Goal: Task Accomplishment & Management: Use online tool/utility

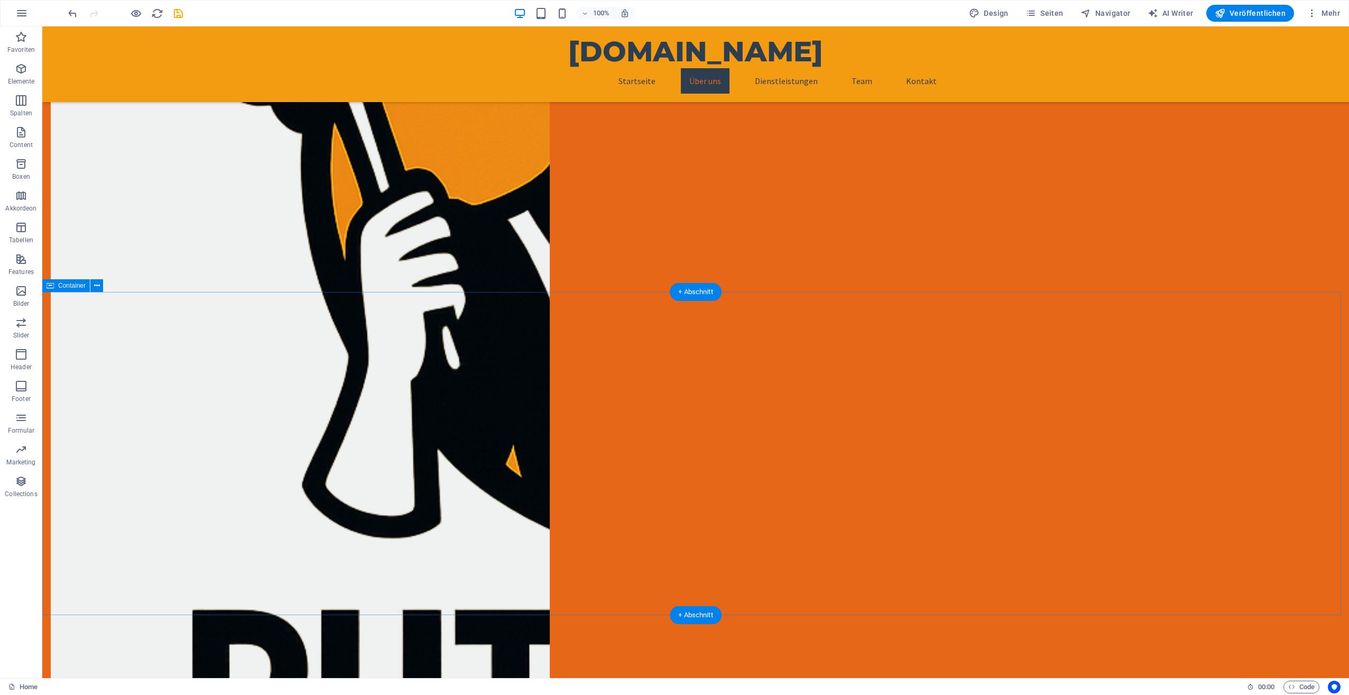
scroll to position [740, 0]
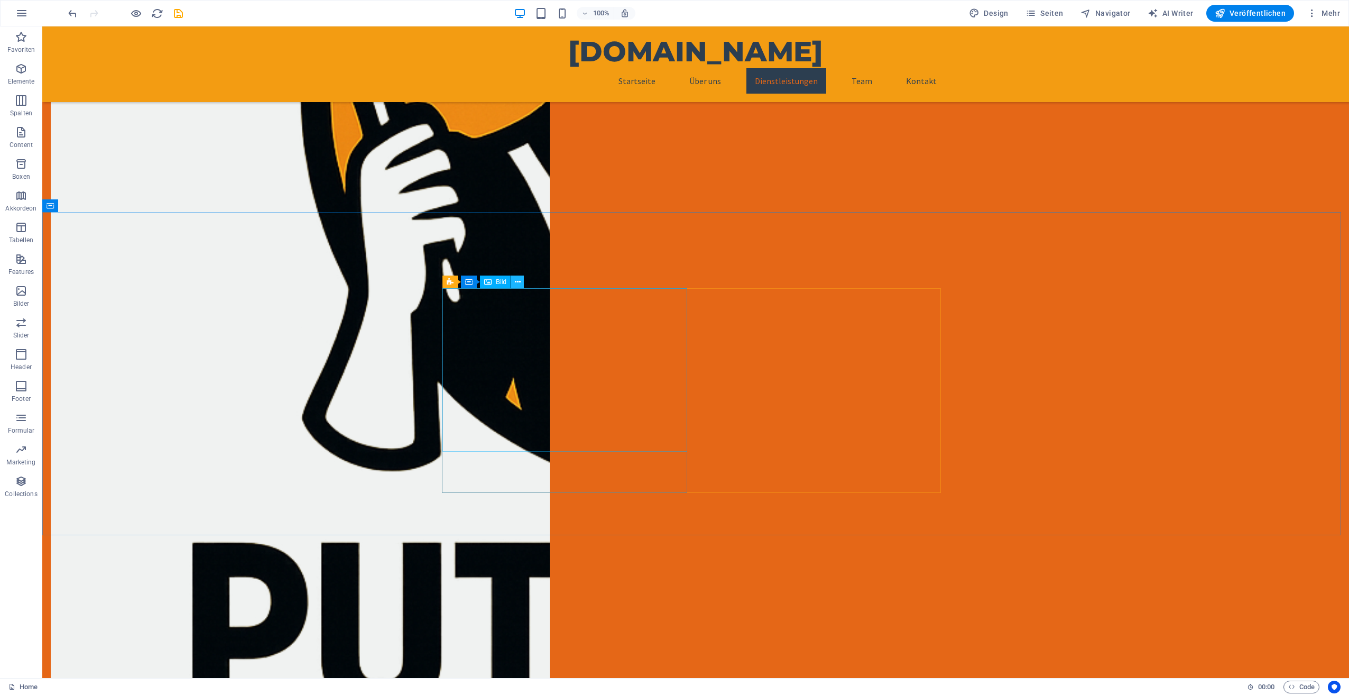
click at [515, 282] on icon at bounding box center [518, 282] width 6 height 11
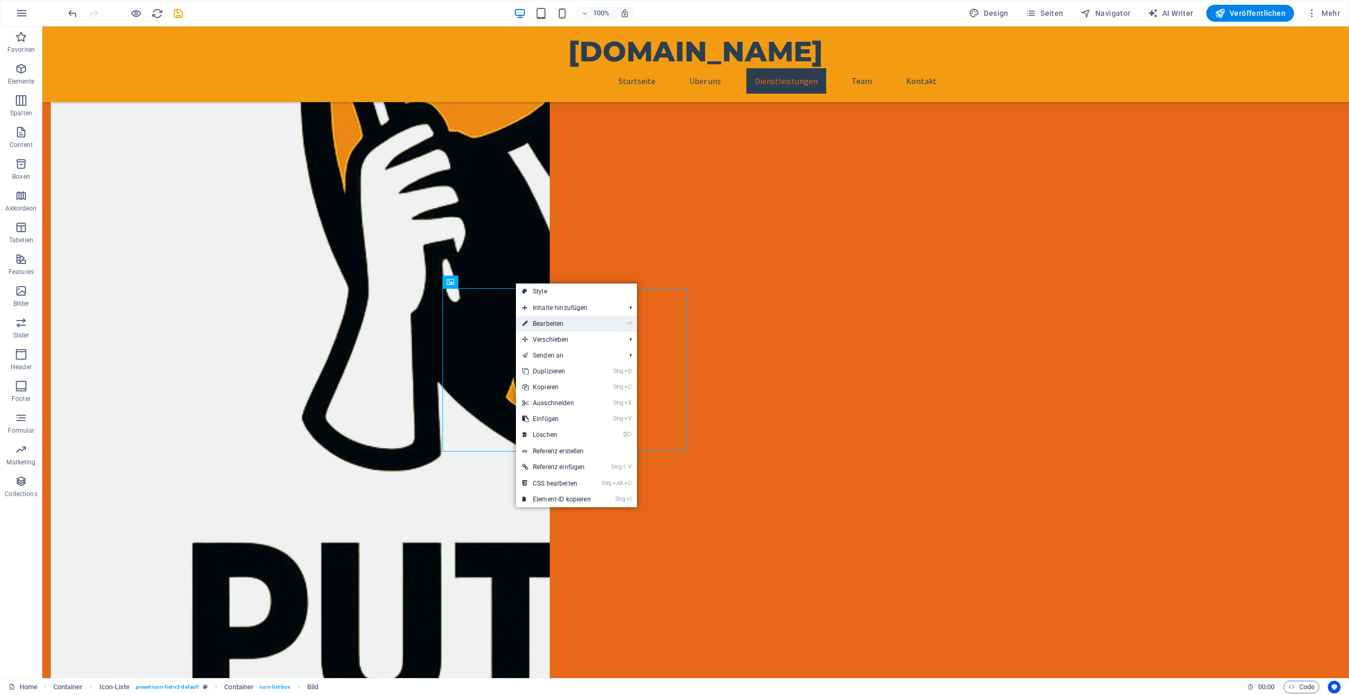
click at [537, 322] on link "⏎ Bearbeiten" at bounding box center [556, 324] width 81 height 16
select select "px"
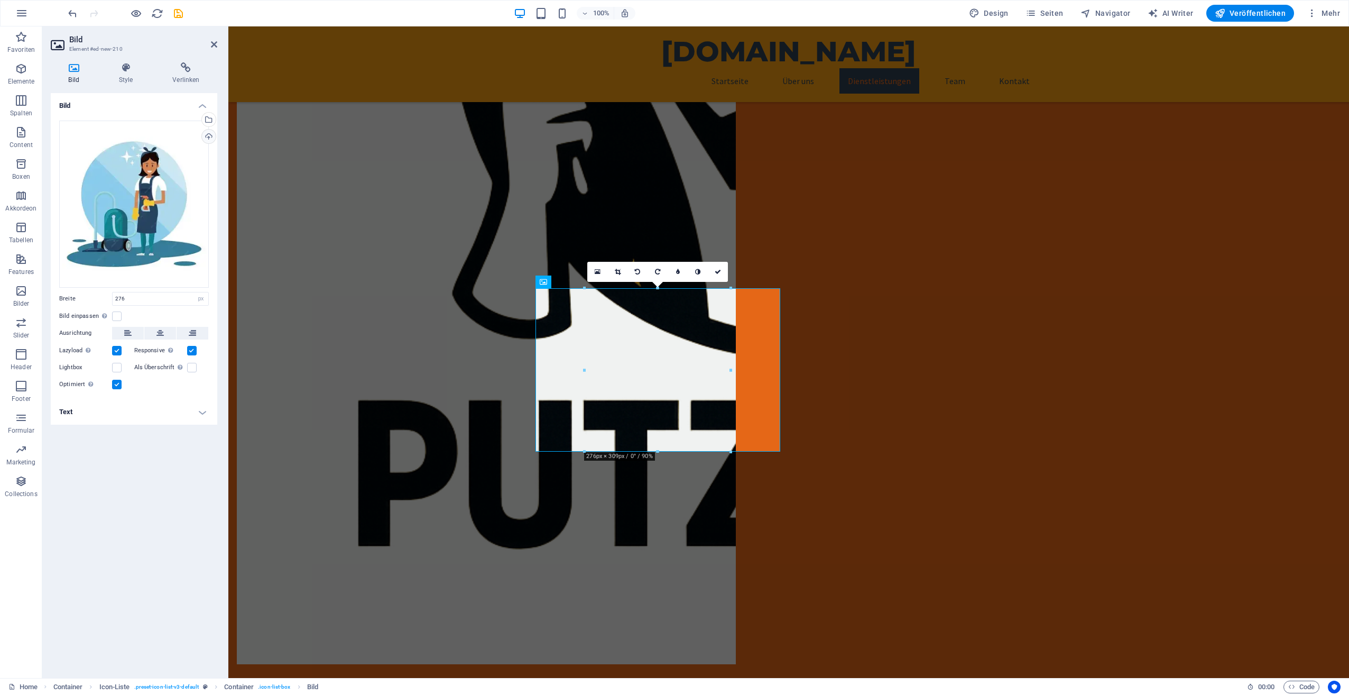
click at [216, 135] on div "Hochladen" at bounding box center [208, 138] width 16 height 16
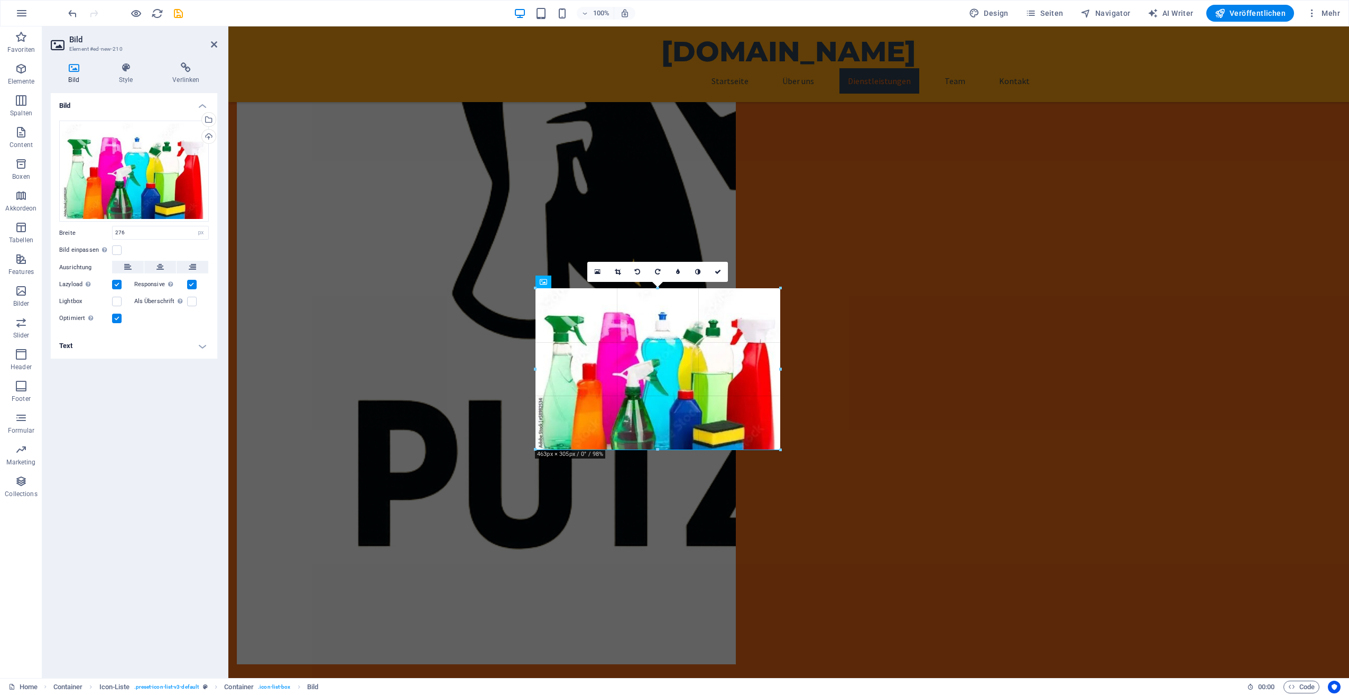
drag, startPoint x: 729, startPoint y: 385, endPoint x: 758, endPoint y: 445, distance: 67.2
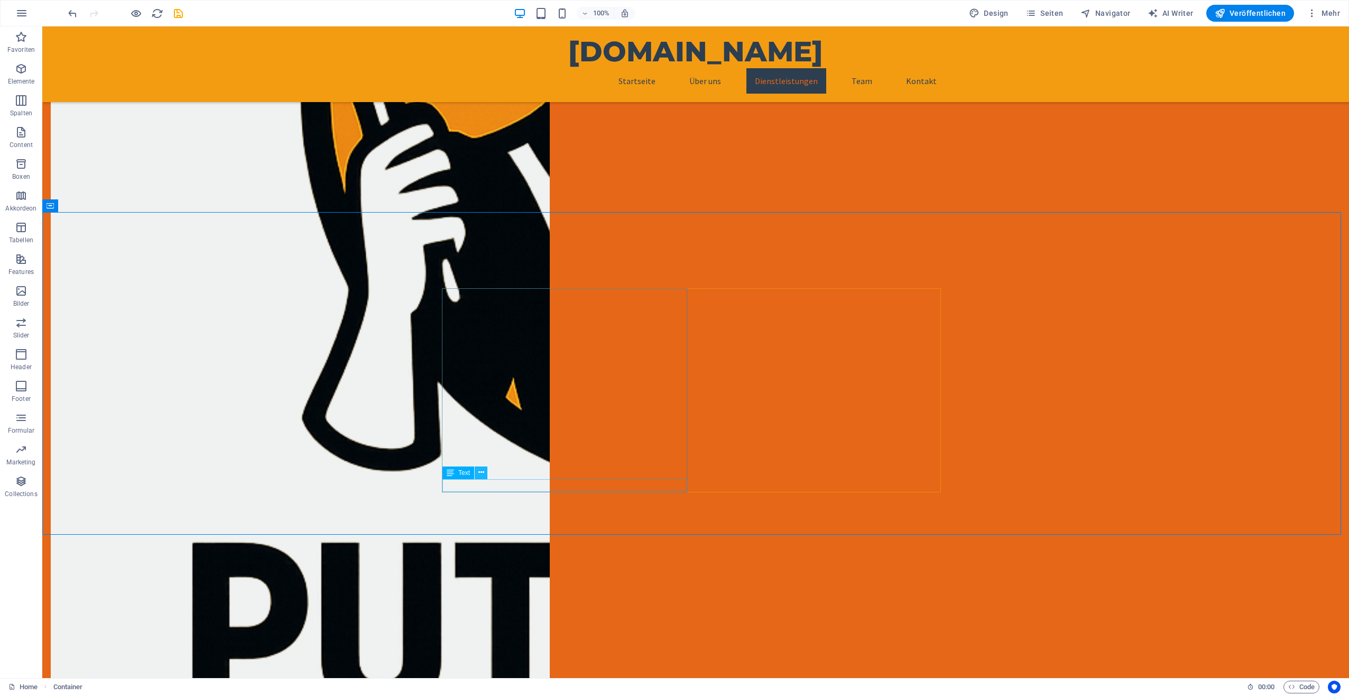
click at [481, 475] on icon at bounding box center [482, 472] width 6 height 11
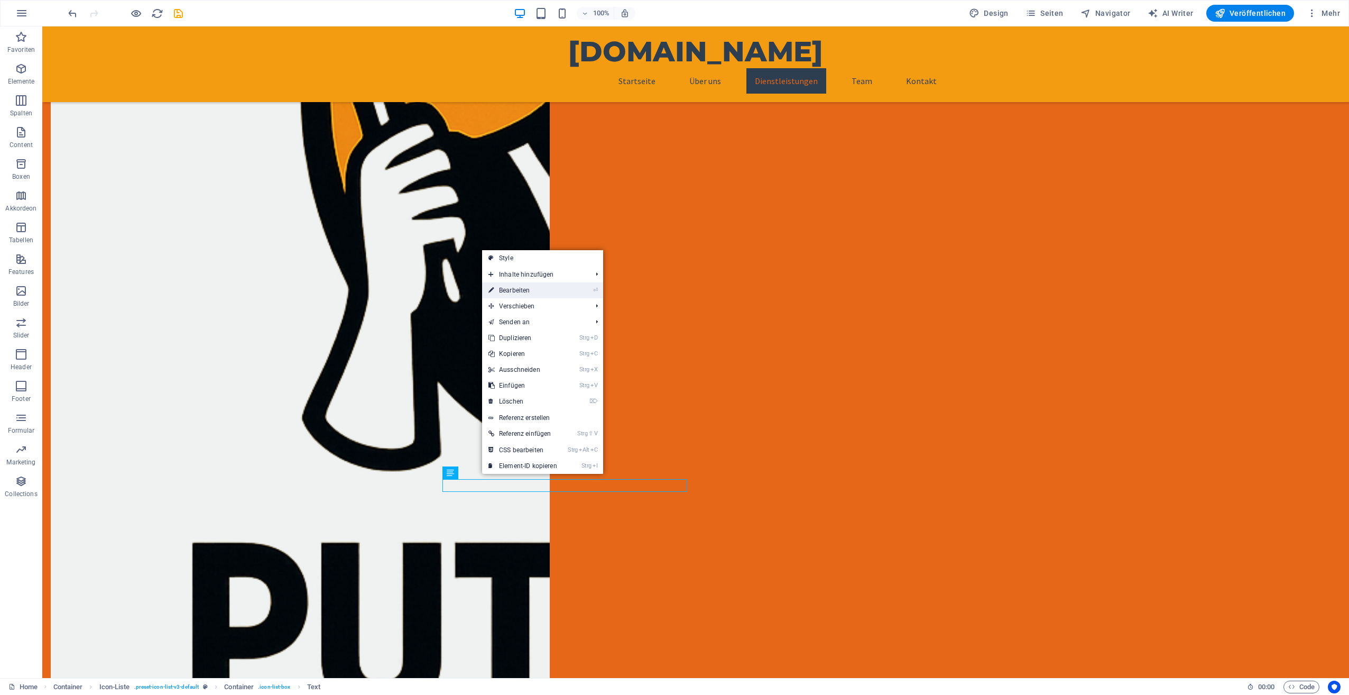
click at [516, 291] on link "⏎ Bearbeiten" at bounding box center [522, 290] width 81 height 16
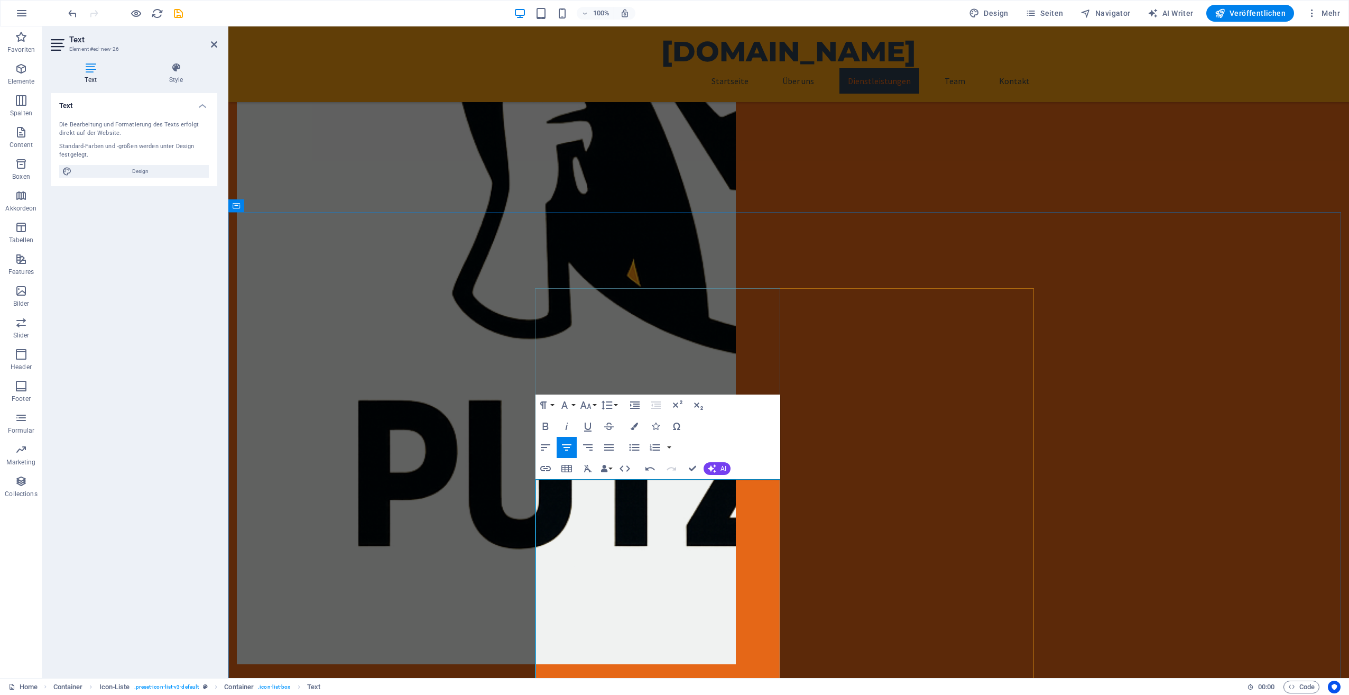
drag, startPoint x: 746, startPoint y: 483, endPoint x: 584, endPoint y: 482, distance: 161.8
click at [547, 420] on icon "button" at bounding box center [545, 426] width 13 height 13
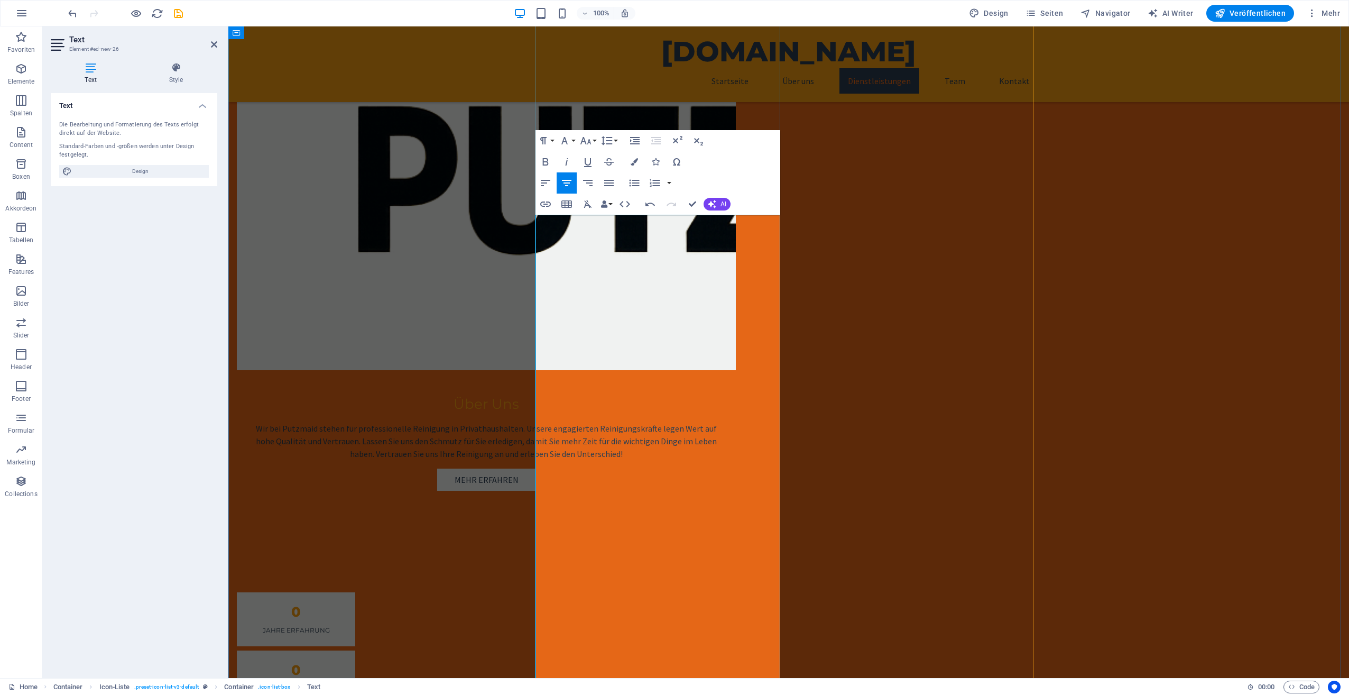
scroll to position [1058, 0]
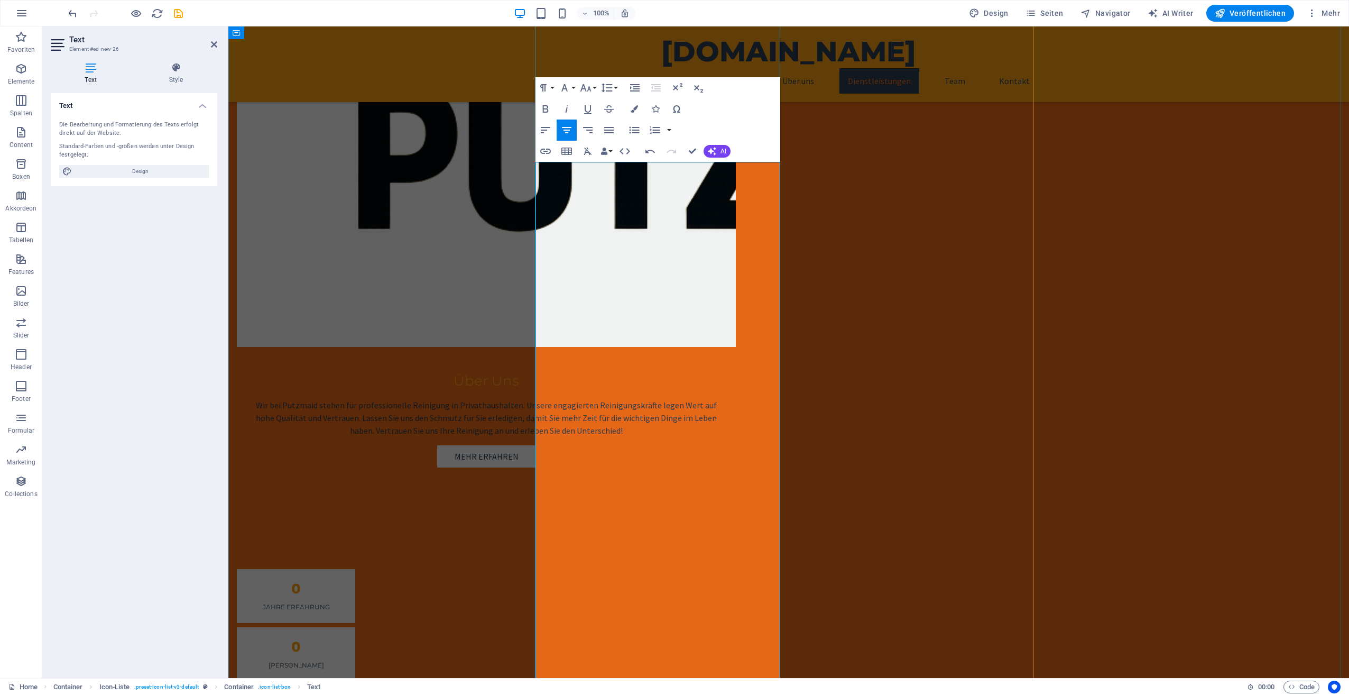
drag, startPoint x: 545, startPoint y: 384, endPoint x: 763, endPoint y: 414, distance: 220.4
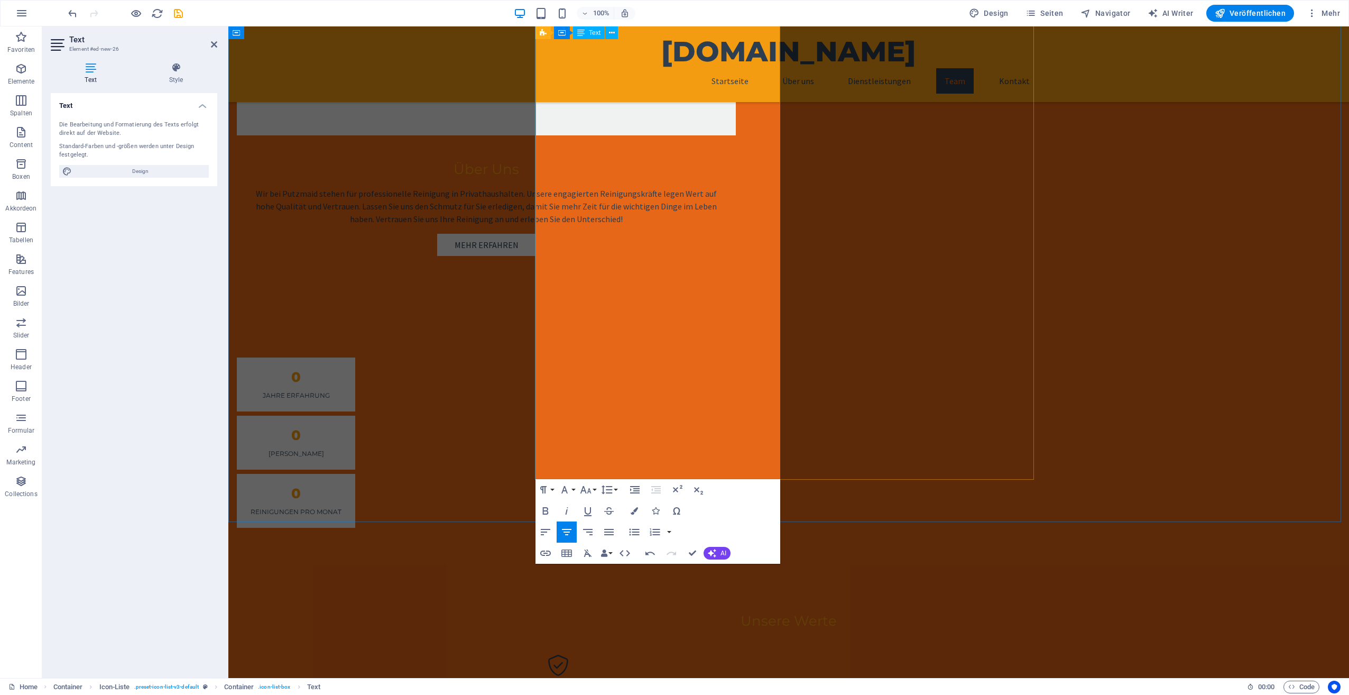
scroll to position [1322, 0]
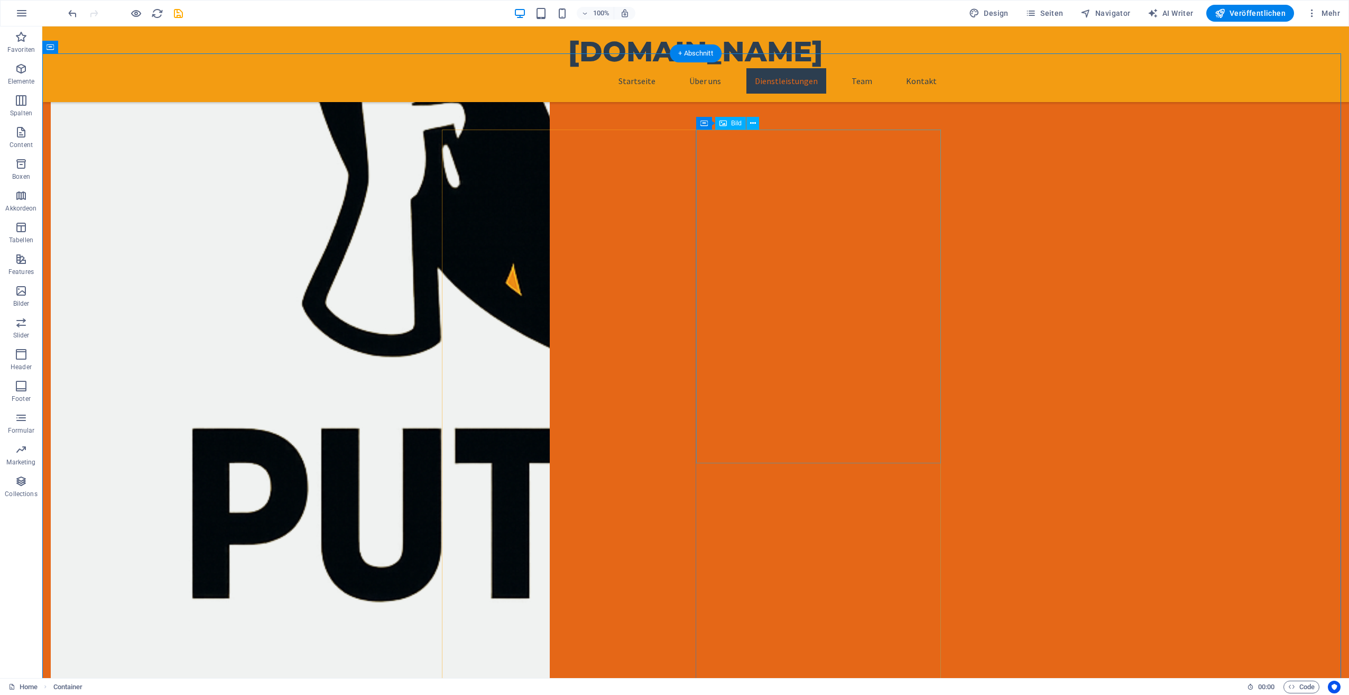
scroll to position [793, 0]
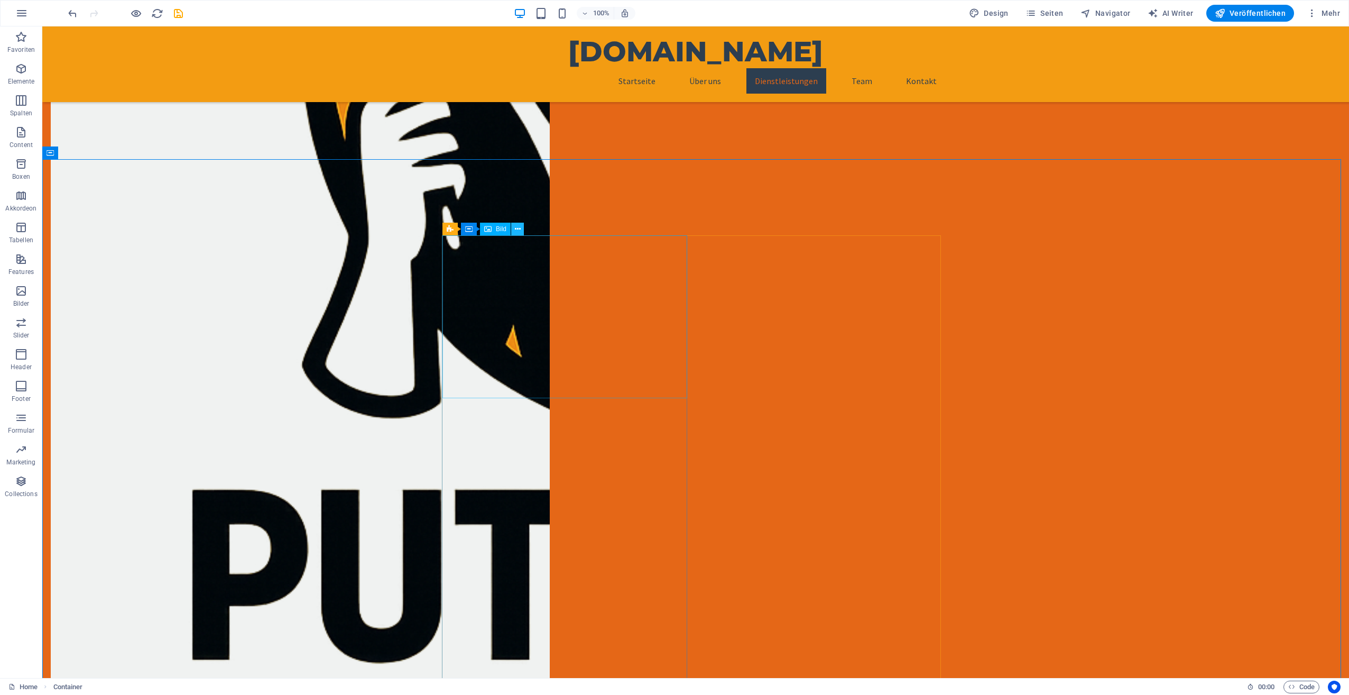
click at [515, 228] on icon at bounding box center [518, 229] width 6 height 11
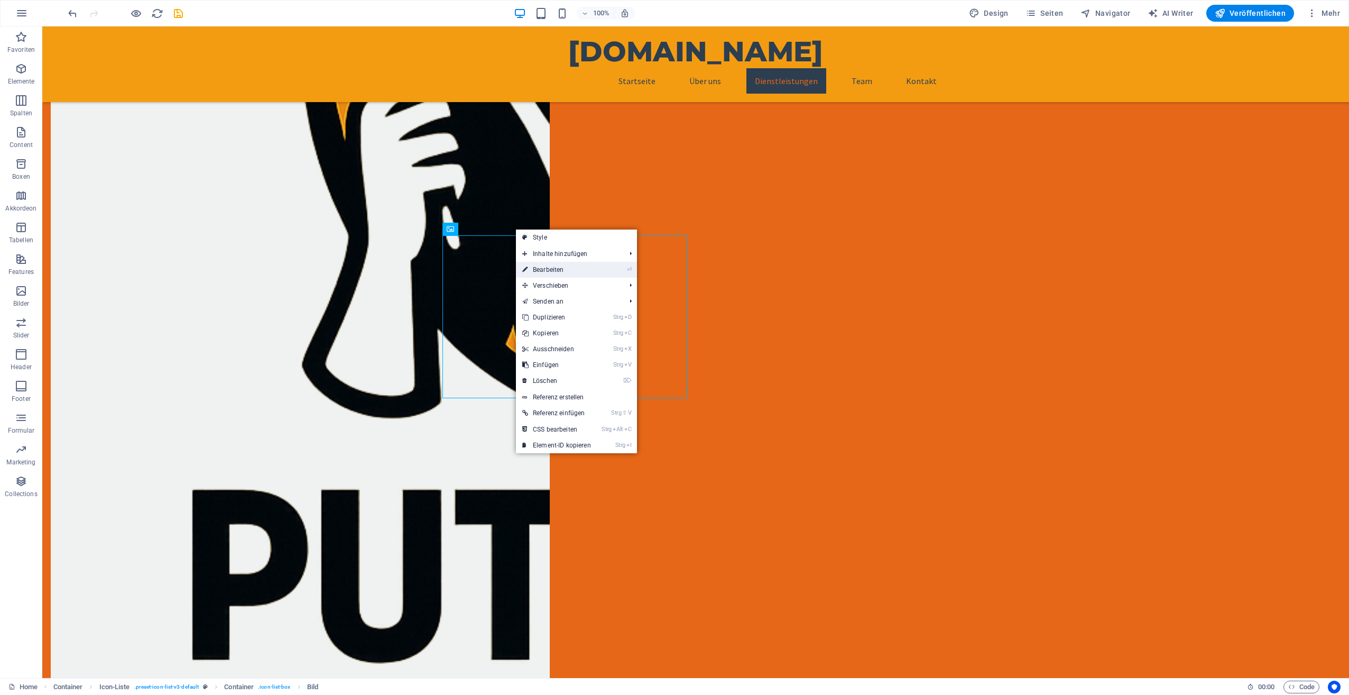
click at [547, 272] on link "⏎ Bearbeiten" at bounding box center [556, 270] width 81 height 16
select select "px"
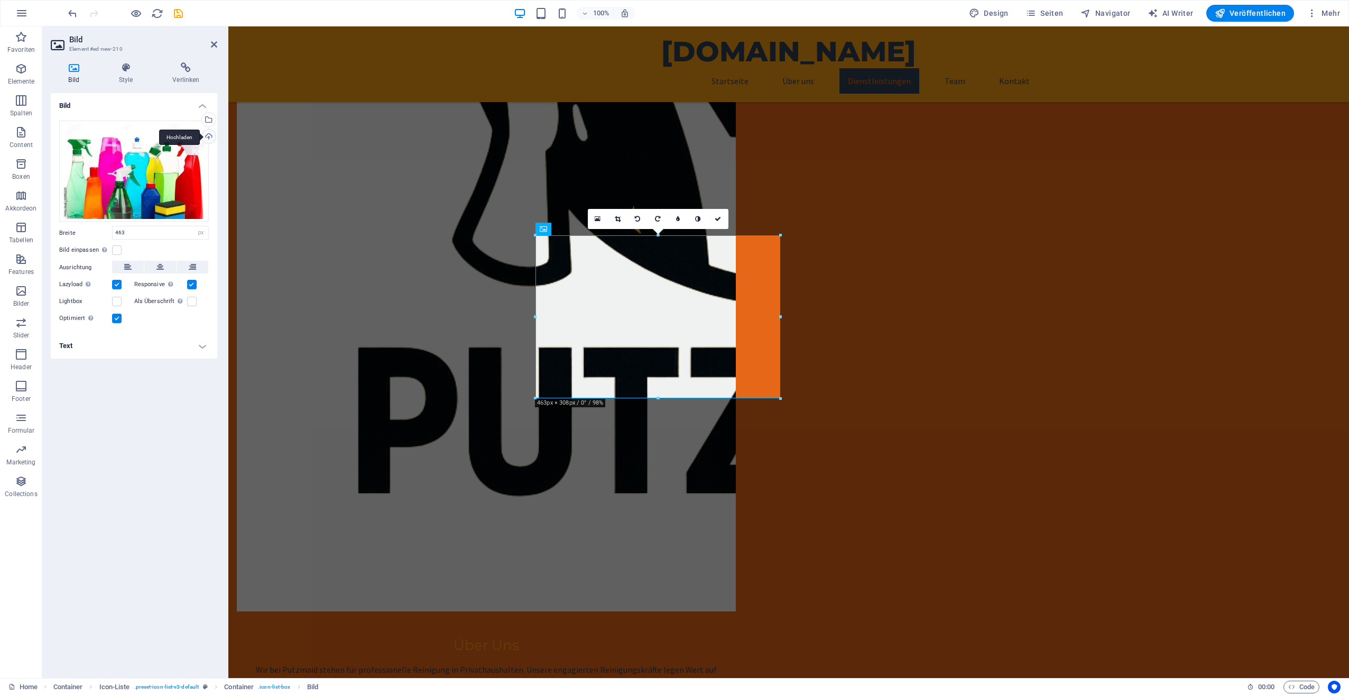
click at [209, 135] on div "Hochladen" at bounding box center [208, 138] width 16 height 16
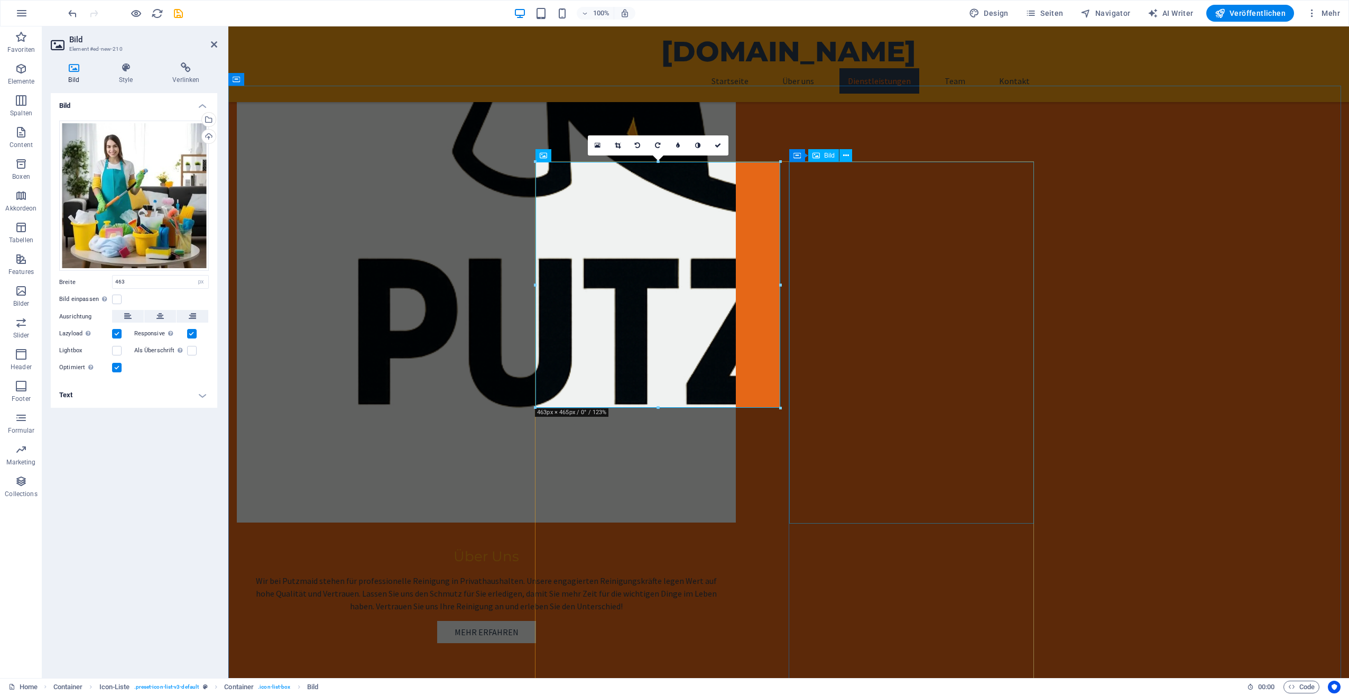
scroll to position [899, 0]
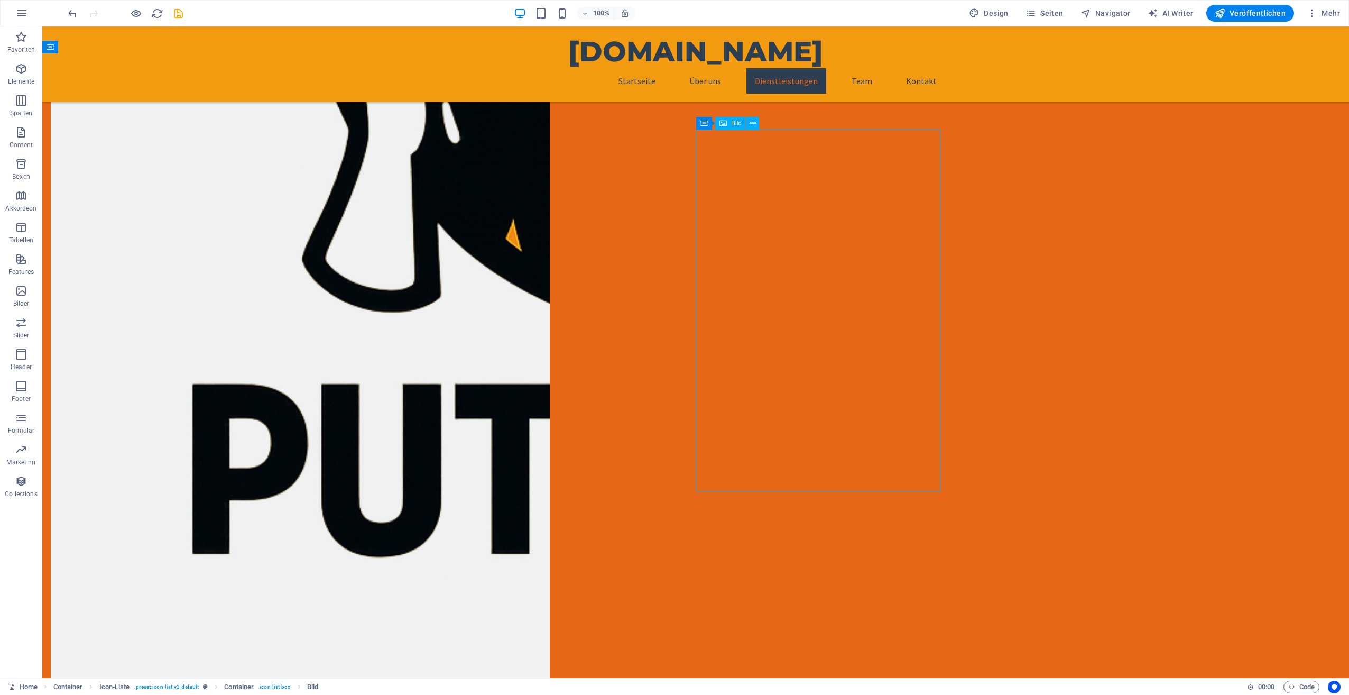
select select "px"
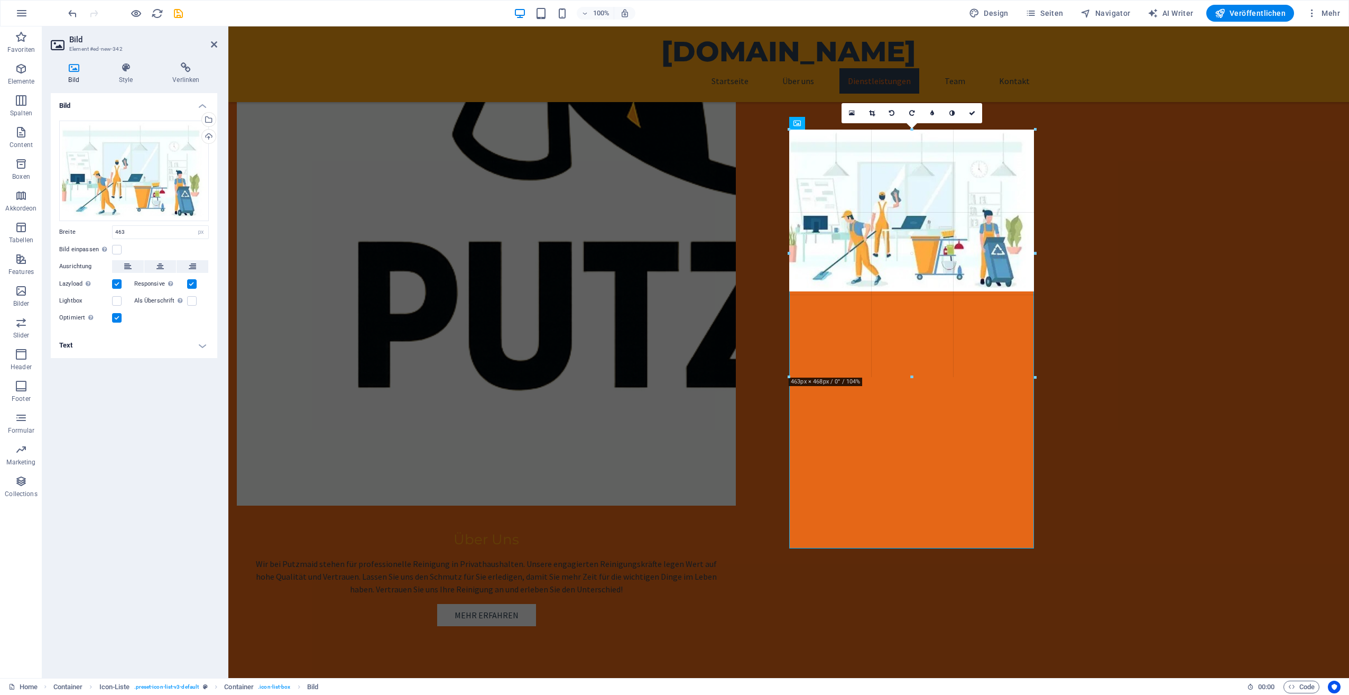
drag, startPoint x: 913, startPoint y: 292, endPoint x: 921, endPoint y: 378, distance: 86.6
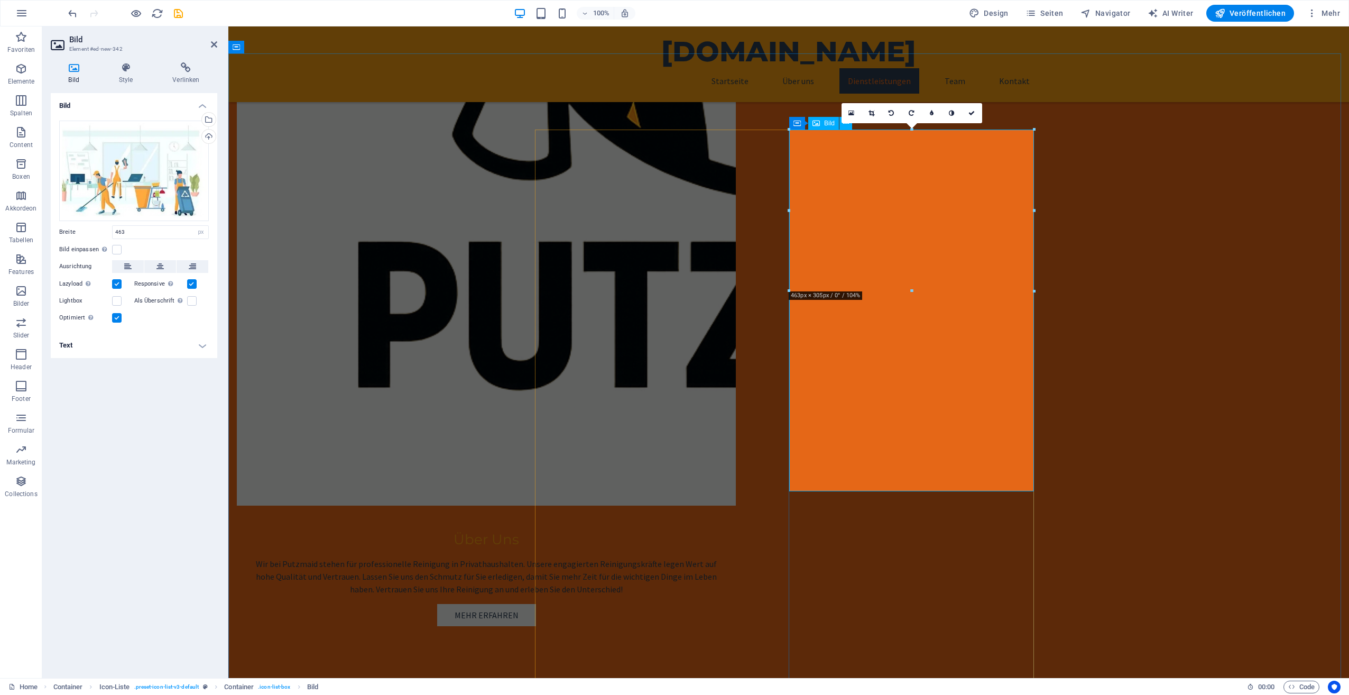
drag, startPoint x: 1140, startPoint y: 319, endPoint x: 912, endPoint y: 373, distance: 234.7
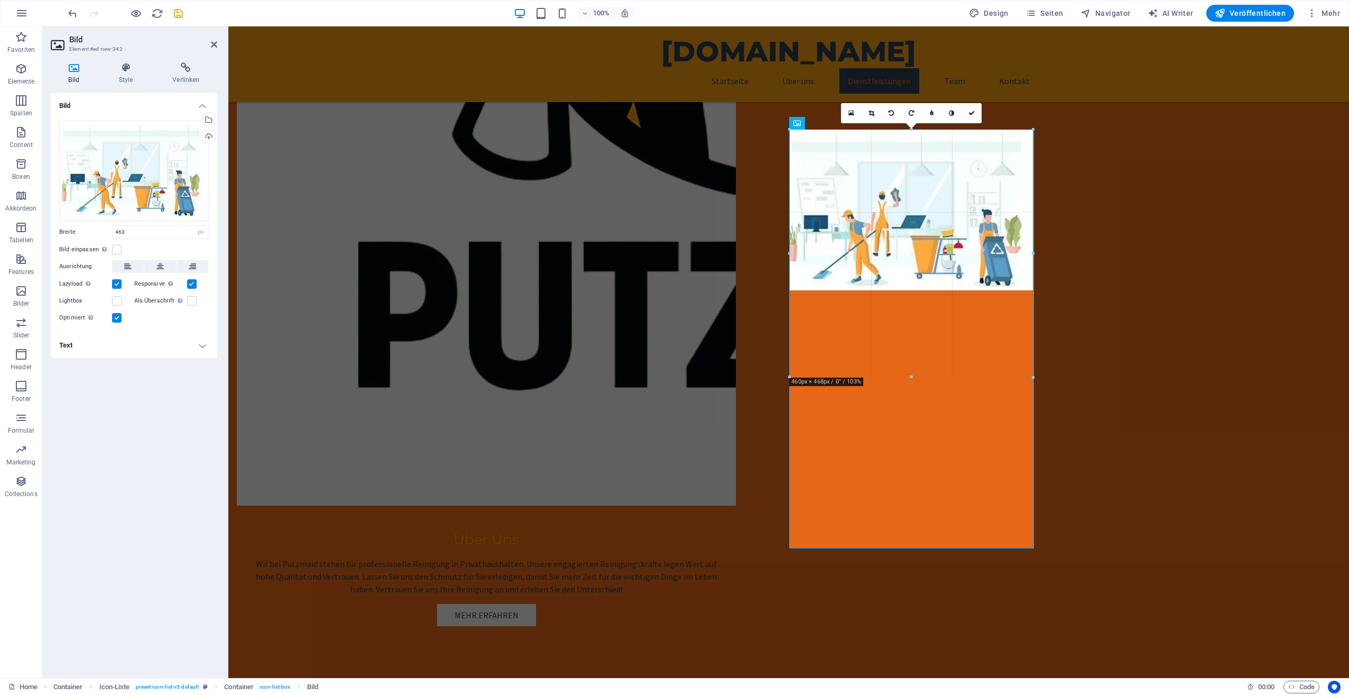
drag, startPoint x: 911, startPoint y: 288, endPoint x: 906, endPoint y: 379, distance: 91.0
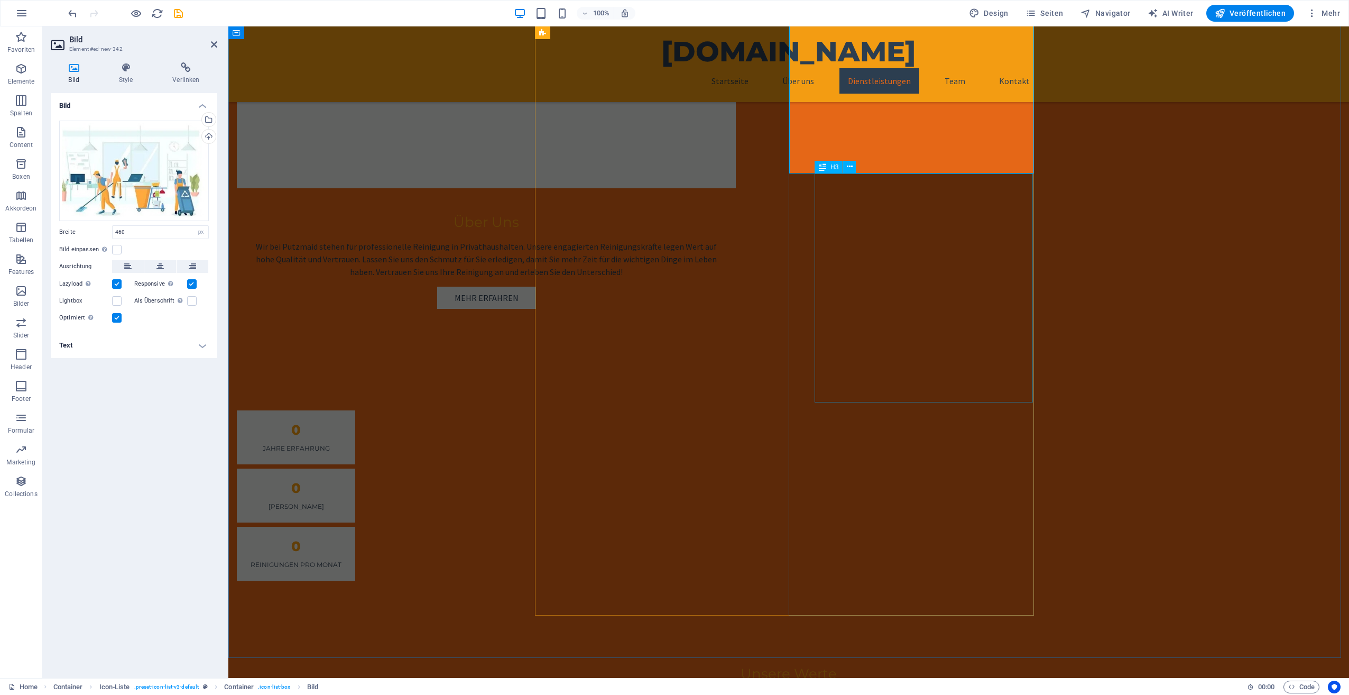
scroll to position [1322, 0]
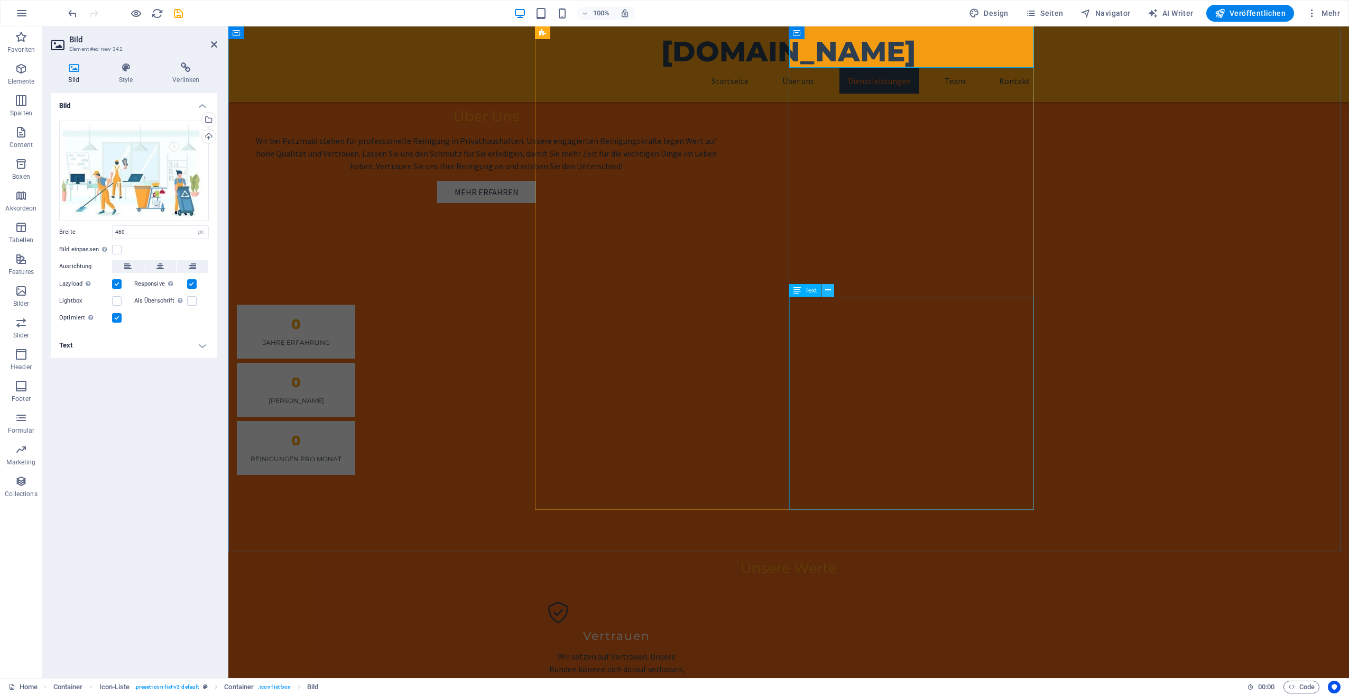
click at [826, 291] on icon at bounding box center [828, 289] width 6 height 11
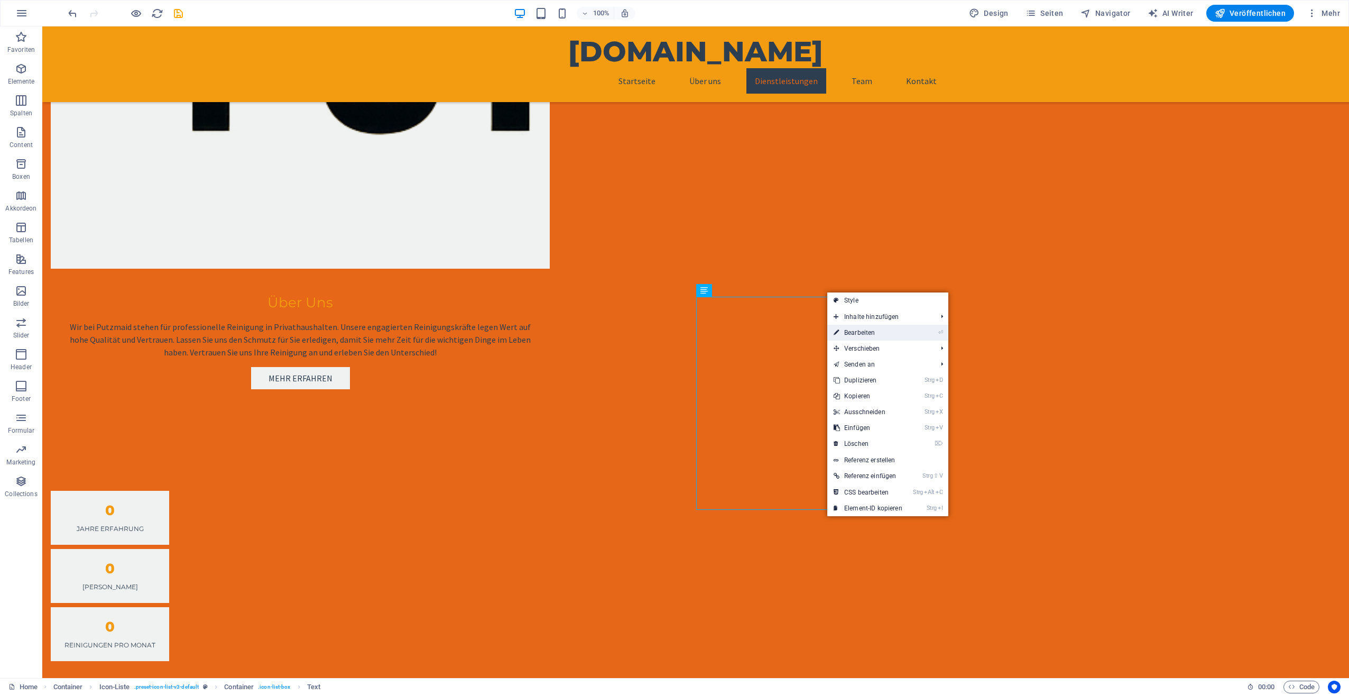
click at [850, 332] on link "⏎ Bearbeiten" at bounding box center [868, 333] width 81 height 16
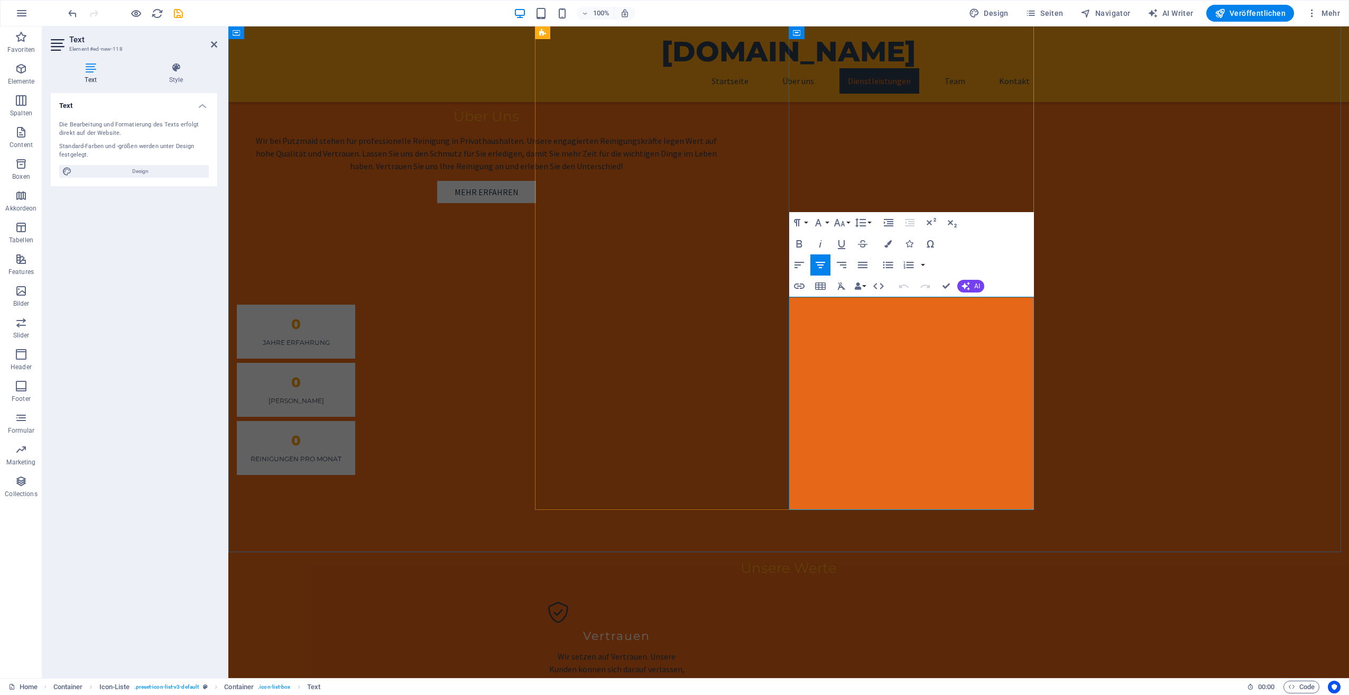
scroll to position [952, 0]
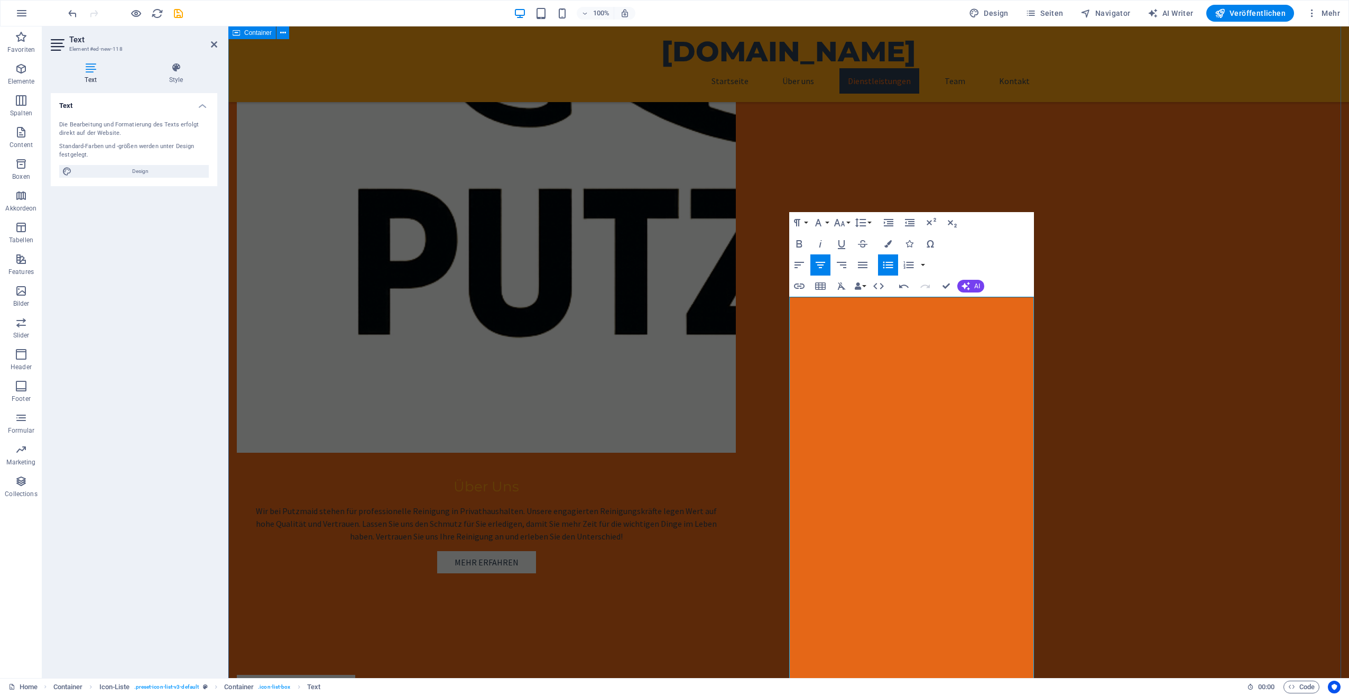
drag, startPoint x: 1133, startPoint y: 314, endPoint x: 1314, endPoint y: 317, distance: 180.9
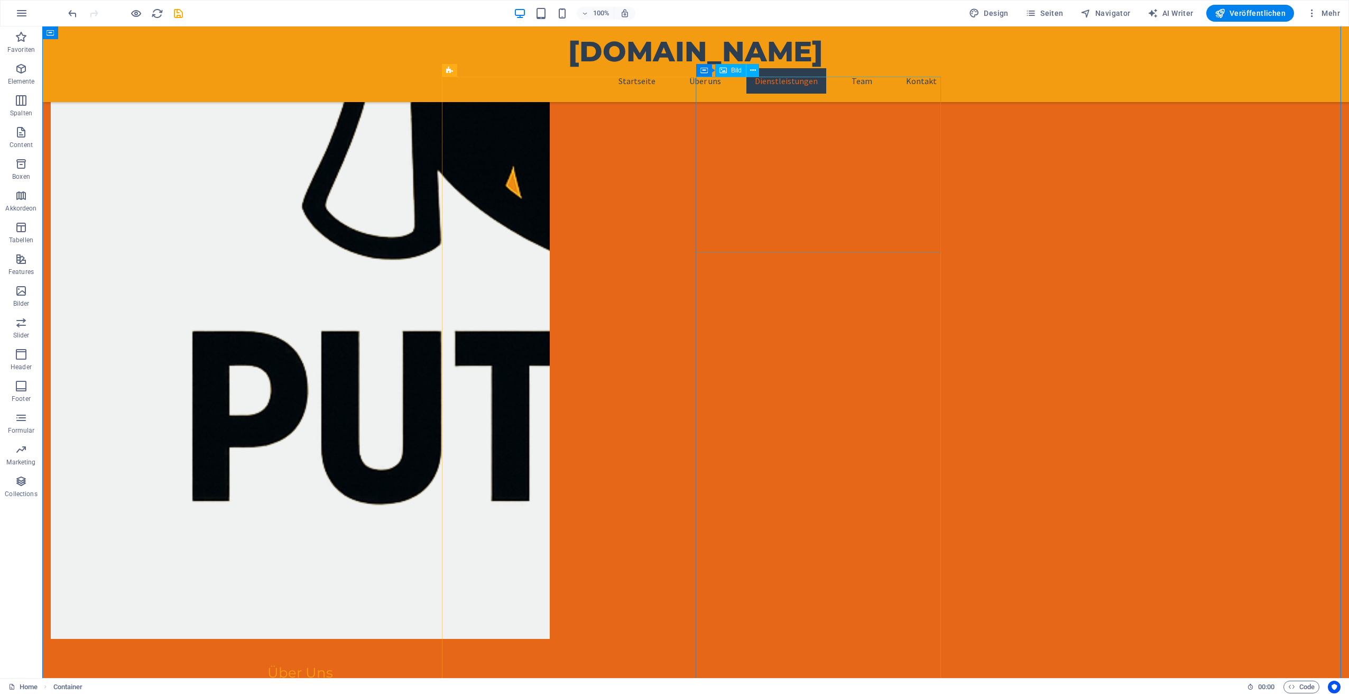
drag, startPoint x: 825, startPoint y: 210, endPoint x: 639, endPoint y: 211, distance: 186.1
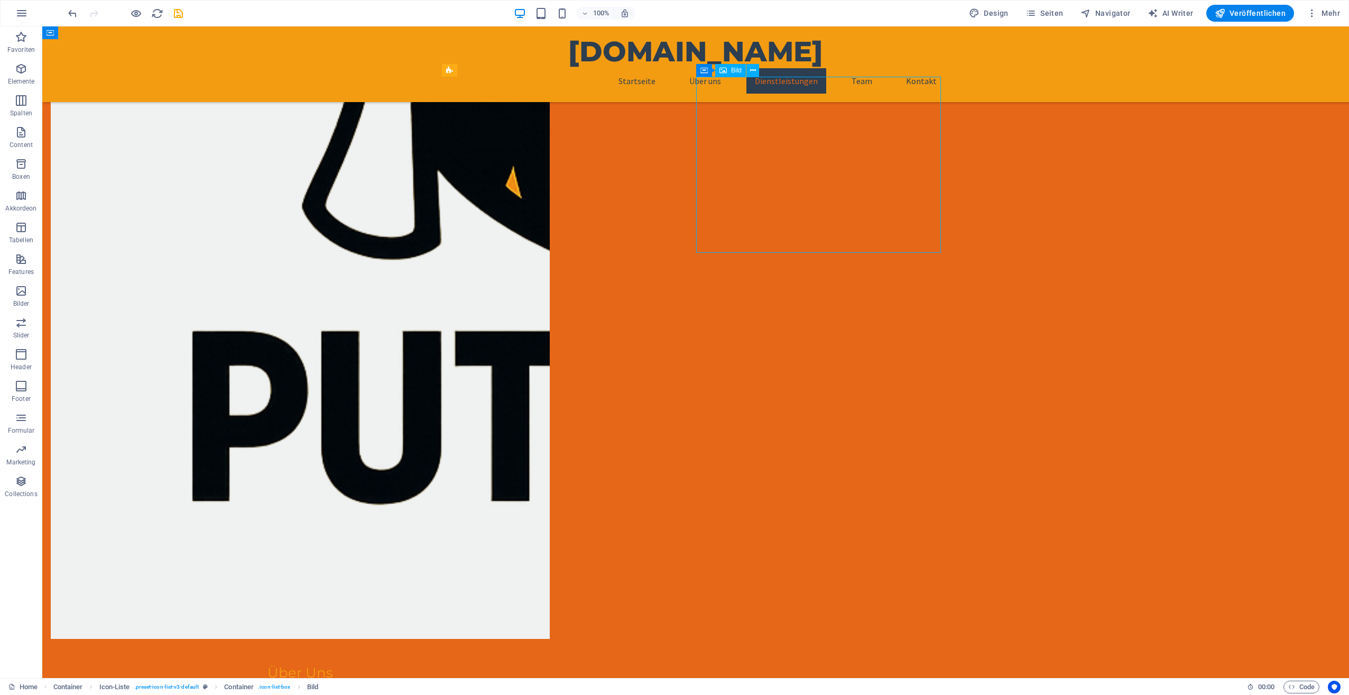
select select "px"
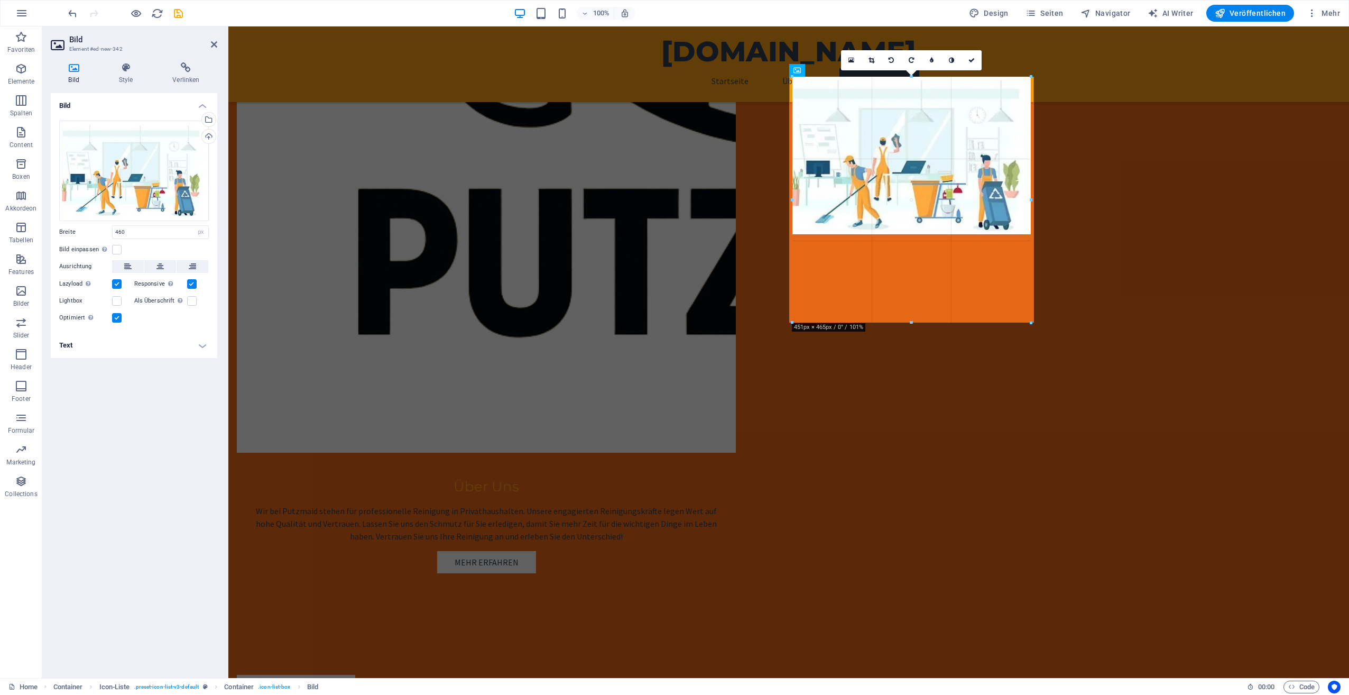
drag, startPoint x: 911, startPoint y: 236, endPoint x: 893, endPoint y: 322, distance: 86.9
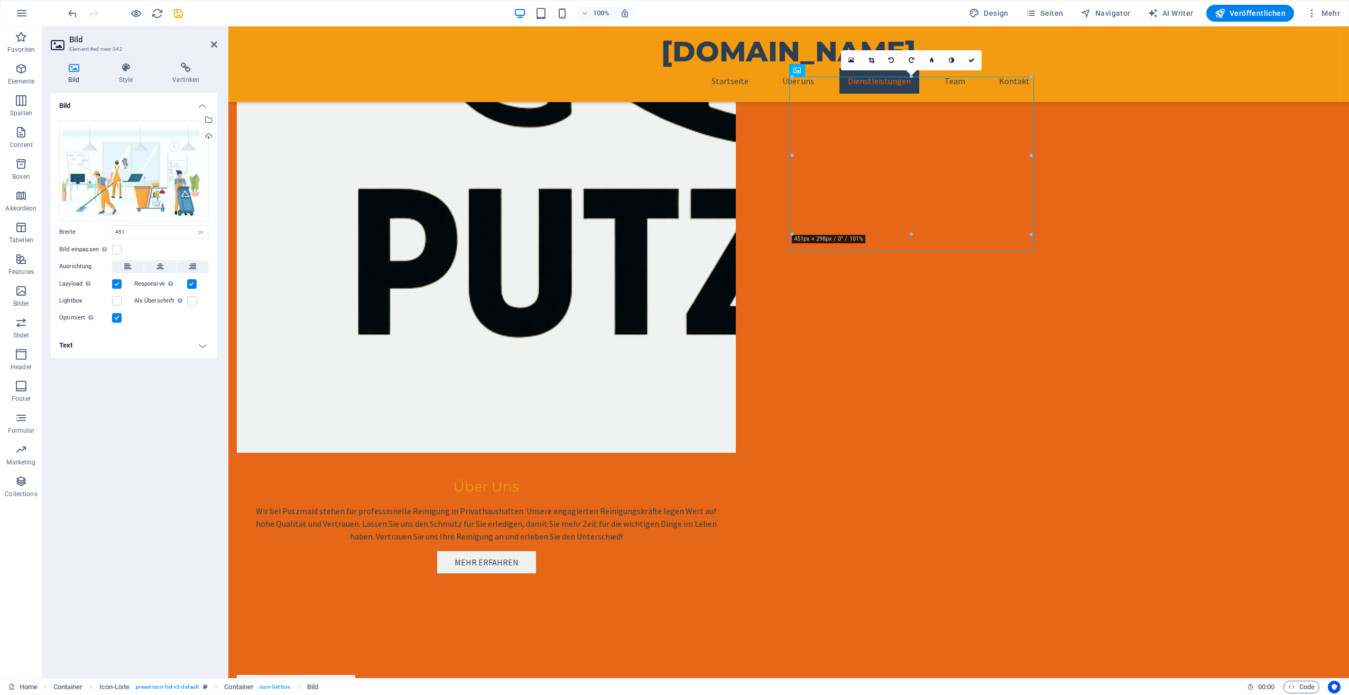
click at [1232, 58] on div "Putzmaid.ch Startseite Über uns Dienstleistungen Team Kontakt" at bounding box center [788, 64] width 1121 height 76
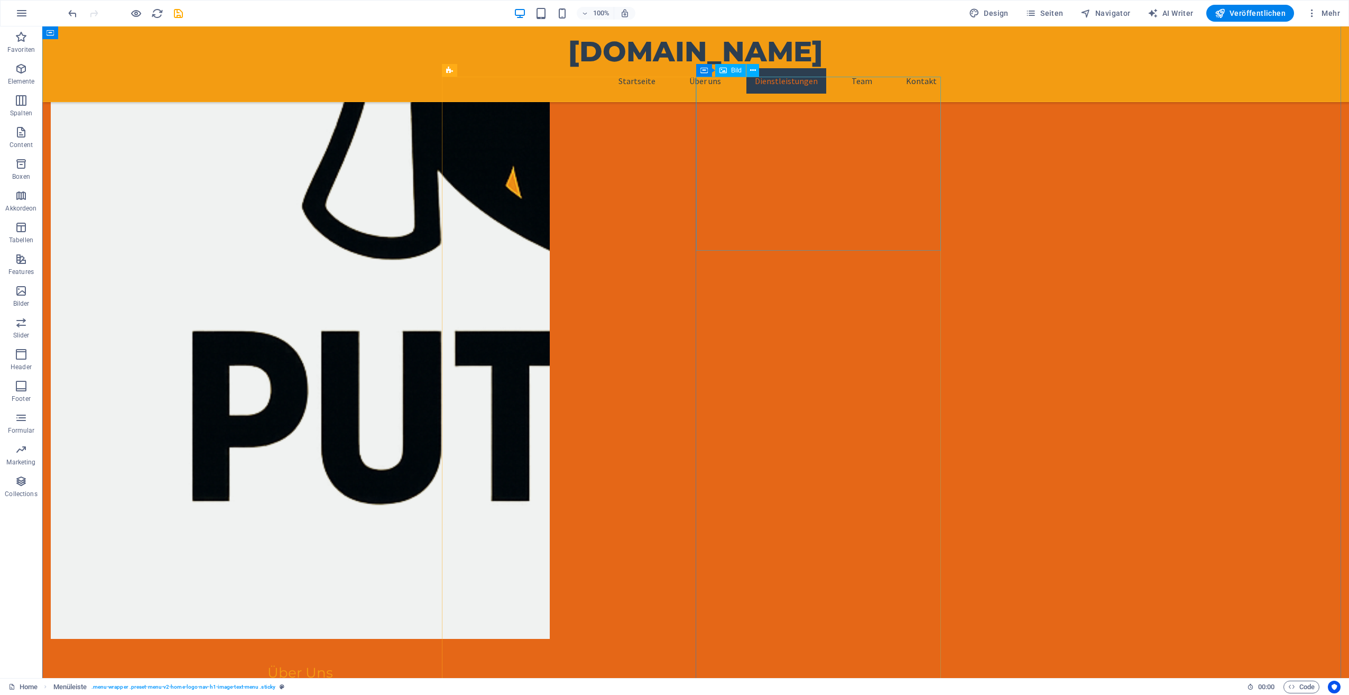
click at [752, 71] on icon at bounding box center [753, 70] width 6 height 11
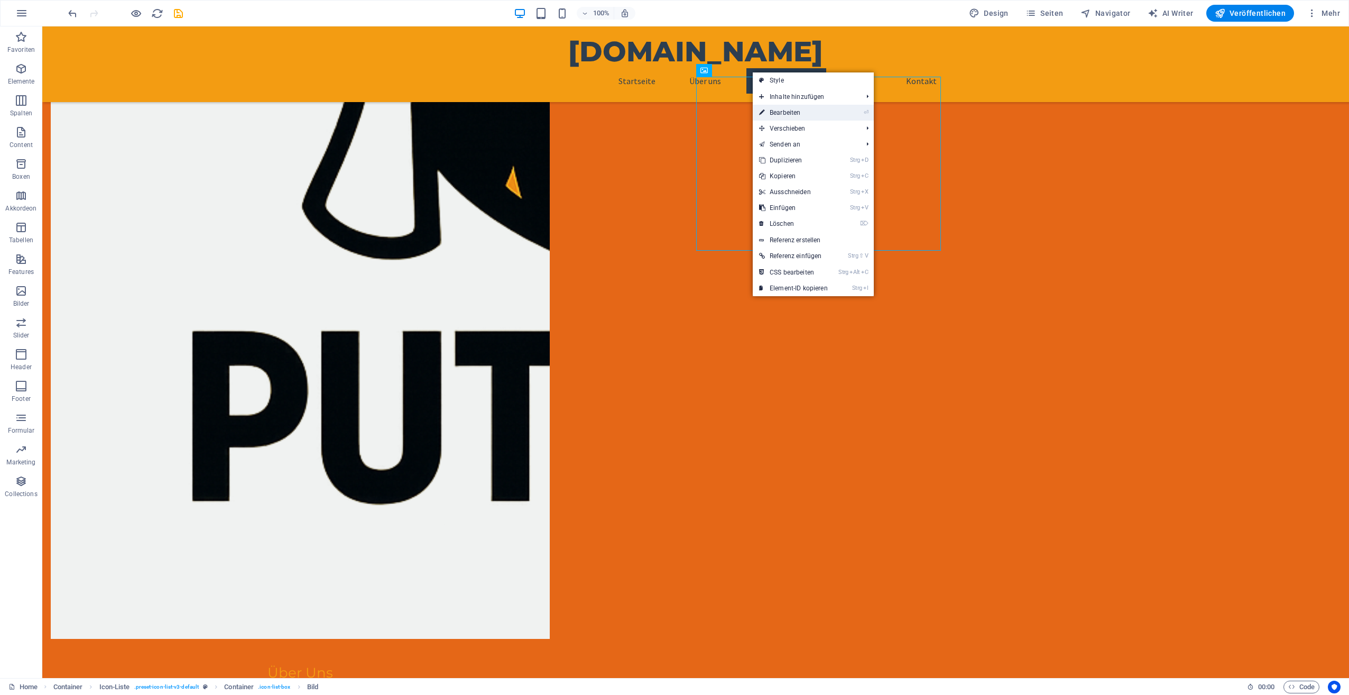
click at [779, 109] on link "⏎ Bearbeiten" at bounding box center [793, 113] width 81 height 16
select select "px"
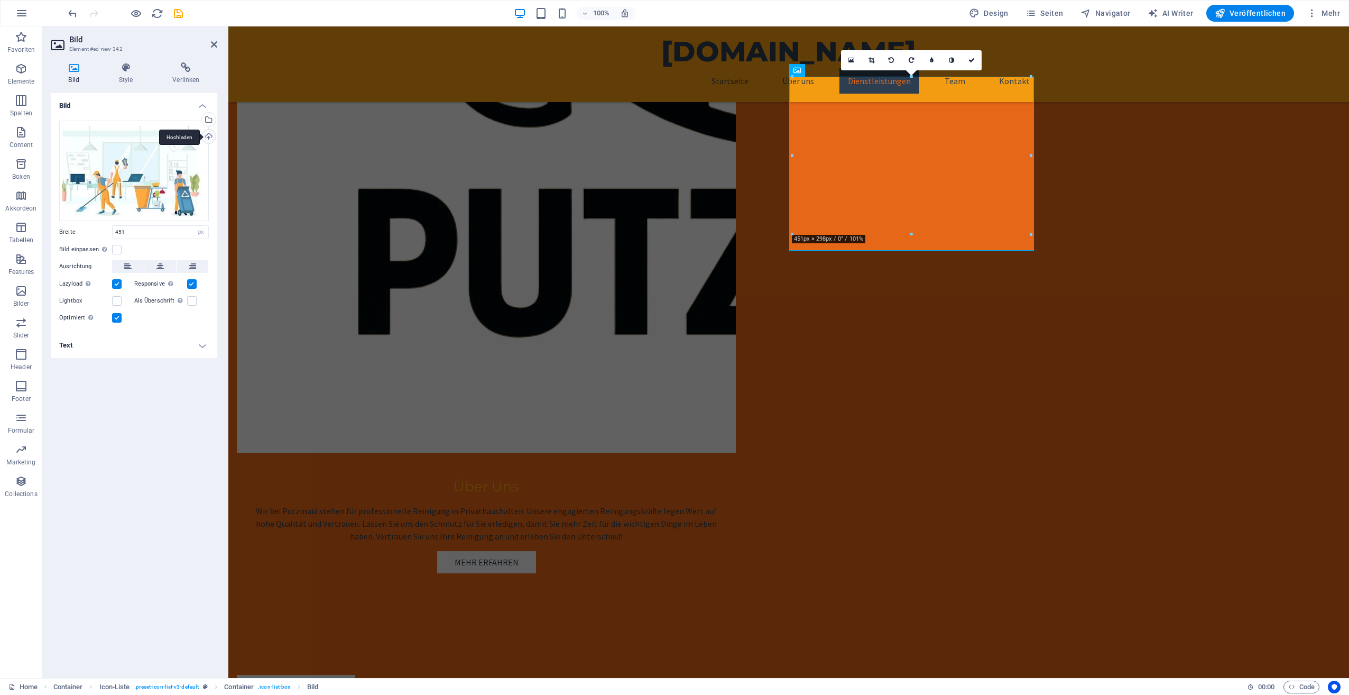
click at [208, 137] on div "Hochladen" at bounding box center [208, 138] width 16 height 16
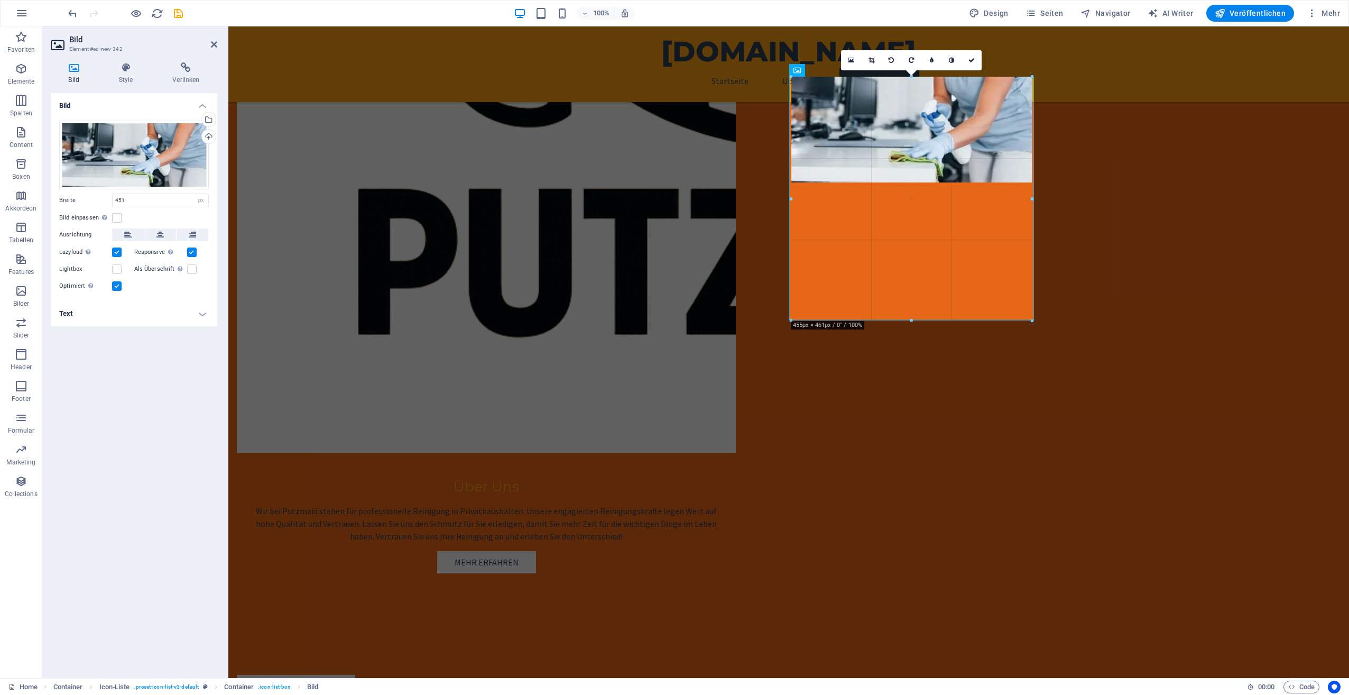
drag, startPoint x: 913, startPoint y: 180, endPoint x: 936, endPoint y: 319, distance: 141.1
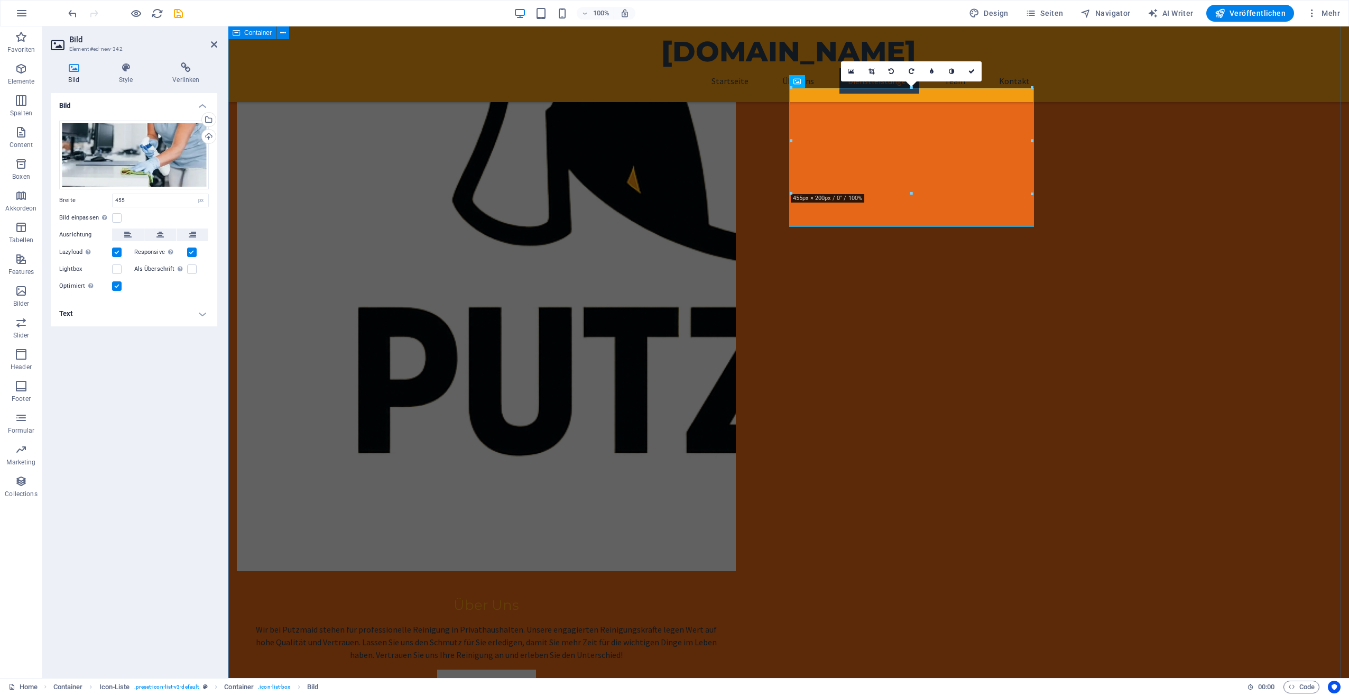
scroll to position [793, 0]
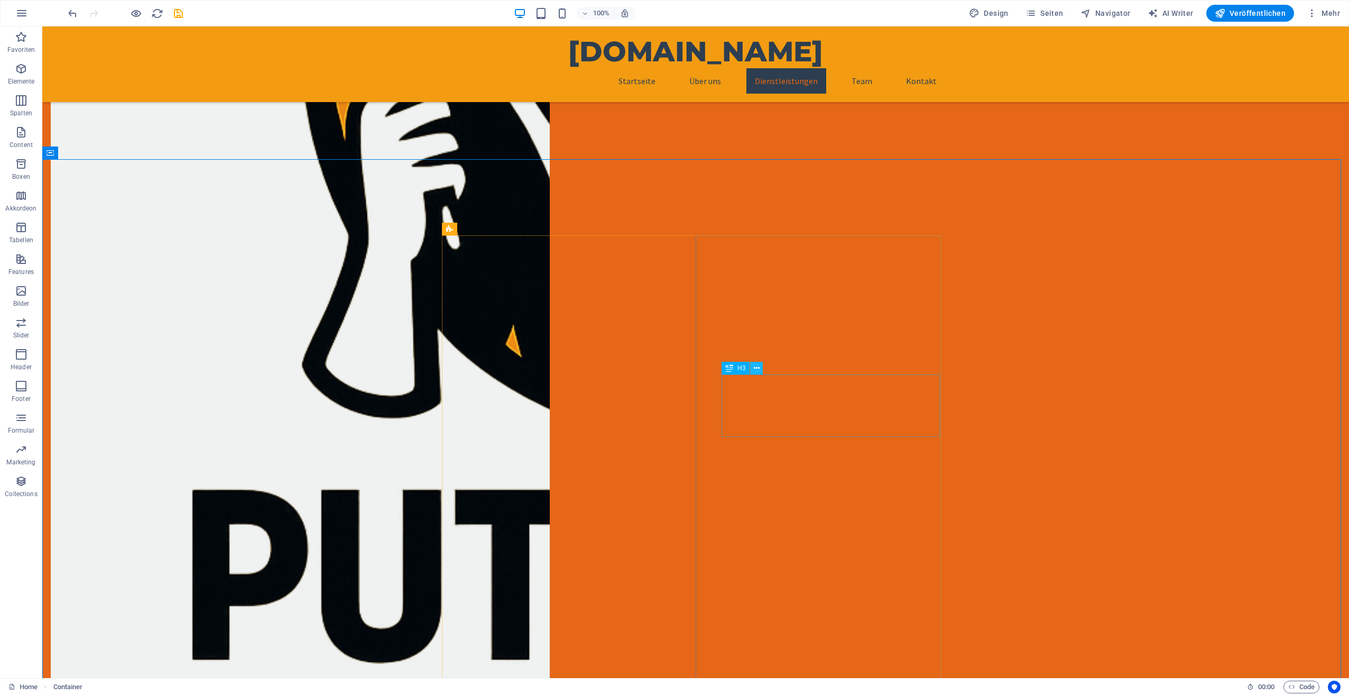
click at [758, 367] on icon at bounding box center [757, 368] width 6 height 11
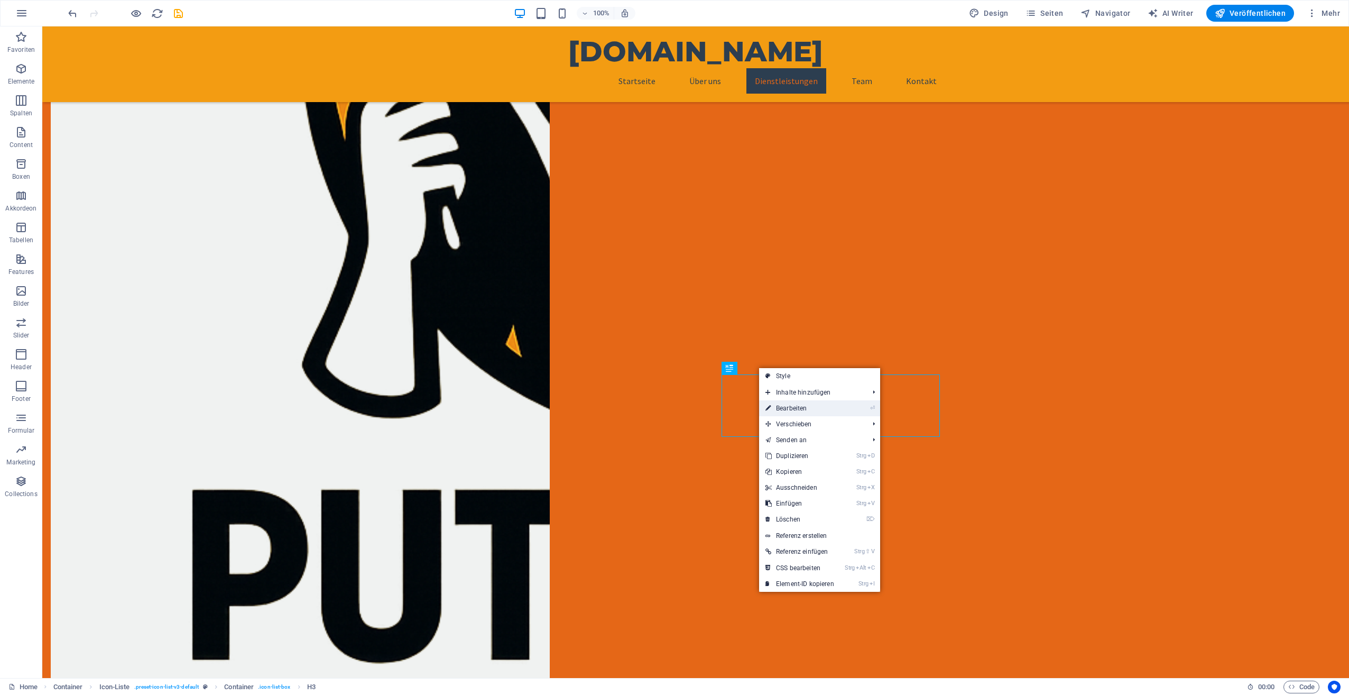
drag, startPoint x: 561, startPoint y: 380, endPoint x: 789, endPoint y: 407, distance: 230.0
click at [789, 407] on link "⏎ Bearbeiten" at bounding box center [799, 408] width 81 height 16
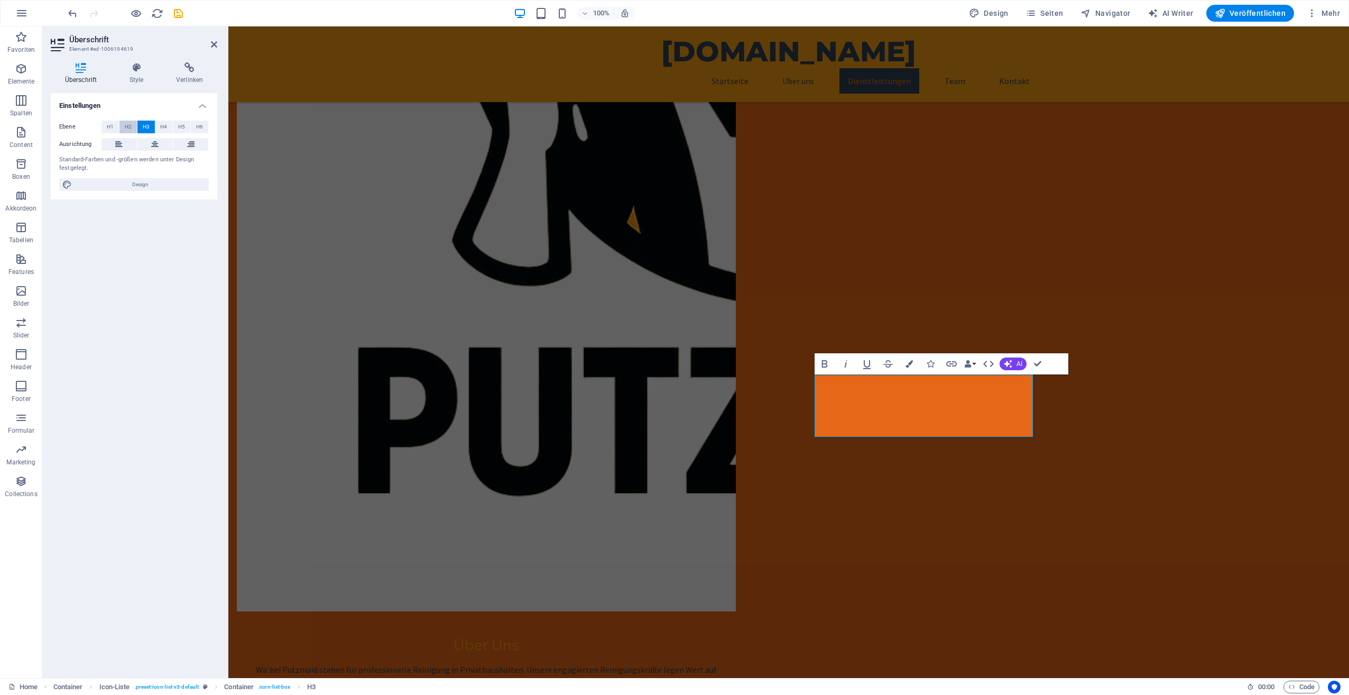
click at [134, 121] on button "H2" at bounding box center [128, 127] width 17 height 13
click at [117, 142] on icon at bounding box center [118, 144] width 7 height 13
drag, startPoint x: 1233, startPoint y: 485, endPoint x: 1420, endPoint y: 490, distance: 187.2
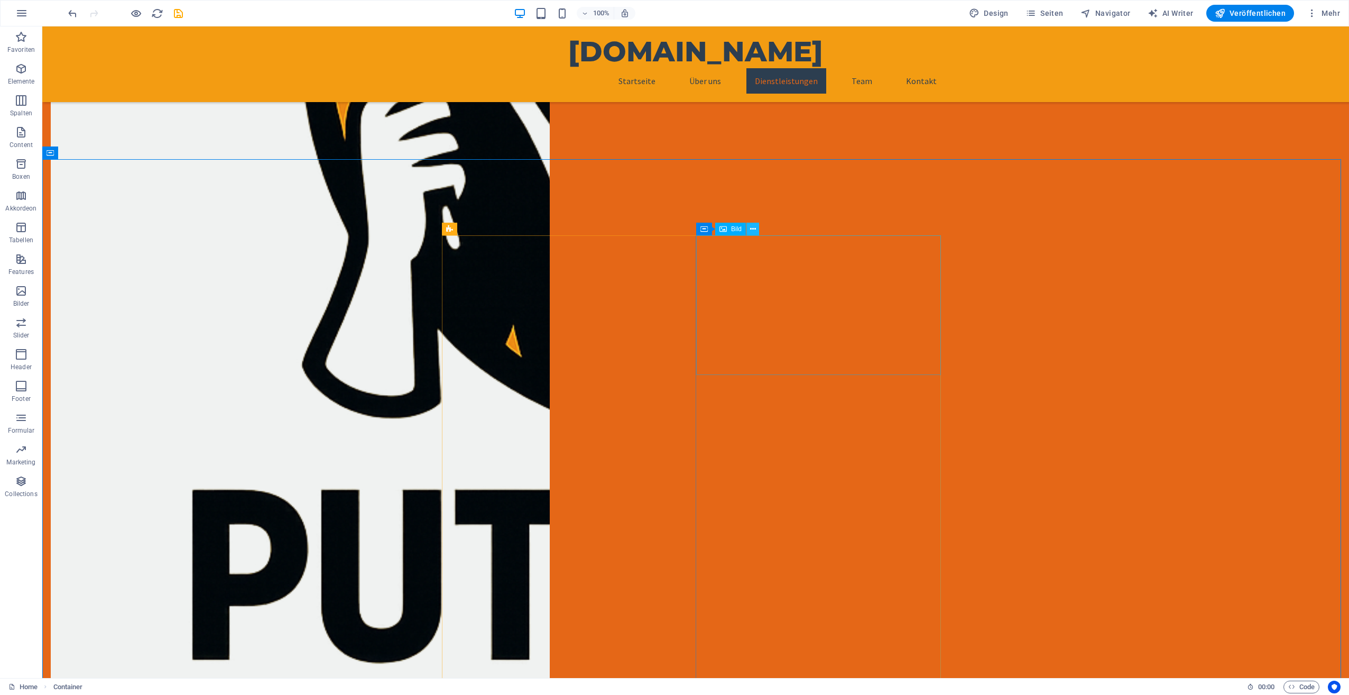
click at [752, 229] on icon at bounding box center [753, 229] width 6 height 11
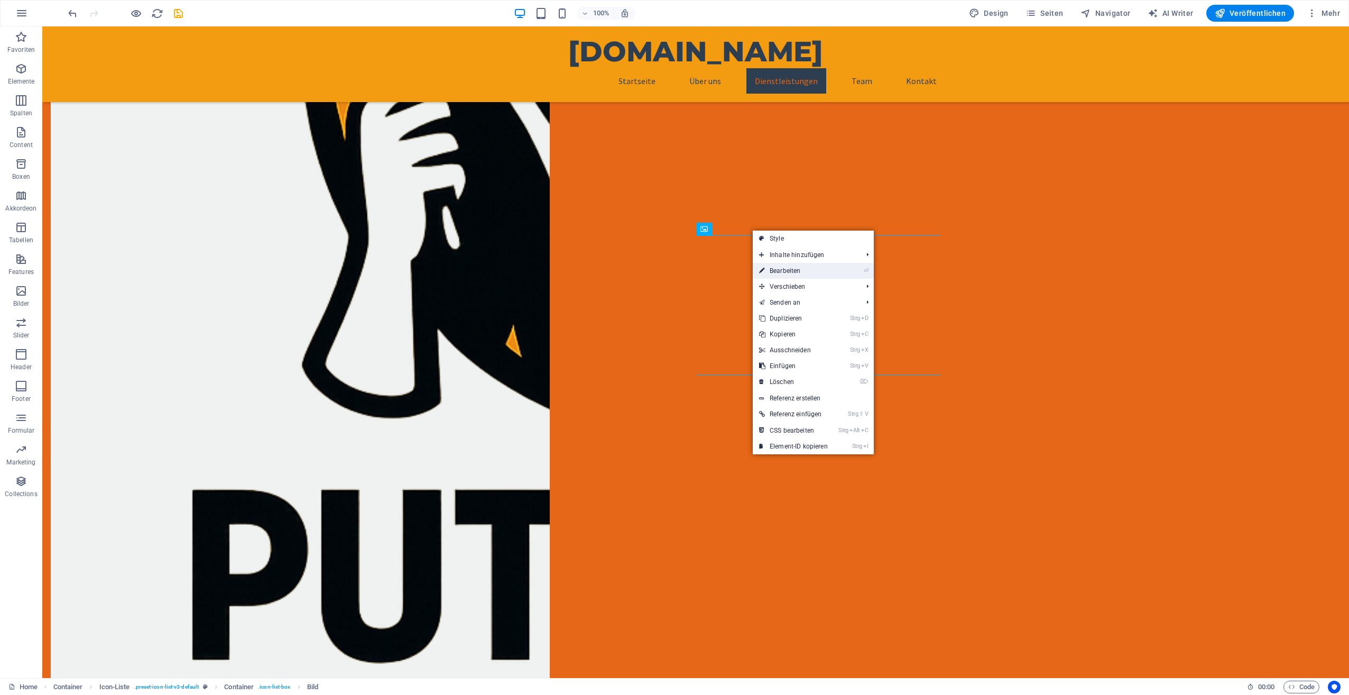
click at [776, 268] on link "⏎ Bearbeiten" at bounding box center [793, 271] width 81 height 16
select select "px"
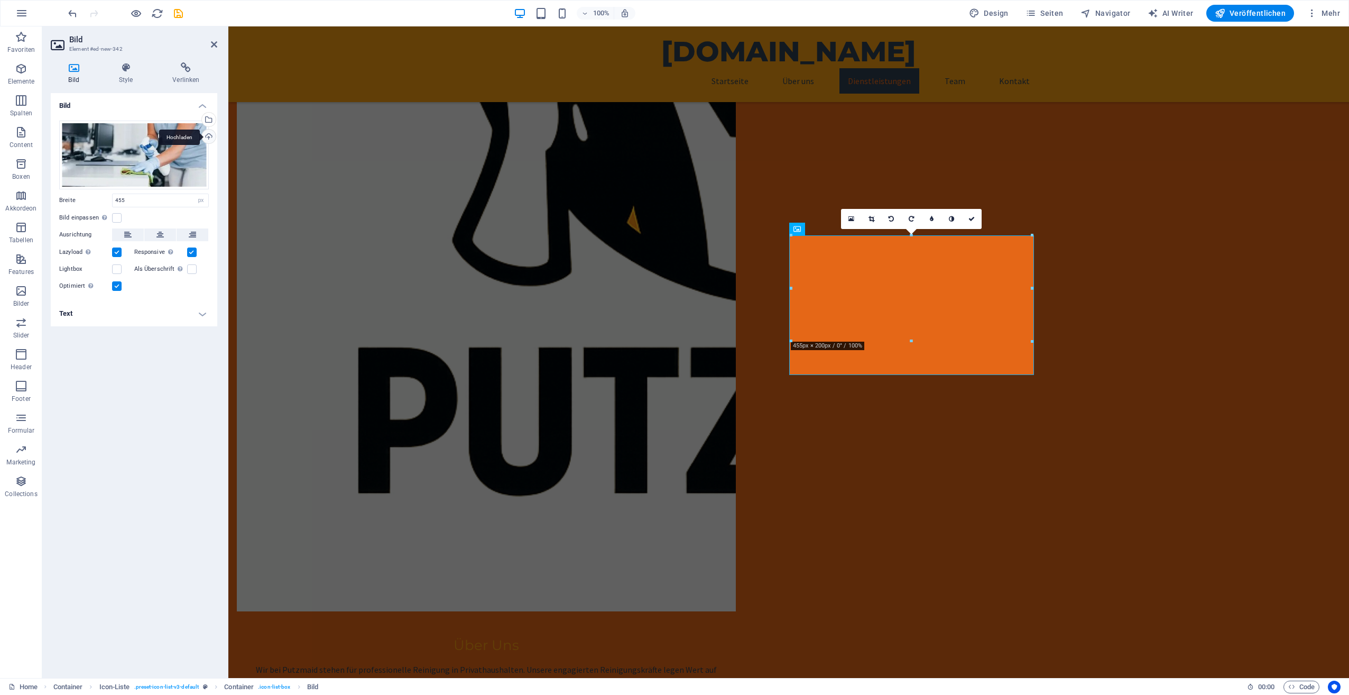
click at [211, 139] on div "Hochladen" at bounding box center [208, 138] width 16 height 16
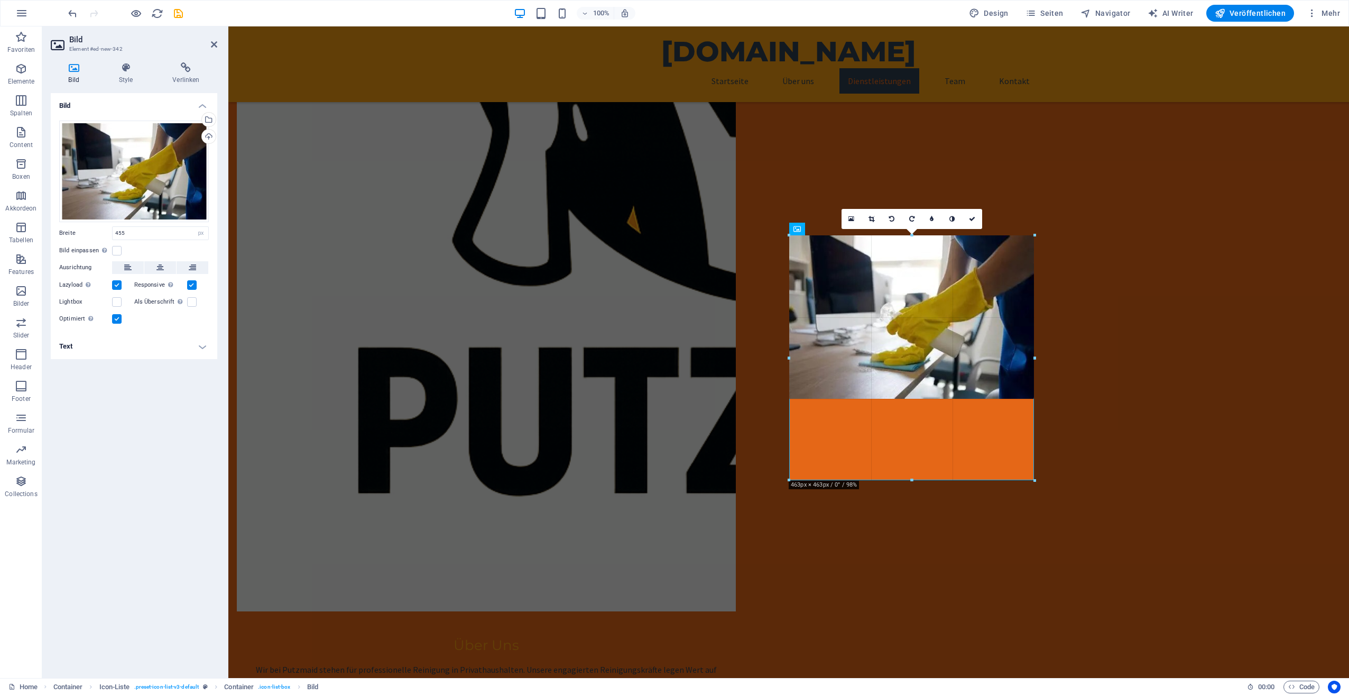
drag, startPoint x: 908, startPoint y: 394, endPoint x: 911, endPoint y: 479, distance: 84.6
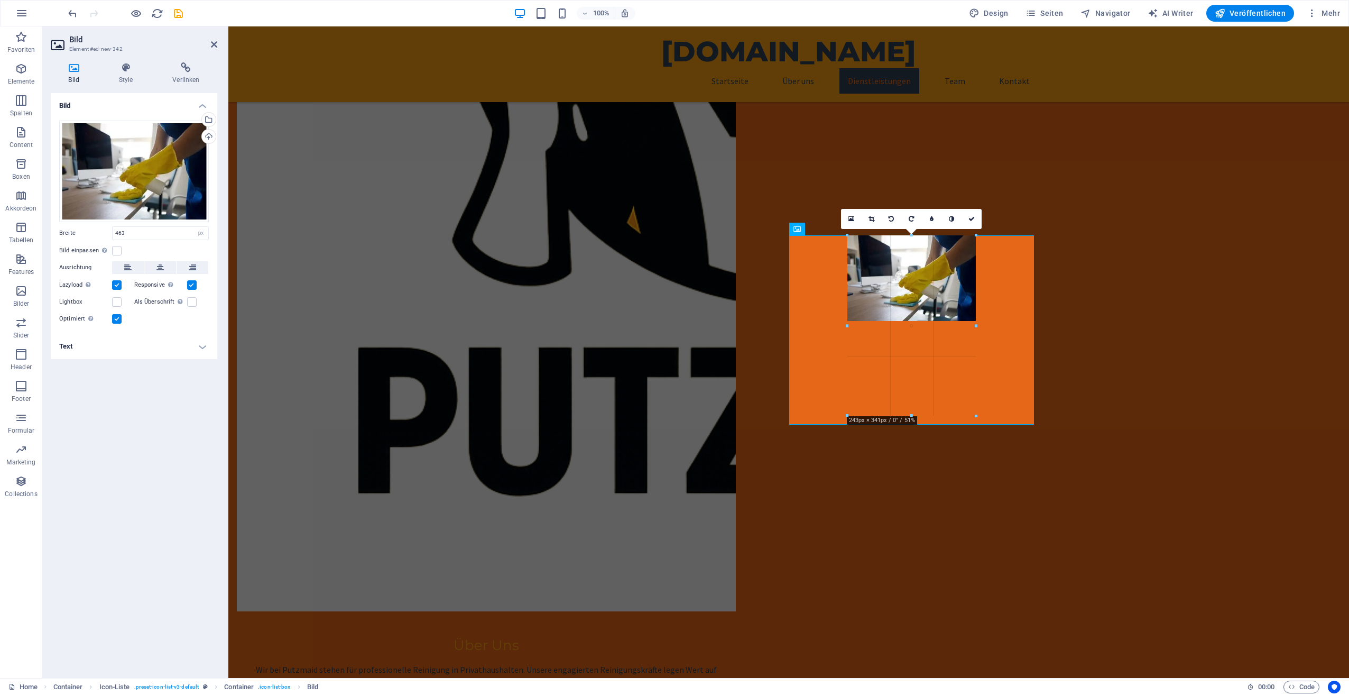
drag, startPoint x: 1034, startPoint y: 399, endPoint x: 916, endPoint y: 254, distance: 187.6
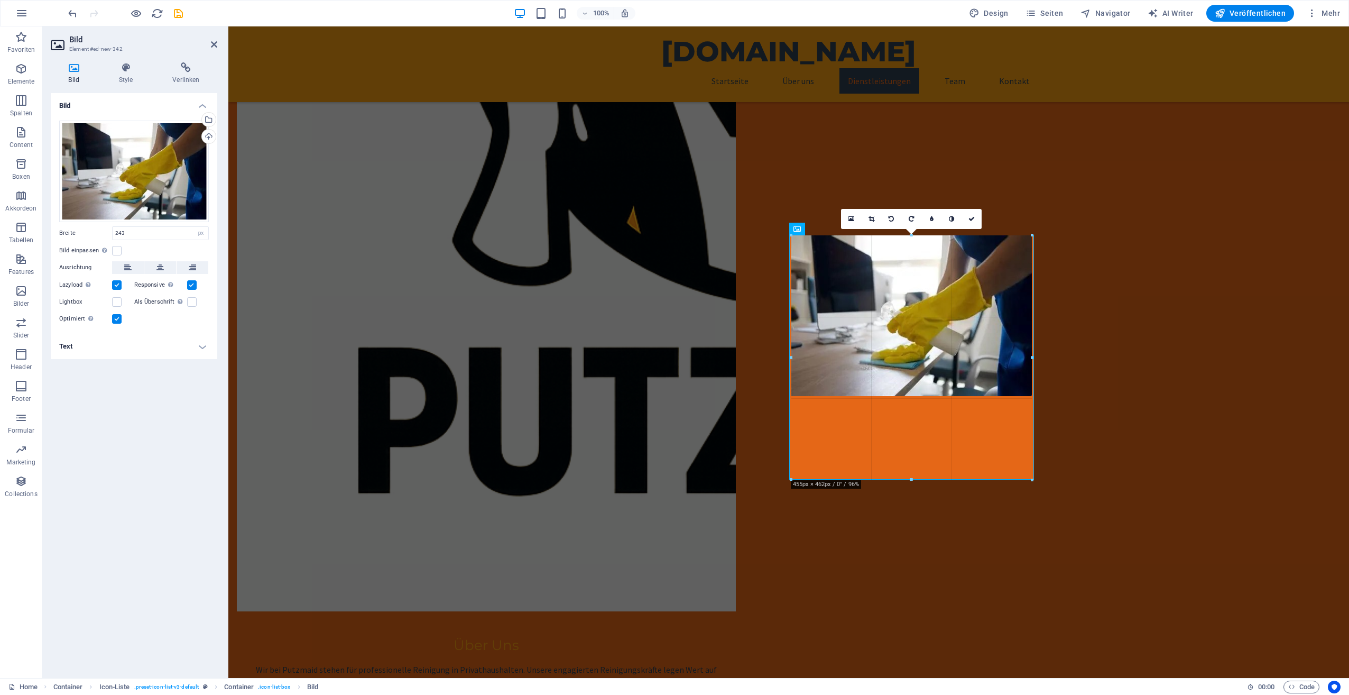
drag, startPoint x: 977, startPoint y: 320, endPoint x: 1051, endPoint y: 479, distance: 175.1
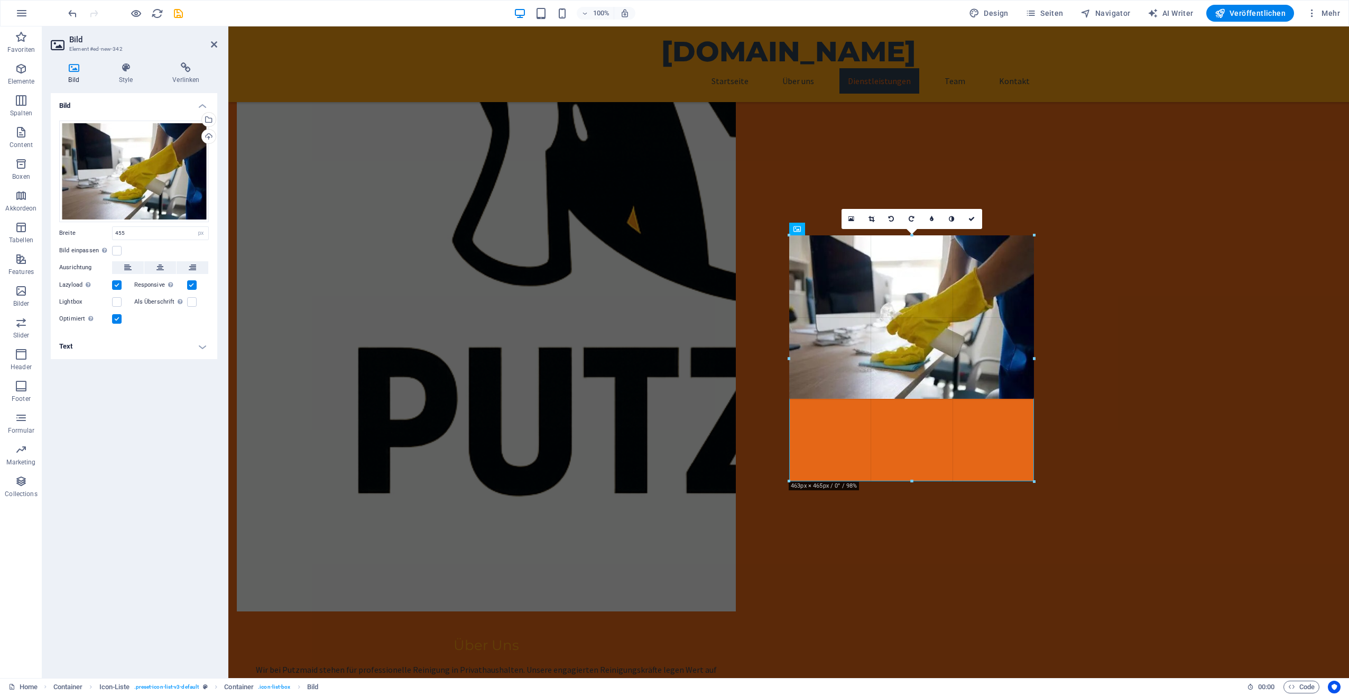
drag, startPoint x: 1032, startPoint y: 393, endPoint x: 1030, endPoint y: 479, distance: 85.7
drag, startPoint x: 914, startPoint y: 399, endPoint x: 666, endPoint y: 456, distance: 254.5
click at [894, 482] on div at bounding box center [912, 483] width 246 height 4
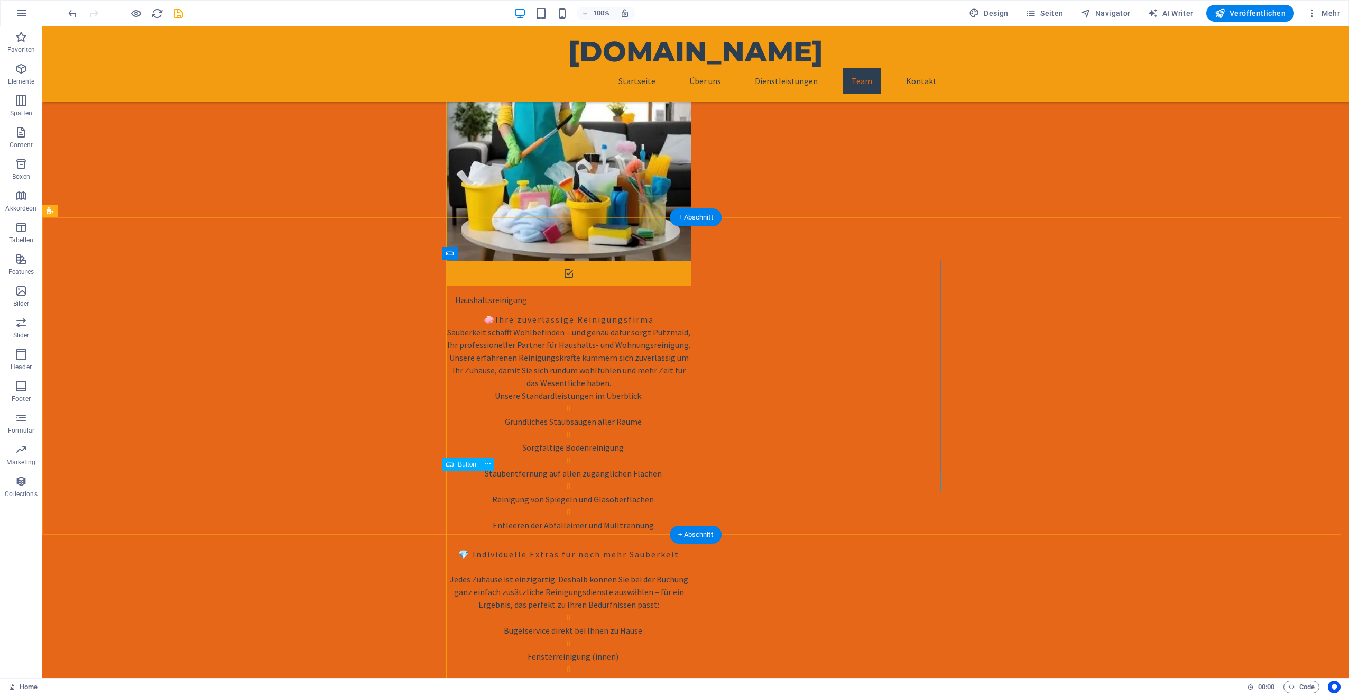
scroll to position [2569, 0]
click at [486, 447] on icon at bounding box center [488, 446] width 6 height 11
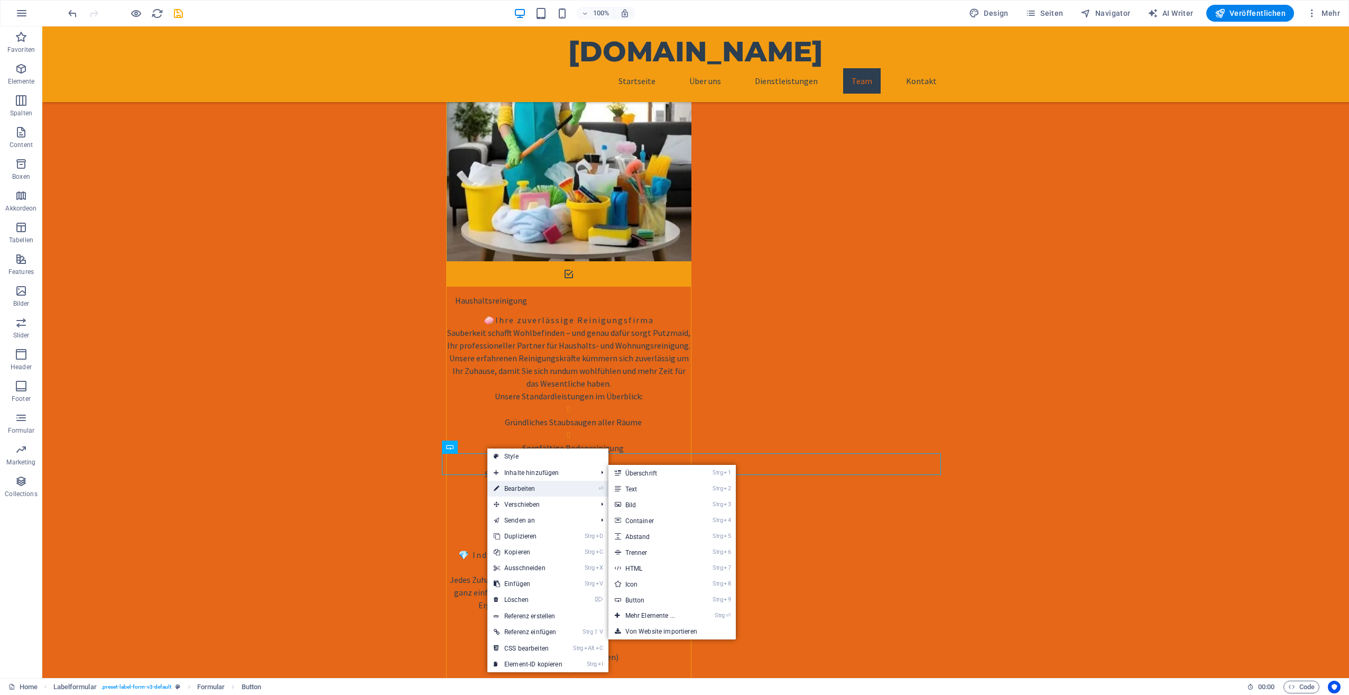
click at [522, 485] on link "⏎ Bearbeiten" at bounding box center [528, 489] width 81 height 16
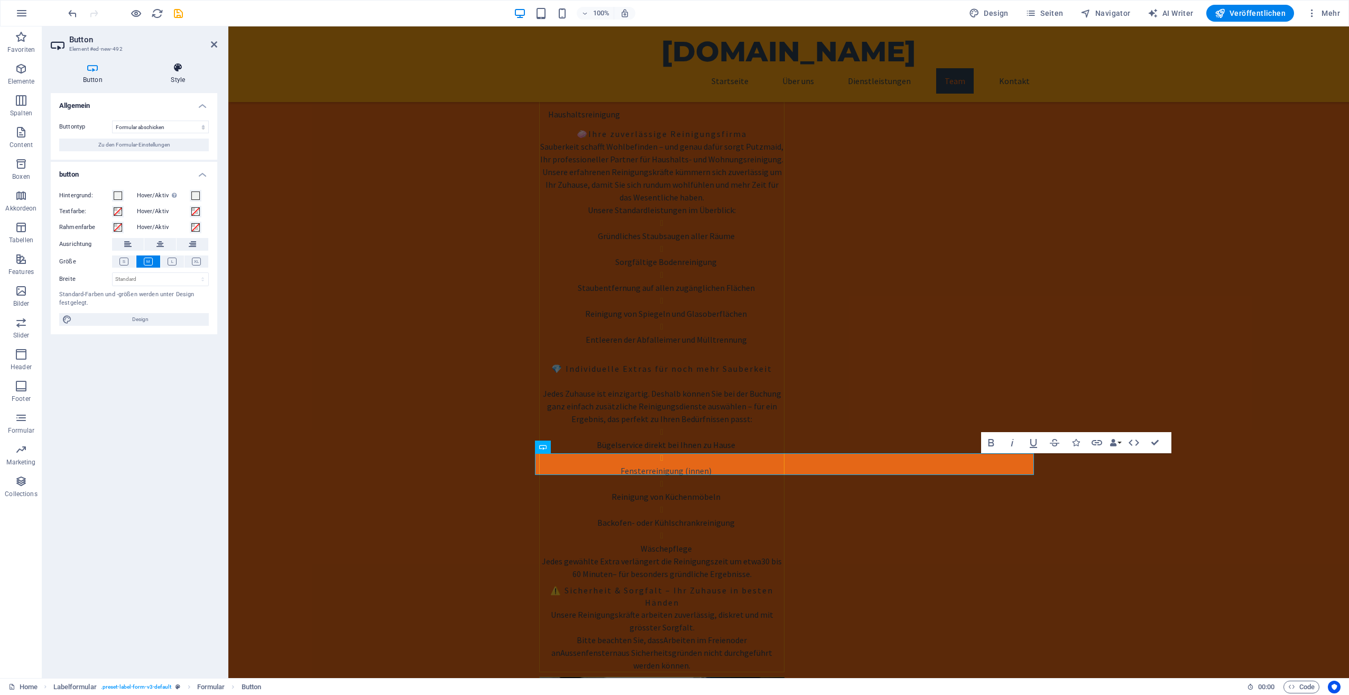
click at [173, 71] on icon at bounding box center [178, 67] width 78 height 11
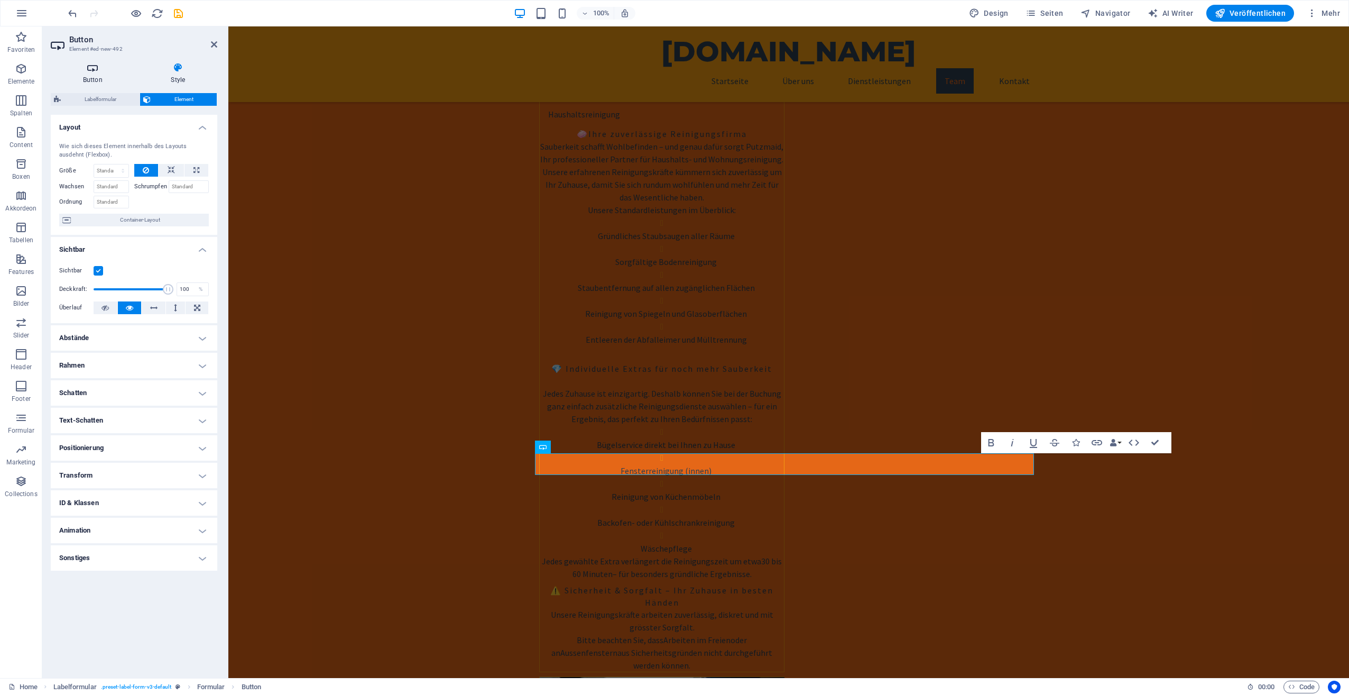
click at [82, 71] on icon at bounding box center [93, 67] width 84 height 11
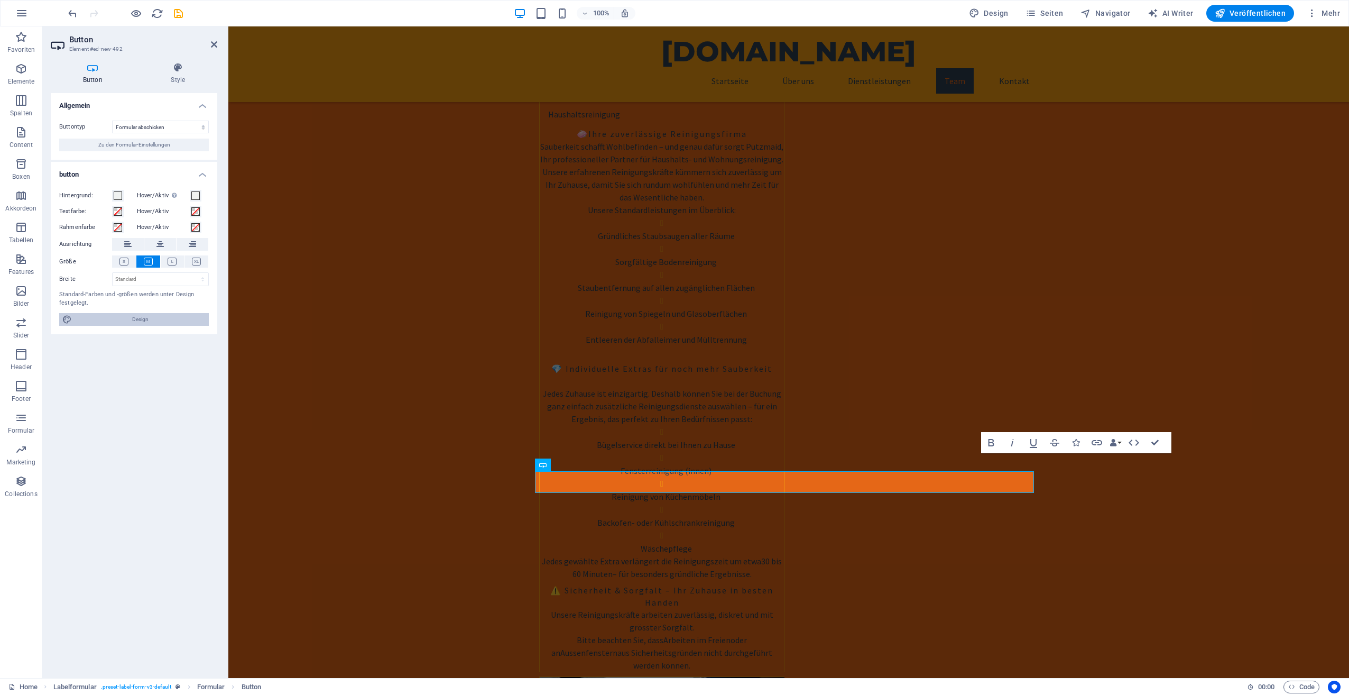
click at [122, 316] on span "Design" at bounding box center [140, 319] width 131 height 13
select select "400"
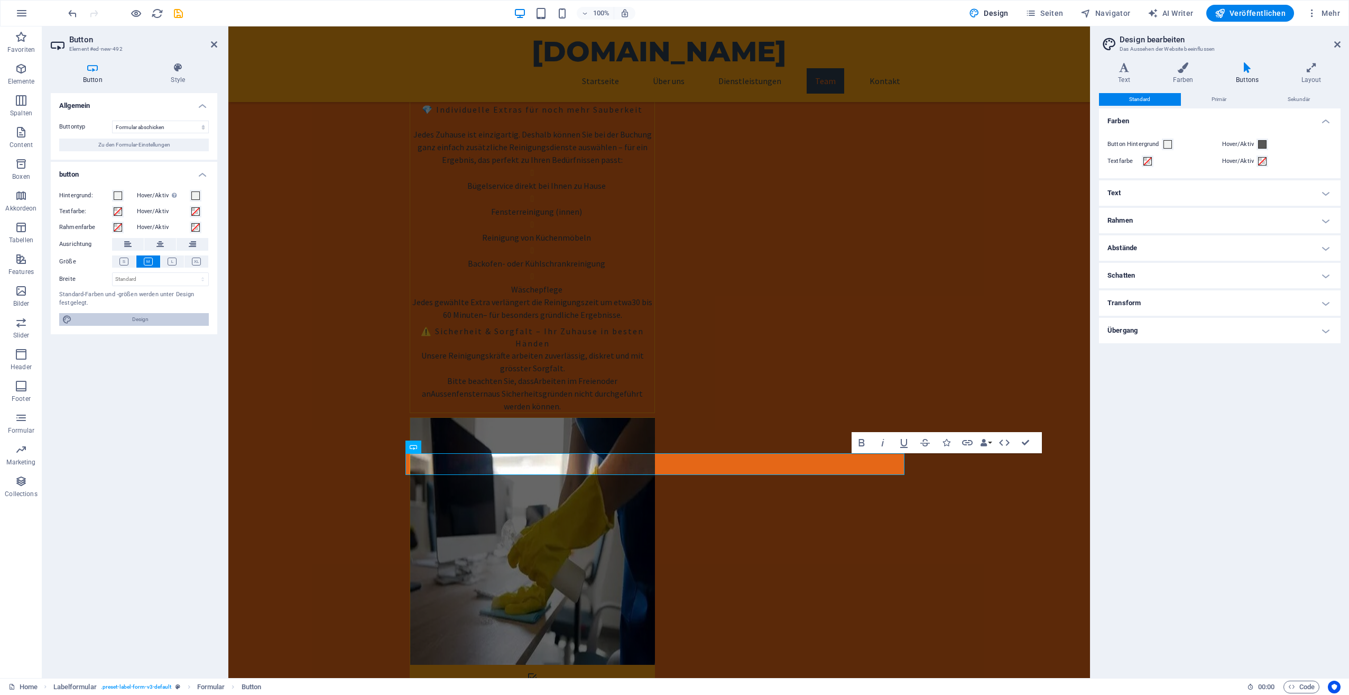
click at [121, 318] on span "Design" at bounding box center [140, 319] width 131 height 13
click at [87, 63] on icon at bounding box center [93, 67] width 84 height 11
click at [91, 68] on icon at bounding box center [93, 67] width 84 height 11
click at [151, 143] on span "Zu den Formular-Einstellungen" at bounding box center [134, 145] width 72 height 13
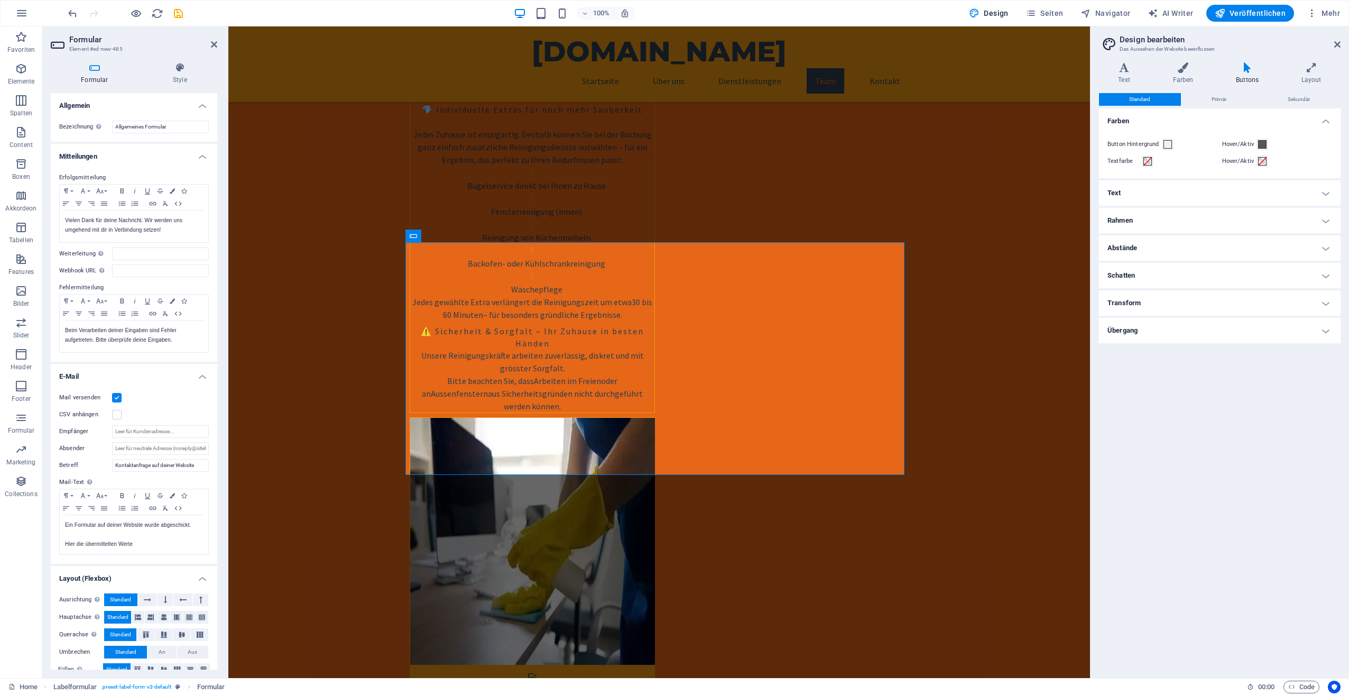
scroll to position [14, 0]
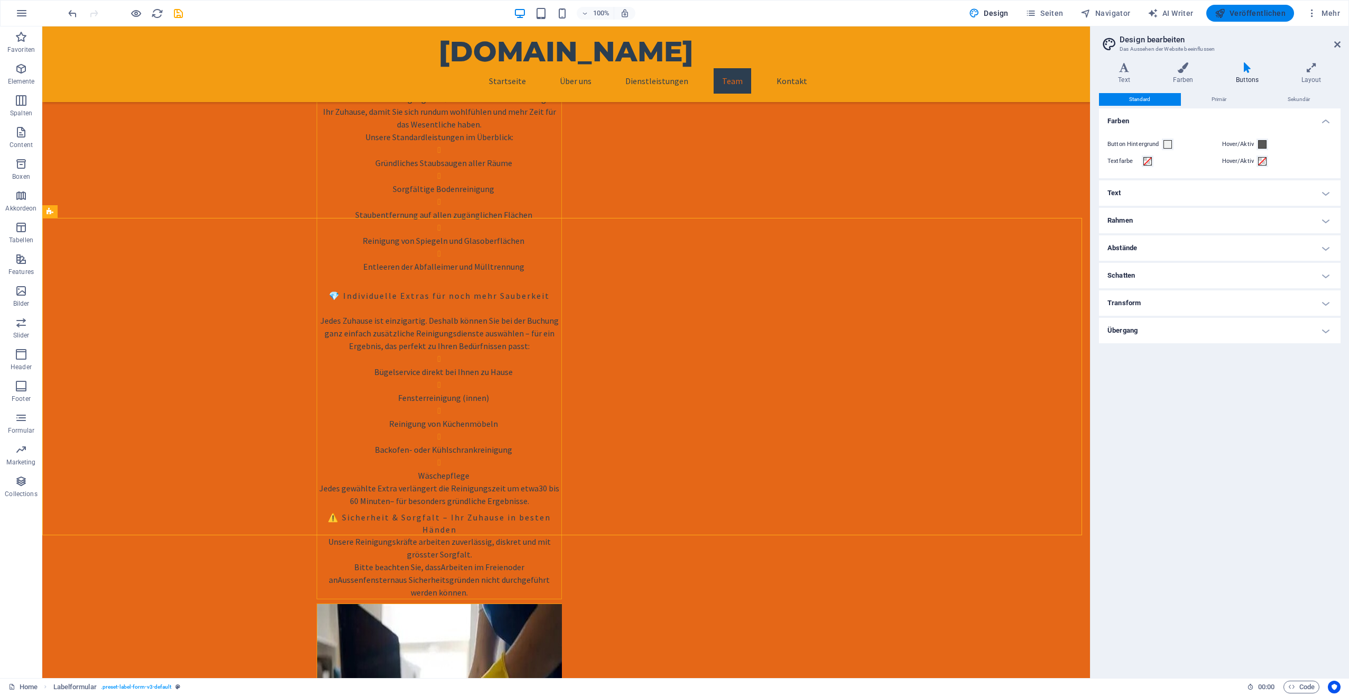
click at [1242, 13] on span "Veröffentlichen" at bounding box center [1250, 13] width 71 height 11
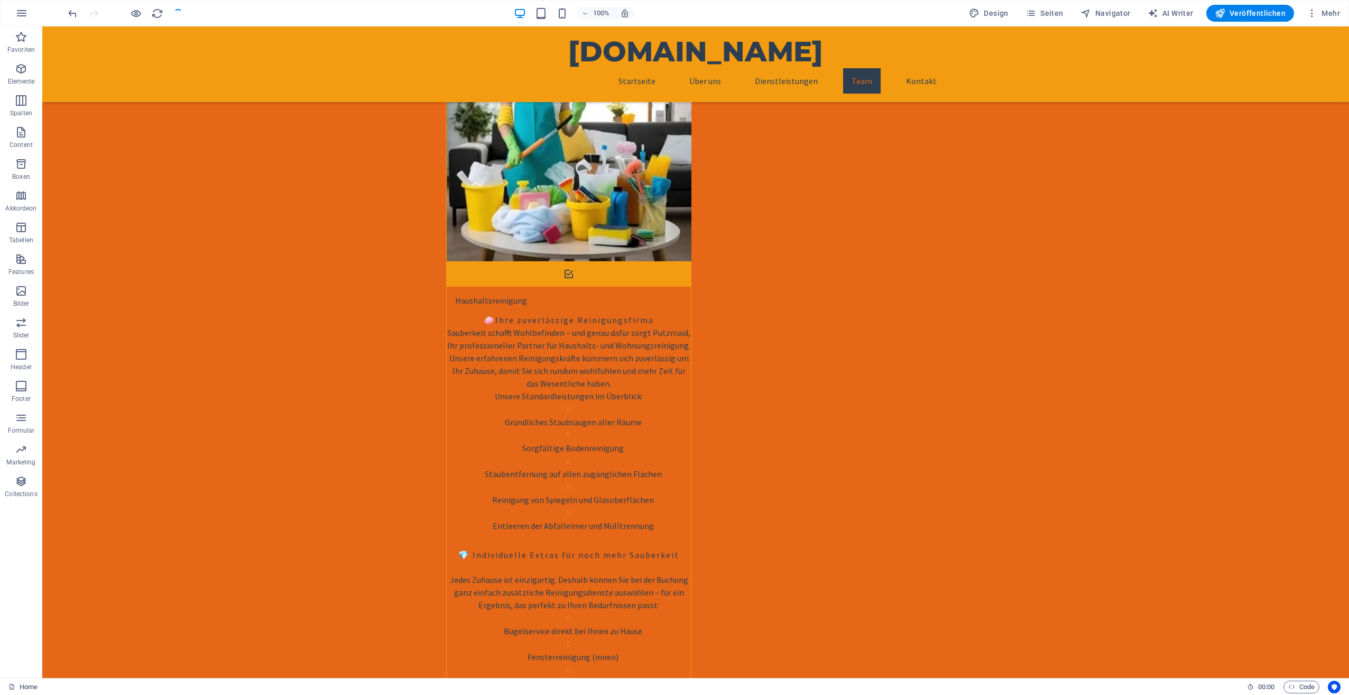
checkbox input "false"
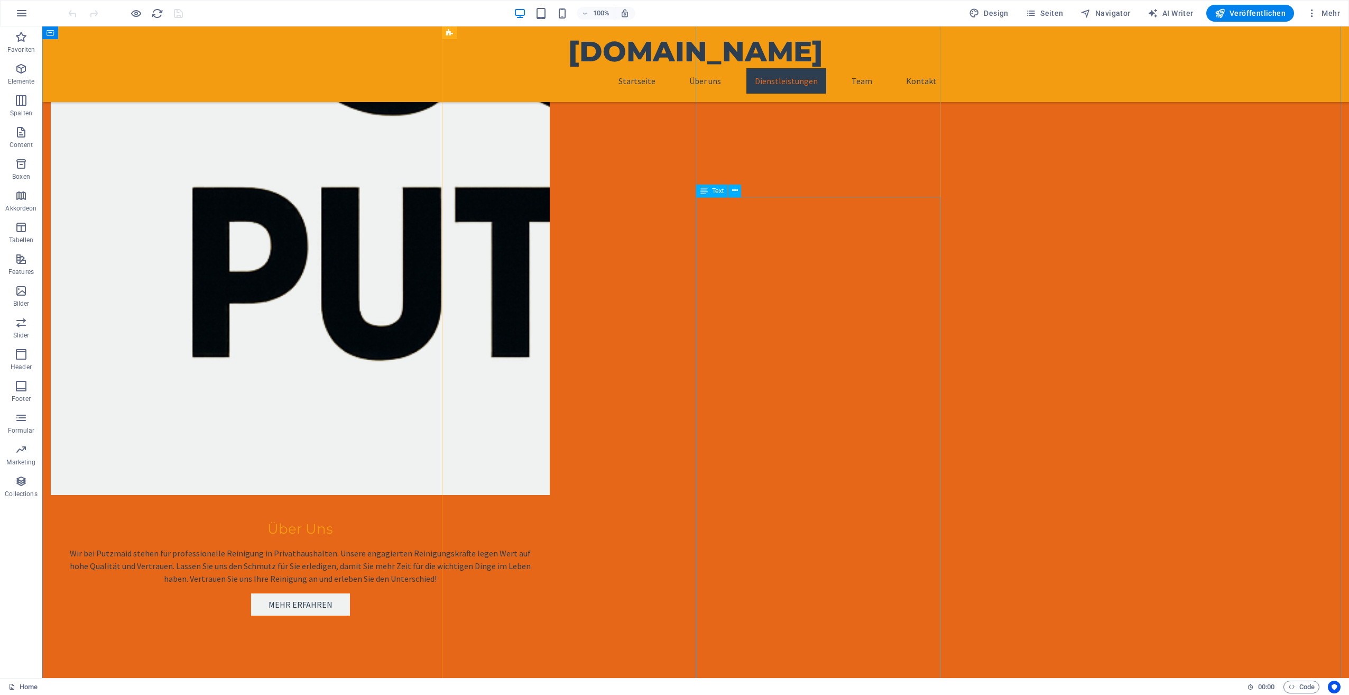
scroll to position [1110, 0]
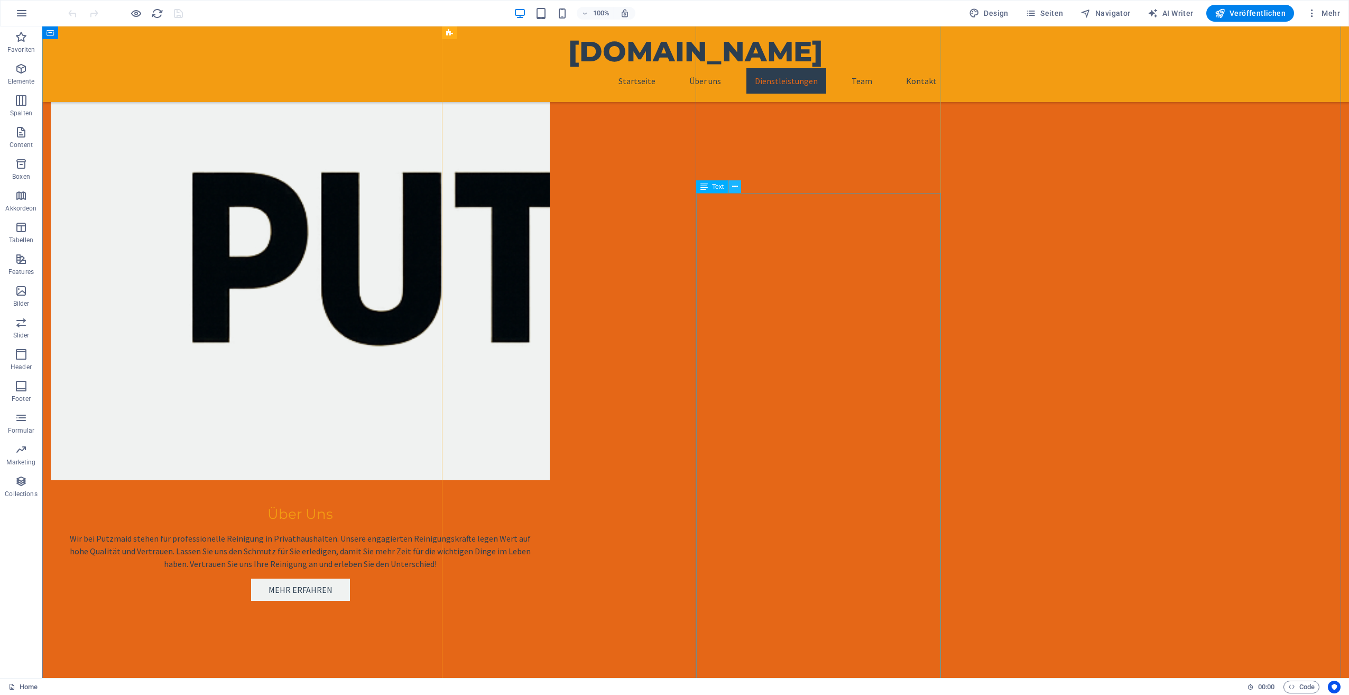
click at [735, 186] on icon at bounding box center [735, 186] width 6 height 11
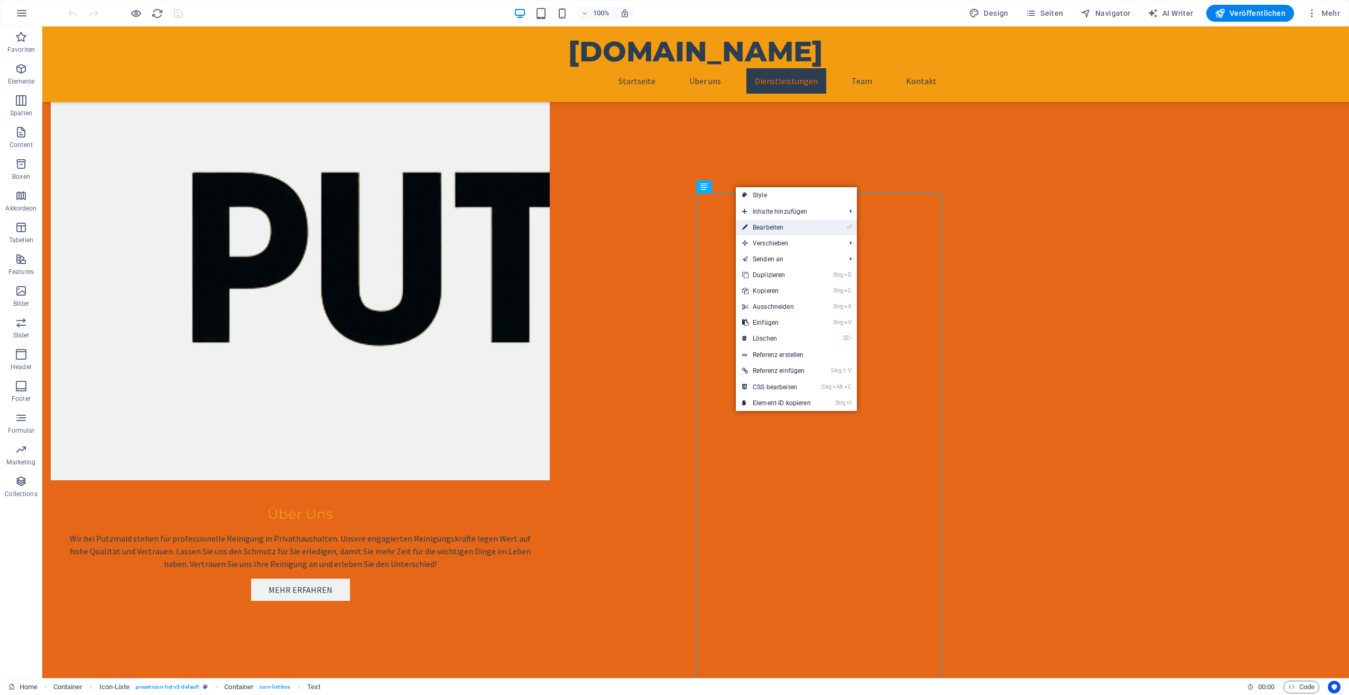
click at [764, 225] on link "⏎ Bearbeiten" at bounding box center [776, 227] width 81 height 16
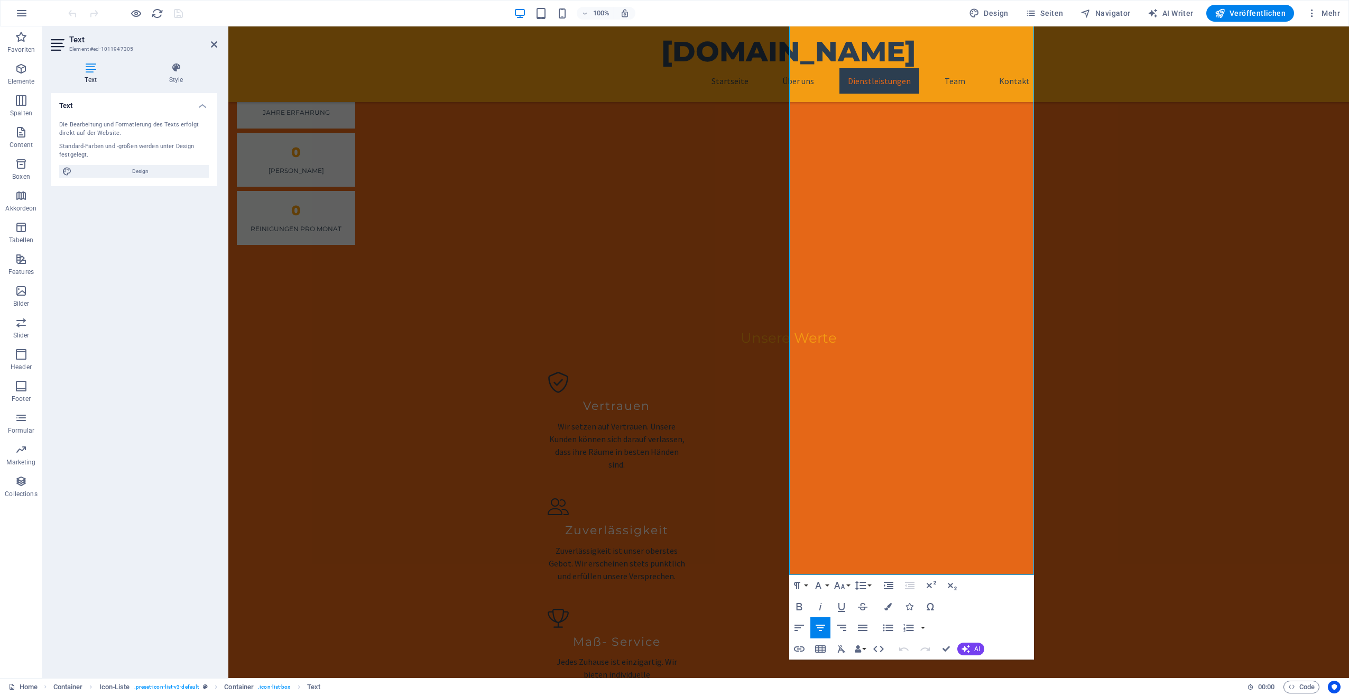
scroll to position [1607, 0]
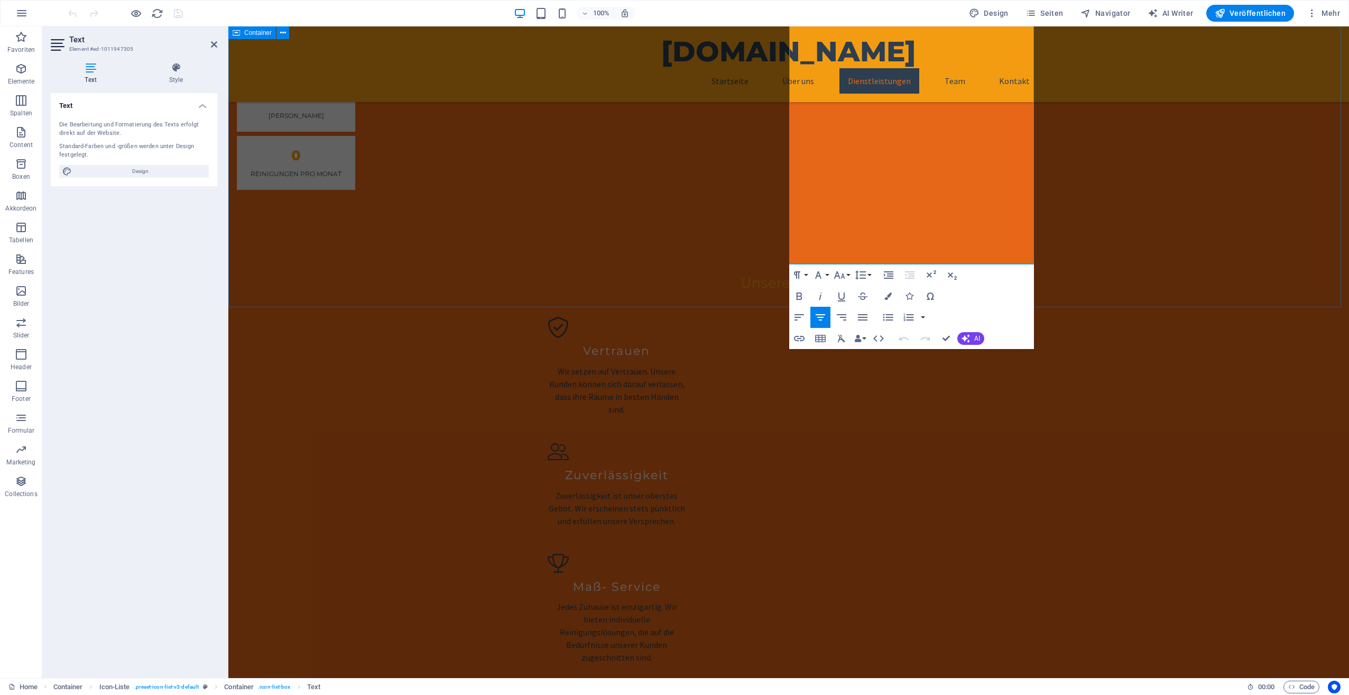
drag, startPoint x: 802, startPoint y: 199, endPoint x: 1016, endPoint y: 281, distance: 230.0
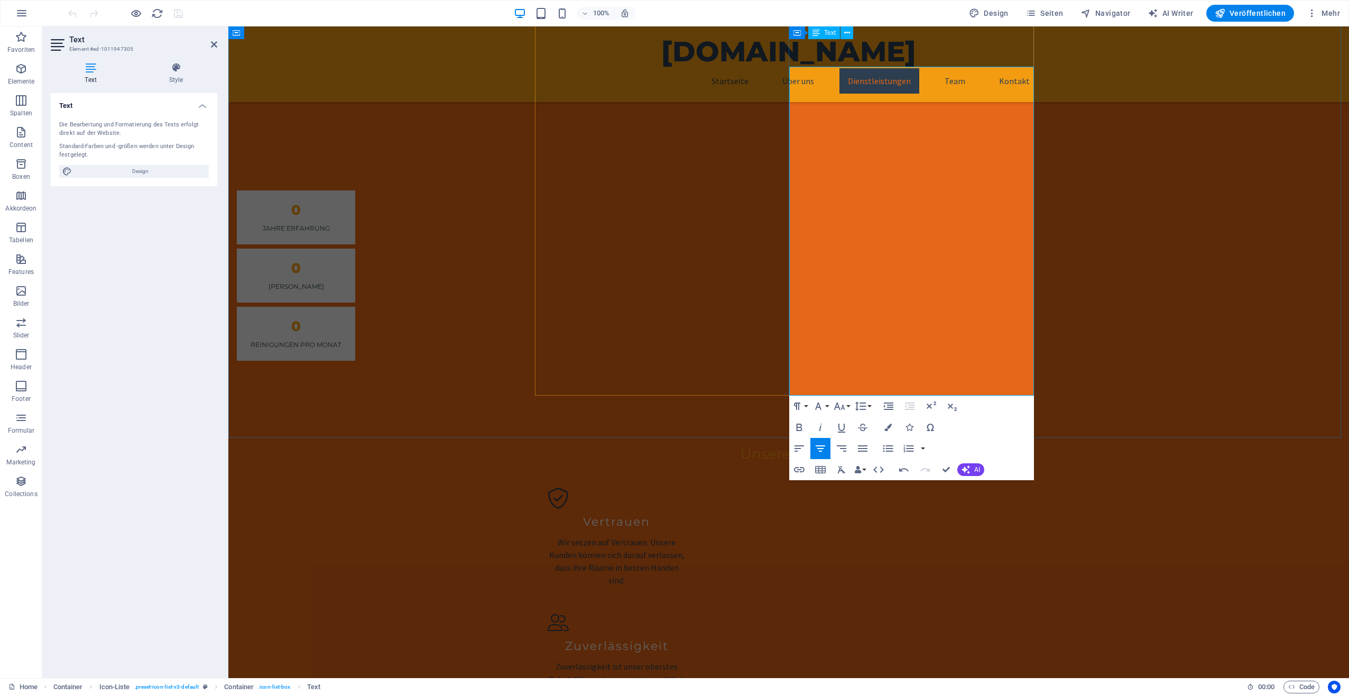
scroll to position [1330, 0]
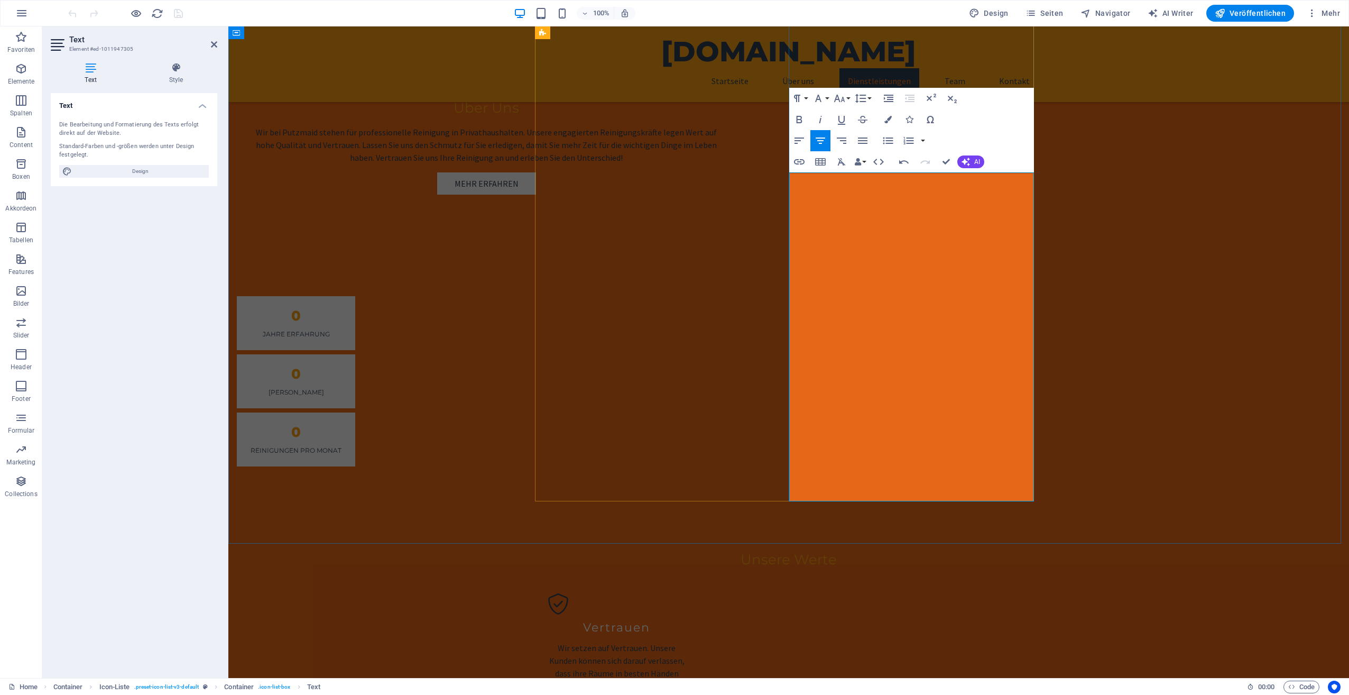
drag, startPoint x: 821, startPoint y: 181, endPoint x: 1014, endPoint y: 403, distance: 294.6
click at [844, 95] on icon "button" at bounding box center [839, 98] width 13 height 13
click at [867, 196] on link "14" at bounding box center [851, 198] width 38 height 16
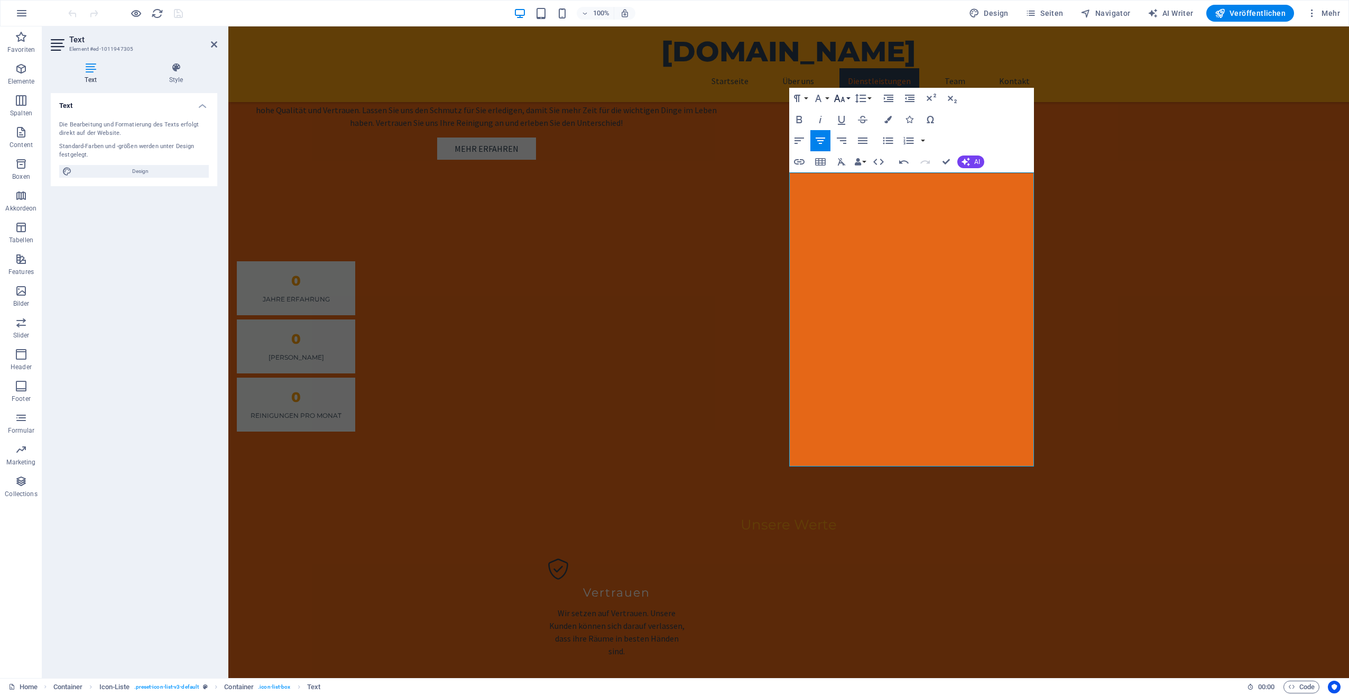
click at [838, 96] on icon "button" at bounding box center [839, 98] width 11 height 7
click at [844, 133] on link "18" at bounding box center [851, 130] width 38 height 16
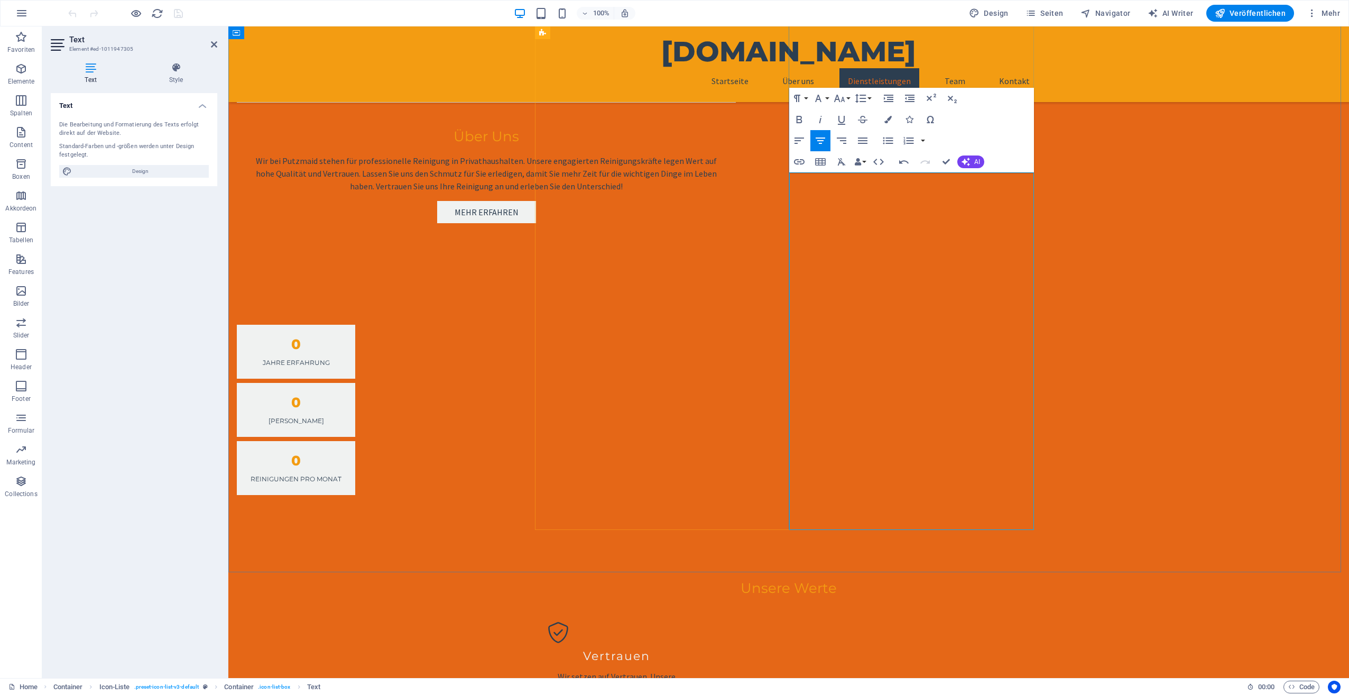
scroll to position [1294, 0]
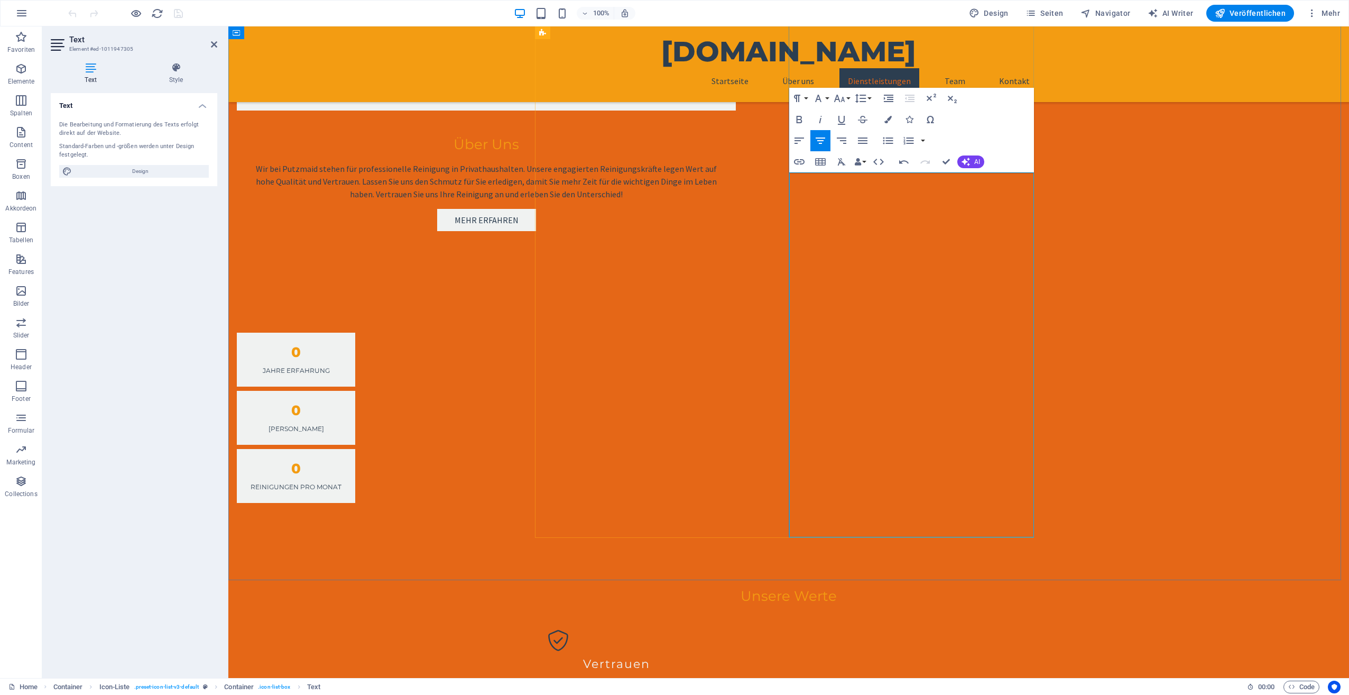
drag, startPoint x: 799, startPoint y: 187, endPoint x: 1030, endPoint y: 194, distance: 231.2
click at [821, 100] on icon "button" at bounding box center [818, 98] width 13 height 13
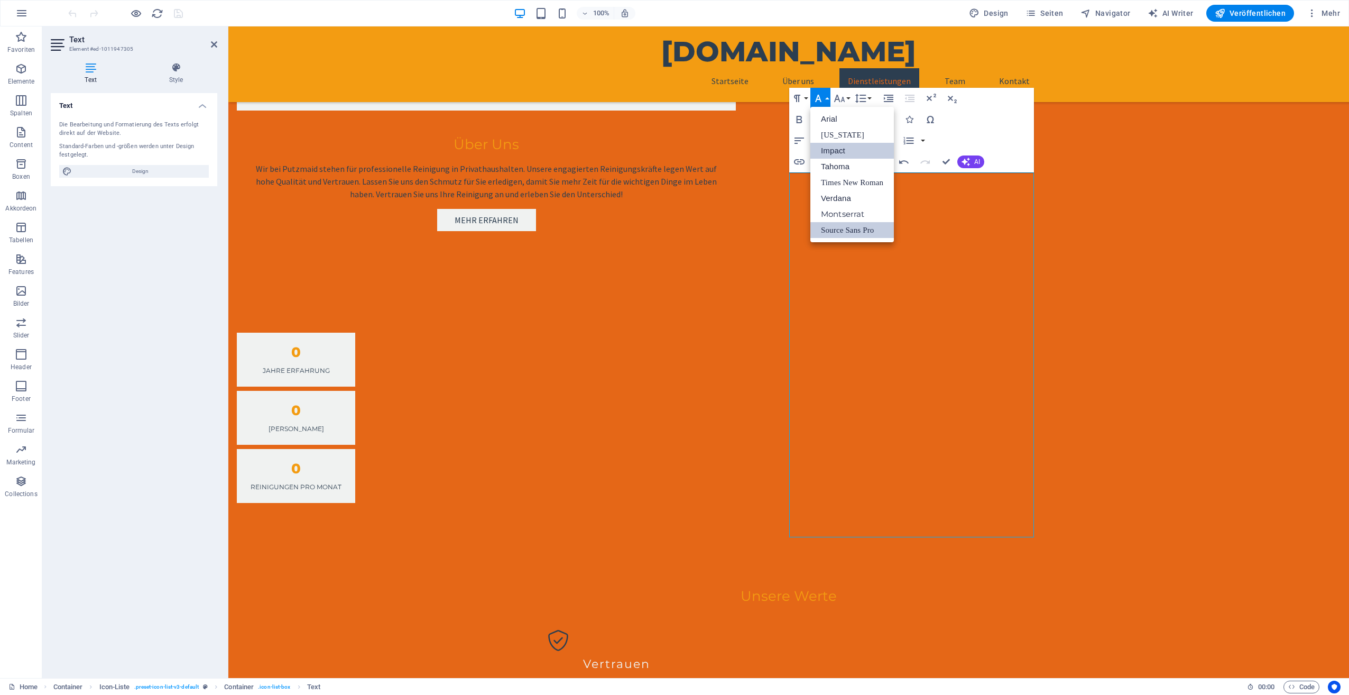
click at [836, 145] on link "Impact" at bounding box center [853, 151] width 84 height 16
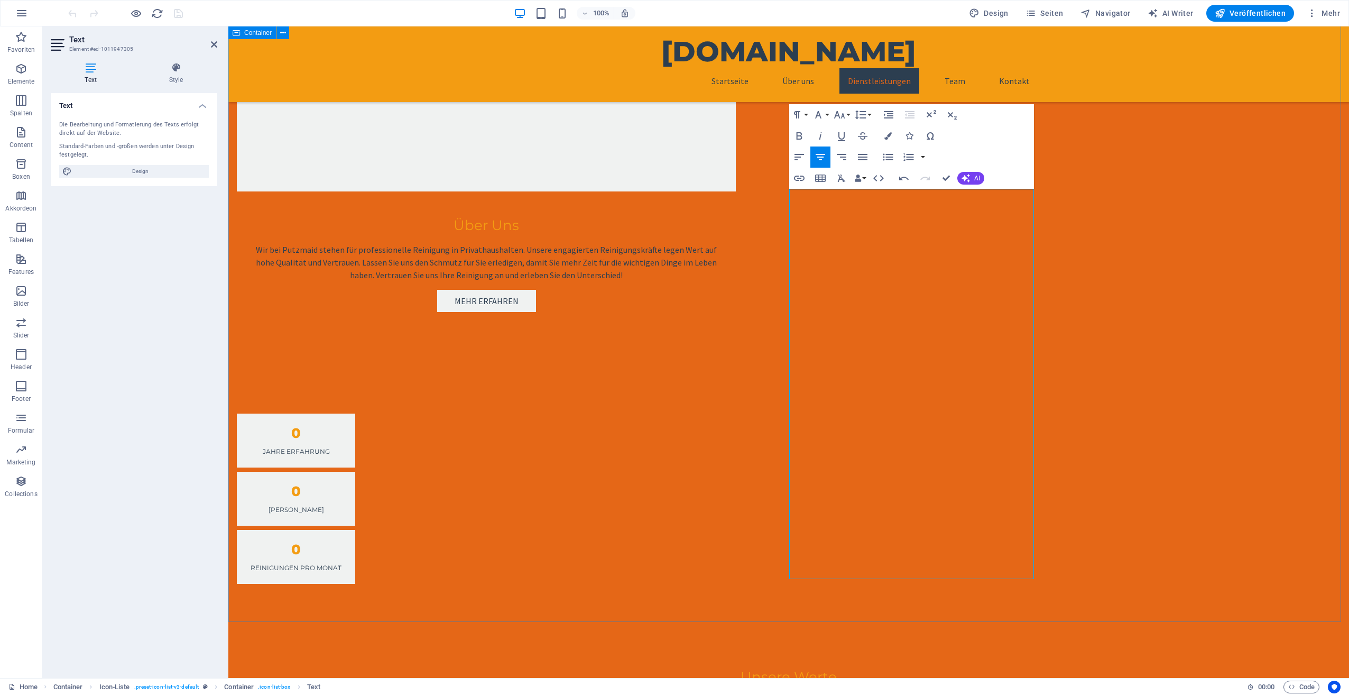
scroll to position [1163, 0]
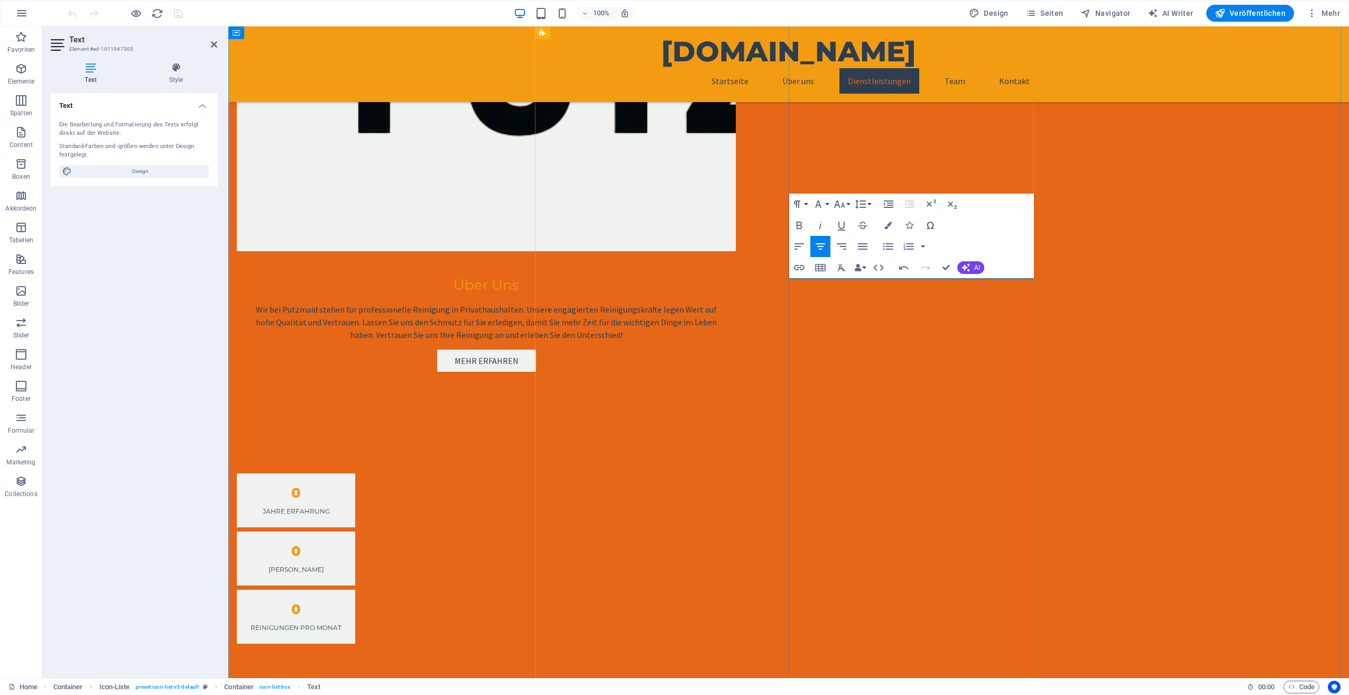
scroll to position [1144, 0]
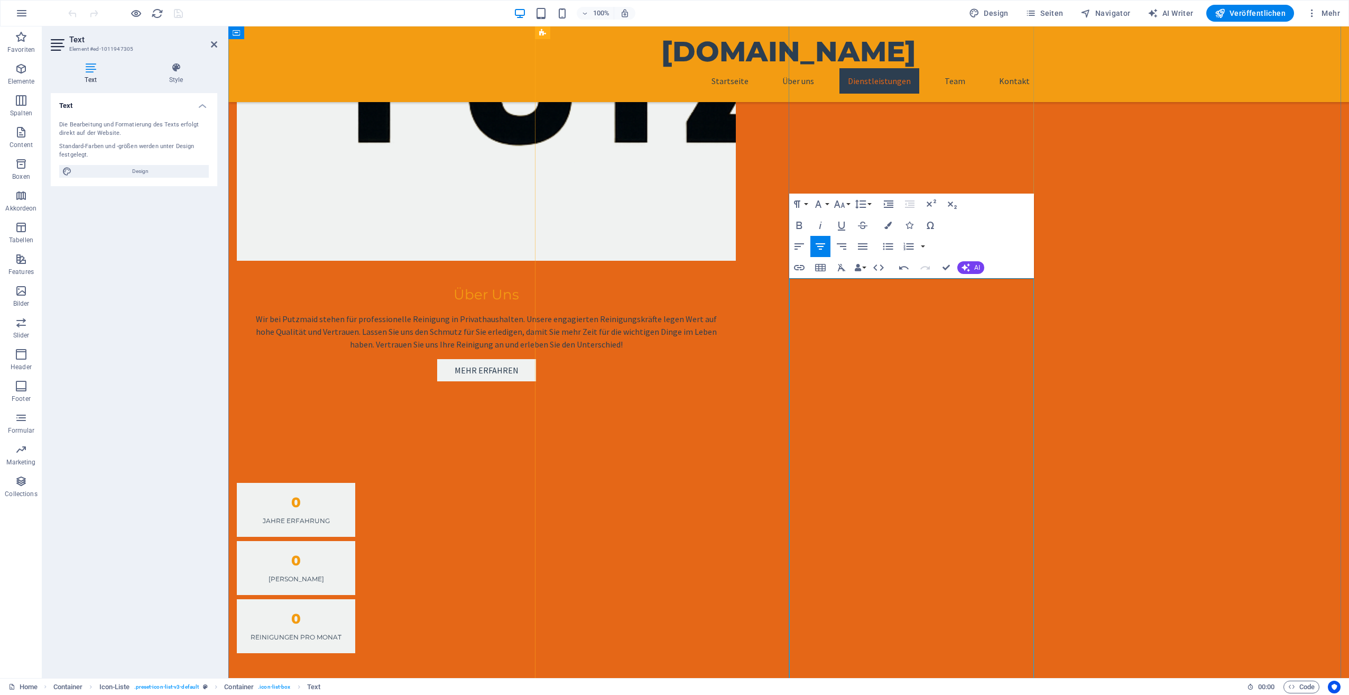
click at [889, 243] on icon "button" at bounding box center [889, 246] width 10 height 7
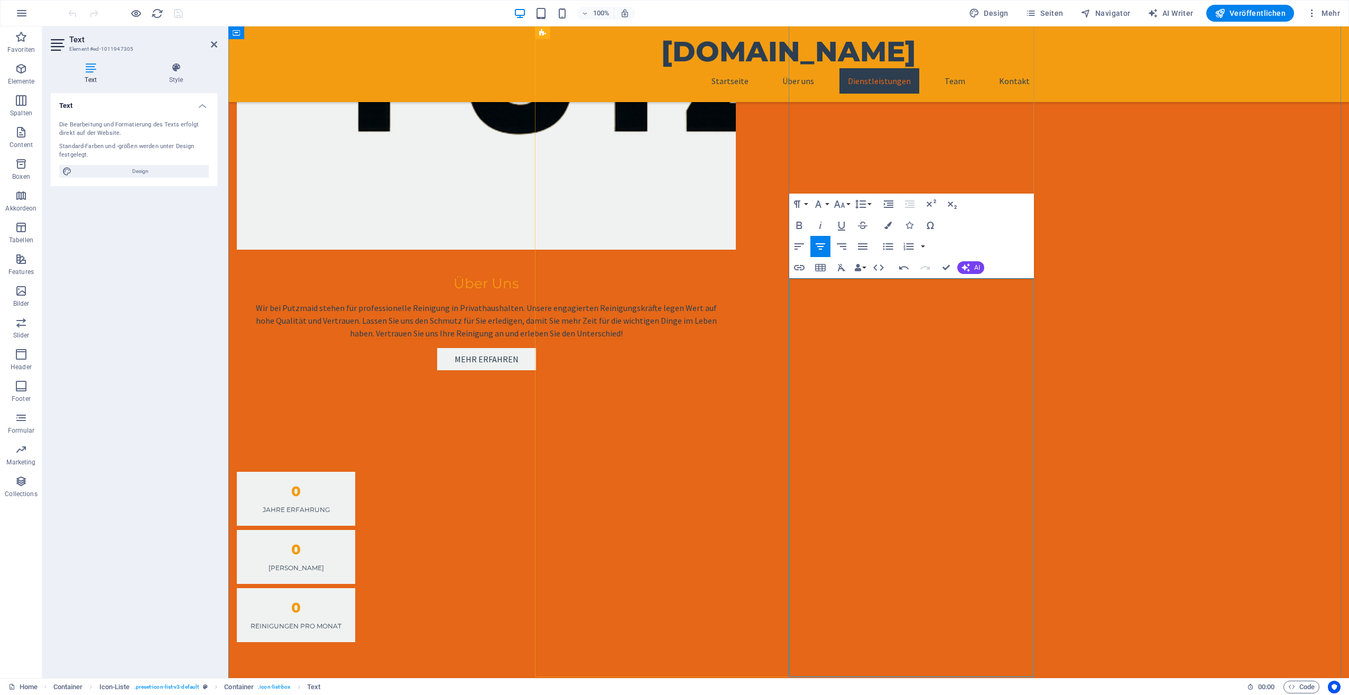
drag, startPoint x: 827, startPoint y: 399, endPoint x: 996, endPoint y: 525, distance: 211.2
click at [889, 247] on icon "button" at bounding box center [888, 246] width 13 height 13
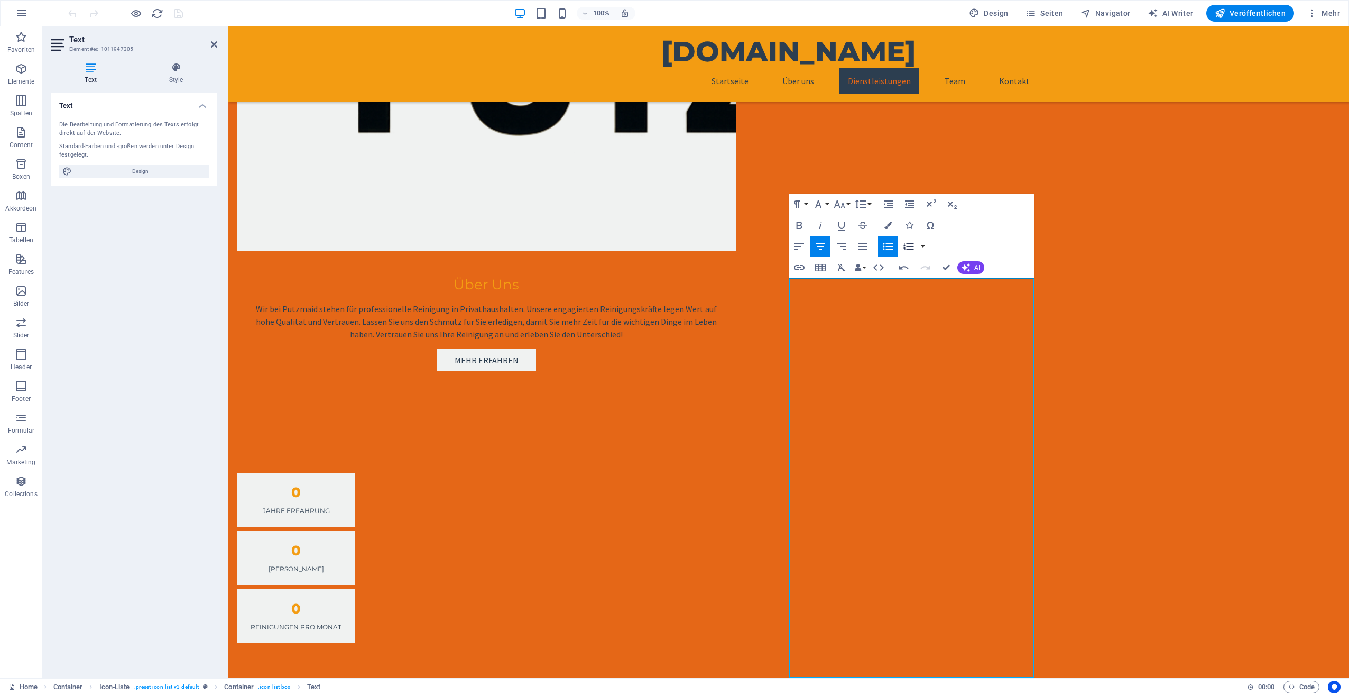
click at [911, 243] on icon "button" at bounding box center [909, 246] width 13 height 13
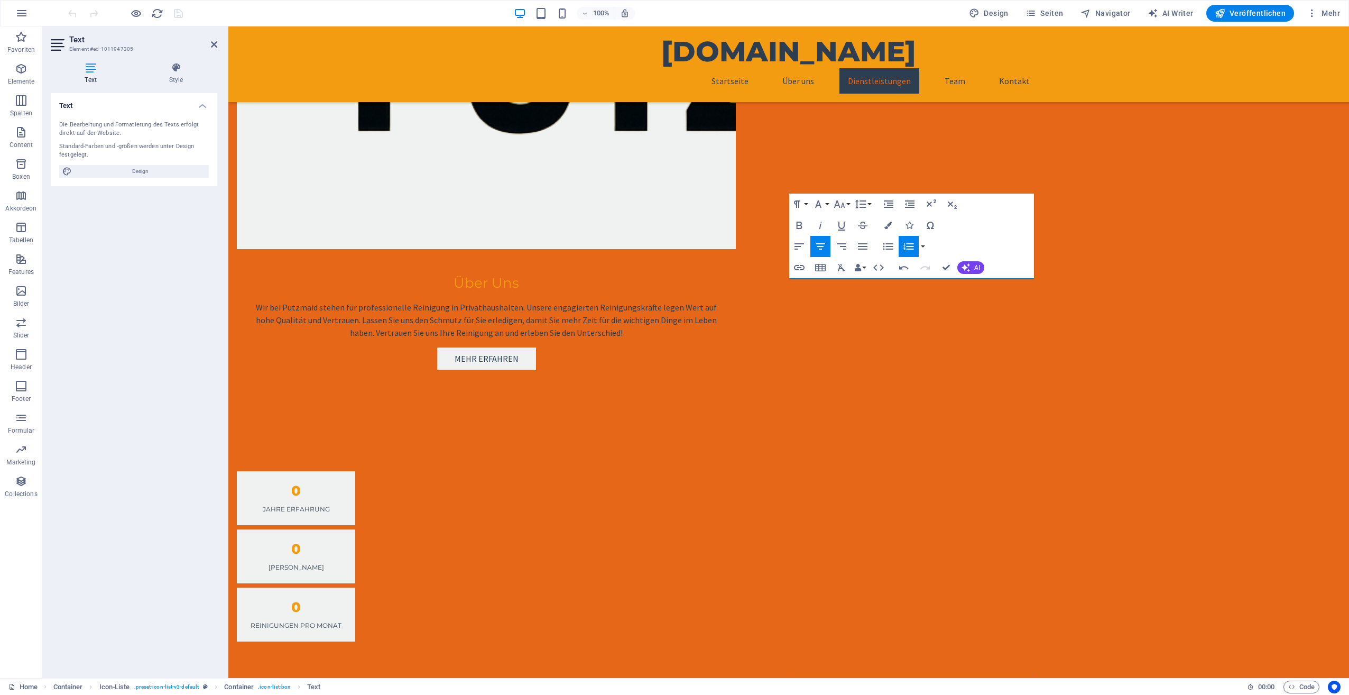
click at [972, 237] on div "Paragraph Format Normal Heading 1 Heading 2 Heading 3 Heading 4 Heading 5 Headi…" at bounding box center [911, 236] width 245 height 85
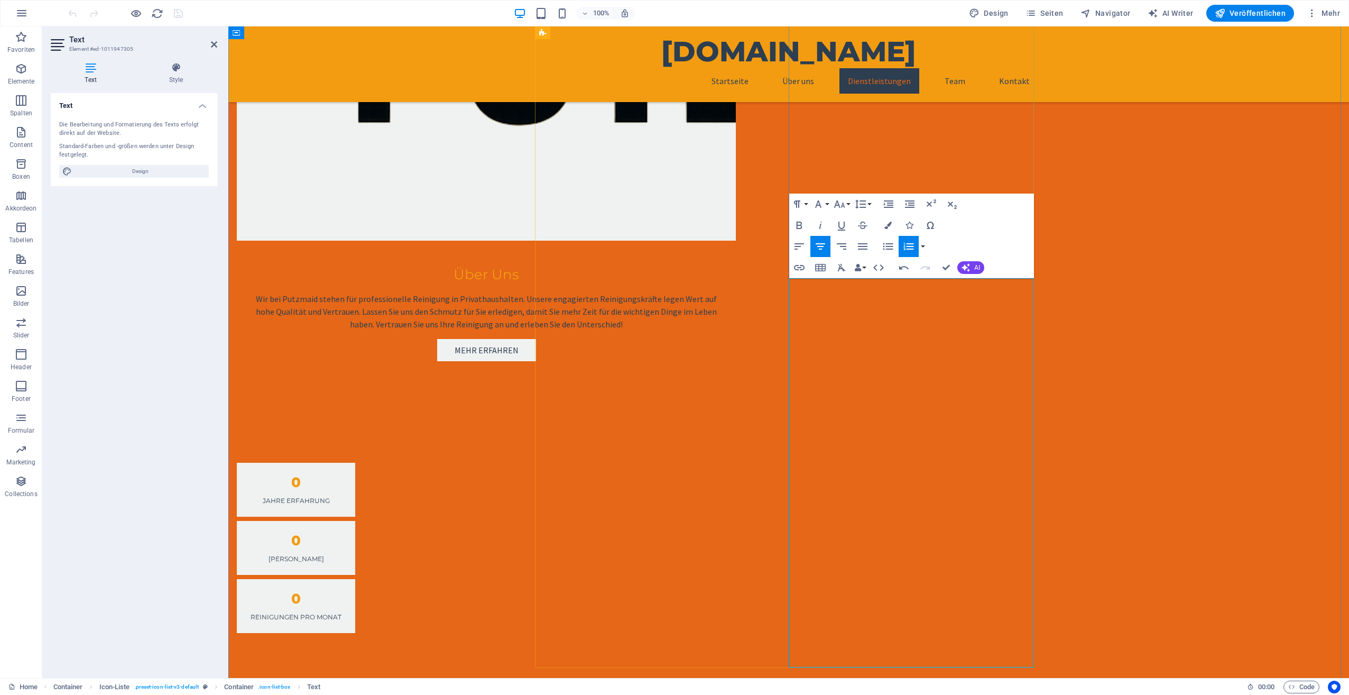
scroll to position [1111, 0]
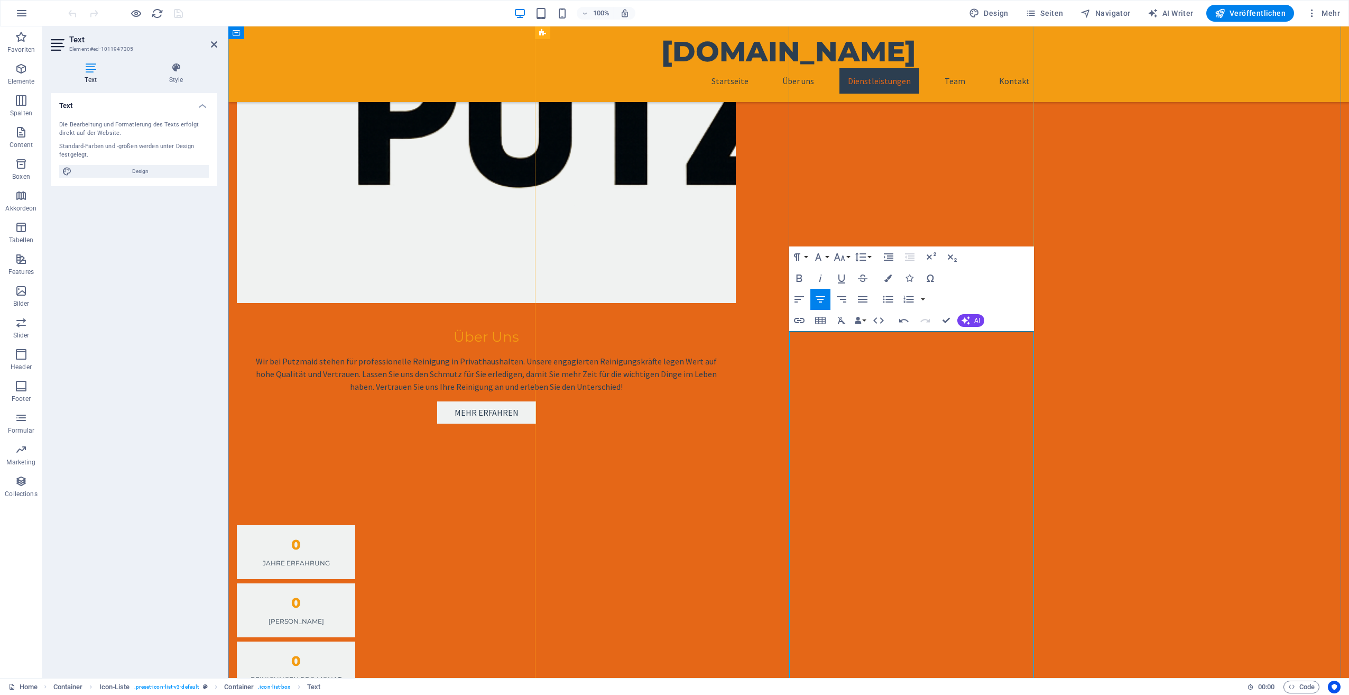
drag, startPoint x: 818, startPoint y: 455, endPoint x: 1025, endPoint y: 584, distance: 243.4
click at [838, 258] on icon "button" at bounding box center [839, 257] width 13 height 13
click at [854, 299] on link "24" at bounding box center [851, 304] width 38 height 16
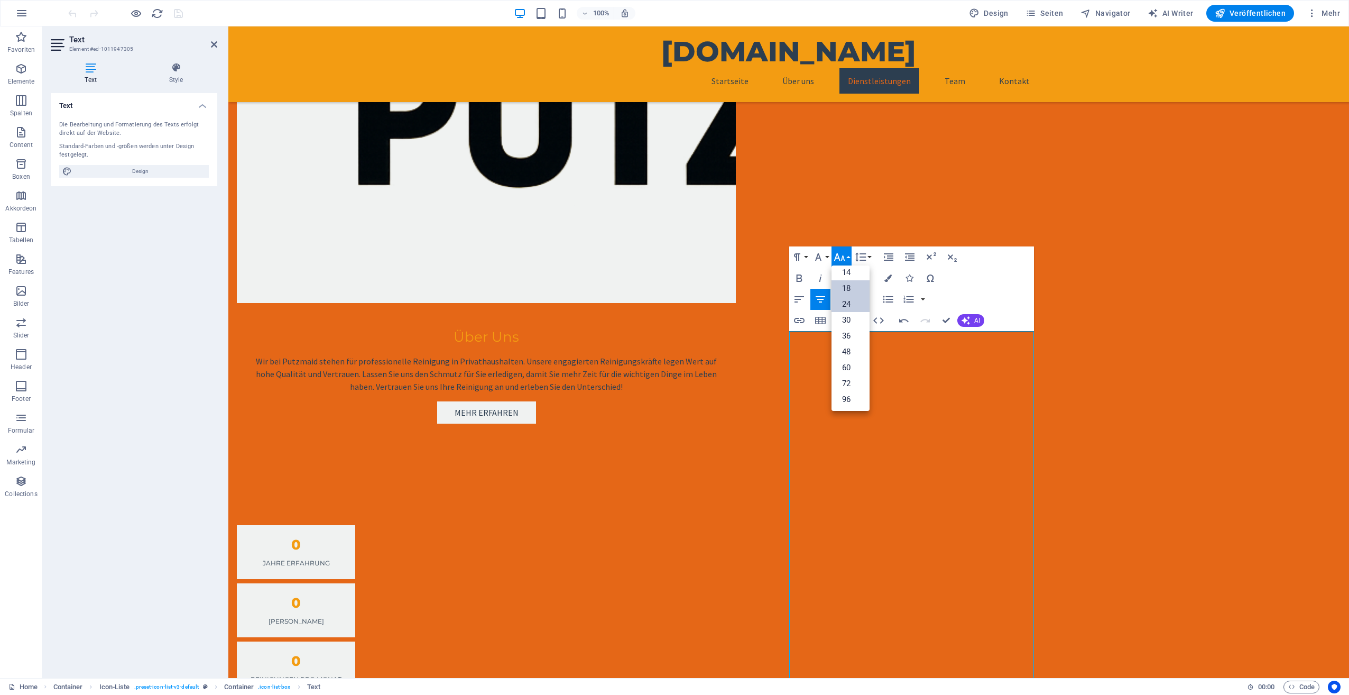
scroll to position [1055, 0]
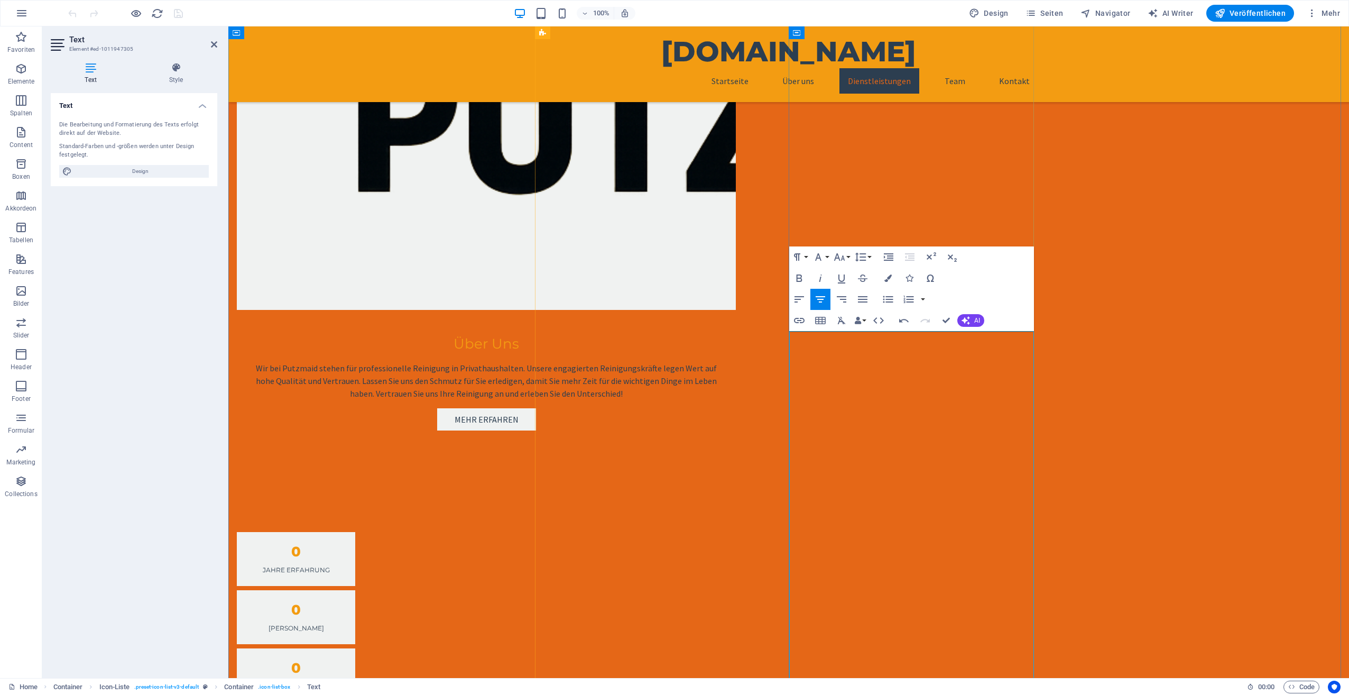
scroll to position [1108, 0]
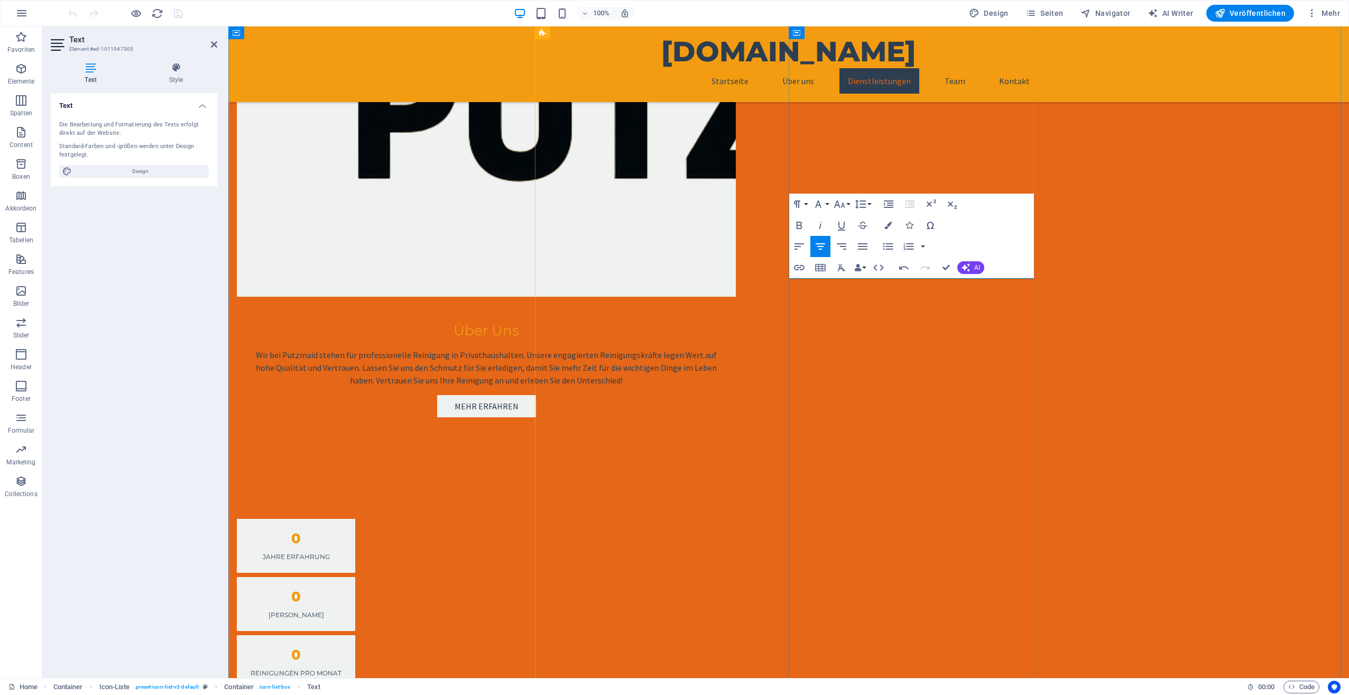
drag, startPoint x: 797, startPoint y: 412, endPoint x: 994, endPoint y: 585, distance: 261.6
click at [867, 247] on icon "button" at bounding box center [863, 246] width 13 height 13
click at [802, 246] on icon "button" at bounding box center [799, 246] width 13 height 13
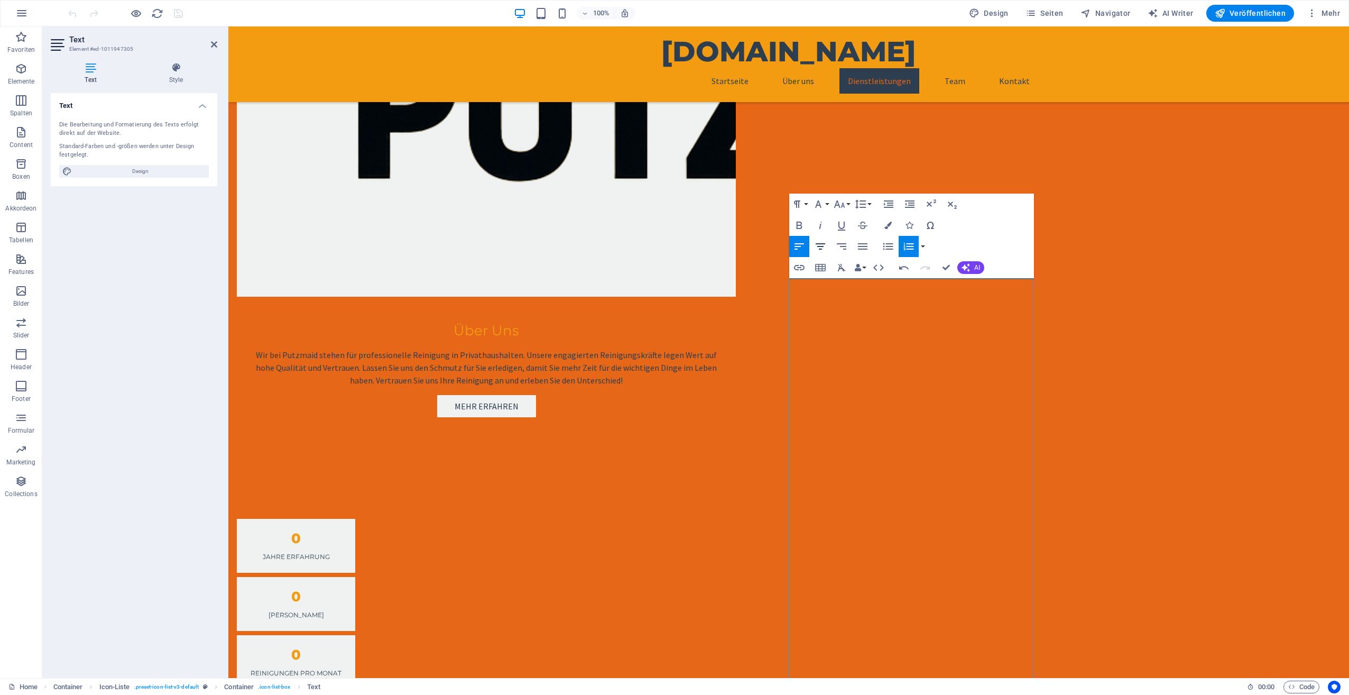
click at [821, 245] on icon "button" at bounding box center [820, 246] width 13 height 13
click at [888, 245] on icon "button" at bounding box center [888, 246] width 13 height 13
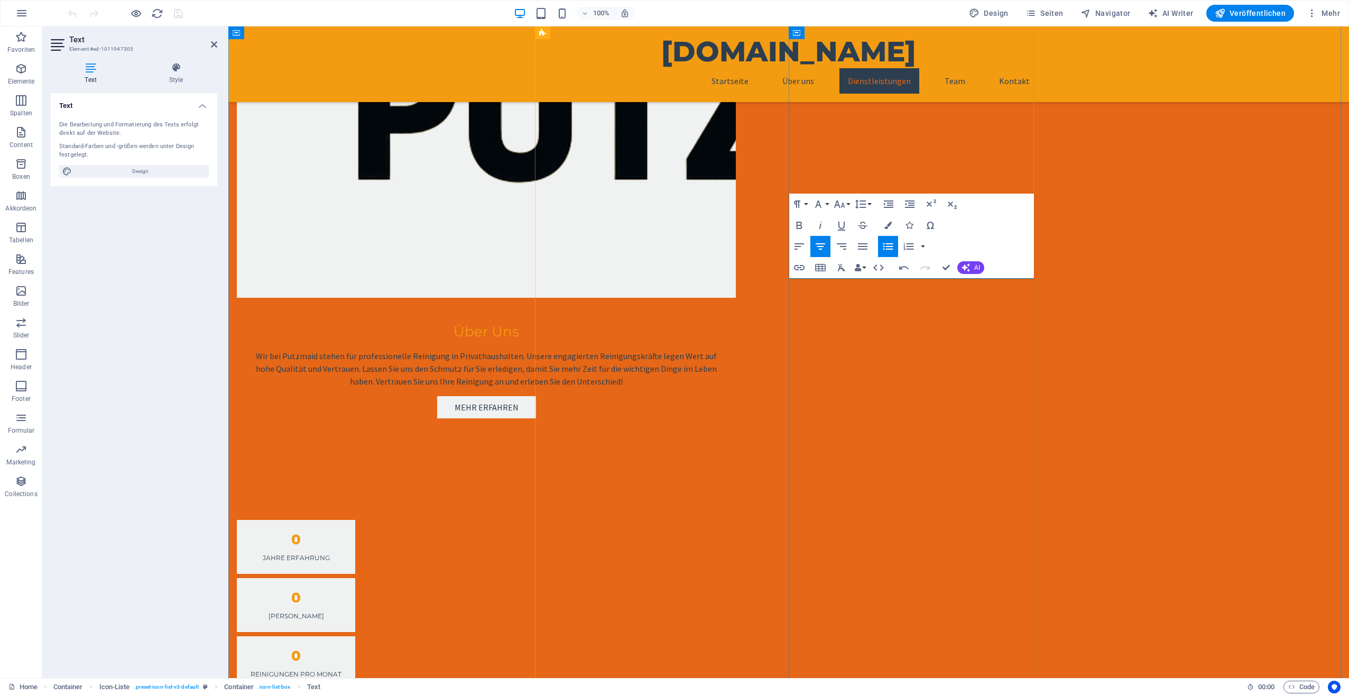
click at [573, 188] on icon at bounding box center [575, 188] width 6 height 11
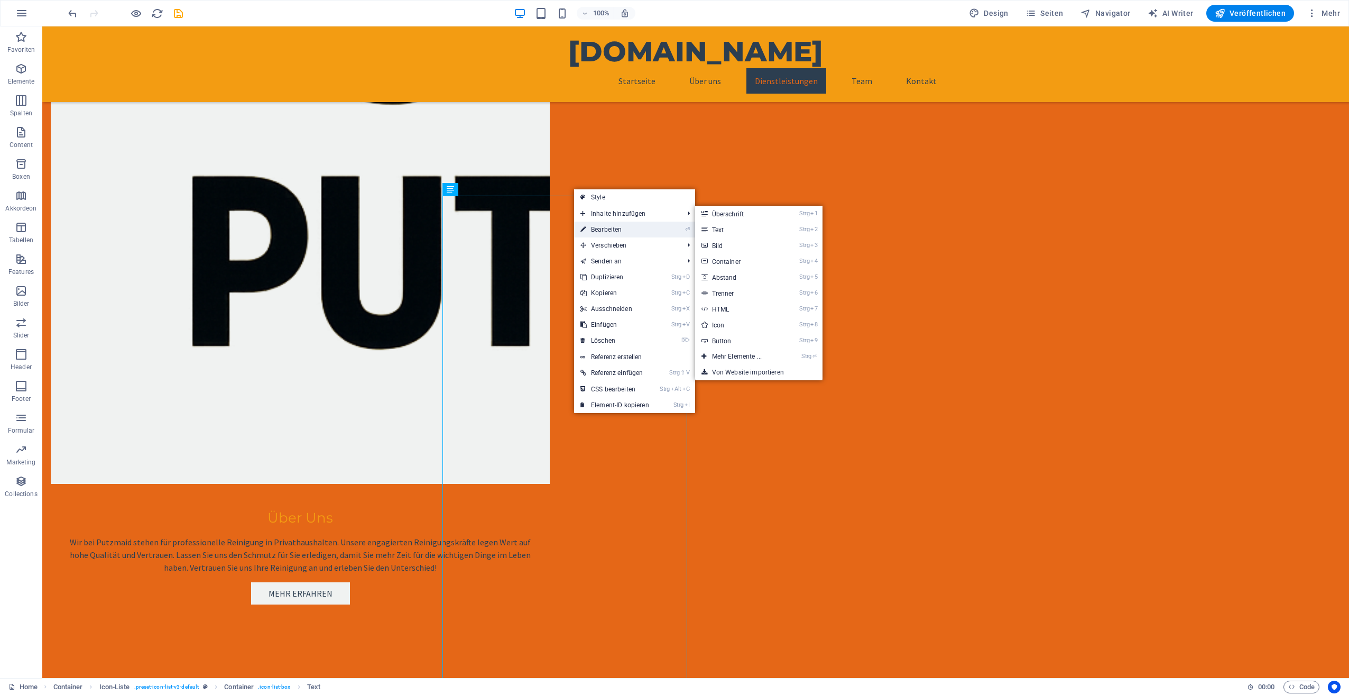
click at [599, 227] on link "⏎ Bearbeiten" at bounding box center [614, 230] width 81 height 16
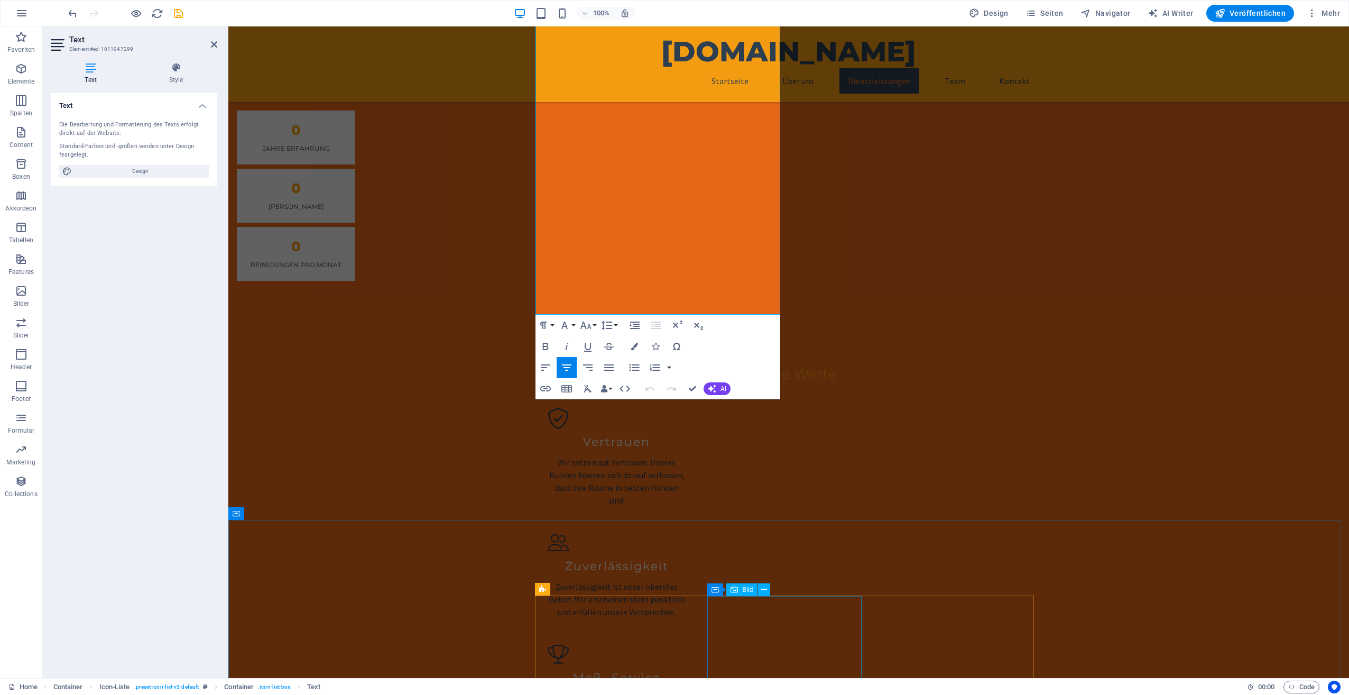
scroll to position [1517, 0]
drag, startPoint x: 572, startPoint y: 198, endPoint x: 995, endPoint y: 341, distance: 447.0
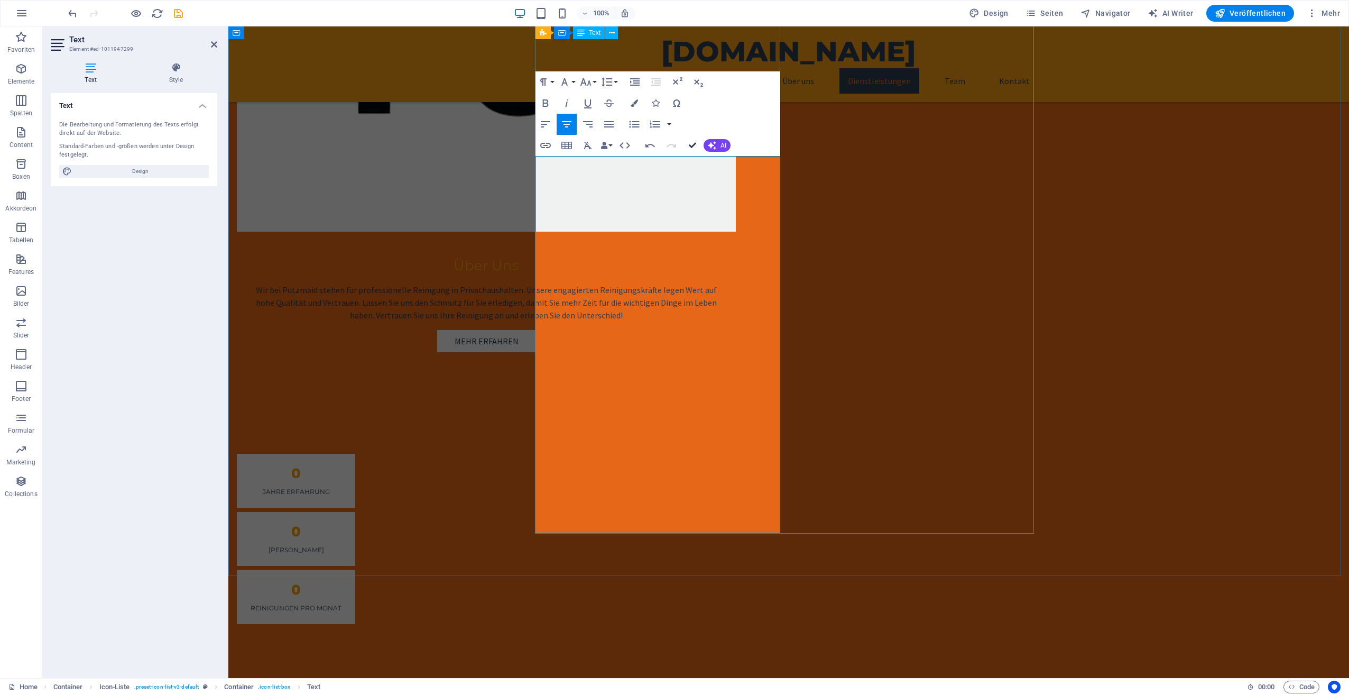
scroll to position [1067, 0]
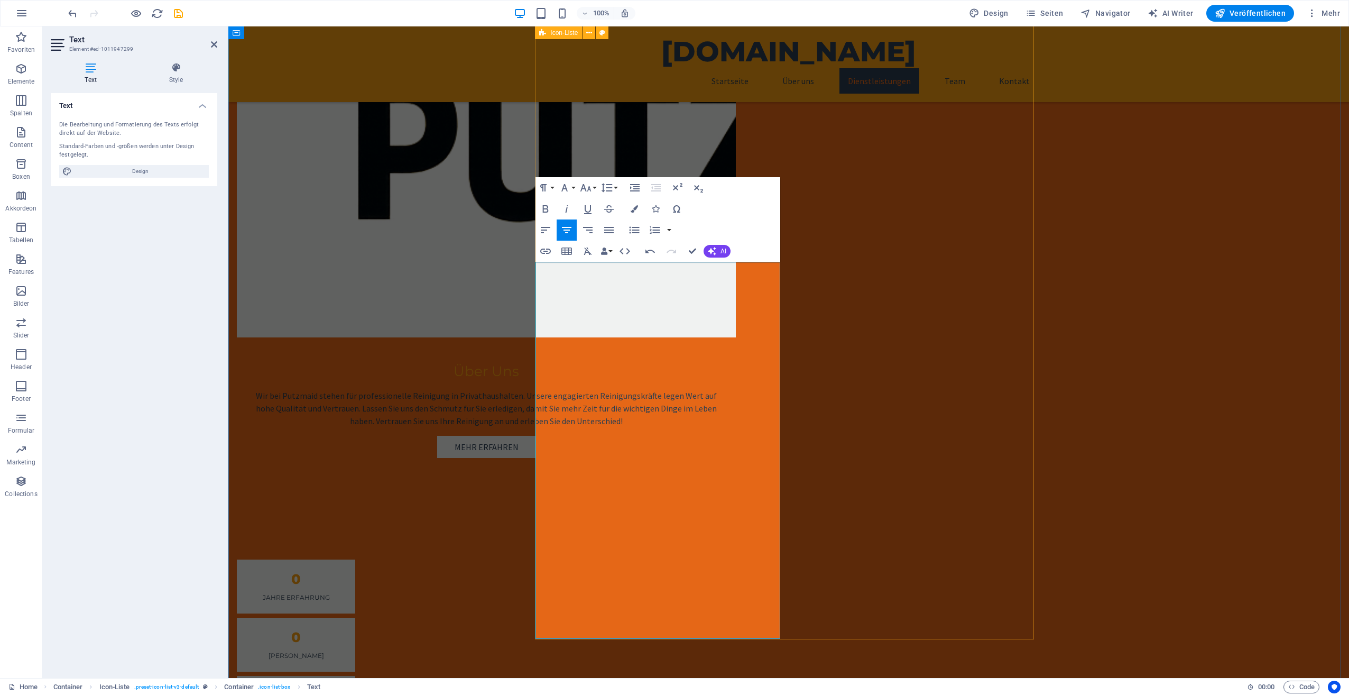
drag, startPoint x: 568, startPoint y: 265, endPoint x: 780, endPoint y: 263, distance: 212.6
click at [570, 185] on icon "button" at bounding box center [564, 187] width 13 height 13
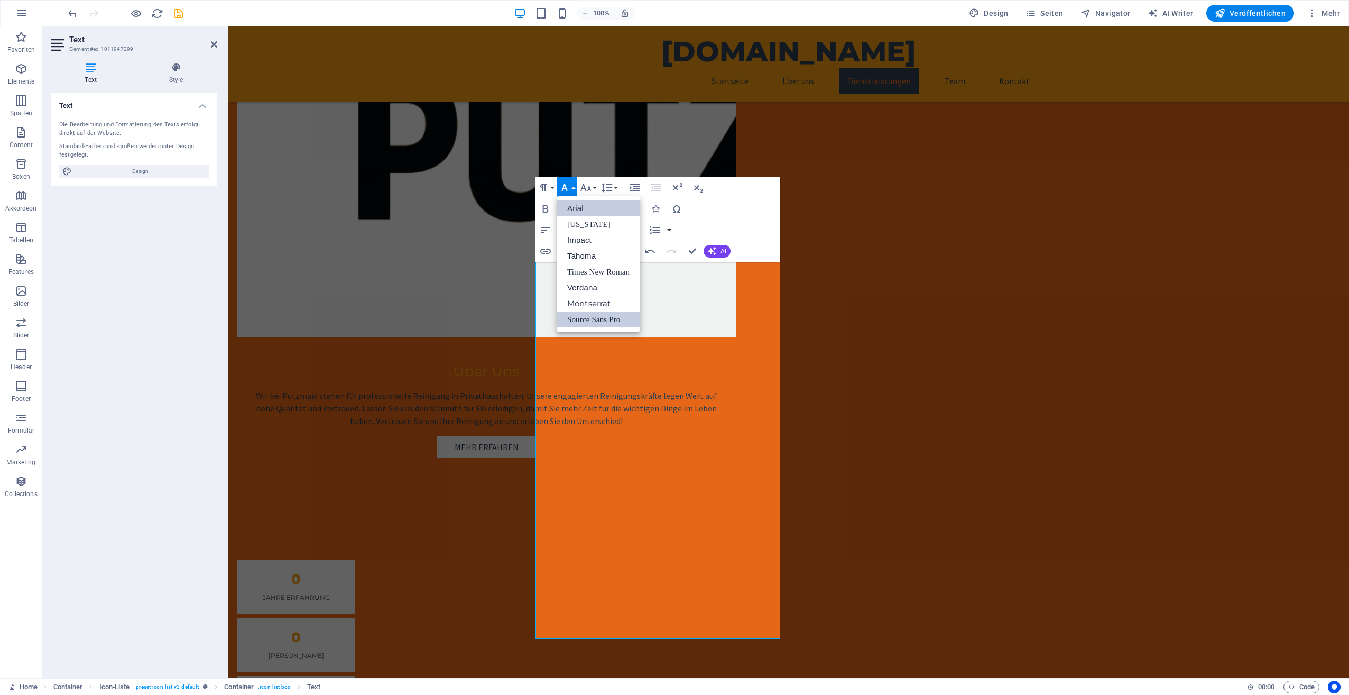
scroll to position [0, 0]
click at [588, 237] on link "Impact" at bounding box center [599, 240] width 84 height 16
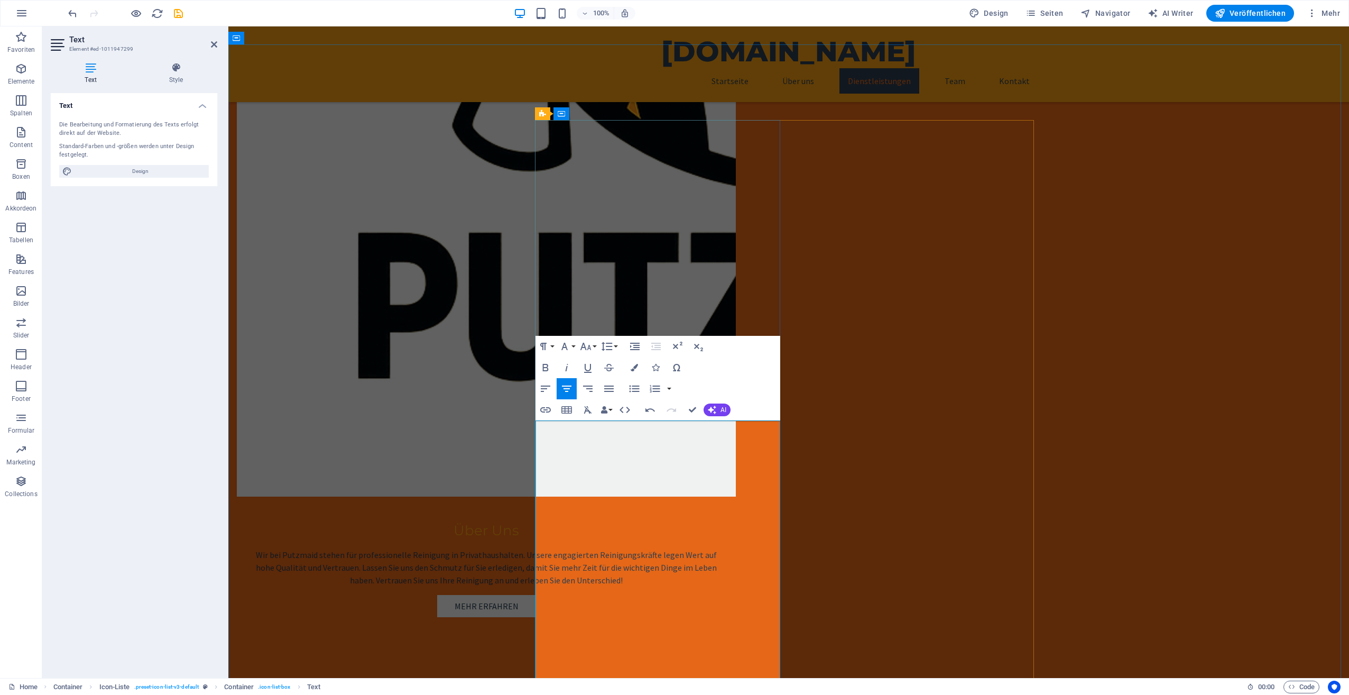
scroll to position [961, 0]
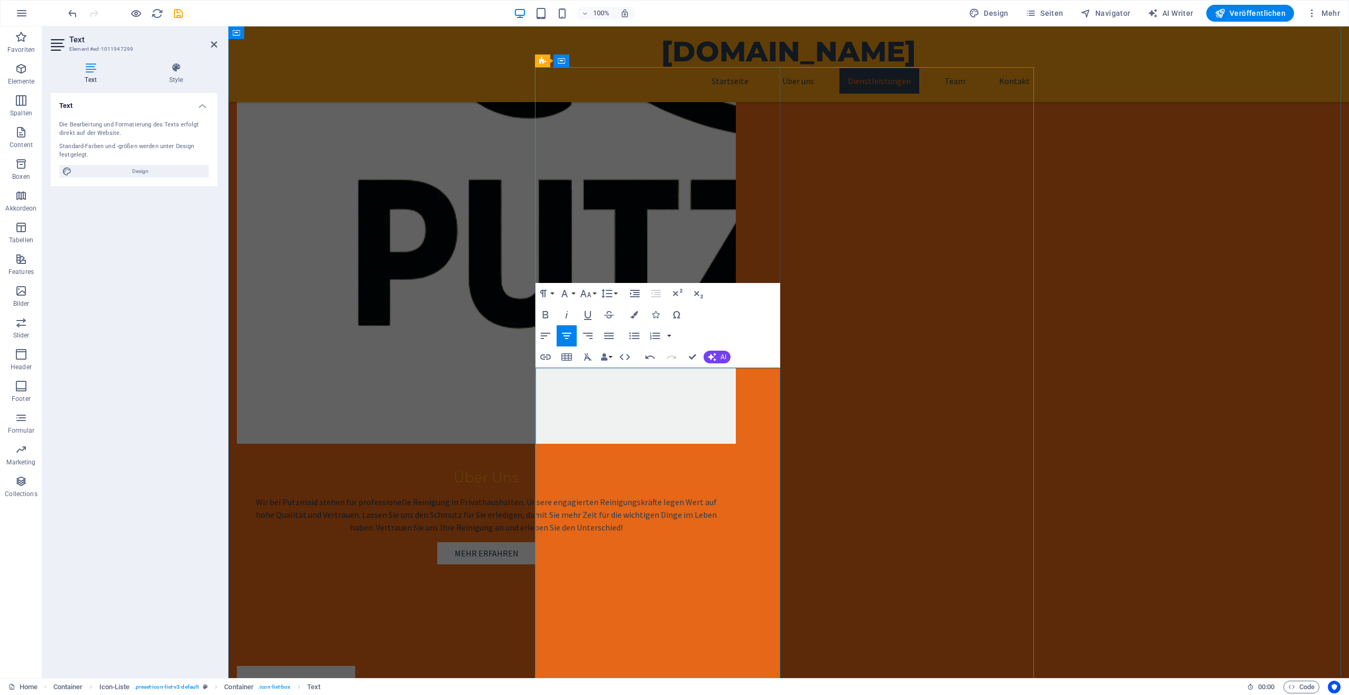
drag, startPoint x: 623, startPoint y: 411, endPoint x: 693, endPoint y: 408, distance: 70.4
click at [567, 291] on icon "button" at bounding box center [564, 293] width 13 height 13
click at [583, 345] on link "Impact" at bounding box center [599, 346] width 84 height 16
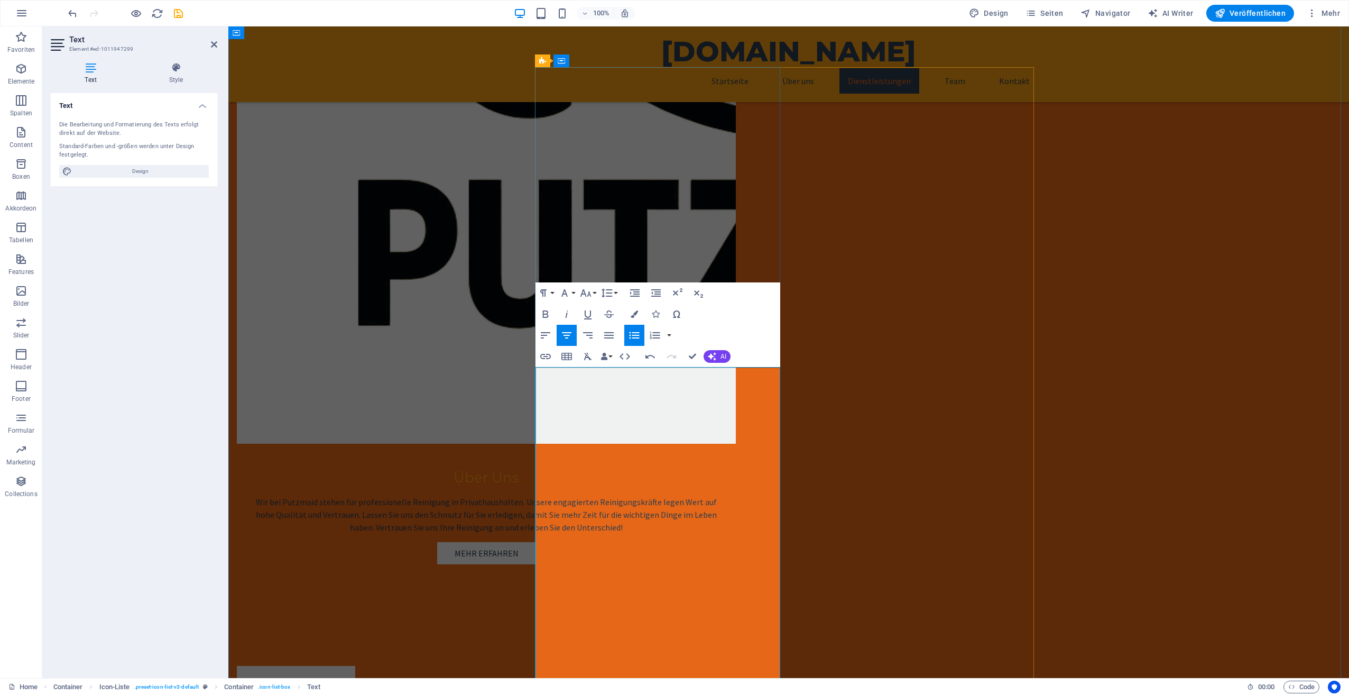
drag, startPoint x: 600, startPoint y: 368, endPoint x: 729, endPoint y: 372, distance: 129.1
click at [587, 293] on icon "button" at bounding box center [586, 293] width 13 height 13
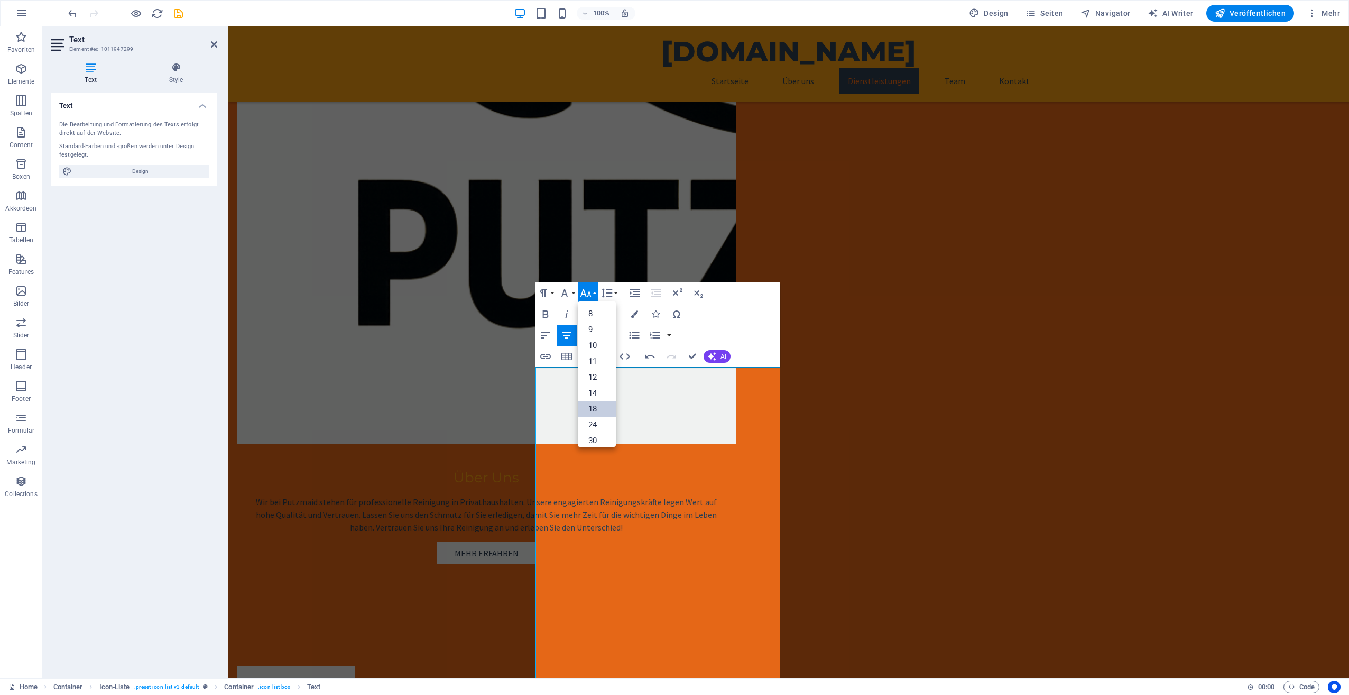
click at [606, 407] on link "18" at bounding box center [597, 409] width 38 height 16
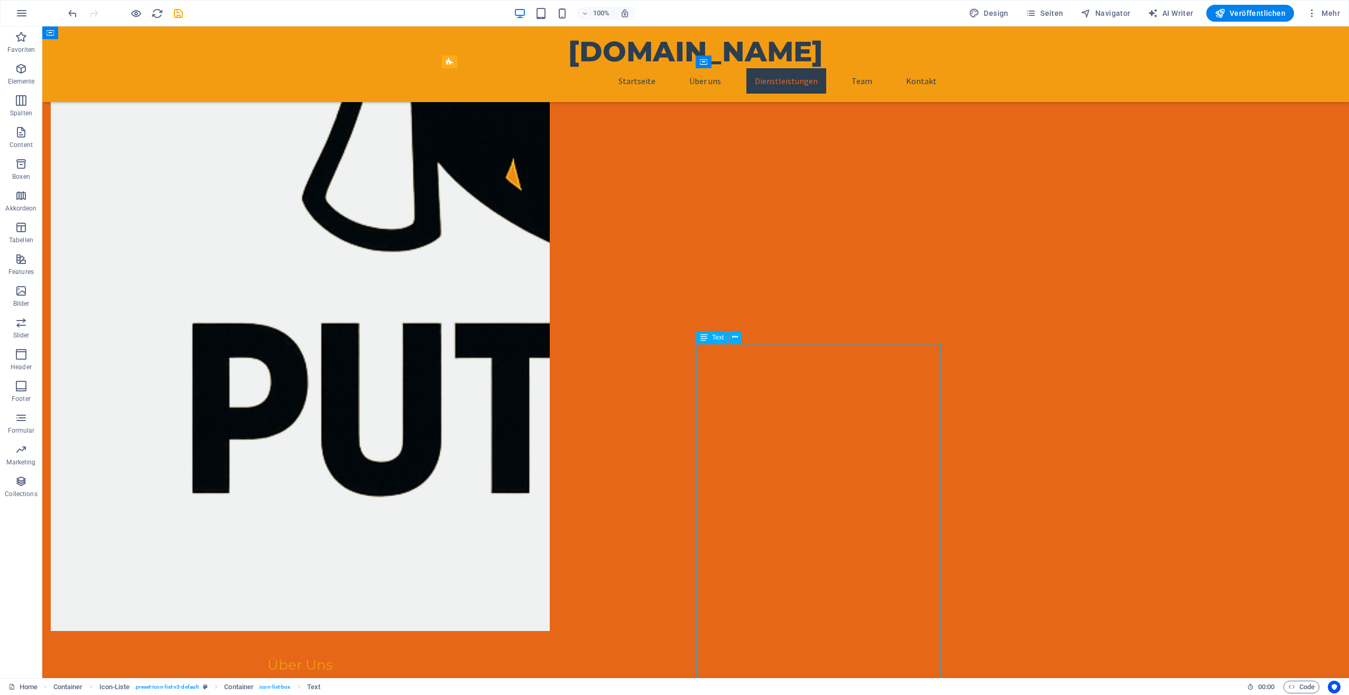
drag, startPoint x: 693, startPoint y: 363, endPoint x: 855, endPoint y: 359, distance: 162.4
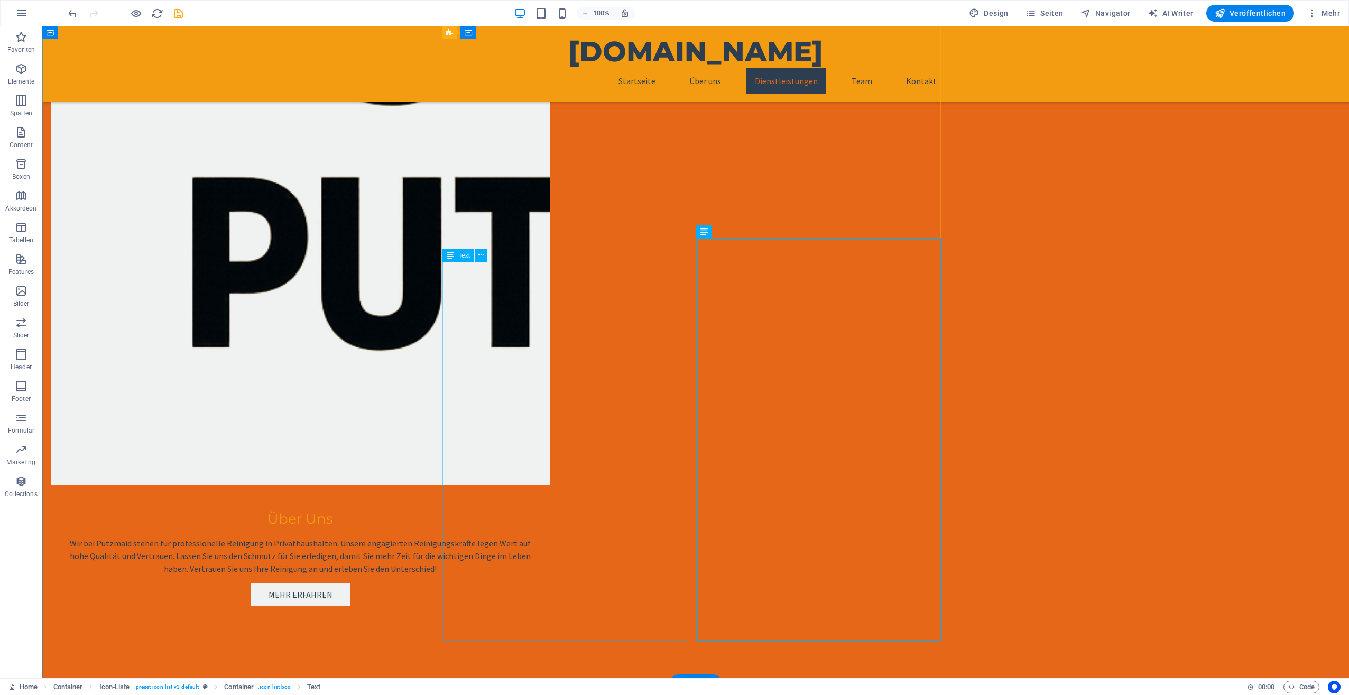
scroll to position [1118, 0]
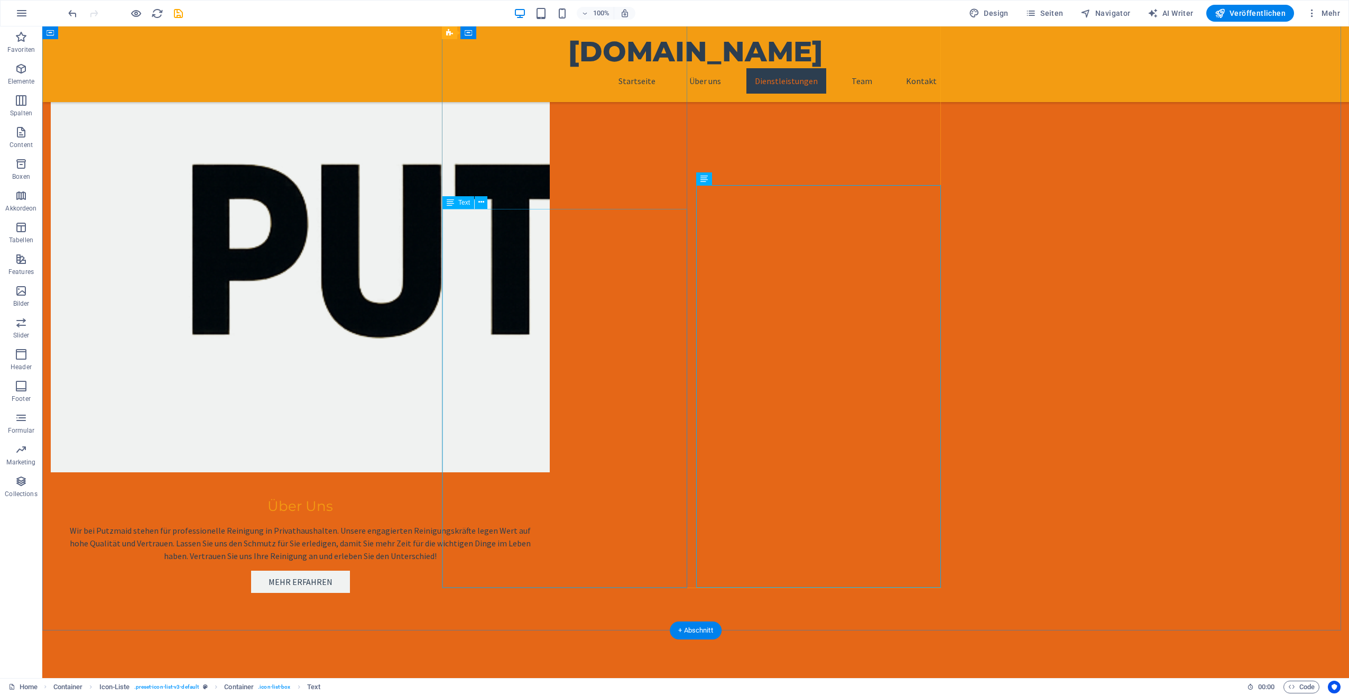
click at [480, 205] on icon at bounding box center [482, 202] width 6 height 11
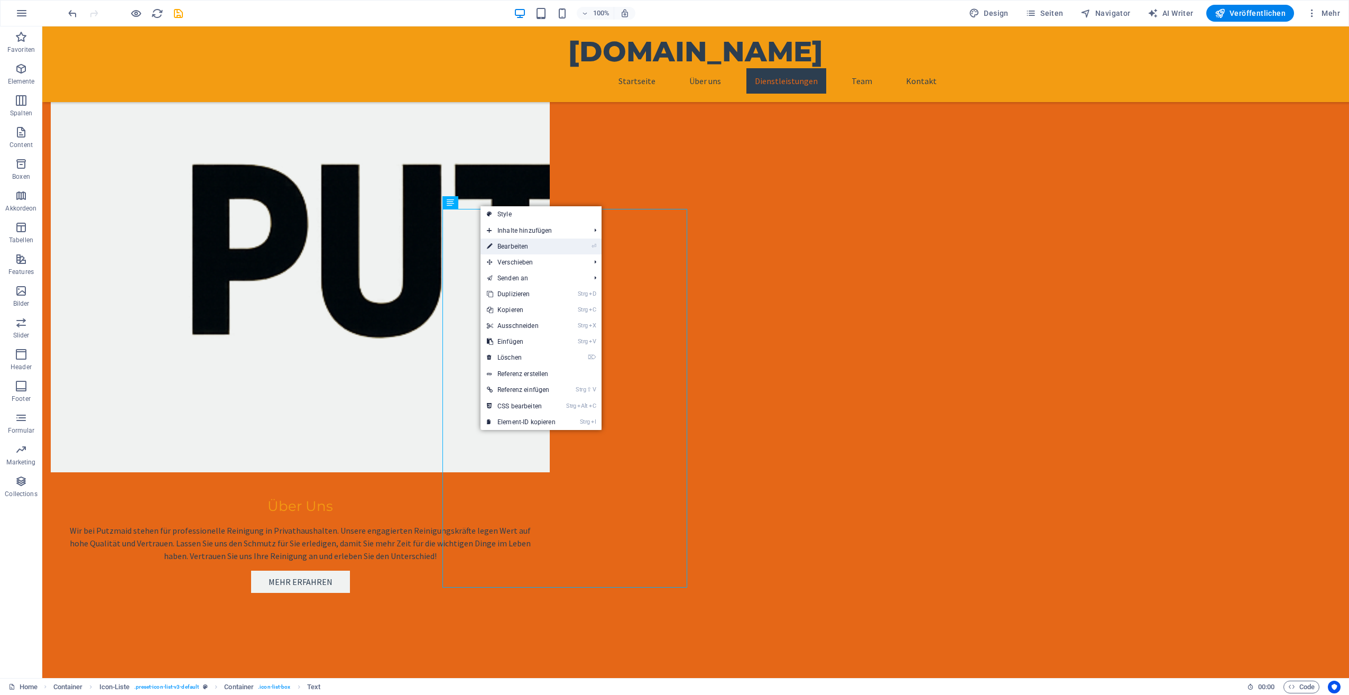
click at [514, 246] on link "⏎ Bearbeiten" at bounding box center [521, 246] width 81 height 16
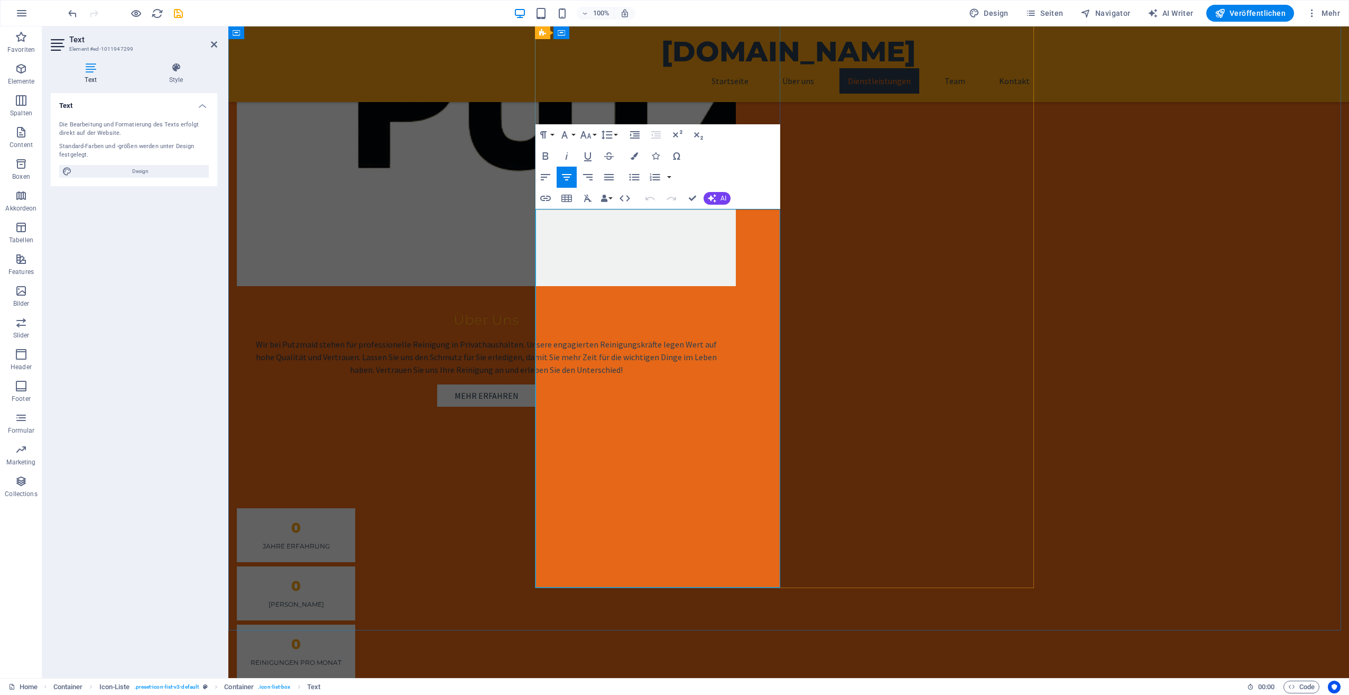
drag, startPoint x: 618, startPoint y: 369, endPoint x: 723, endPoint y: 365, distance: 105.8
click at [573, 133] on button "Font Family" at bounding box center [567, 134] width 20 height 21
click at [584, 190] on link "Impact" at bounding box center [599, 187] width 84 height 16
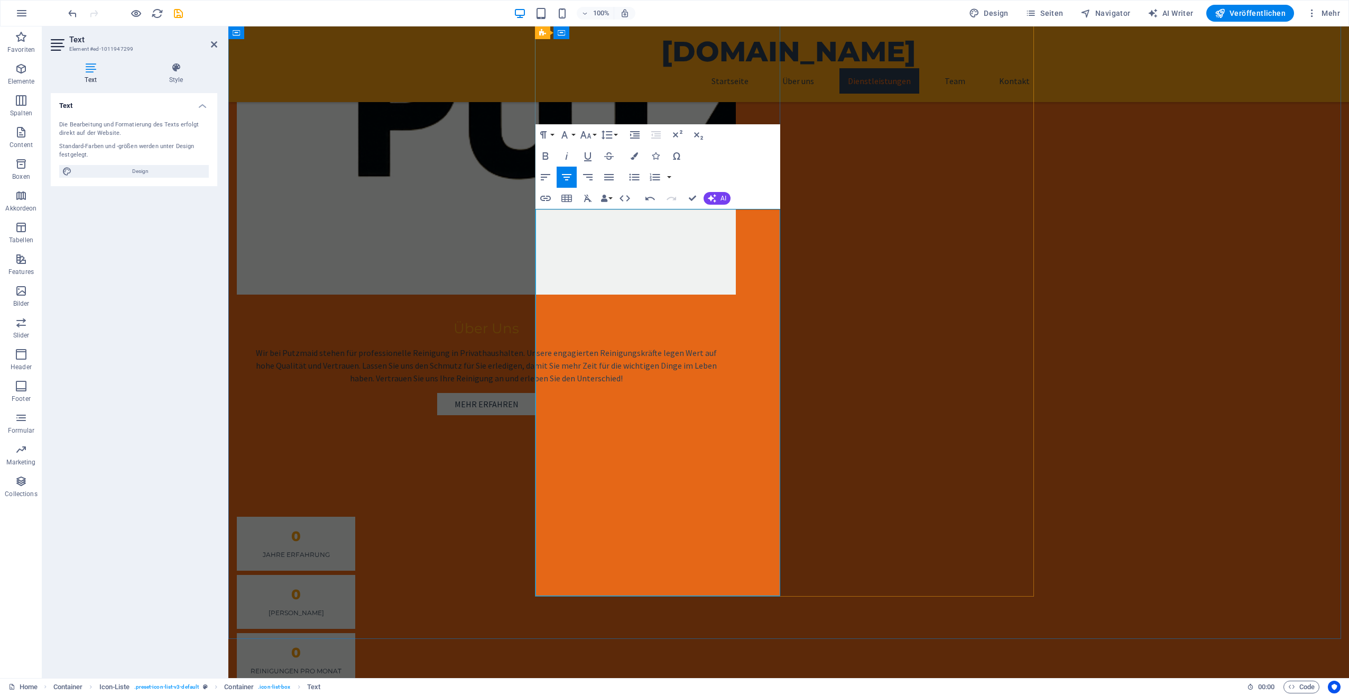
scroll to position [1118, 0]
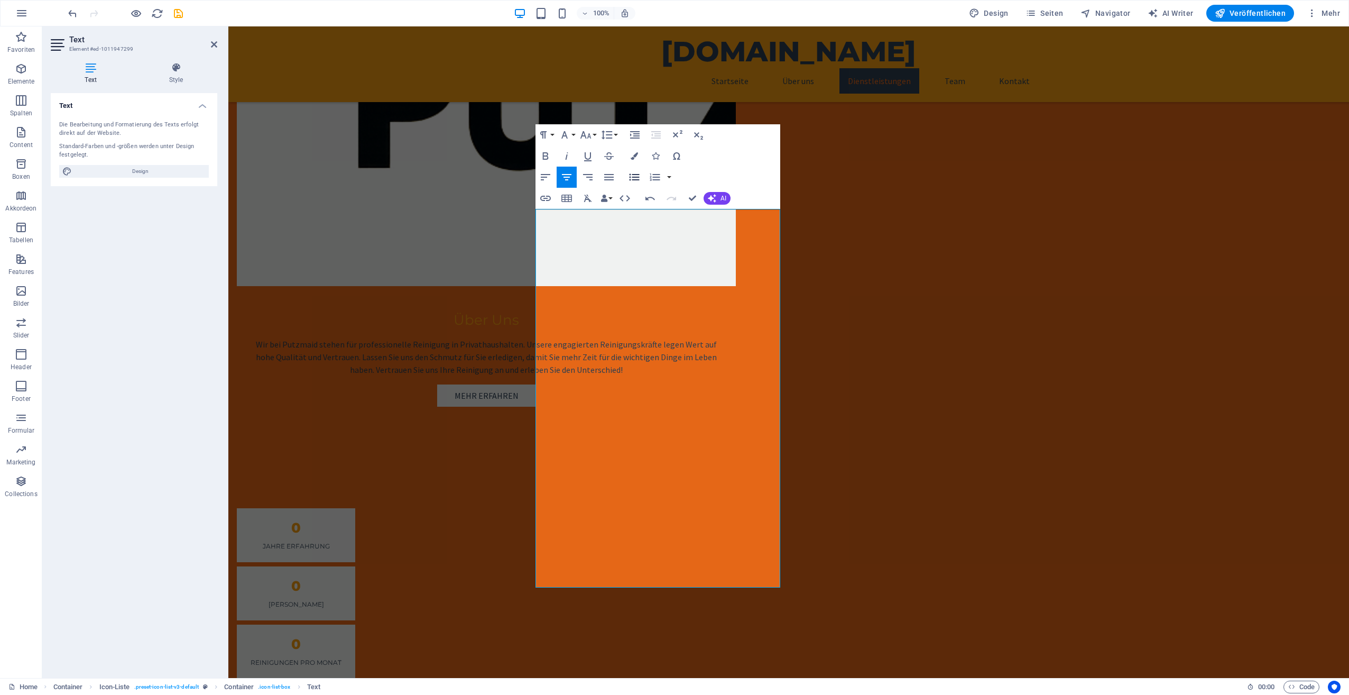
click at [632, 179] on icon "button" at bounding box center [634, 177] width 13 height 13
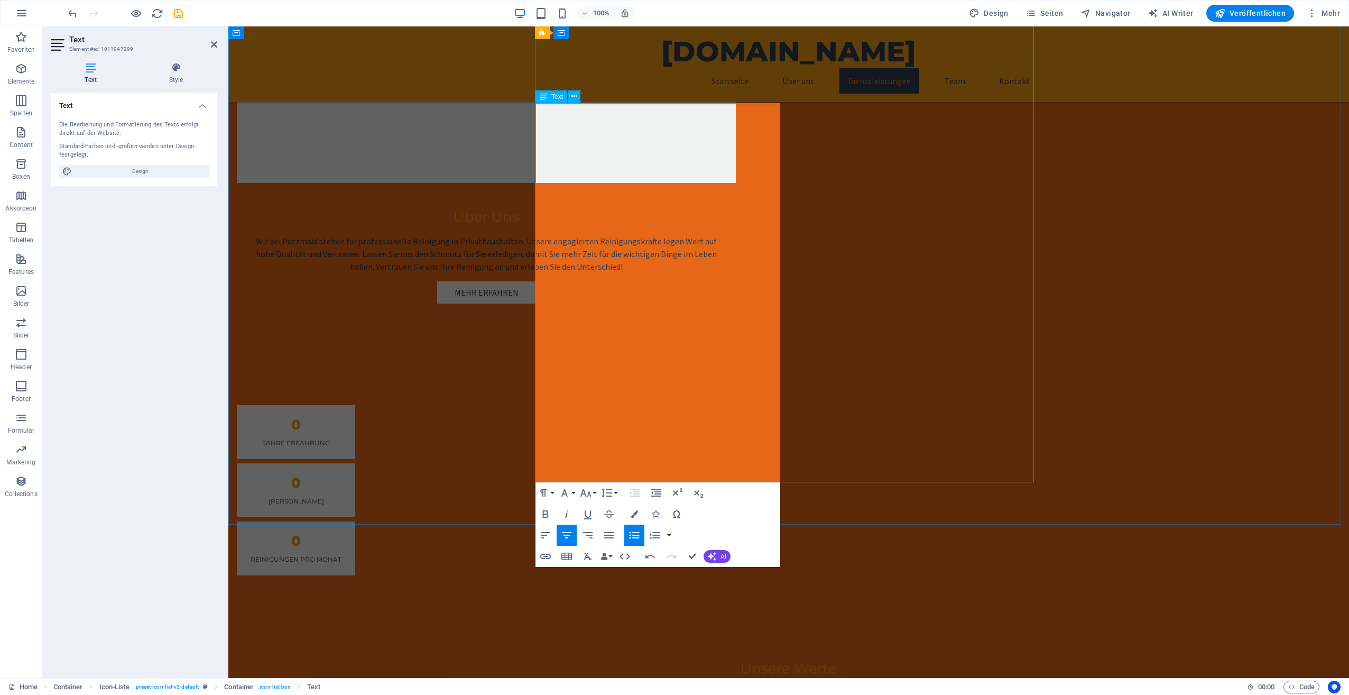
scroll to position [1224, 0]
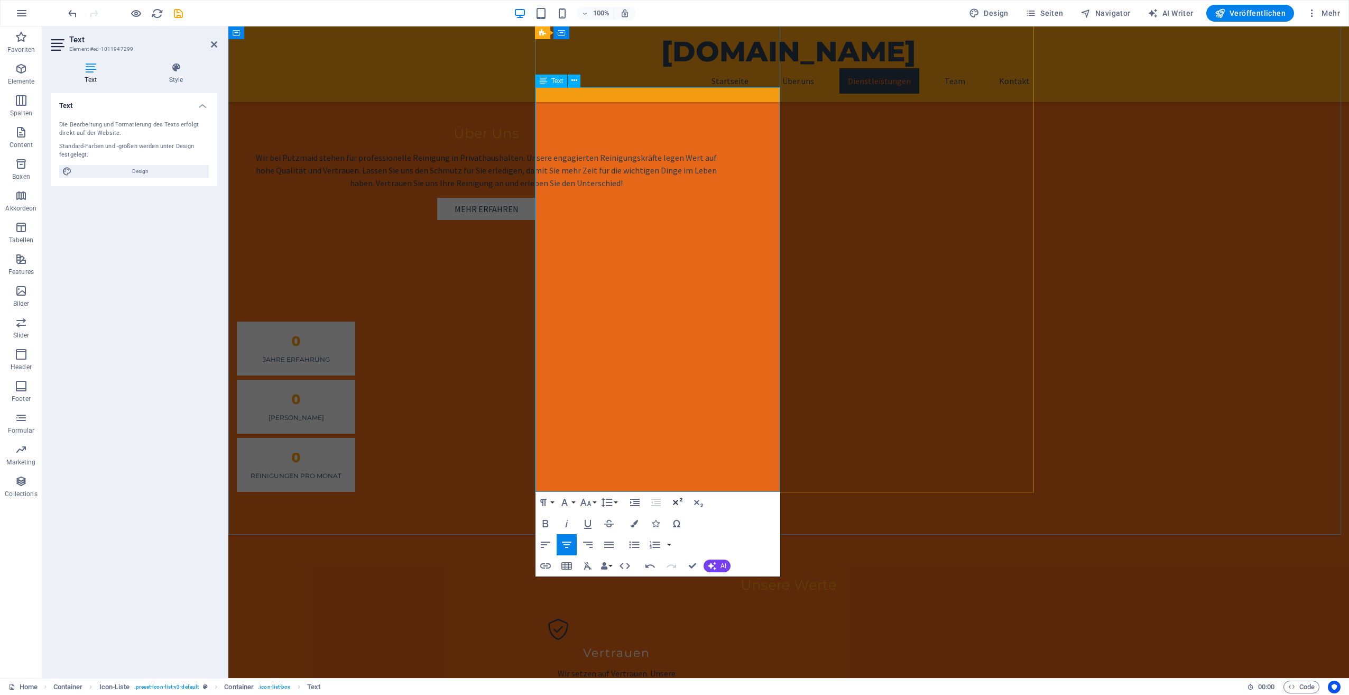
scroll to position [1305, 0]
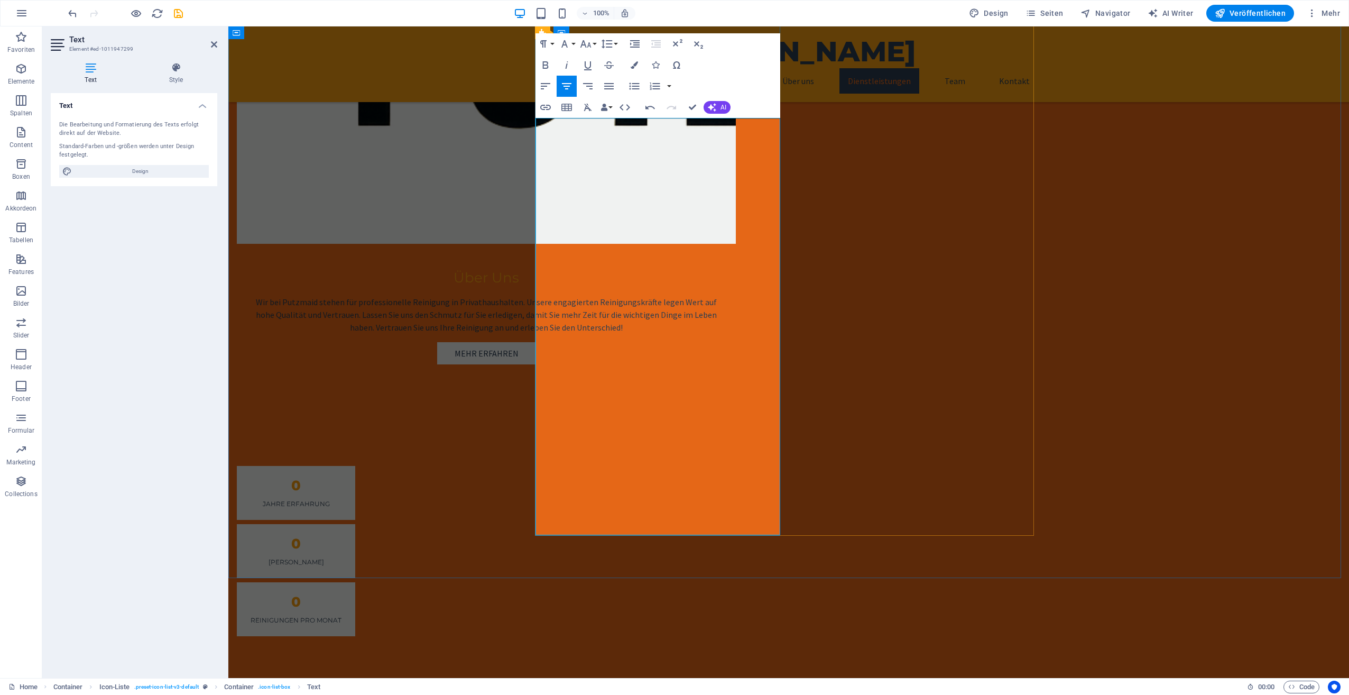
scroll to position [1146, 0]
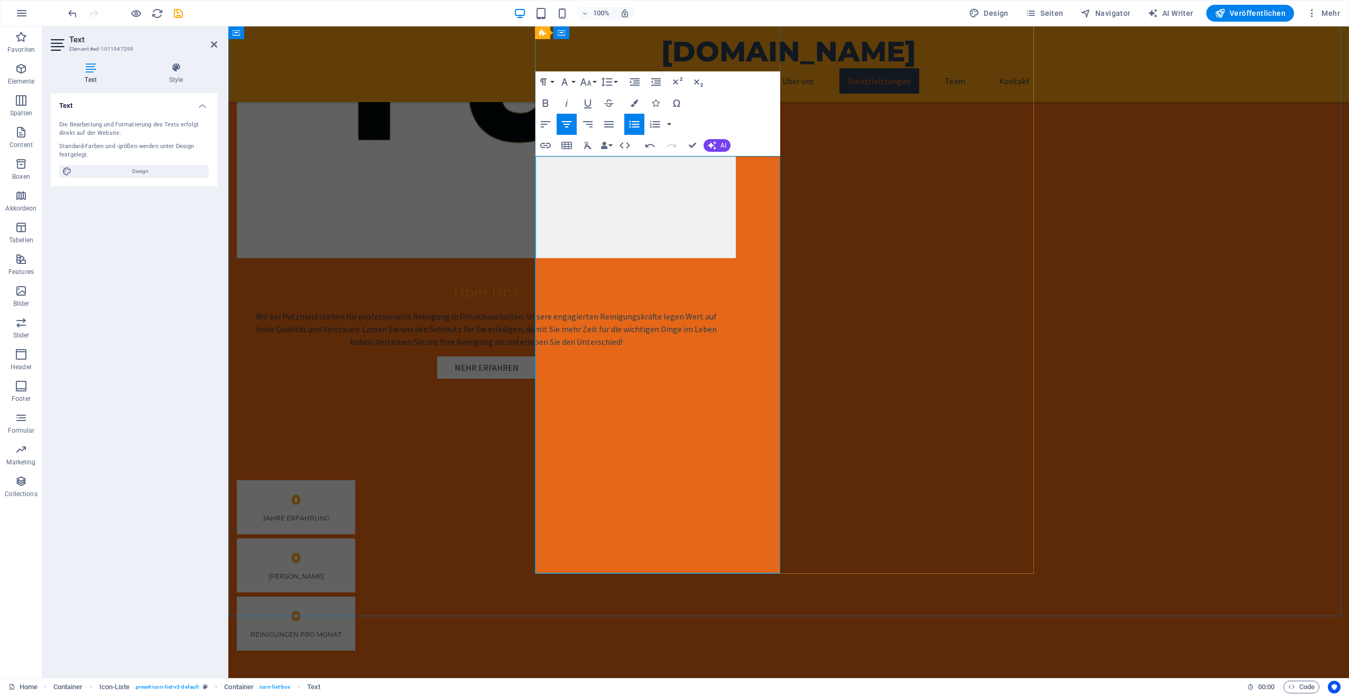
click at [632, 122] on icon "button" at bounding box center [635, 124] width 10 height 7
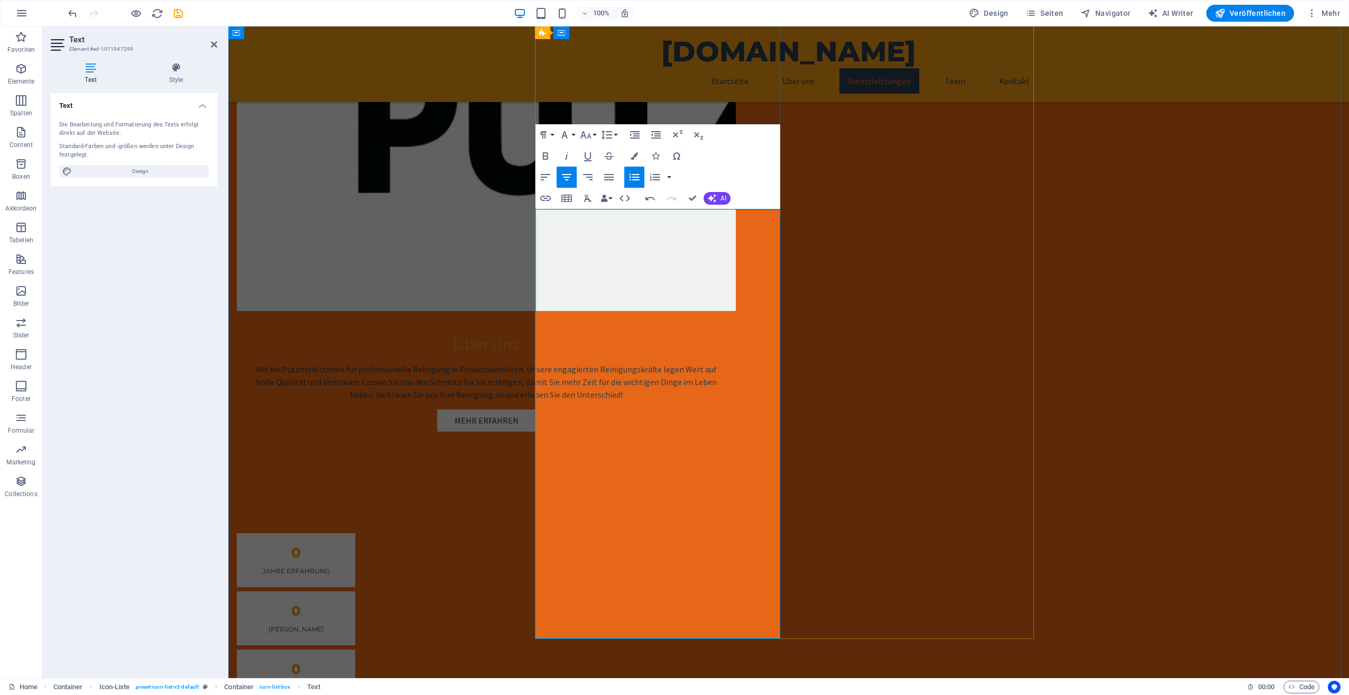
scroll to position [1199, 0]
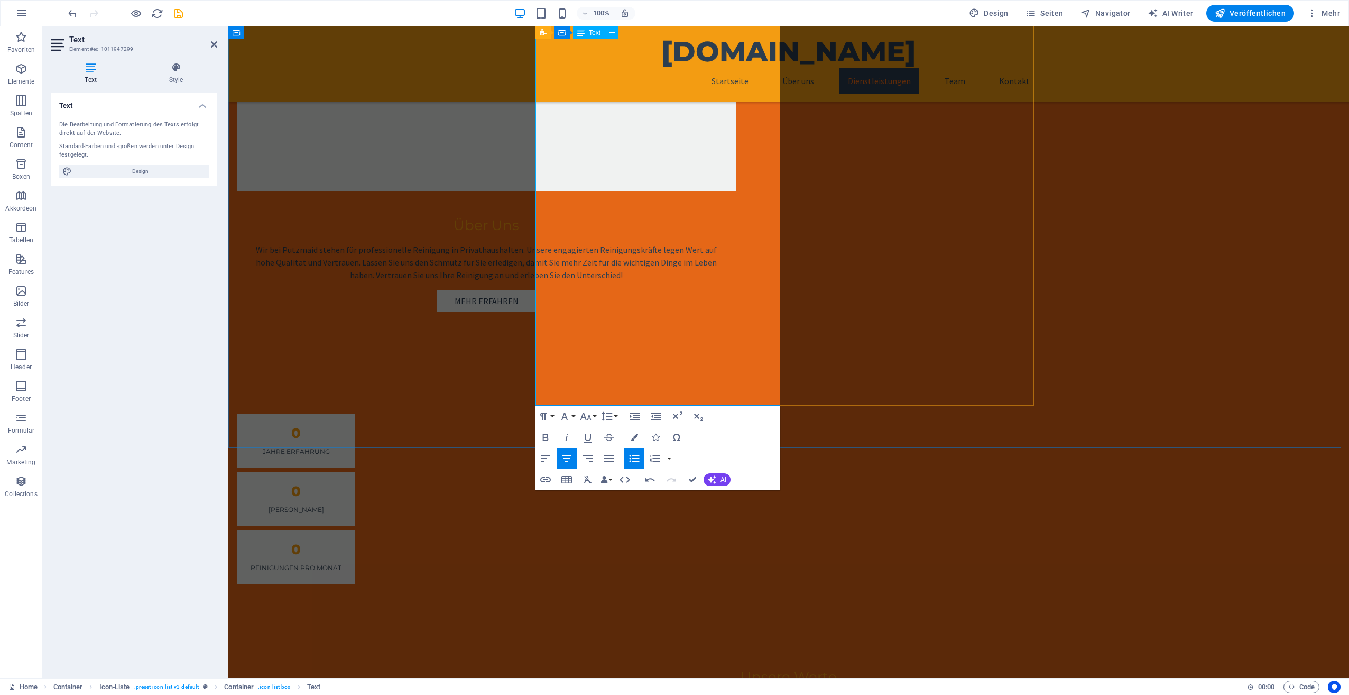
scroll to position [1146, 0]
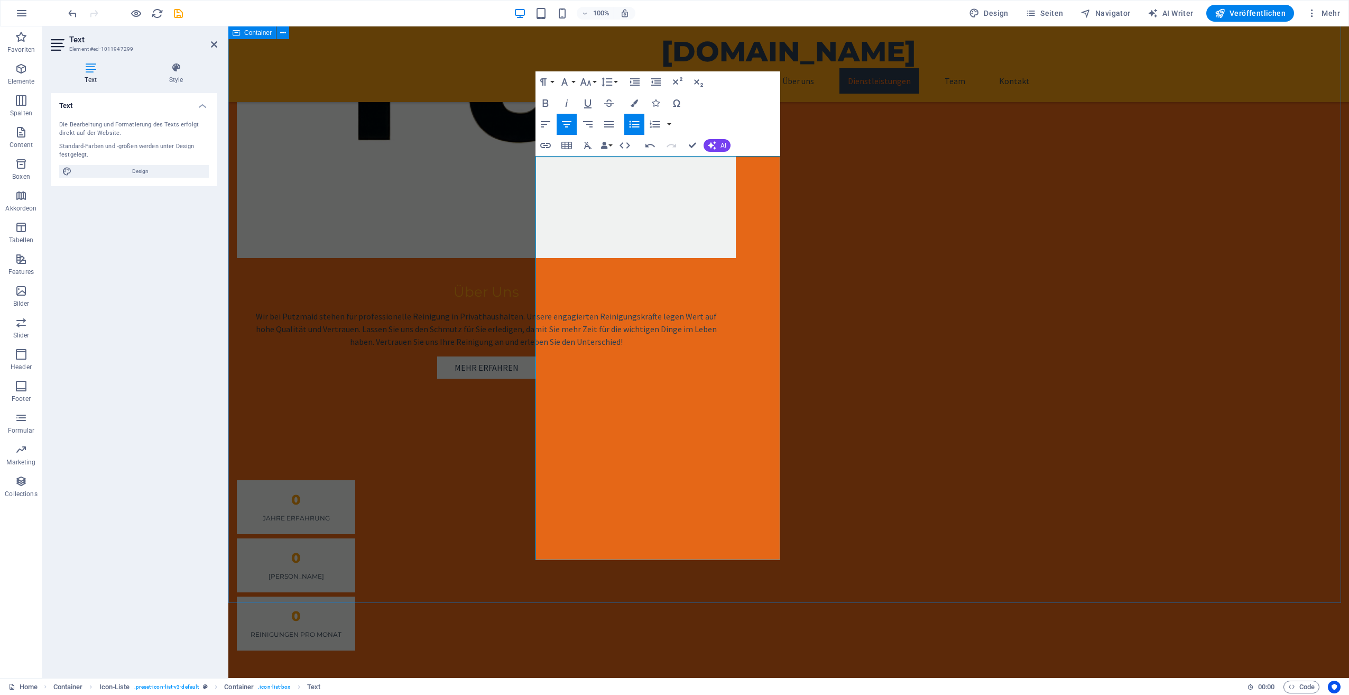
drag, startPoint x: 460, startPoint y: 419, endPoint x: 646, endPoint y: 421, distance: 186.1
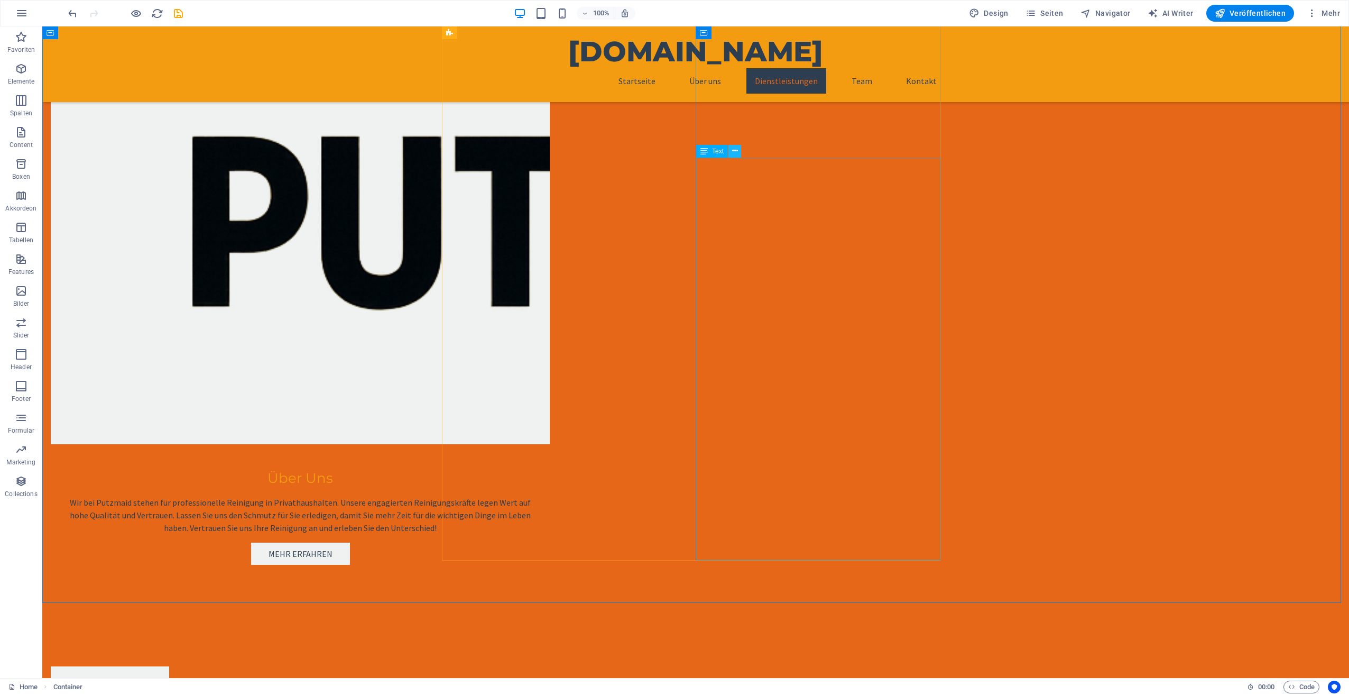
click at [734, 151] on icon at bounding box center [735, 150] width 6 height 11
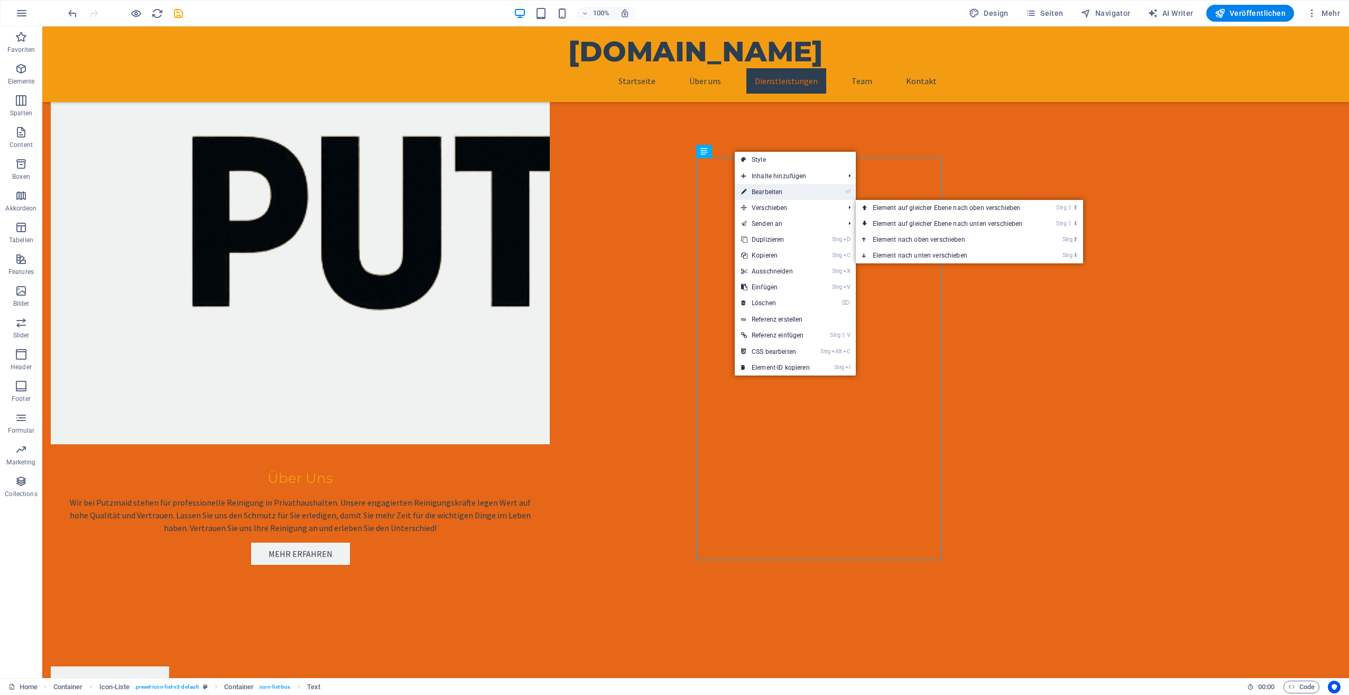
click at [777, 189] on link "⏎ Bearbeiten" at bounding box center [775, 192] width 81 height 16
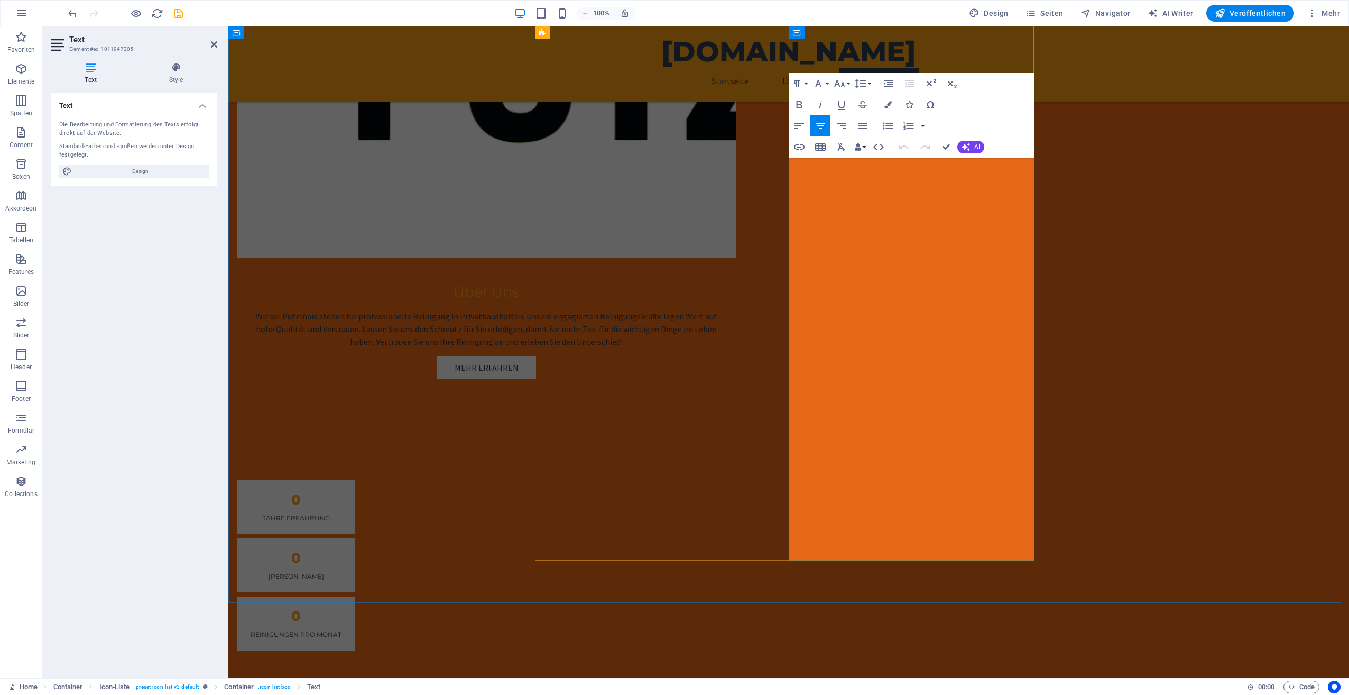
drag, startPoint x: 963, startPoint y: 231, endPoint x: 969, endPoint y: 234, distance: 6.2
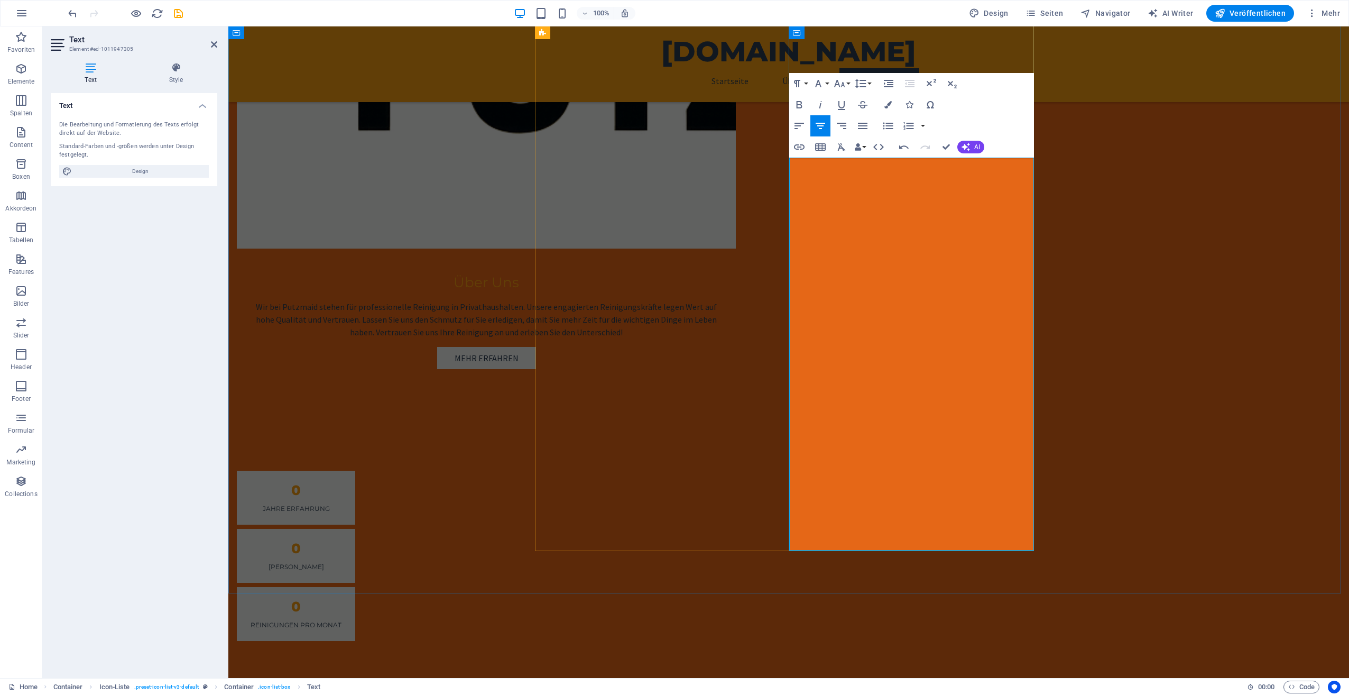
drag, startPoint x: 804, startPoint y: 275, endPoint x: 1027, endPoint y: 444, distance: 279.7
click at [887, 123] on icon "button" at bounding box center [889, 125] width 10 height 7
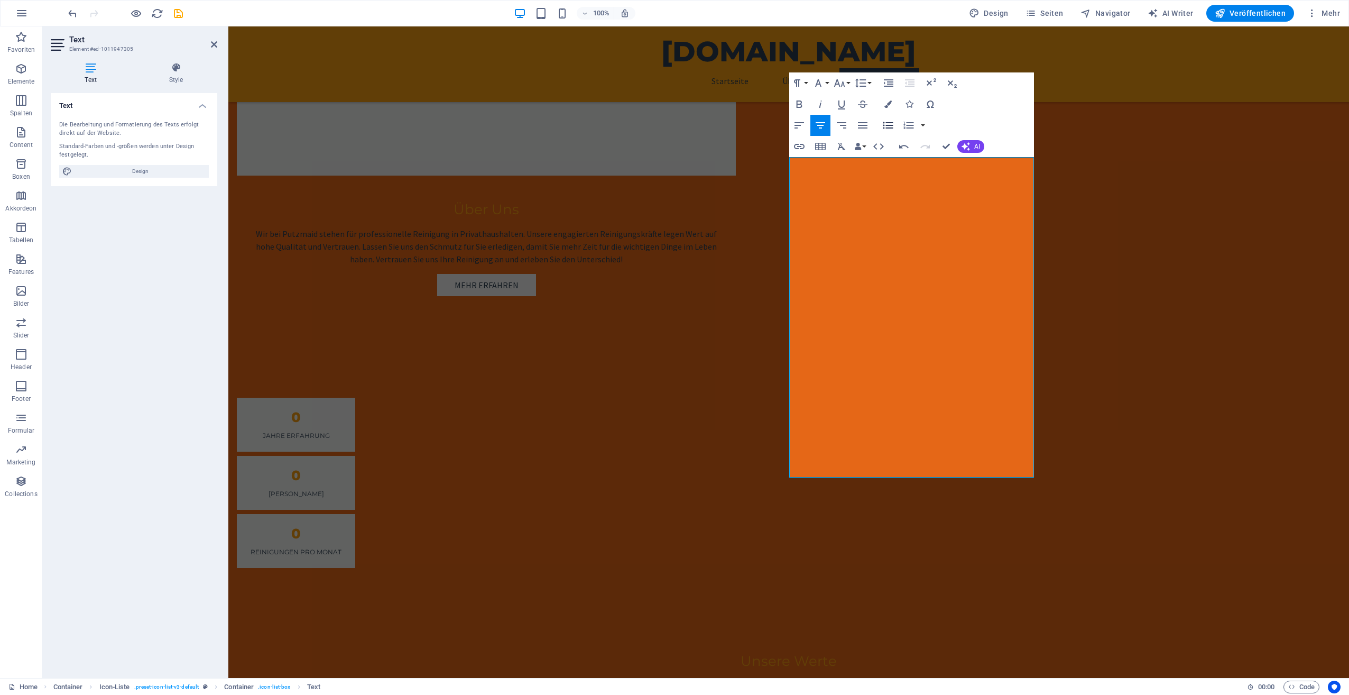
click at [887, 122] on icon "button" at bounding box center [888, 125] width 13 height 13
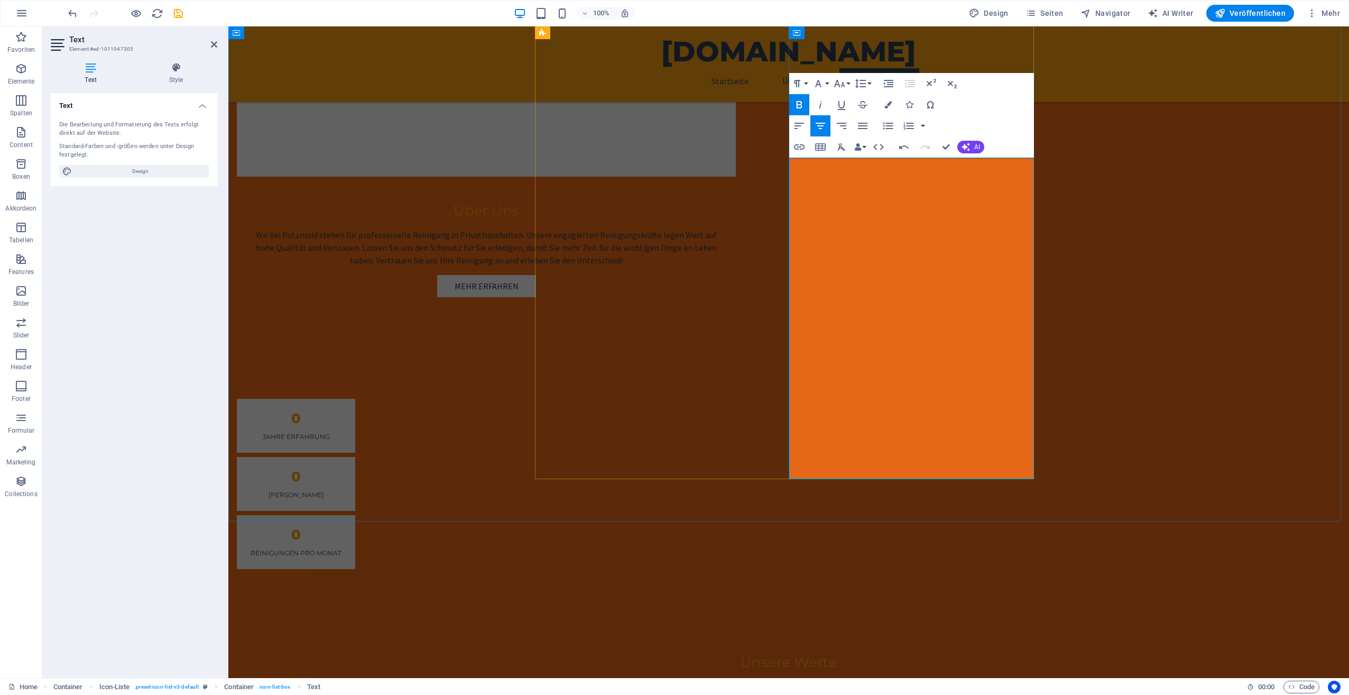
drag, startPoint x: 842, startPoint y: 419, endPoint x: 954, endPoint y: 438, distance: 113.2
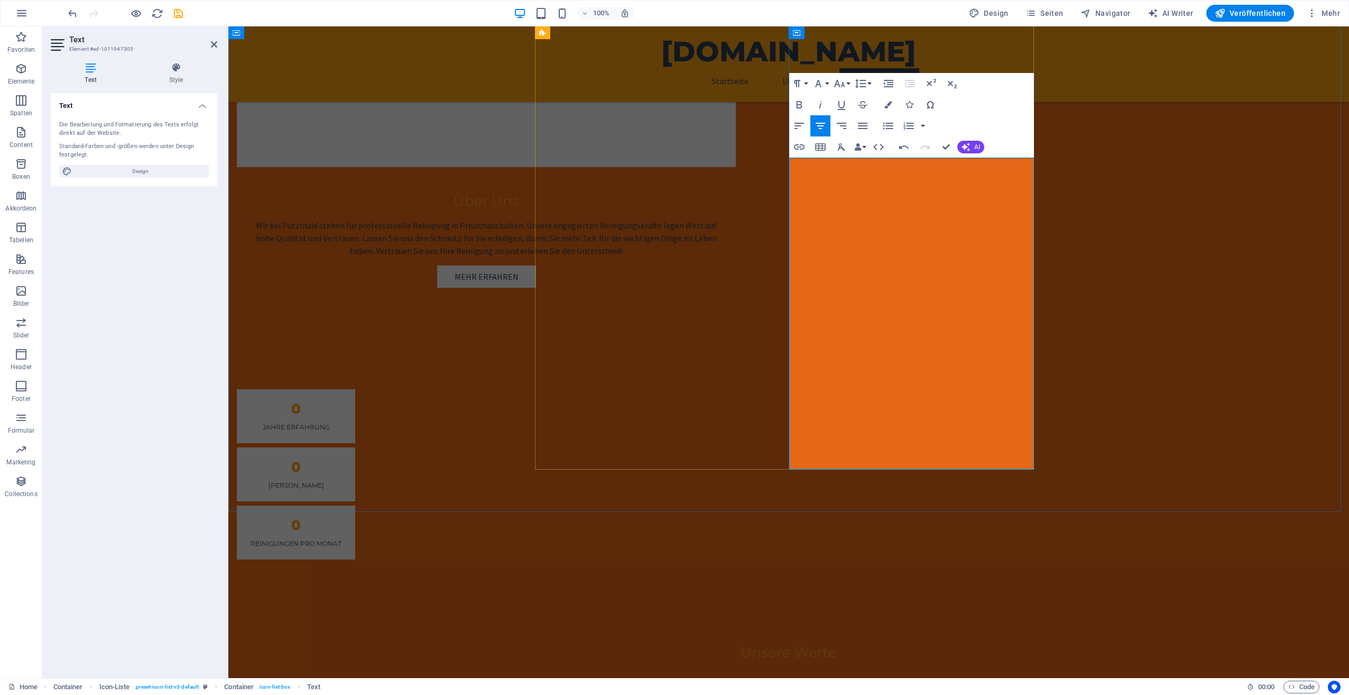
drag, startPoint x: 806, startPoint y: 371, endPoint x: 959, endPoint y: 426, distance: 163.1
click at [865, 125] on icon "button" at bounding box center [863, 126] width 10 height 6
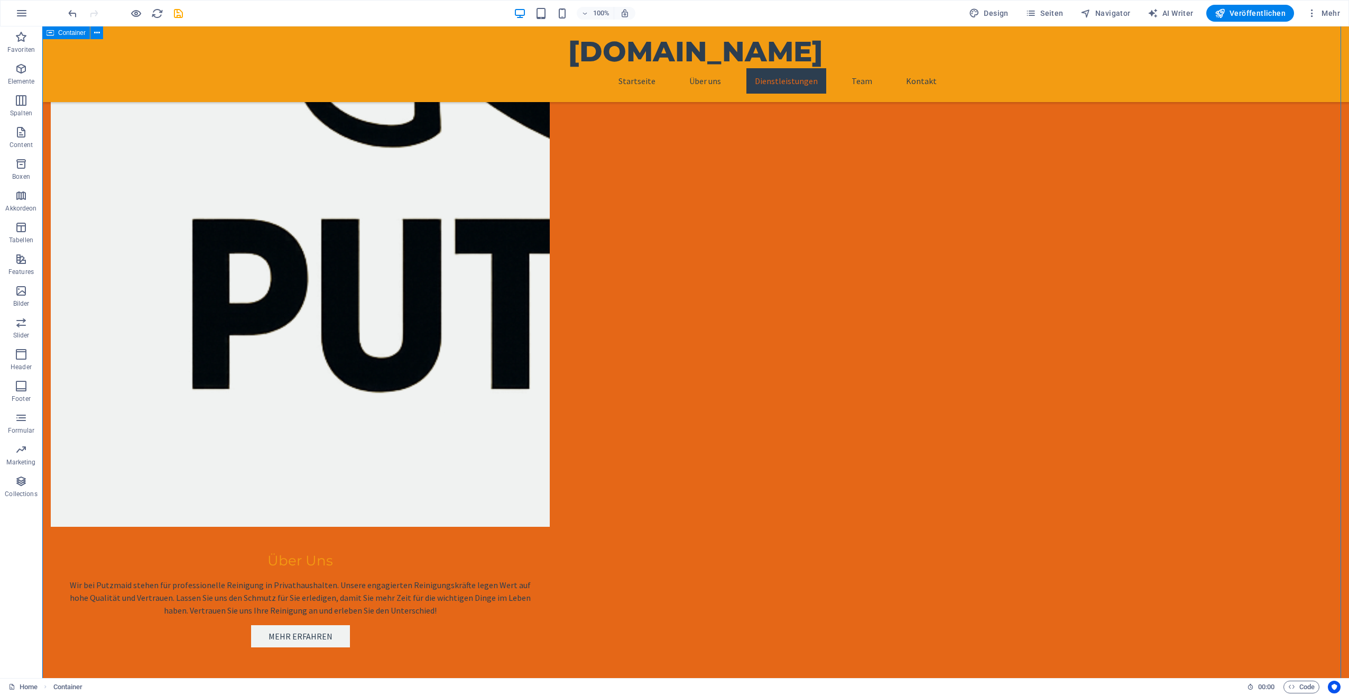
scroll to position [1079, 0]
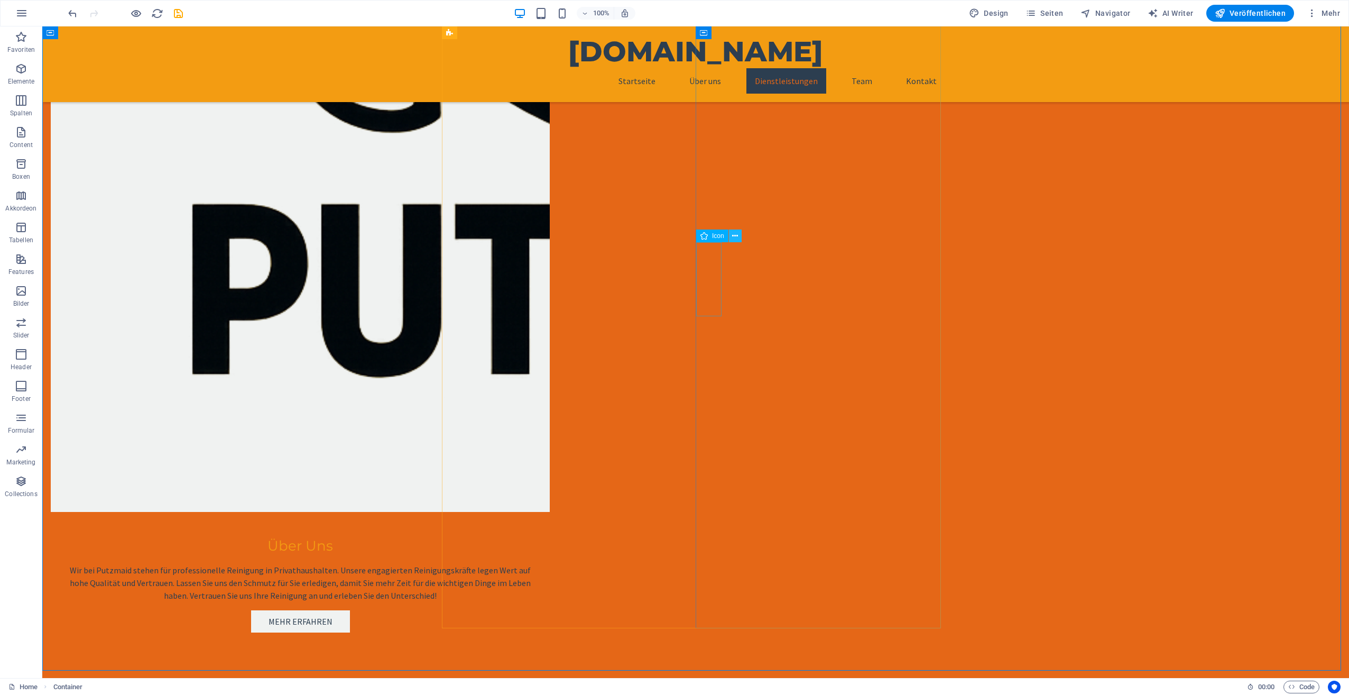
click at [731, 235] on button at bounding box center [735, 235] width 13 height 13
click at [732, 238] on icon at bounding box center [735, 236] width 6 height 11
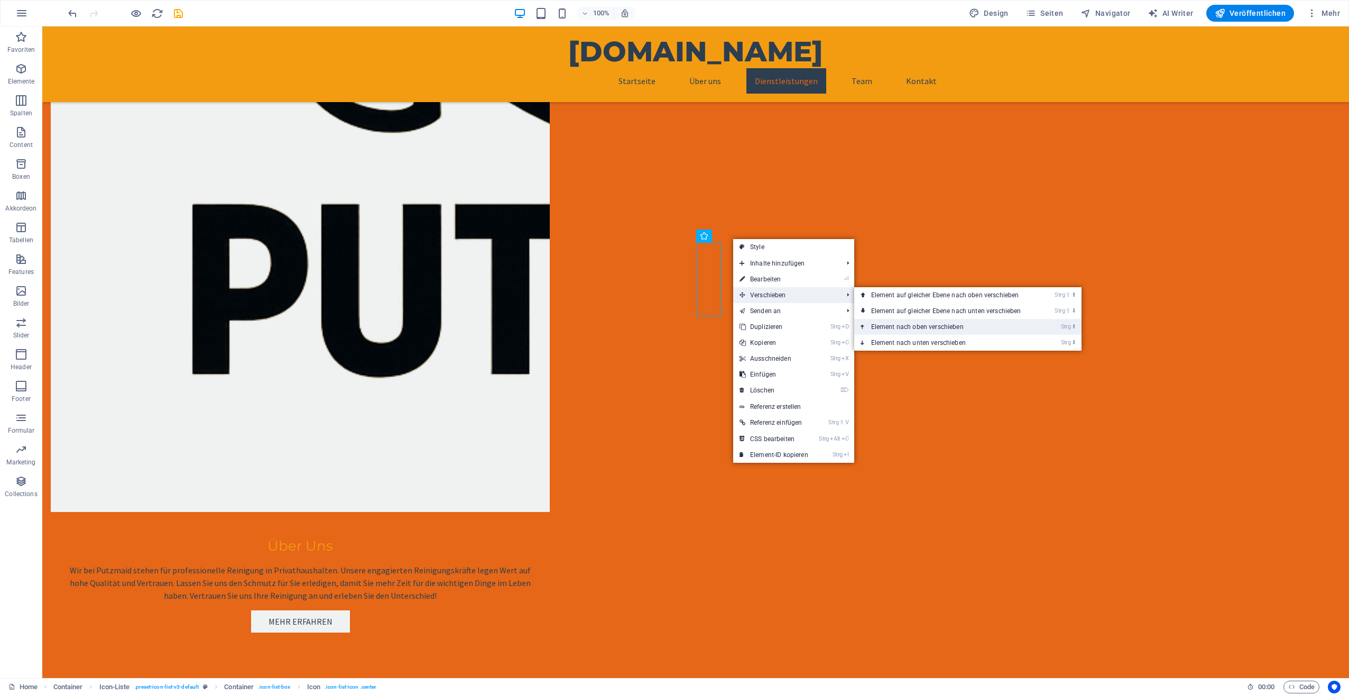
click at [905, 322] on link "Strg ⬆ Element nach oben verschieben" at bounding box center [949, 327] width 188 height 16
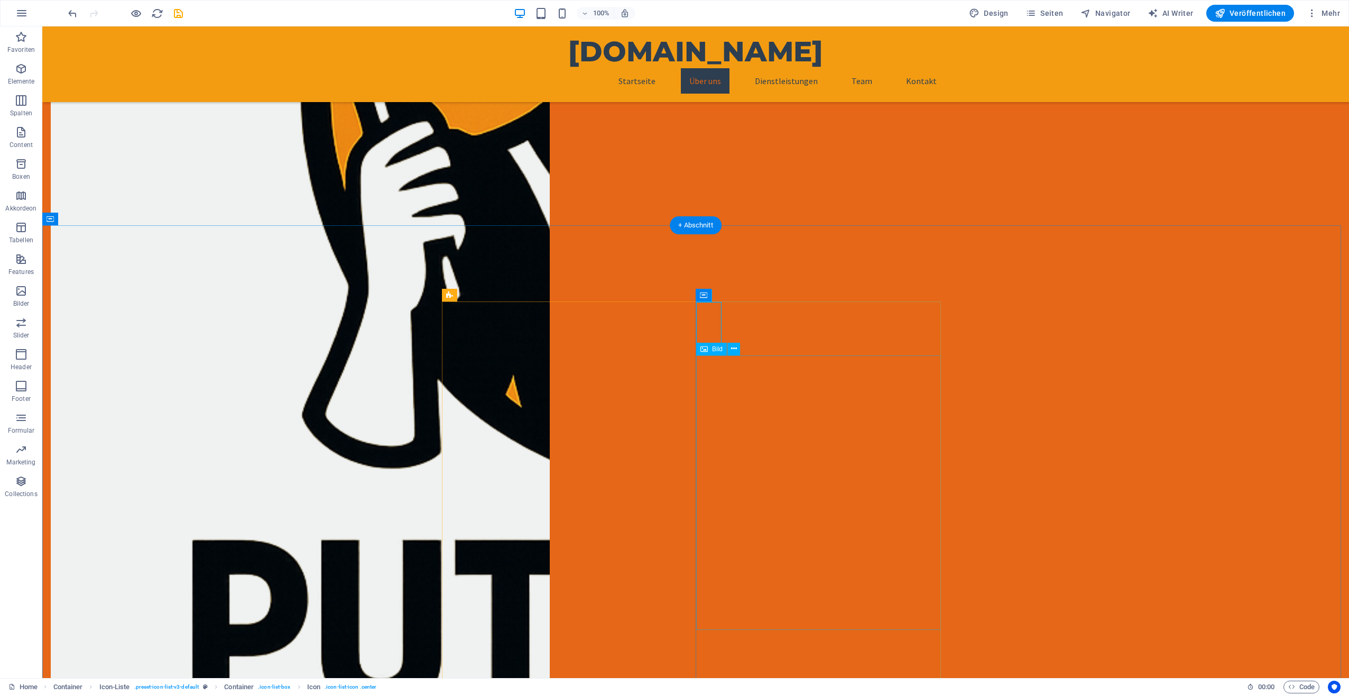
scroll to position [756, 0]
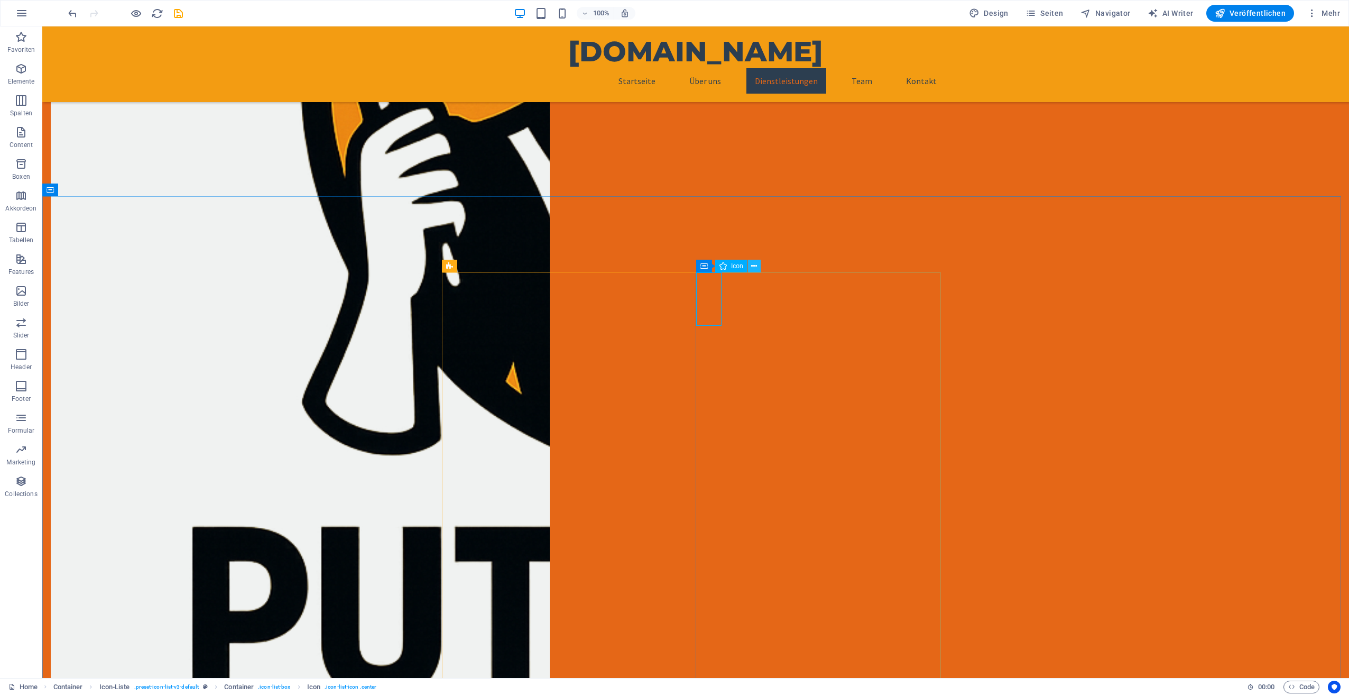
click at [755, 268] on icon at bounding box center [754, 266] width 6 height 11
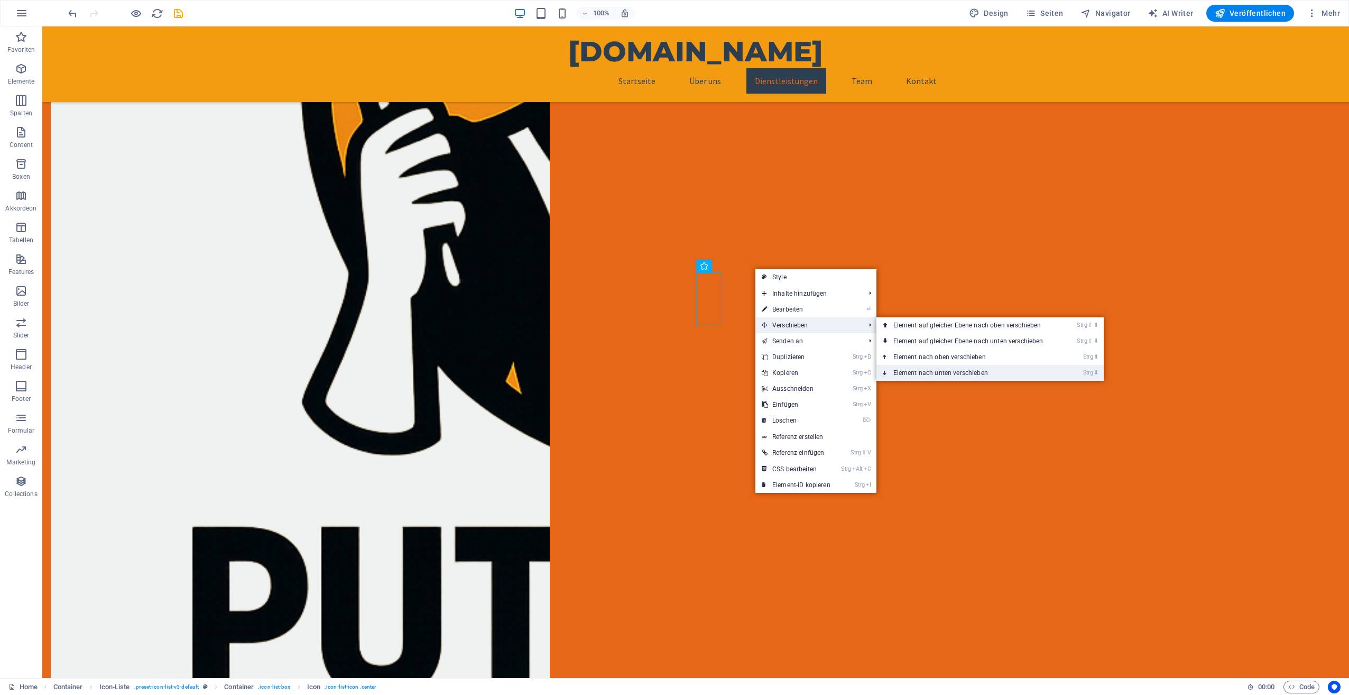
click at [908, 369] on link "Strg ⬇ Element nach unten verschieben" at bounding box center [971, 373] width 188 height 16
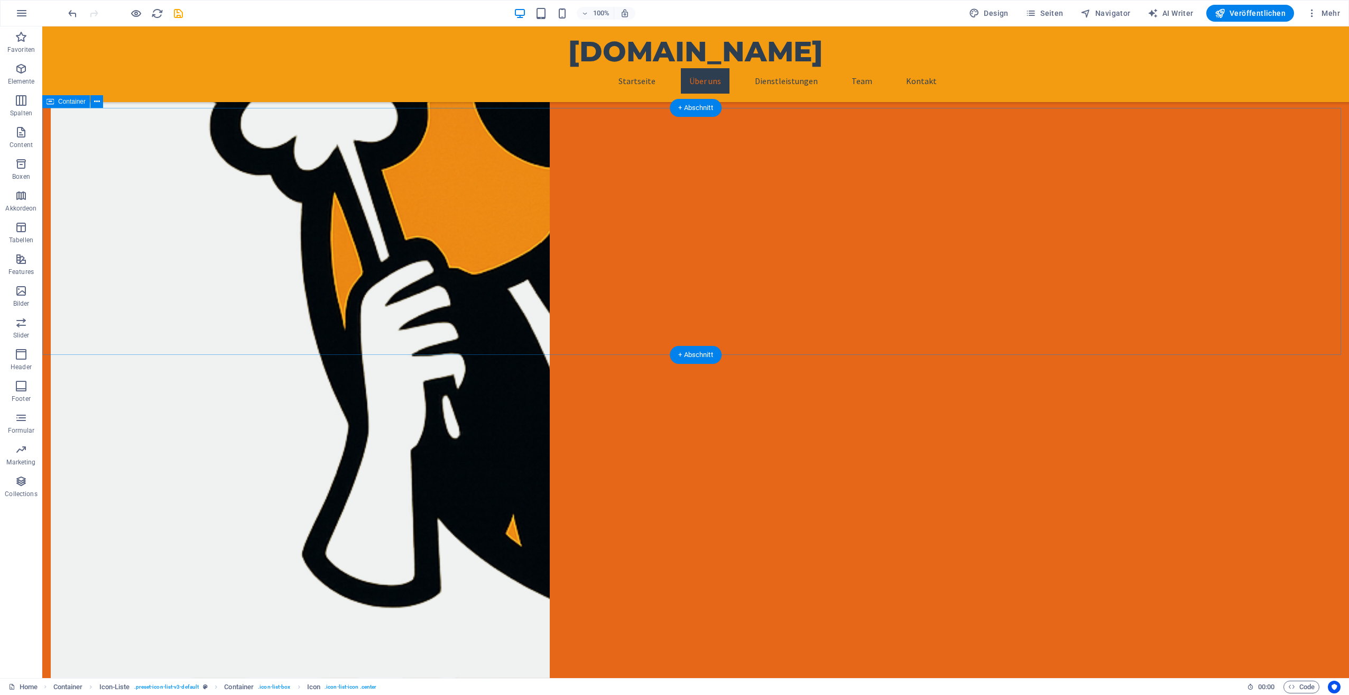
scroll to position [598, 0]
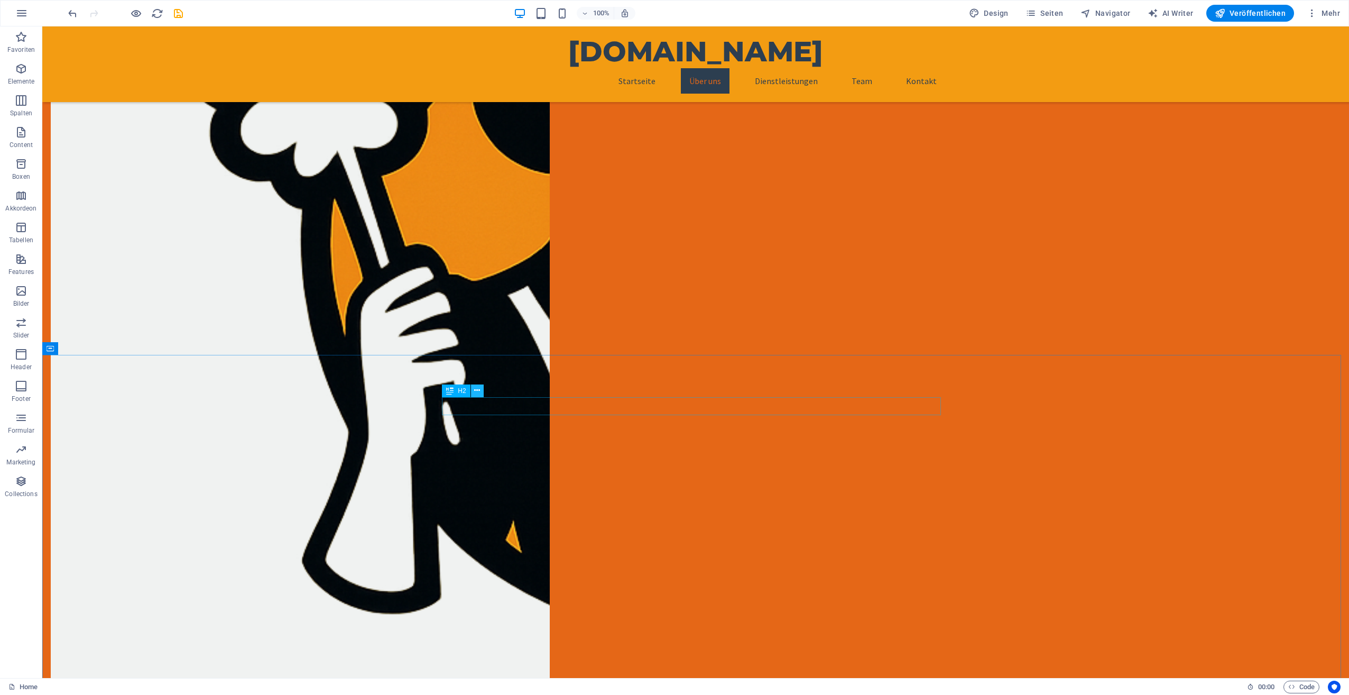
click at [475, 390] on icon at bounding box center [477, 390] width 6 height 11
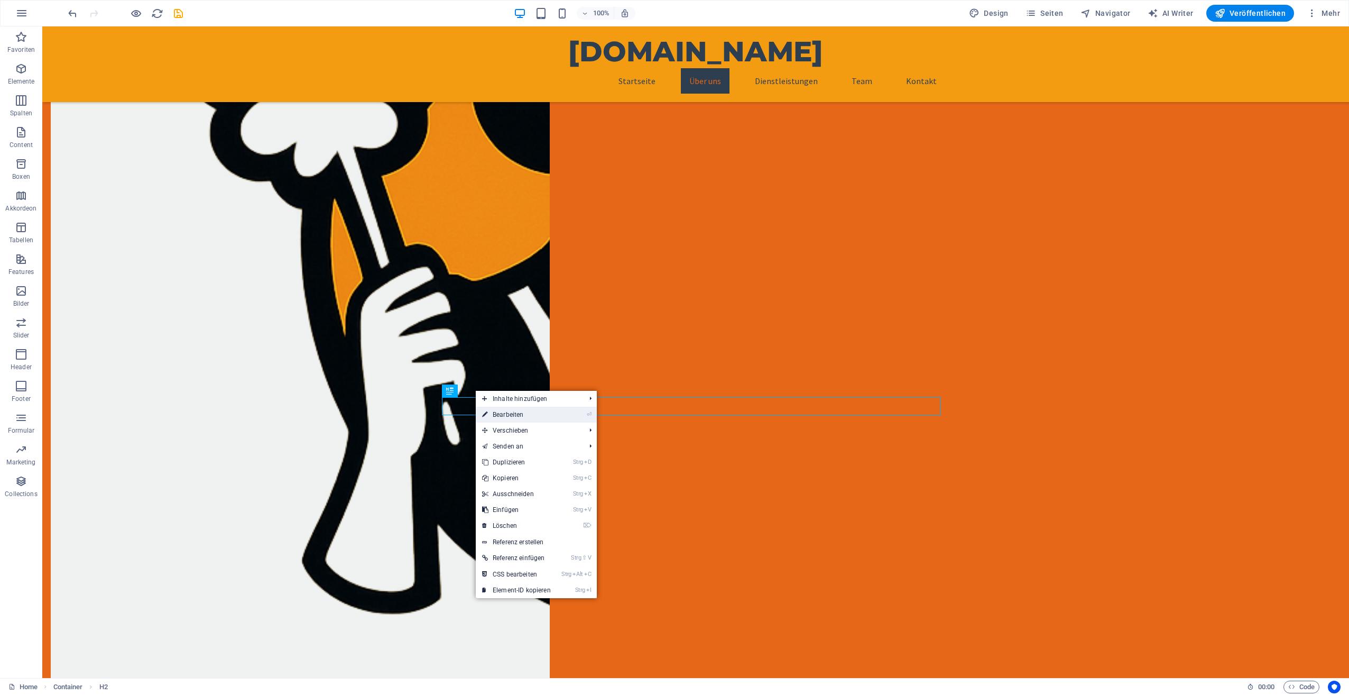
click at [493, 414] on link "⏎ Bearbeiten" at bounding box center [516, 415] width 81 height 16
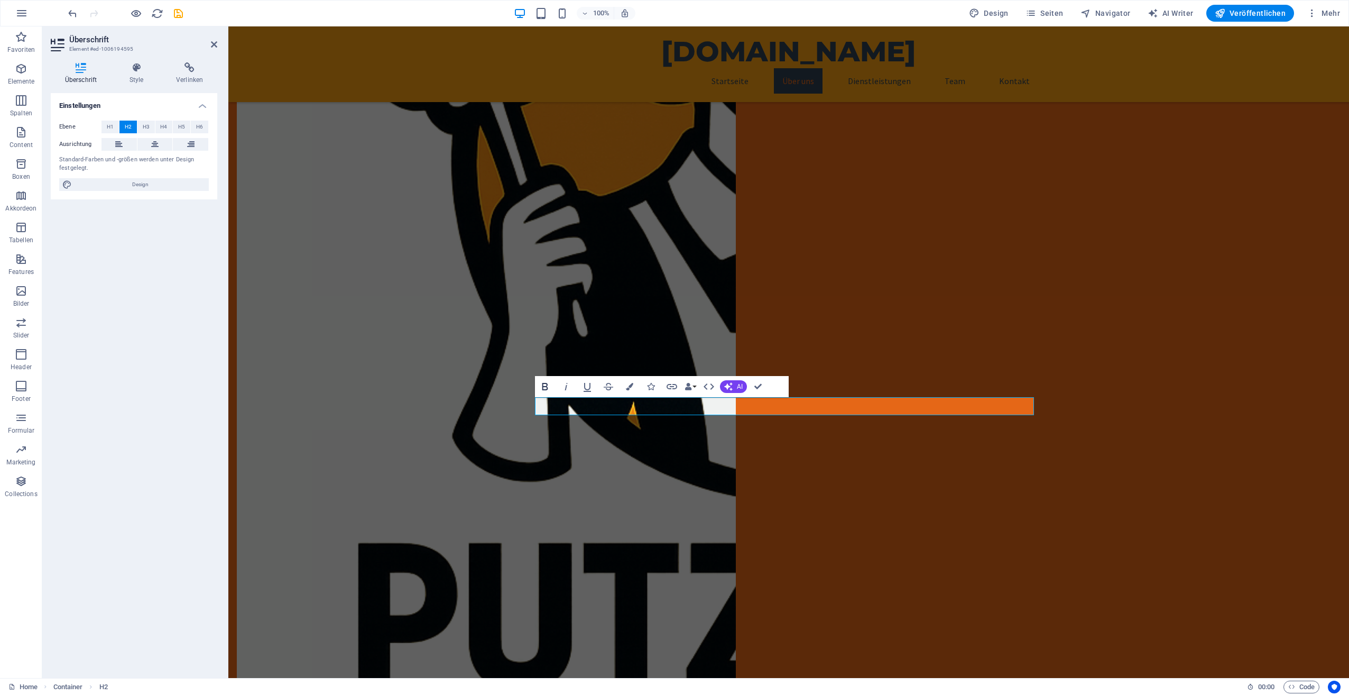
click at [543, 384] on icon "button" at bounding box center [546, 386] width 6 height 7
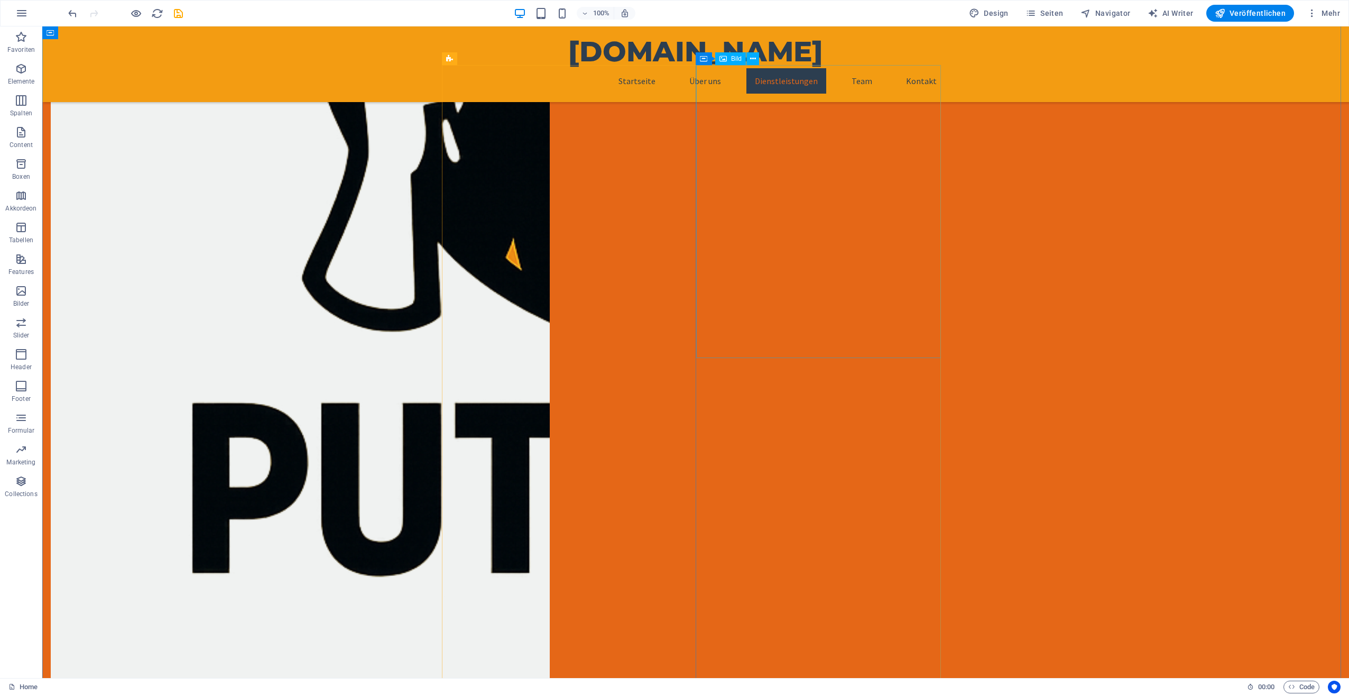
scroll to position [809, 0]
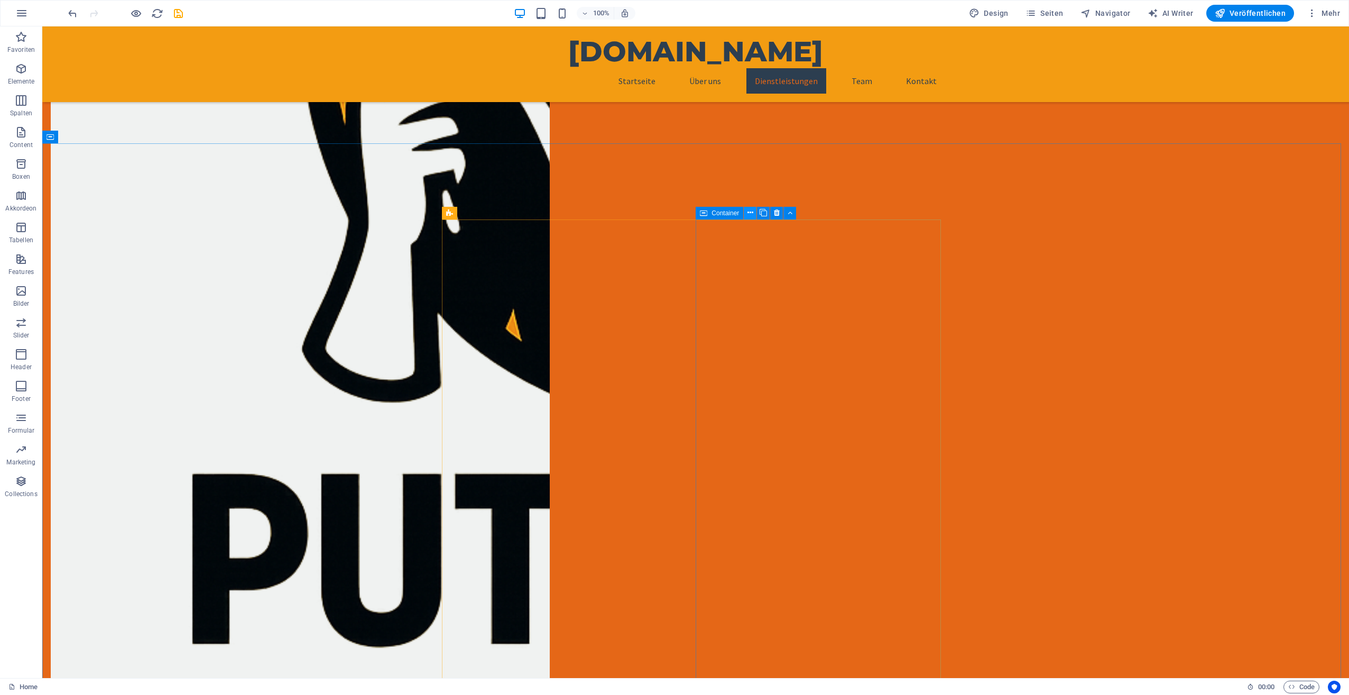
click at [754, 214] on button at bounding box center [750, 213] width 13 height 13
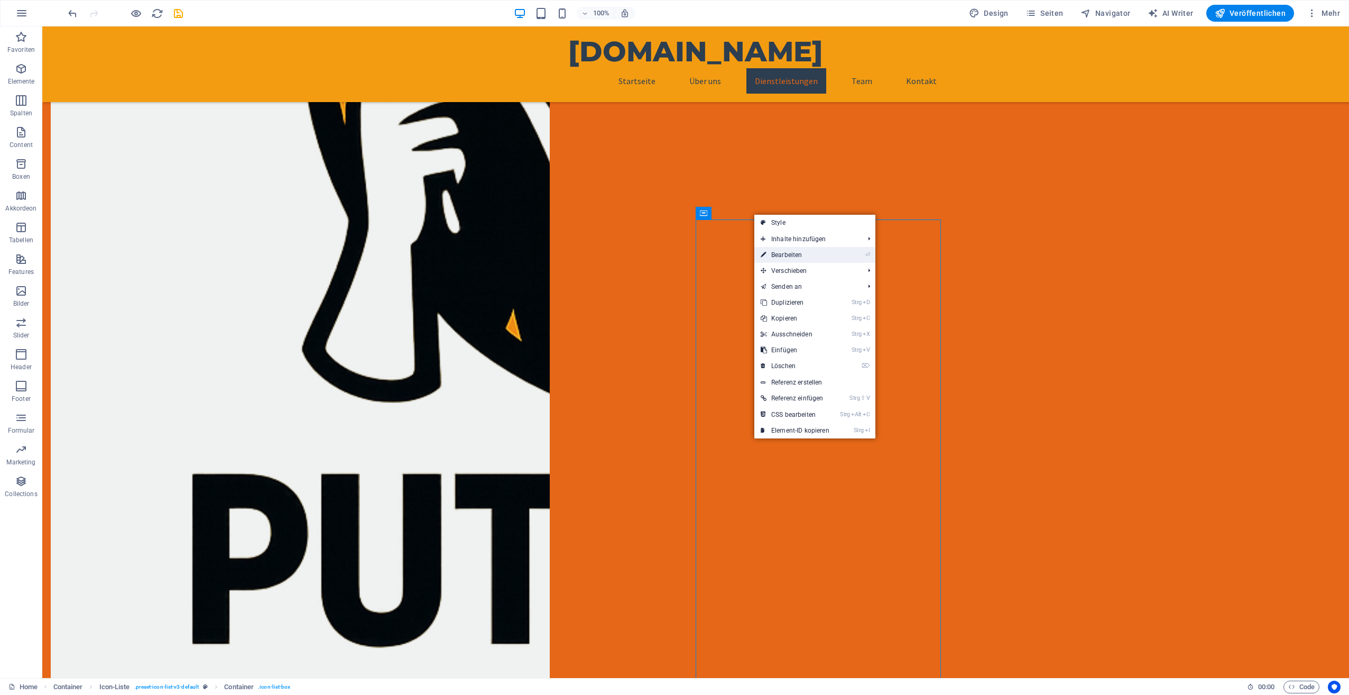
click at [789, 253] on link "⏎ Bearbeiten" at bounding box center [795, 255] width 81 height 16
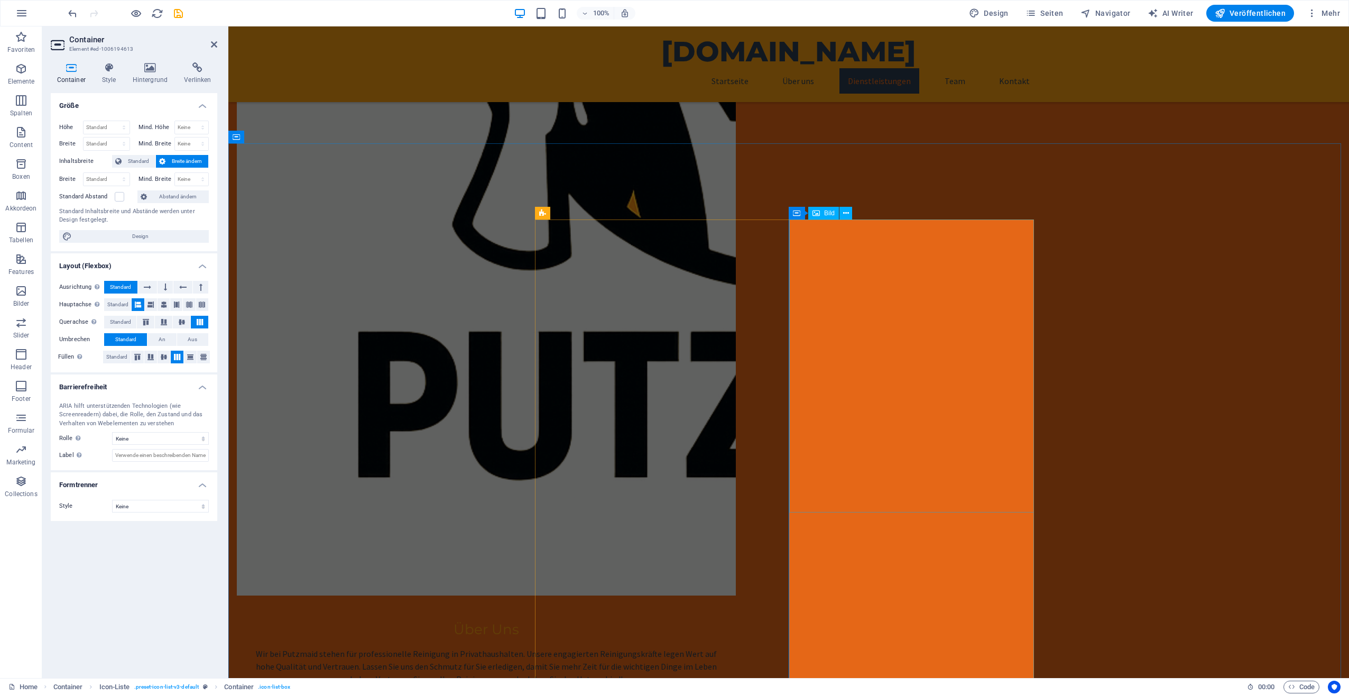
select select "px"
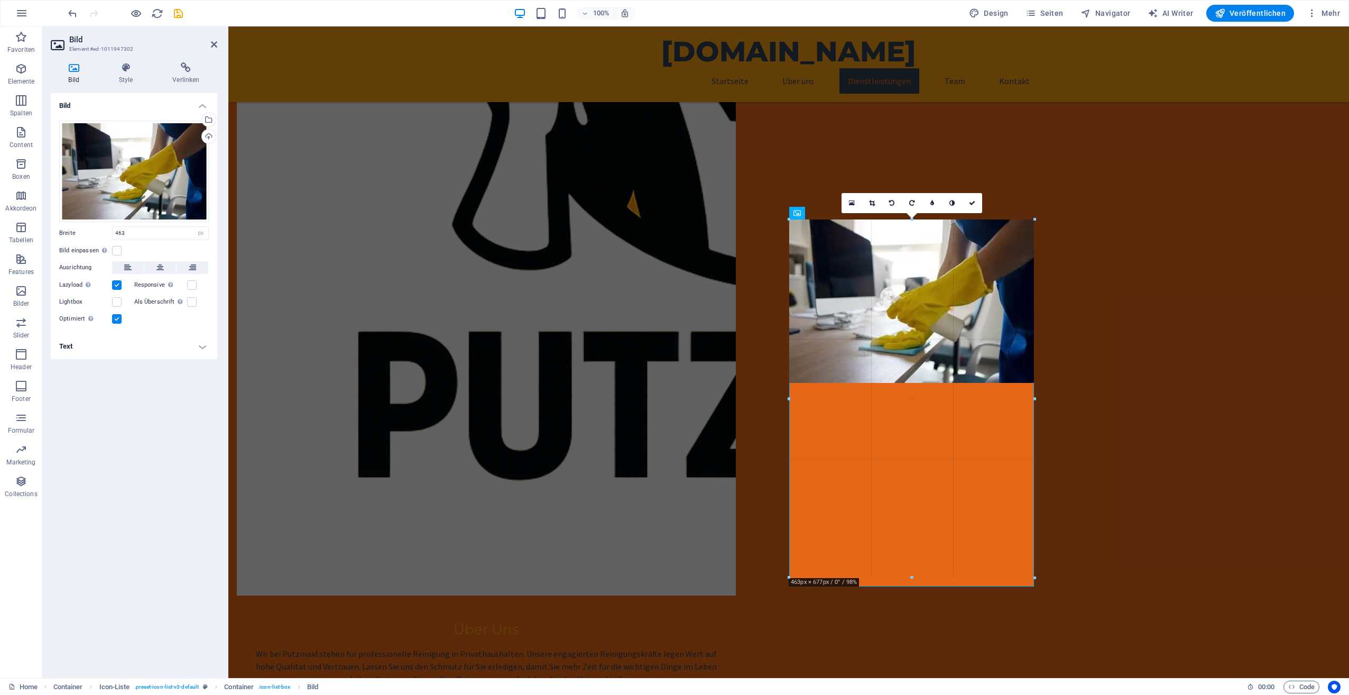
drag, startPoint x: 913, startPoint y: 384, endPoint x: 595, endPoint y: 492, distance: 335.3
click at [802, 578] on div at bounding box center [911, 578] width 245 height 4
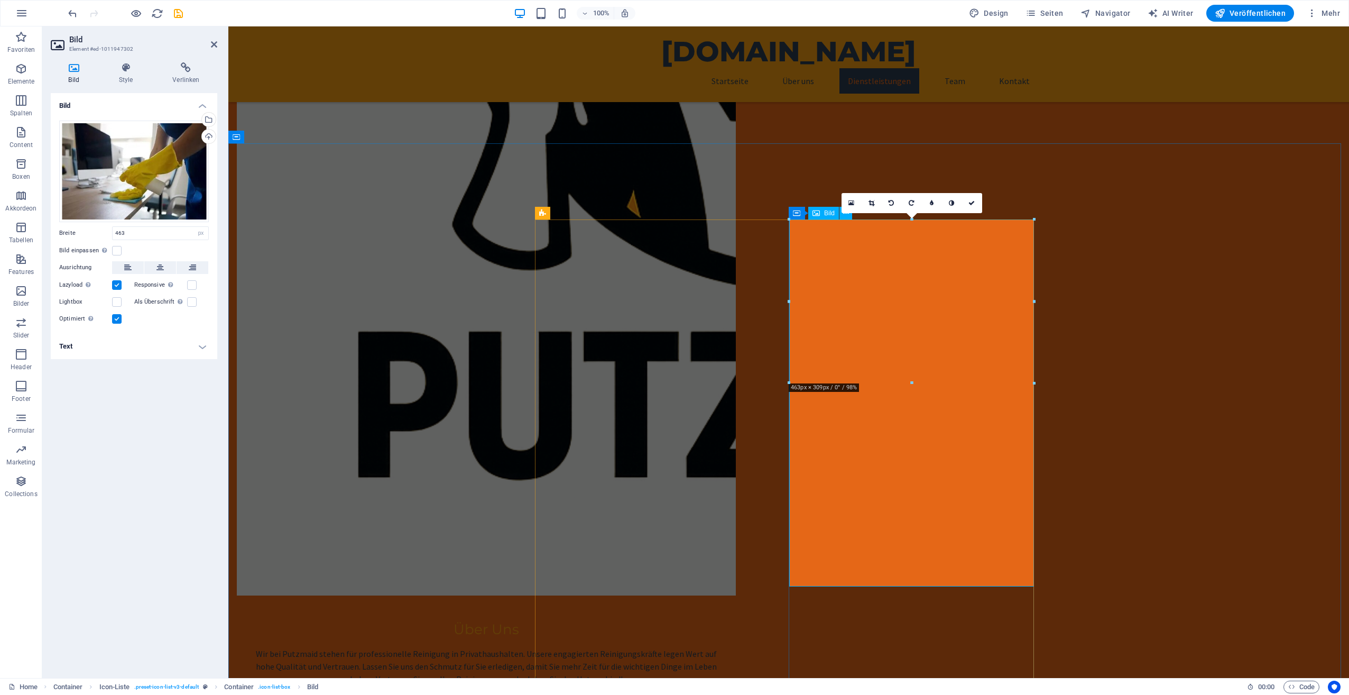
click at [845, 213] on div "16:10 16:9 4:3 1:1 1:2 0" at bounding box center [912, 203] width 141 height 20
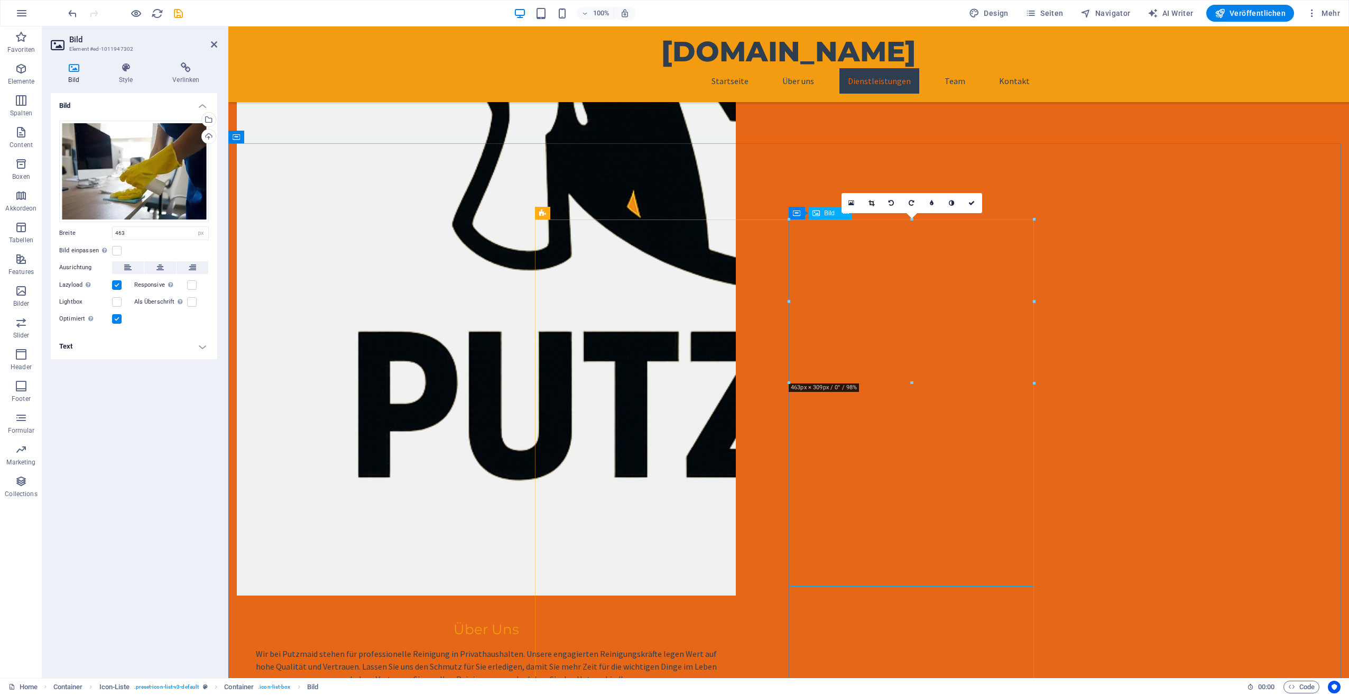
drag, startPoint x: 907, startPoint y: 540, endPoint x: 903, endPoint y: 546, distance: 7.6
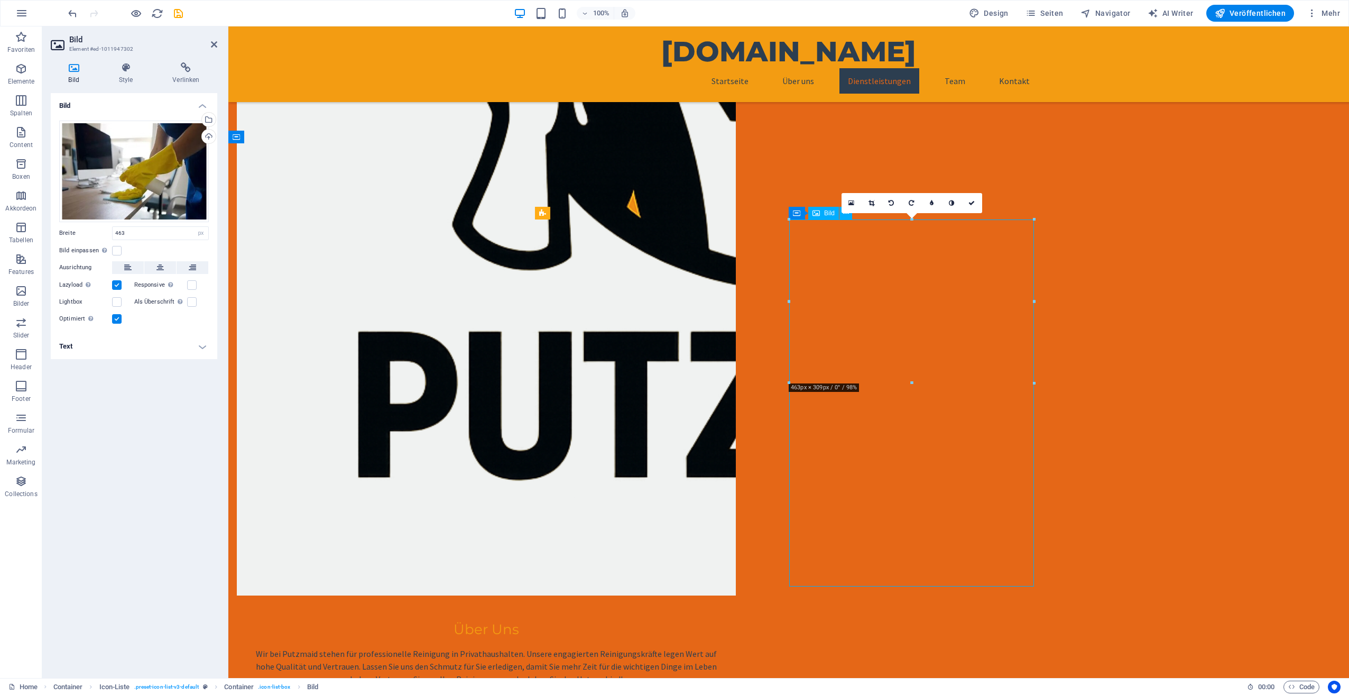
click at [870, 202] on icon at bounding box center [872, 203] width 6 height 6
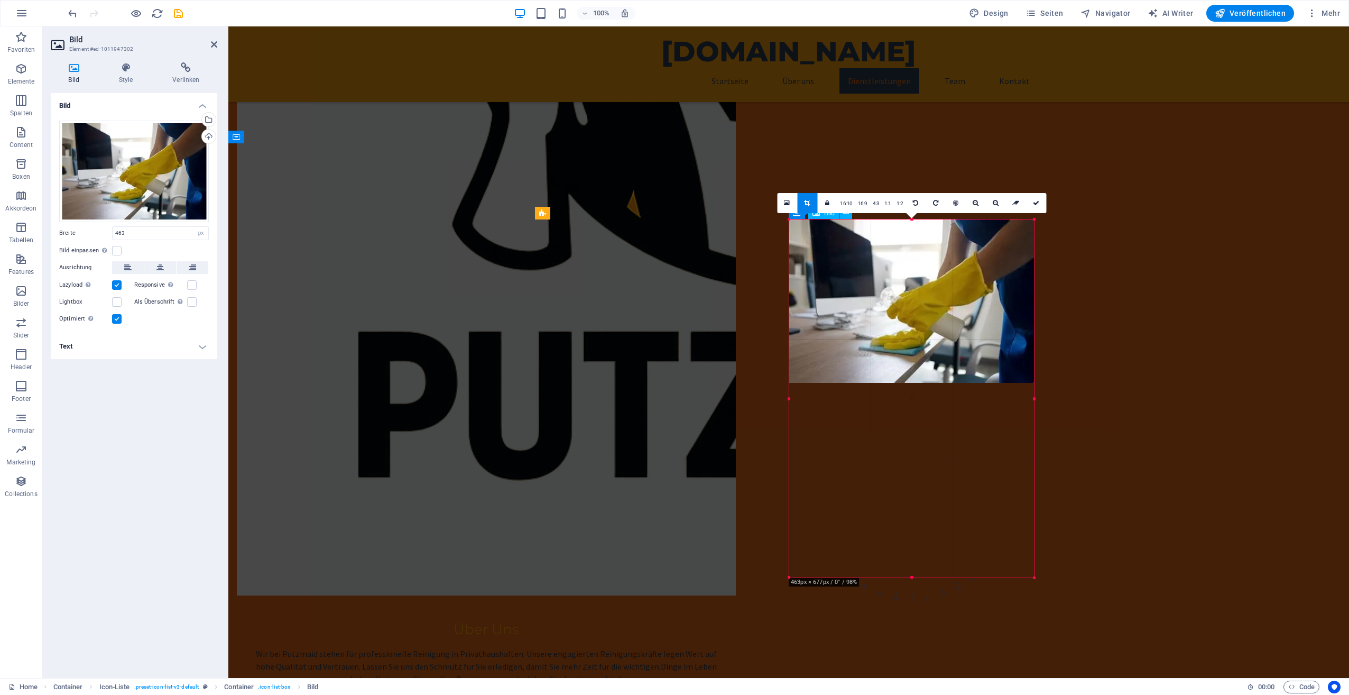
drag, startPoint x: 905, startPoint y: 559, endPoint x: 880, endPoint y: 497, distance: 67.4
drag, startPoint x: 915, startPoint y: 594, endPoint x: 892, endPoint y: 463, distance: 132.7
click at [892, 463] on div at bounding box center [911, 465] width 245 height 4
drag, startPoint x: 911, startPoint y: 383, endPoint x: 674, endPoint y: 439, distance: 244.0
click at [902, 465] on div at bounding box center [911, 466] width 245 height 4
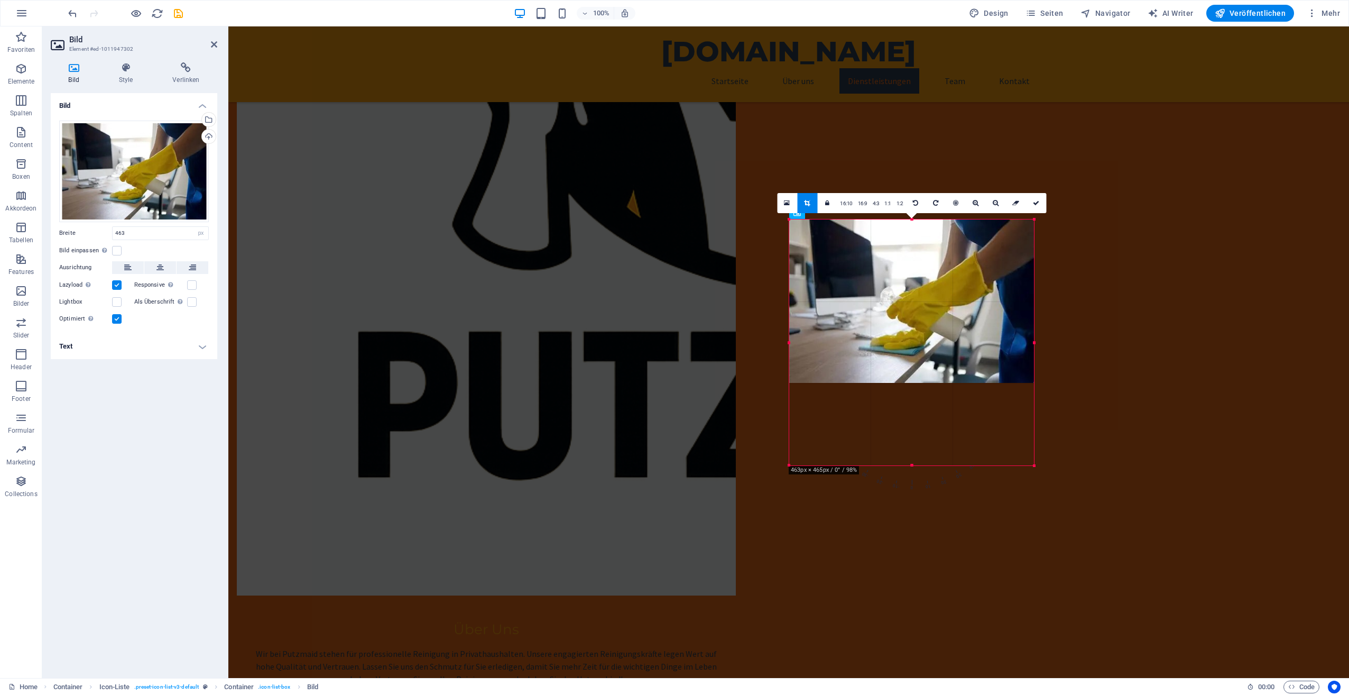
drag, startPoint x: 1034, startPoint y: 387, endPoint x: 821, endPoint y: 443, distance: 220.9
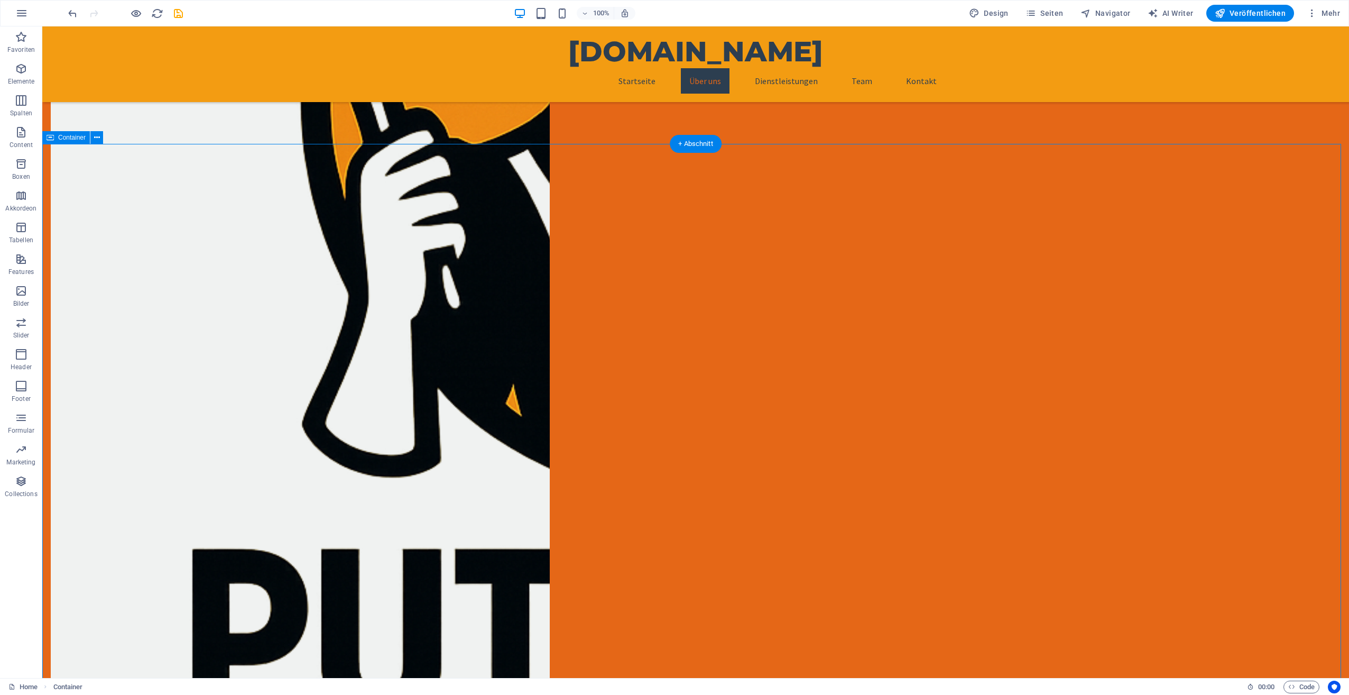
scroll to position [703, 0]
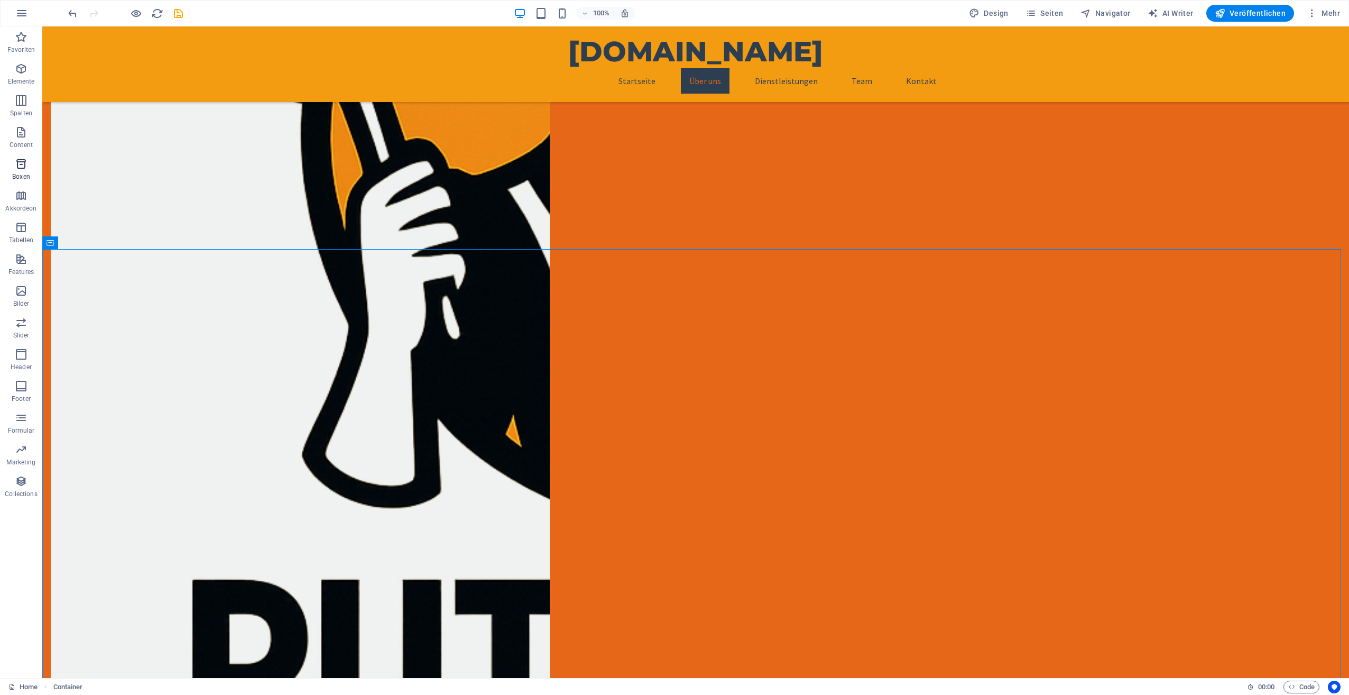
click at [20, 167] on icon "button" at bounding box center [21, 164] width 13 height 13
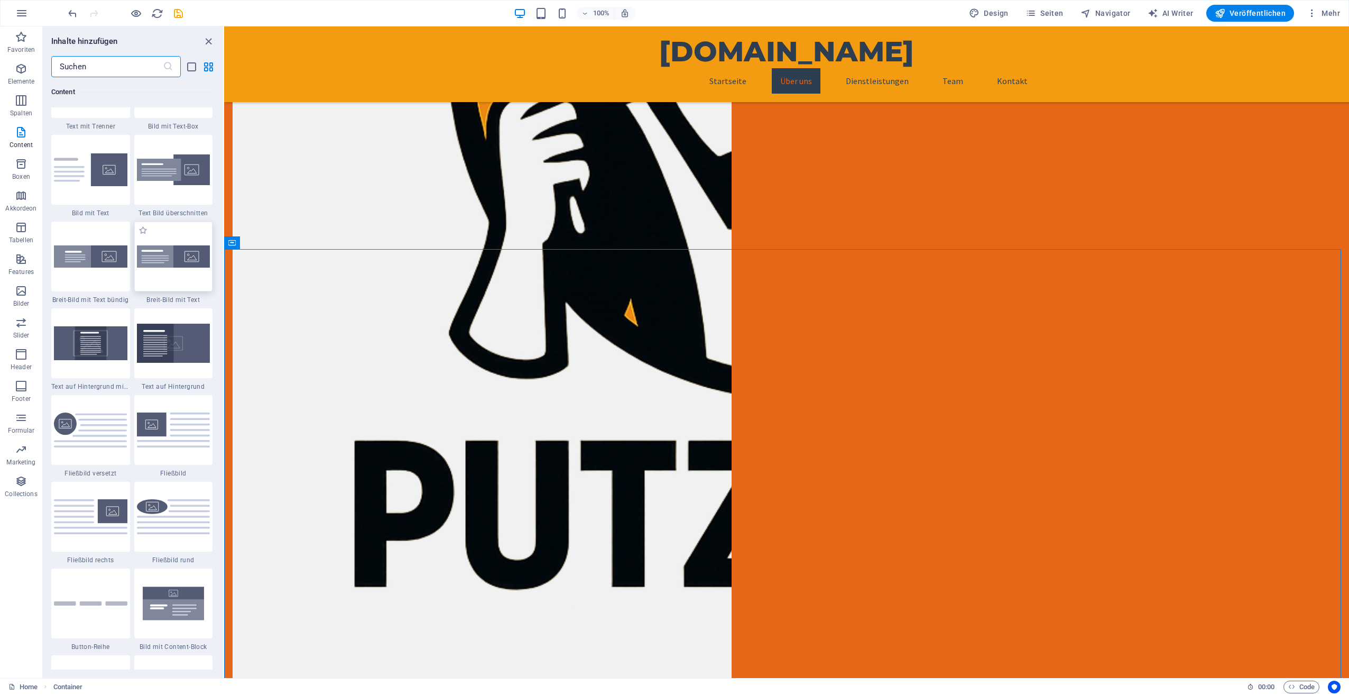
scroll to position [2009, 0]
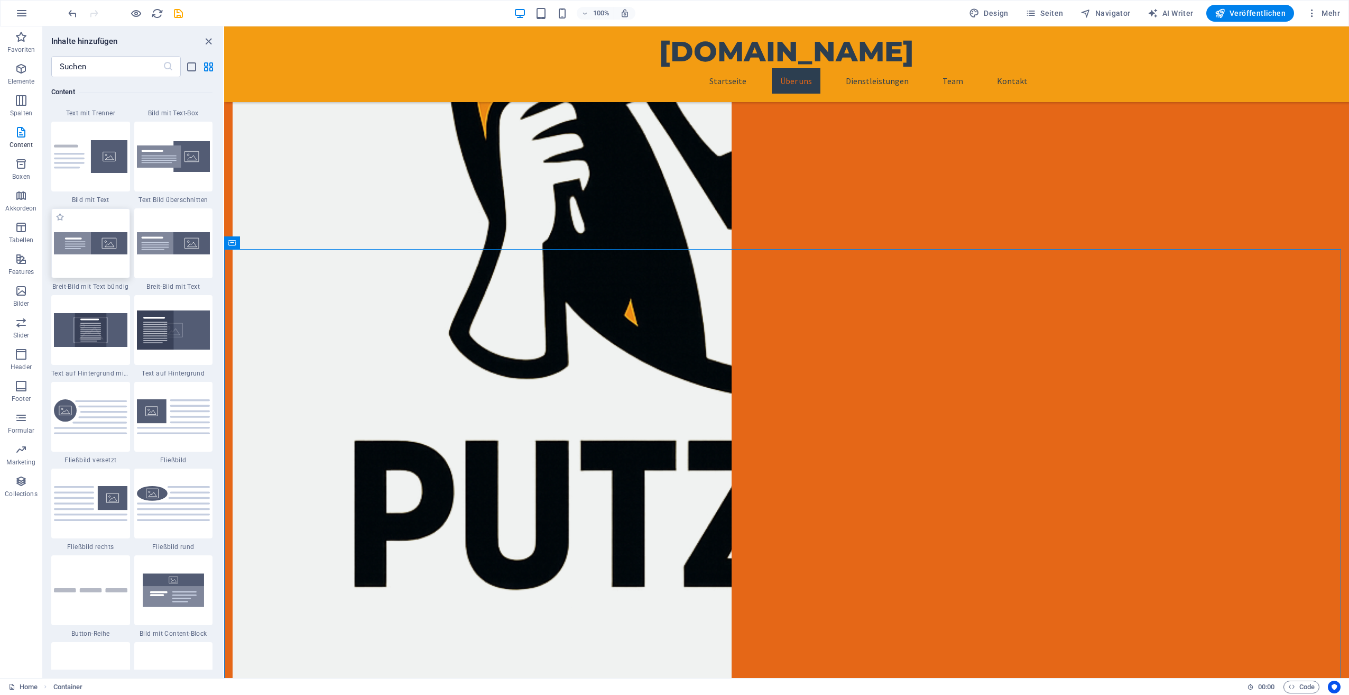
click at [88, 253] on img at bounding box center [91, 243] width 74 height 22
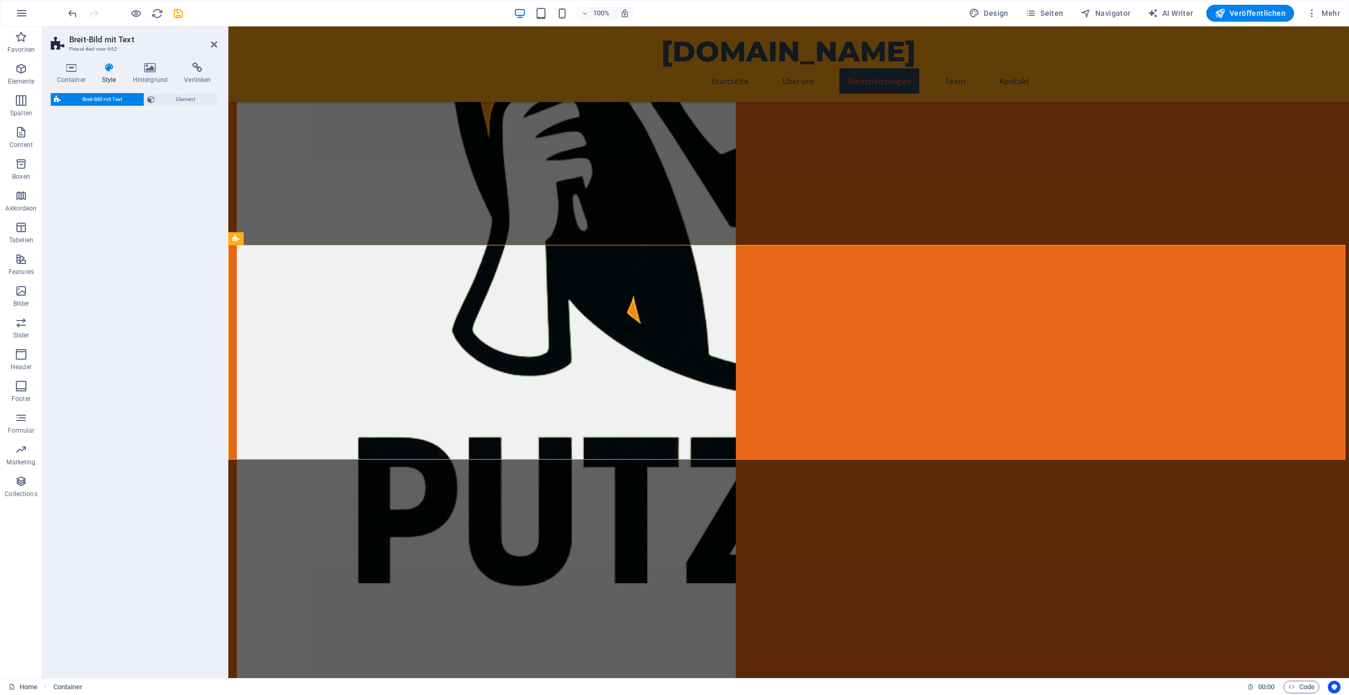
select select "%"
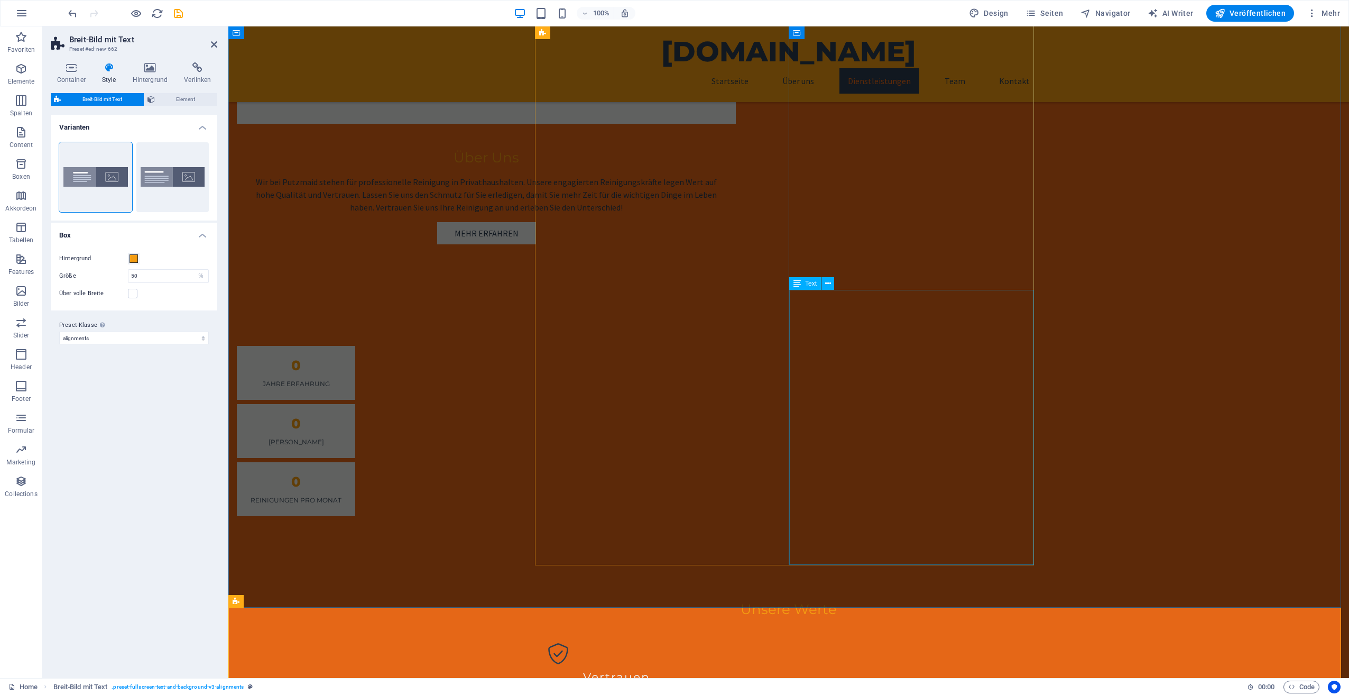
scroll to position [1346, 0]
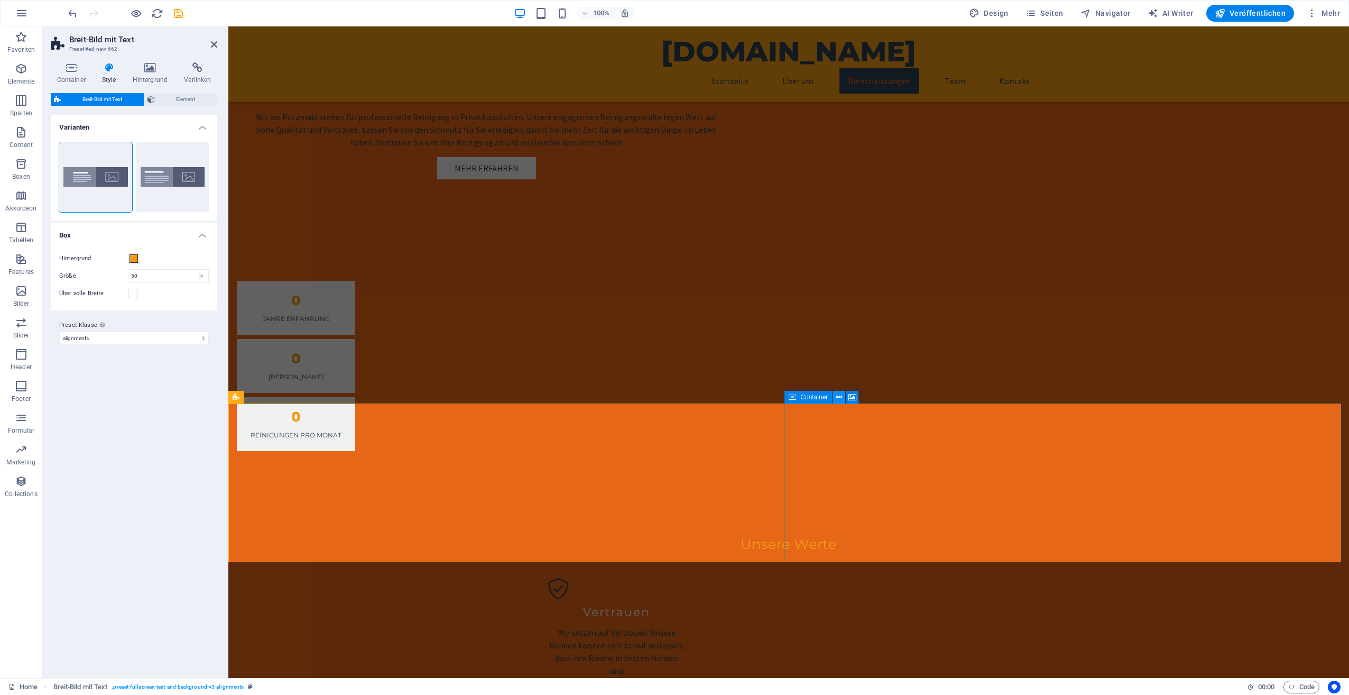
click at [838, 396] on icon at bounding box center [840, 397] width 6 height 11
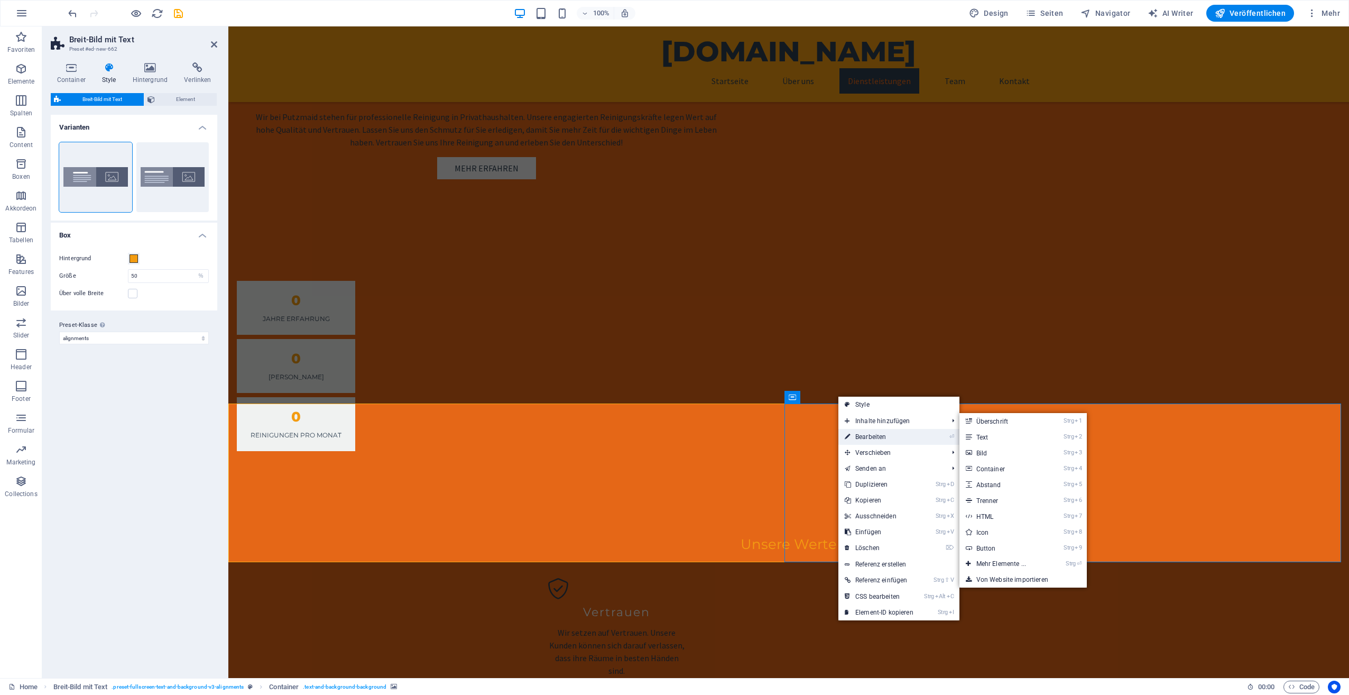
click at [868, 431] on link "⏎ Bearbeiten" at bounding box center [879, 437] width 81 height 16
select select "px"
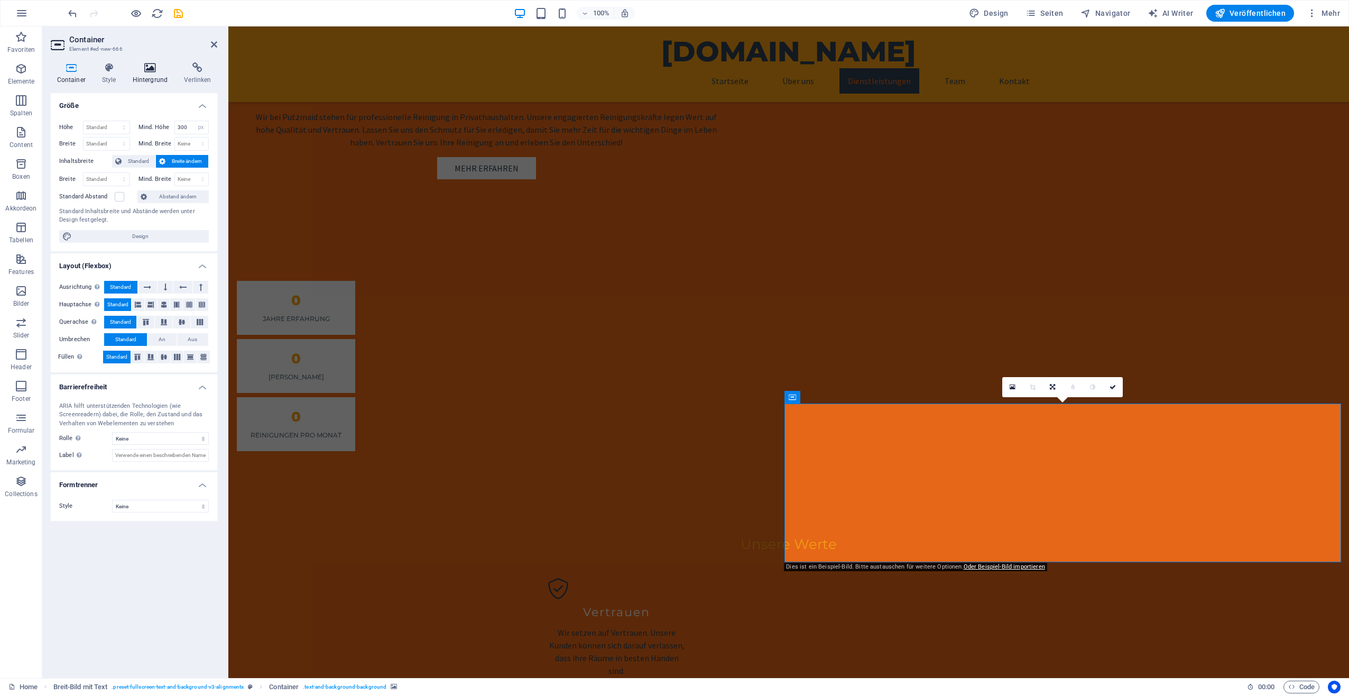
click at [153, 77] on h4 "Hintergrund" at bounding box center [152, 73] width 52 height 22
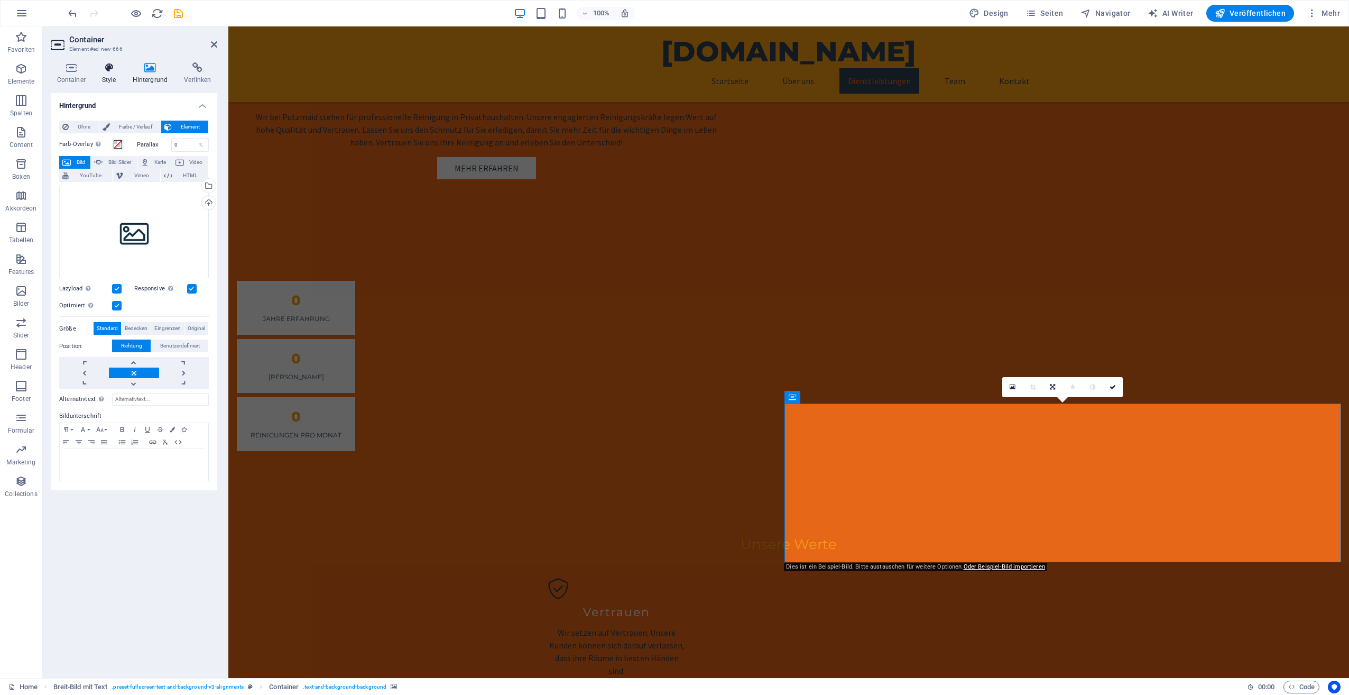
click at [114, 67] on icon at bounding box center [109, 67] width 26 height 11
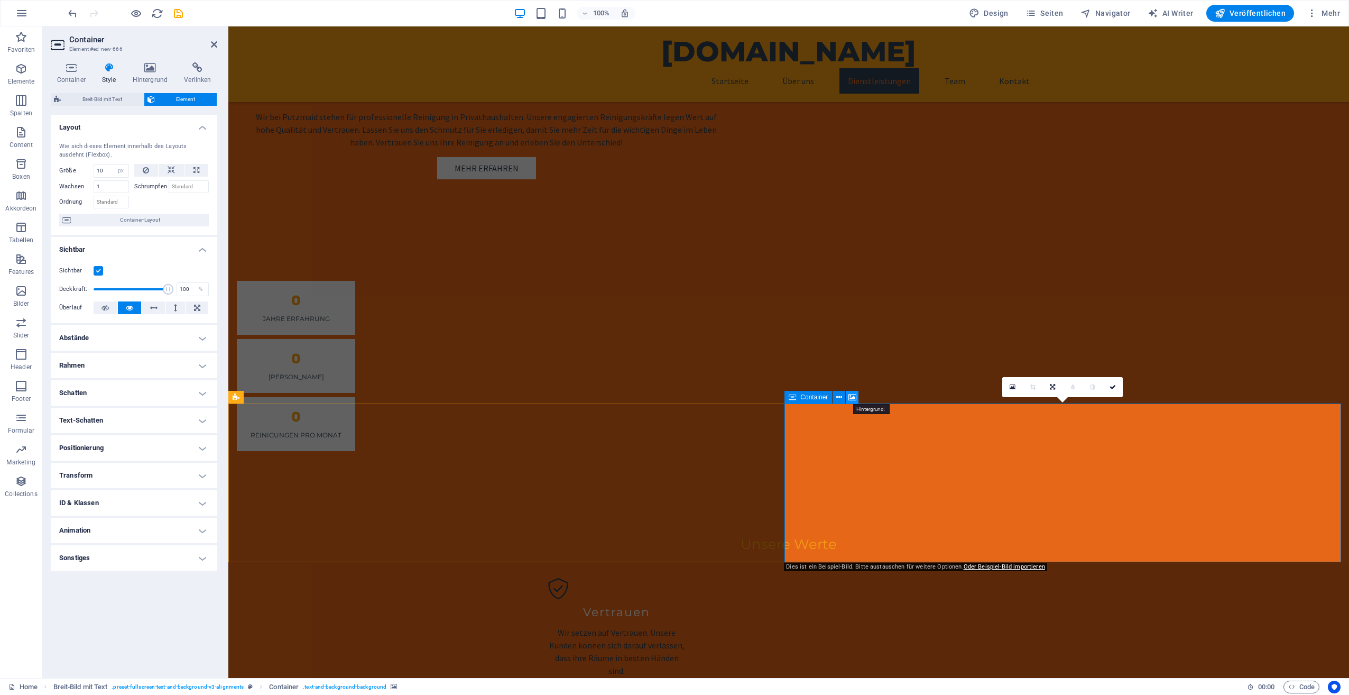
click at [853, 392] on icon at bounding box center [853, 397] width 8 height 11
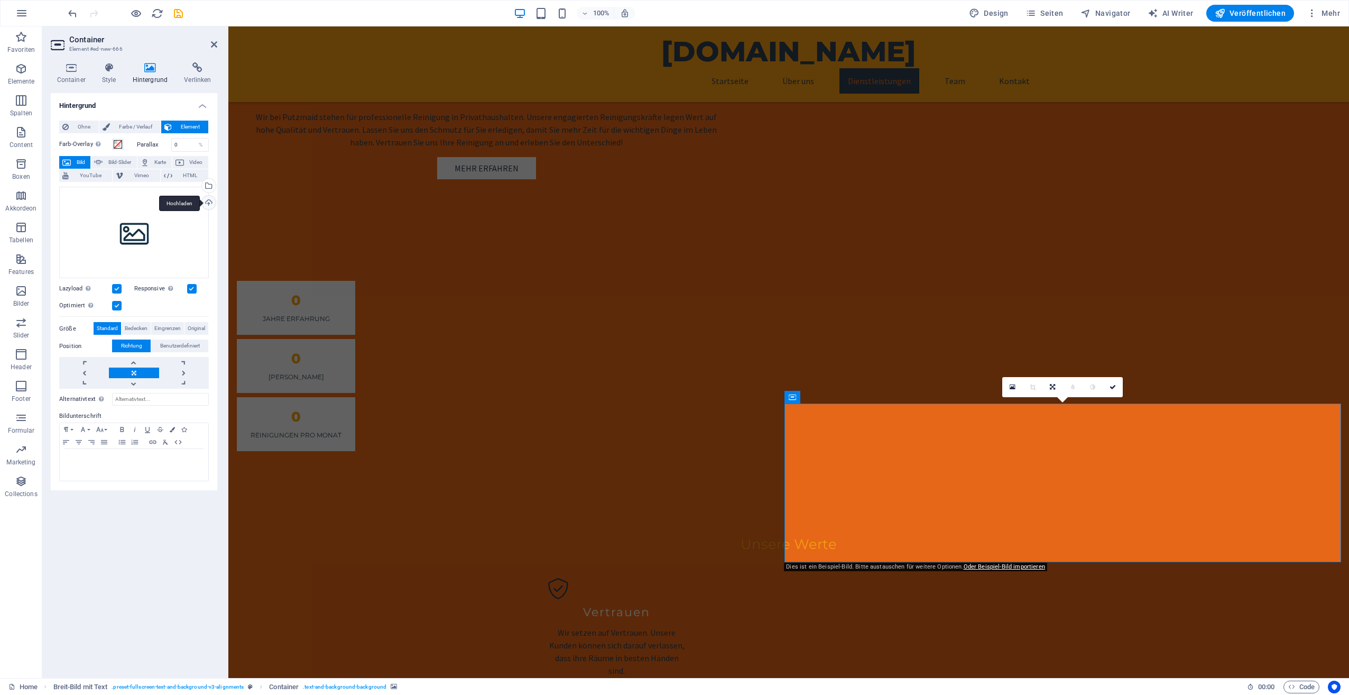
click at [210, 202] on div "Hochladen" at bounding box center [208, 204] width 16 height 16
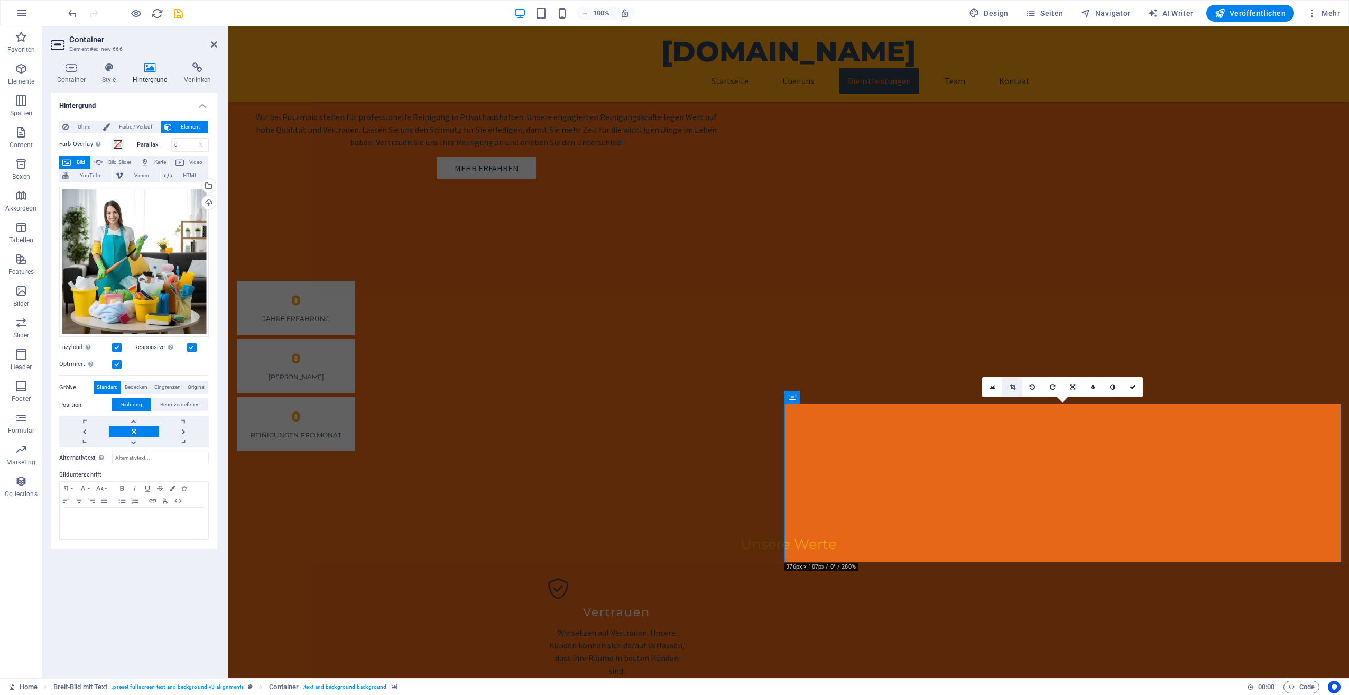
click at [1014, 386] on icon at bounding box center [1013, 387] width 6 height 6
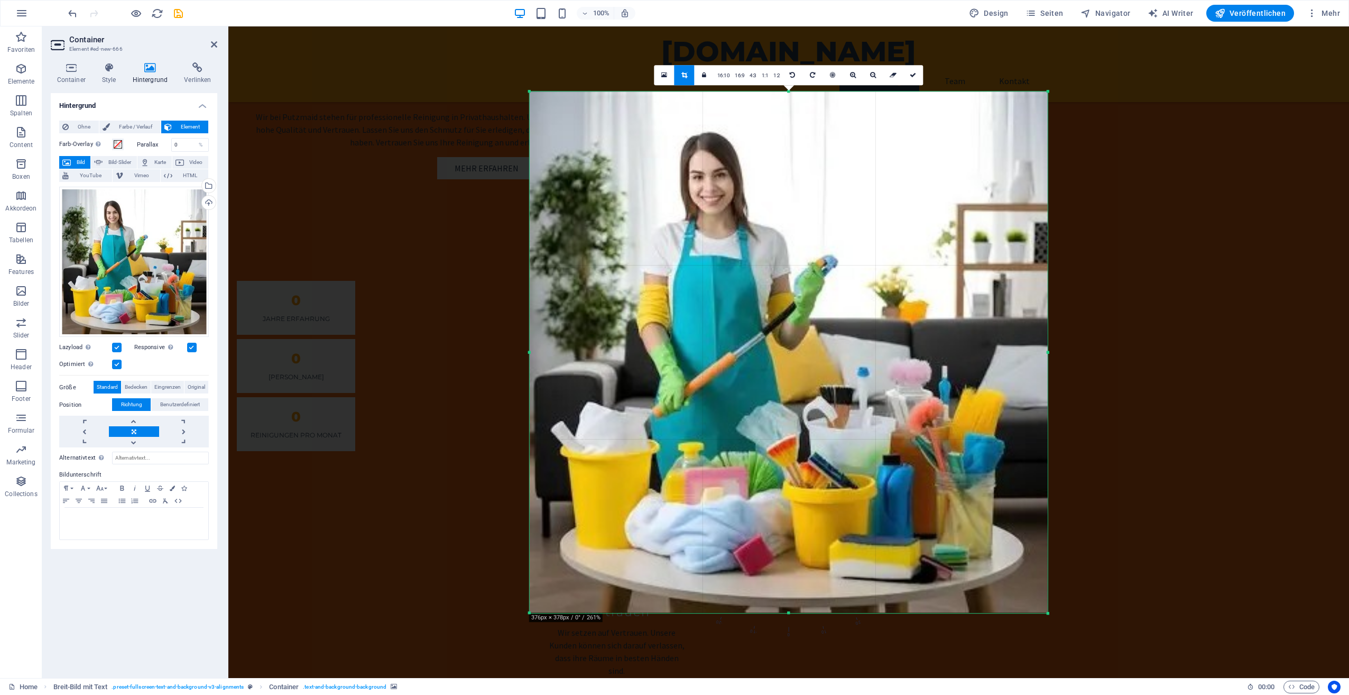
drag, startPoint x: 914, startPoint y: 74, endPoint x: 685, endPoint y: 48, distance: 230.5
click at [914, 74] on icon at bounding box center [913, 75] width 6 height 6
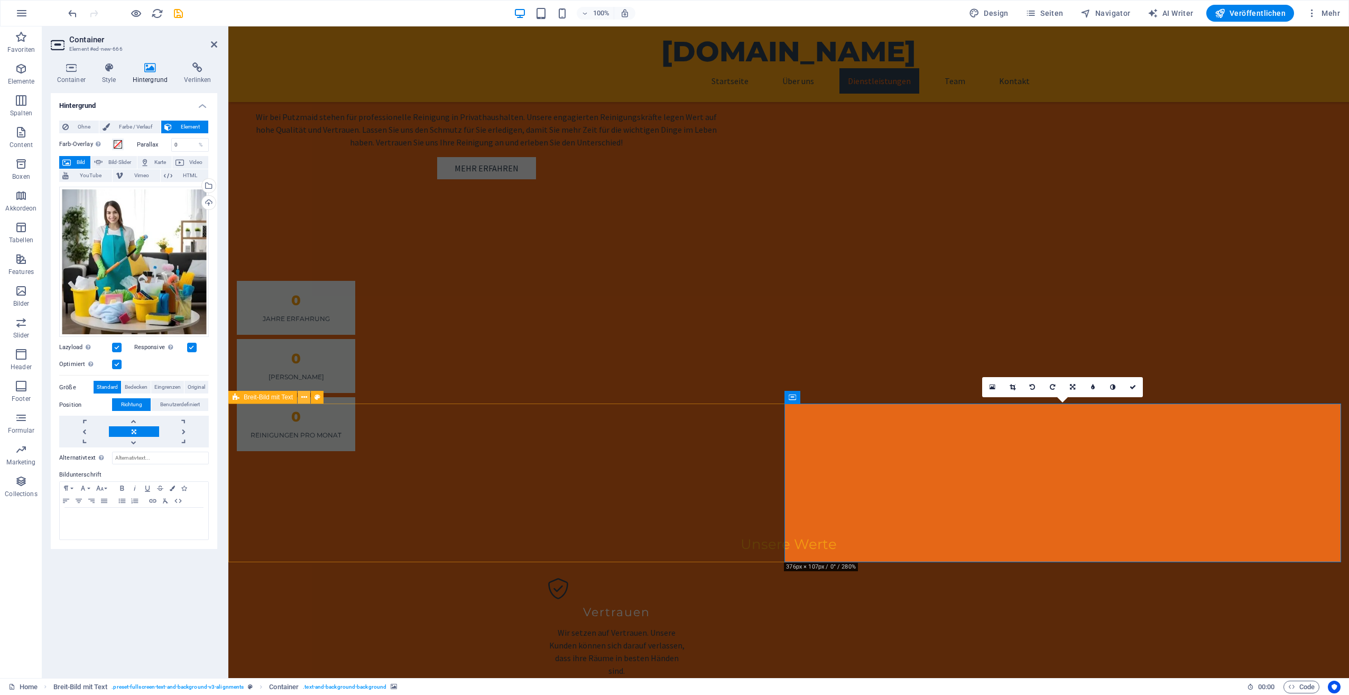
click at [306, 398] on icon at bounding box center [304, 397] width 6 height 11
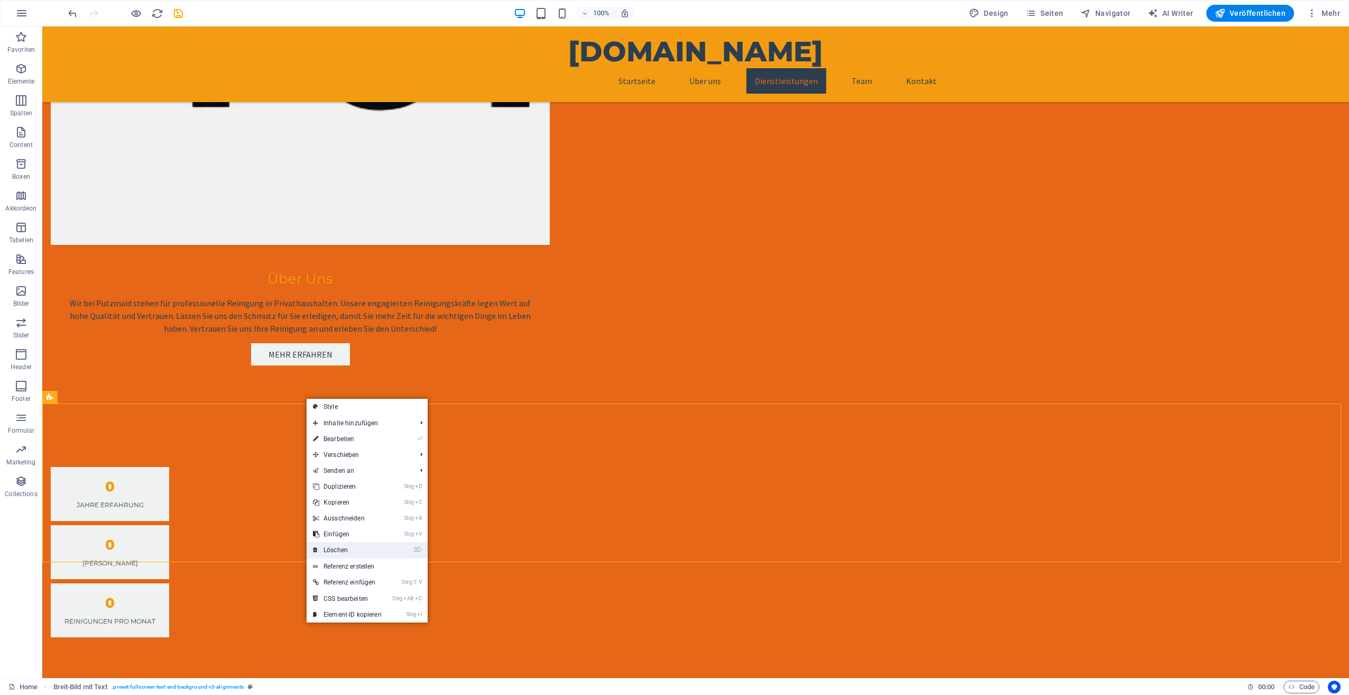
click at [378, 544] on link "⌦ Löschen" at bounding box center [347, 550] width 81 height 16
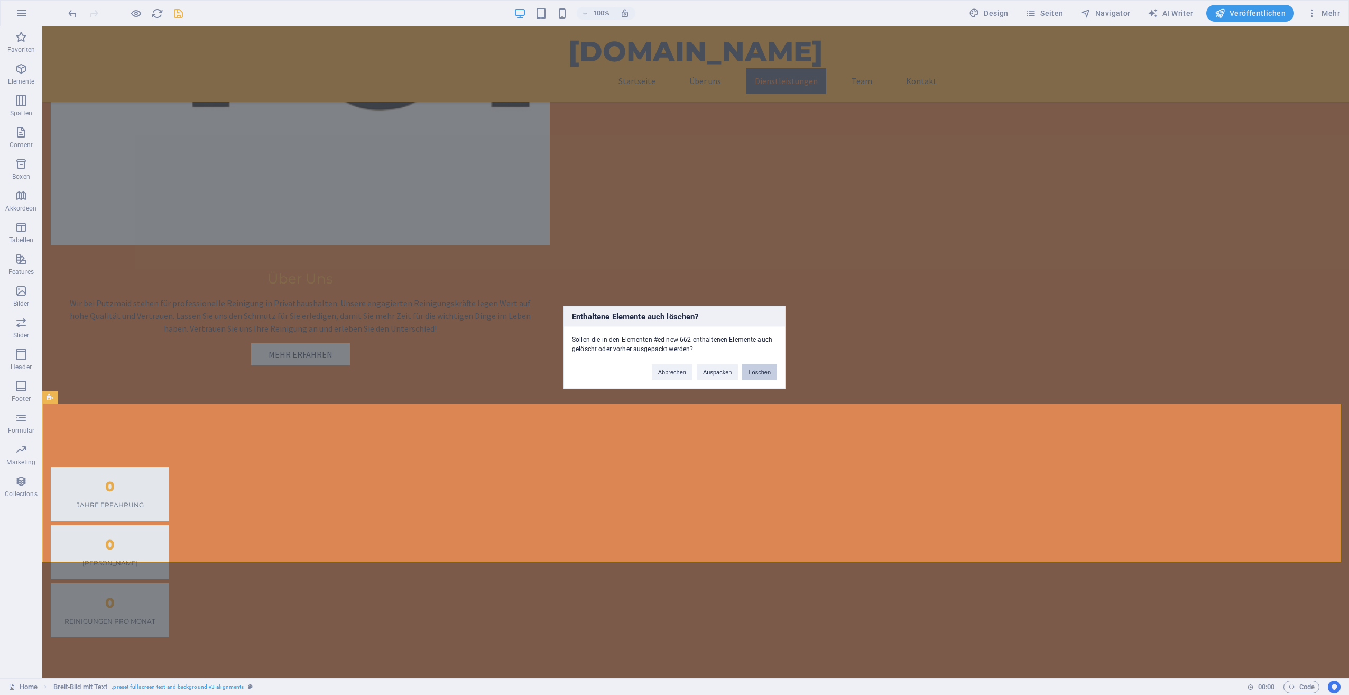
click at [761, 367] on button "Löschen" at bounding box center [759, 372] width 35 height 16
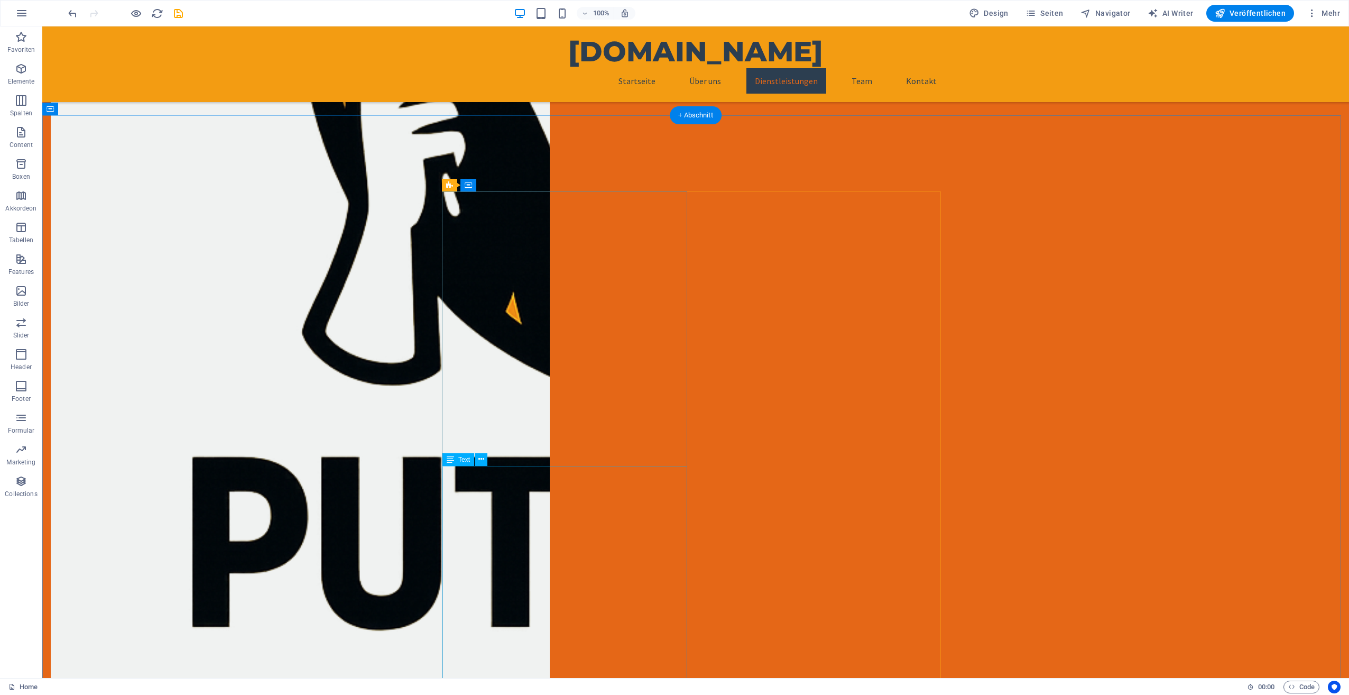
scroll to position [774, 0]
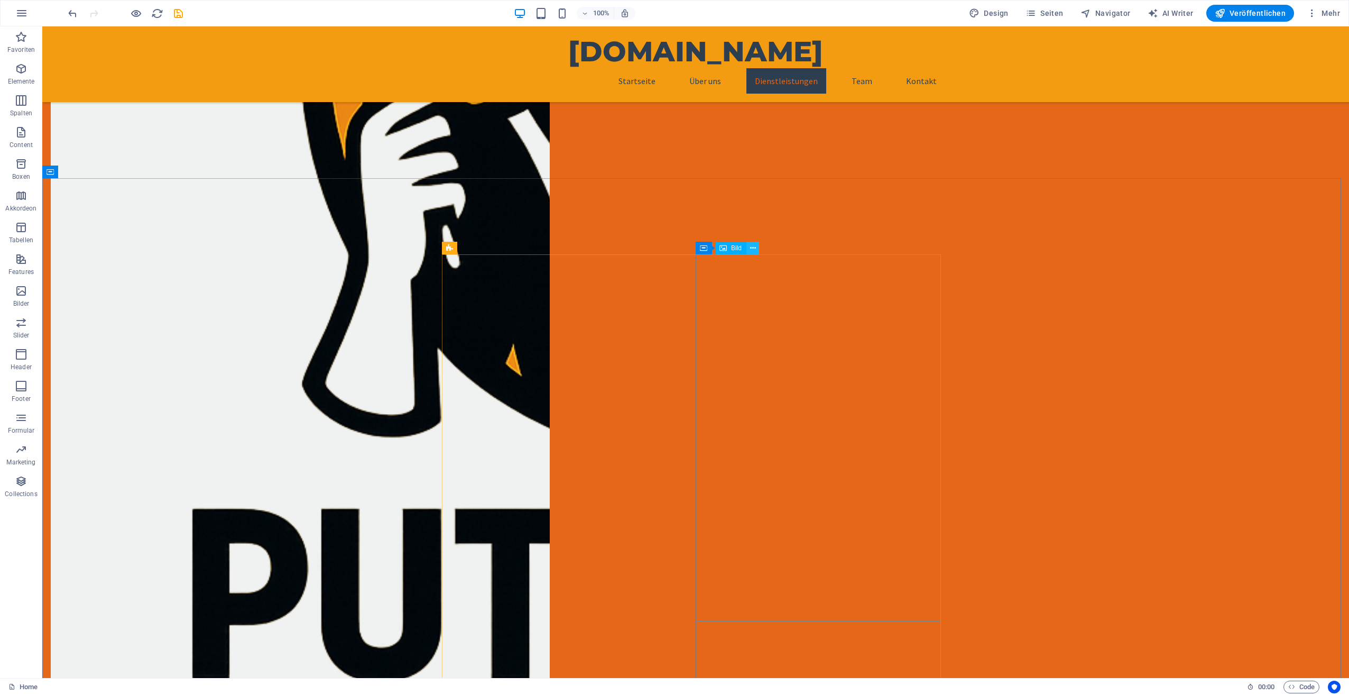
click at [755, 246] on icon at bounding box center [753, 248] width 6 height 11
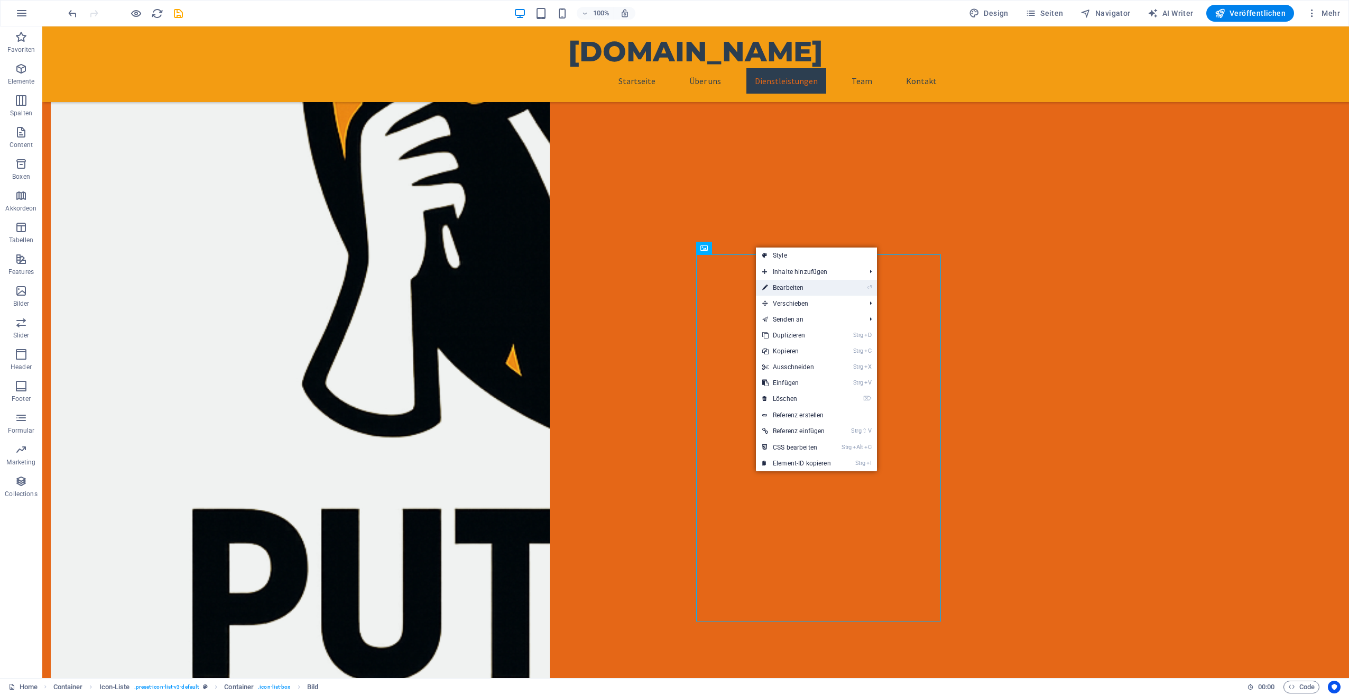
click at [783, 288] on link "⏎ Bearbeiten" at bounding box center [796, 288] width 81 height 16
select select "px"
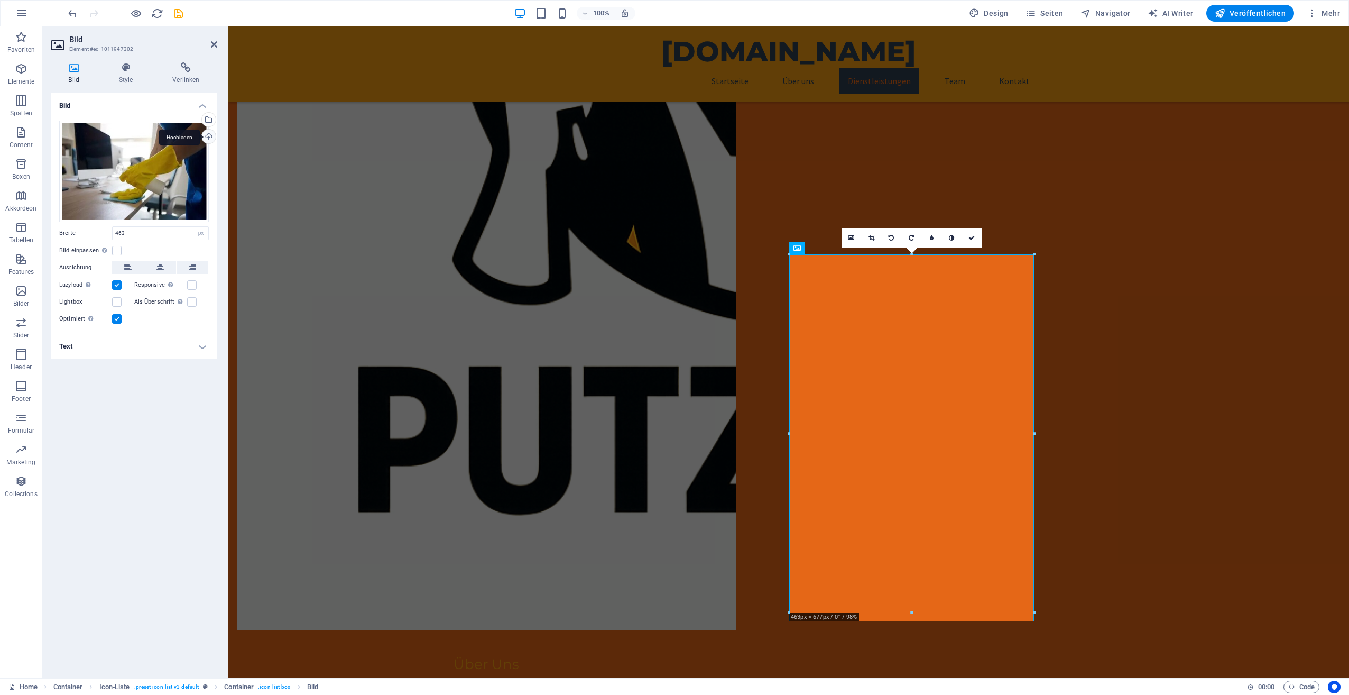
click at [207, 137] on div "Hochladen" at bounding box center [208, 138] width 16 height 16
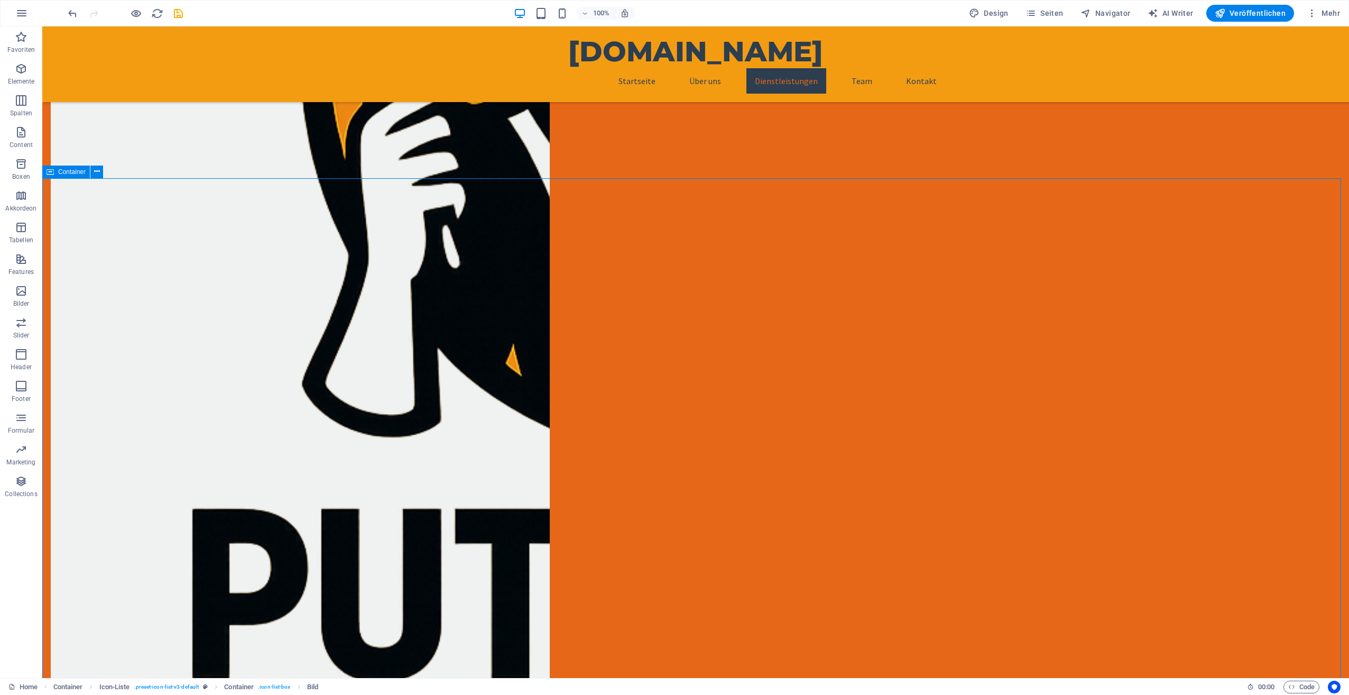
drag, startPoint x: 973, startPoint y: 389, endPoint x: 1158, endPoint y: 389, distance: 184.0
click at [751, 247] on icon at bounding box center [753, 248] width 6 height 11
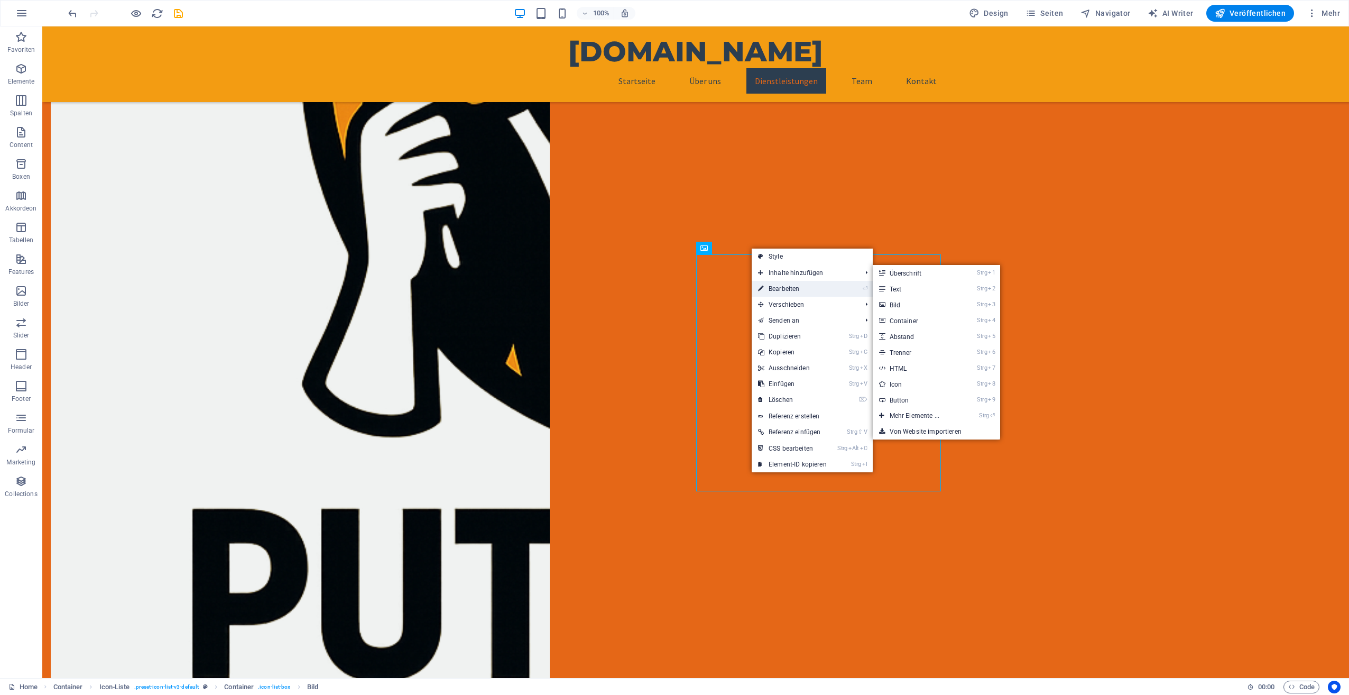
click at [787, 289] on link "⏎ Bearbeiten" at bounding box center [792, 289] width 81 height 16
select select "px"
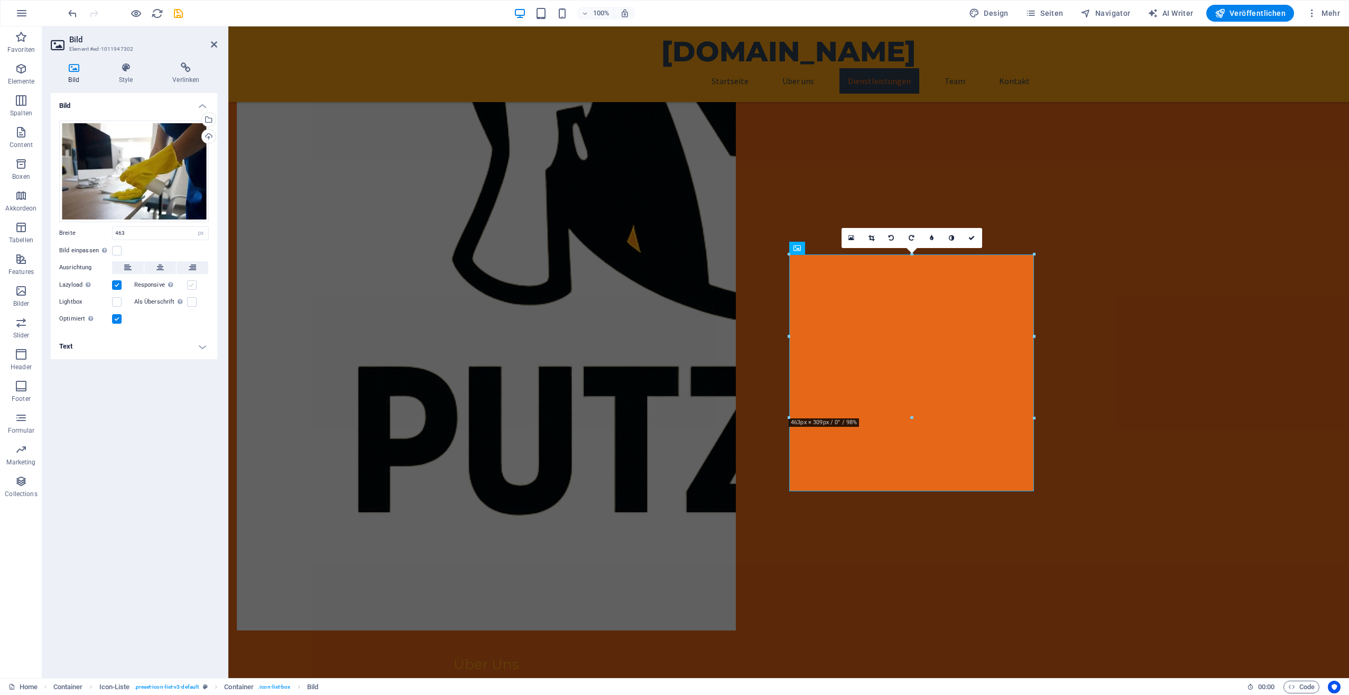
click at [190, 286] on label at bounding box center [192, 285] width 10 height 10
click at [0, 0] on input "Responsive Automatisch Retina-Bilder und kleinere Bilder auf Smartphones laden" at bounding box center [0, 0] width 0 height 0
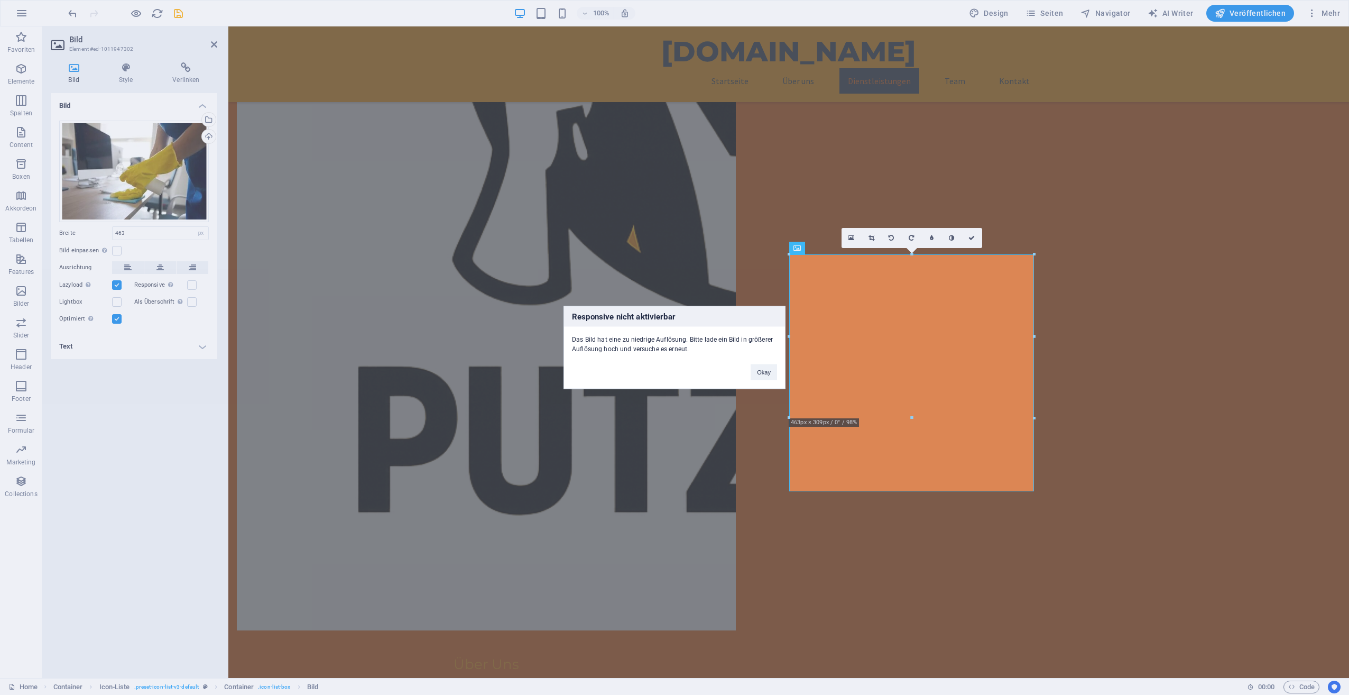
click at [191, 280] on div "Responsive nicht aktivierbar Das Bild hat eine zu niedrige Auflösung. Bitte lad…" at bounding box center [674, 347] width 1349 height 695
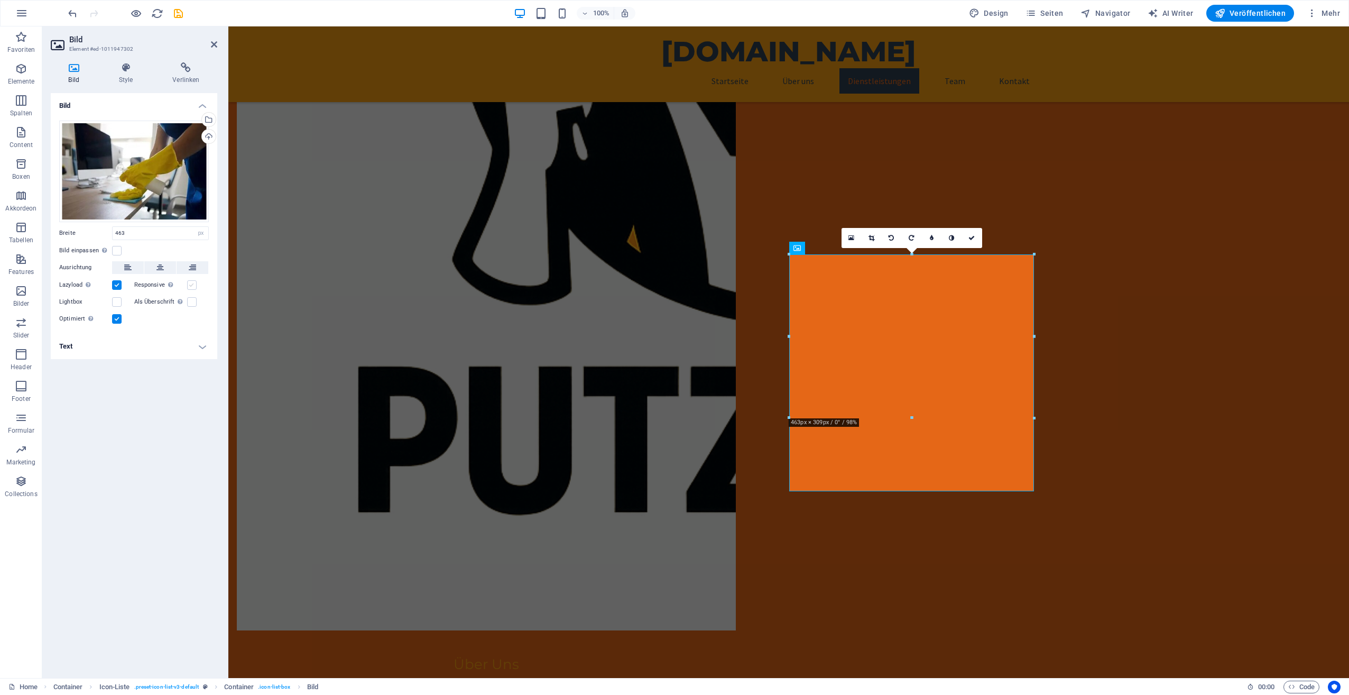
click at [193, 285] on label at bounding box center [192, 285] width 10 height 10
click at [0, 0] on input "Responsive Automatisch Retina-Bilder und kleinere Bilder auf Smartphones laden" at bounding box center [0, 0] width 0 height 0
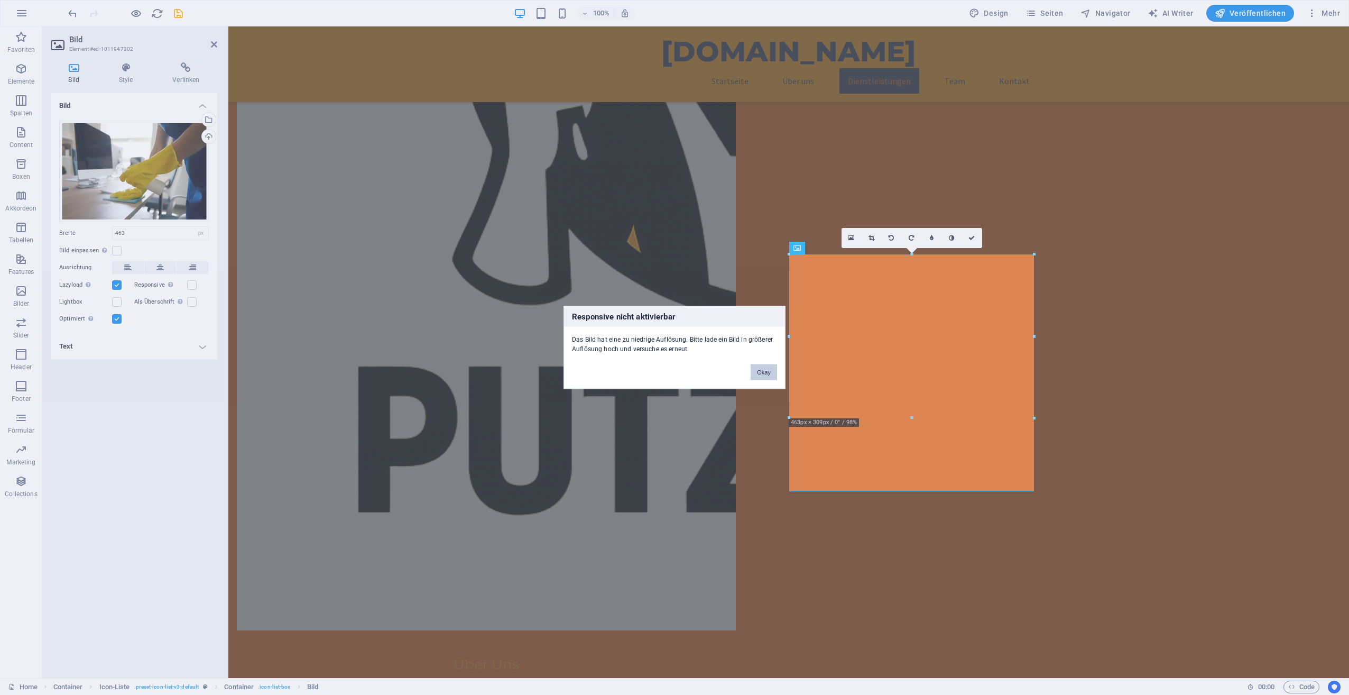
click at [760, 369] on button "Okay" at bounding box center [764, 372] width 26 height 16
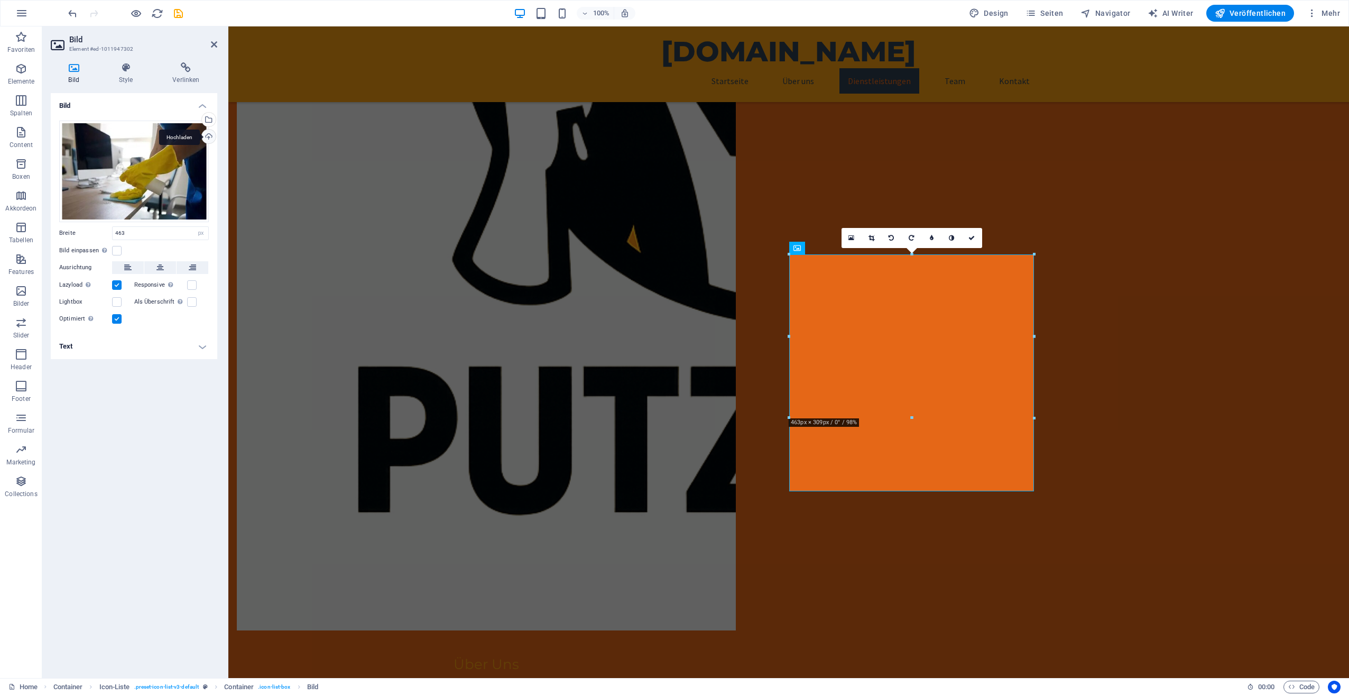
click at [207, 135] on div "Hochladen" at bounding box center [208, 138] width 16 height 16
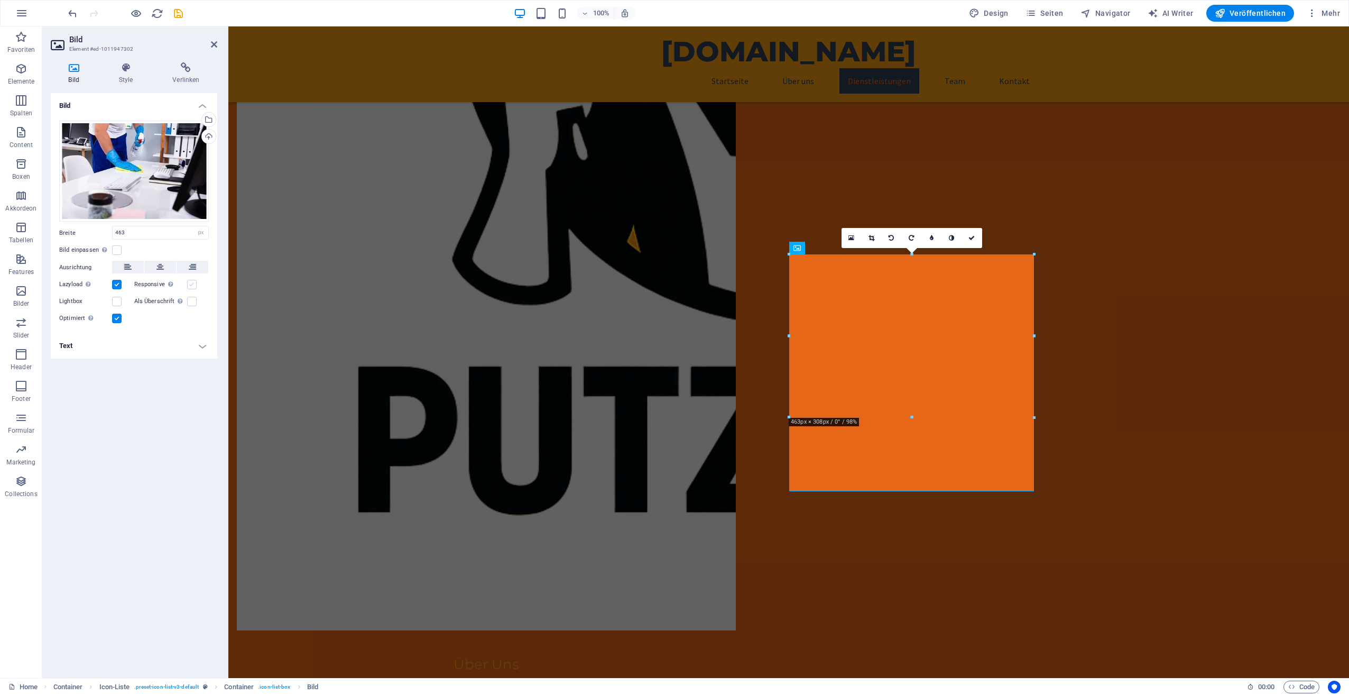
click at [194, 286] on label at bounding box center [192, 285] width 10 height 10
click at [0, 0] on input "Responsive Automatisch Retina-Bilder und kleinere Bilder auf Smartphones laden" at bounding box center [0, 0] width 0 height 0
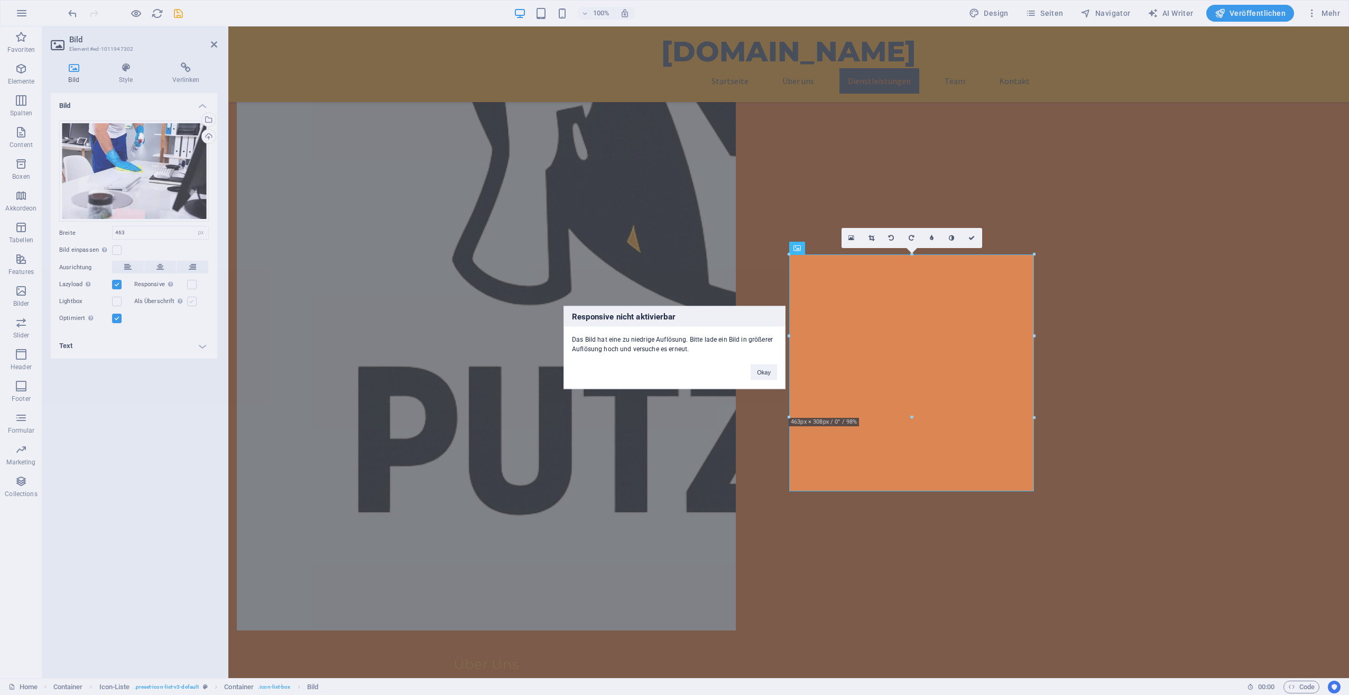
click at [192, 300] on div "Responsive nicht aktivierbar Das Bild hat eine zu niedrige Auflösung. Bitte lad…" at bounding box center [674, 347] width 1349 height 695
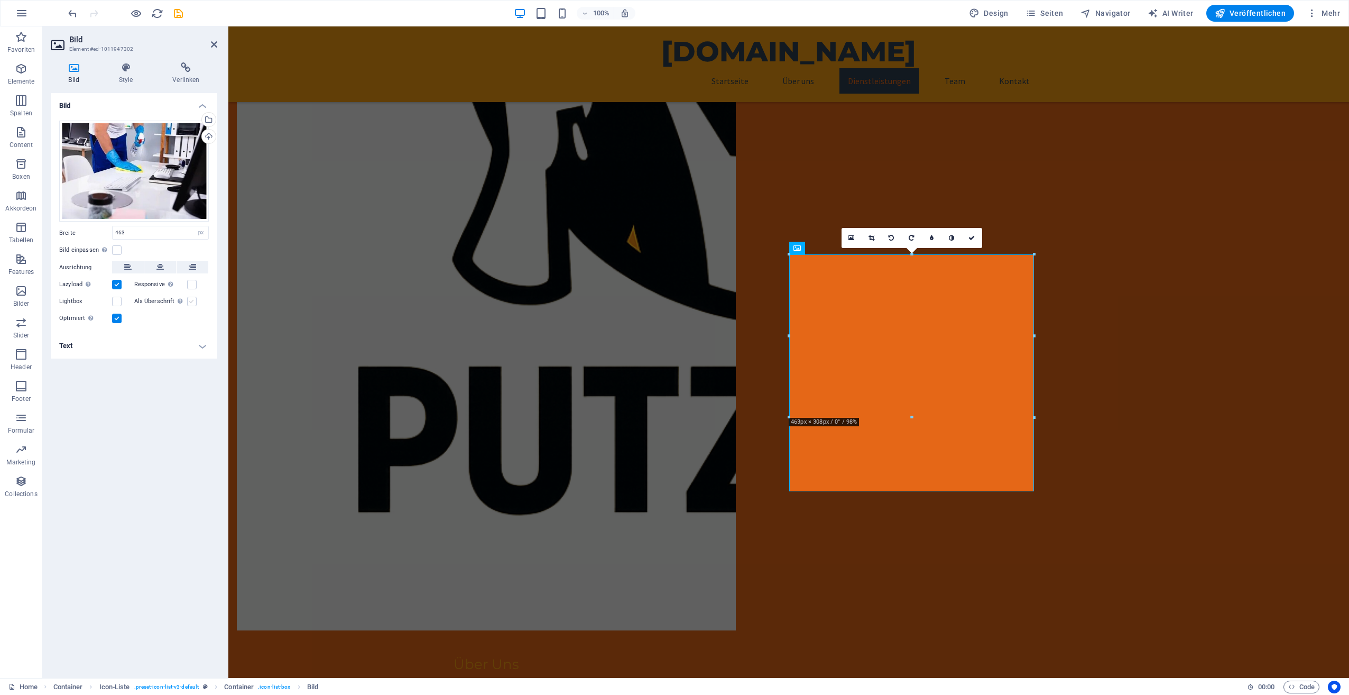
click at [190, 299] on label at bounding box center [192, 302] width 10 height 10
click at [0, 0] on input "Als Überschrift Das Bild in eine H1-Überschrift einfügen. Nützlich, um dem Alte…" at bounding box center [0, 0] width 0 height 0
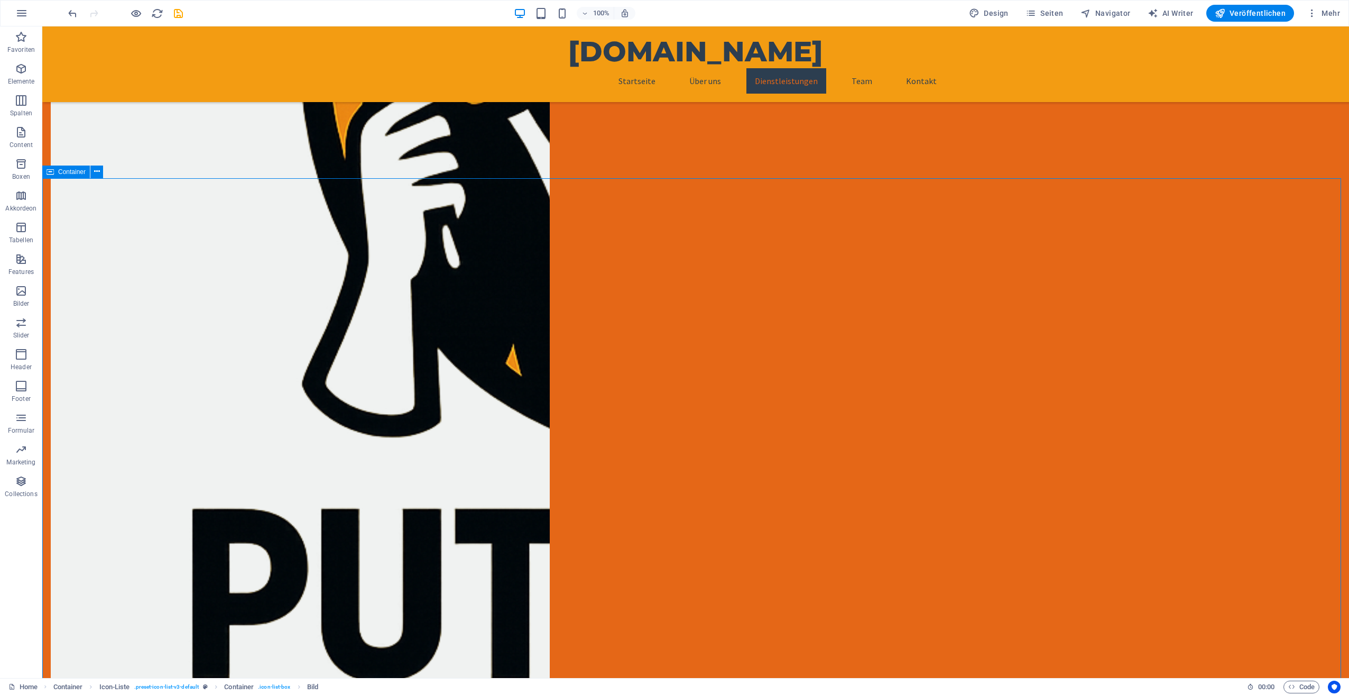
click at [751, 249] on icon at bounding box center [753, 248] width 6 height 11
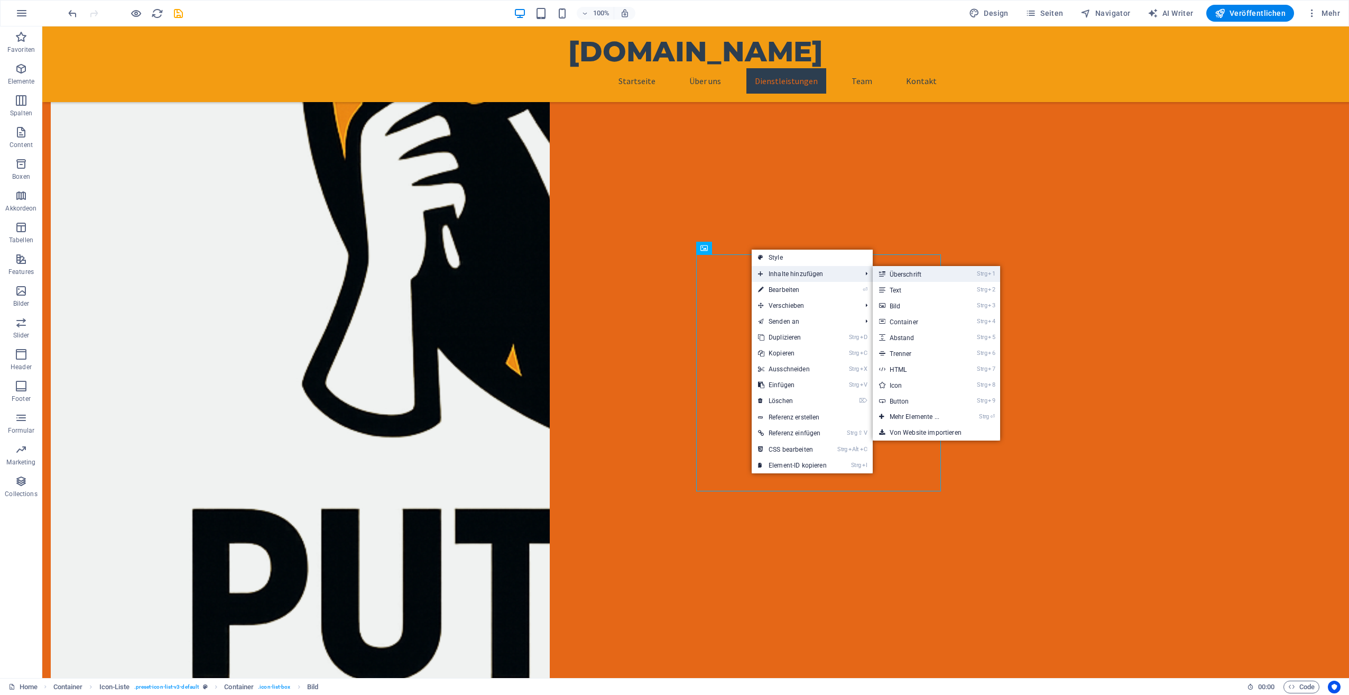
click at [908, 273] on link "Strg 1 Überschrift" at bounding box center [917, 274] width 88 height 16
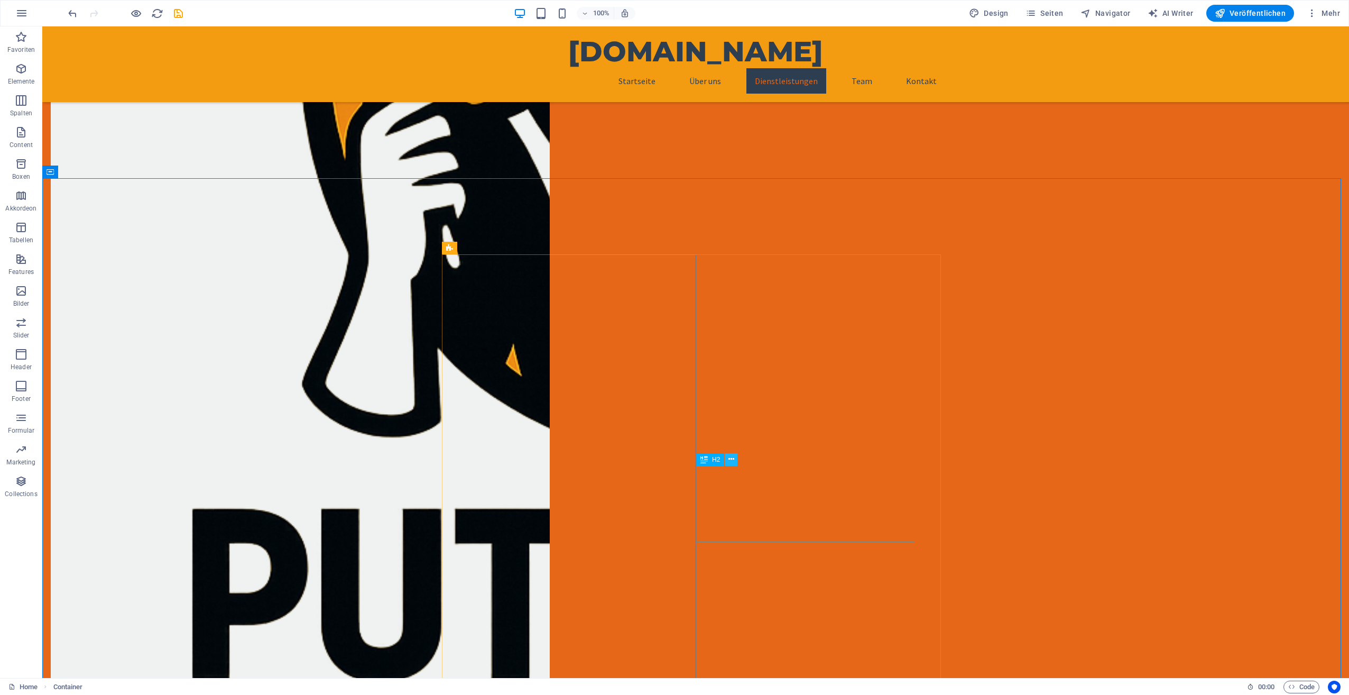
click at [732, 456] on icon at bounding box center [732, 459] width 6 height 11
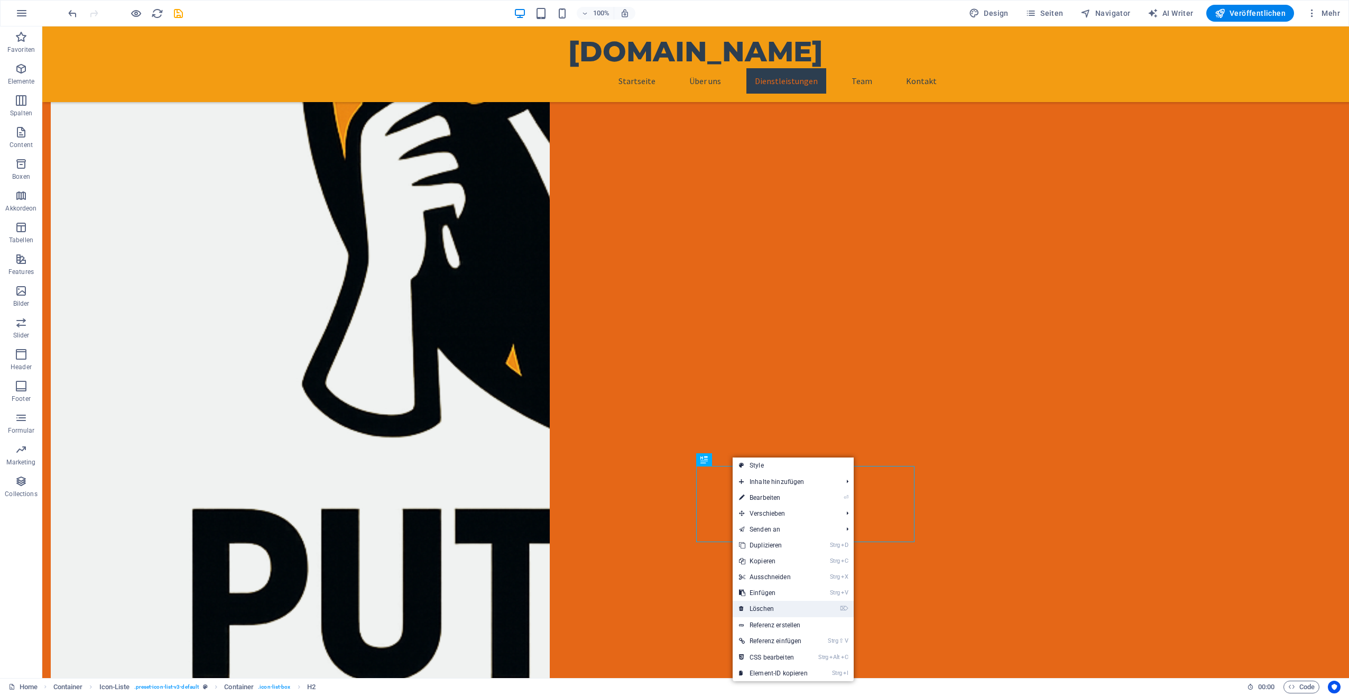
click at [769, 608] on link "⌦ Löschen" at bounding box center [773, 609] width 81 height 16
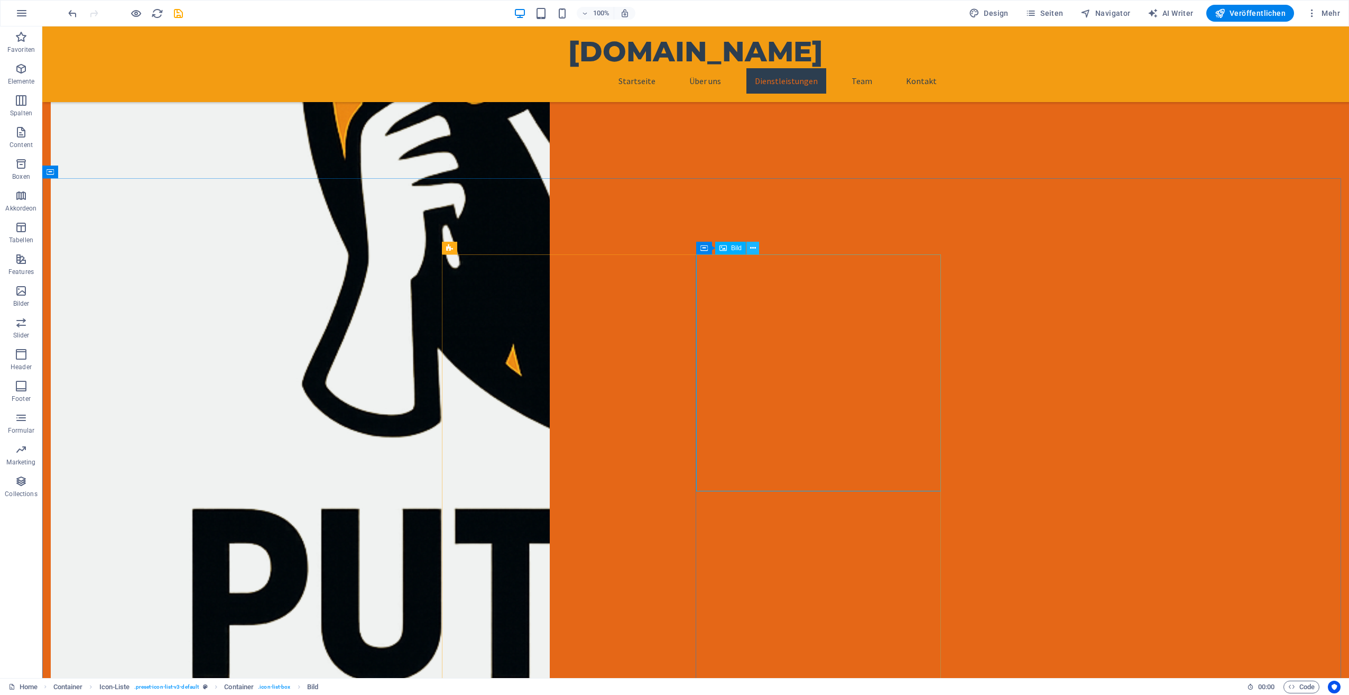
click at [753, 247] on icon at bounding box center [753, 248] width 6 height 11
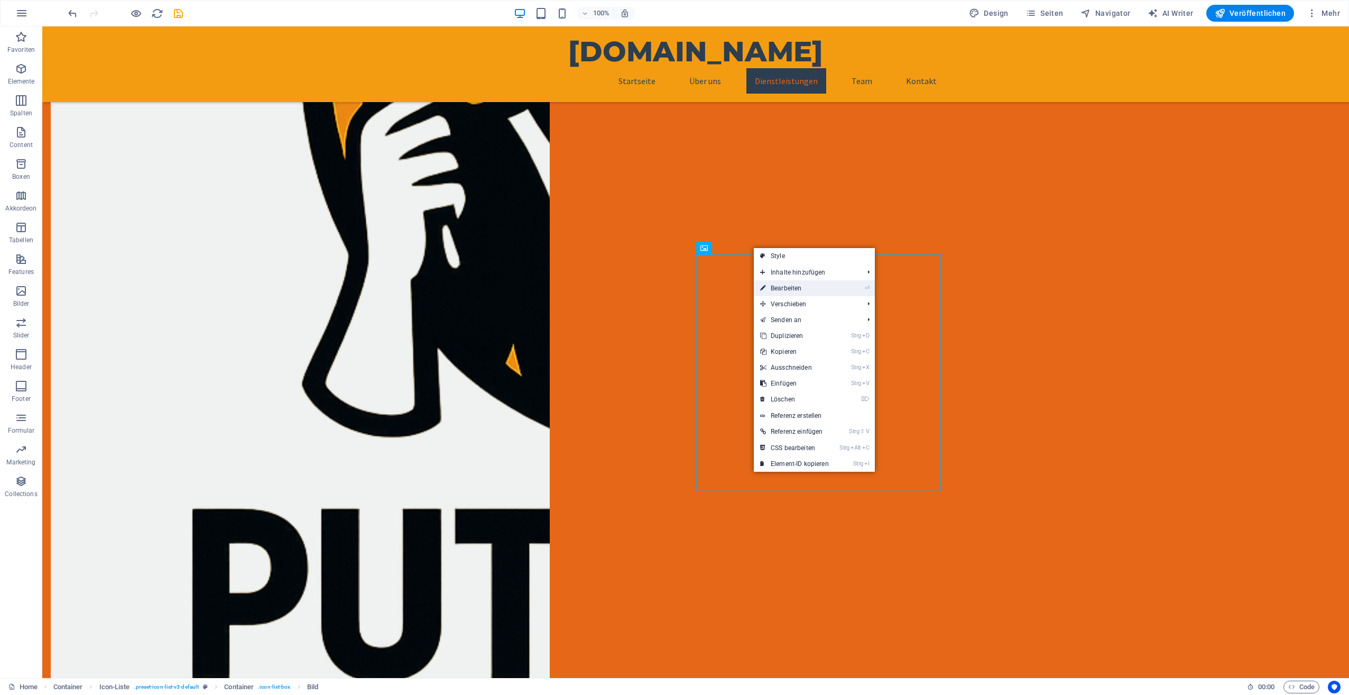
click at [788, 286] on link "⏎ Bearbeiten" at bounding box center [794, 288] width 81 height 16
select select "px"
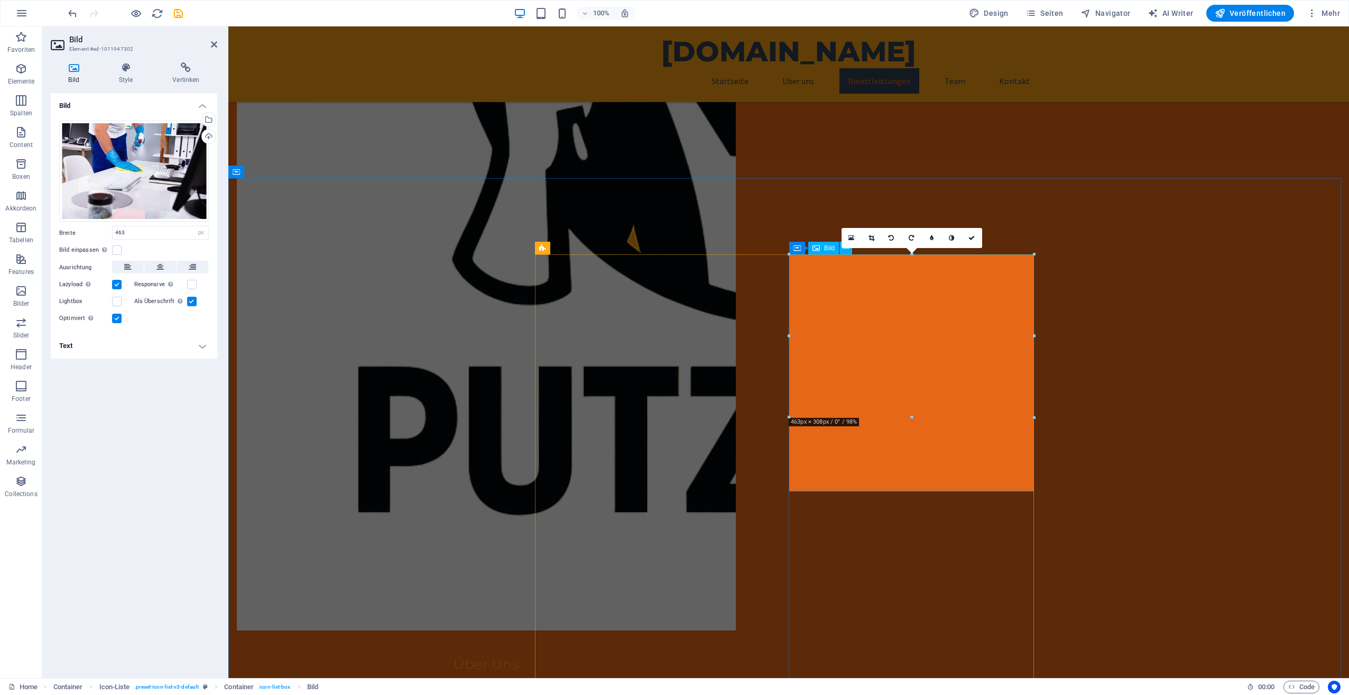
drag, startPoint x: 1140, startPoint y: 445, endPoint x: 914, endPoint y: 440, distance: 226.4
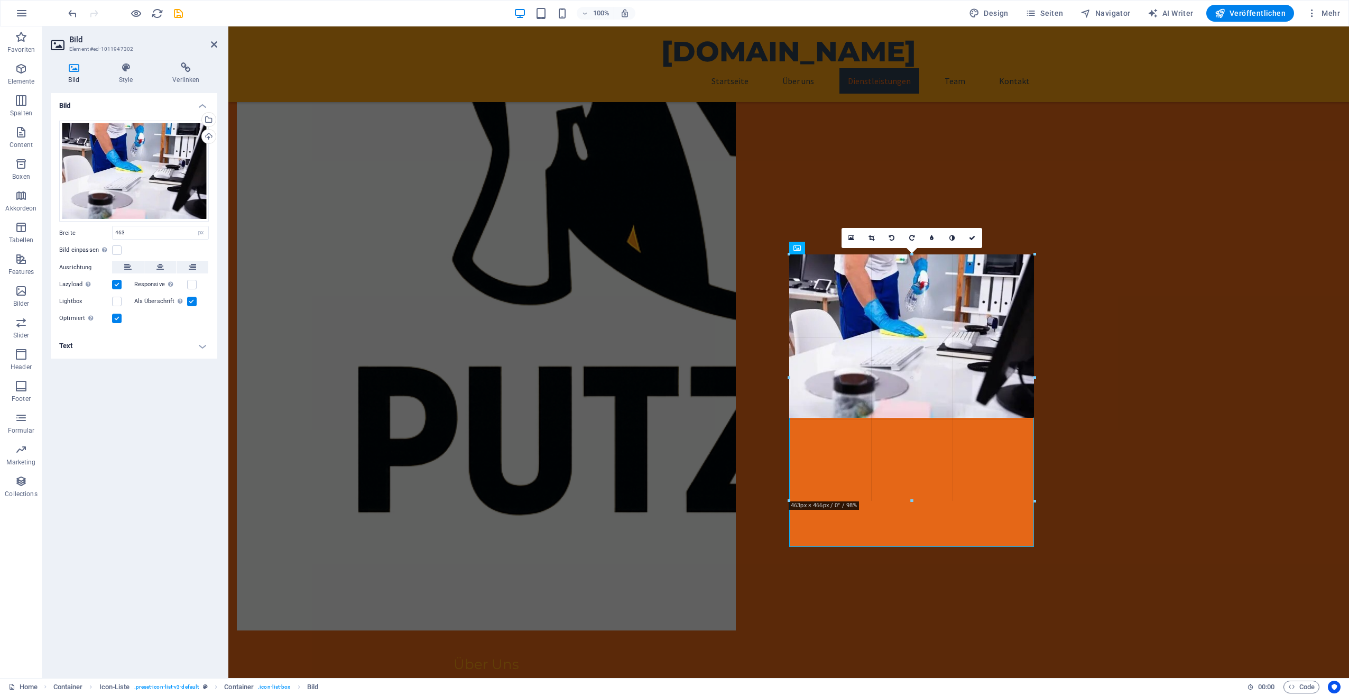
drag, startPoint x: 1023, startPoint y: 400, endPoint x: 1030, endPoint y: 502, distance: 102.3
click at [1030, 501] on div "180 170 160 150 140 130 120 110 100 90 80 70 60 50 40 30 20 10 0 -10 -20 -30 -4…" at bounding box center [911, 377] width 245 height 246
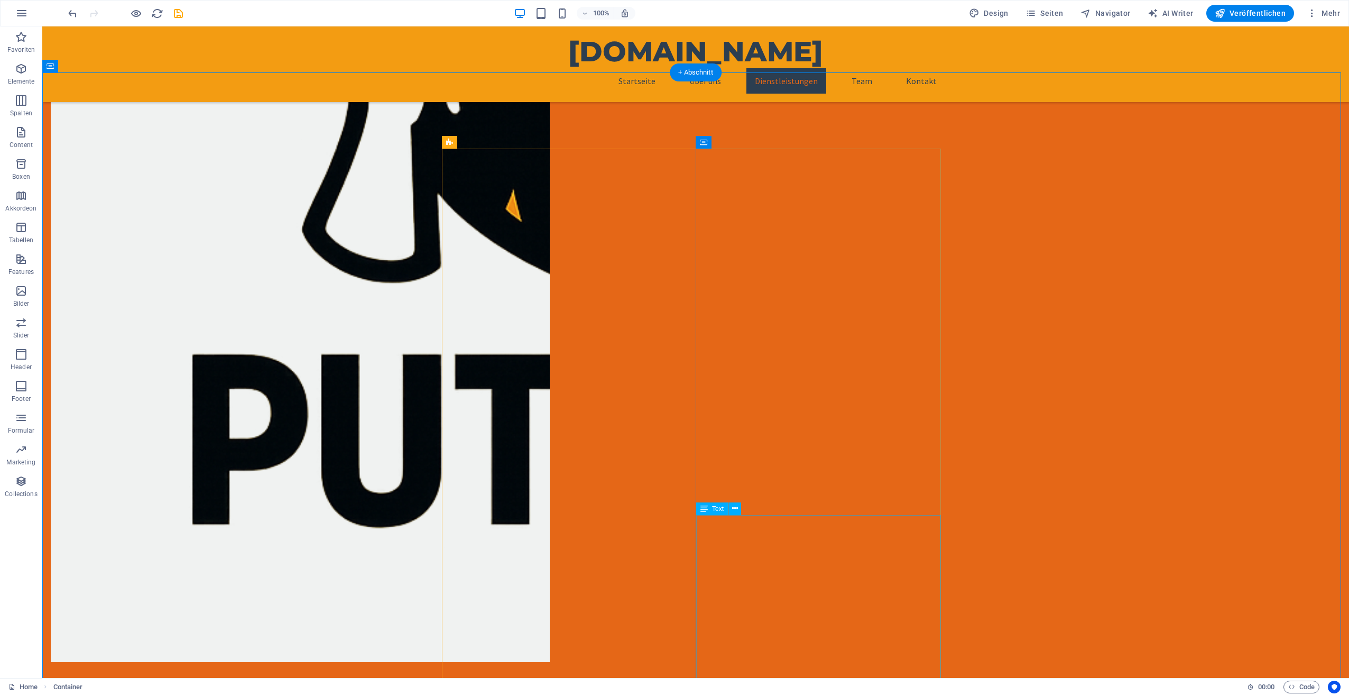
scroll to position [986, 0]
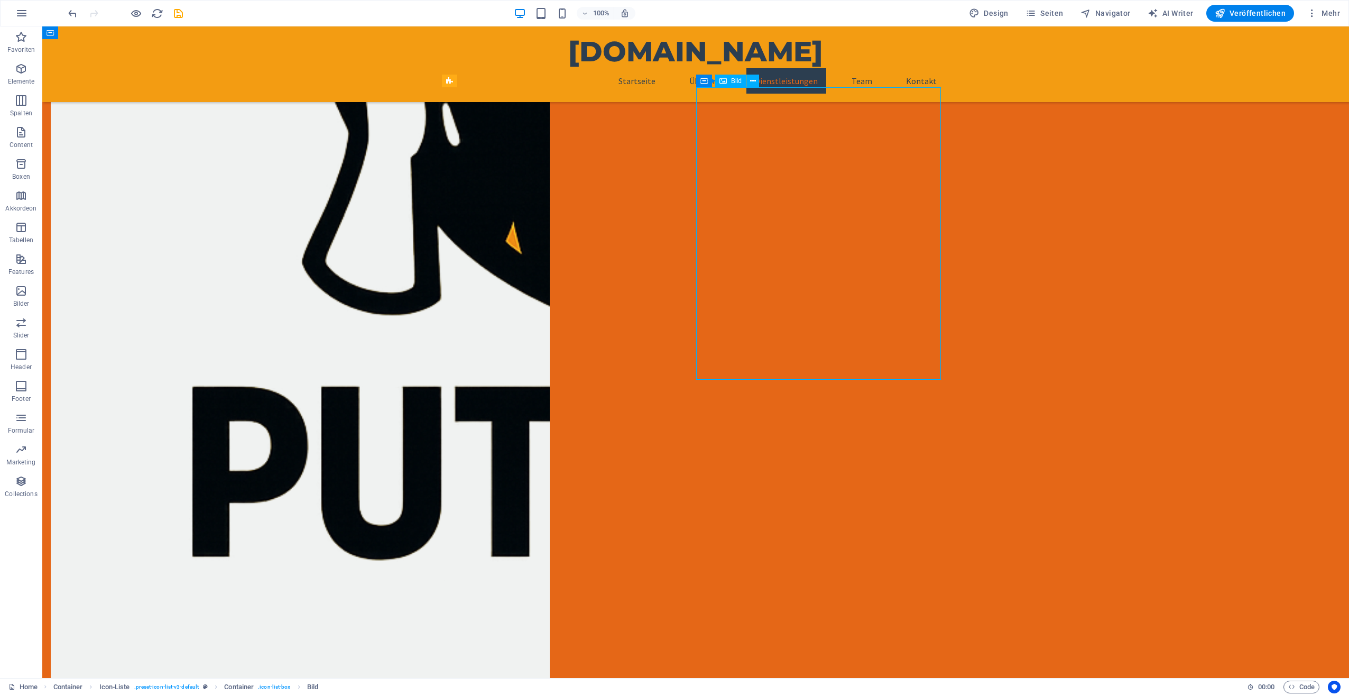
scroll to position [880, 0]
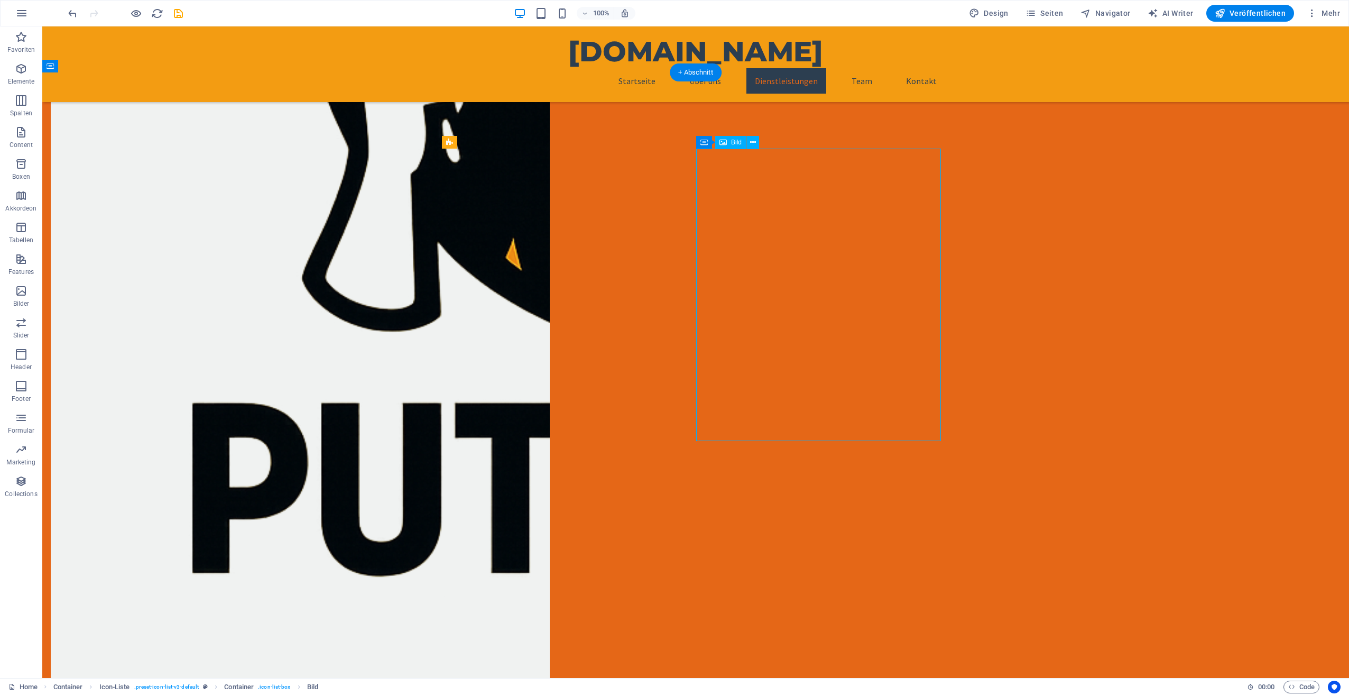
select select "px"
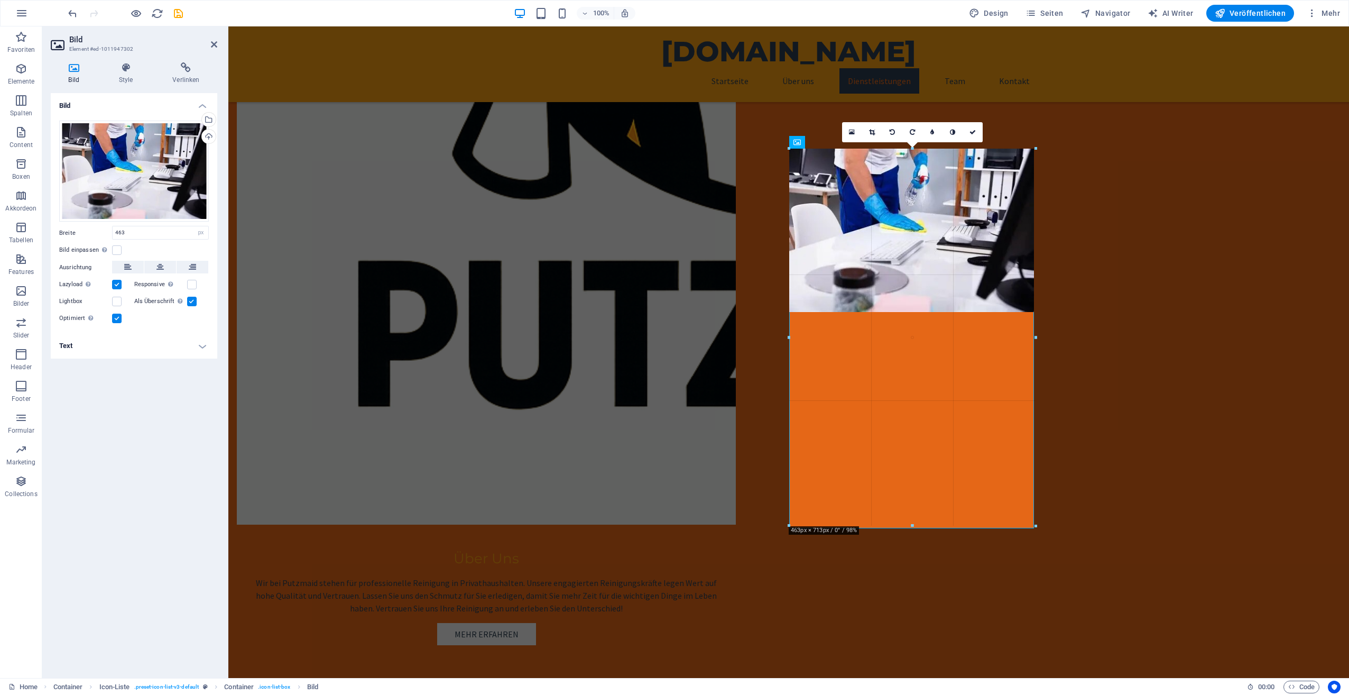
drag, startPoint x: 912, startPoint y: 396, endPoint x: 904, endPoint y: 527, distance: 130.9
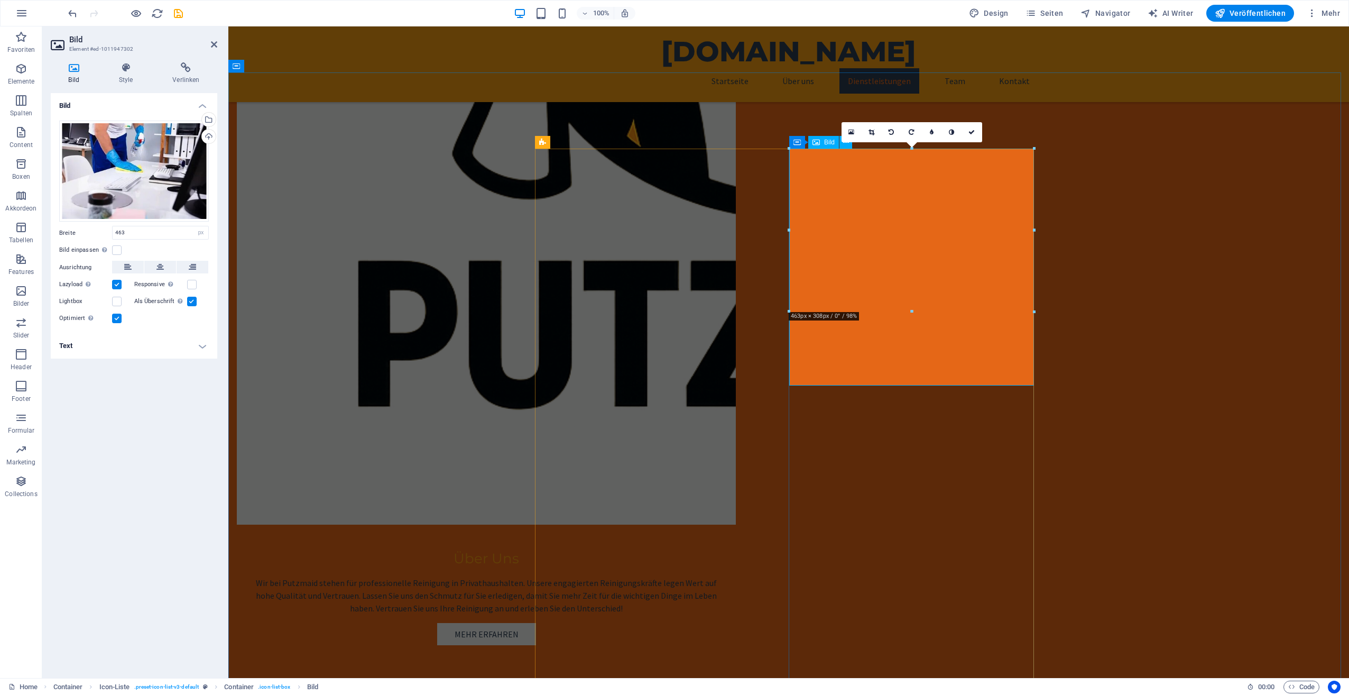
drag, startPoint x: 913, startPoint y: 322, endPoint x: 912, endPoint y: 346, distance: 23.8
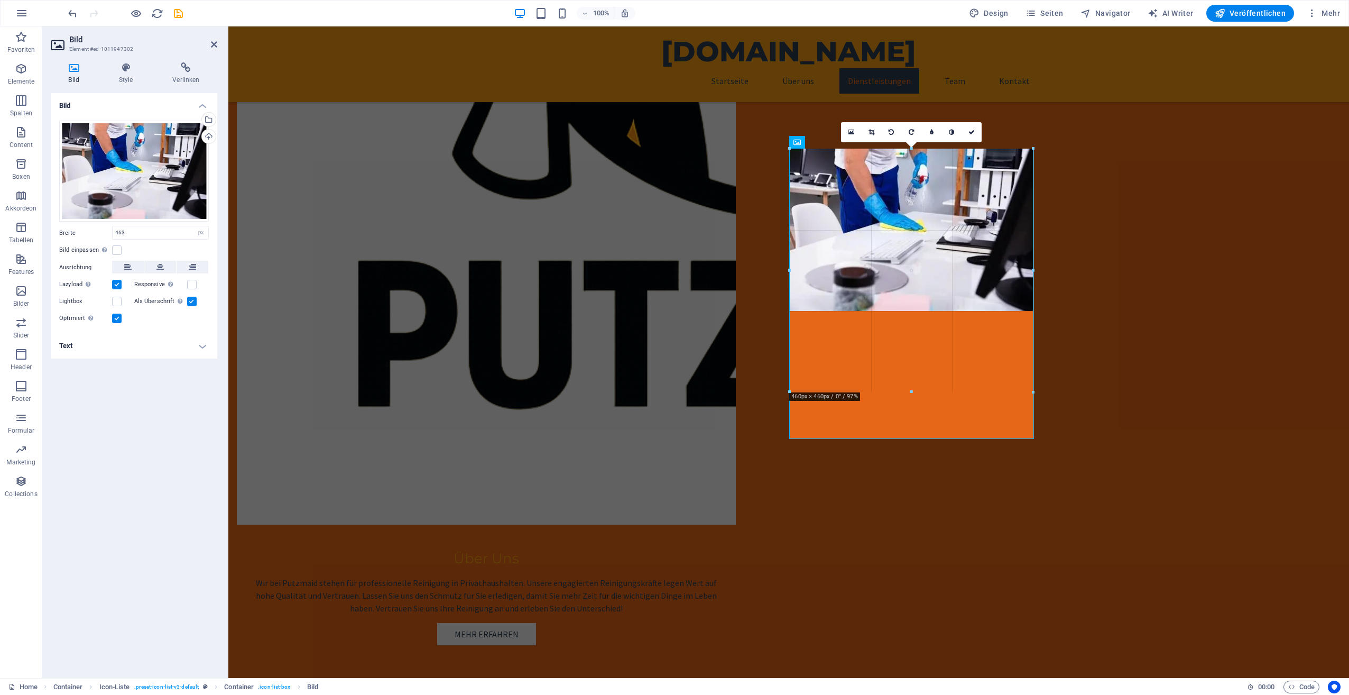
drag, startPoint x: 1036, startPoint y: 320, endPoint x: 1031, endPoint y: 391, distance: 71.1
type input "460"
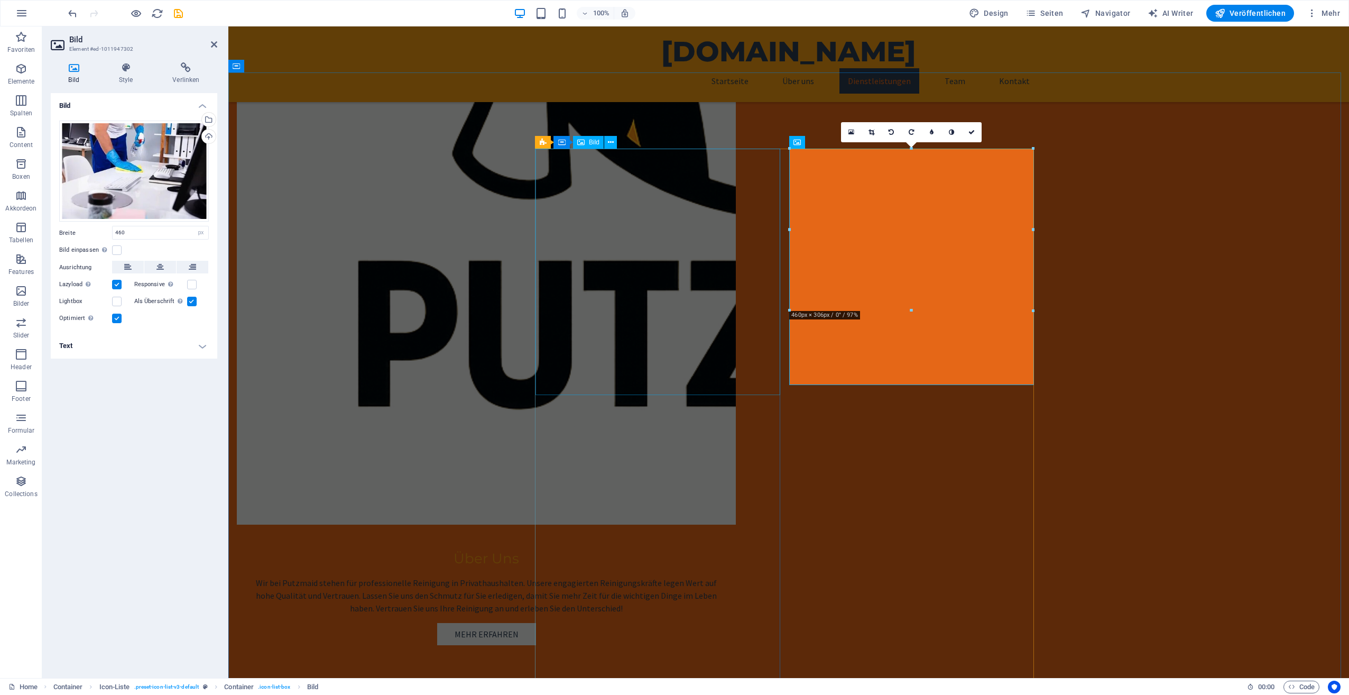
drag, startPoint x: 657, startPoint y: 320, endPoint x: 840, endPoint y: 322, distance: 183.0
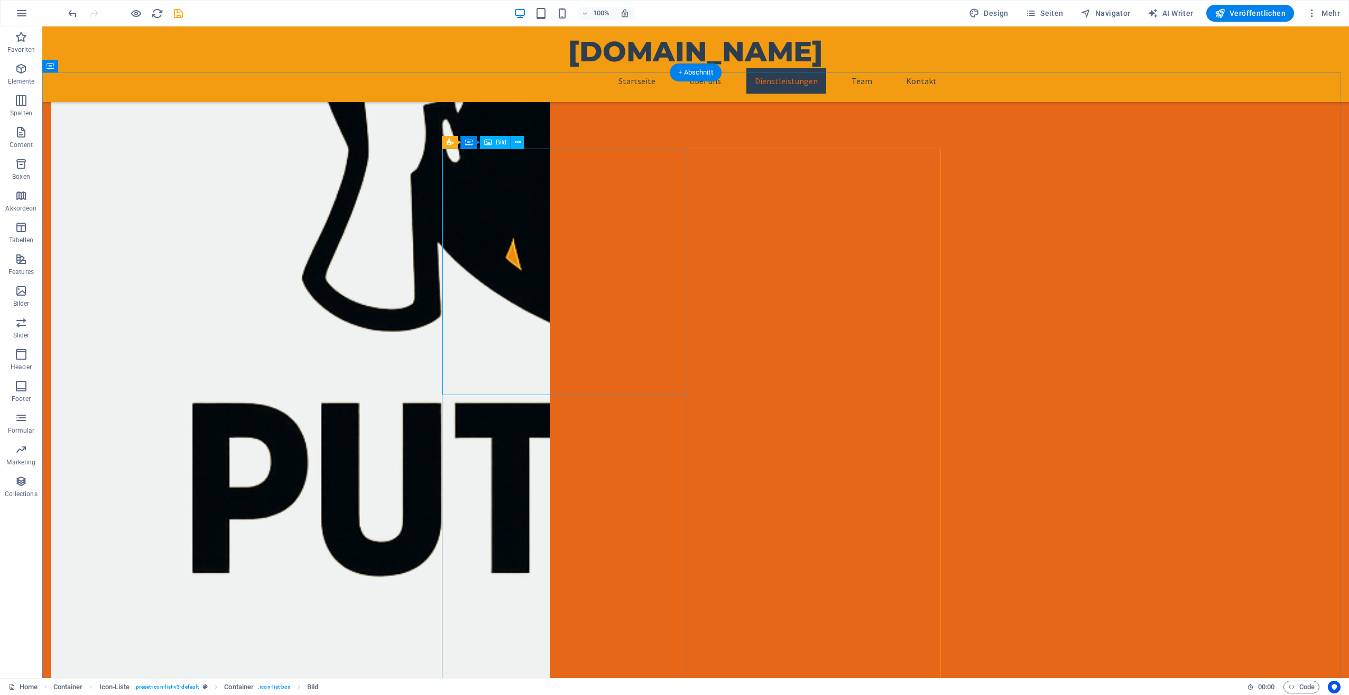
select select "px"
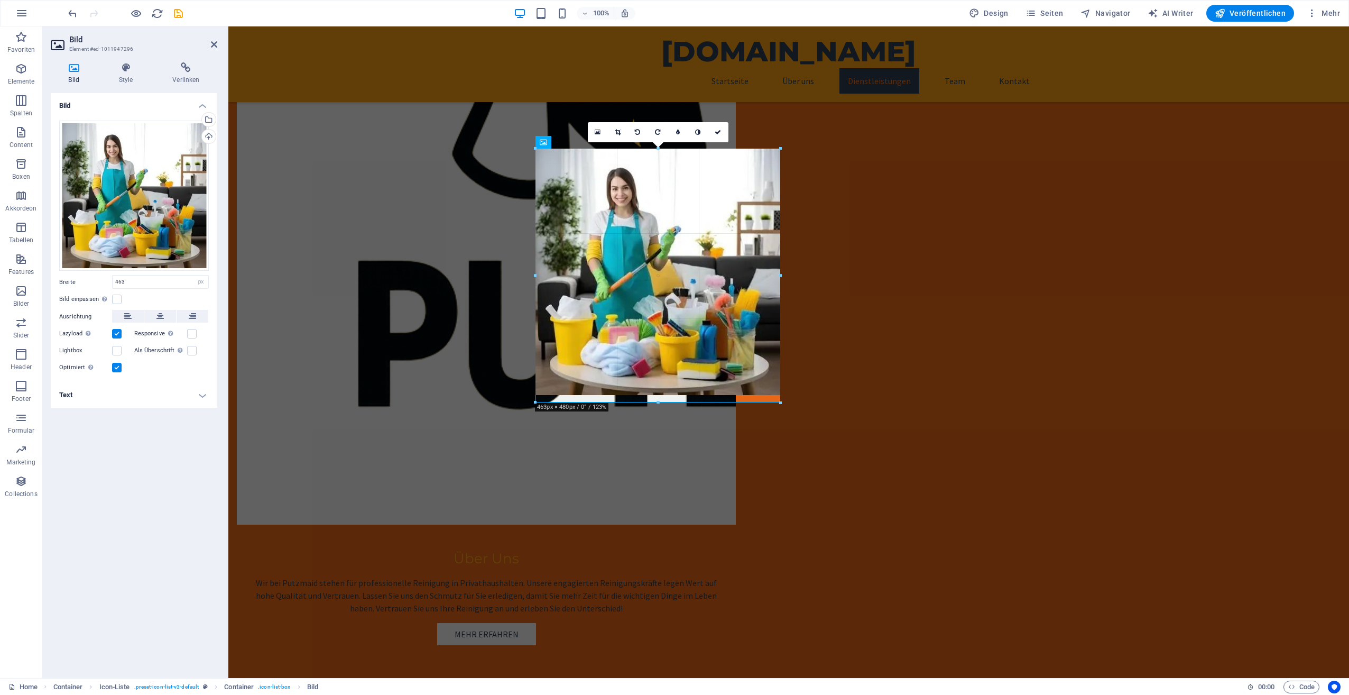
drag, startPoint x: 782, startPoint y: 395, endPoint x: 538, endPoint y: 377, distance: 244.4
click at [767, 402] on div "180 170 160 150 140 130 120 110 100 90 80 70 60 50 40 30 20 10 0 -10 -20 -30 -4…" at bounding box center [658, 276] width 245 height 254
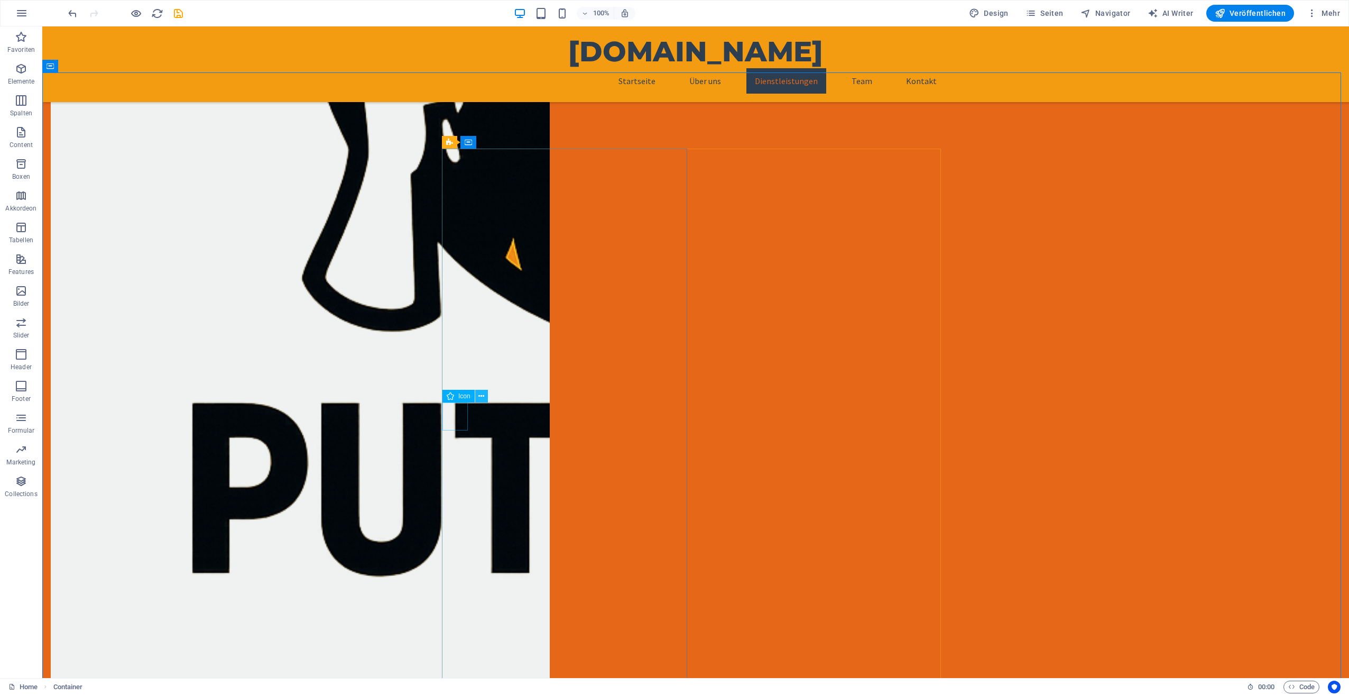
click at [479, 399] on icon at bounding box center [482, 396] width 6 height 11
click at [479, 393] on icon at bounding box center [482, 396] width 6 height 11
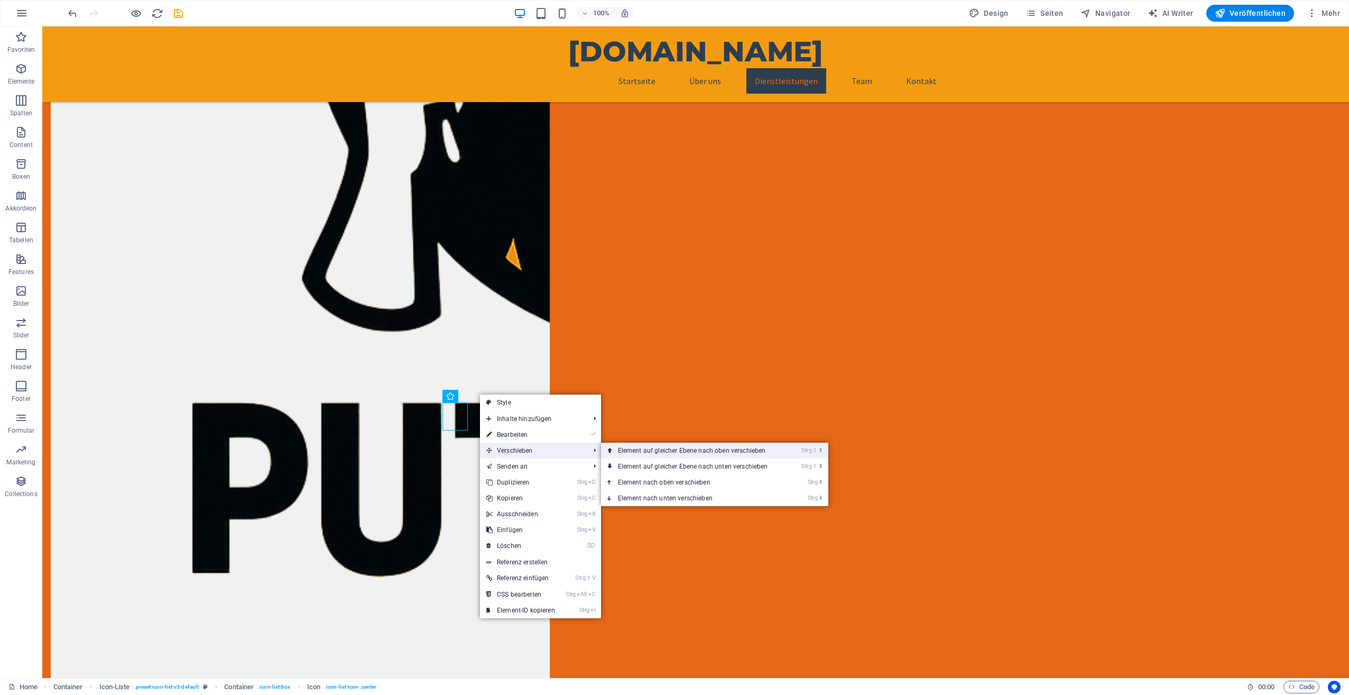
click at [633, 446] on link "Strg ⇧ ⬆ Element auf gleicher Ebene nach oben verschieben" at bounding box center [695, 451] width 188 height 16
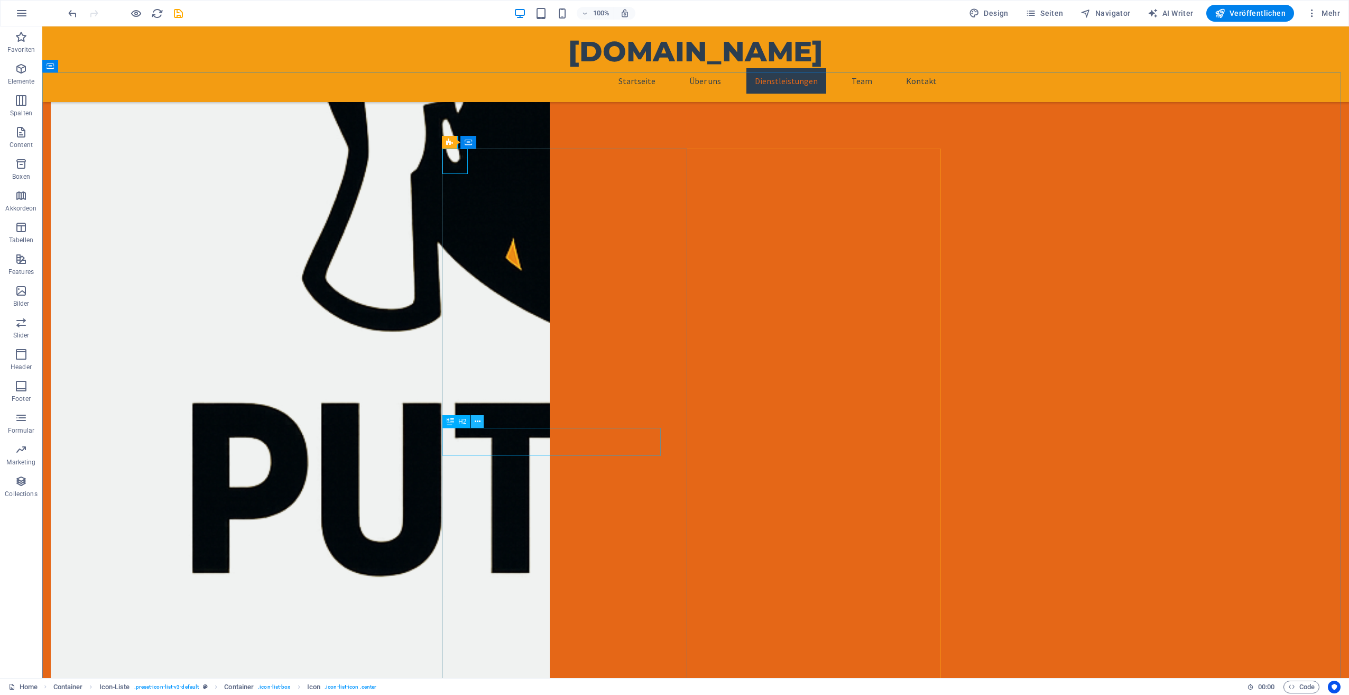
click at [478, 420] on icon at bounding box center [478, 421] width 6 height 11
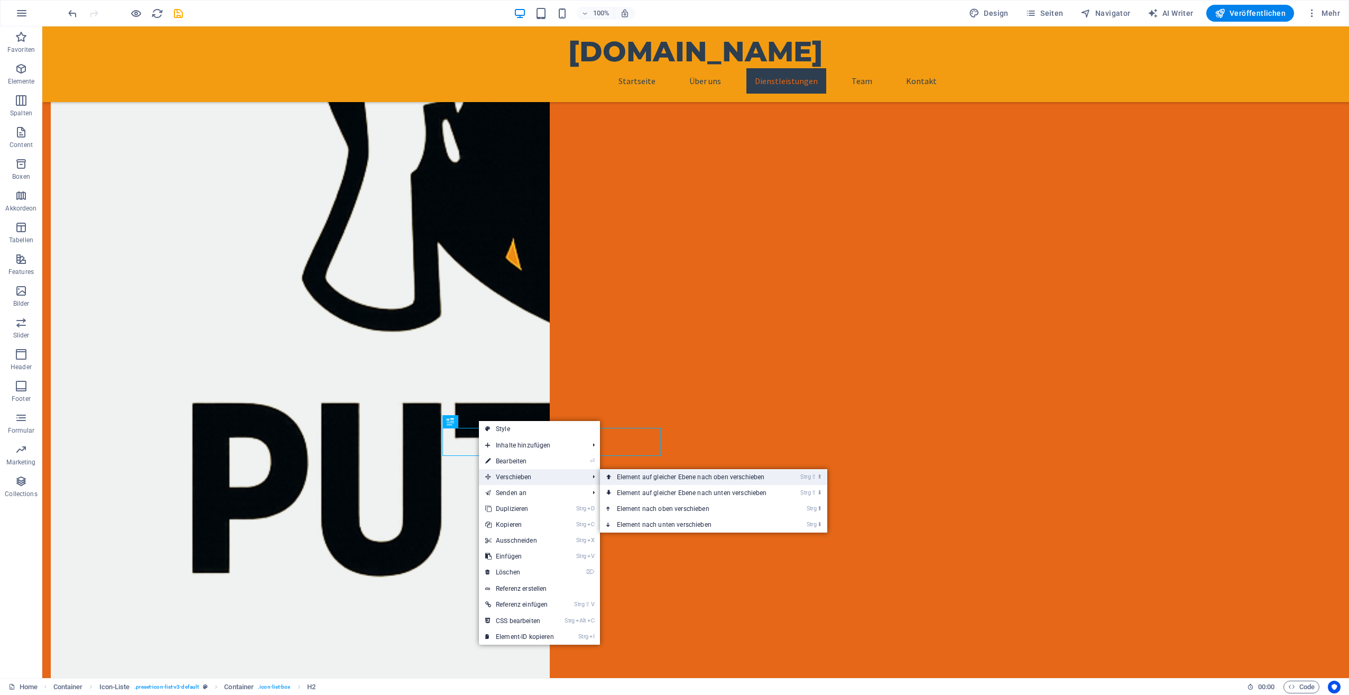
click at [625, 474] on link "Strg ⇧ ⬆ Element auf gleicher Ebene nach oben verschieben" at bounding box center [694, 477] width 188 height 16
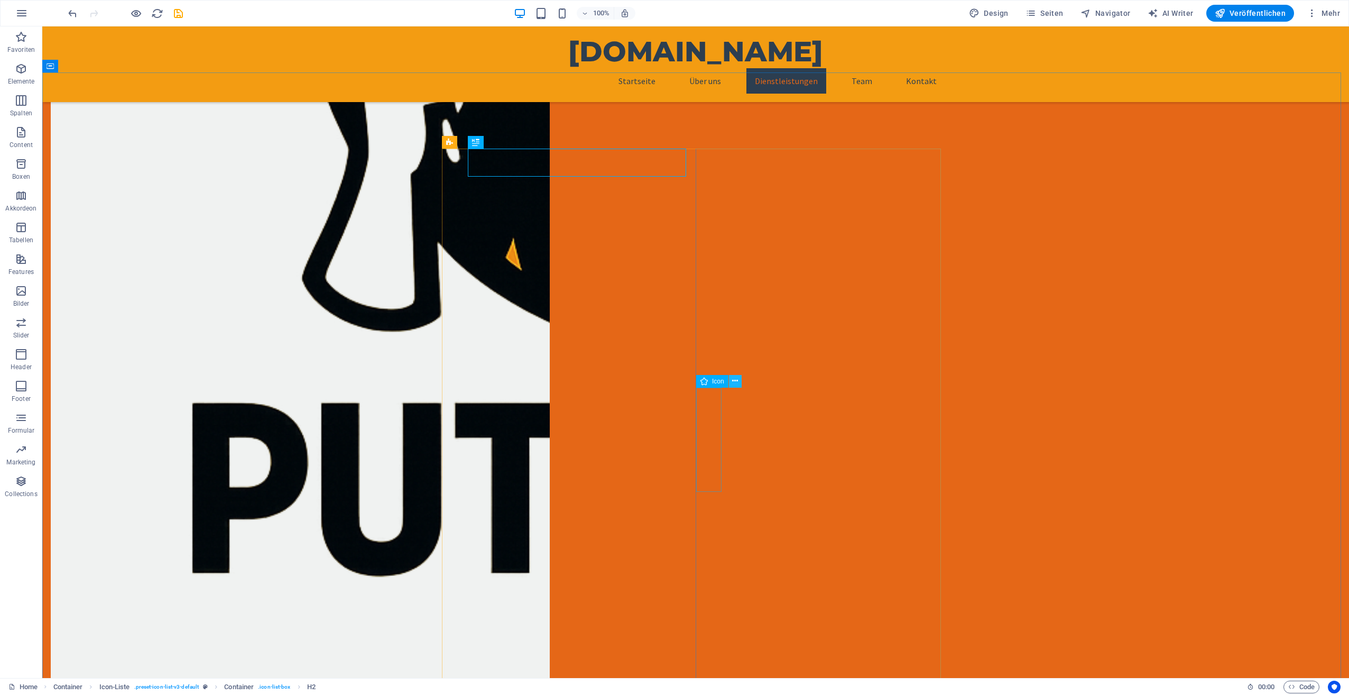
click at [736, 381] on icon at bounding box center [735, 380] width 6 height 11
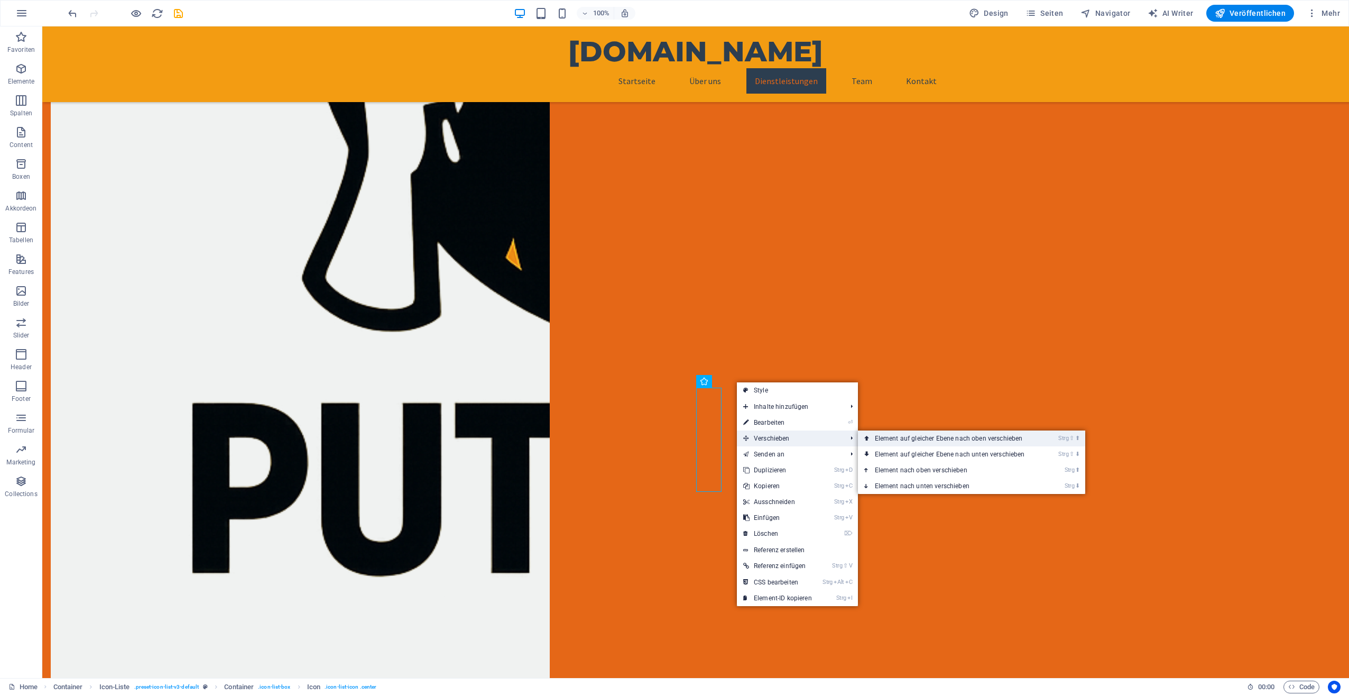
click at [876, 436] on link "Strg ⇧ ⬆ Element auf gleicher Ebene nach oben verschieben" at bounding box center [952, 438] width 188 height 16
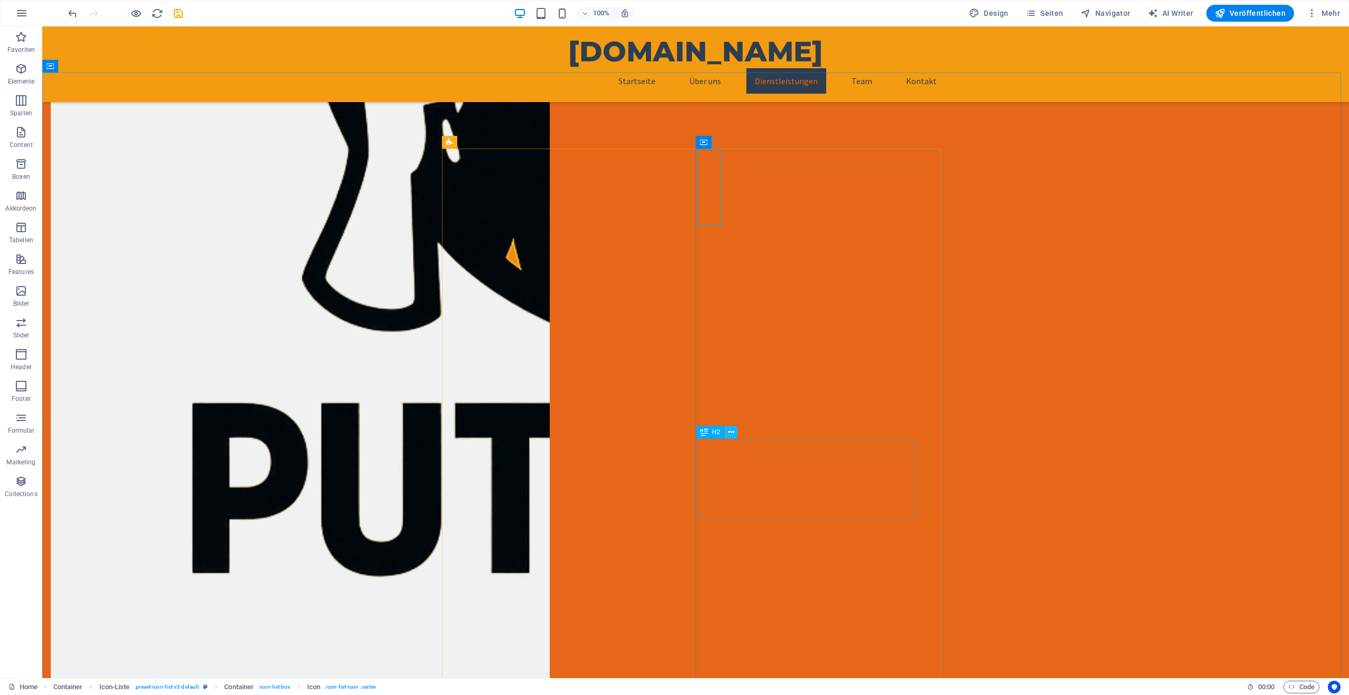
click at [732, 430] on icon at bounding box center [732, 432] width 6 height 11
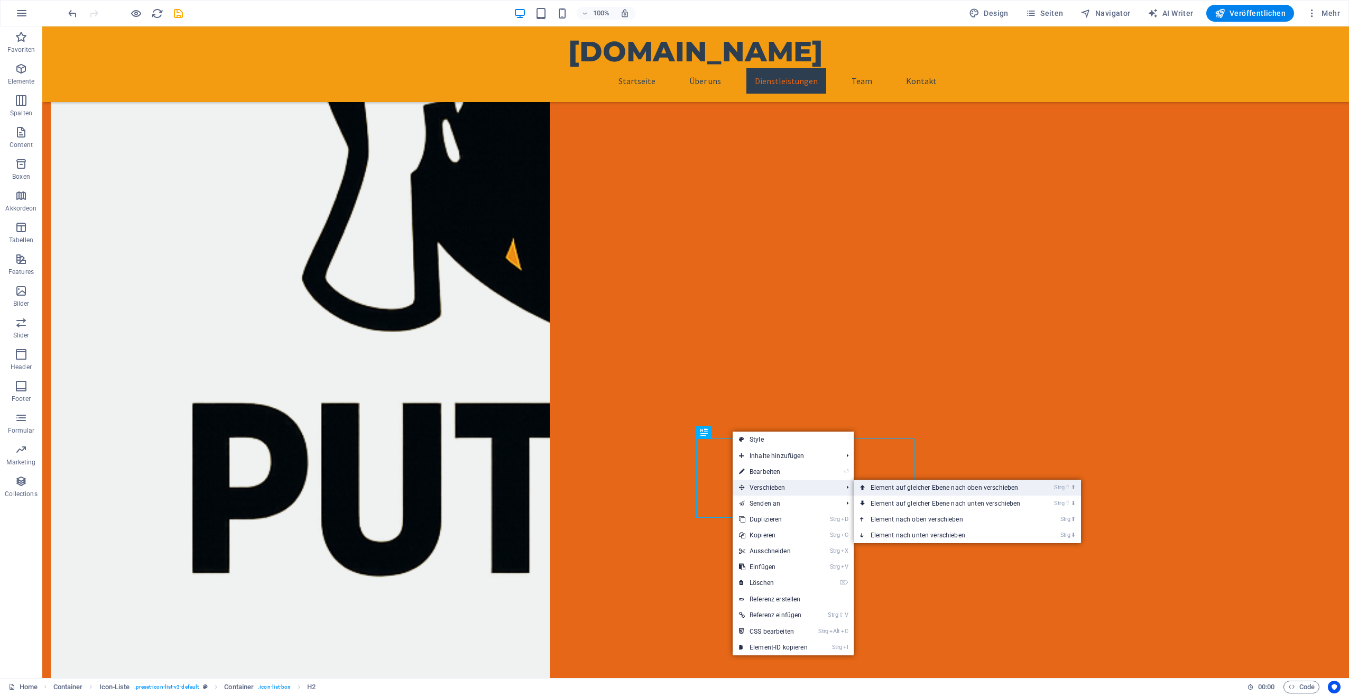
click at [888, 490] on link "Strg ⇧ ⬆ Element auf gleicher Ebene nach oben verschieben" at bounding box center [948, 488] width 188 height 16
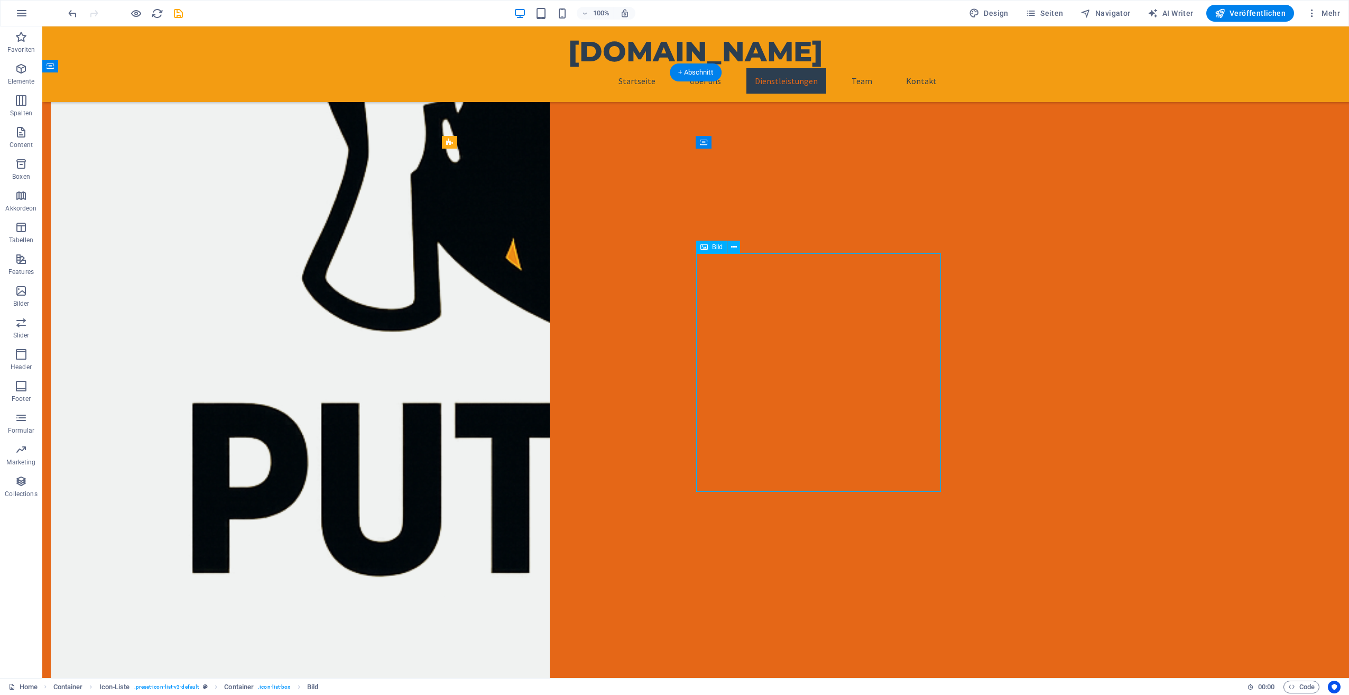
select select "px"
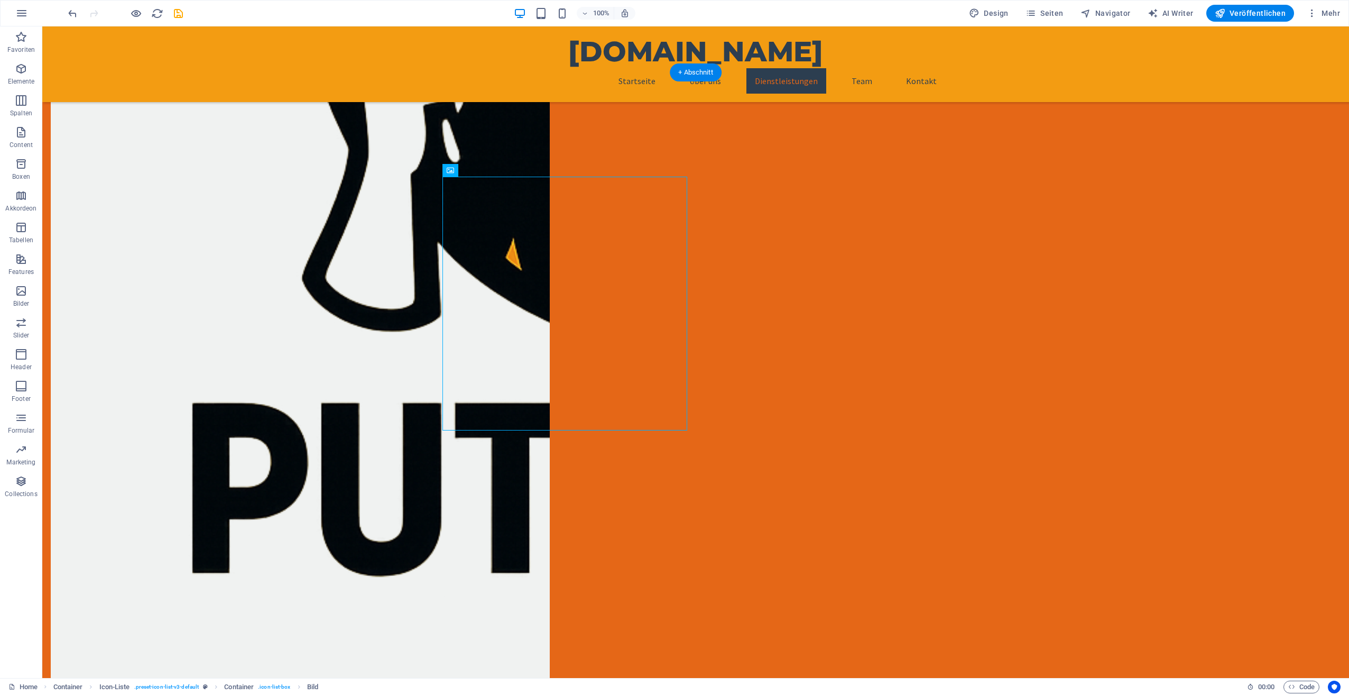
select select "px"
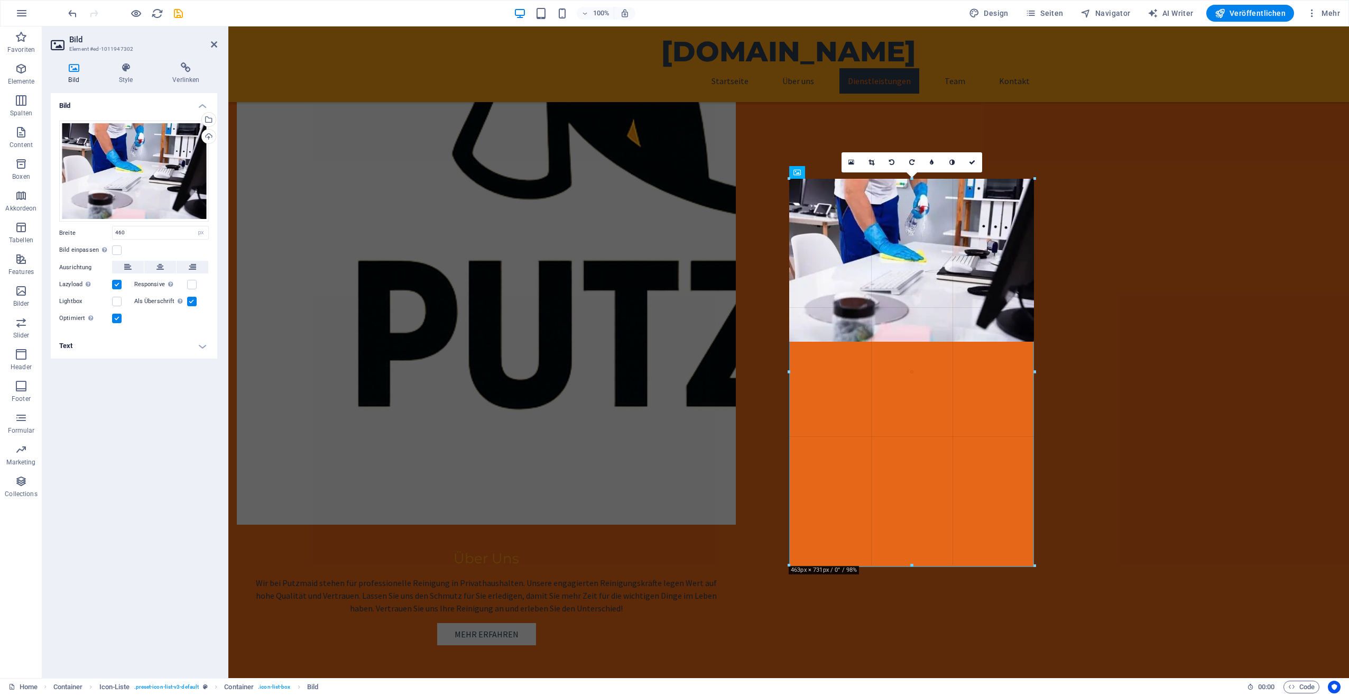
drag, startPoint x: 1035, startPoint y: 253, endPoint x: 717, endPoint y: 2, distance: 405.1
type input "463"
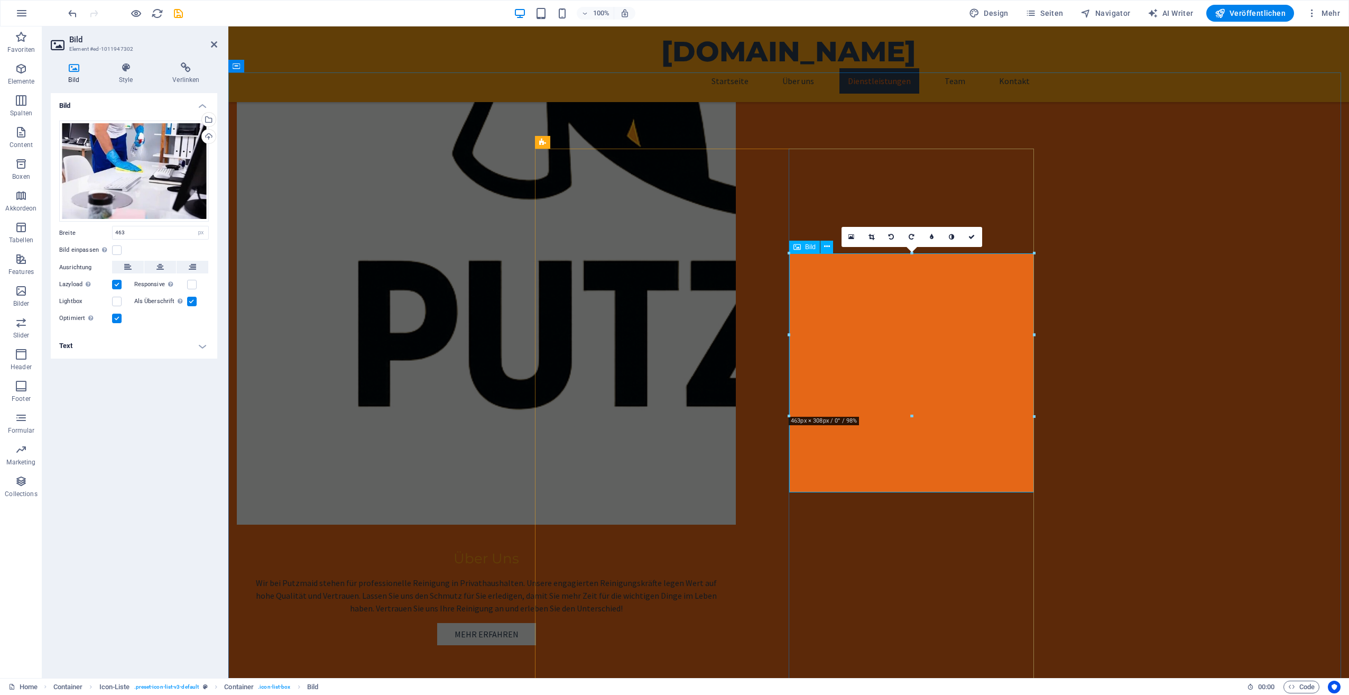
click at [868, 236] on link at bounding box center [872, 237] width 20 height 20
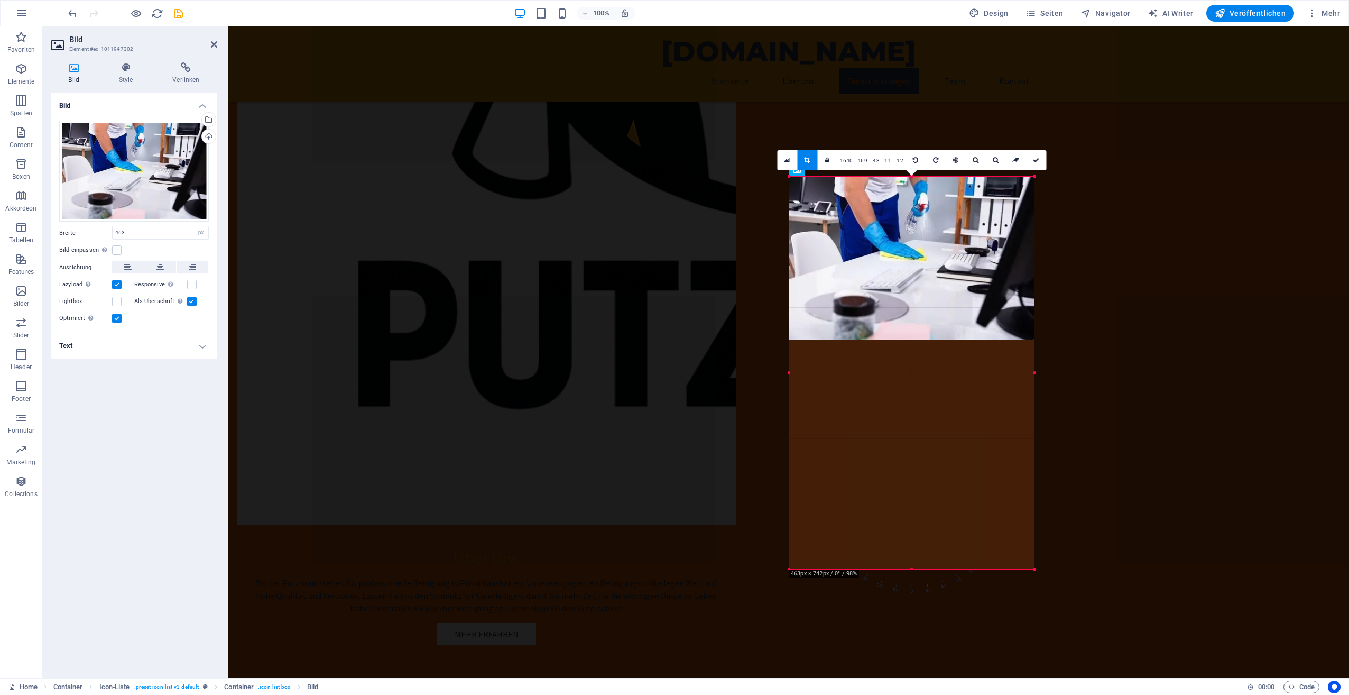
drag, startPoint x: 911, startPoint y: 254, endPoint x: 886, endPoint y: 24, distance: 230.8
click at [886, 26] on section "Favoriten Elemente Spalten Content Boxen Akkordeon Tabellen Features Bilder Sli…" at bounding box center [674, 351] width 1349 height 651
drag, startPoint x: 1144, startPoint y: 403, endPoint x: 1330, endPoint y: 400, distance: 186.2
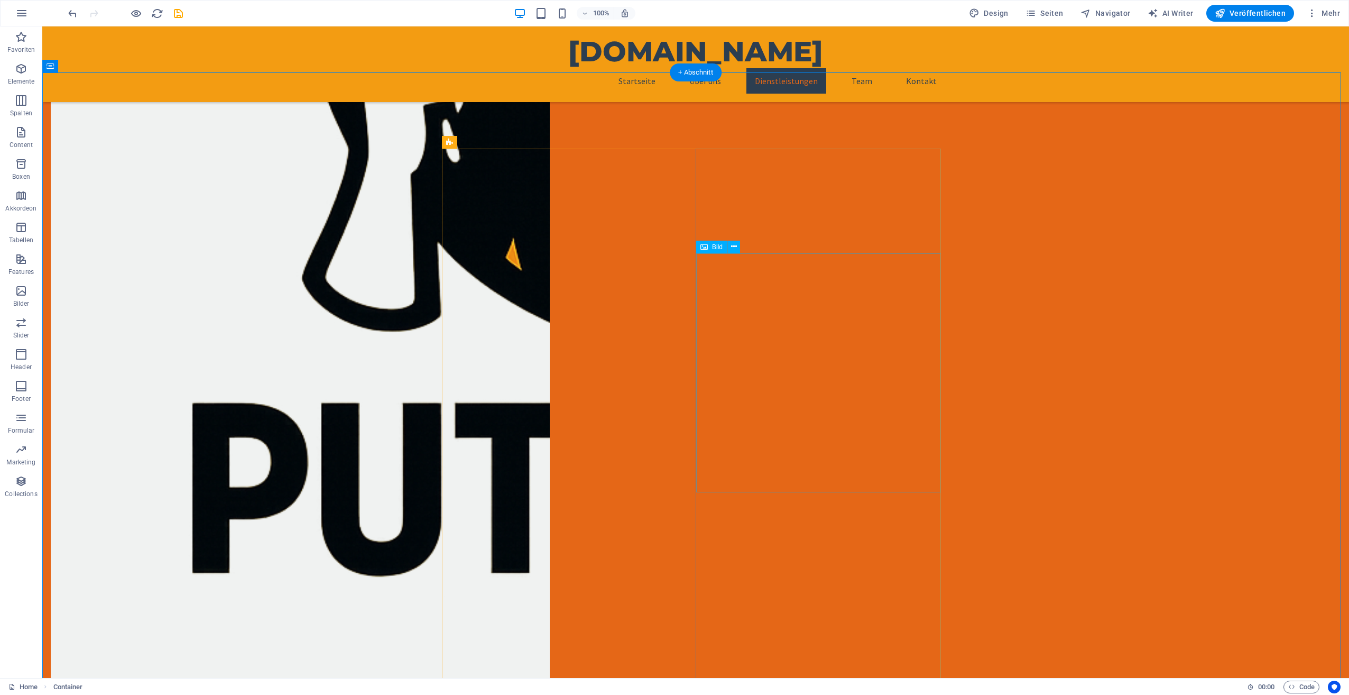
click at [749, 139] on icon at bounding box center [751, 141] width 6 height 11
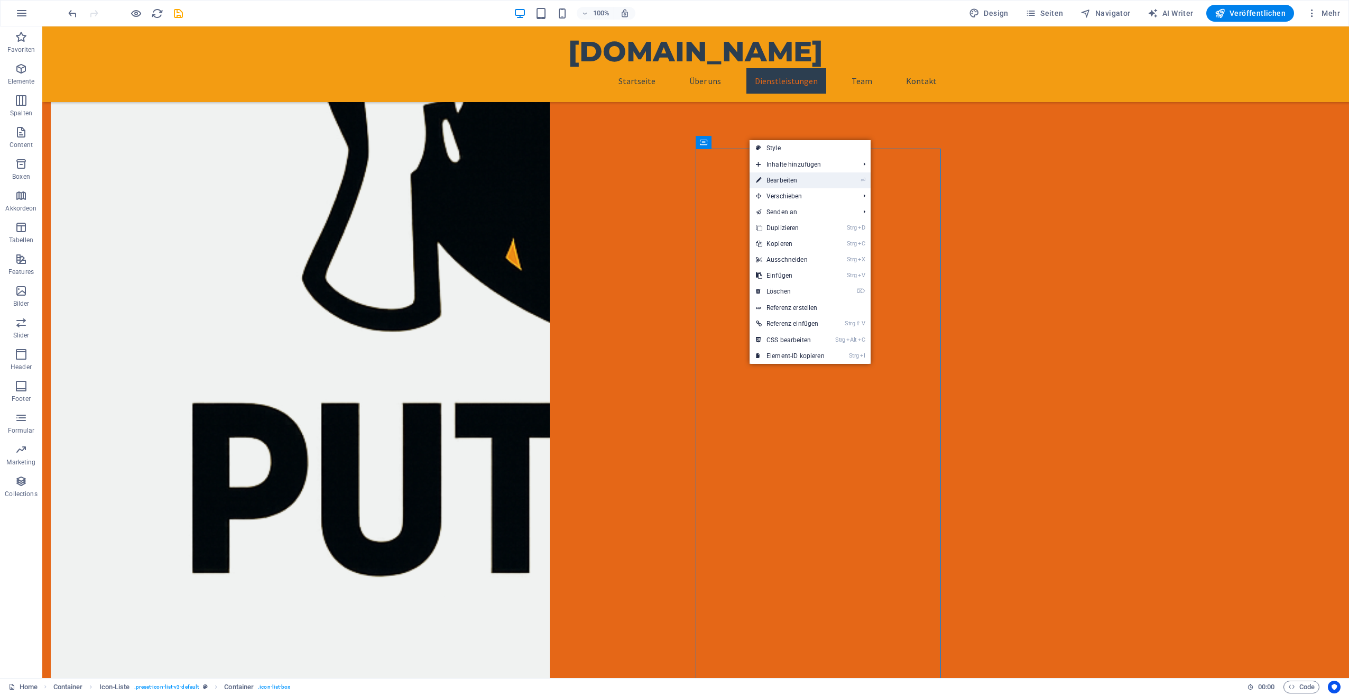
click at [783, 183] on link "⏎ Bearbeiten" at bounding box center [790, 180] width 81 height 16
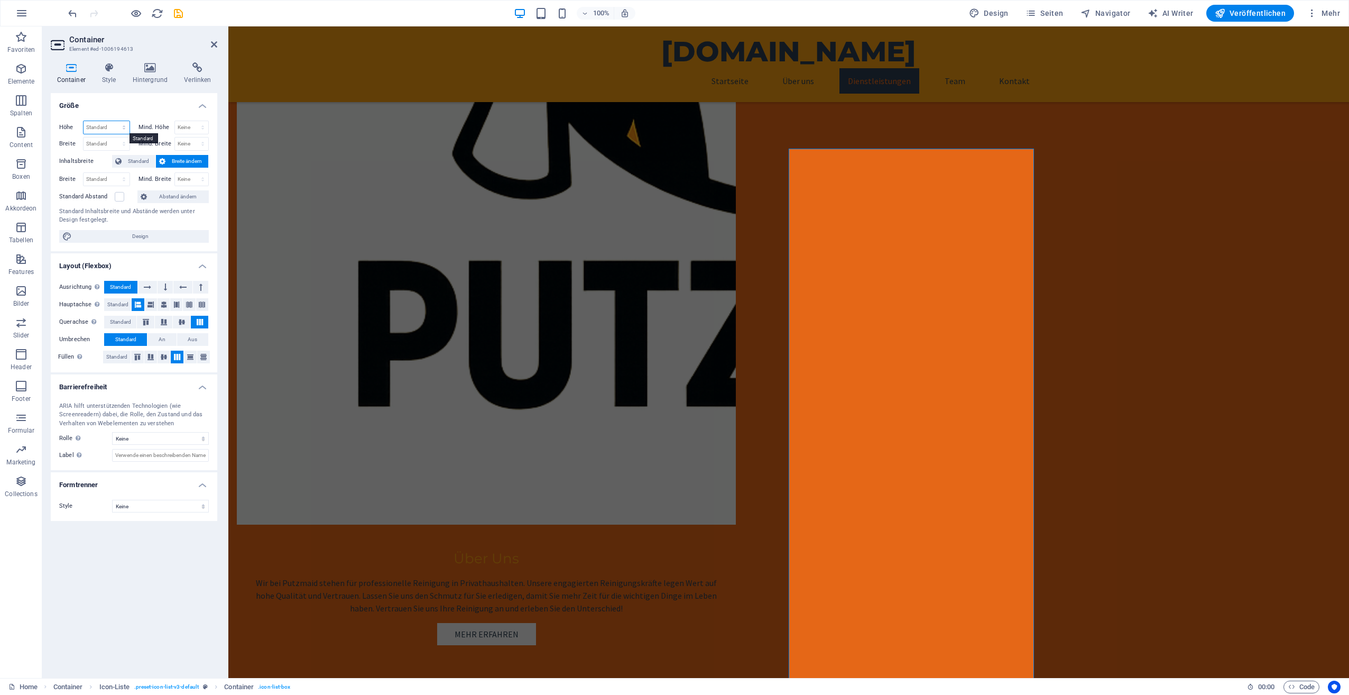
click at [98, 124] on select "Standard px rem % vh vw" at bounding box center [107, 127] width 46 height 13
select select "px"
click at [115, 121] on select "Standard px rem % vh vw" at bounding box center [107, 127] width 46 height 13
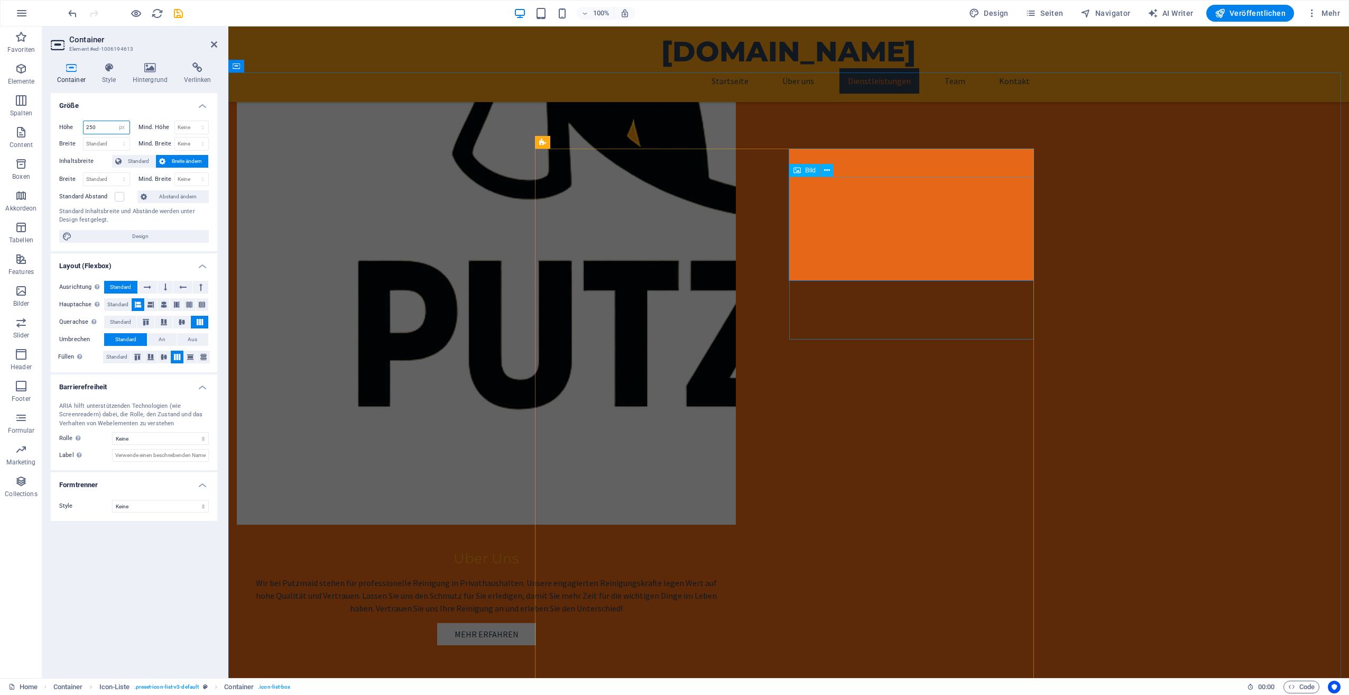
type input "250"
select select "px"
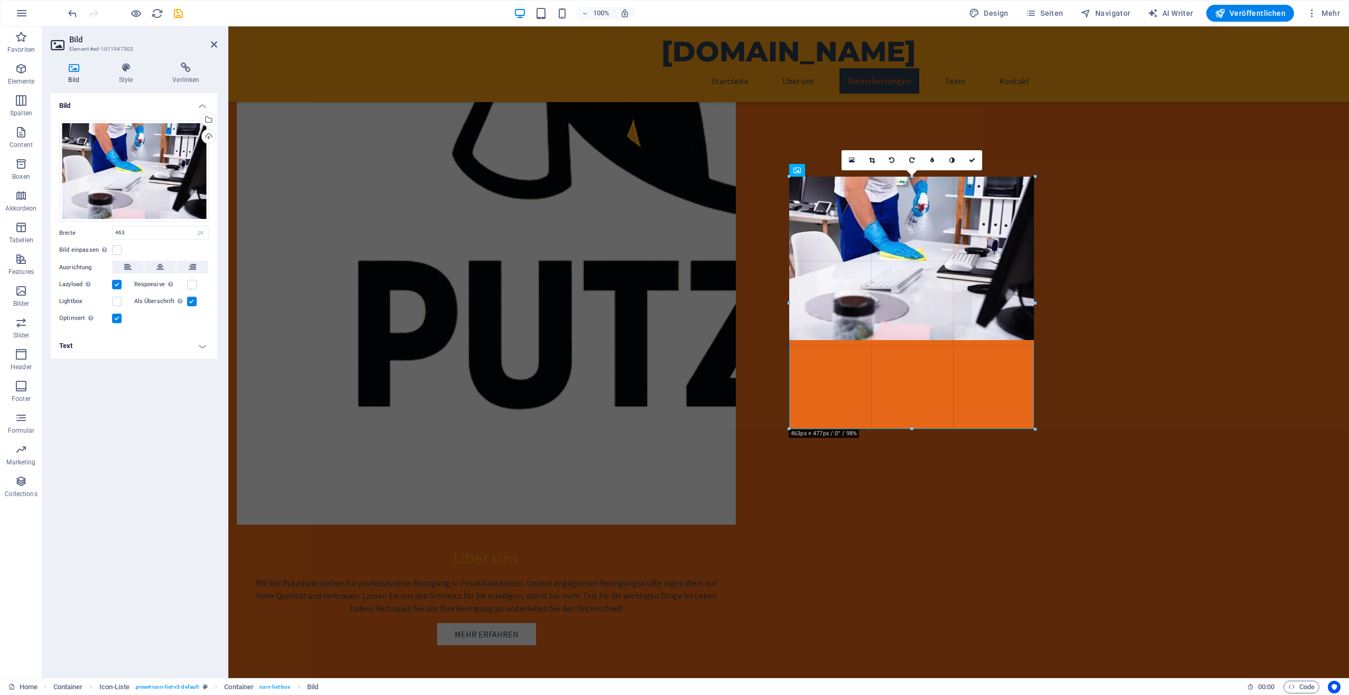
drag, startPoint x: 914, startPoint y: 339, endPoint x: 925, endPoint y: 428, distance: 90.1
click at [925, 428] on div at bounding box center [912, 429] width 246 height 4
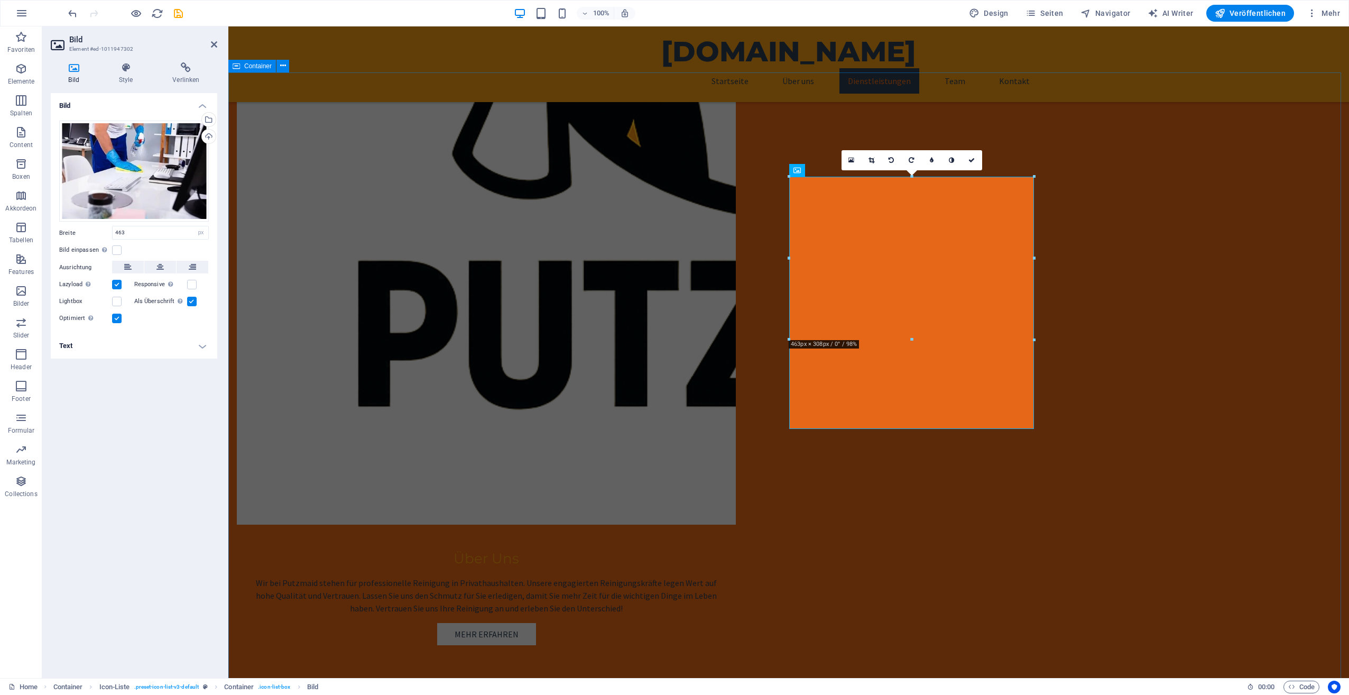
drag, startPoint x: 1139, startPoint y: 378, endPoint x: 1325, endPoint y: 377, distance: 186.1
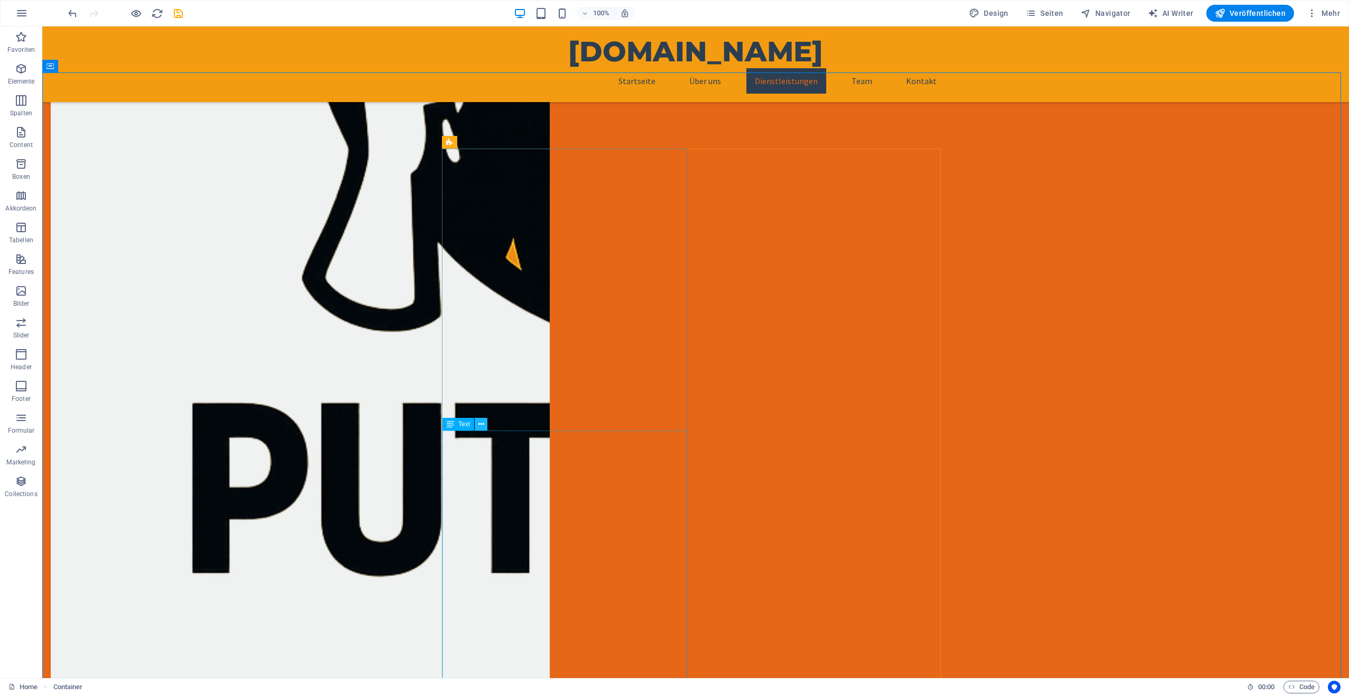
click at [483, 425] on icon at bounding box center [482, 424] width 6 height 11
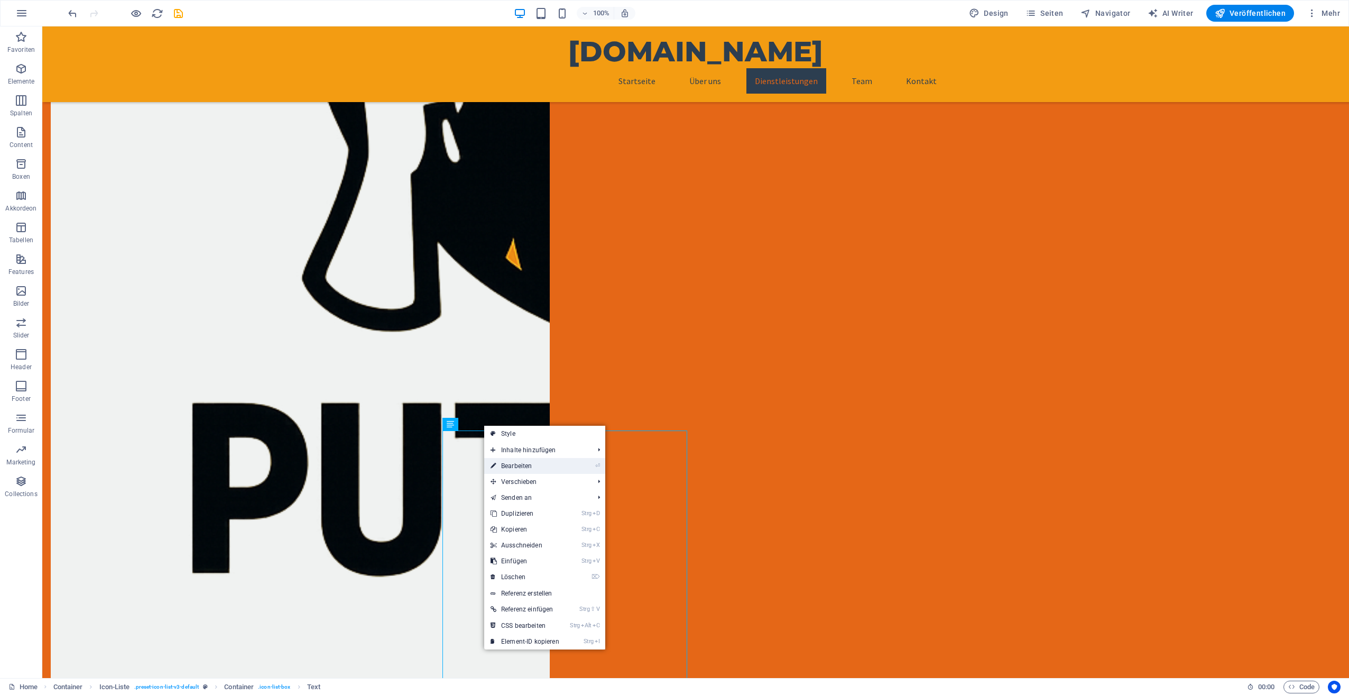
click at [519, 464] on link "⏎ Bearbeiten" at bounding box center [524, 466] width 81 height 16
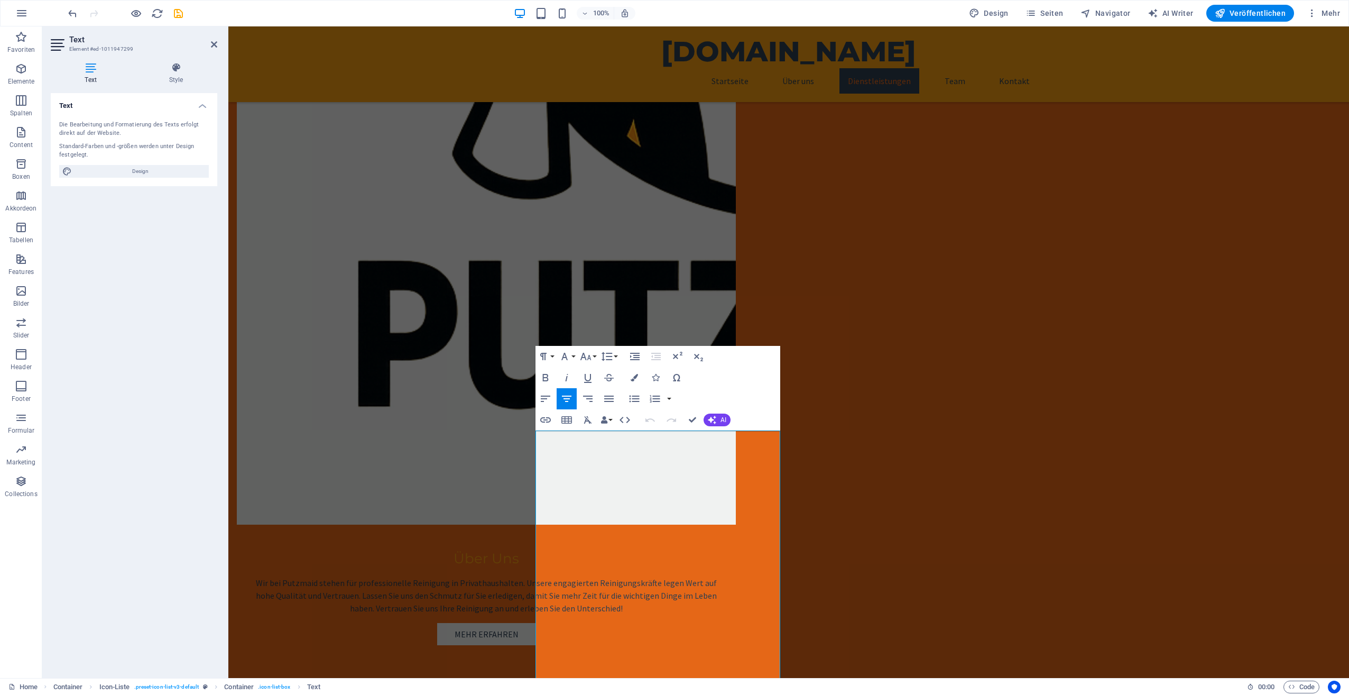
scroll to position [892, 0]
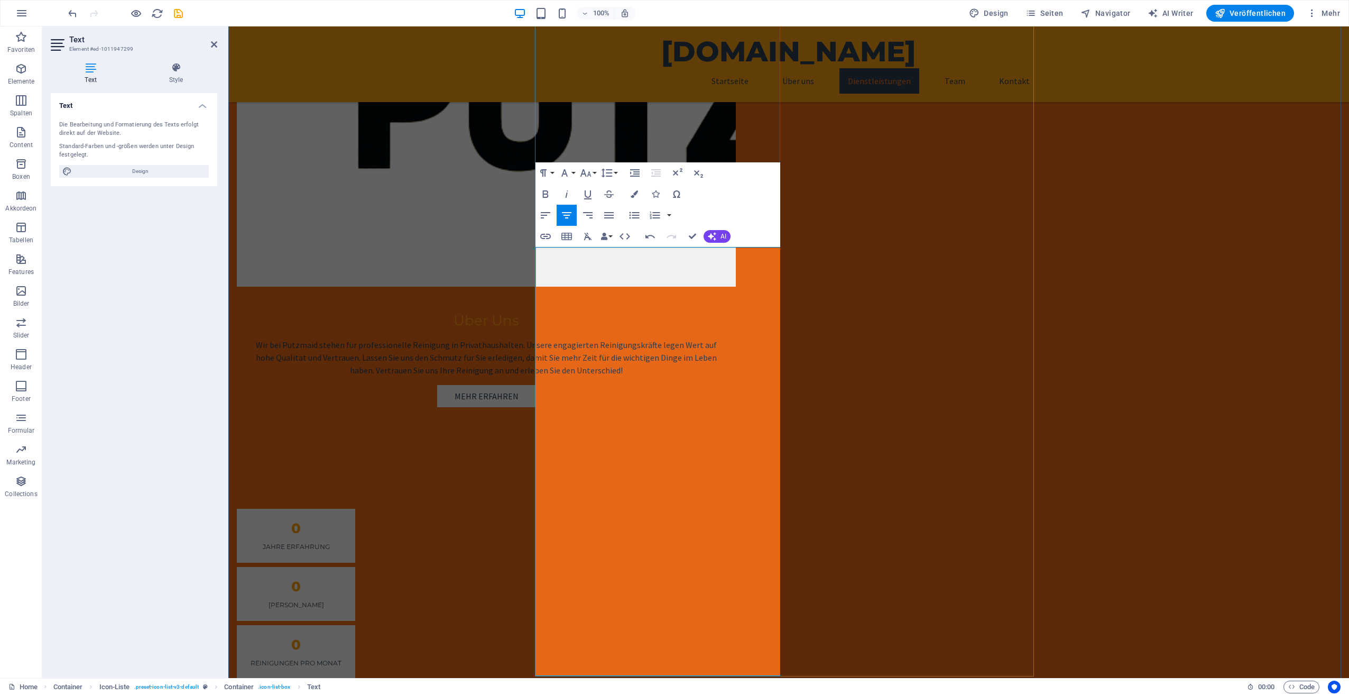
scroll to position [1156, 0]
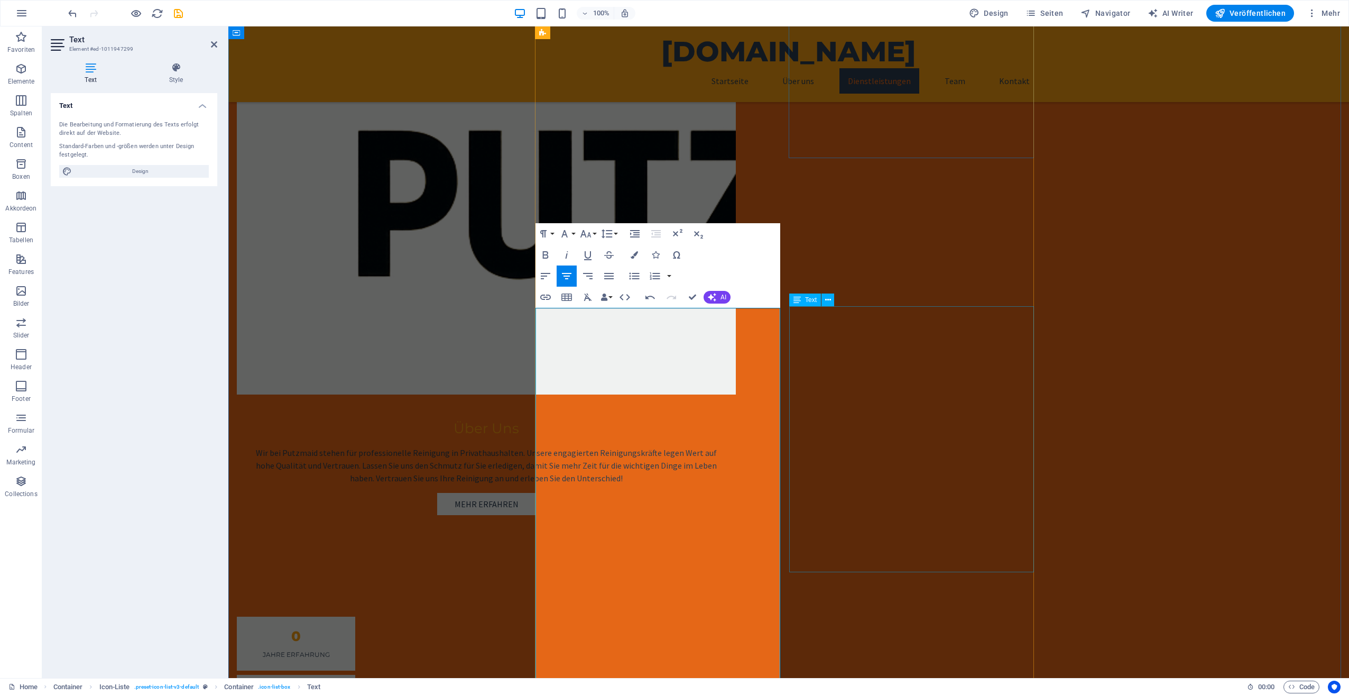
scroll to position [997, 0]
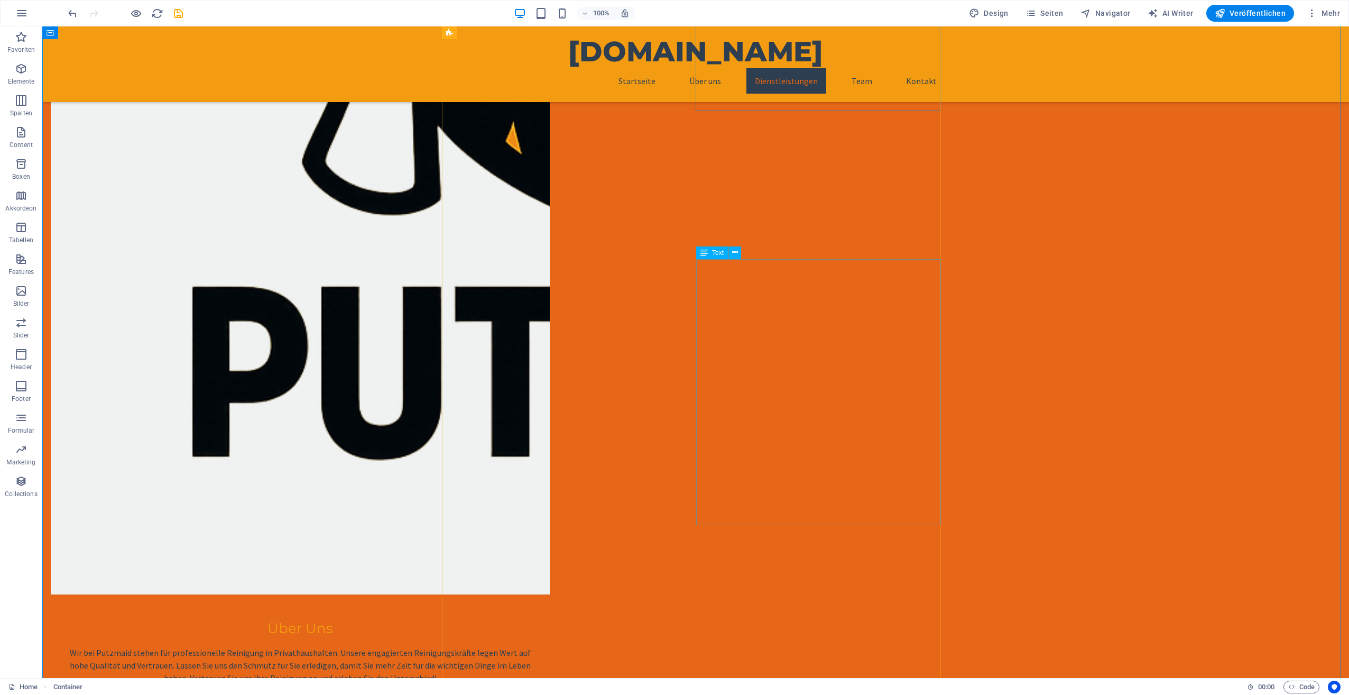
scroll to position [944, 0]
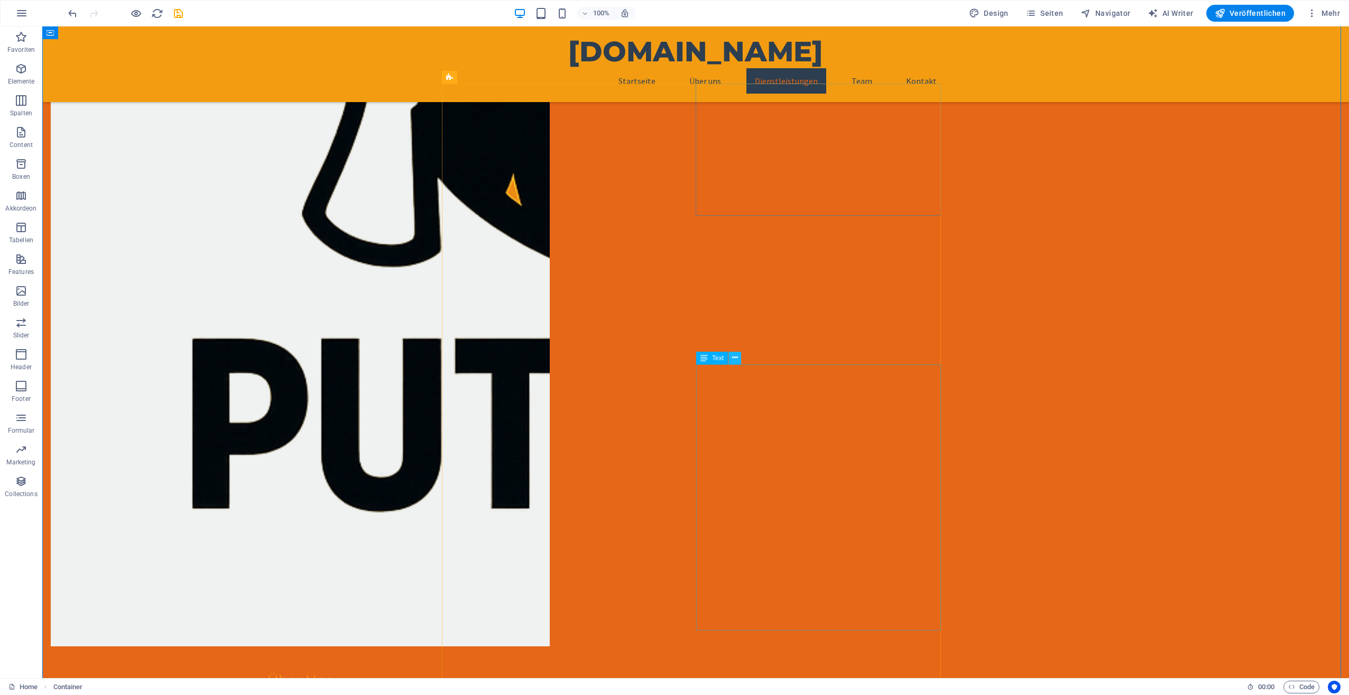
click at [733, 356] on icon at bounding box center [735, 357] width 6 height 11
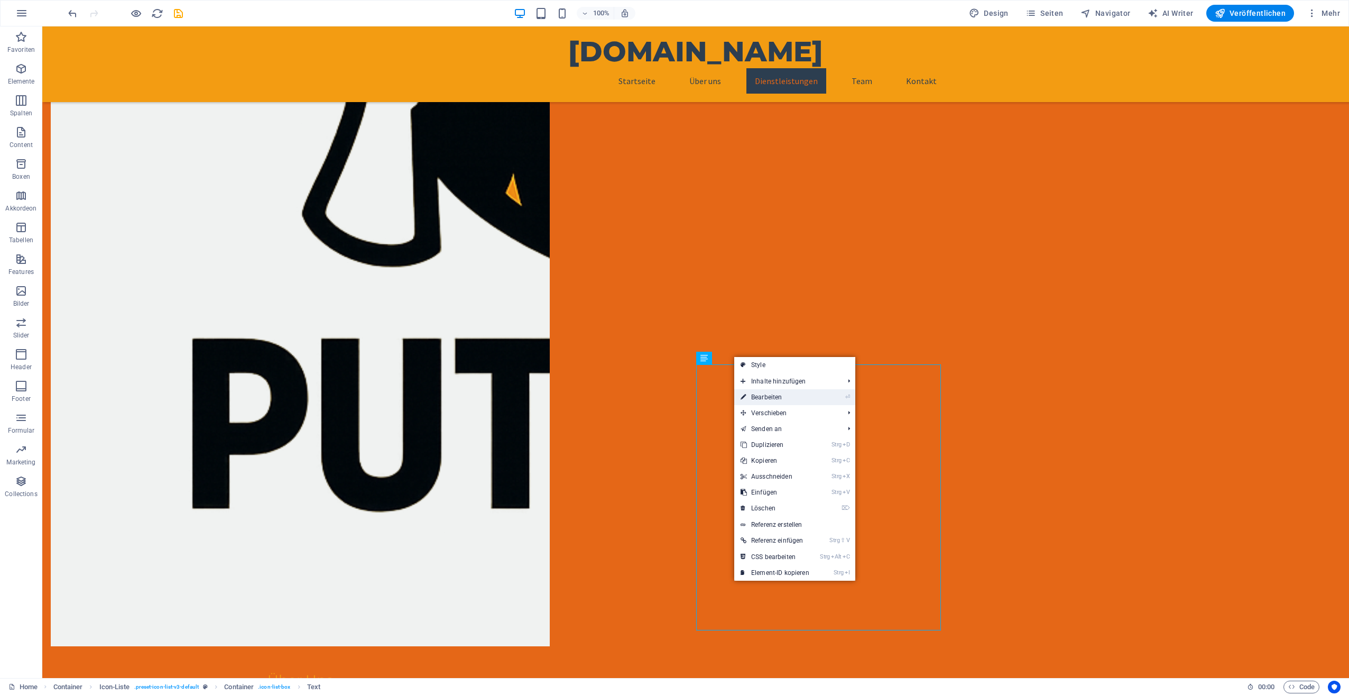
click at [772, 395] on link "⏎ Bearbeiten" at bounding box center [774, 397] width 81 height 16
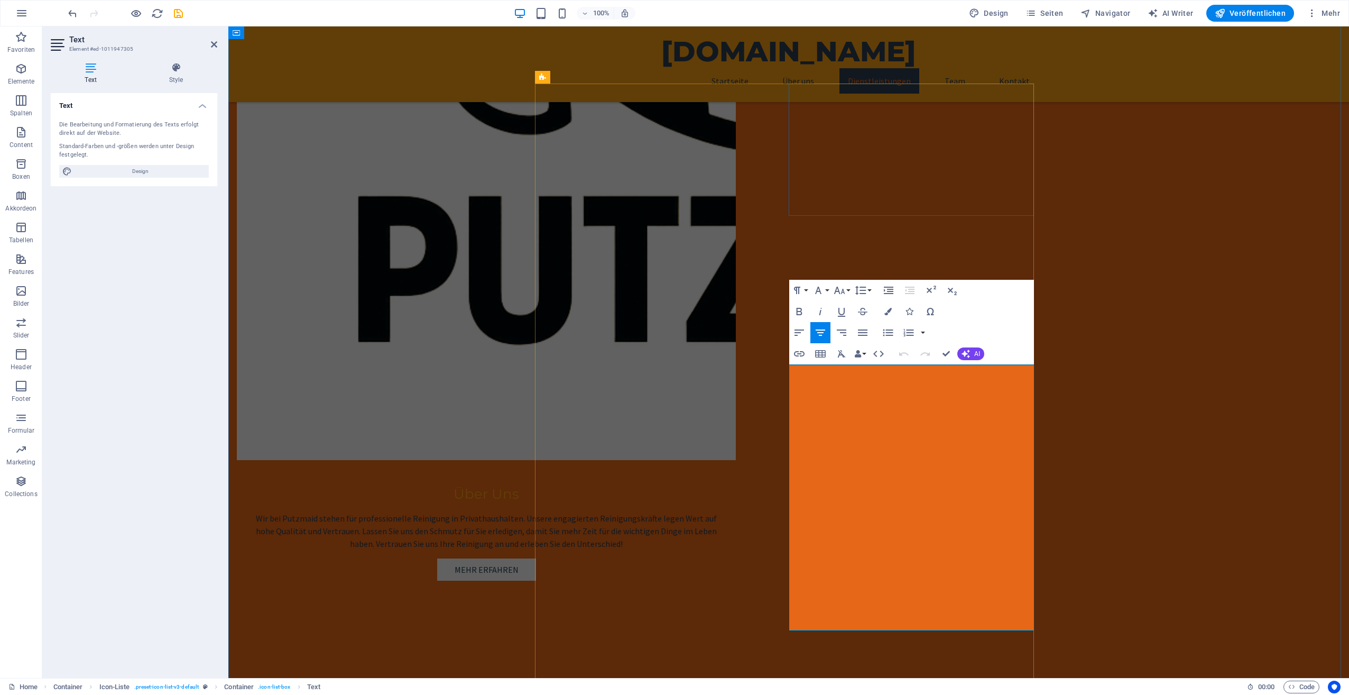
drag, startPoint x: 794, startPoint y: 437, endPoint x: 1025, endPoint y: 445, distance: 231.8
click at [825, 292] on button "Font Family" at bounding box center [821, 290] width 20 height 21
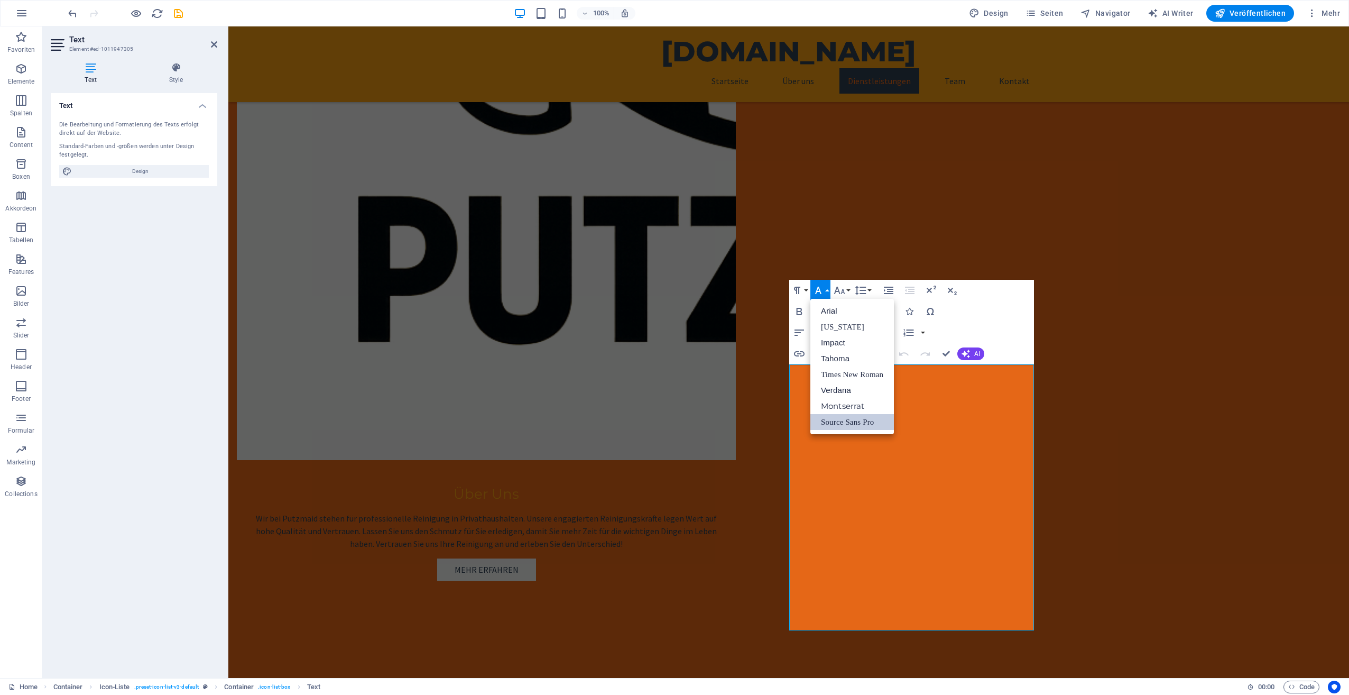
scroll to position [0, 0]
click at [840, 339] on link "Impact" at bounding box center [853, 343] width 84 height 16
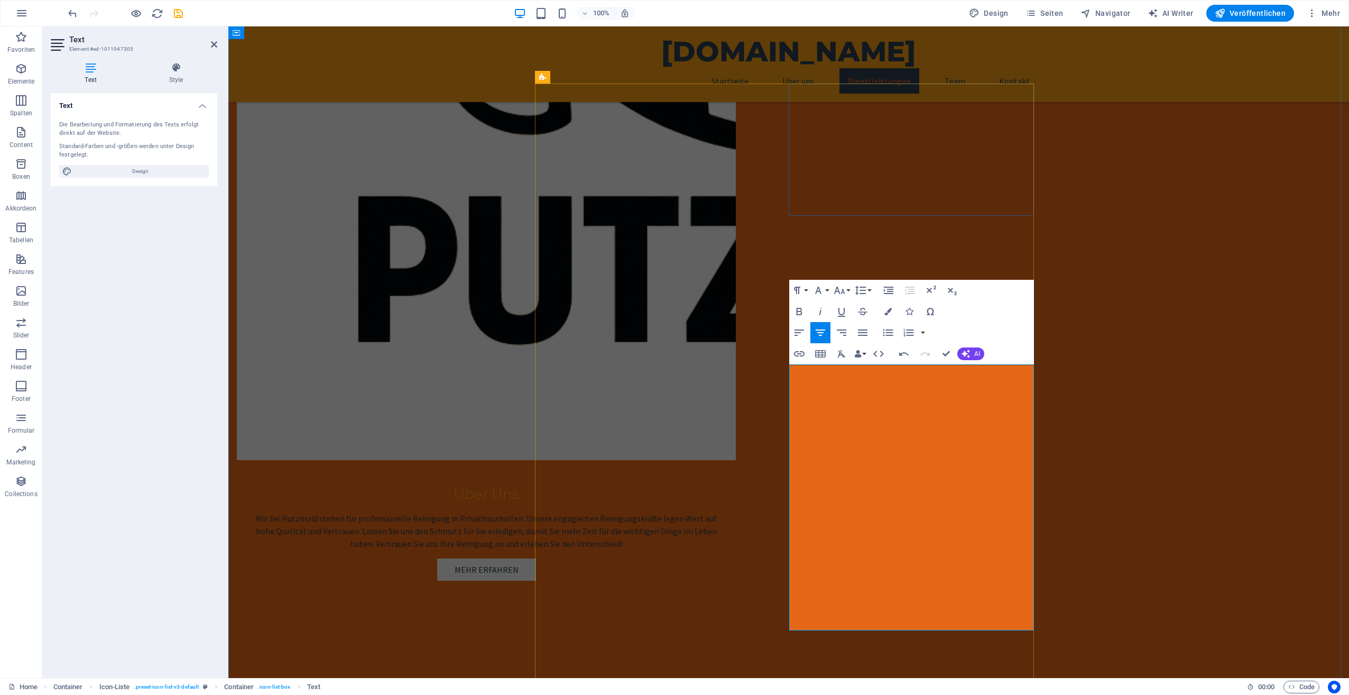
drag, startPoint x: 1178, startPoint y: 355, endPoint x: 1181, endPoint y: 366, distance: 10.9
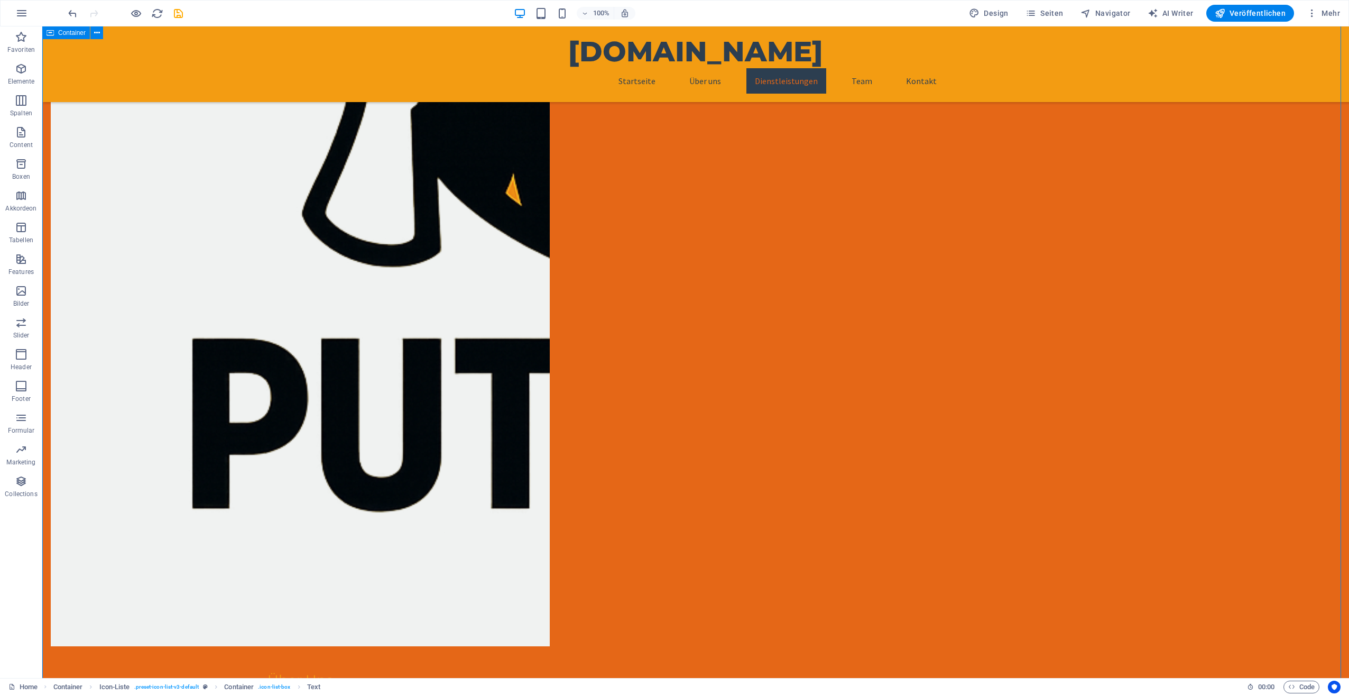
drag, startPoint x: 992, startPoint y: 375, endPoint x: 1176, endPoint y: 380, distance: 184.1
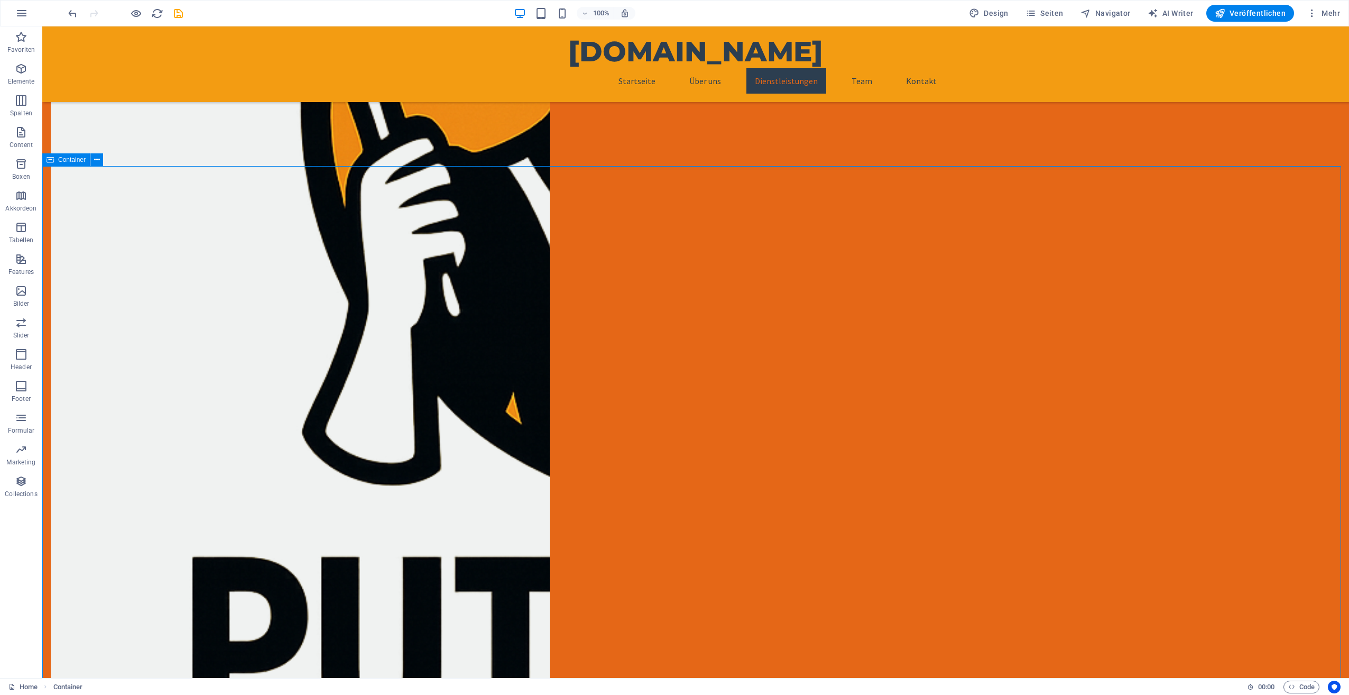
scroll to position [627, 0]
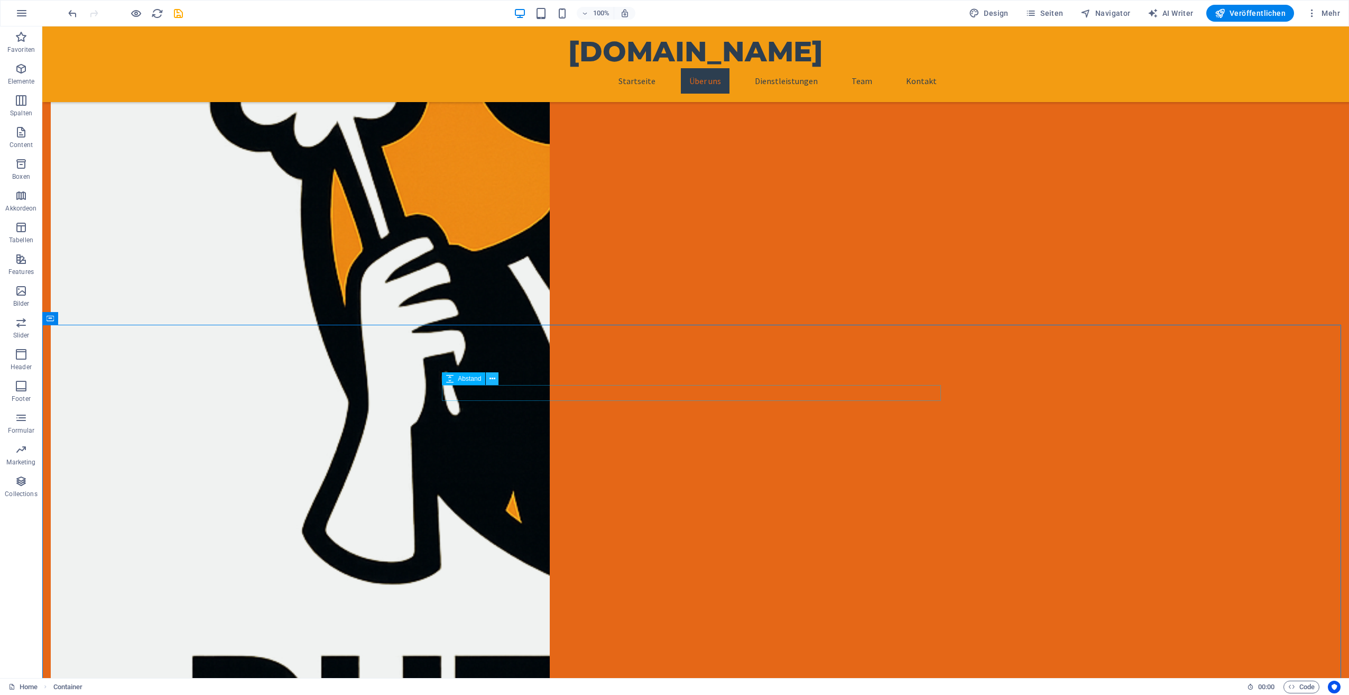
click at [490, 379] on icon at bounding box center [493, 378] width 6 height 11
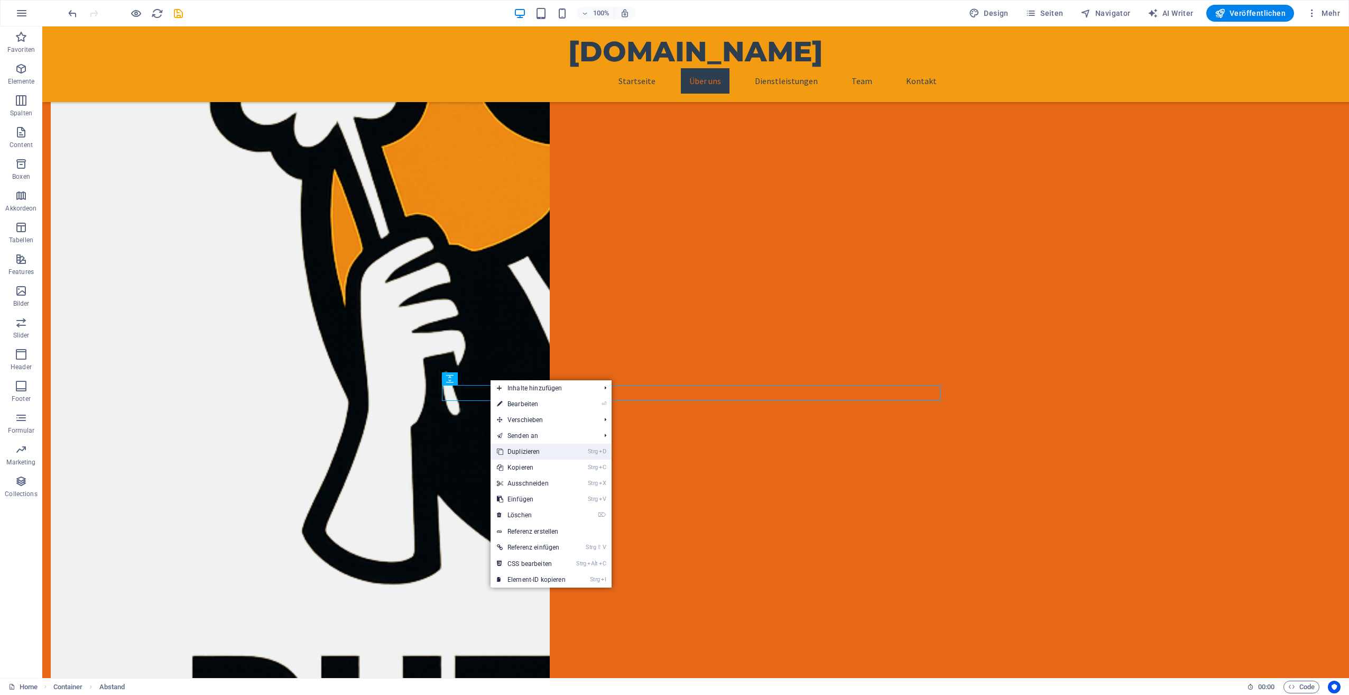
click at [525, 448] on link "Strg D Duplizieren" at bounding box center [531, 452] width 81 height 16
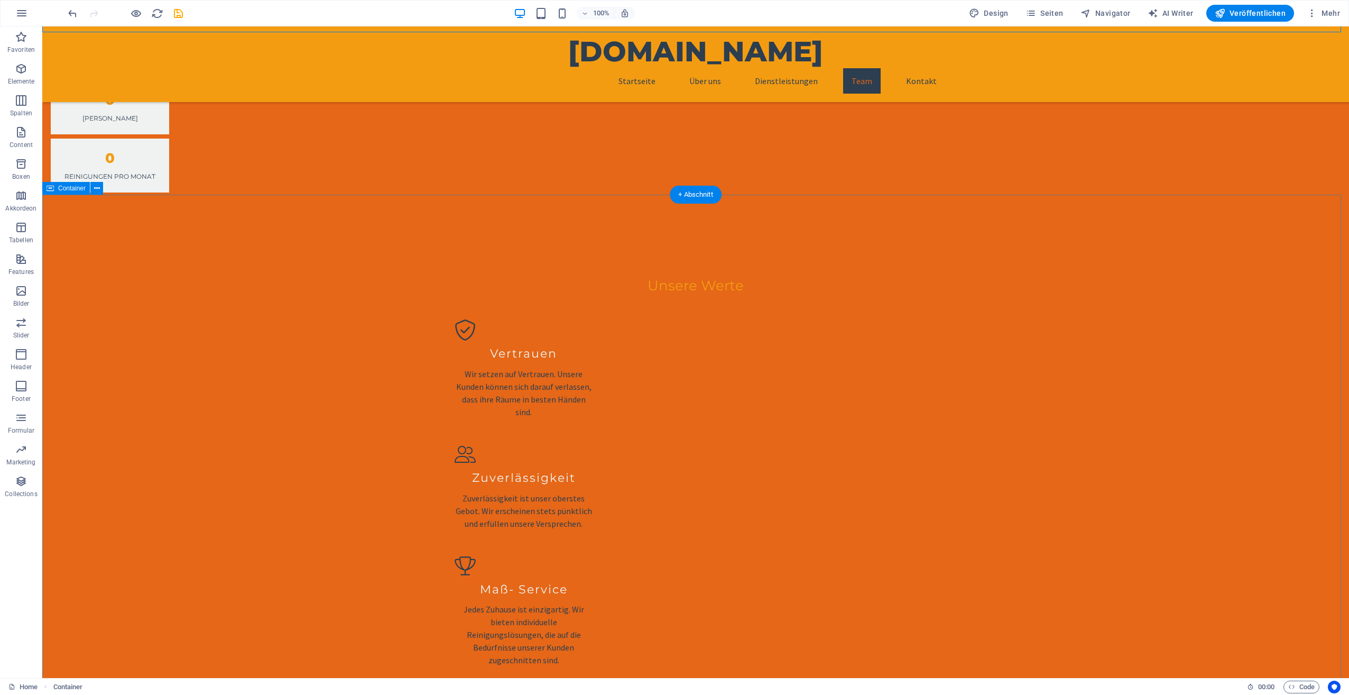
scroll to position [1949, 0]
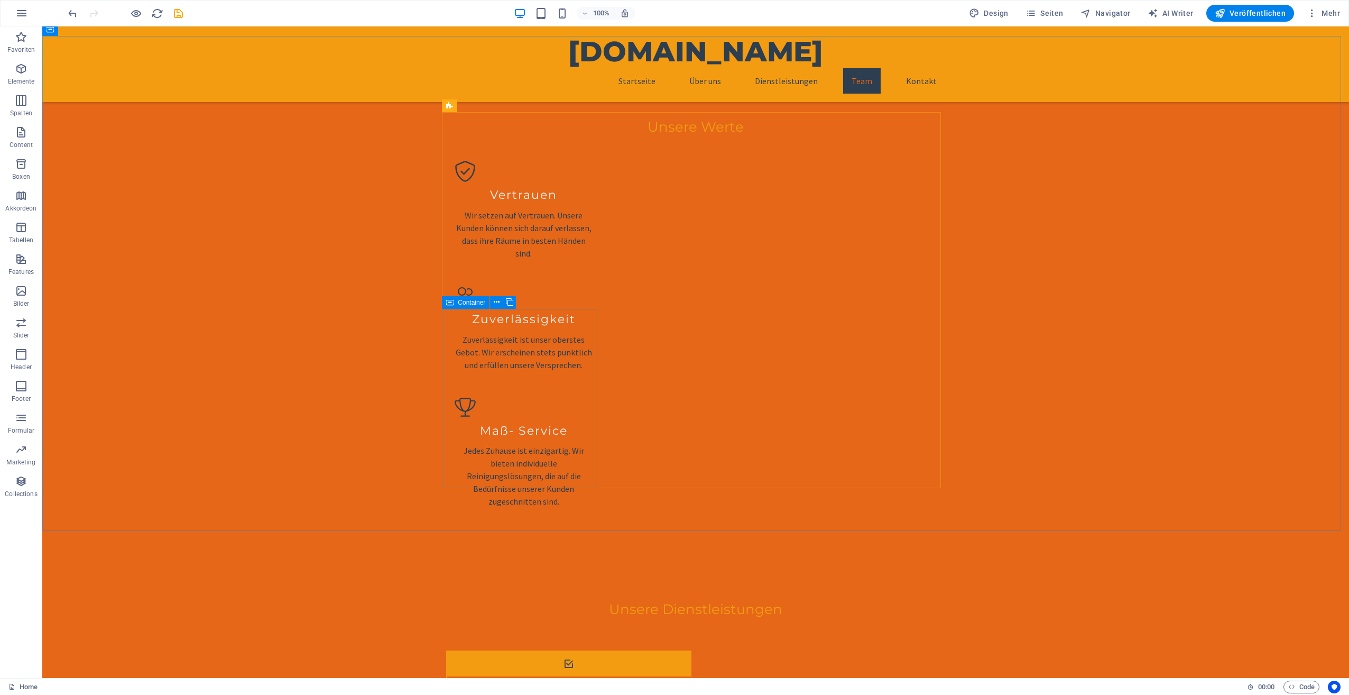
click at [449, 304] on icon at bounding box center [449, 302] width 7 height 13
click at [492, 300] on button at bounding box center [496, 302] width 13 height 13
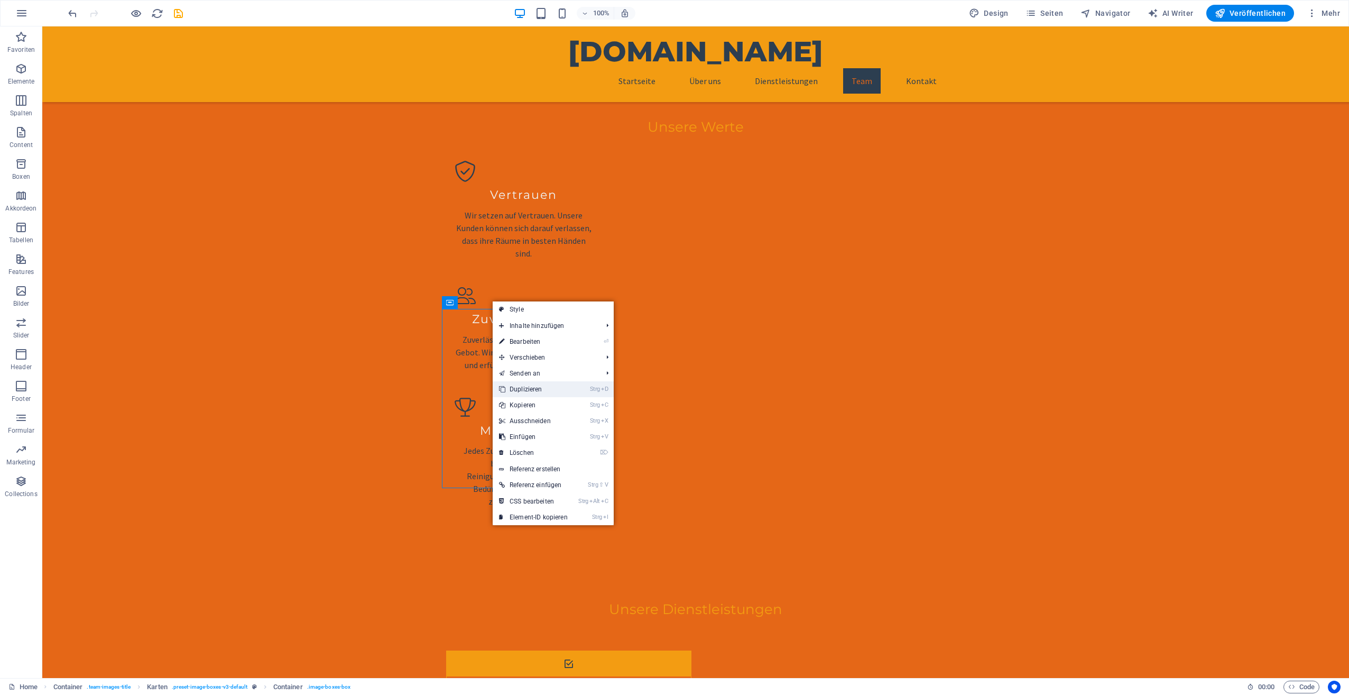
click at [528, 383] on link "Strg D Duplizieren" at bounding box center [533, 389] width 81 height 16
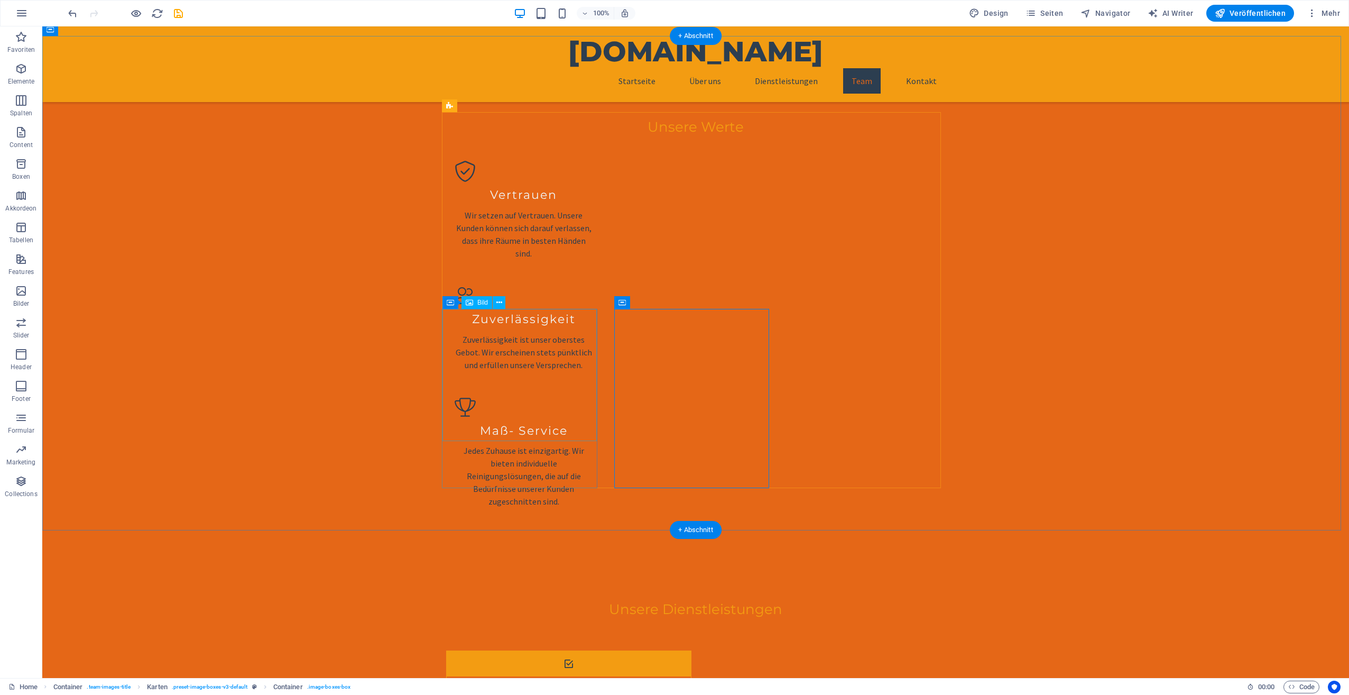
drag, startPoint x: 570, startPoint y: 409, endPoint x: 528, endPoint y: 383, distance: 49.9
click at [494, 304] on icon at bounding box center [497, 302] width 6 height 11
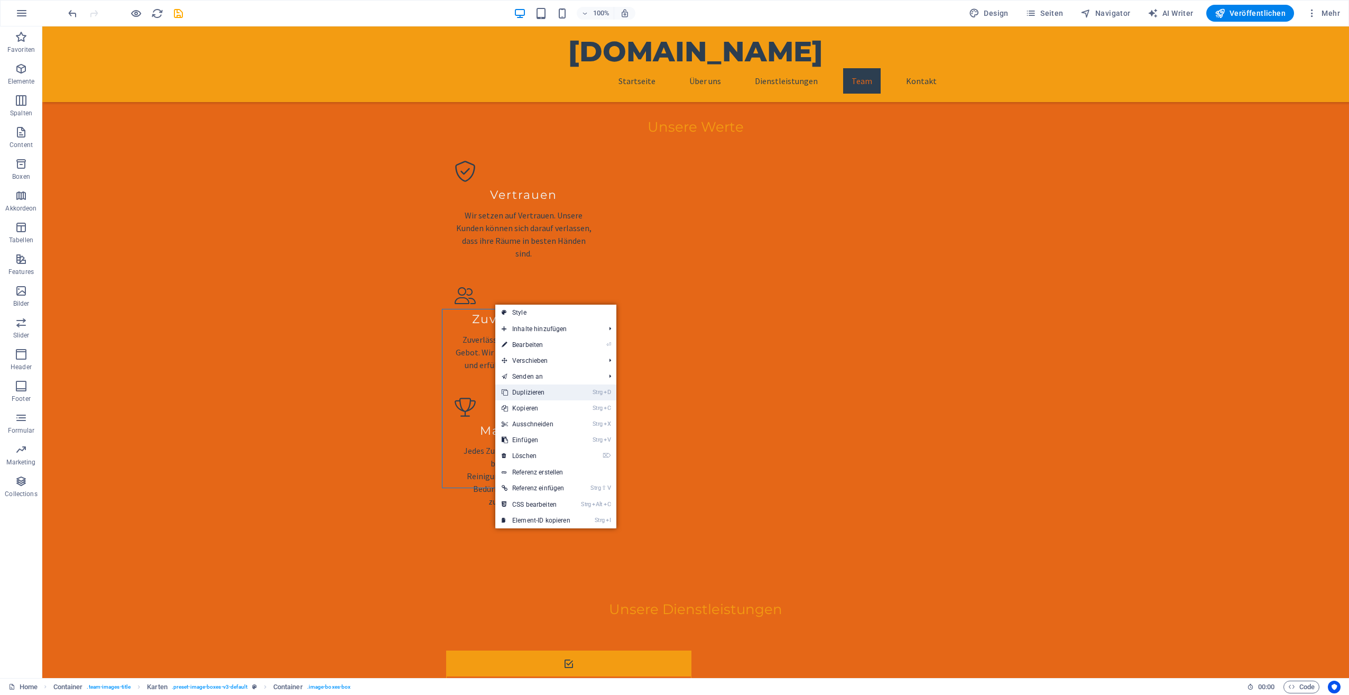
click at [519, 389] on link "Strg D Duplizieren" at bounding box center [535, 392] width 81 height 16
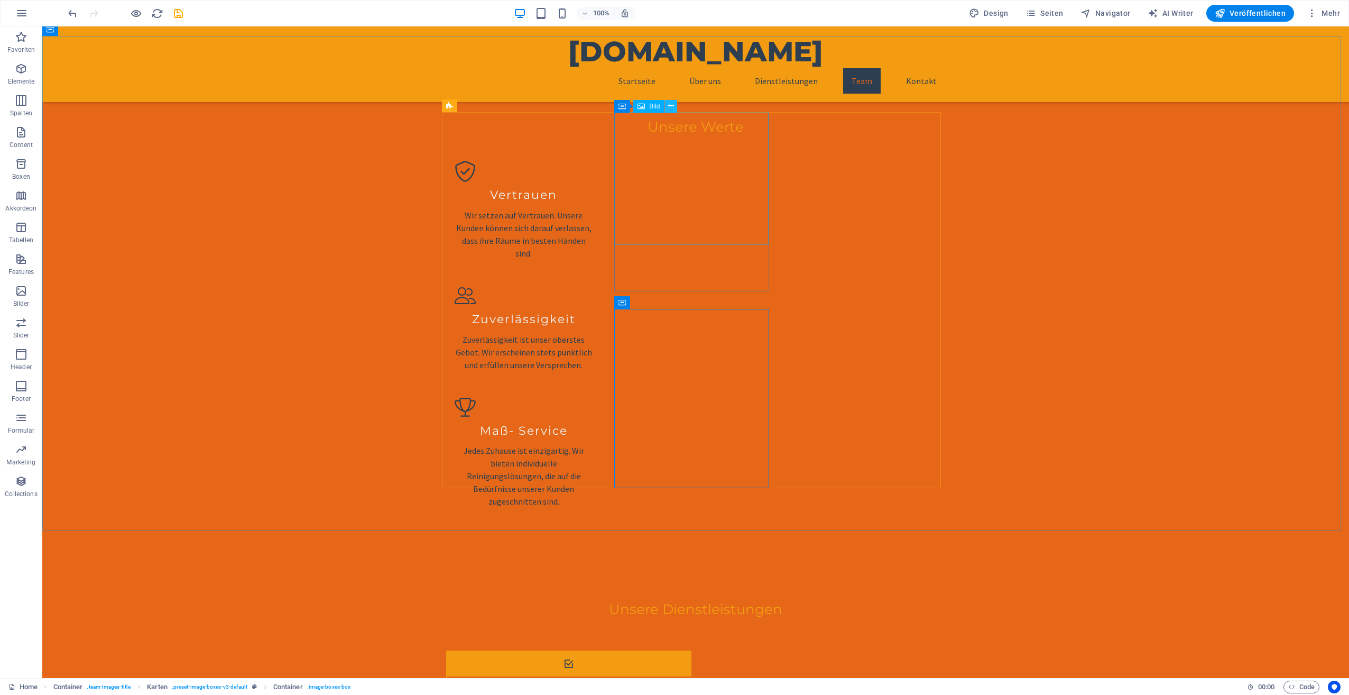
click at [671, 106] on icon at bounding box center [671, 105] width 6 height 11
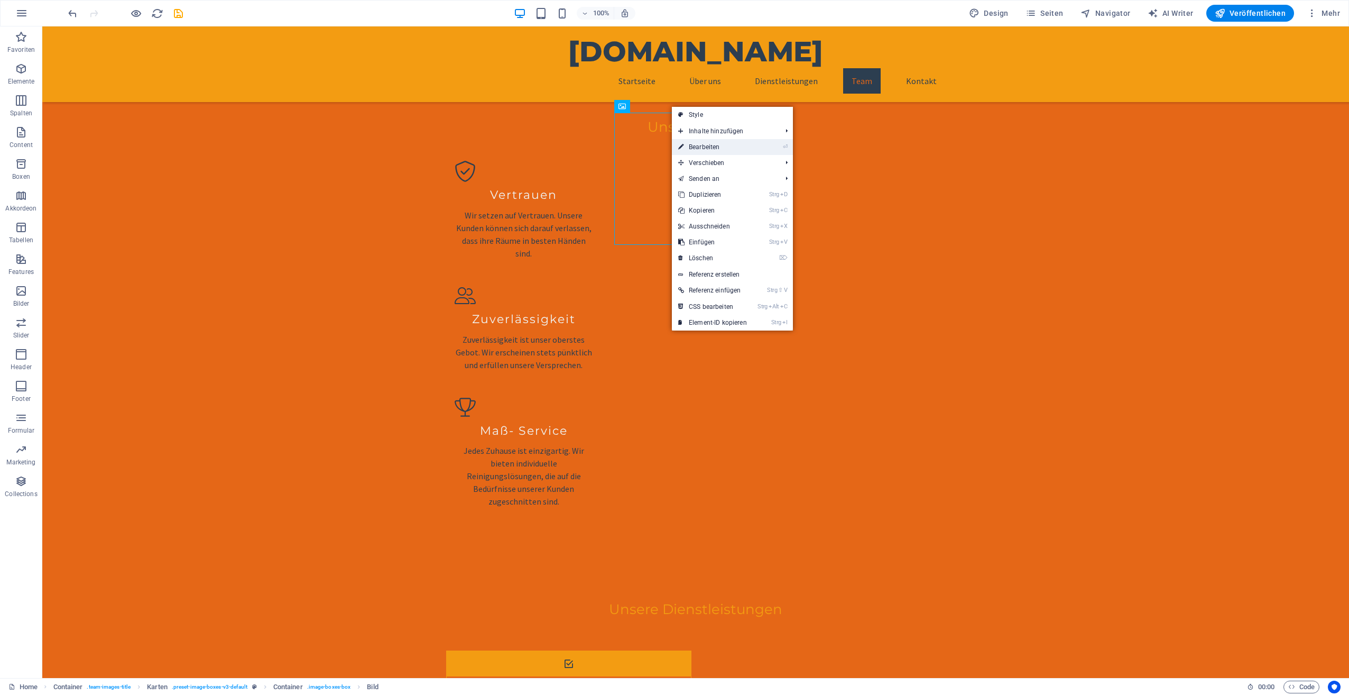
click at [705, 146] on link "⏎ Bearbeiten" at bounding box center [712, 147] width 81 height 16
select select "vw"
select select "px"
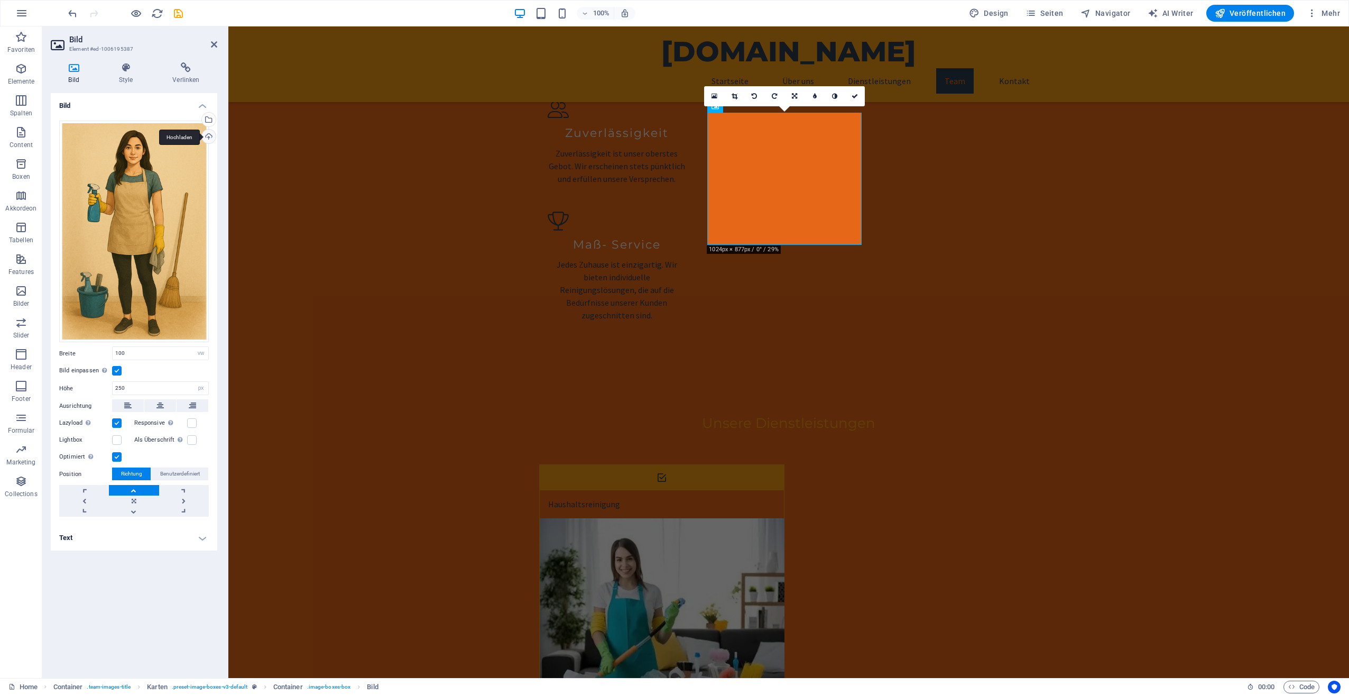
click at [209, 133] on div "Hochladen" at bounding box center [208, 138] width 16 height 16
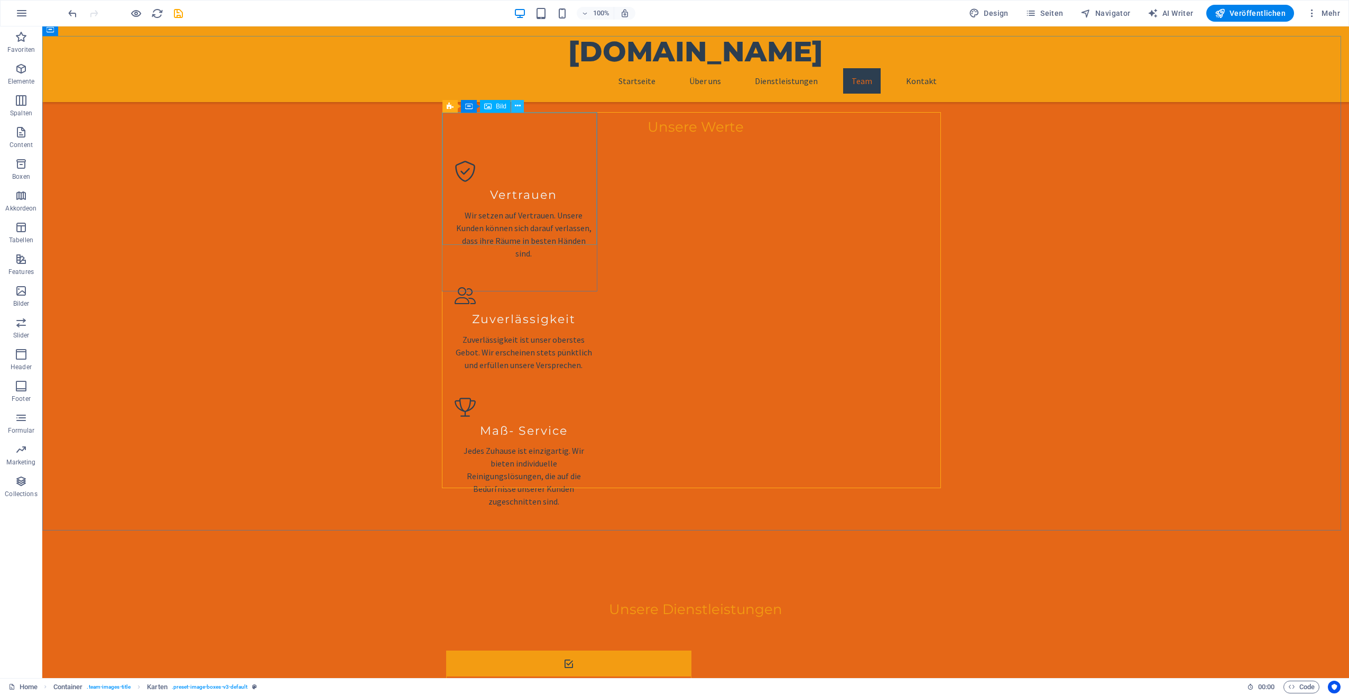
click at [516, 108] on icon at bounding box center [518, 105] width 6 height 11
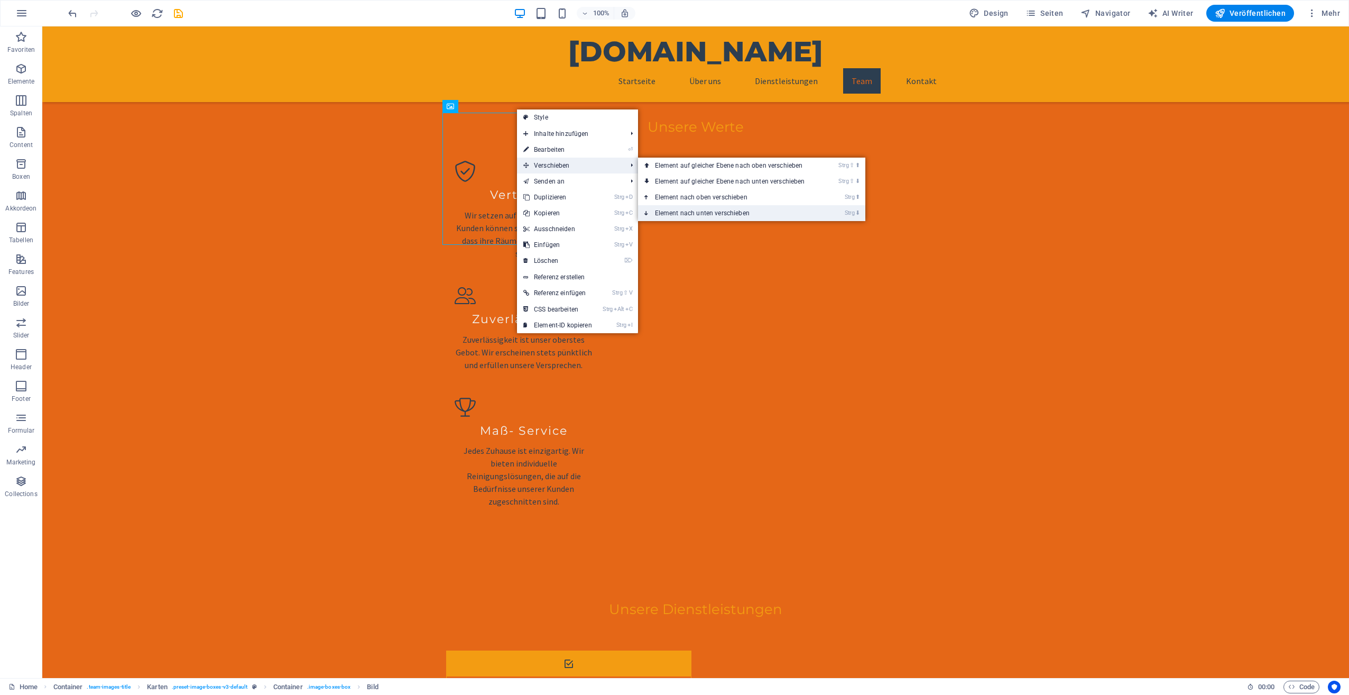
click at [690, 208] on link "Strg ⬇ Element nach unten verschieben" at bounding box center [732, 213] width 188 height 16
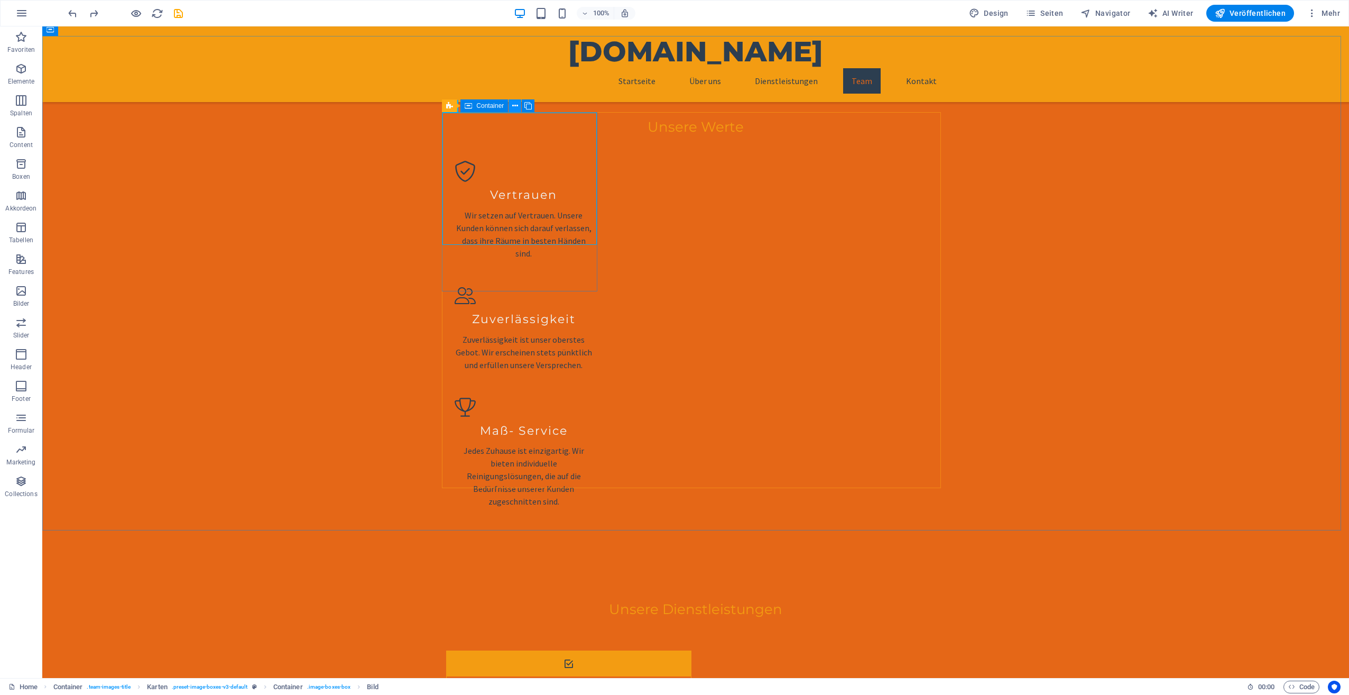
click at [513, 105] on icon at bounding box center [515, 105] width 6 height 11
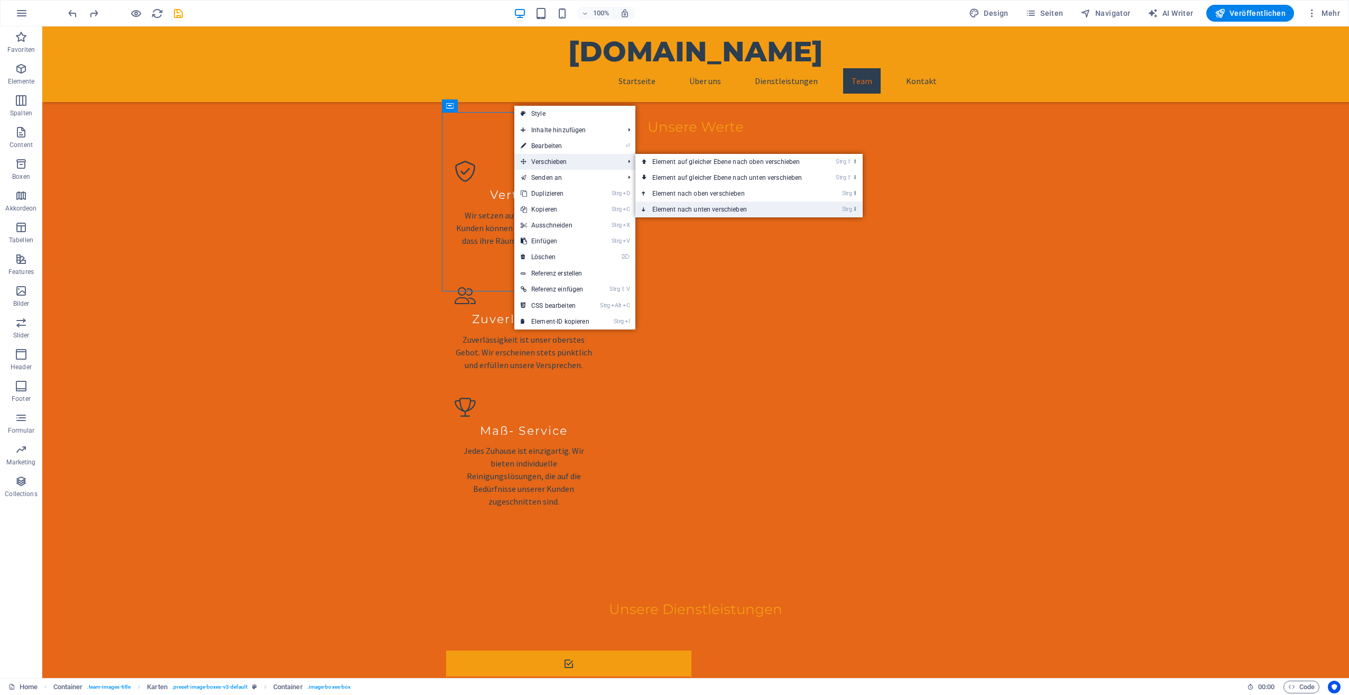
click at [695, 206] on link "Strg ⬇ Element nach unten verschieben" at bounding box center [730, 209] width 188 height 16
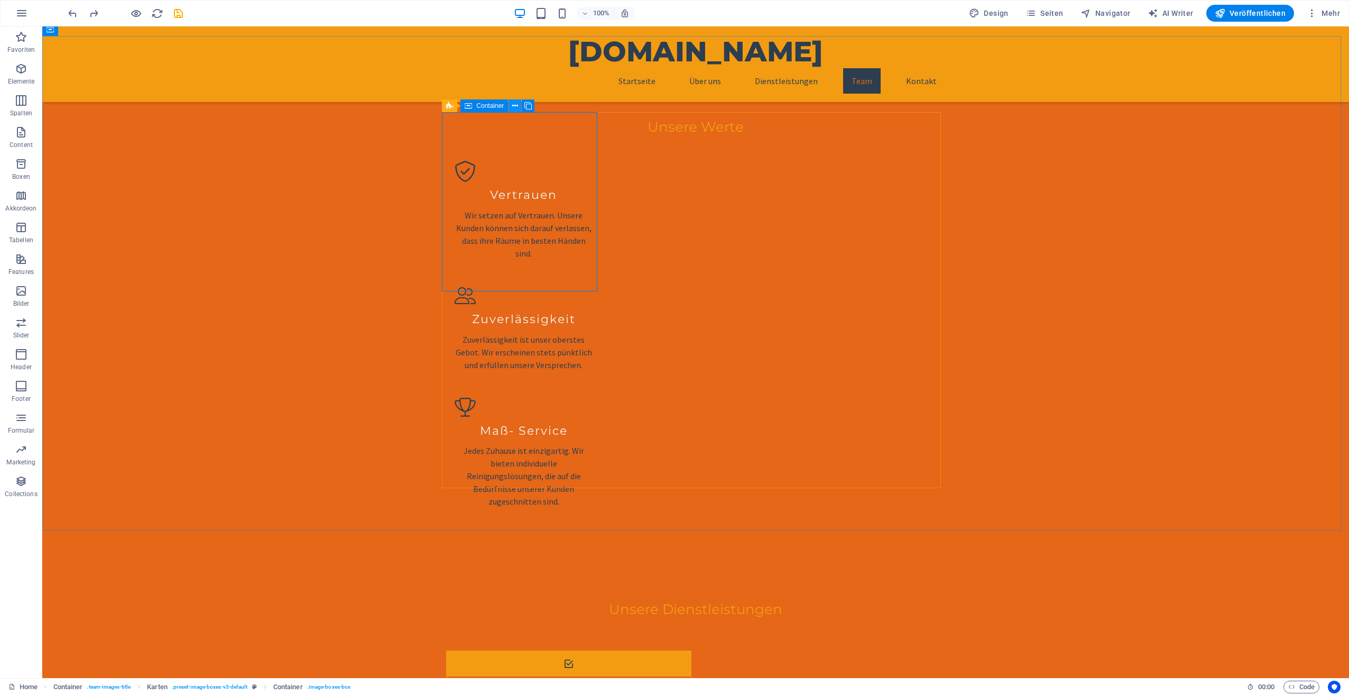
click at [516, 108] on icon at bounding box center [515, 105] width 6 height 11
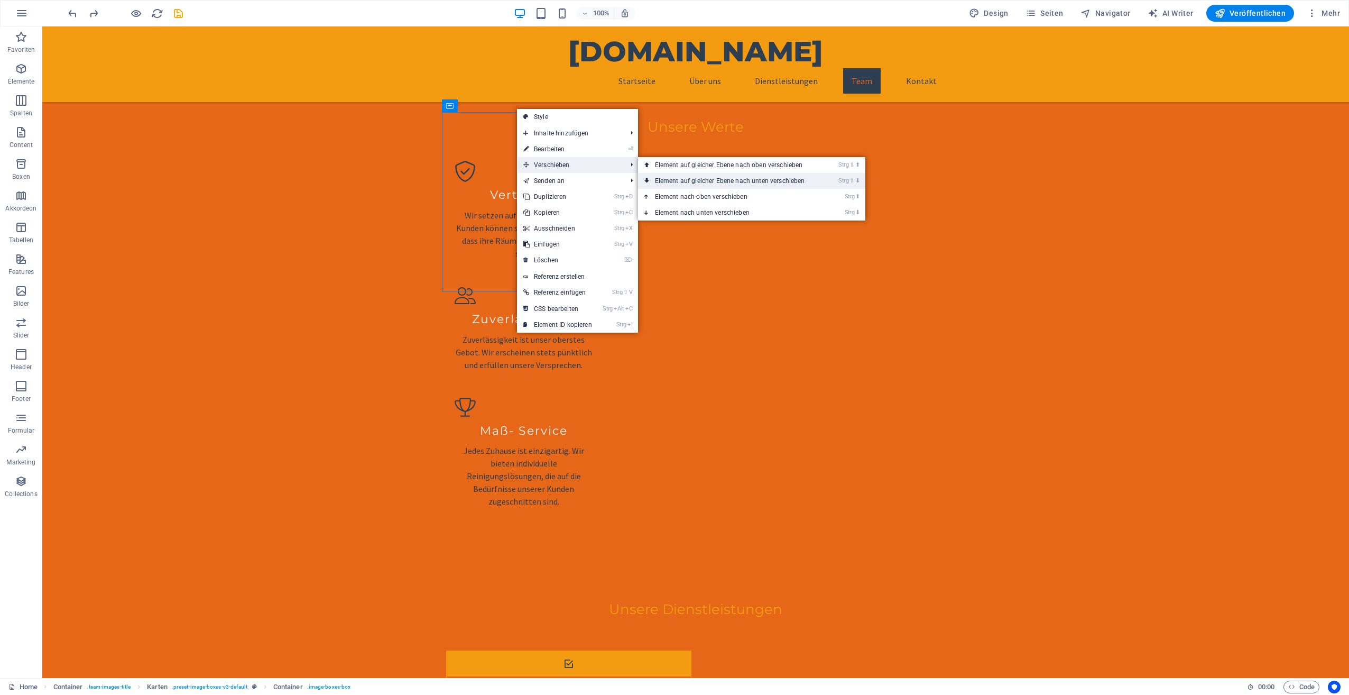
click at [684, 176] on link "Strg ⇧ ⬇ Element auf gleicher Ebene nach unten verschieben" at bounding box center [732, 181] width 188 height 16
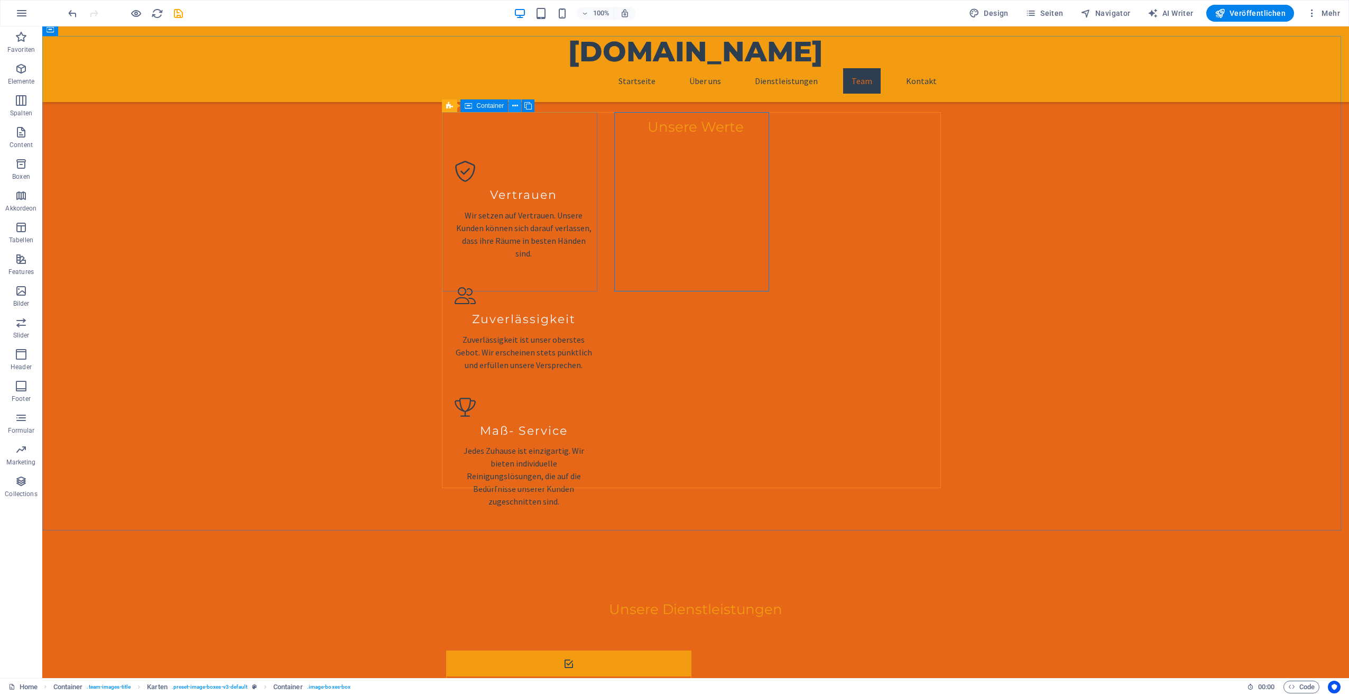
click at [517, 105] on icon at bounding box center [515, 105] width 6 height 11
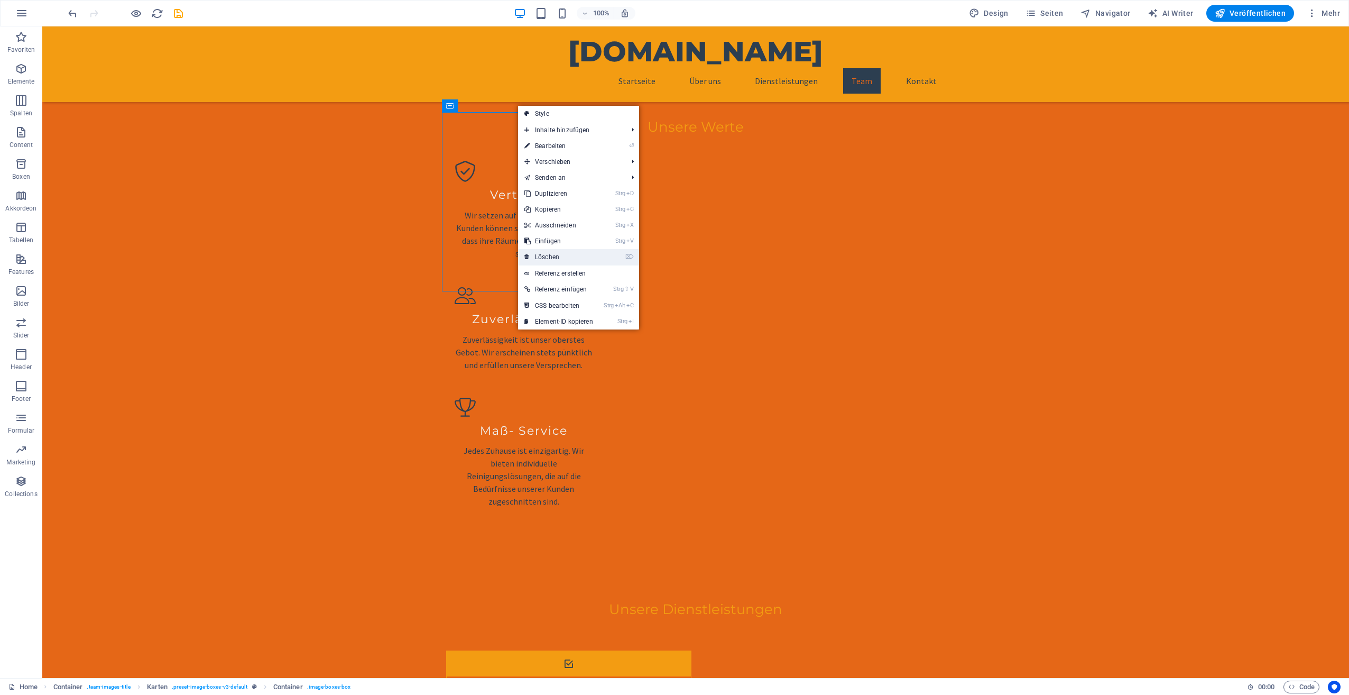
click at [580, 251] on link "⌦ Löschen" at bounding box center [558, 257] width 81 height 16
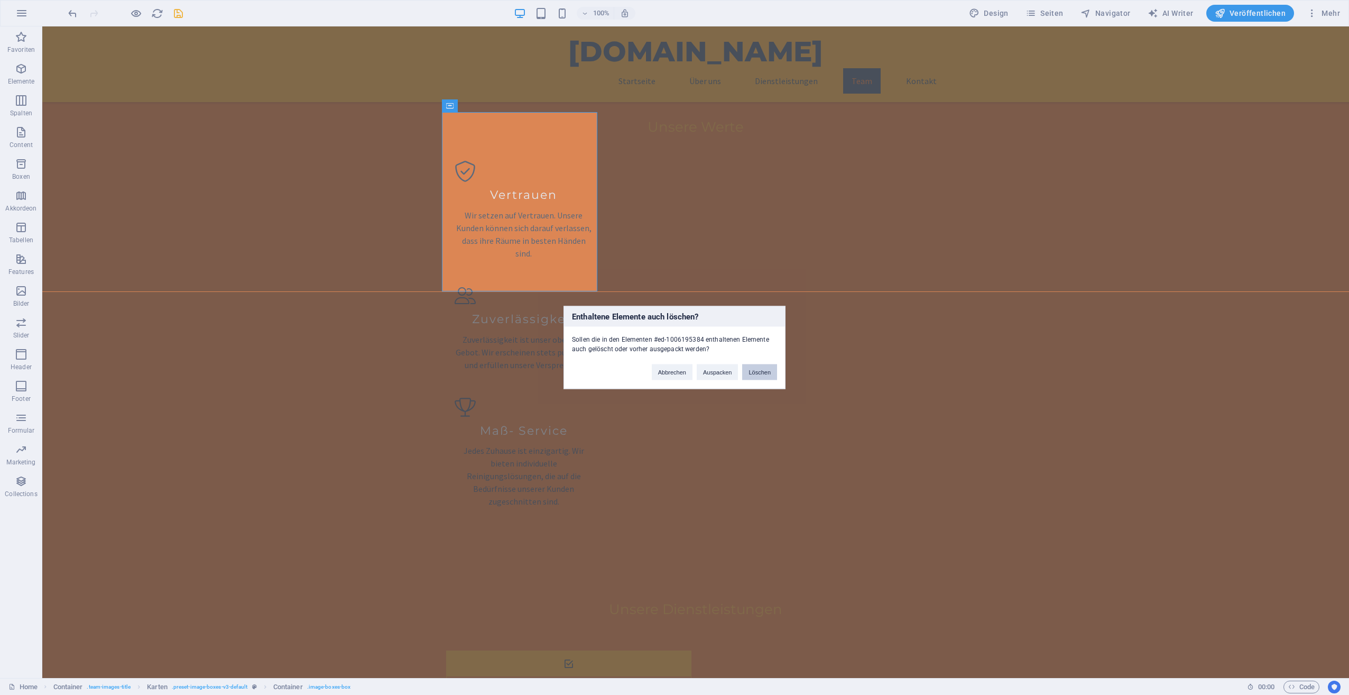
click at [752, 375] on button "Löschen" at bounding box center [759, 372] width 35 height 16
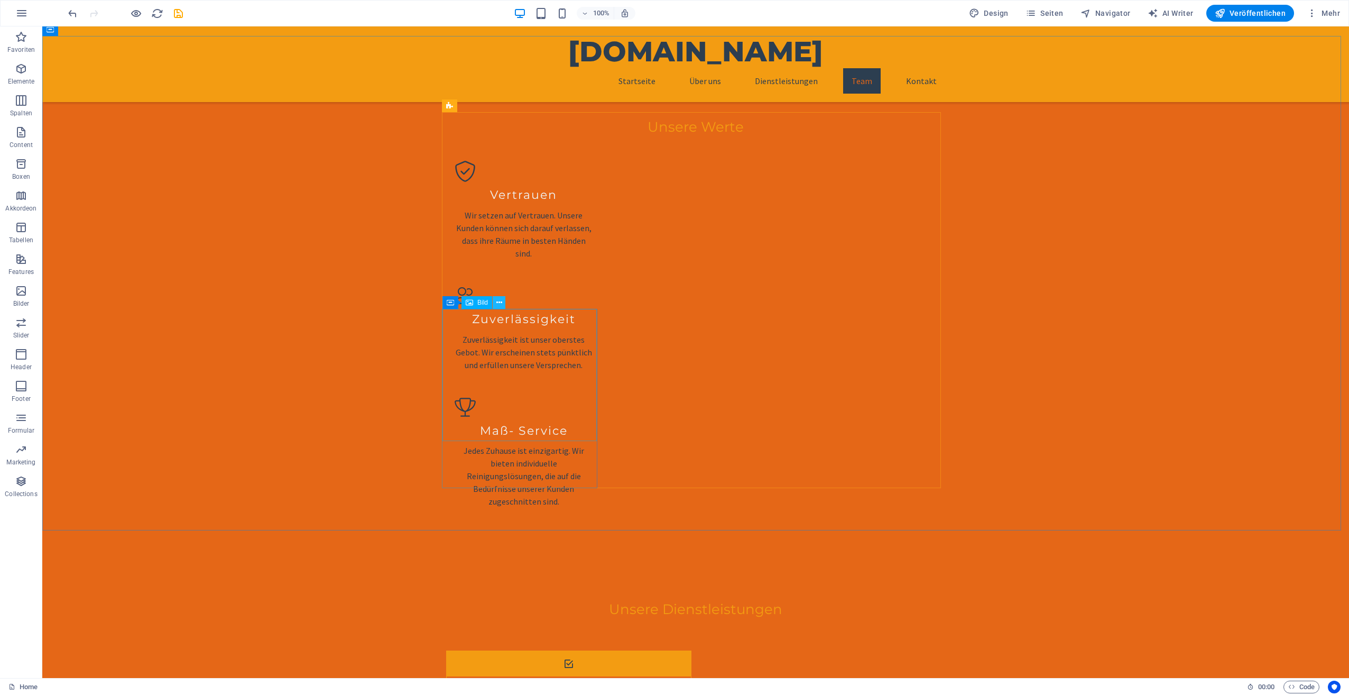
click at [499, 304] on icon at bounding box center [500, 302] width 6 height 11
click at [501, 301] on icon at bounding box center [500, 302] width 6 height 11
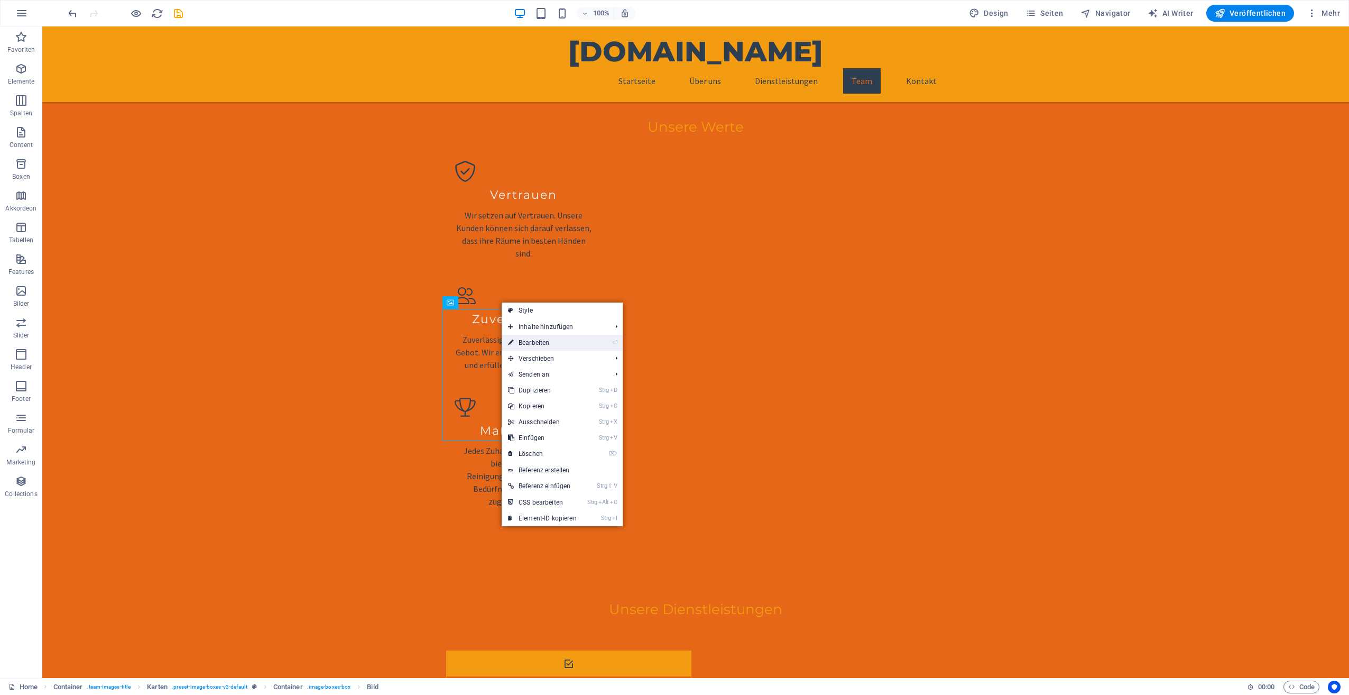
click at [537, 343] on link "⏎ Bearbeiten" at bounding box center [542, 343] width 81 height 16
select select "vw"
select select "px"
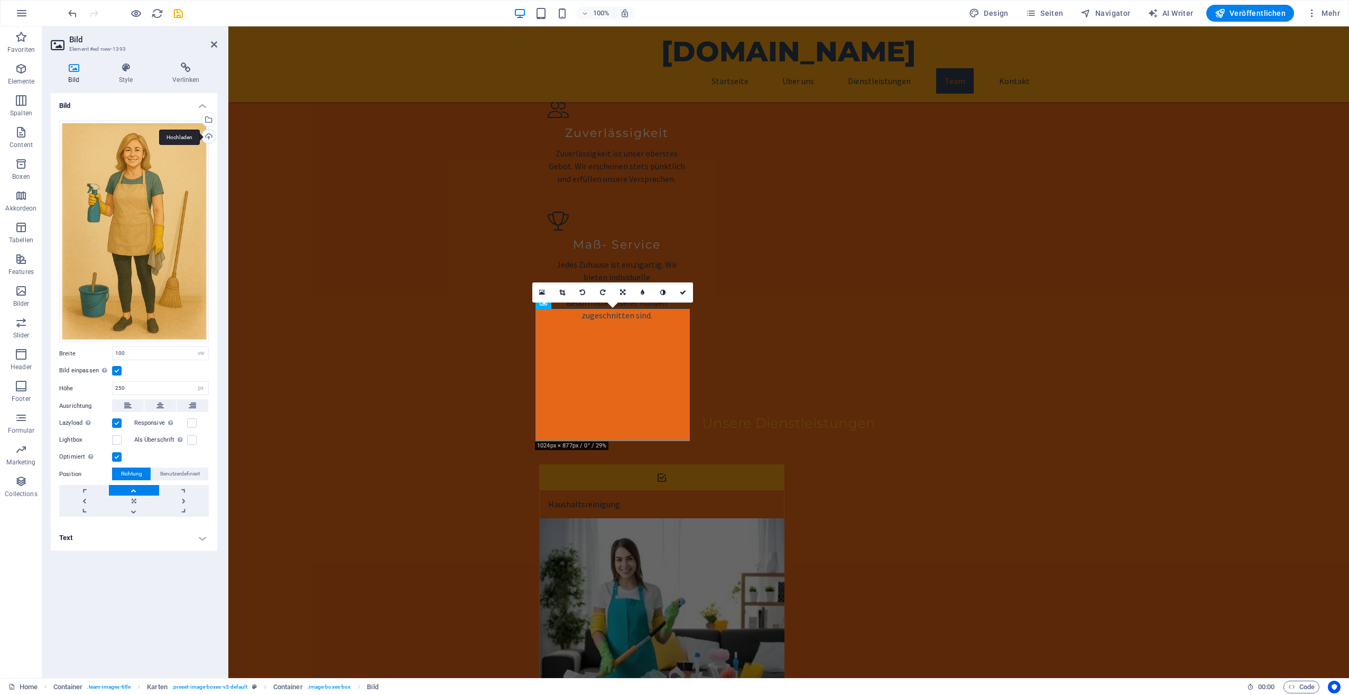
click at [205, 137] on div "Hochladen" at bounding box center [208, 138] width 16 height 16
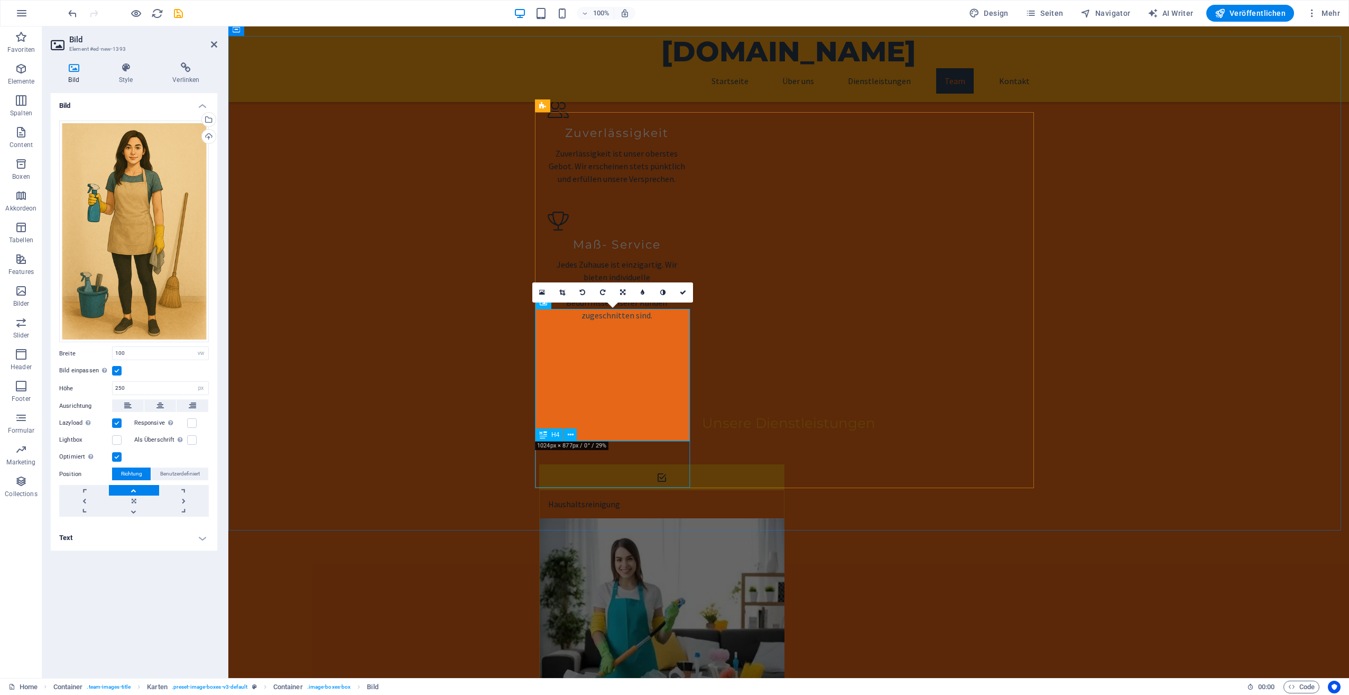
drag, startPoint x: 565, startPoint y: 461, endPoint x: 748, endPoint y: 462, distance: 183.0
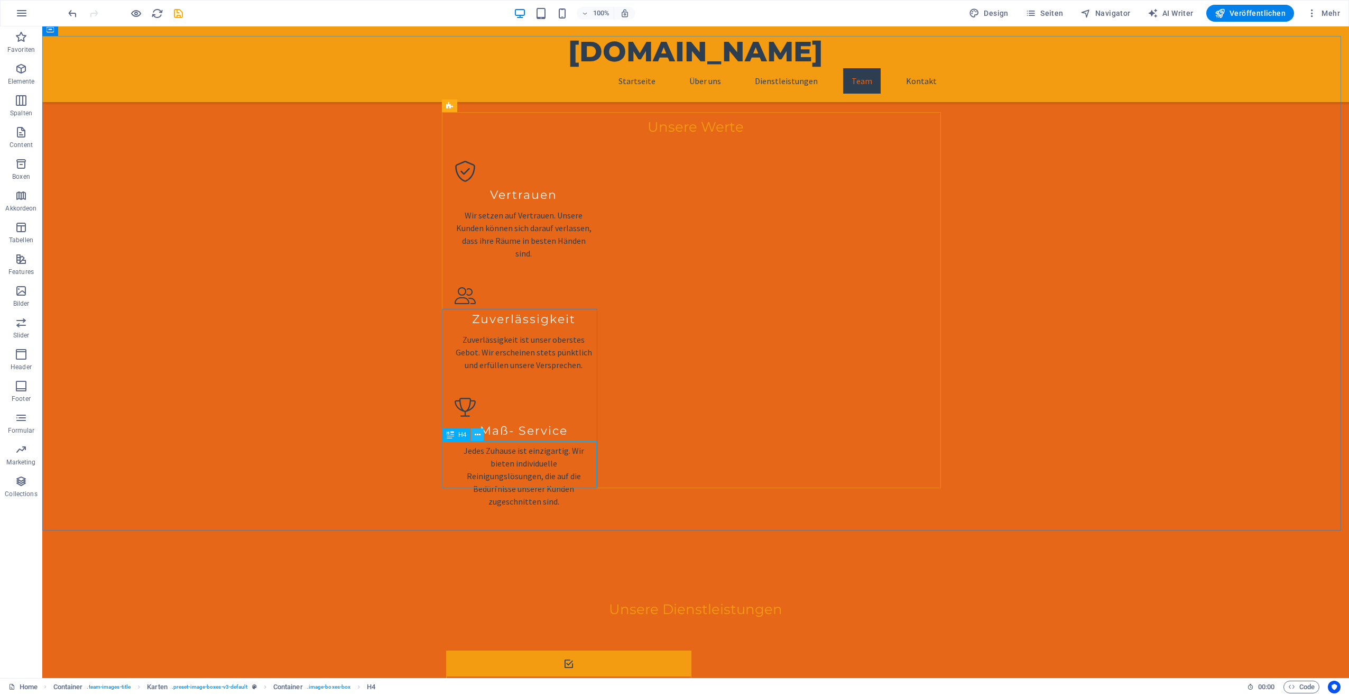
click at [477, 434] on icon at bounding box center [478, 434] width 6 height 11
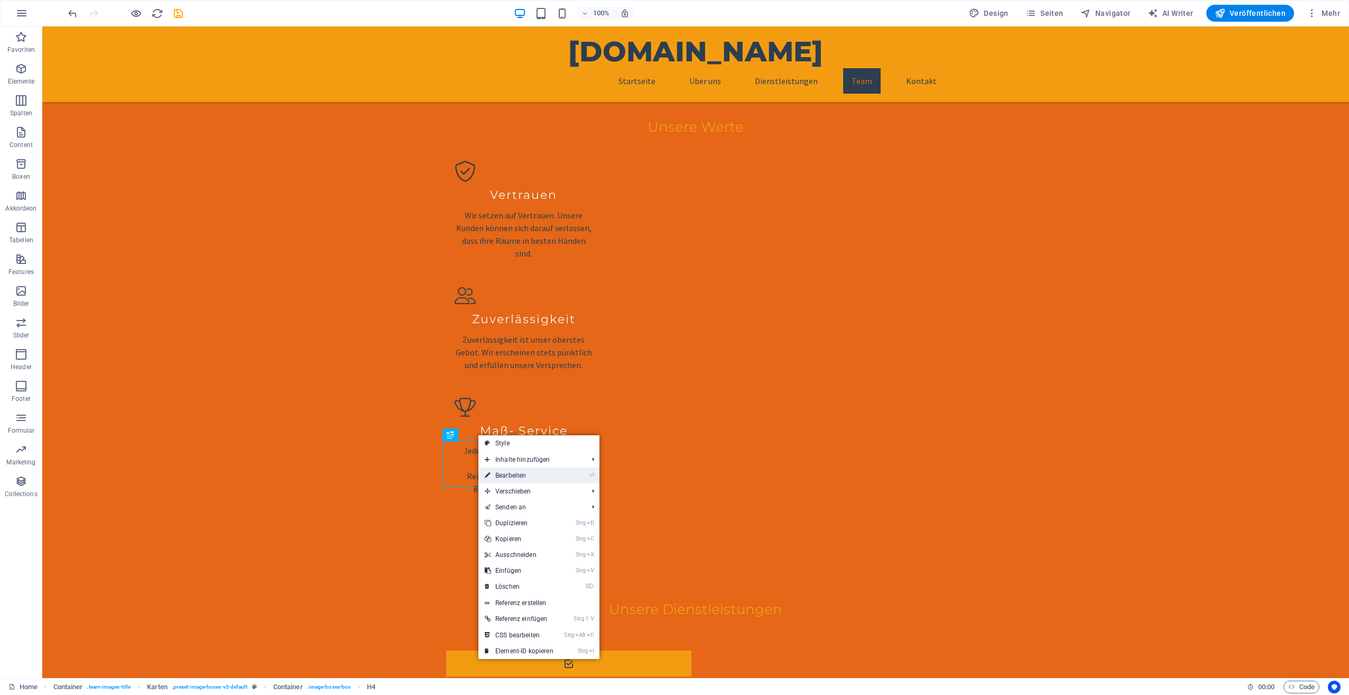
click at [502, 473] on link "⏎ Bearbeiten" at bounding box center [519, 475] width 81 height 16
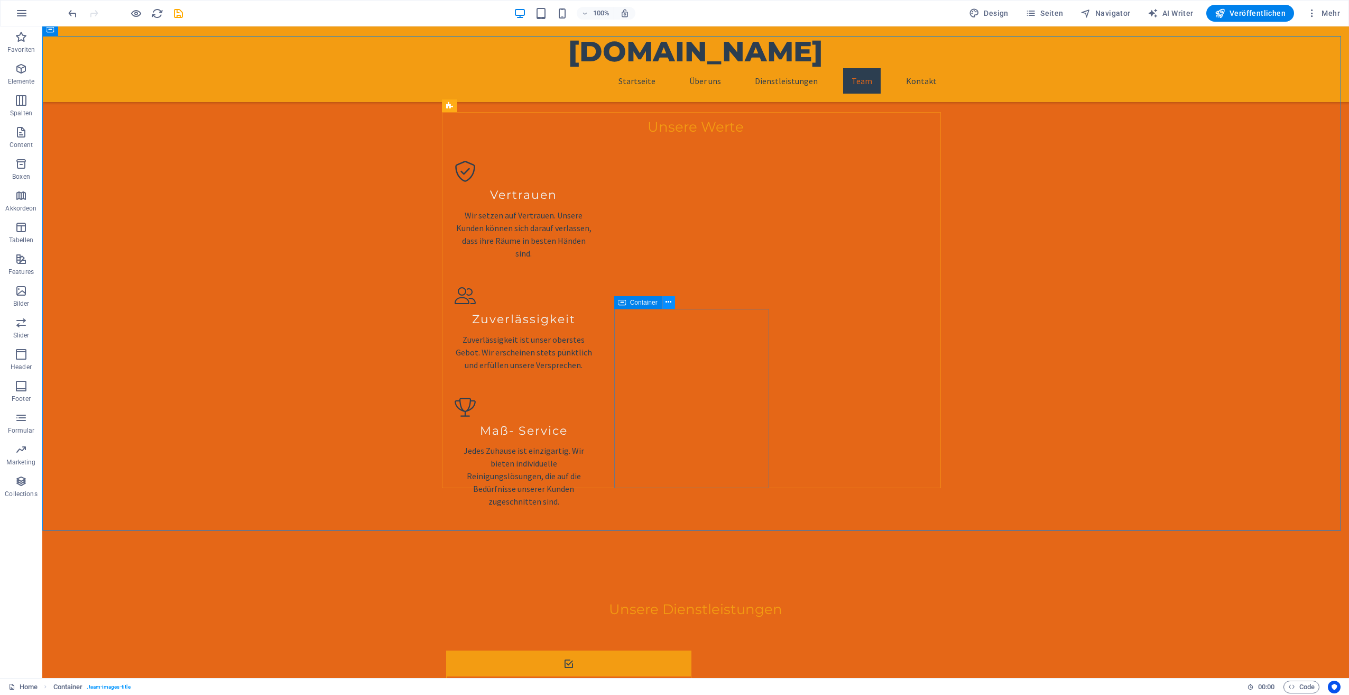
click at [666, 302] on icon at bounding box center [669, 302] width 6 height 11
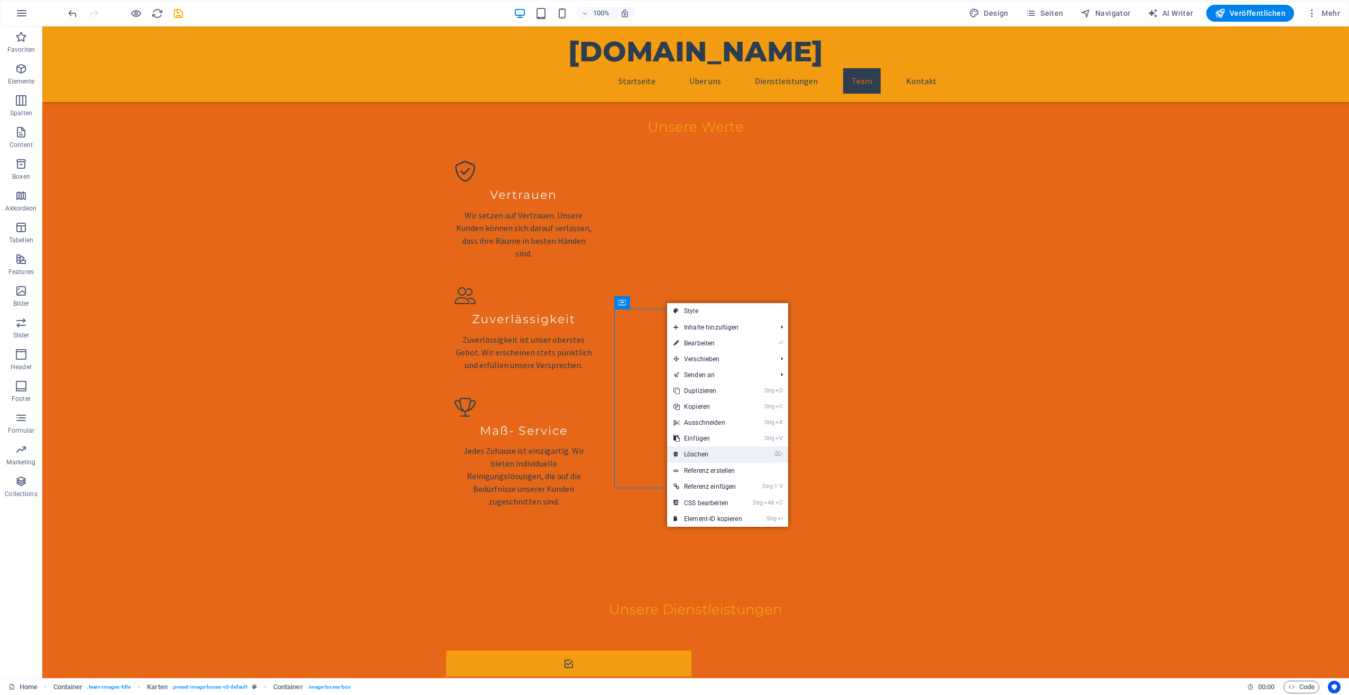
click at [718, 453] on link "⌦ Löschen" at bounding box center [707, 454] width 81 height 16
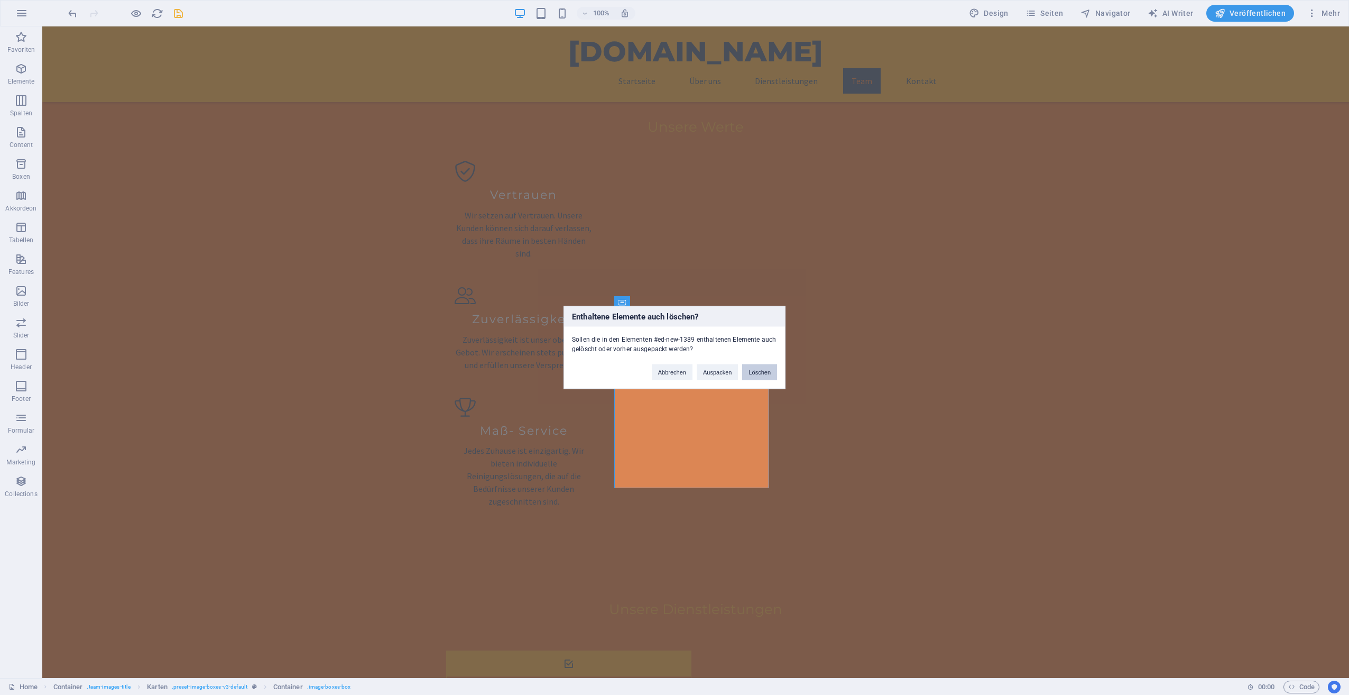
click at [750, 370] on button "Löschen" at bounding box center [759, 372] width 35 height 16
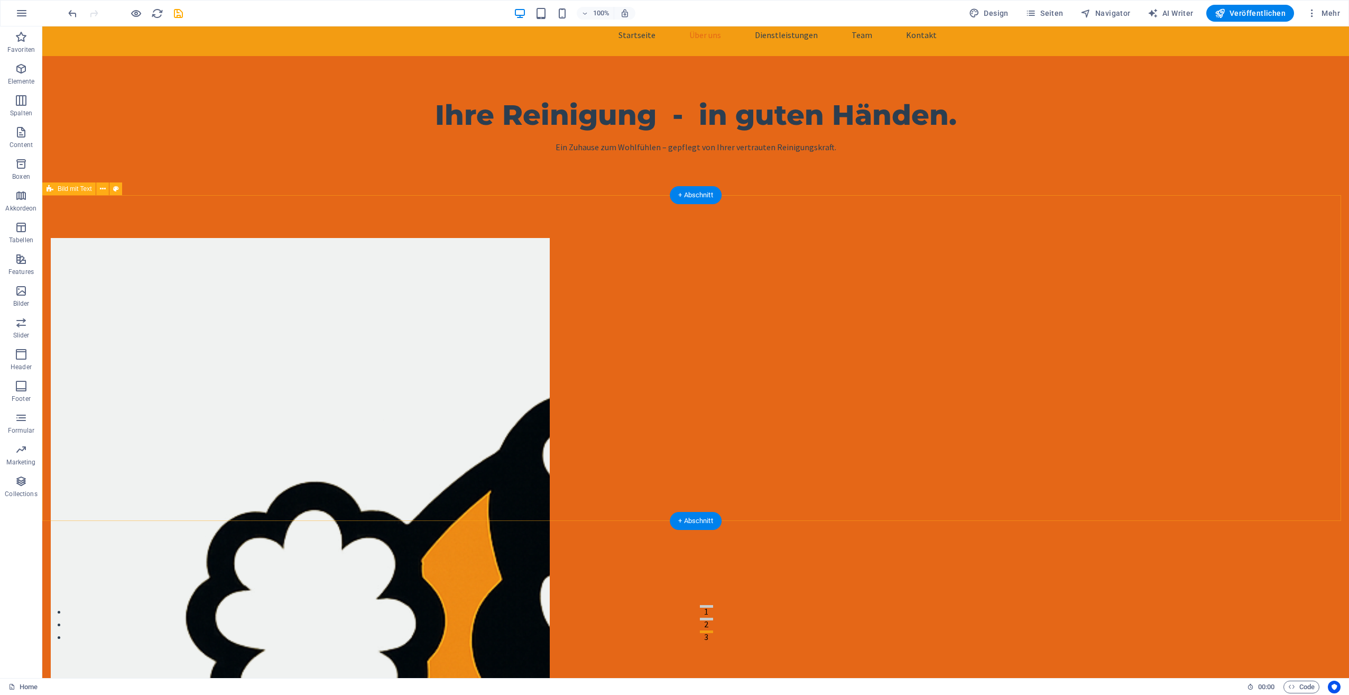
scroll to position [0, 0]
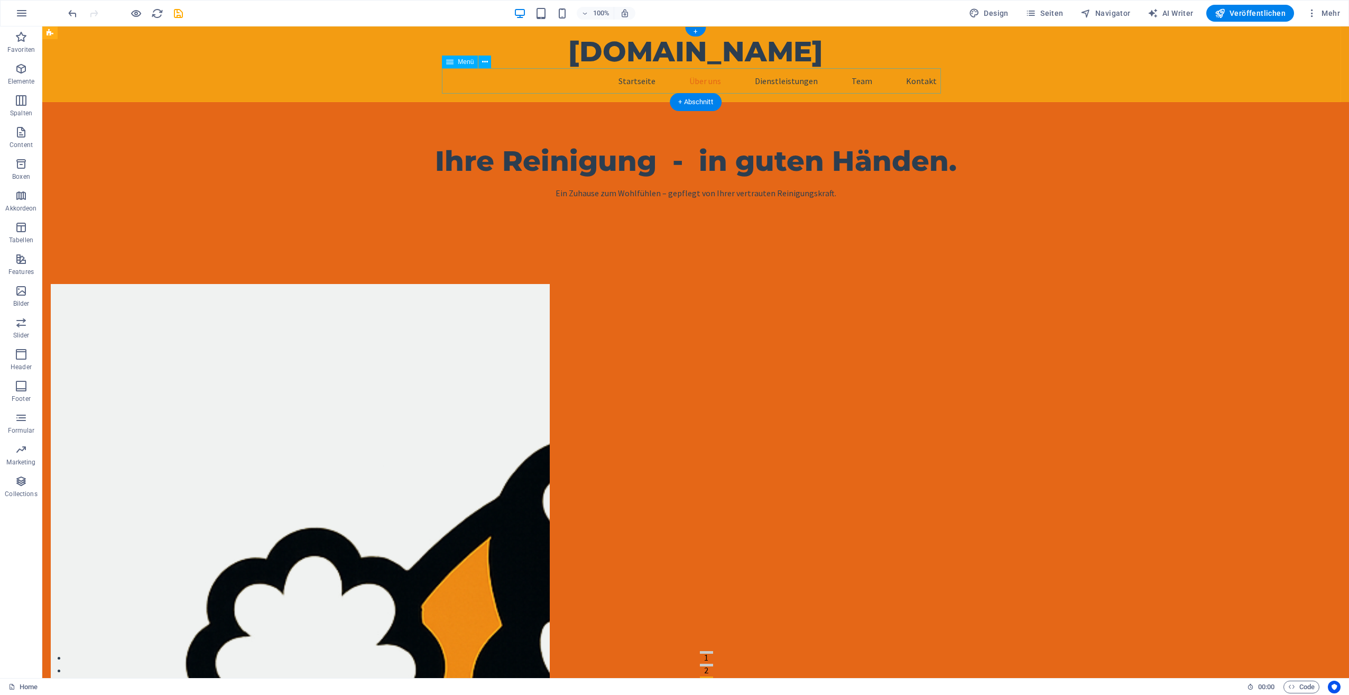
click at [797, 80] on nav "Startseite Über uns Dienstleistungen Team Kontakt" at bounding box center [695, 80] width 499 height 25
click at [1248, 11] on span "Veröffentlichen" at bounding box center [1250, 13] width 71 height 11
checkbox input "false"
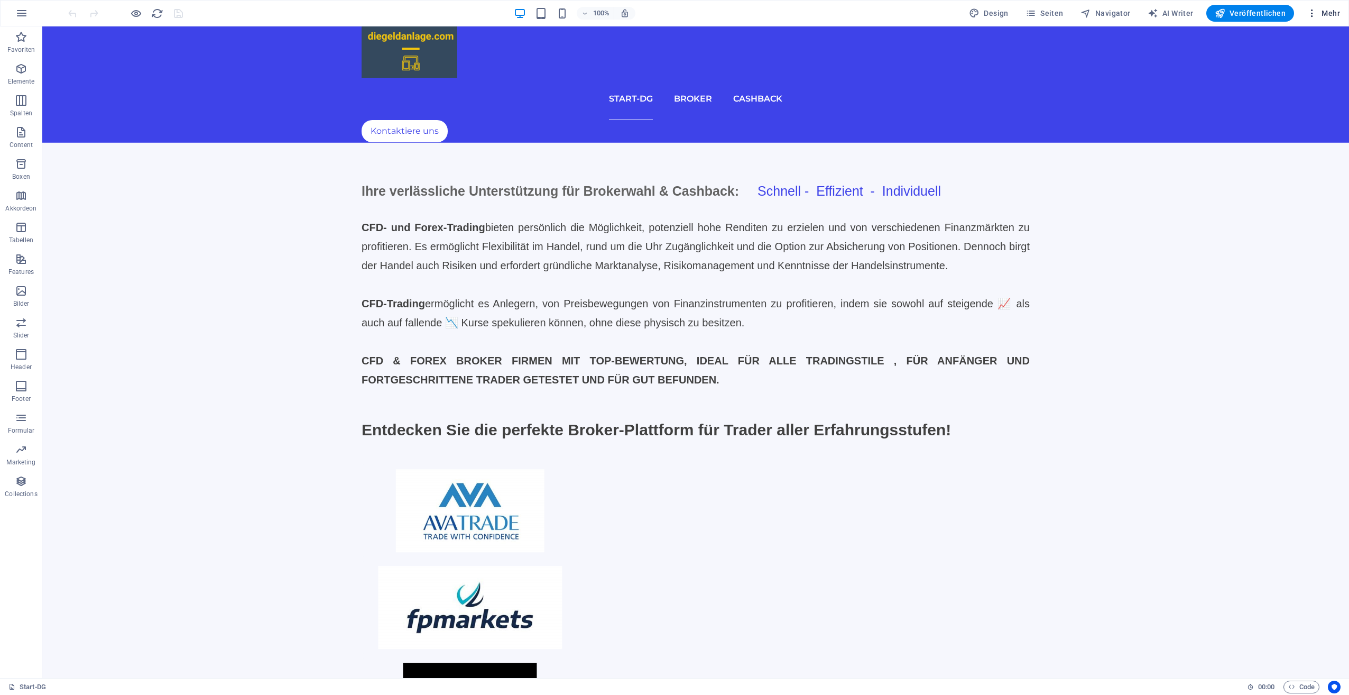
click at [1316, 11] on icon "button" at bounding box center [1312, 13] width 11 height 11
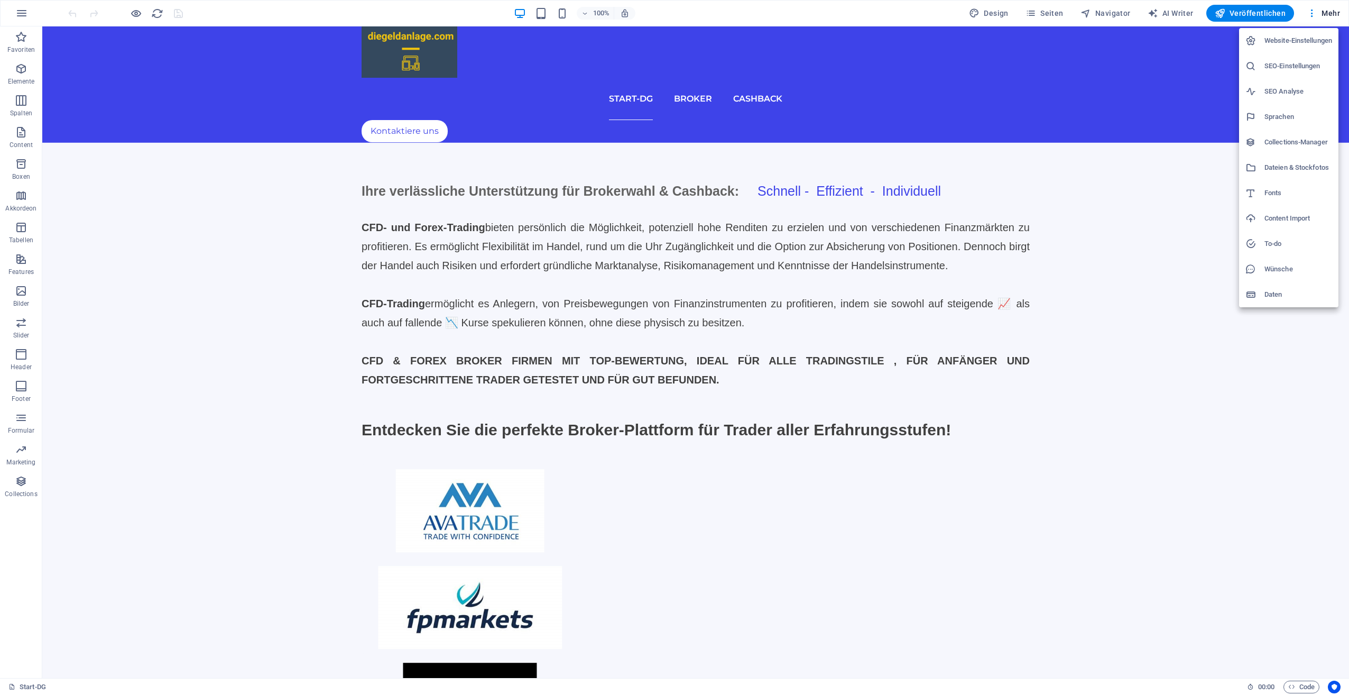
click at [1300, 39] on h6 "Website-Einstellungen" at bounding box center [1299, 40] width 68 height 13
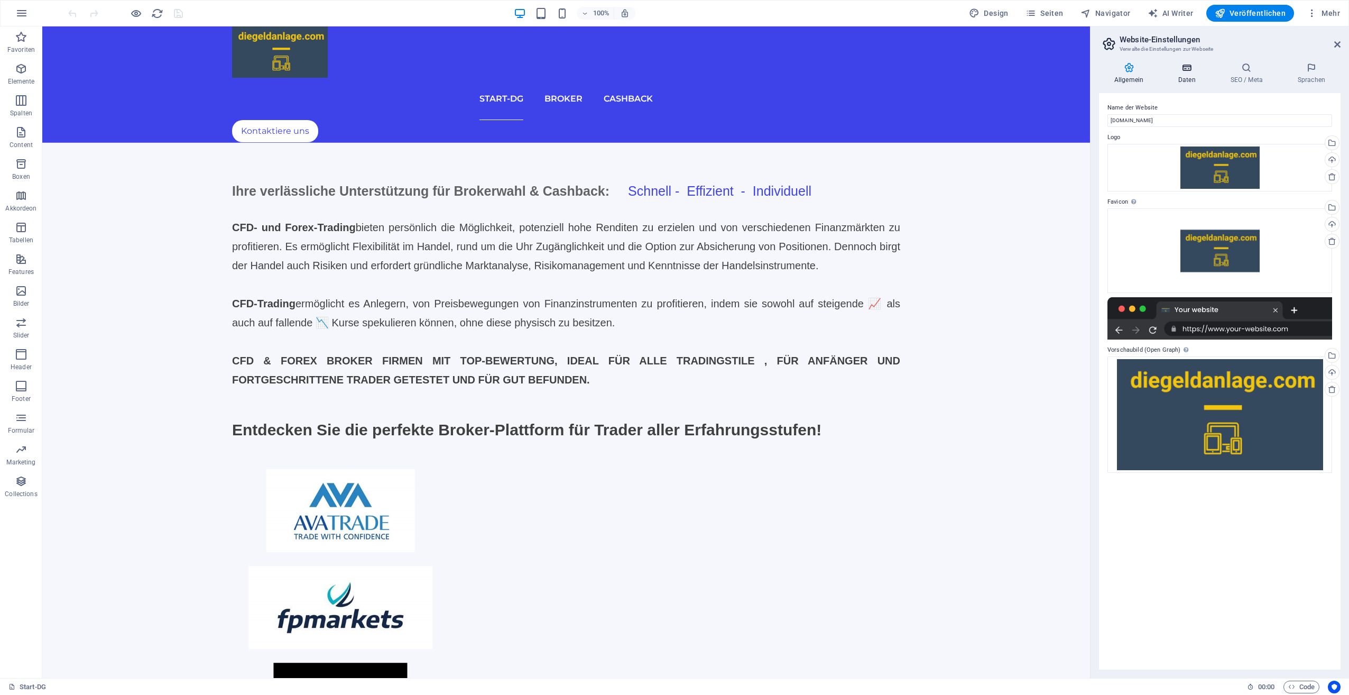
click at [1189, 77] on h4 "Daten" at bounding box center [1189, 73] width 52 height 22
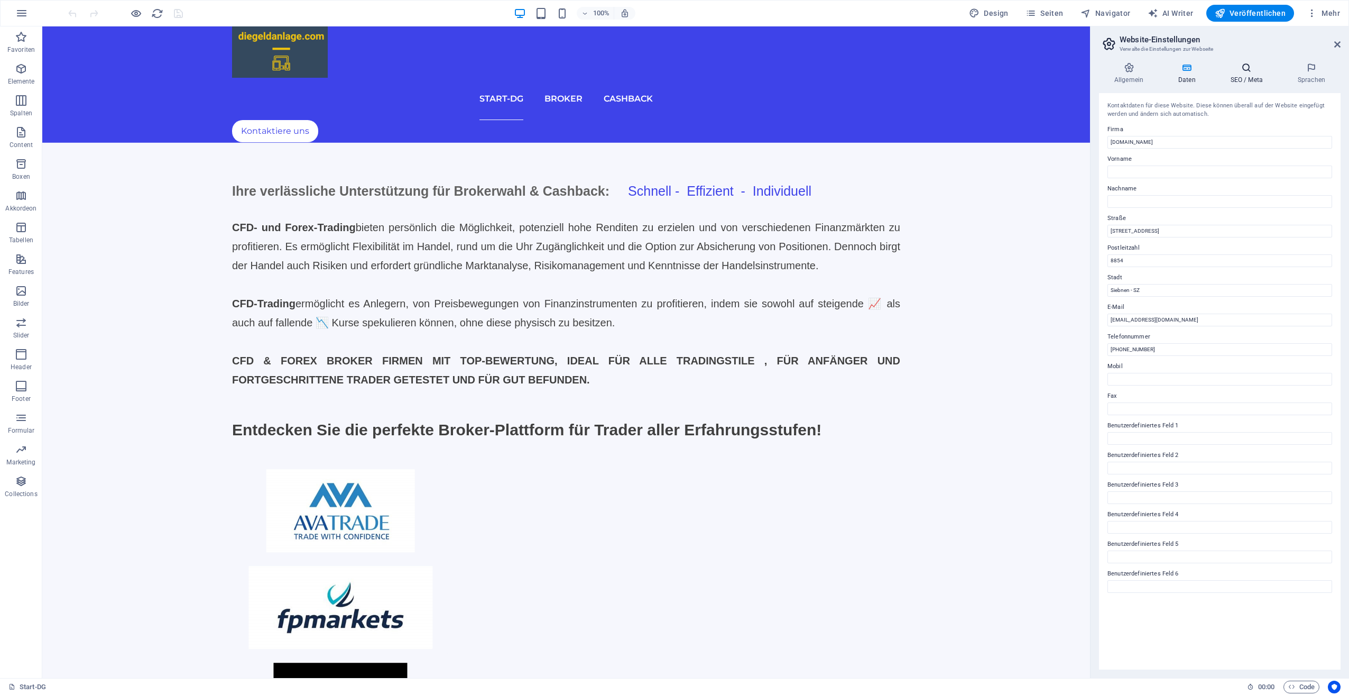
click at [1241, 72] on h4 "SEO / Meta" at bounding box center [1249, 73] width 67 height 22
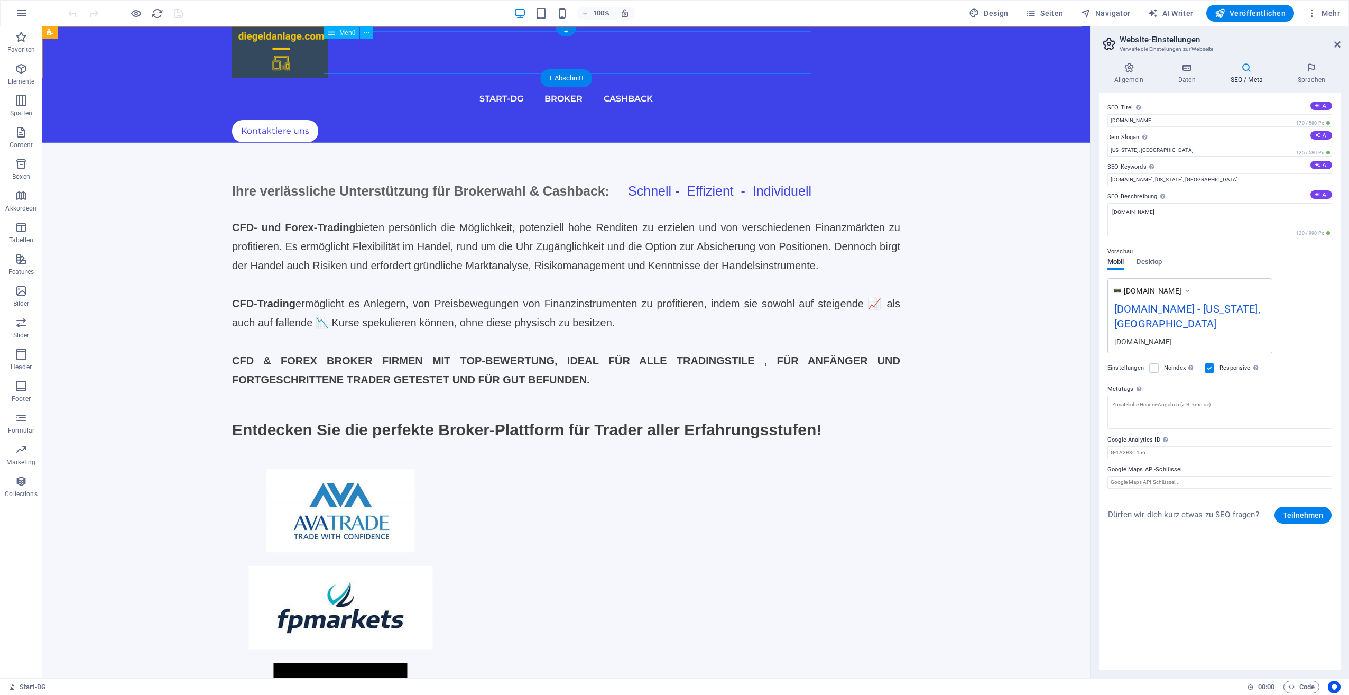
click at [511, 78] on nav "Start-DG Broker Cashback" at bounding box center [566, 99] width 668 height 42
click at [1043, 8] on span "Seiten" at bounding box center [1045, 13] width 38 height 11
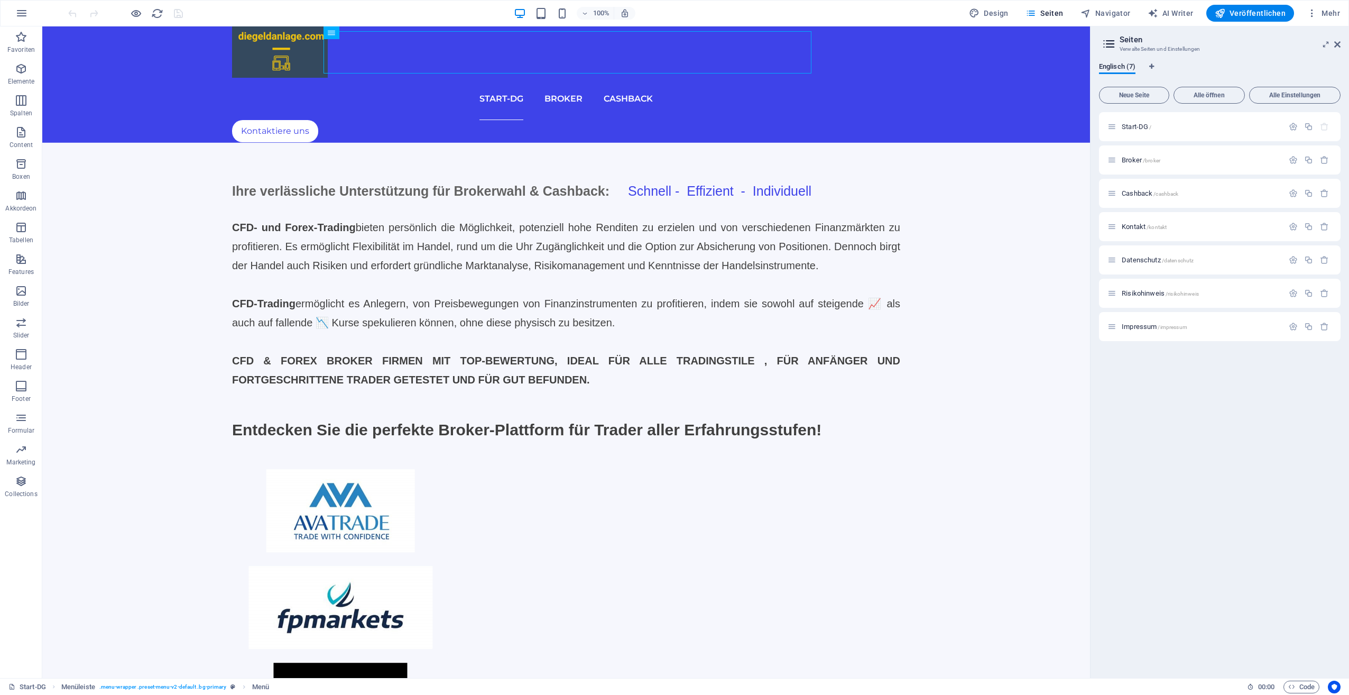
click at [1113, 40] on icon at bounding box center [1109, 43] width 16 height 15
click at [1053, 7] on button "Seiten" at bounding box center [1045, 13] width 47 height 17
click at [1134, 123] on span "Start-DG /" at bounding box center [1137, 127] width 30 height 8
click at [1130, 126] on span "Start-DG /" at bounding box center [1137, 127] width 30 height 8
click at [1135, 155] on div "Broker /broker" at bounding box center [1196, 160] width 176 height 12
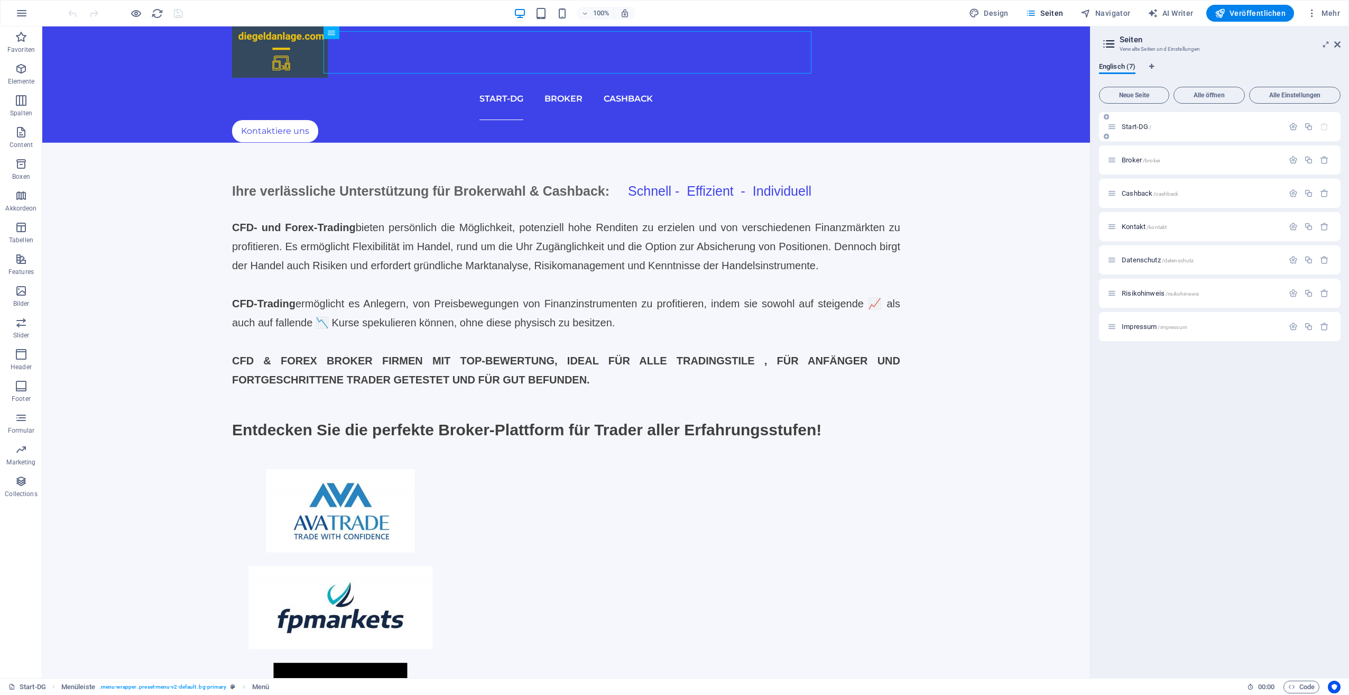
click at [1132, 136] on div "Start-DG /" at bounding box center [1220, 126] width 242 height 29
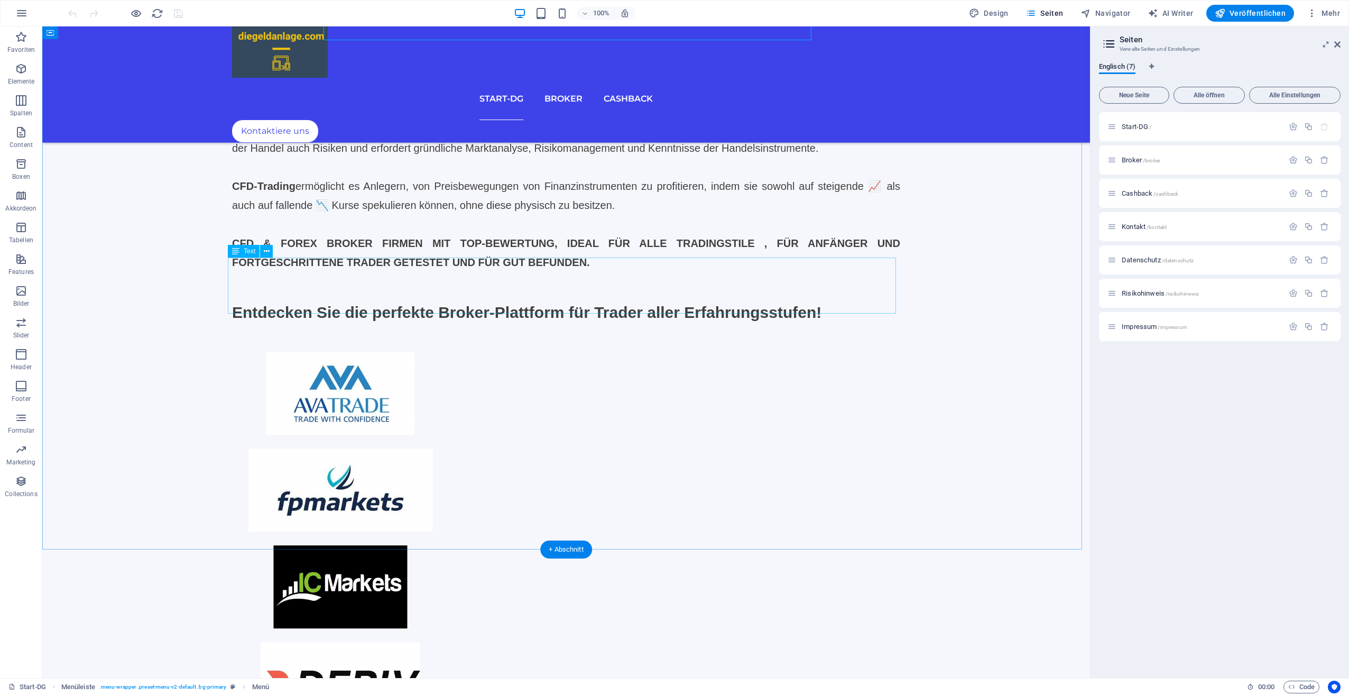
scroll to position [159, 0]
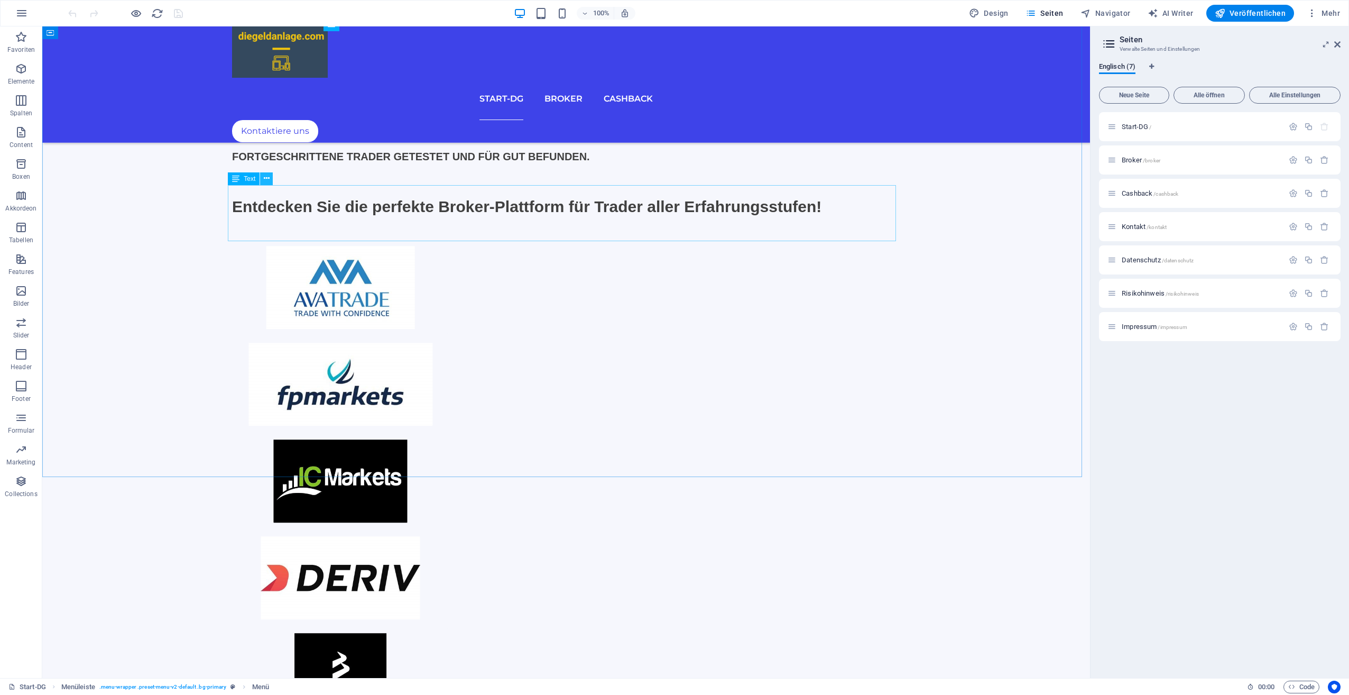
click at [269, 180] on icon at bounding box center [267, 178] width 6 height 11
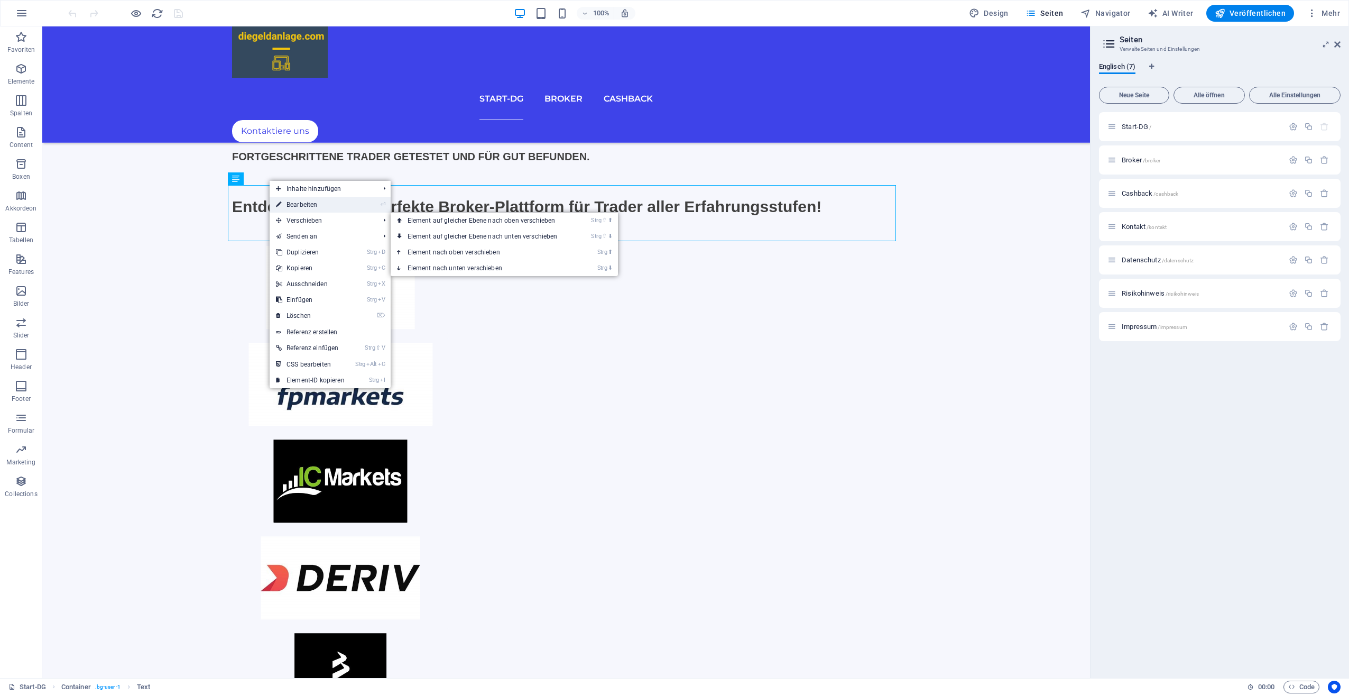
click at [296, 201] on link "⏎ Bearbeiten" at bounding box center [310, 205] width 81 height 16
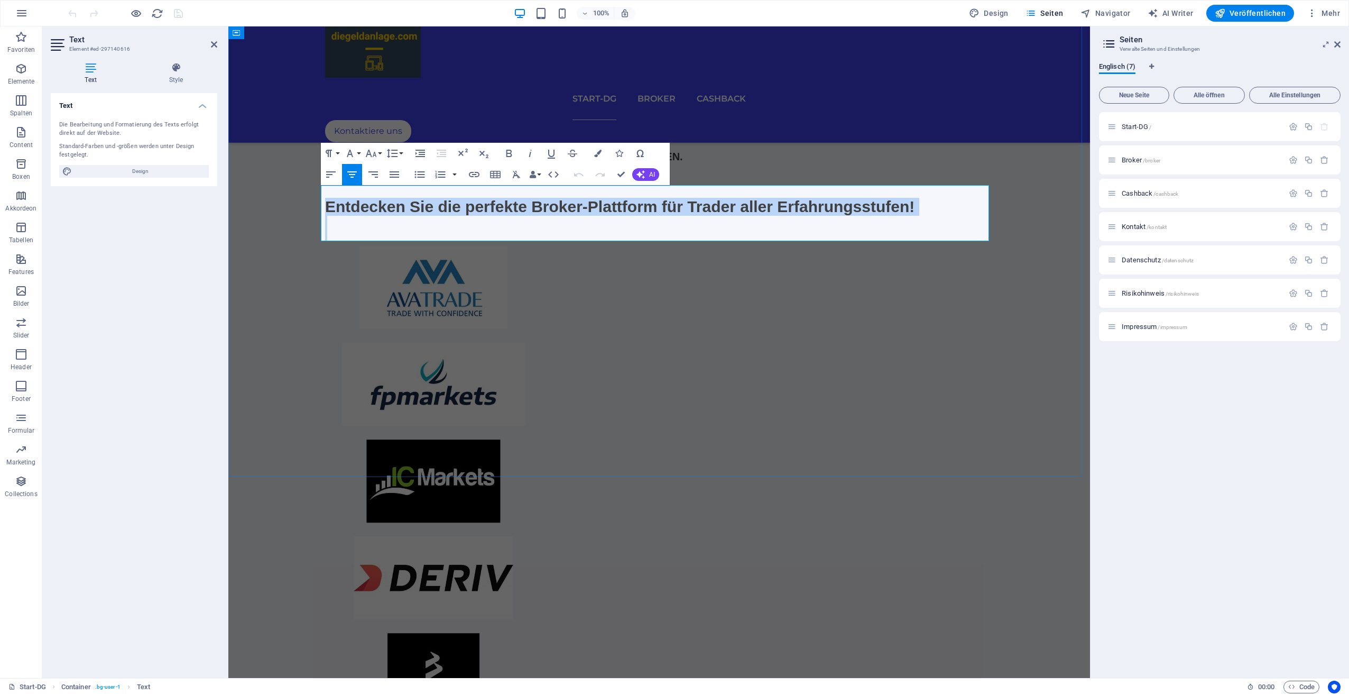
drag, startPoint x: 325, startPoint y: 203, endPoint x: 951, endPoint y: 233, distance: 627.3
click at [951, 233] on div "Entdecken Sie die perfekte Broker-Plattform für Trader aller Erfahrungsstufen!" at bounding box center [659, 213] width 668 height 56
copy div "Entdecken Sie die perfekte Broker-Plattform für Trader aller Erfahrungsstufen!"
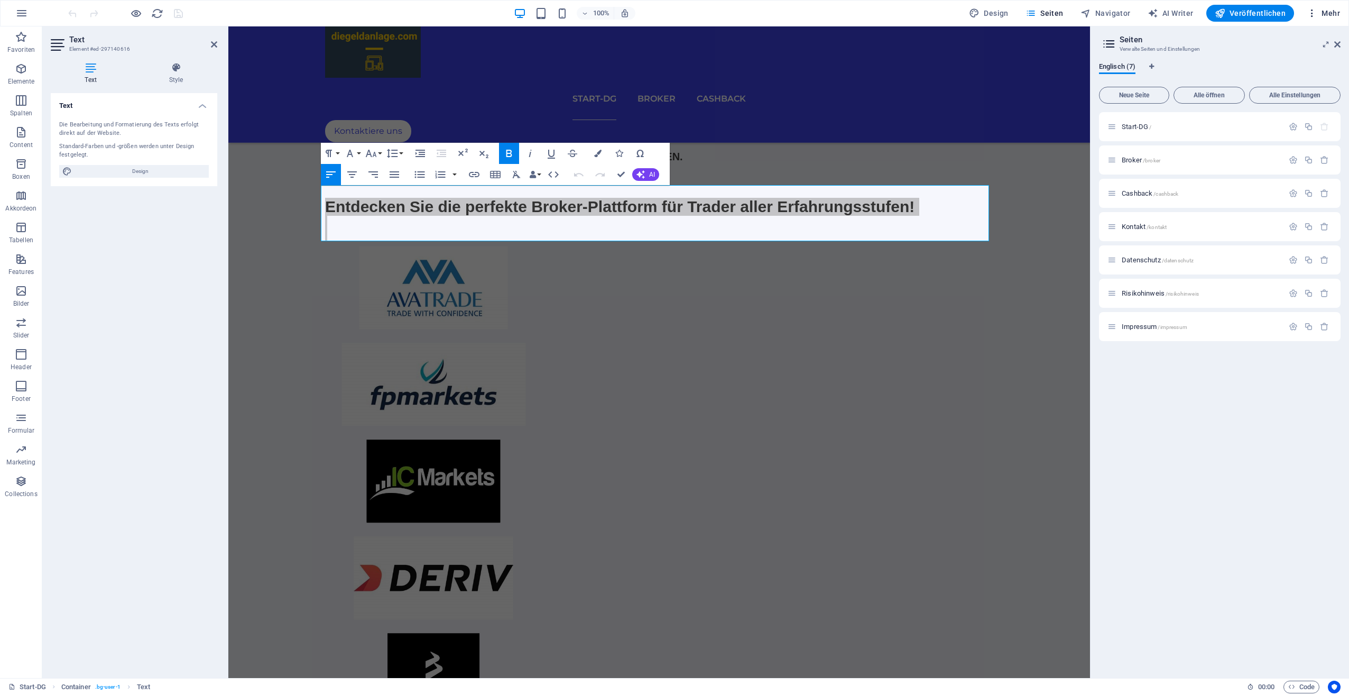
click at [1325, 14] on span "Mehr" at bounding box center [1323, 13] width 33 height 11
click at [1287, 64] on h6 "SEO-Einstellungen" at bounding box center [1299, 66] width 68 height 13
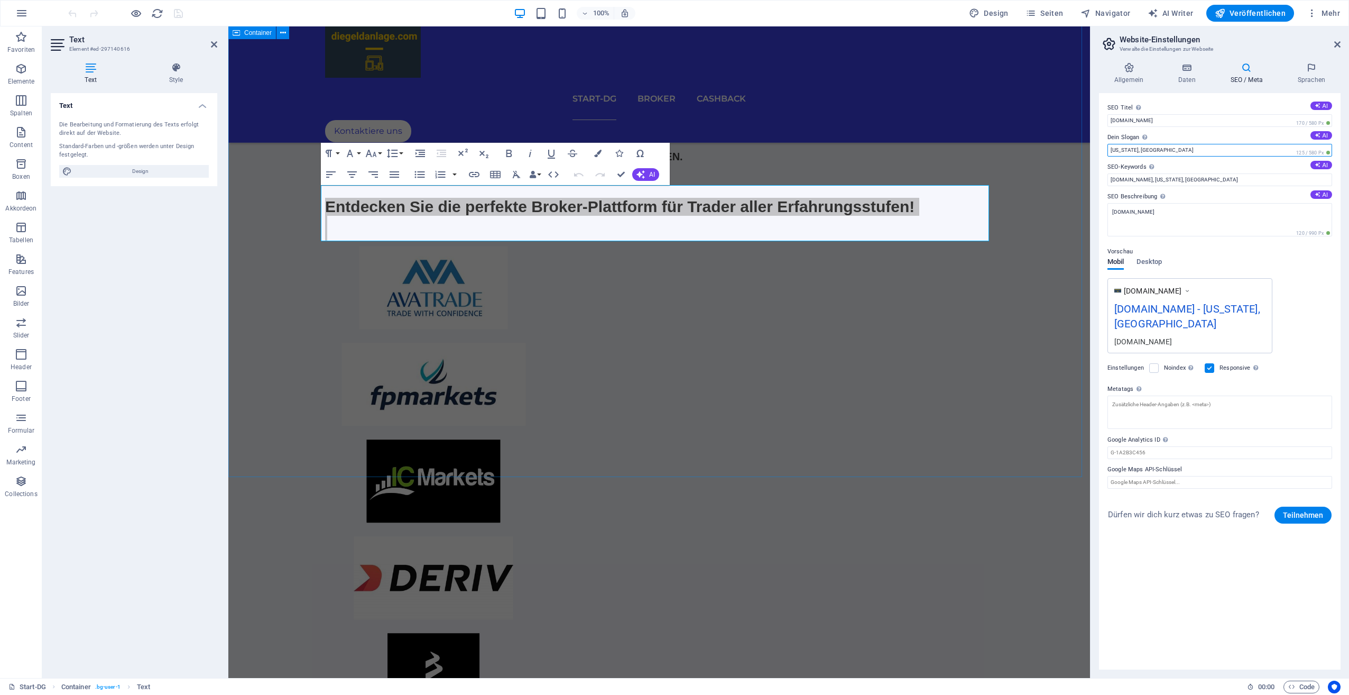
drag, startPoint x: 1383, startPoint y: 173, endPoint x: 1080, endPoint y: 159, distance: 302.8
click at [1149, 144] on div "Dein Slogan Der Slogan deiner Website. AI New York, NY 125 / 580 Px" at bounding box center [1220, 143] width 225 height 25
paste input "Entdecken Sie die perfekte Broker-Plattform für Trader aller Erfahrungsstufen!"
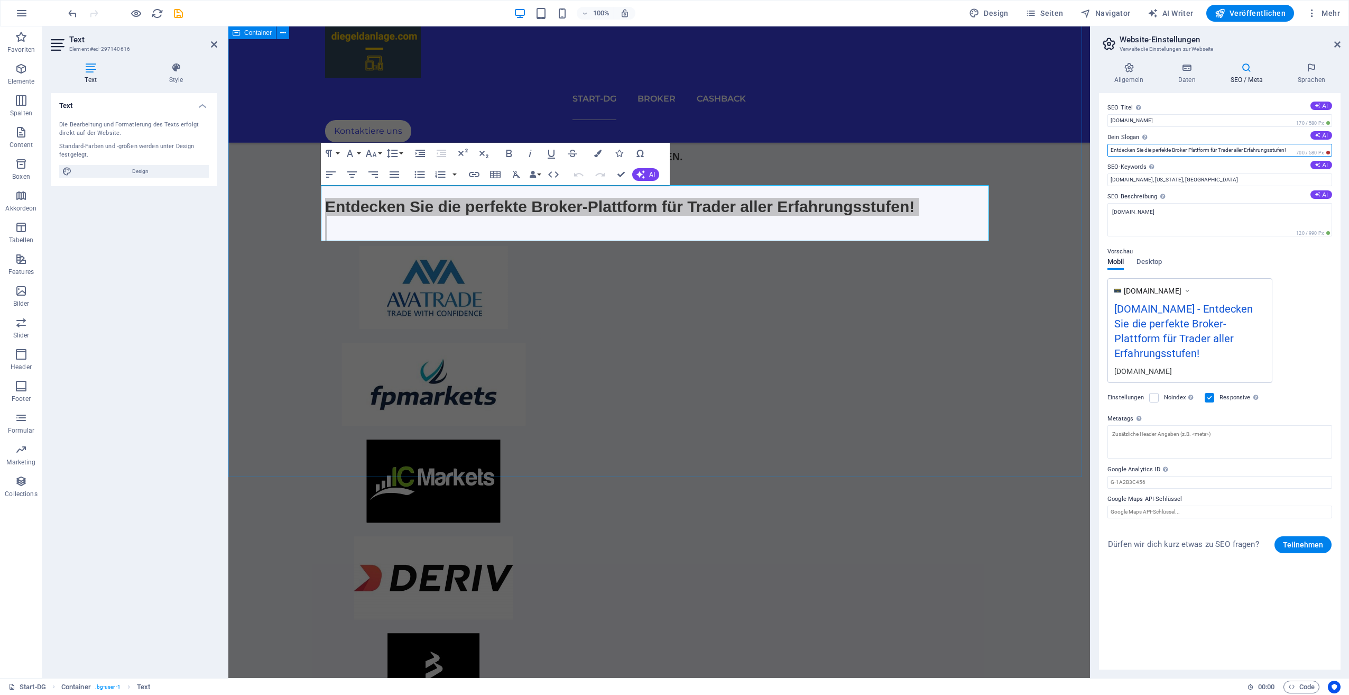
type input "Entdecken Sie die perfekte Broker-Plattform für Trader aller Erfahrungsstufen!"
click at [1023, 134] on div "Ihre verlässliche Unterstützung für Brokerwahl & Cashback: Schnell - Effizient …" at bounding box center [659, 390] width 862 height 940
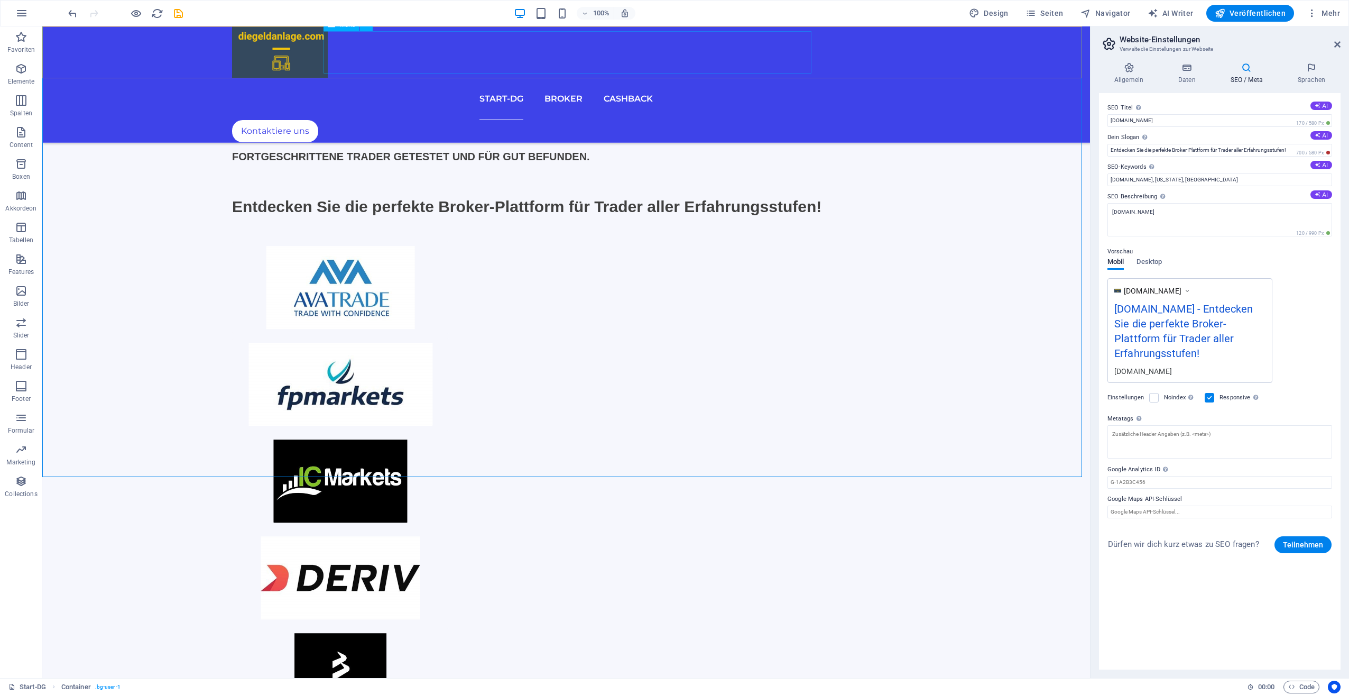
click at [625, 78] on nav "Start-DG Broker Cashback" at bounding box center [566, 99] width 668 height 42
click at [1068, 10] on button "Seiten" at bounding box center [1045, 13] width 47 height 17
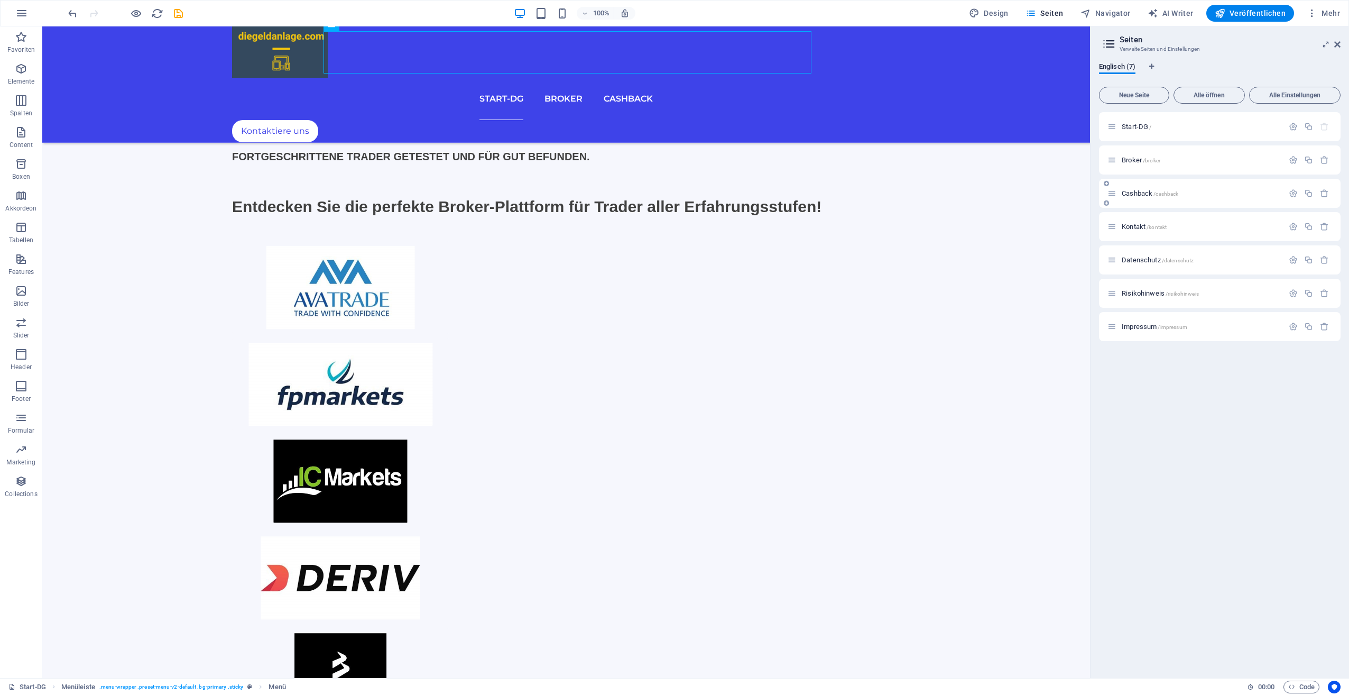
click at [1134, 187] on div "Cashback /cashback" at bounding box center [1196, 193] width 176 height 12
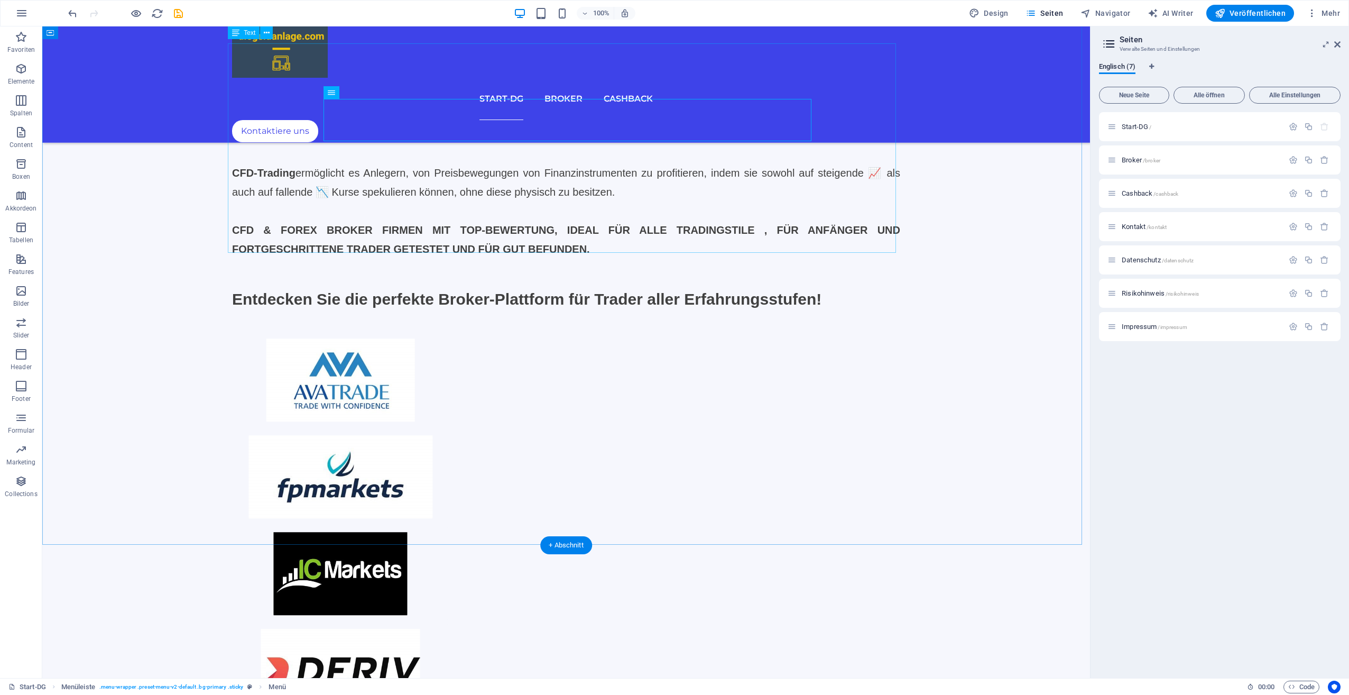
scroll to position [0, 0]
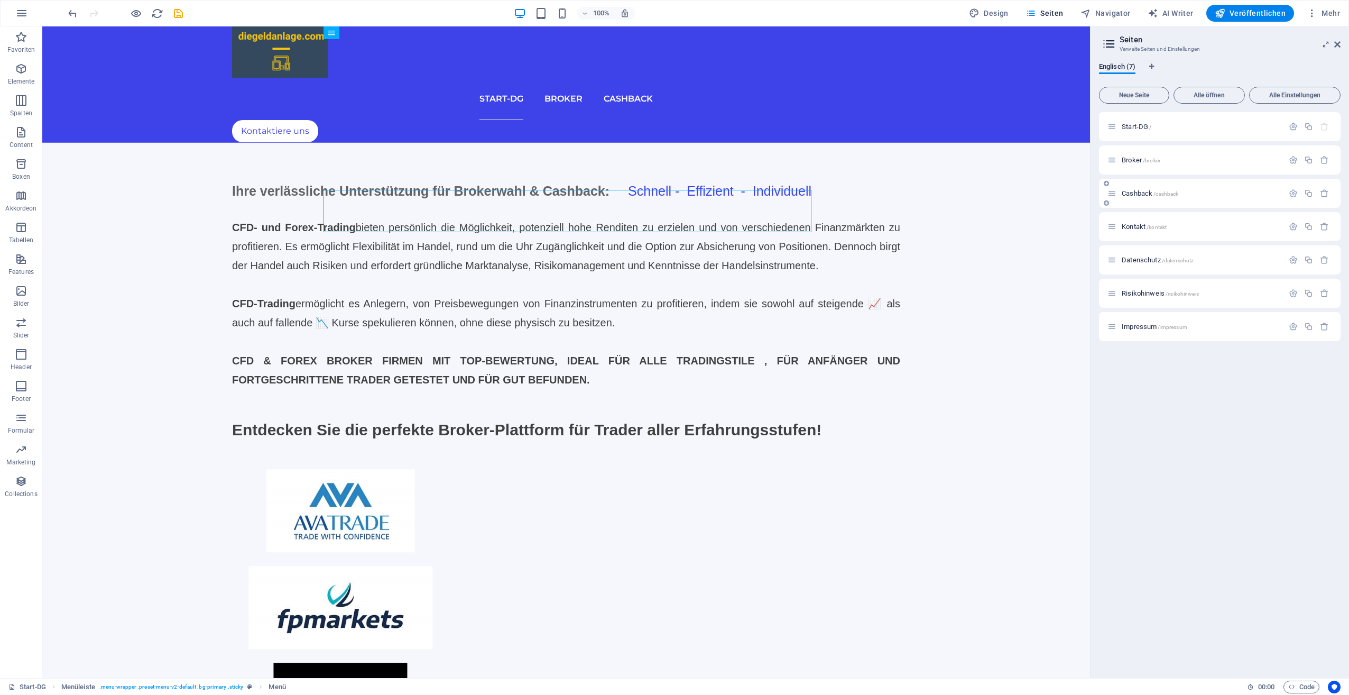
click at [1137, 193] on span "Cashback /cashback" at bounding box center [1150, 193] width 57 height 8
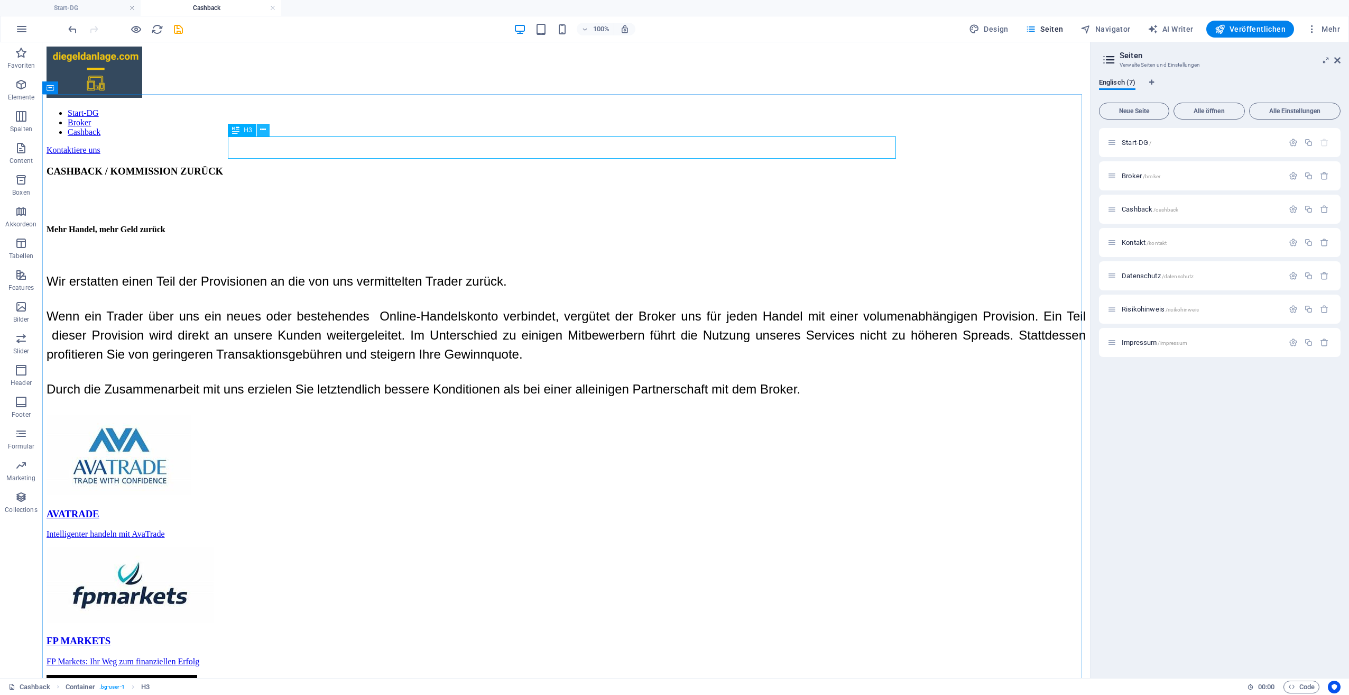
click at [262, 128] on icon at bounding box center [263, 129] width 6 height 11
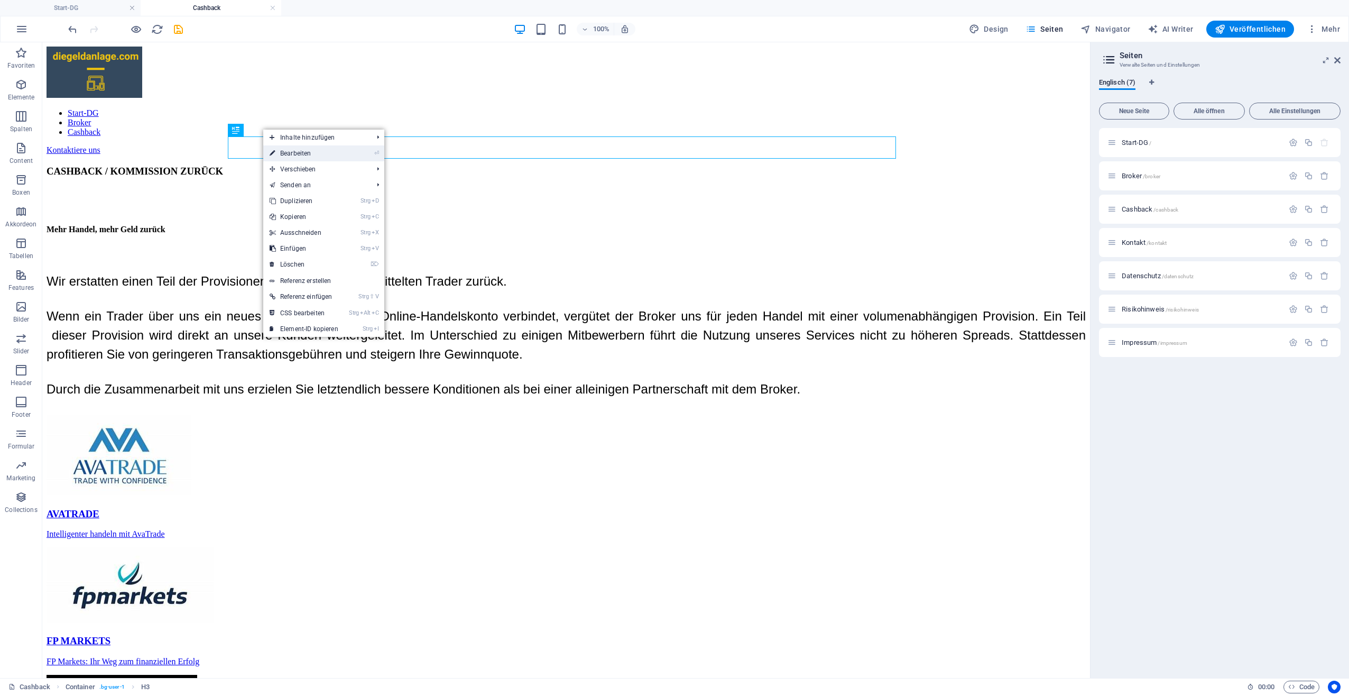
click at [289, 158] on link "⏎ Bearbeiten" at bounding box center [303, 153] width 81 height 16
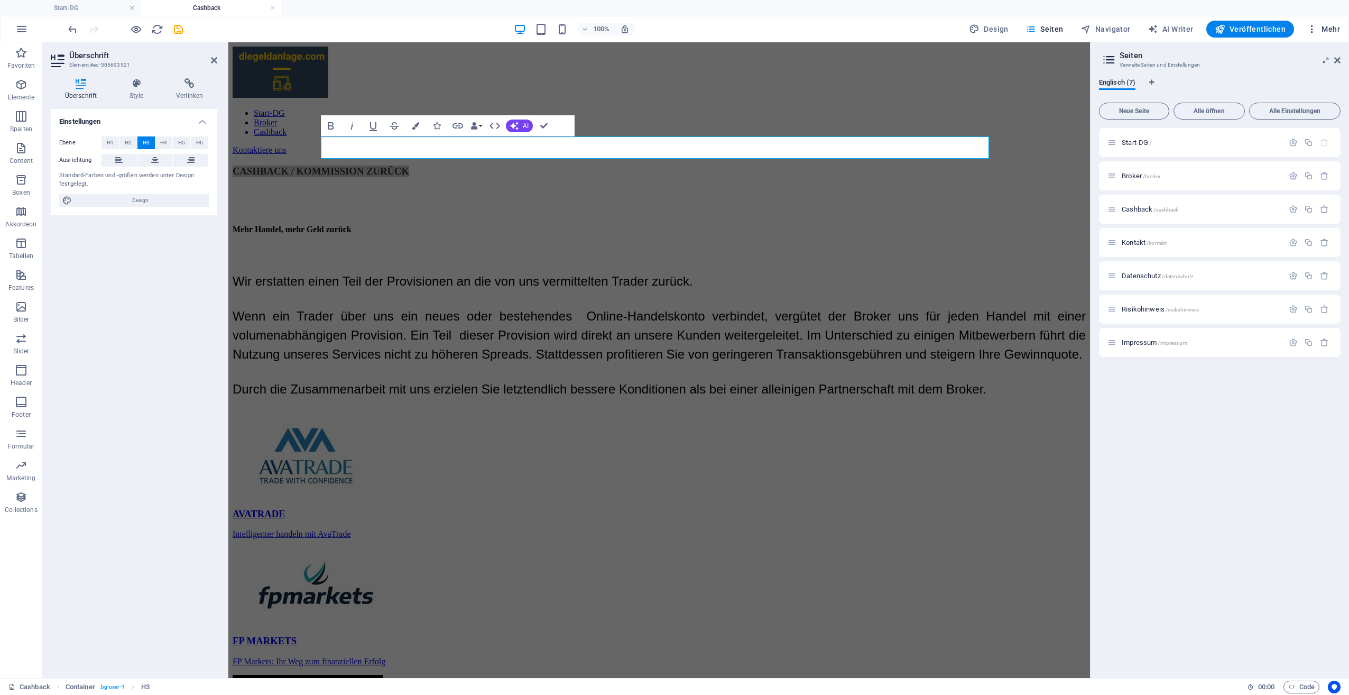
click at [1335, 30] on span "Mehr" at bounding box center [1323, 29] width 33 height 11
click at [1291, 108] on h6 "SEO Analyse" at bounding box center [1299, 107] width 68 height 13
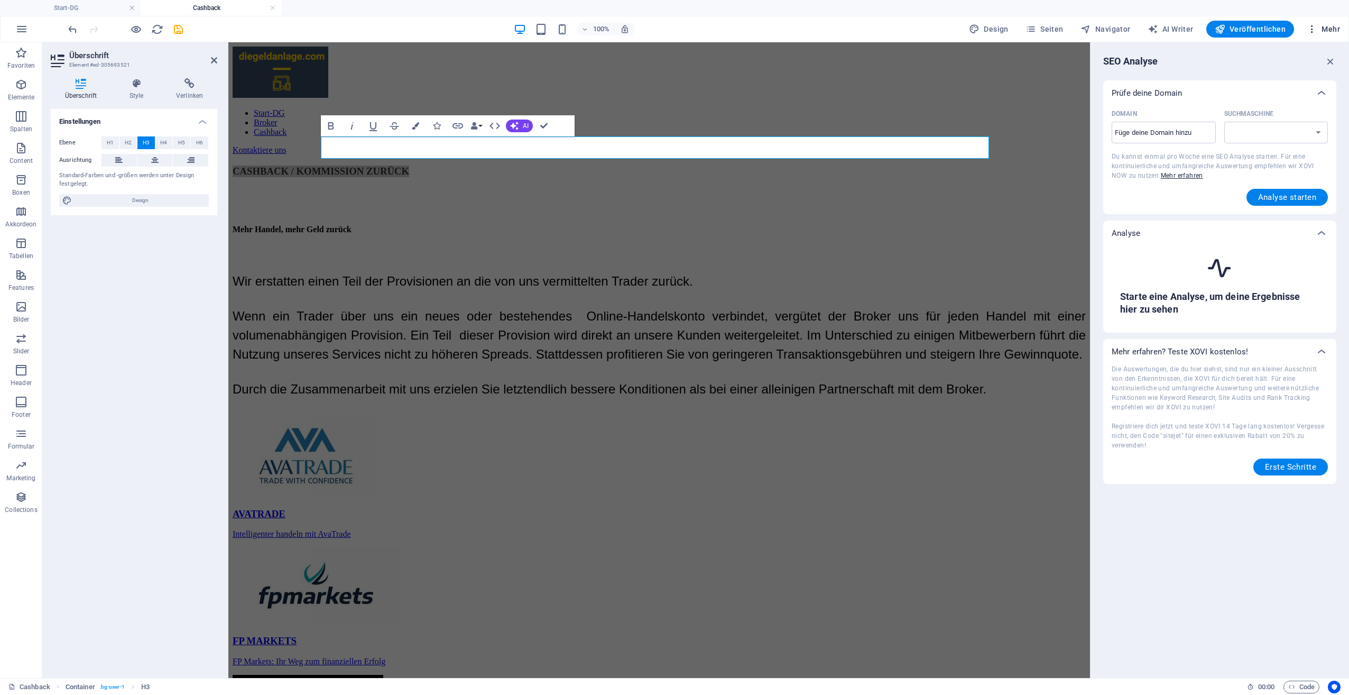
select select "google.com"
click at [1323, 30] on span "Mehr" at bounding box center [1323, 29] width 33 height 11
click at [1292, 82] on h6 "SEO-Einstellungen" at bounding box center [1299, 82] width 68 height 13
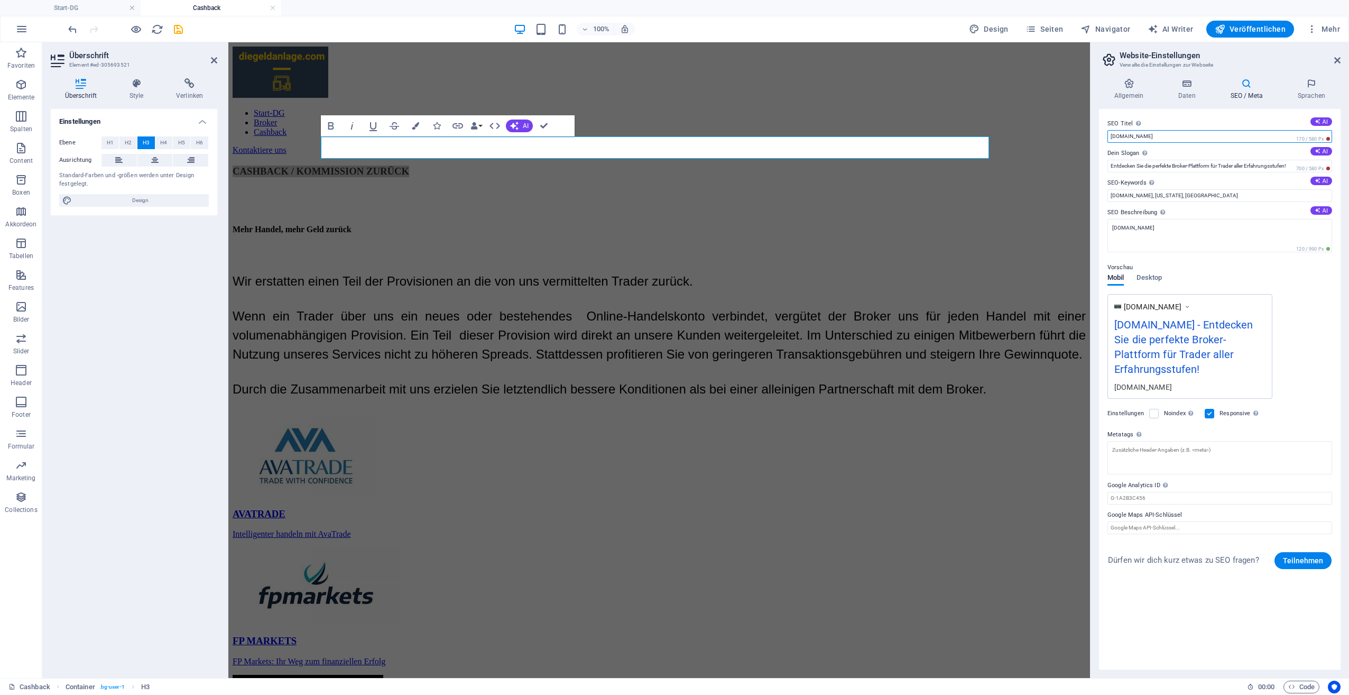
drag, startPoint x: 1180, startPoint y: 133, endPoint x: 1097, endPoint y: 139, distance: 83.2
click at [1097, 139] on div "Allgemein Daten SEO / Meta Sprachen Name der Website diegeldanlage.com Logo Zie…" at bounding box center [1220, 374] width 259 height 608
paste input "CASHBACK / KOMMISSION ZURÜCK"
type input "CASHBACK / KOMMISSION ZURÜCK"
click at [1207, 229] on textarea "[DOMAIN_NAME]" at bounding box center [1220, 235] width 225 height 33
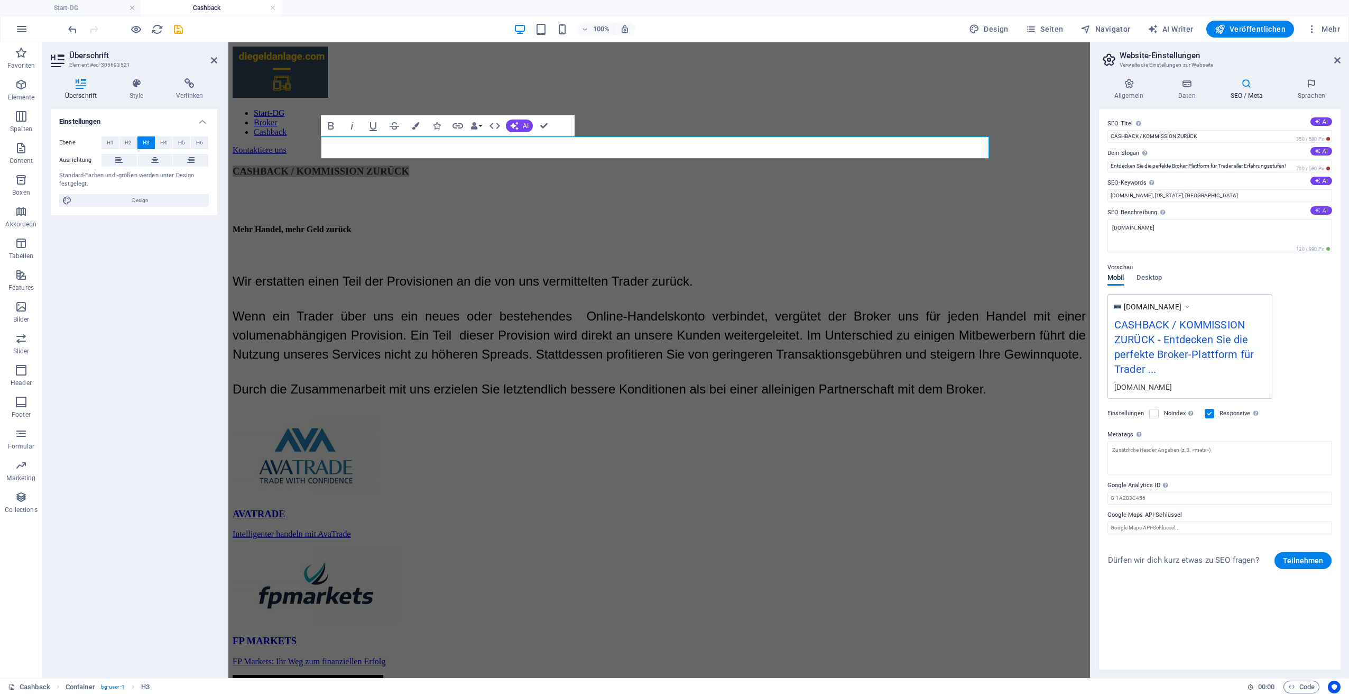
click at [1320, 206] on button "AI" at bounding box center [1322, 210] width 22 height 8
type textarea "Discover top-rated CFD & Forex brokers for all trading levels. Efficient, secur…"
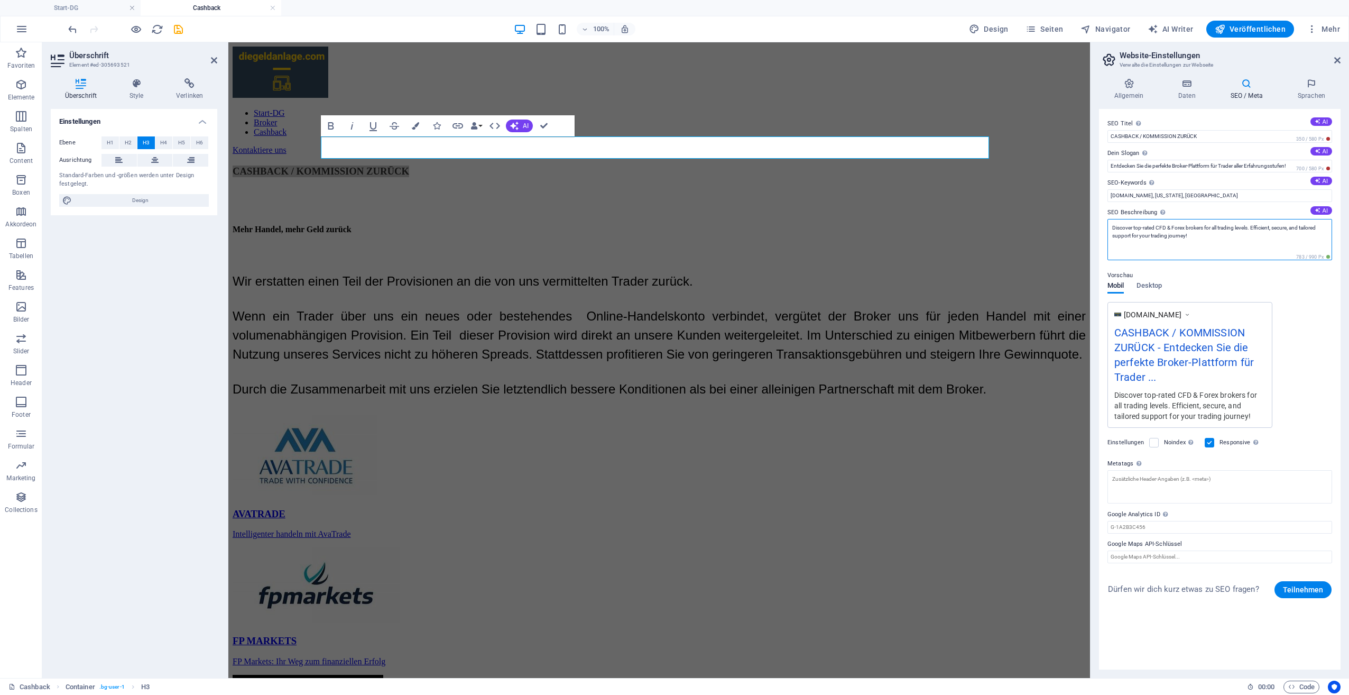
drag, startPoint x: 1429, startPoint y: 280, endPoint x: 1083, endPoint y: 222, distance: 350.7
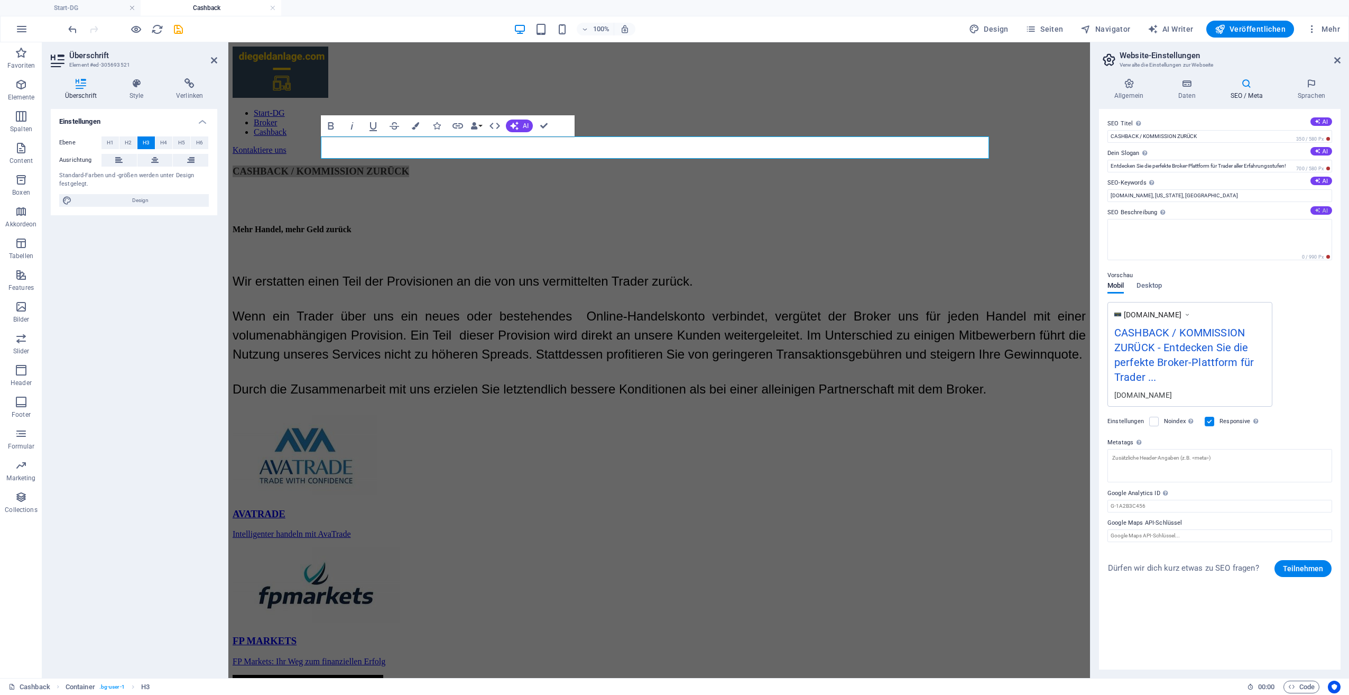
click at [1326, 208] on button "AI" at bounding box center [1322, 210] width 22 height 8
type textarea "Find your perfect CFD and Forex broker with cashback! Experience efficient trad…"
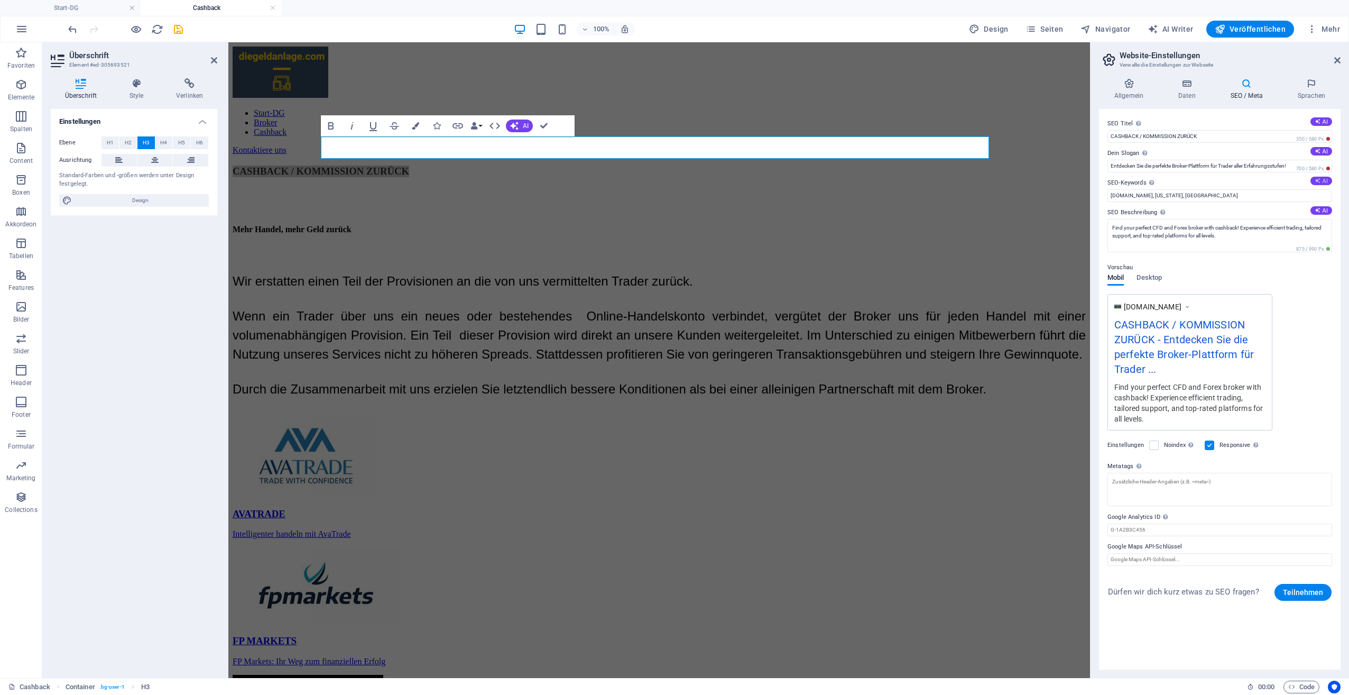
click at [1321, 181] on button "AI" at bounding box center [1322, 181] width 22 height 8
type input "Brokerwahl, Cashback, CFD-Trading, Forex-Trading, Risikoanalyse, Trading-Plattf…"
click at [1194, 87] on icon at bounding box center [1187, 83] width 48 height 11
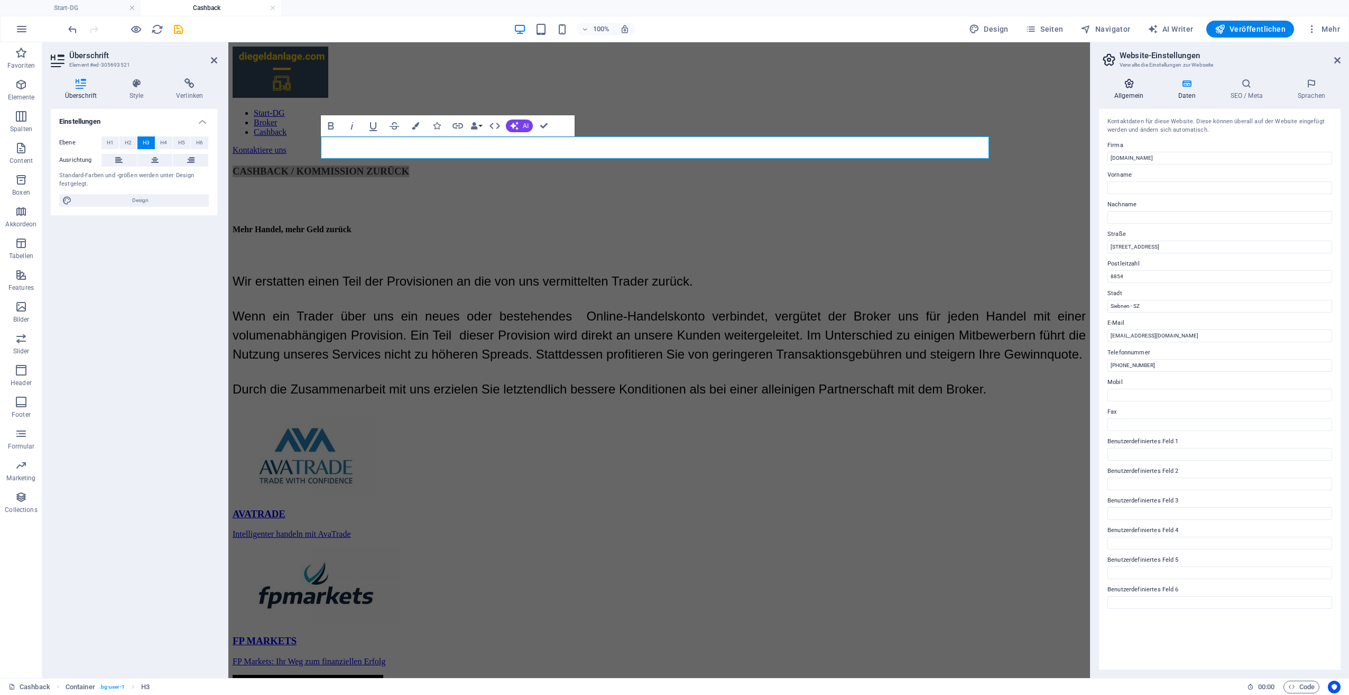
click at [1133, 93] on h4 "Allgemein" at bounding box center [1131, 89] width 64 height 22
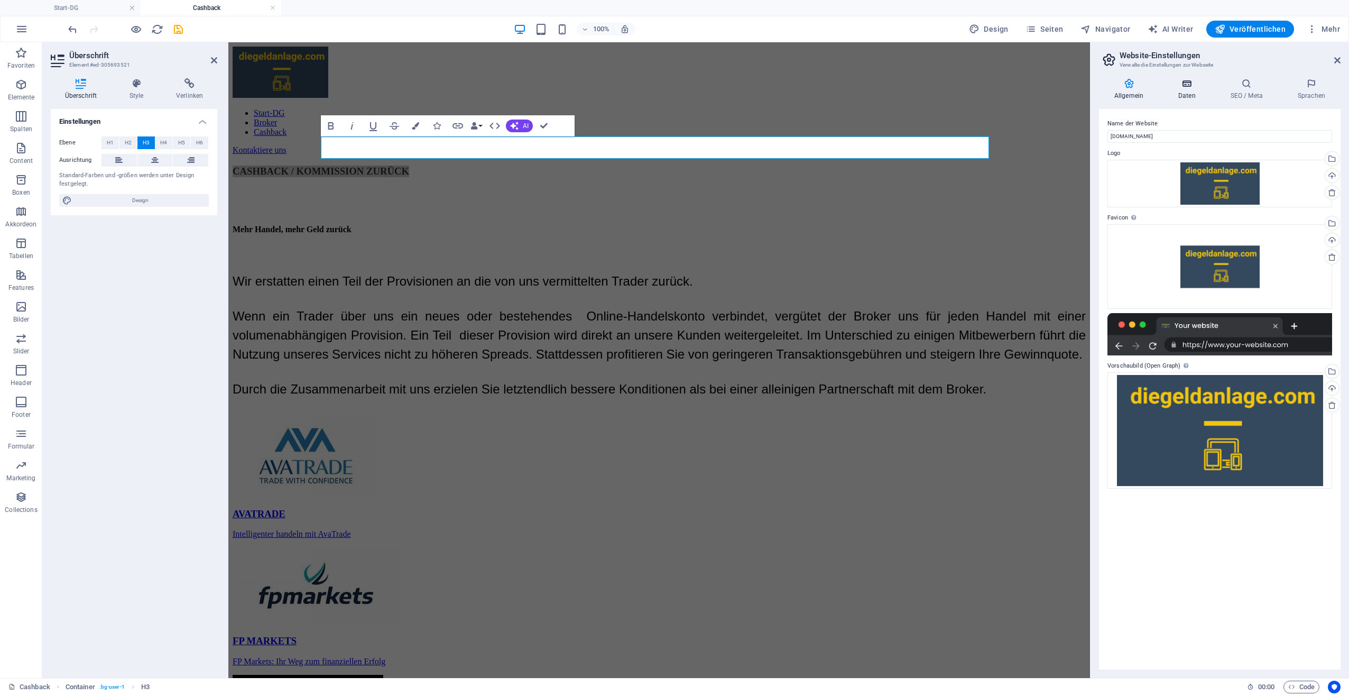
click at [1186, 83] on icon at bounding box center [1187, 83] width 48 height 11
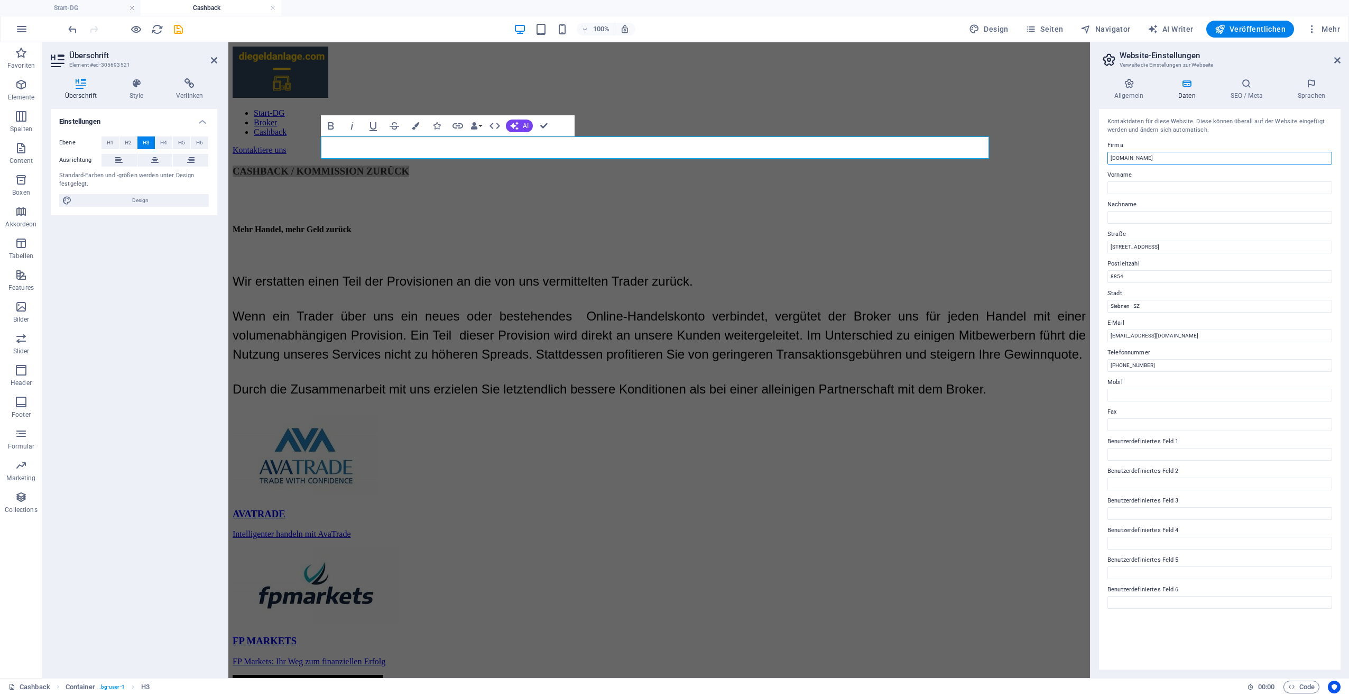
click at [1162, 159] on input "[DOMAIN_NAME]" at bounding box center [1220, 158] width 225 height 13
drag, startPoint x: 1156, startPoint y: 251, endPoint x: 1099, endPoint y: 261, distance: 58.0
click at [1099, 261] on div "Kontaktdaten für diese Website. Diese können überall auf der Website eingefügt …" at bounding box center [1220, 389] width 242 height 561
type input "Alpenblick 5"
type input "QuantTrend"
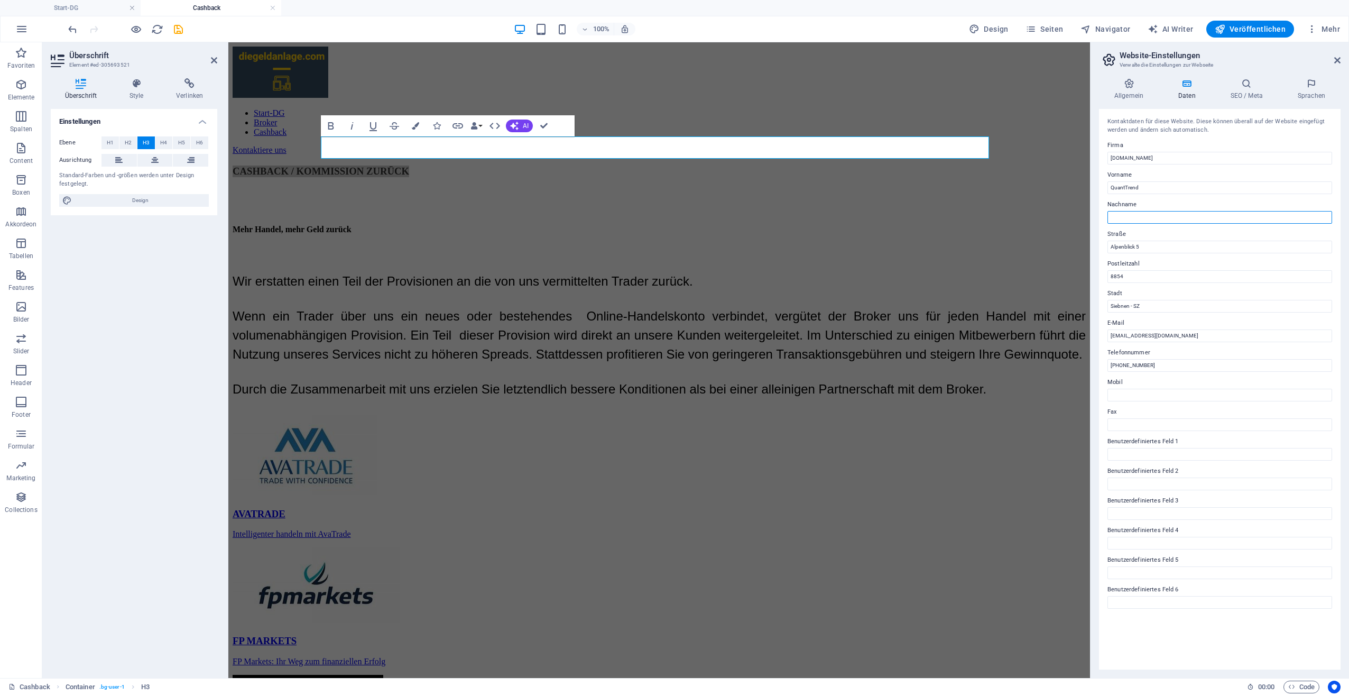
type input "AG"
click at [1146, 187] on input "QuantTrend" at bounding box center [1220, 187] width 225 height 13
drag, startPoint x: 1376, startPoint y: 227, endPoint x: 1086, endPoint y: 194, distance: 292.2
drag, startPoint x: 1120, startPoint y: 208, endPoint x: 1102, endPoint y: 216, distance: 19.4
click at [1102, 216] on div "Kontaktdaten für diese Website. Diese können überall auf der Website eingefügt …" at bounding box center [1220, 389] width 242 height 561
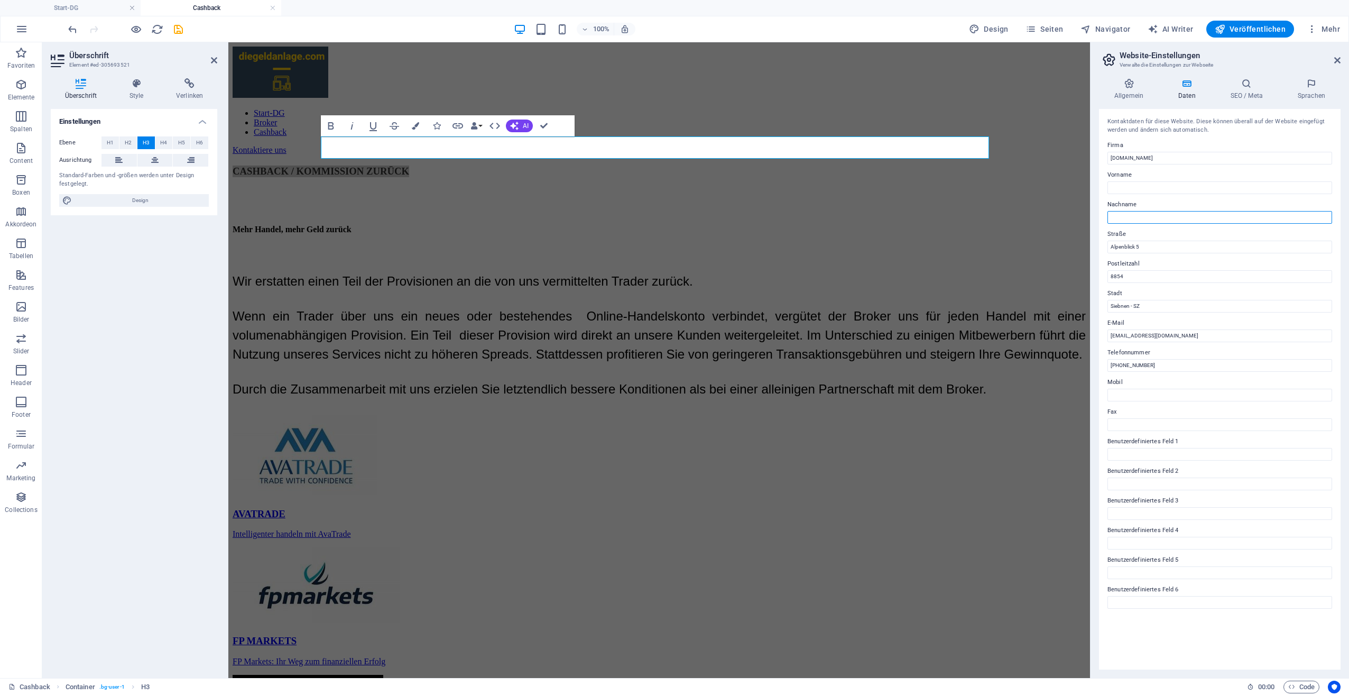
drag, startPoint x: 1349, startPoint y: 260, endPoint x: 1083, endPoint y: 223, distance: 269.1
click at [1182, 262] on label "Postleitzahl" at bounding box center [1220, 264] width 225 height 13
click at [1182, 270] on input "8854" at bounding box center [1220, 276] width 225 height 13
click at [1186, 265] on label "Postleitzahl" at bounding box center [1220, 264] width 225 height 13
click at [1186, 270] on input "8854" at bounding box center [1220, 276] width 225 height 13
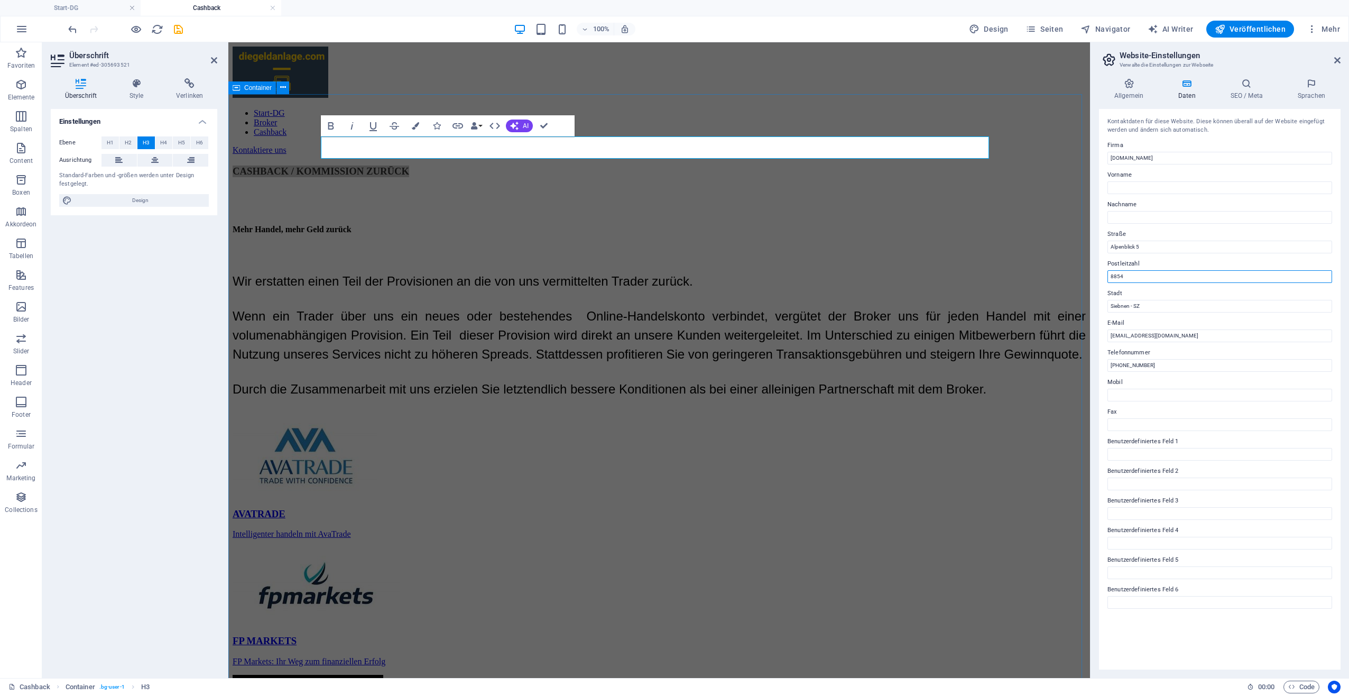
drag, startPoint x: 1363, startPoint y: 317, endPoint x: 1050, endPoint y: 292, distance: 314.0
type input "6330"
click at [1157, 199] on label "Nachname" at bounding box center [1220, 204] width 225 height 13
click at [1157, 211] on input "Nachname" at bounding box center [1220, 217] width 225 height 13
drag, startPoint x: 1076, startPoint y: 328, endPoint x: 1058, endPoint y: 336, distance: 20.3
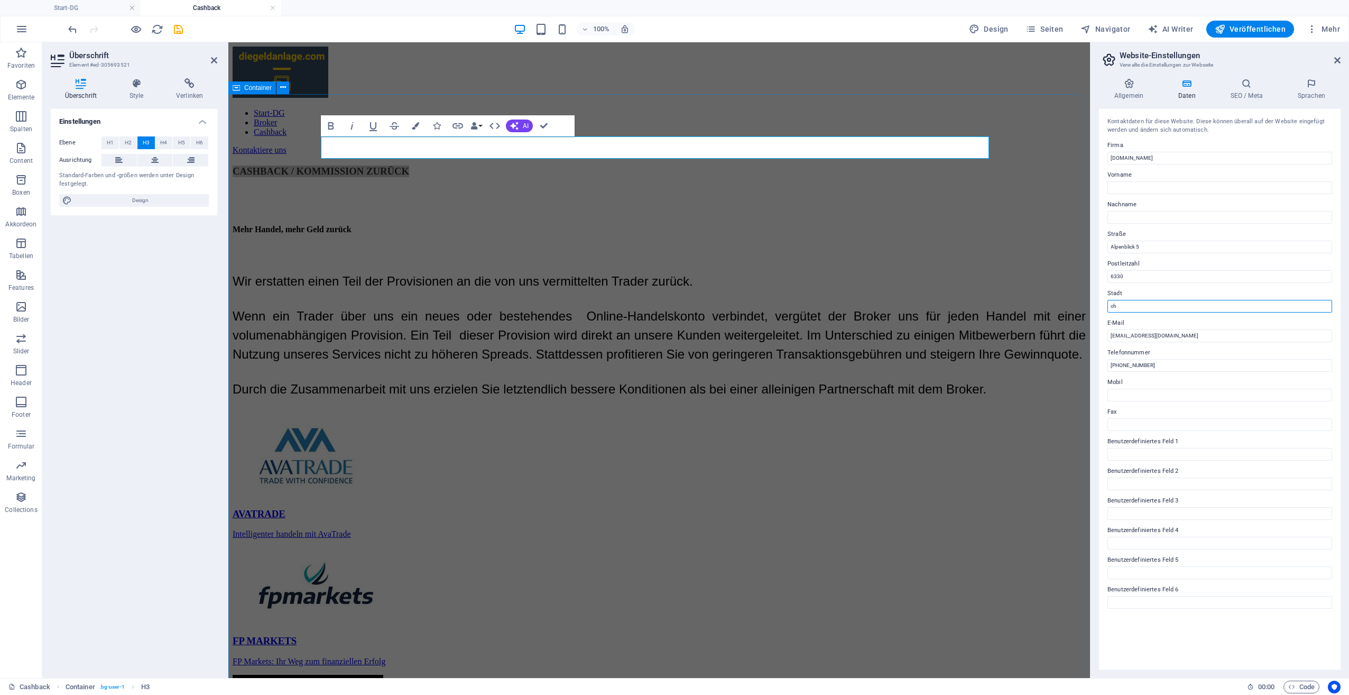
type input "c"
type input "Cham / ZG"
click at [1162, 369] on input "[PHONE_NUMBER]" at bounding box center [1220, 365] width 225 height 13
click at [1146, 394] on input "Mobil" at bounding box center [1220, 395] width 225 height 13
type input "+41 79 793 31 10"
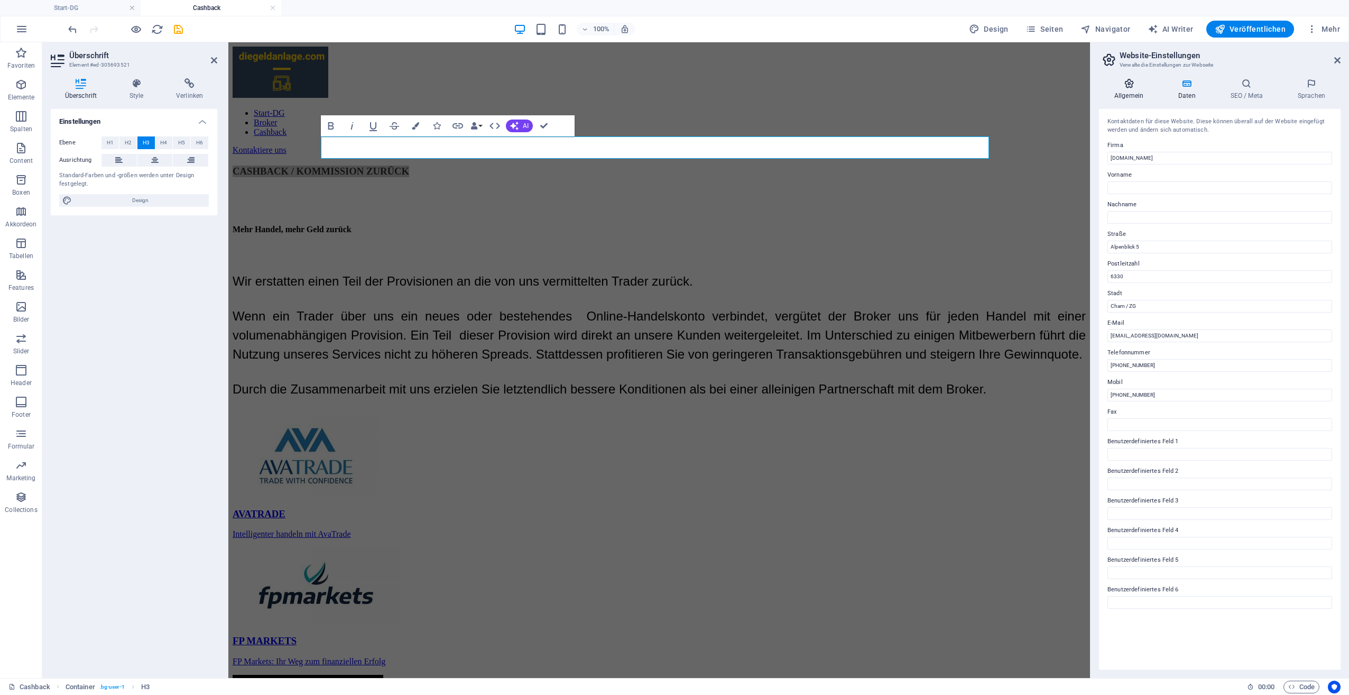
click at [1124, 94] on h4 "Allgemein" at bounding box center [1131, 89] width 64 height 22
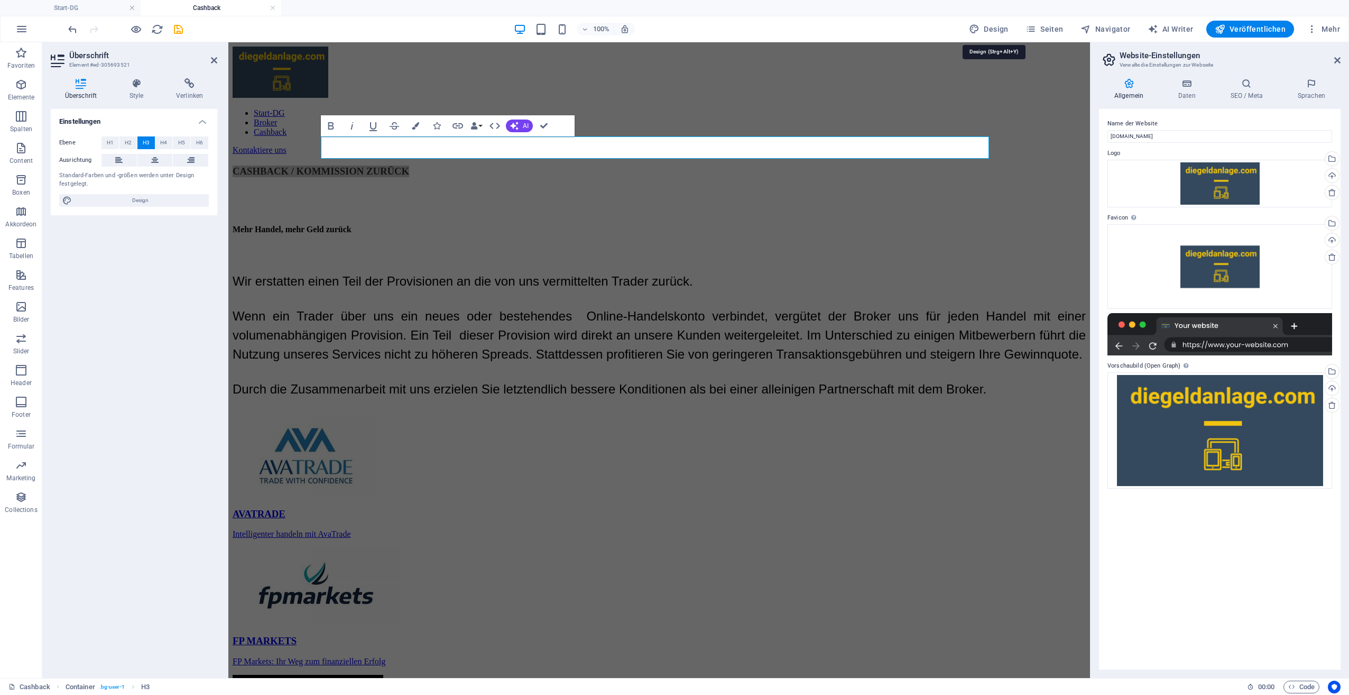
click at [989, 19] on div "100% Design Seiten Navigator AI Writer Veröffentlichen Mehr" at bounding box center [675, 28] width 1348 height 25
click at [996, 26] on span "Design" at bounding box center [989, 29] width 40 height 11
select select "px"
select select "300"
select select "px"
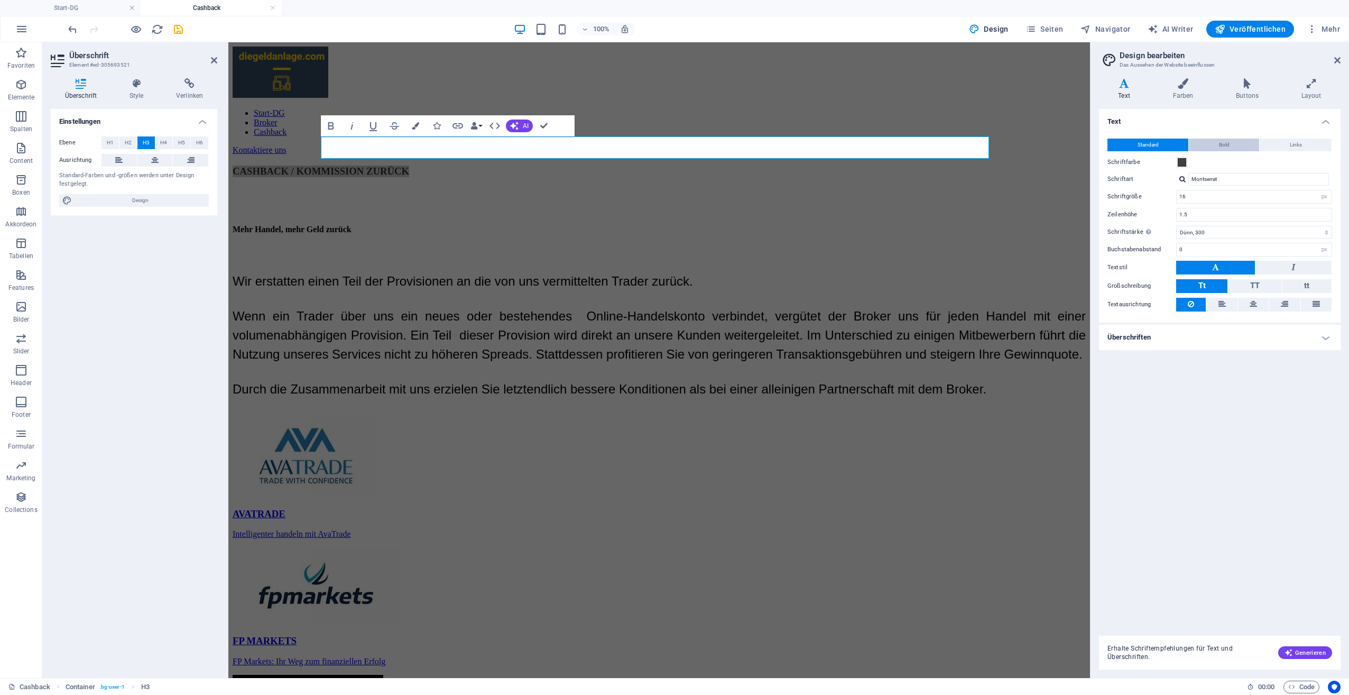
click at [1221, 148] on span "Bold" at bounding box center [1224, 145] width 11 height 13
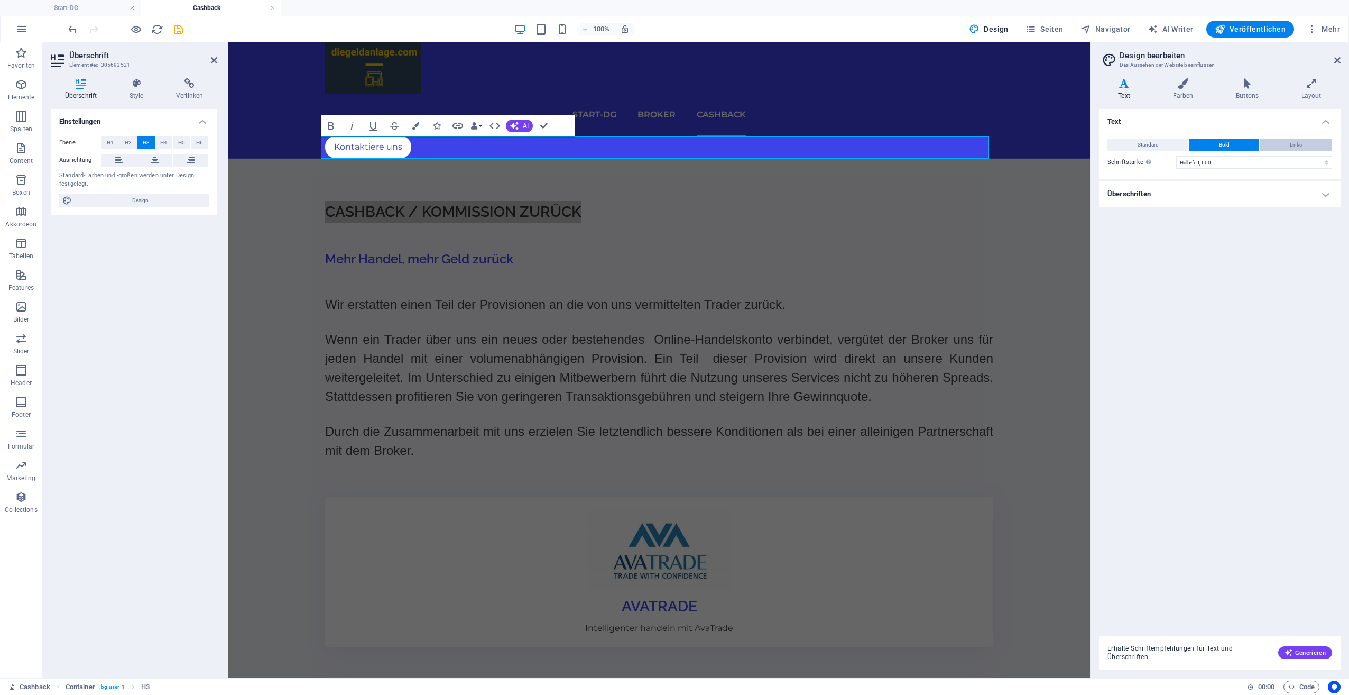
click at [1284, 139] on button "Links" at bounding box center [1296, 145] width 72 height 13
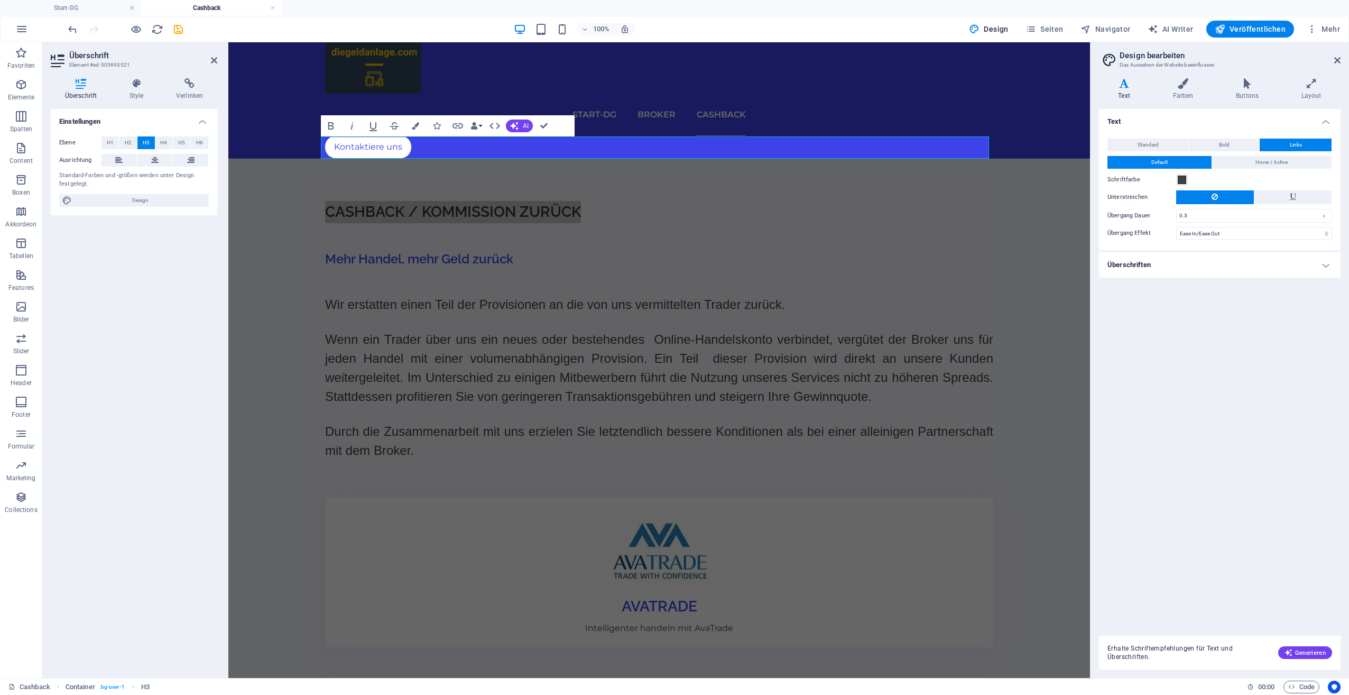
click at [1182, 76] on div "Varianten Text Farben Buttons Layout Text Standard Bold Links Schriftfarbe Schr…" at bounding box center [1220, 374] width 259 height 608
click at [1186, 83] on icon at bounding box center [1183, 83] width 59 height 11
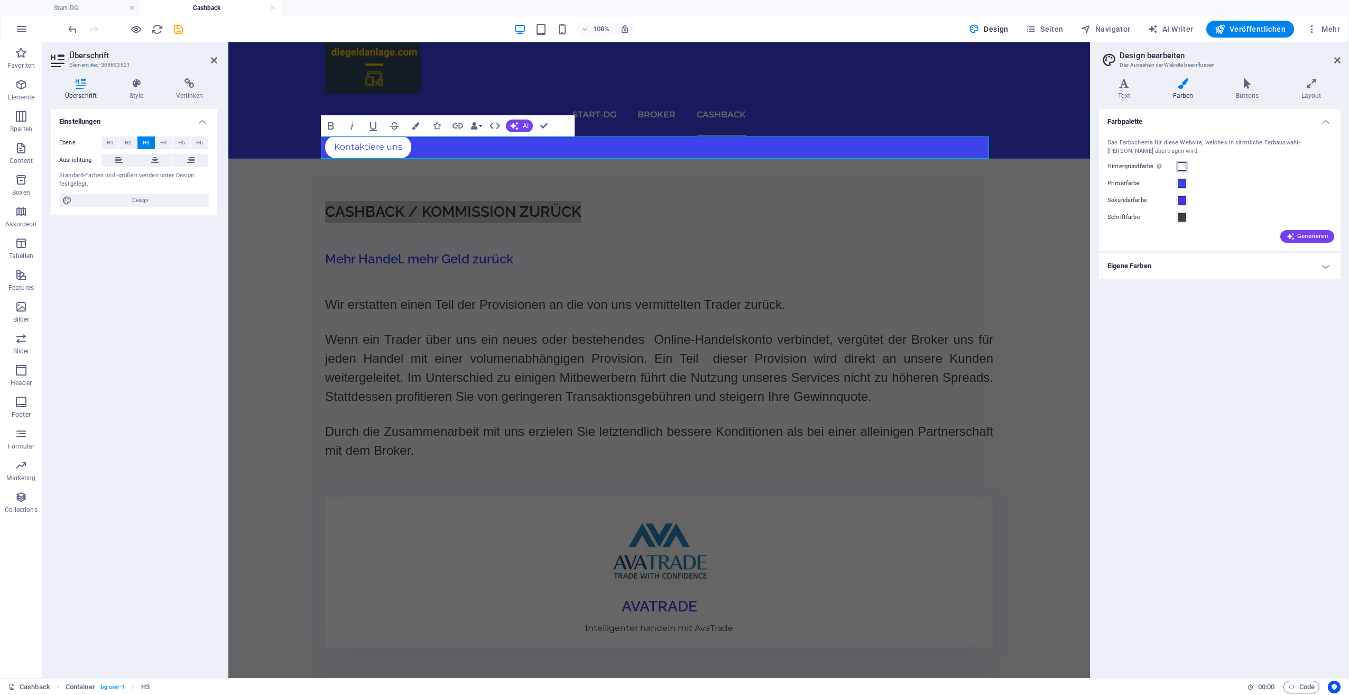
click at [1181, 165] on span at bounding box center [1182, 166] width 8 height 8
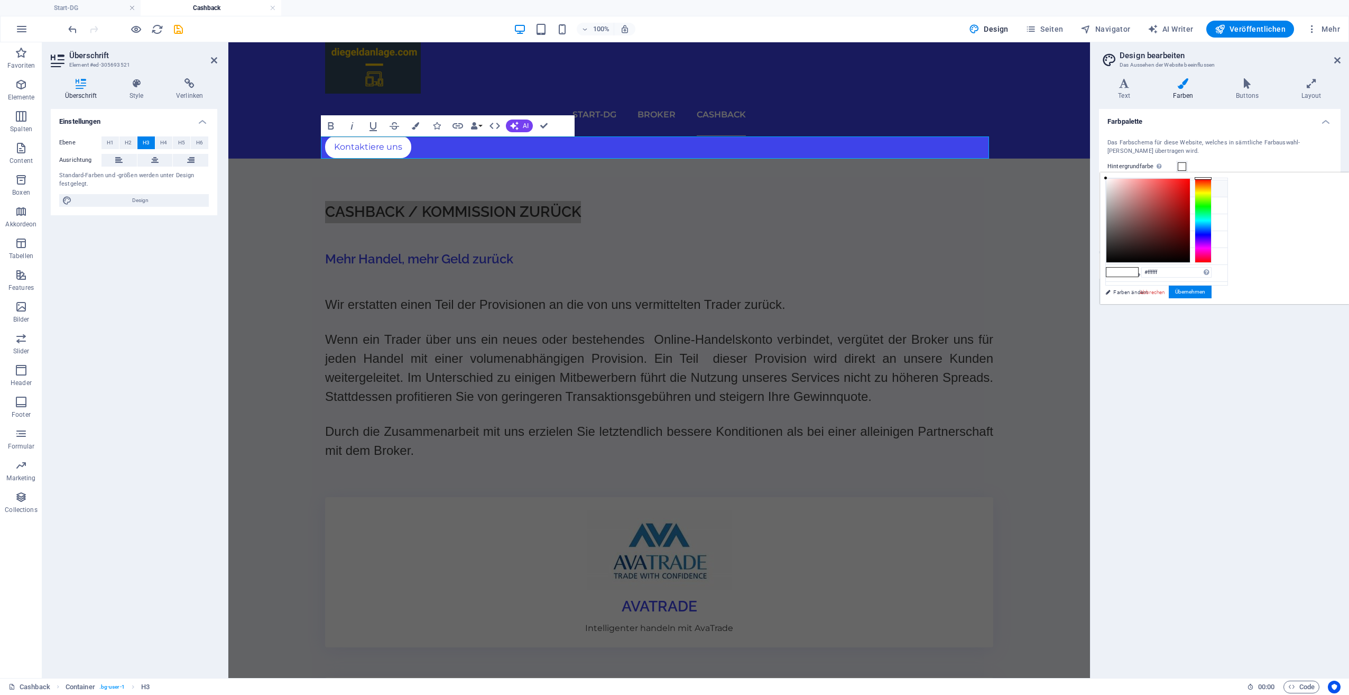
scroll to position [23, 0]
click at [1212, 269] on input "#ffffff" at bounding box center [1177, 272] width 70 height 11
type input "#e56717"
click at [1212, 291] on button "Übernehmen" at bounding box center [1190, 292] width 43 height 13
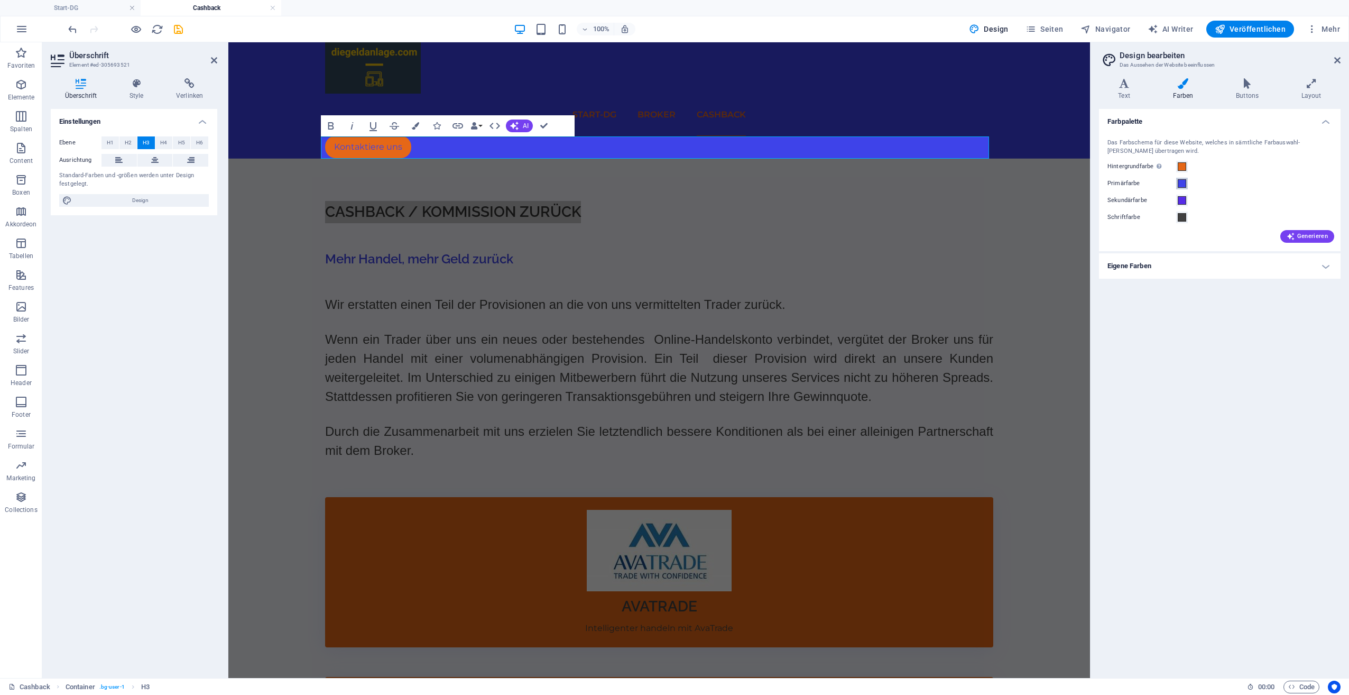
click at [1182, 183] on span at bounding box center [1182, 183] width 8 height 8
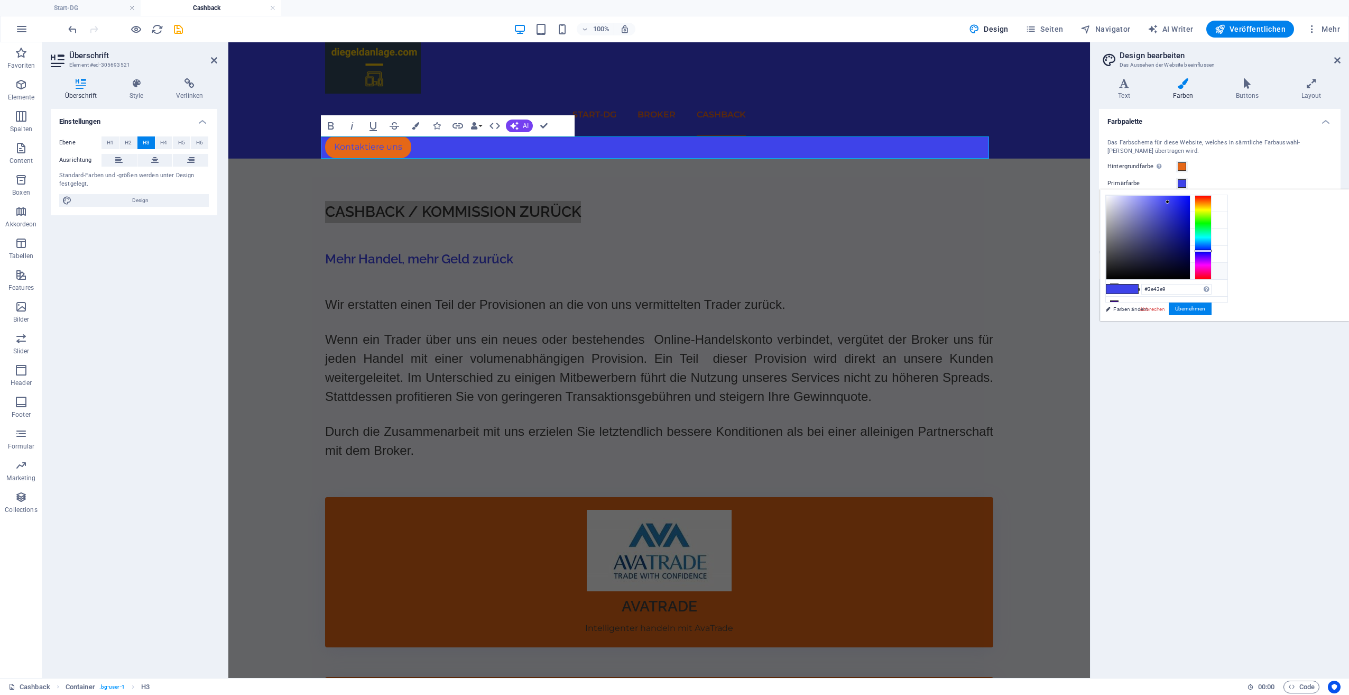
click at [1110, 267] on span at bounding box center [1114, 271] width 8 height 8
type input "#f6f7fd"
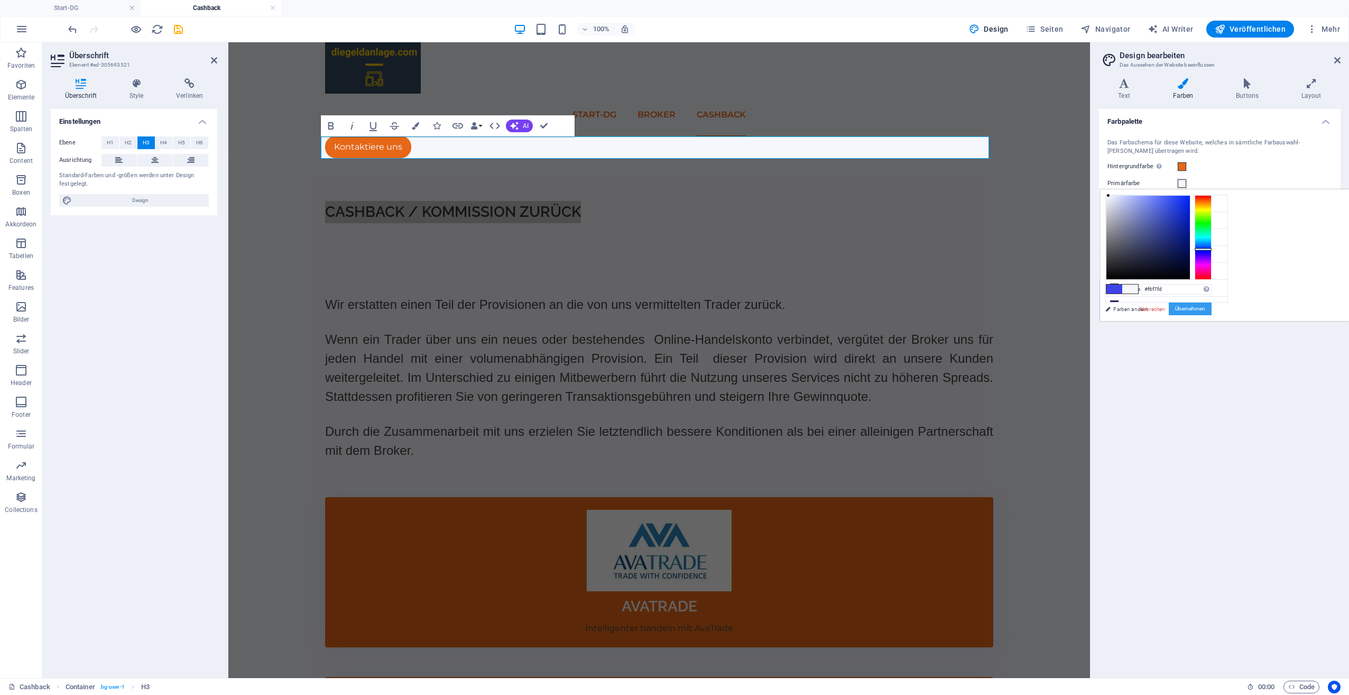
click at [1212, 310] on button "Übernehmen" at bounding box center [1190, 308] width 43 height 13
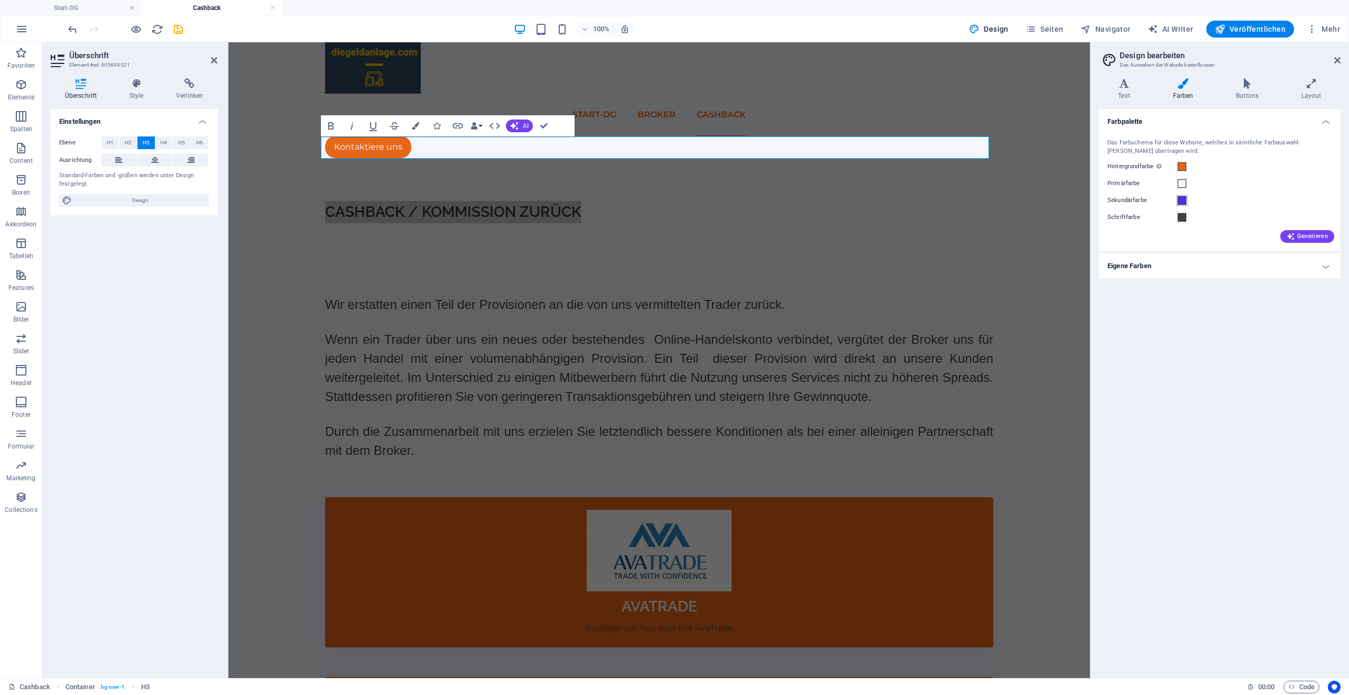
click at [1181, 201] on span at bounding box center [1182, 200] width 8 height 8
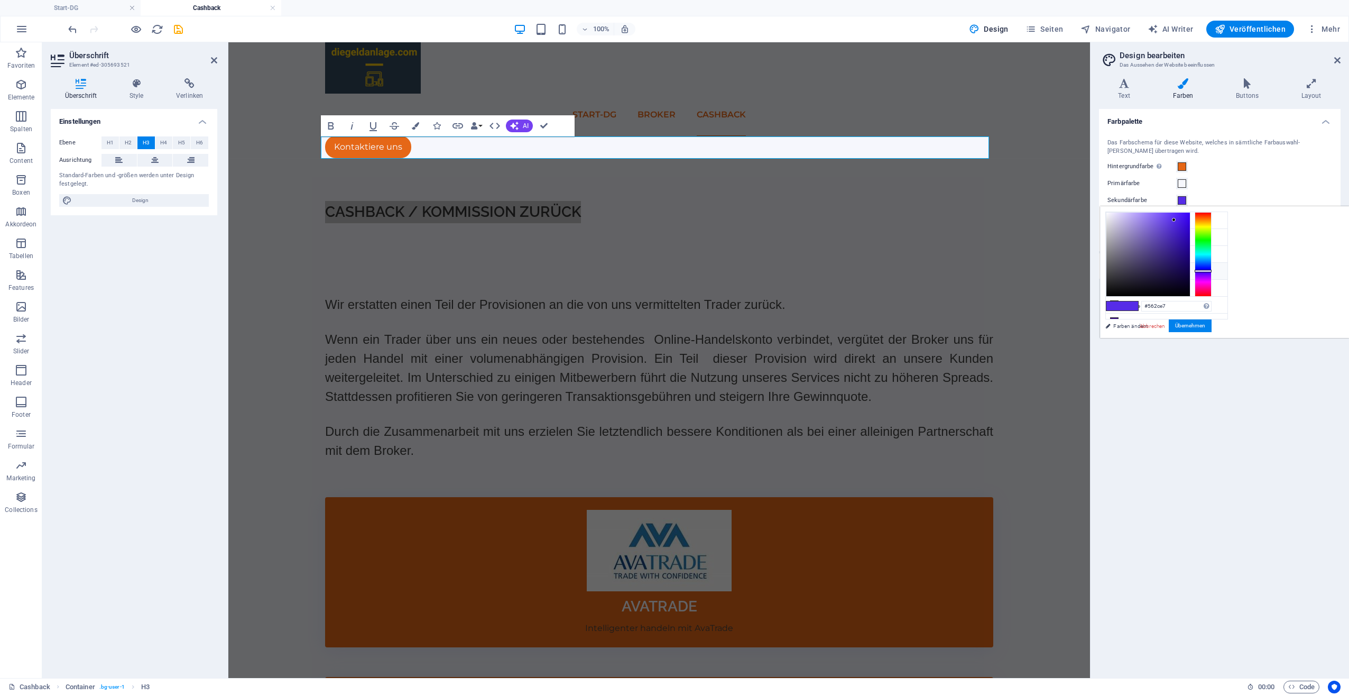
click at [1113, 267] on icon at bounding box center [1114, 270] width 7 height 7
type input "#404040"
click at [1212, 327] on button "Übernehmen" at bounding box center [1190, 325] width 43 height 13
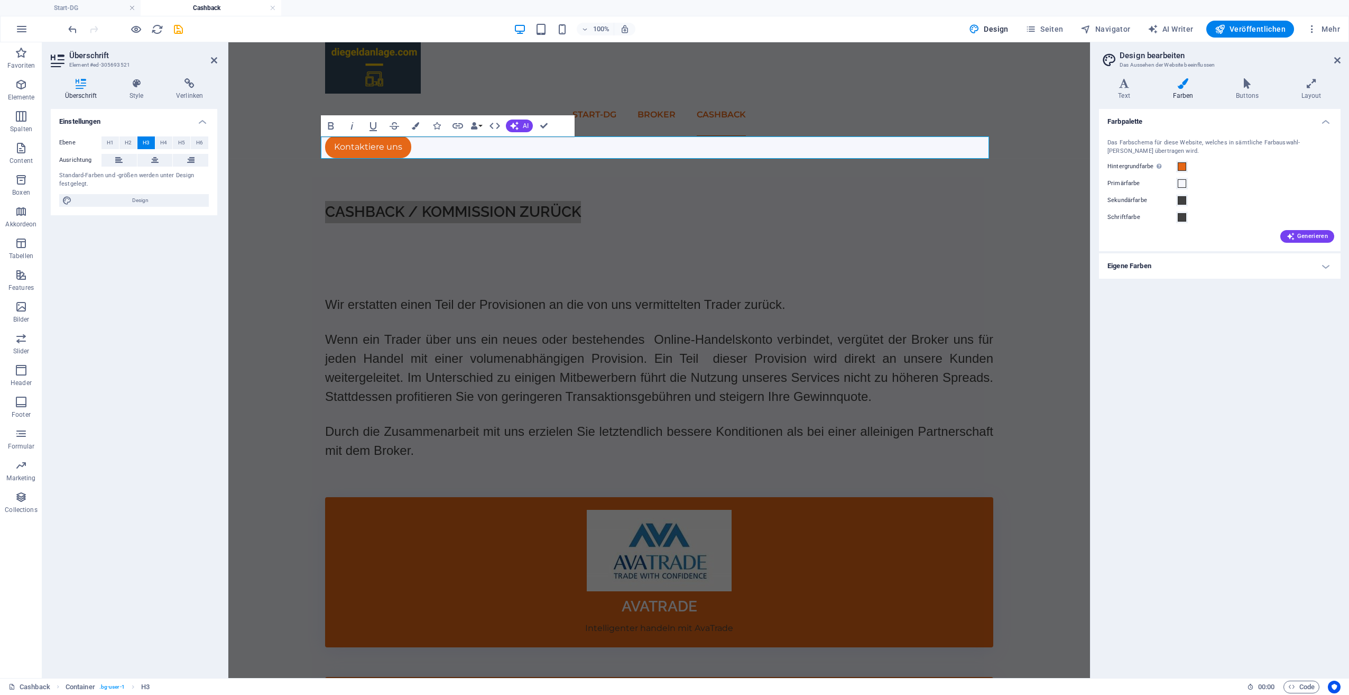
click at [1167, 335] on div "Farbpalette Das Farbschema für diese Website, welches in sämtliche Farbauswahl-…" at bounding box center [1220, 389] width 242 height 561
click at [1248, 33] on span "Veröffentlichen" at bounding box center [1250, 29] width 71 height 11
checkbox input "false"
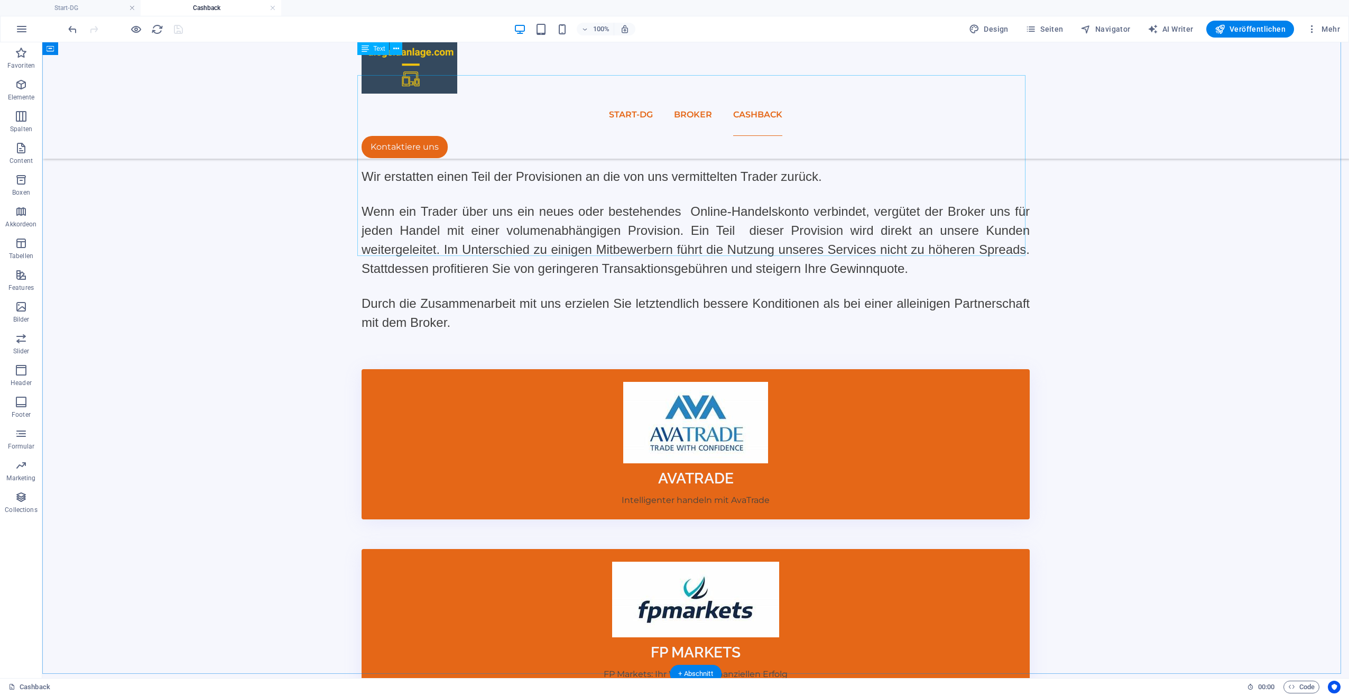
scroll to position [0, 0]
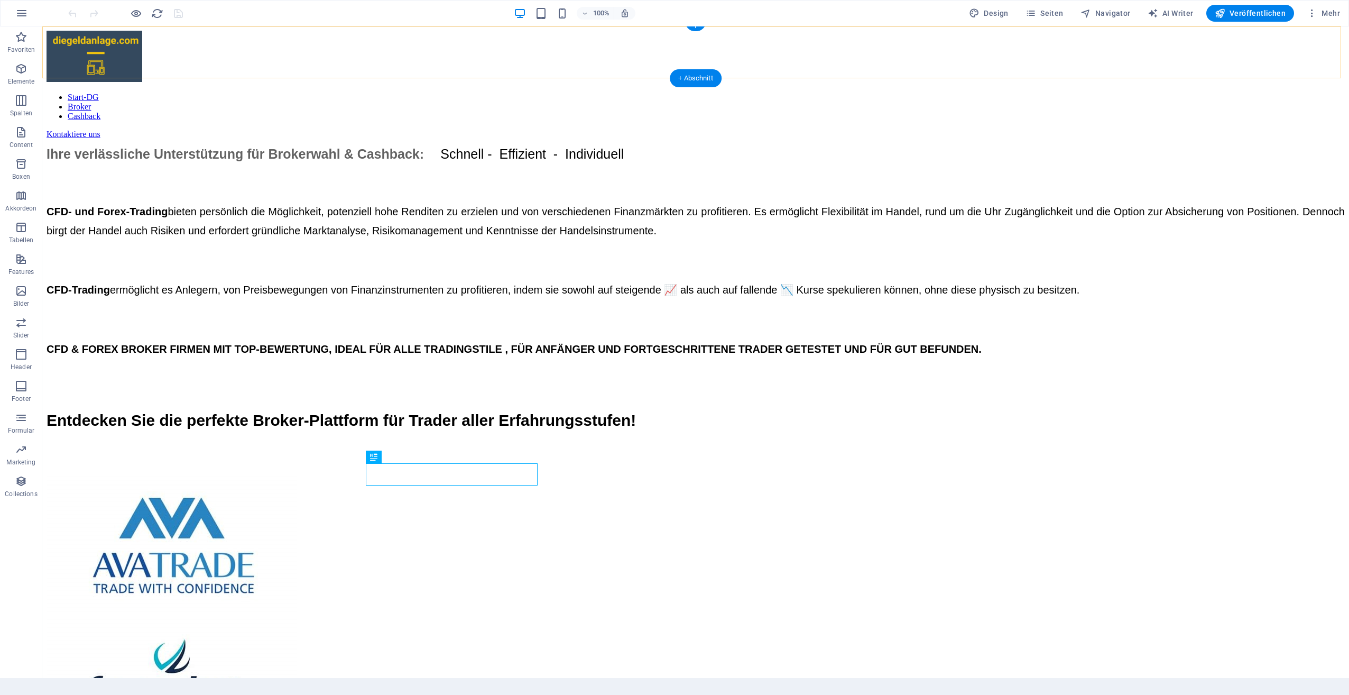
scroll to position [367, 0]
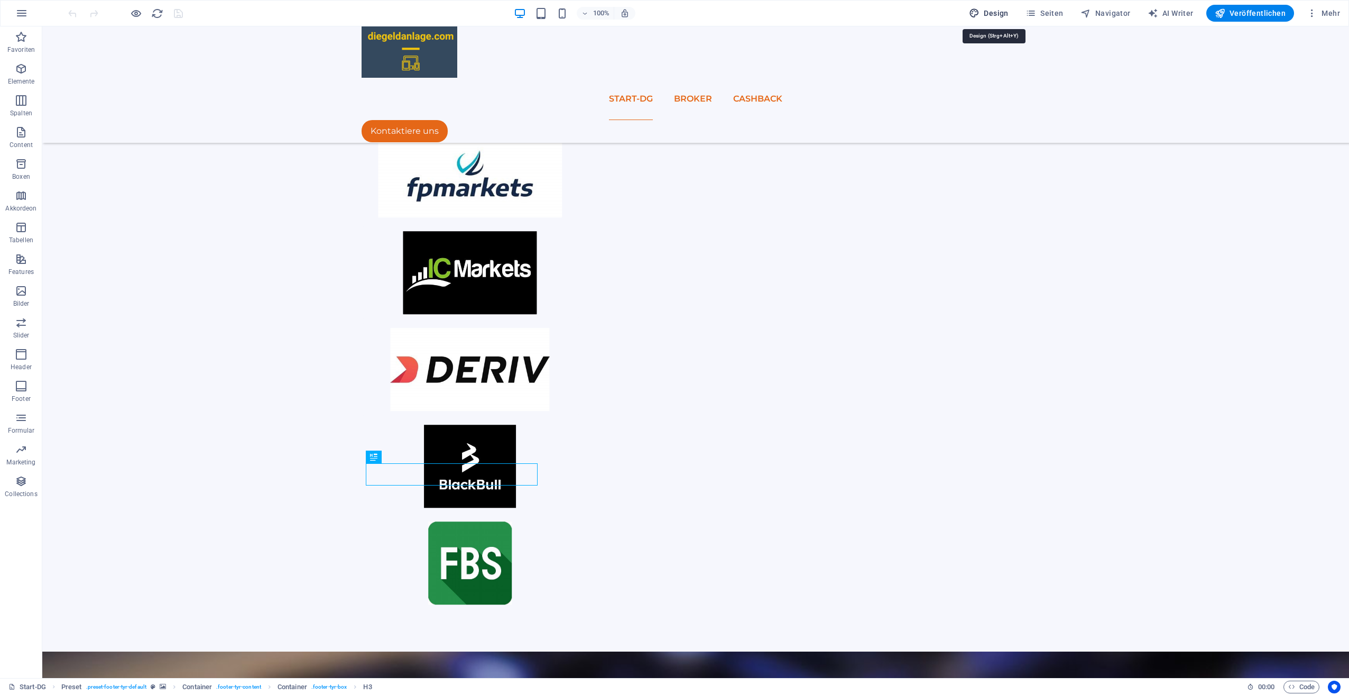
click at [998, 11] on span "Design" at bounding box center [989, 13] width 40 height 11
select select "ease-in-out"
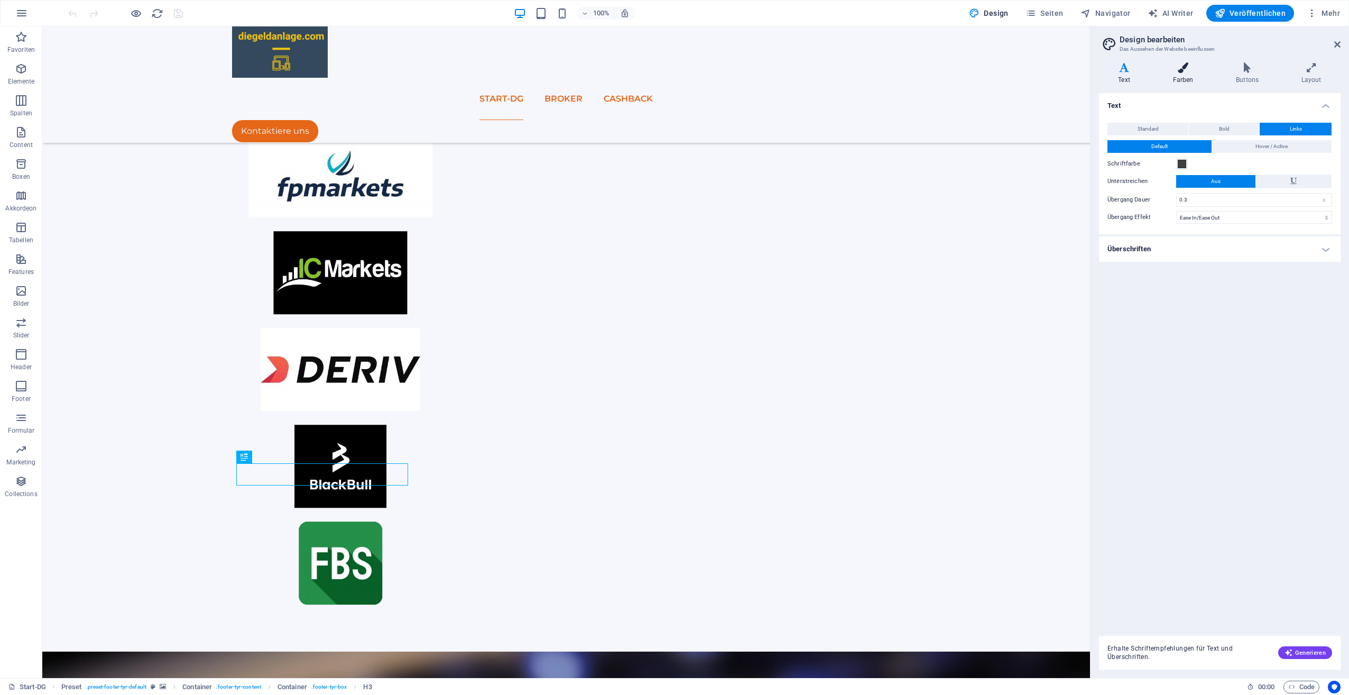
click at [1184, 67] on icon at bounding box center [1183, 67] width 59 height 11
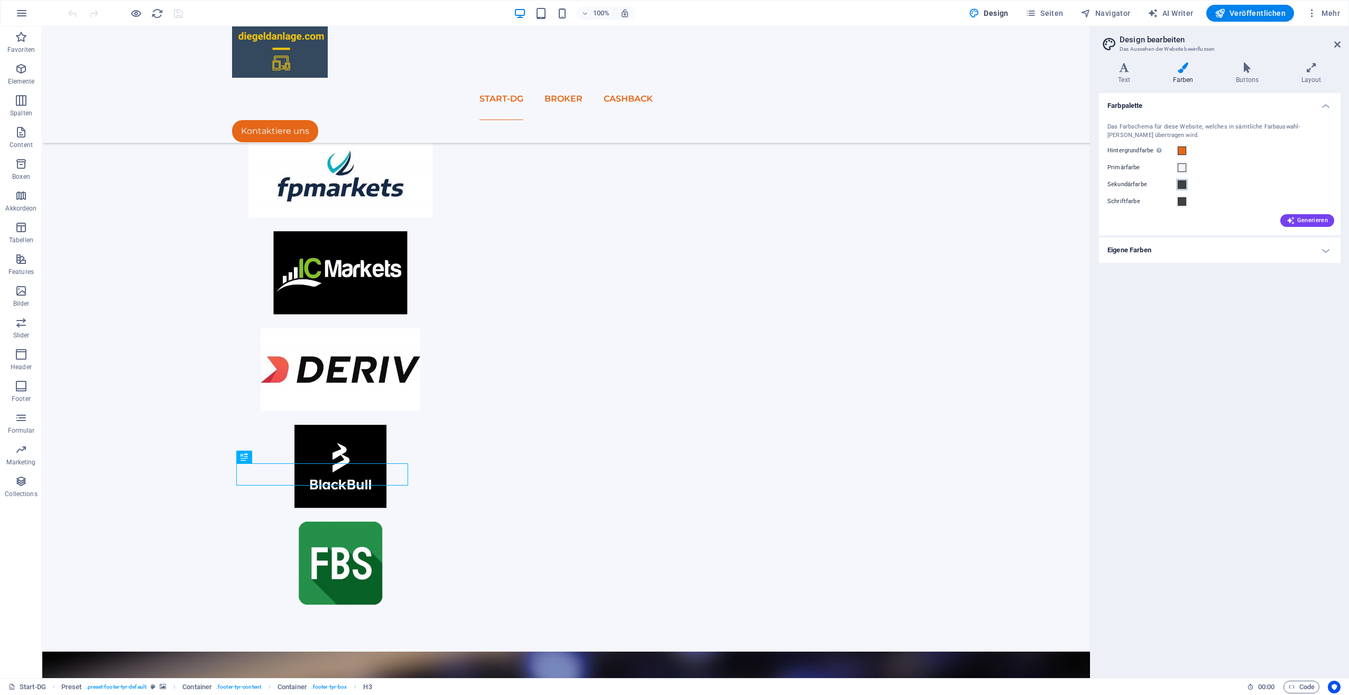
click at [1181, 185] on span at bounding box center [1182, 184] width 8 height 8
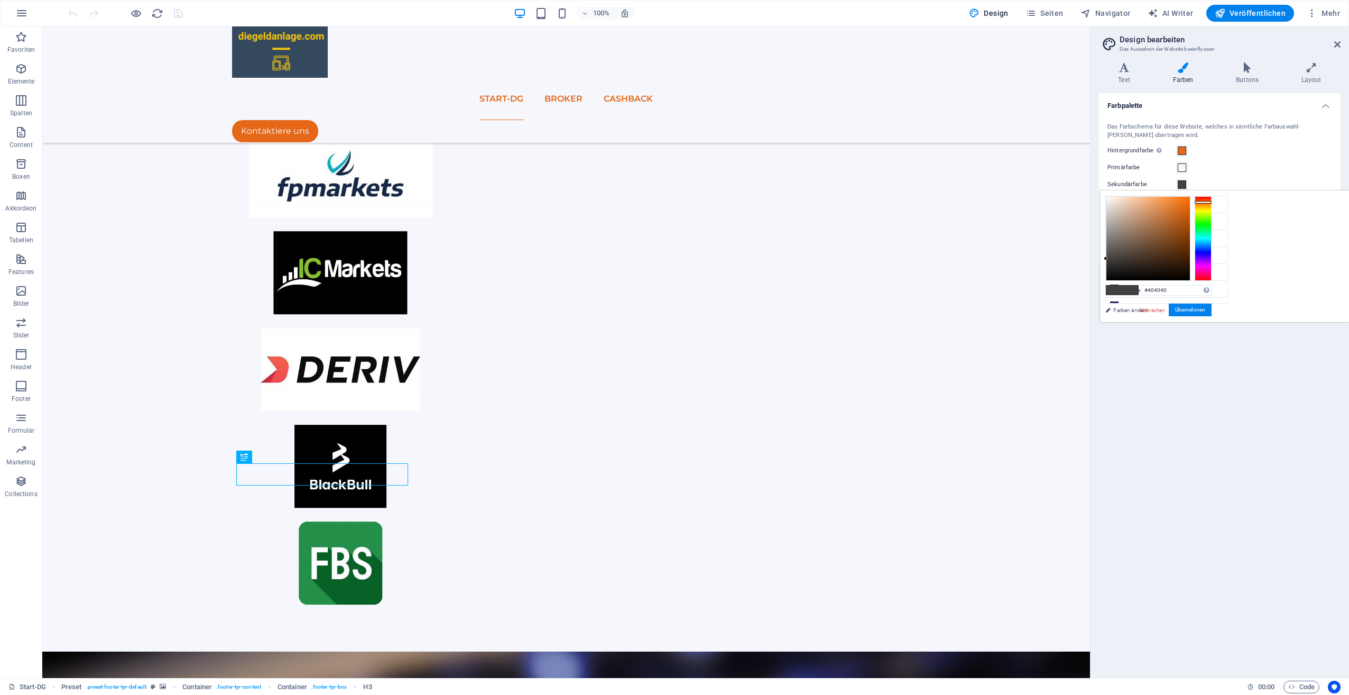
click at [1212, 201] on div at bounding box center [1203, 238] width 17 height 85
click at [1212, 203] on div at bounding box center [1203, 238] width 17 height 85
click at [1212, 308] on button "Übernehmen" at bounding box center [1190, 310] width 43 height 13
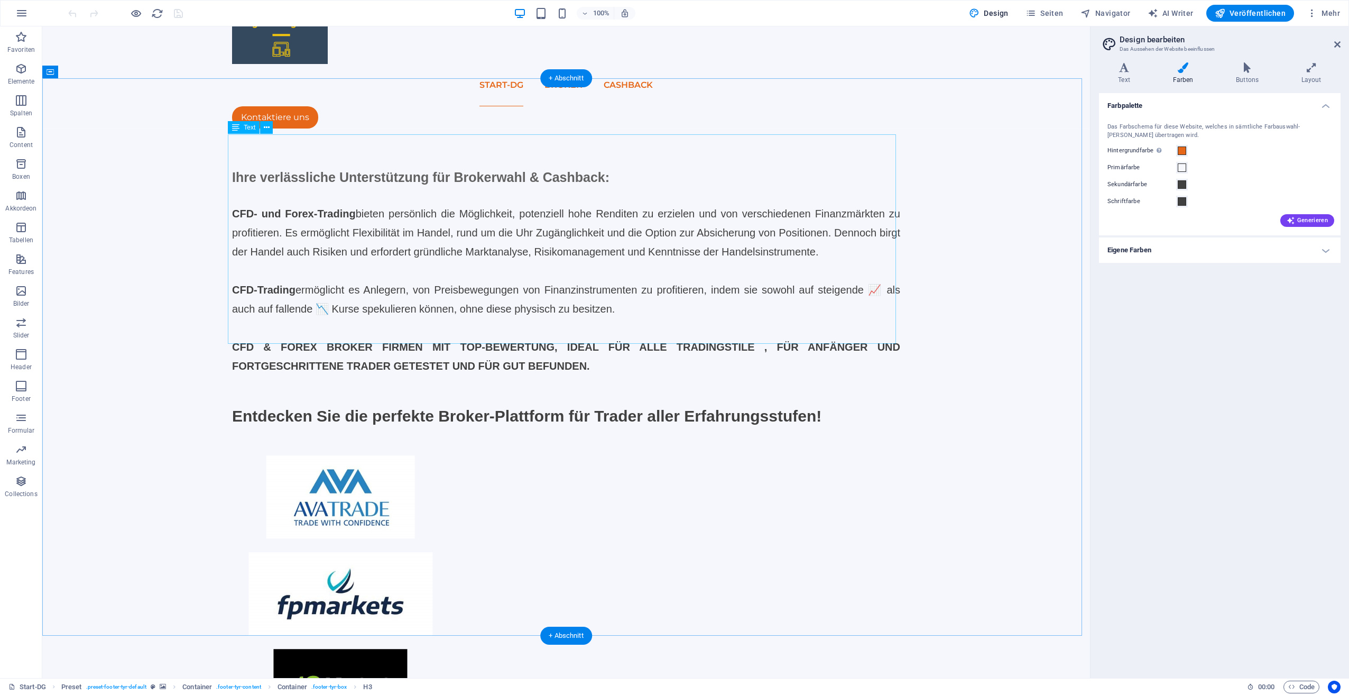
scroll to position [0, 0]
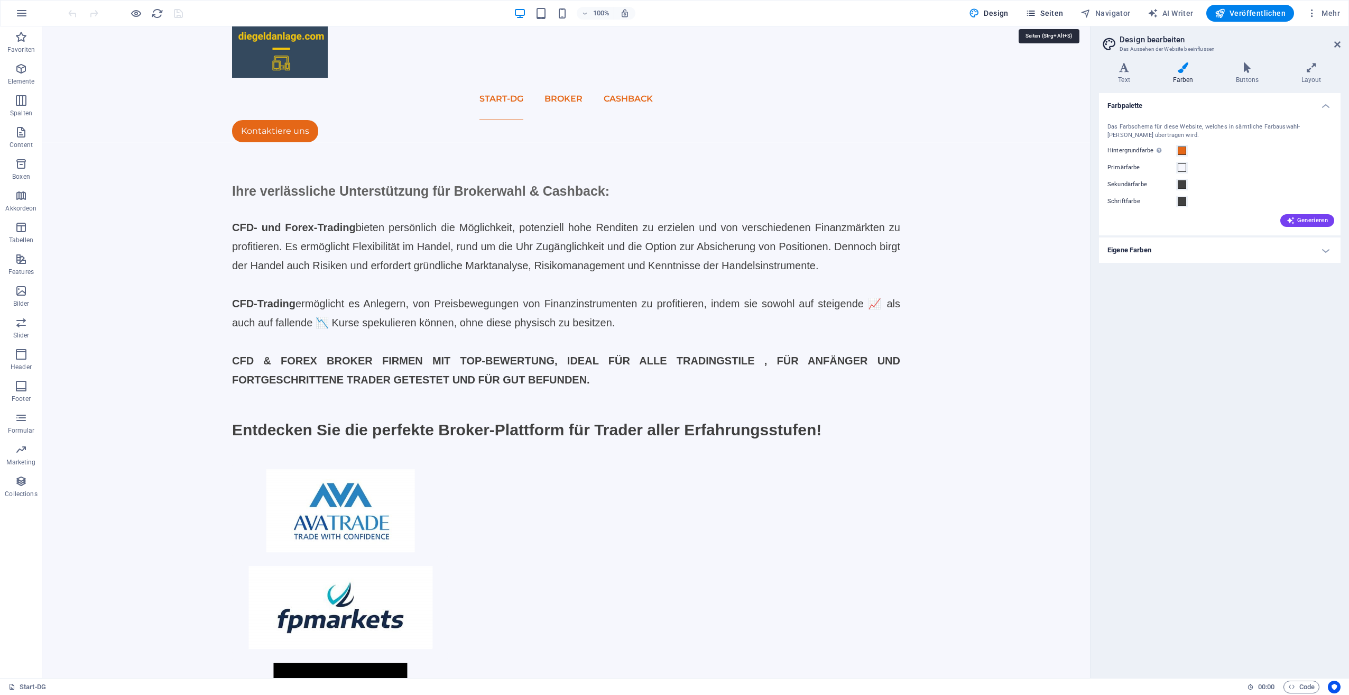
click at [1048, 12] on span "Seiten" at bounding box center [1045, 13] width 38 height 11
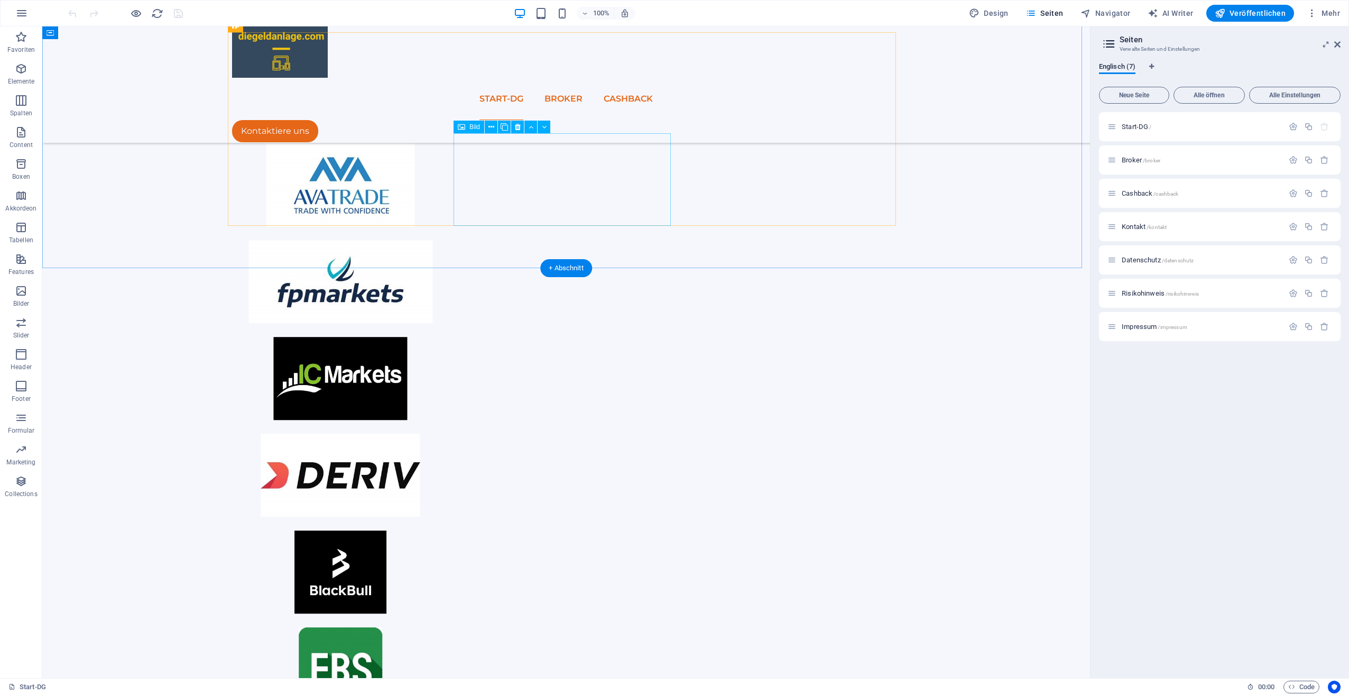
scroll to position [367, 0]
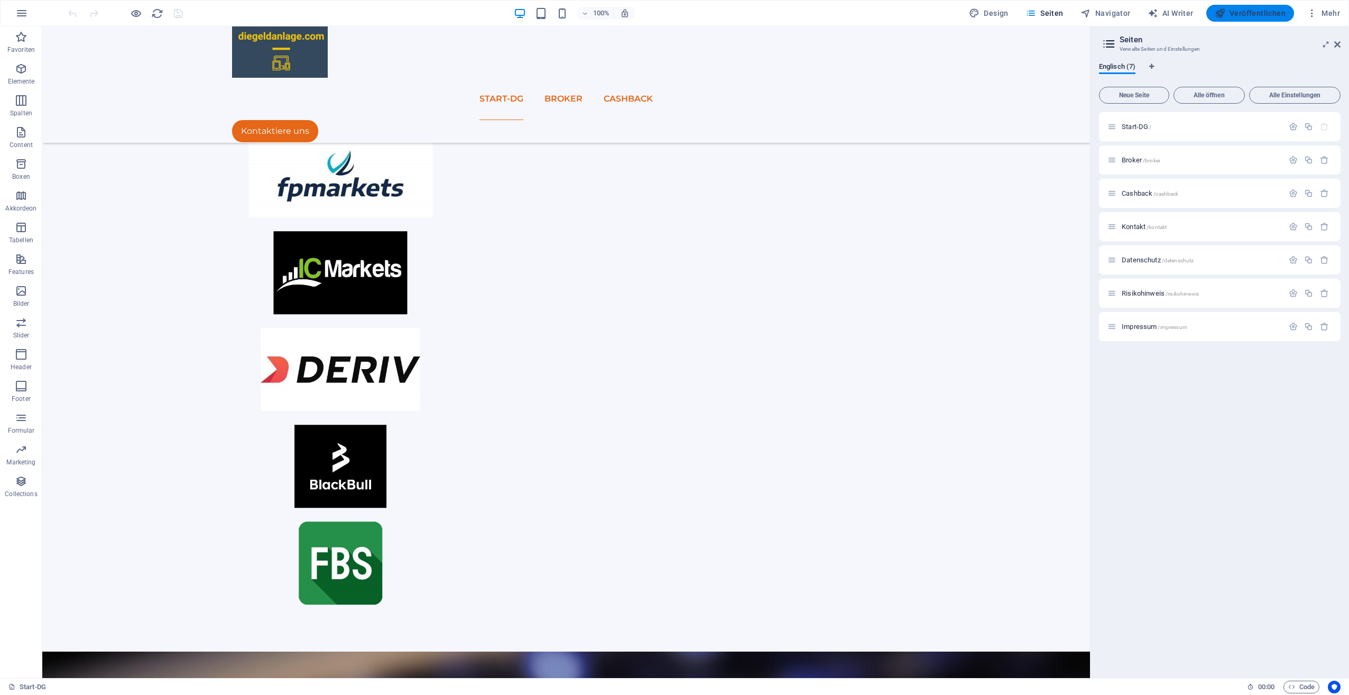
click at [1260, 10] on span "Veröffentlichen" at bounding box center [1250, 13] width 71 height 11
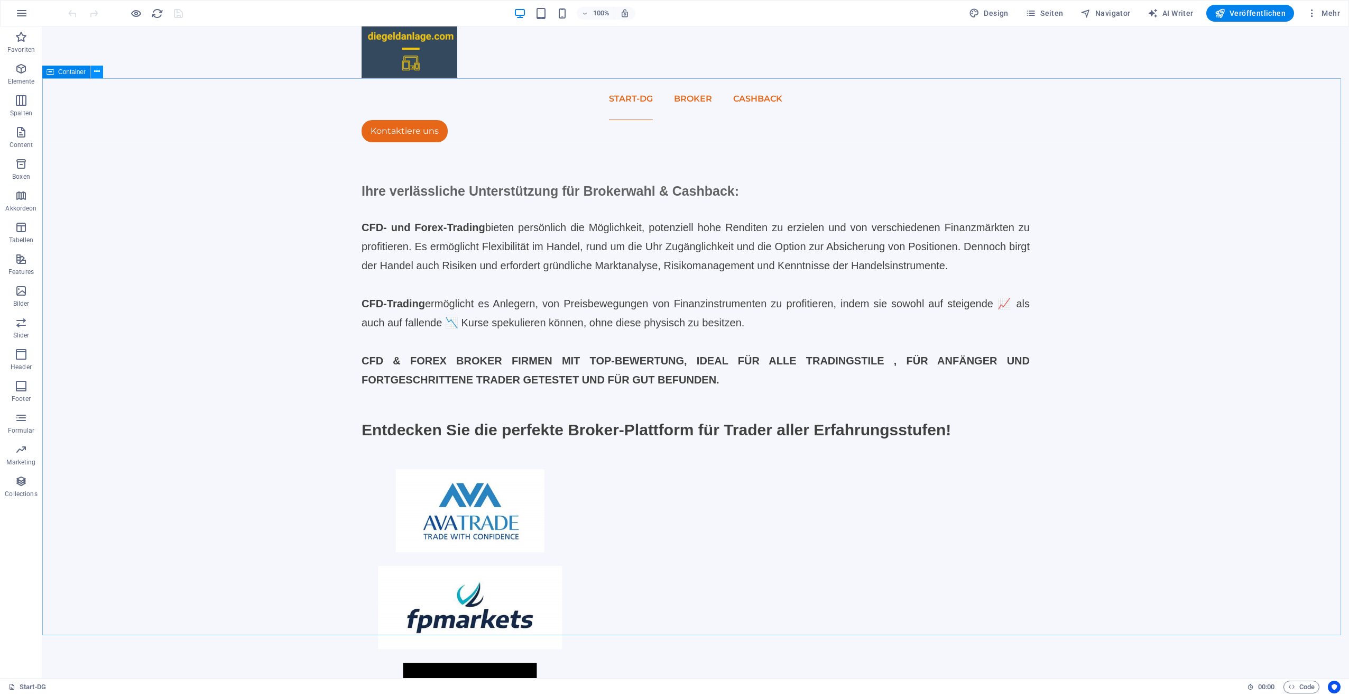
click at [95, 73] on icon at bounding box center [97, 71] width 6 height 11
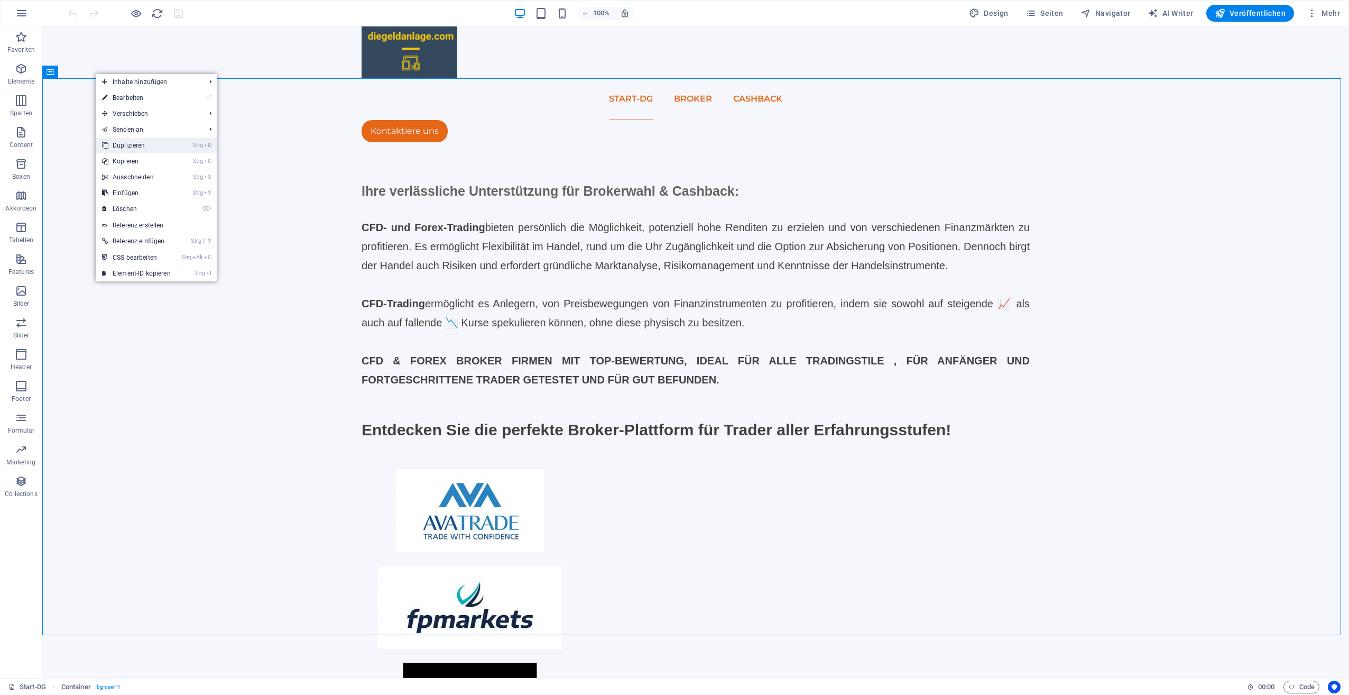
click at [142, 147] on link "Strg D Duplizieren" at bounding box center [136, 145] width 81 height 16
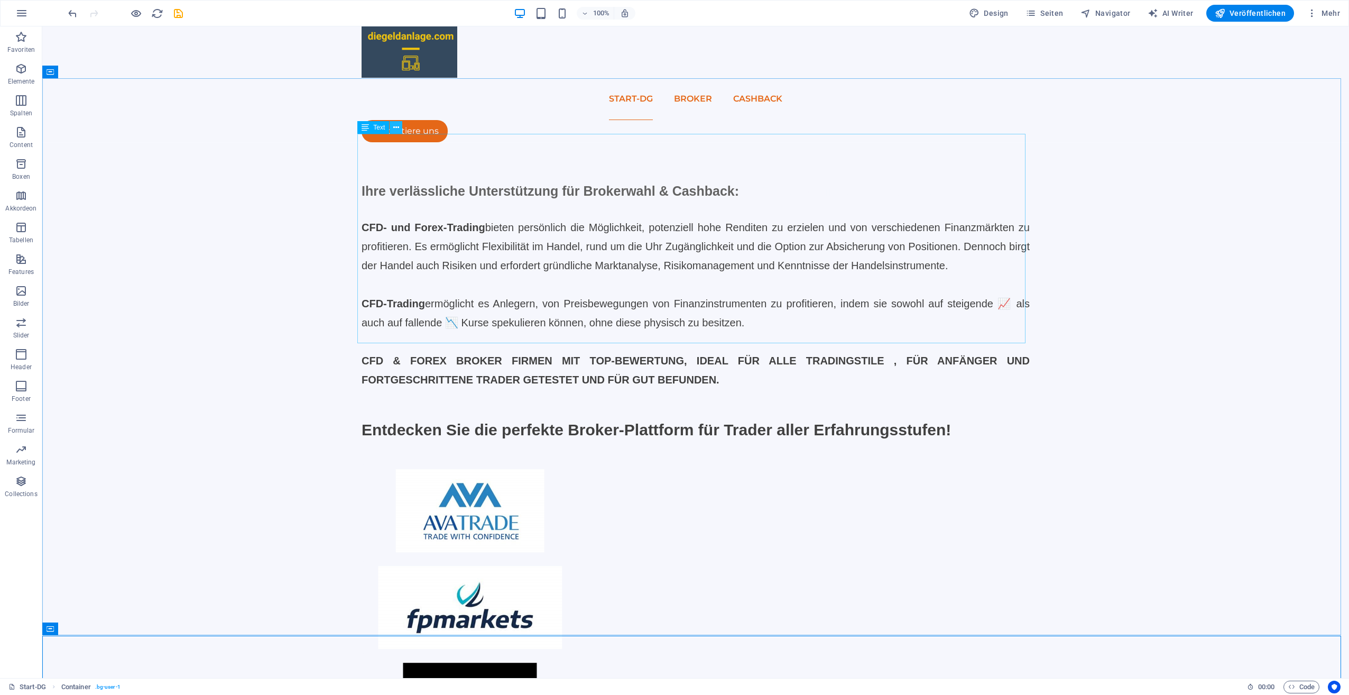
click at [394, 129] on icon at bounding box center [396, 127] width 6 height 11
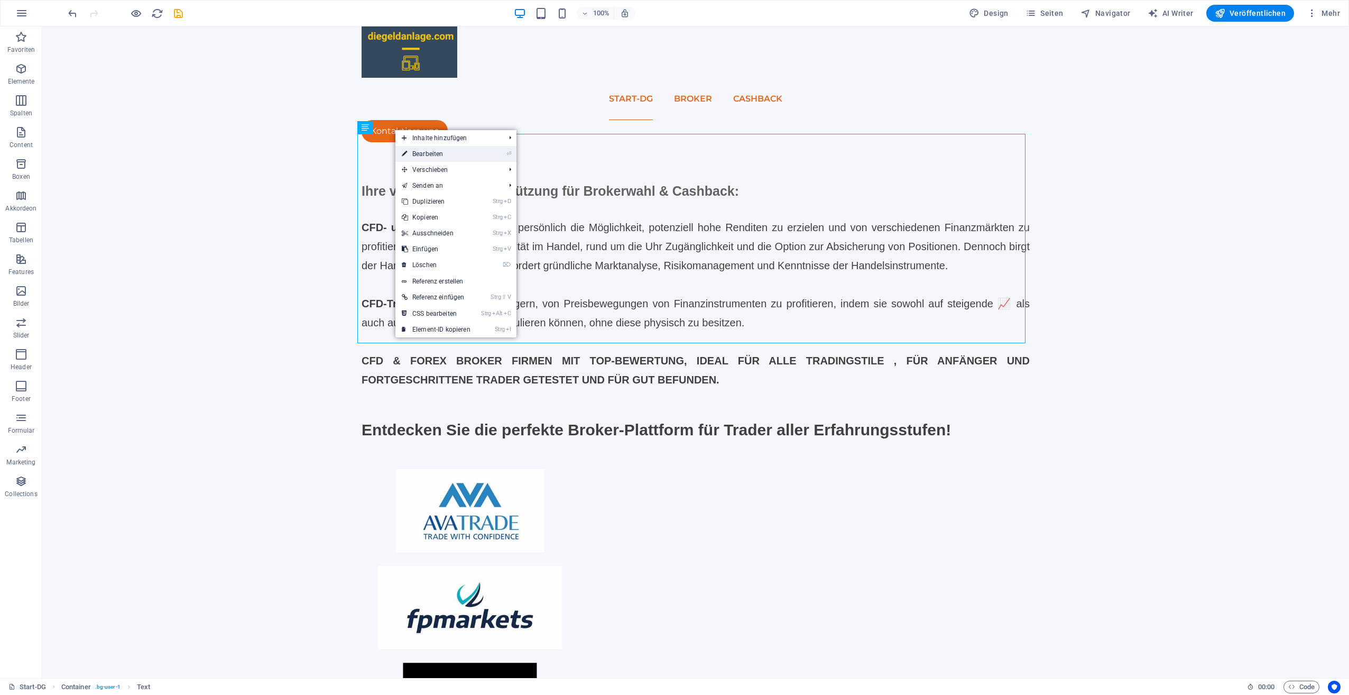
click at [410, 153] on link "⏎ Bearbeiten" at bounding box center [436, 154] width 81 height 16
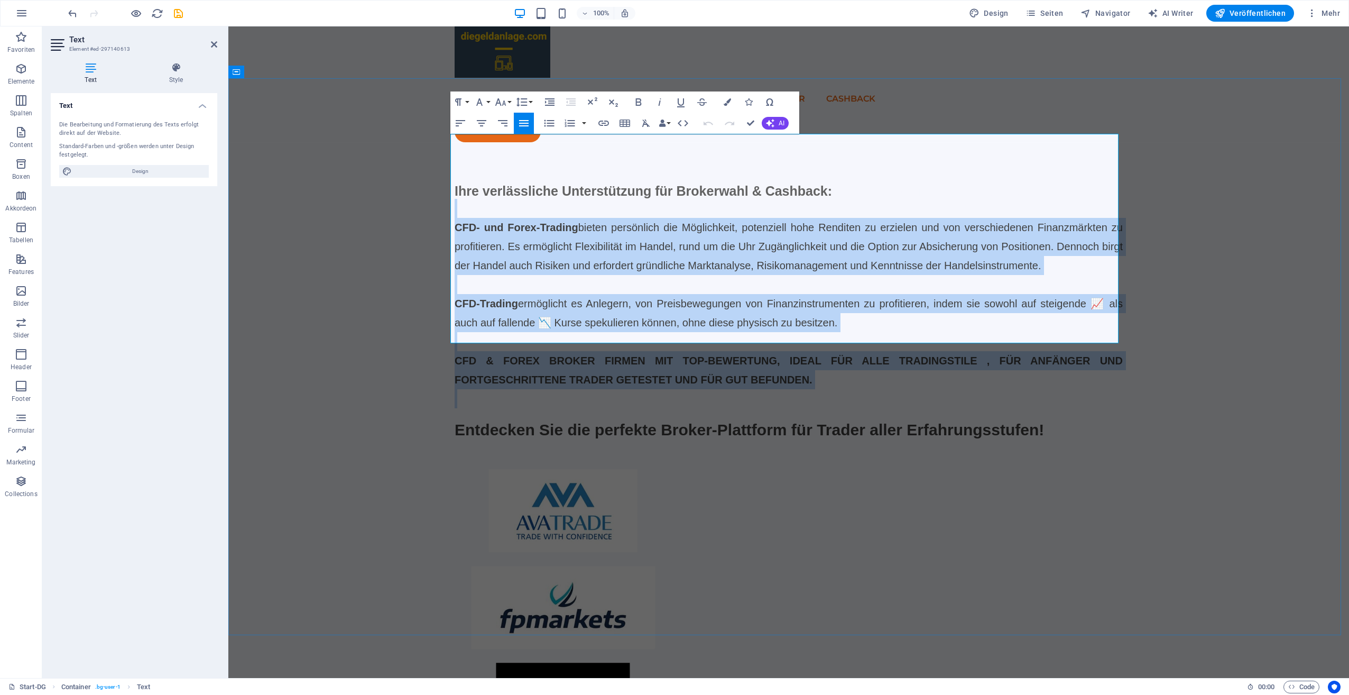
drag, startPoint x: 455, startPoint y: 139, endPoint x: 917, endPoint y: 329, distance: 499.3
click at [917, 329] on div "CFD- und Forex-Trading bieten persönlich die Möglichkeit, potenziell hohe Rendi…" at bounding box center [789, 303] width 668 height 209
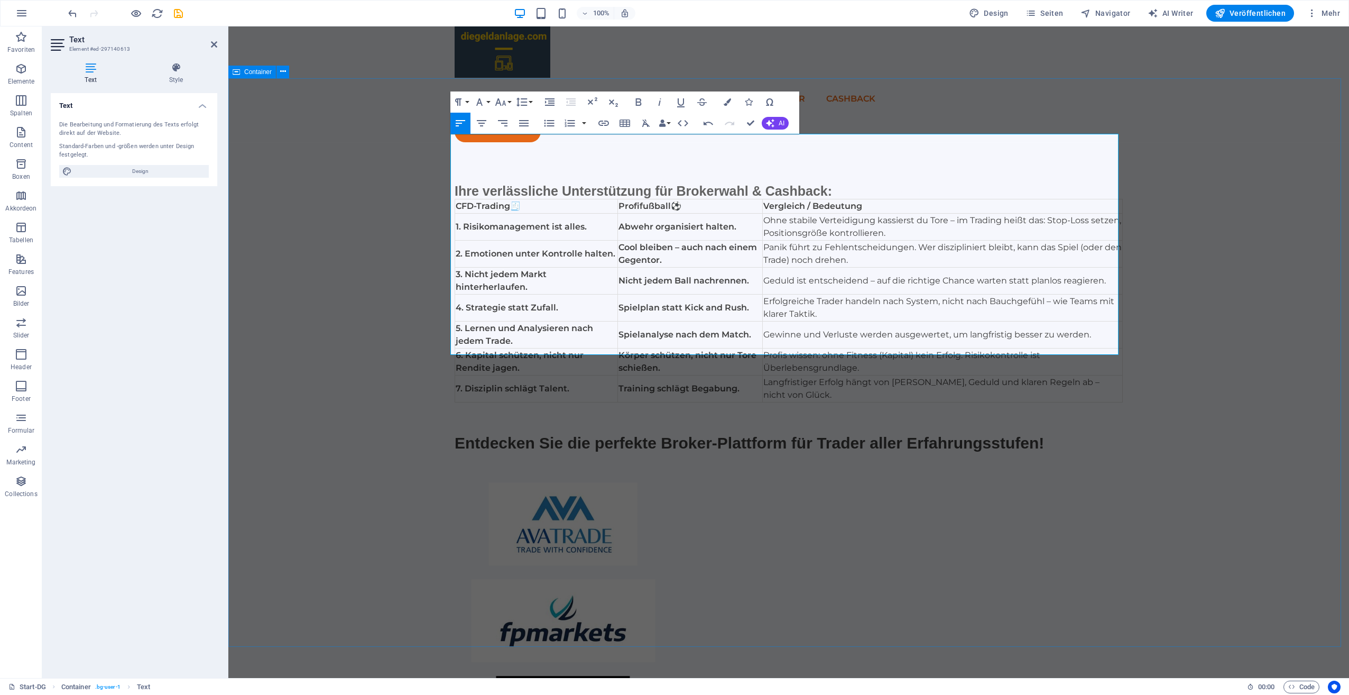
click at [1225, 220] on div "Ihre verlässliche Unterstützung für Brokerwahl & Cashback: Schnell - Effizient …" at bounding box center [788, 619] width 1121 height 953
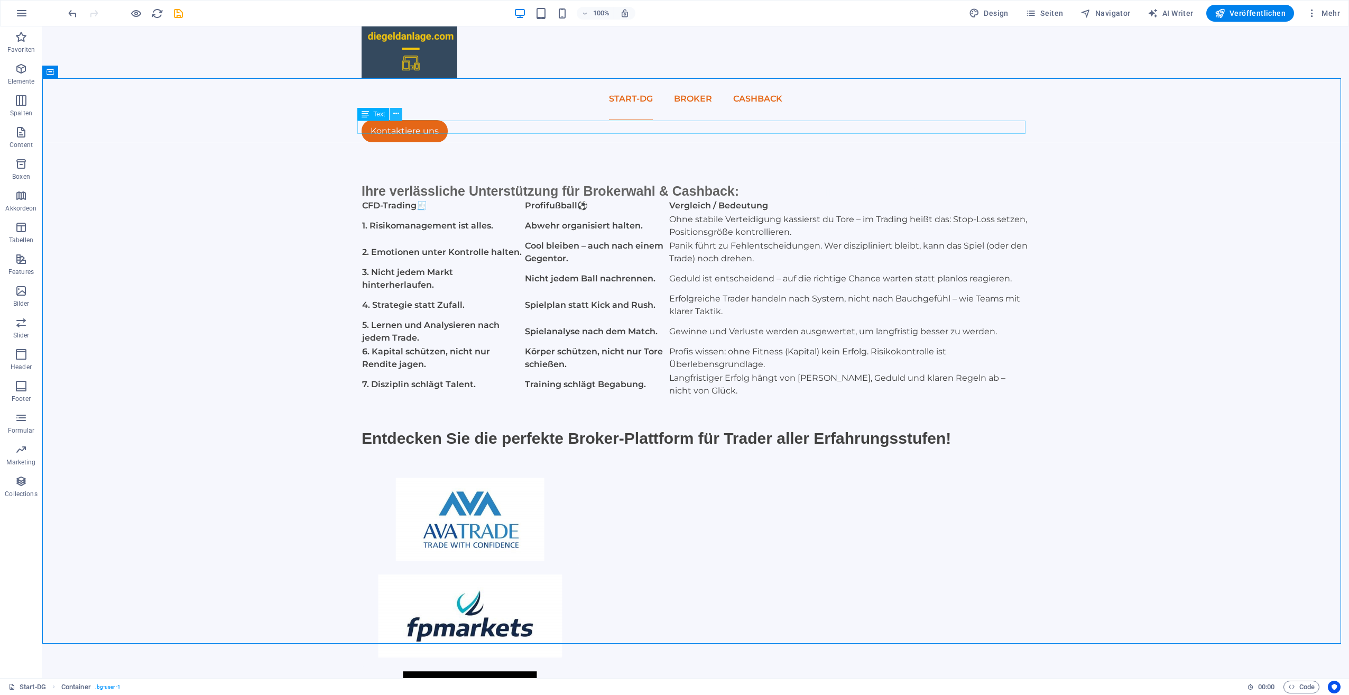
click at [397, 114] on icon at bounding box center [396, 113] width 6 height 11
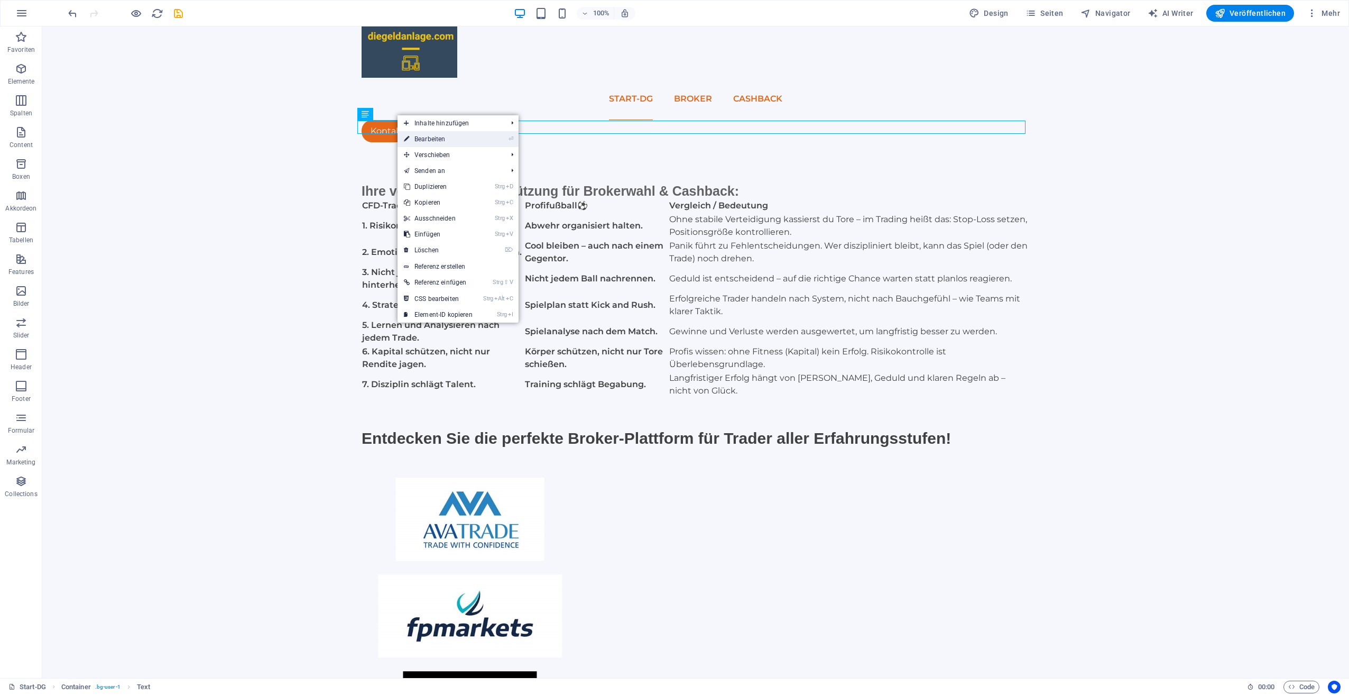
drag, startPoint x: 418, startPoint y: 140, endPoint x: 190, endPoint y: 113, distance: 229.4
click at [419, 140] on link "⏎ Bearbeiten" at bounding box center [438, 139] width 81 height 16
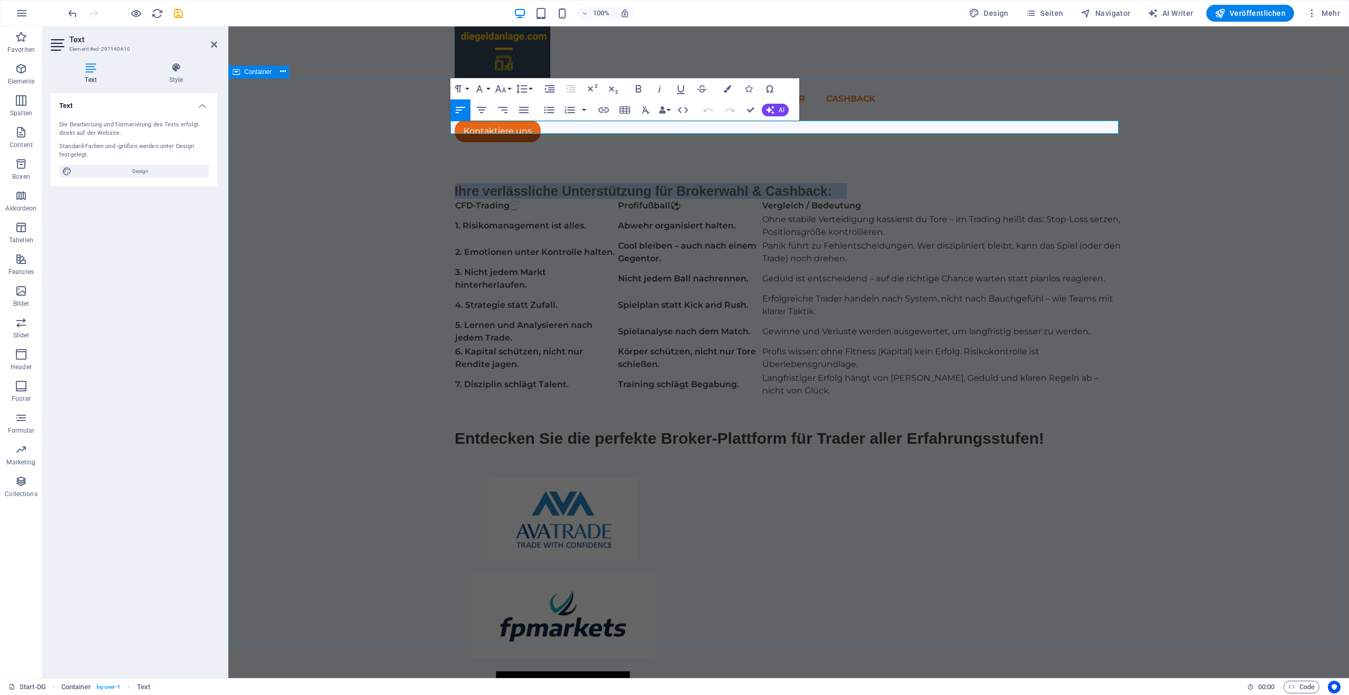
drag, startPoint x: 847, startPoint y: 128, endPoint x: 420, endPoint y: 183, distance: 430.7
click at [420, 183] on div "Ihre verlässliche Unterstützung für Brokerwahl & Cashback: Schnell - Effizient …" at bounding box center [788, 617] width 1121 height 949
click at [635, 183] on span "Schnell - Effizient - Individuell" at bounding box center [575, 190] width 183 height 15
drag, startPoint x: 601, startPoint y: 124, endPoint x: 767, endPoint y: 148, distance: 167.7
click at [767, 148] on div "WW Schnell - Effizient - Individuell CFD-Trading 🧾 Profifußball ⚽ Vergleich / B…" at bounding box center [788, 617] width 685 height 949
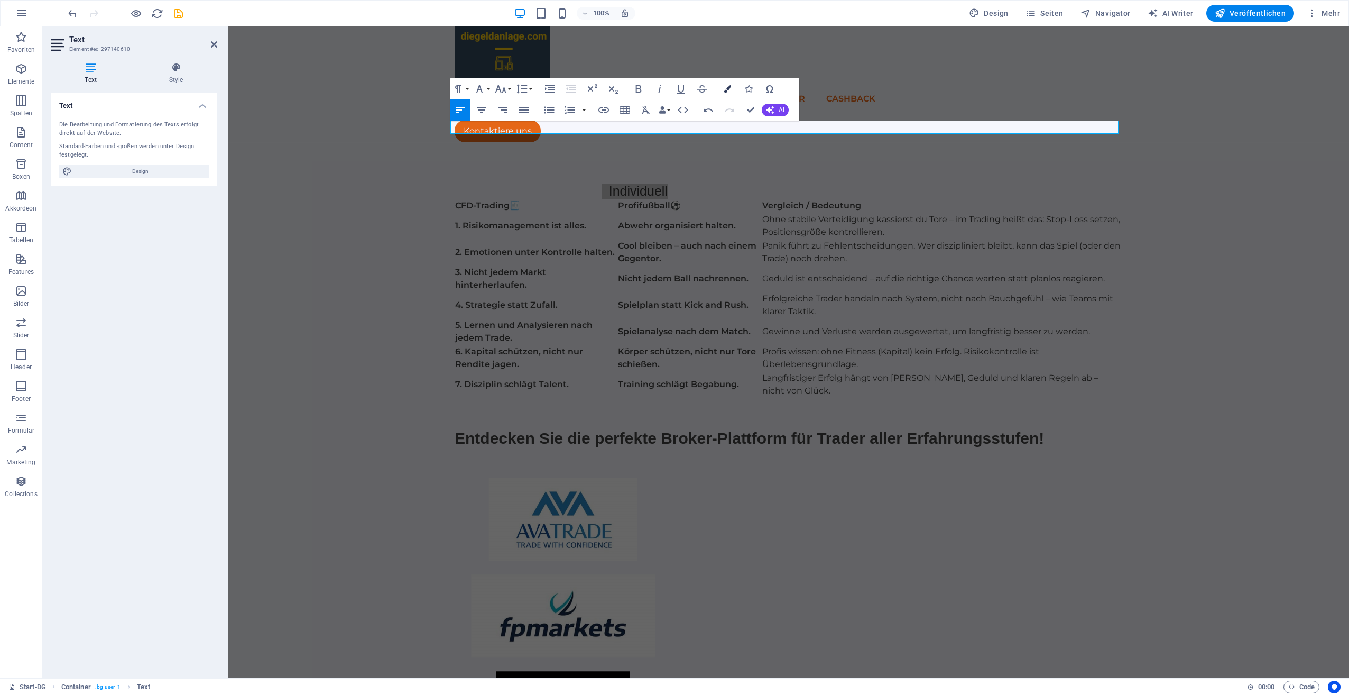
click at [728, 92] on icon "button" at bounding box center [727, 88] width 7 height 7
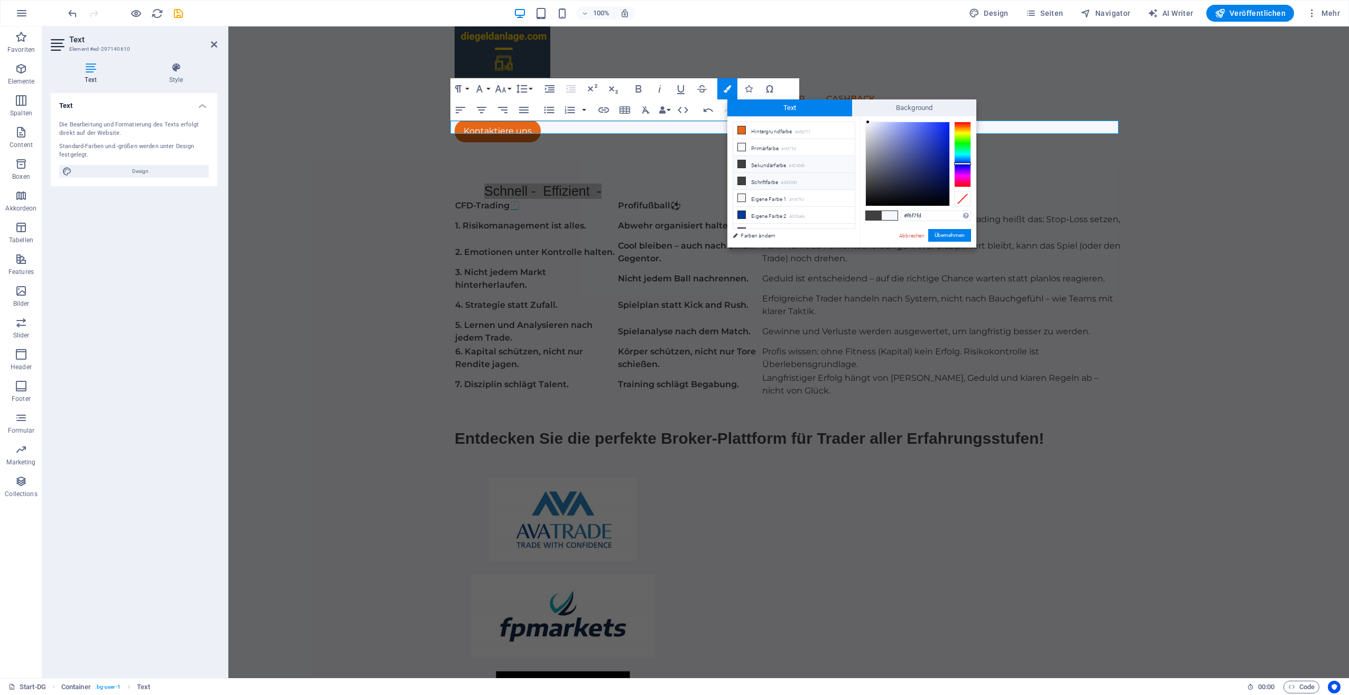
click at [743, 177] on icon at bounding box center [741, 180] width 7 height 7
type input "#404040"
click at [945, 237] on button "Übernehmen" at bounding box center [950, 235] width 43 height 13
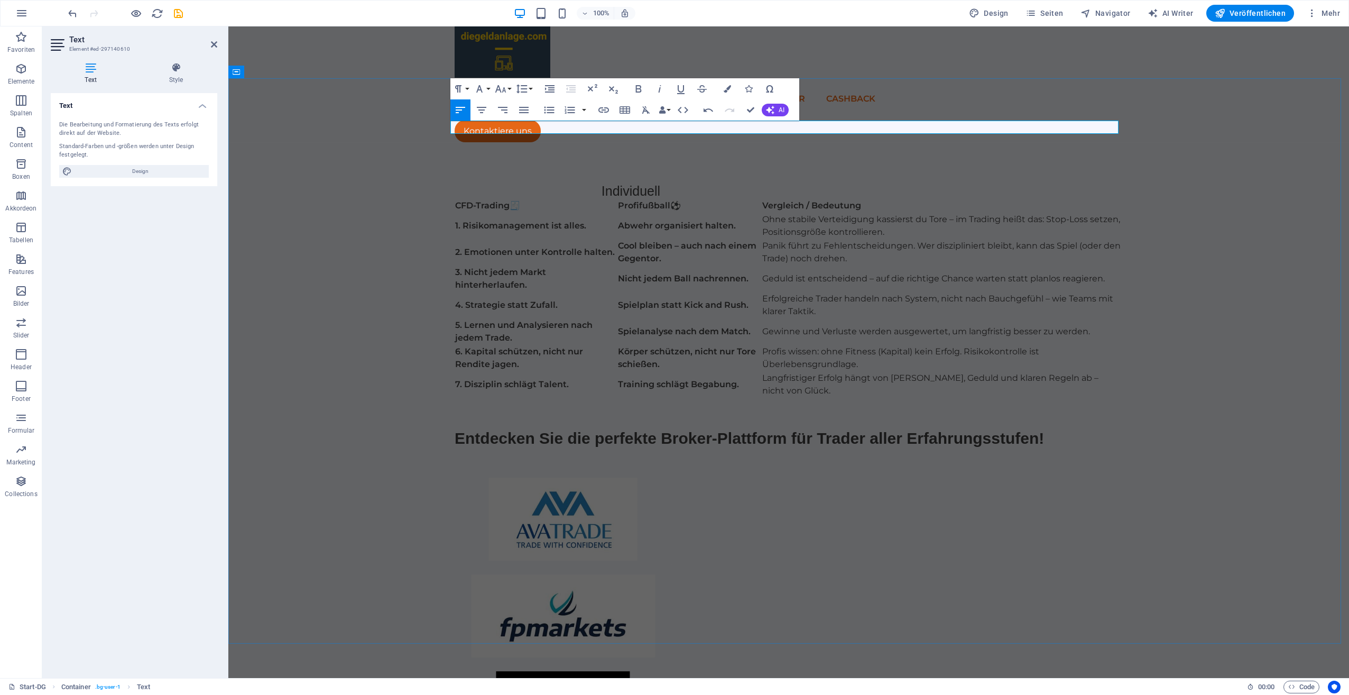
click at [678, 185] on p "WW Schnell - Effizient - Individuell" at bounding box center [789, 192] width 668 height 14
click at [1084, 199] on div "CFD-Trading 🧾 Profifußball ⚽ Vergleich / Bedeutung 1. Risikomanagement ist alle…" at bounding box center [789, 308] width 668 height 218
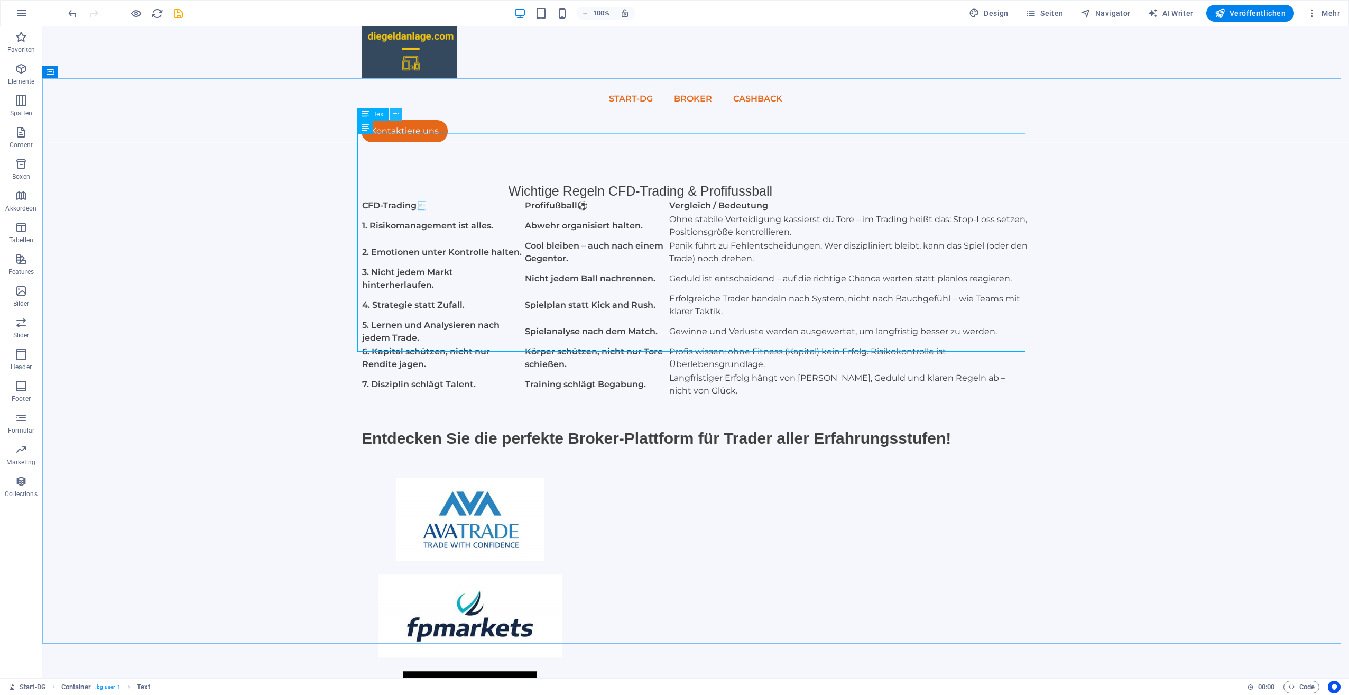
click at [398, 115] on icon at bounding box center [396, 113] width 6 height 11
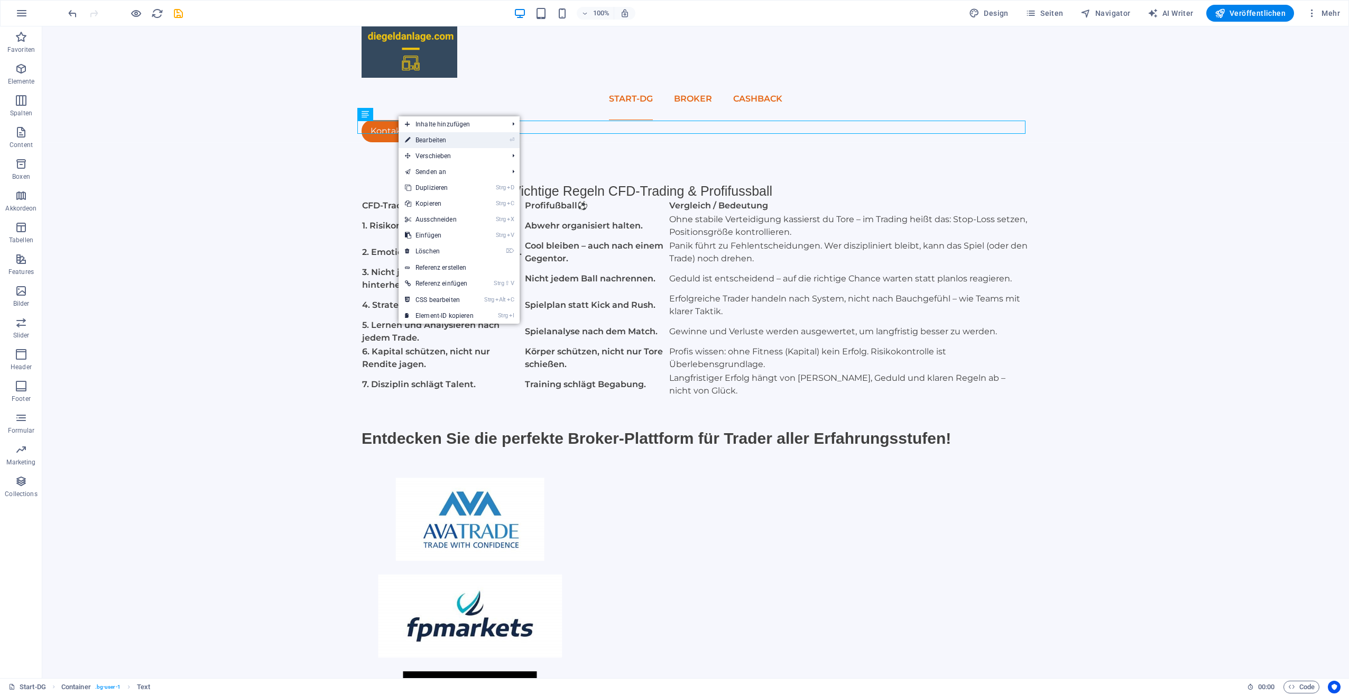
click at [419, 139] on link "⏎ Bearbeiten" at bounding box center [439, 140] width 81 height 16
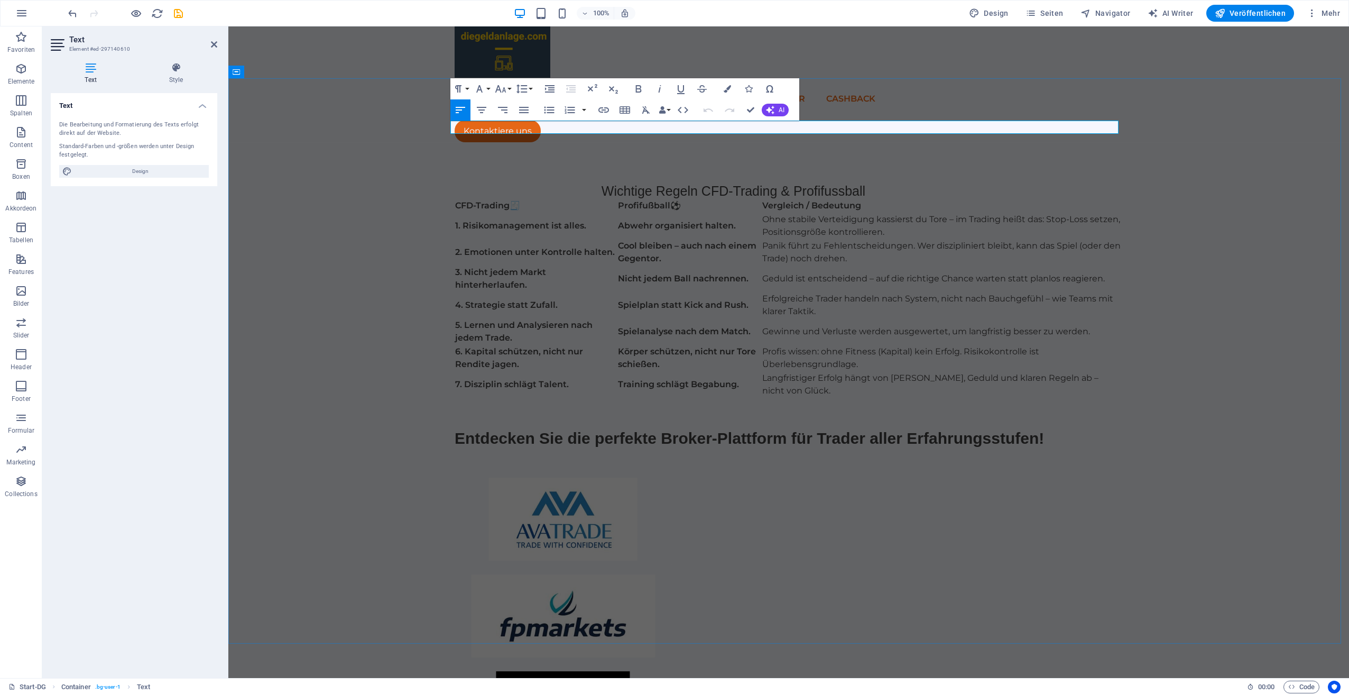
click at [887, 185] on p "WW Schnell - Effizient - Wichtige Regeln CFD-Trading & Profifussball" at bounding box center [789, 192] width 668 height 14
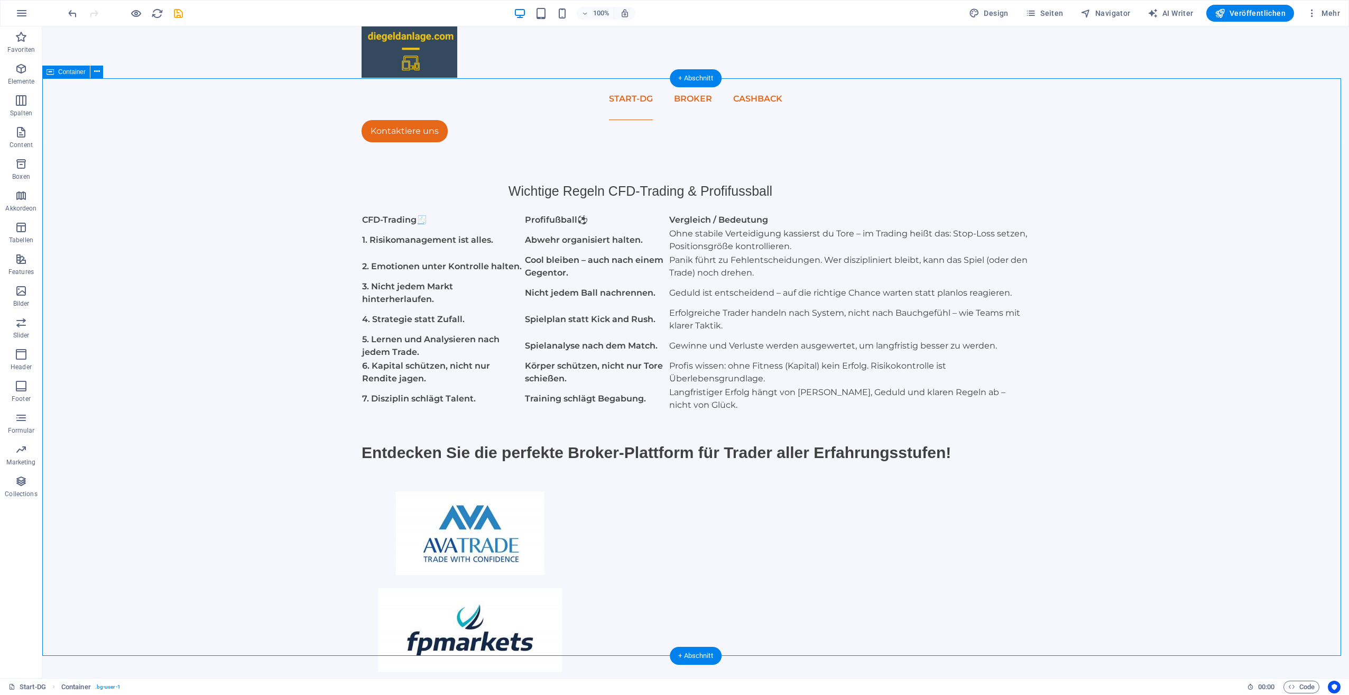
click at [419, 206] on div "WW Schnell - Effizient - Wichtige Regeln CFD-Trading & Profifussball ​ CFD-Trad…" at bounding box center [695, 624] width 1307 height 963
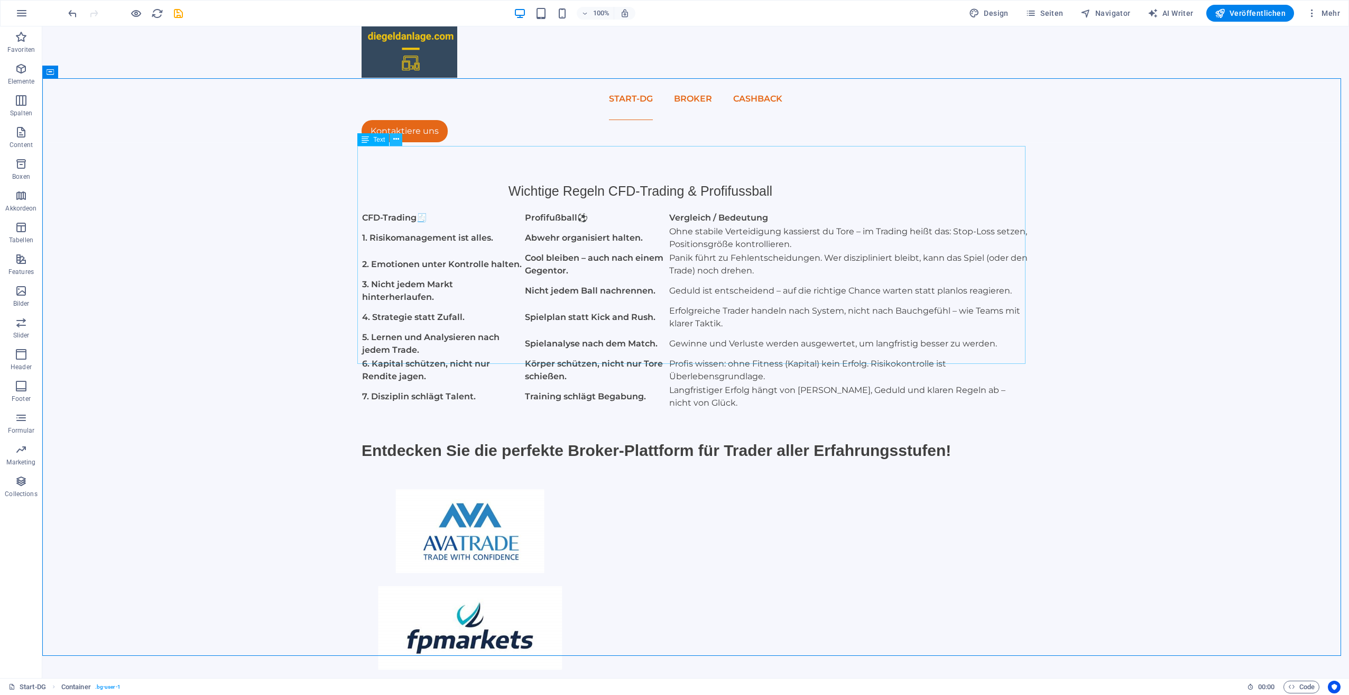
click at [398, 137] on icon at bounding box center [396, 139] width 6 height 11
click at [397, 144] on icon at bounding box center [396, 139] width 6 height 11
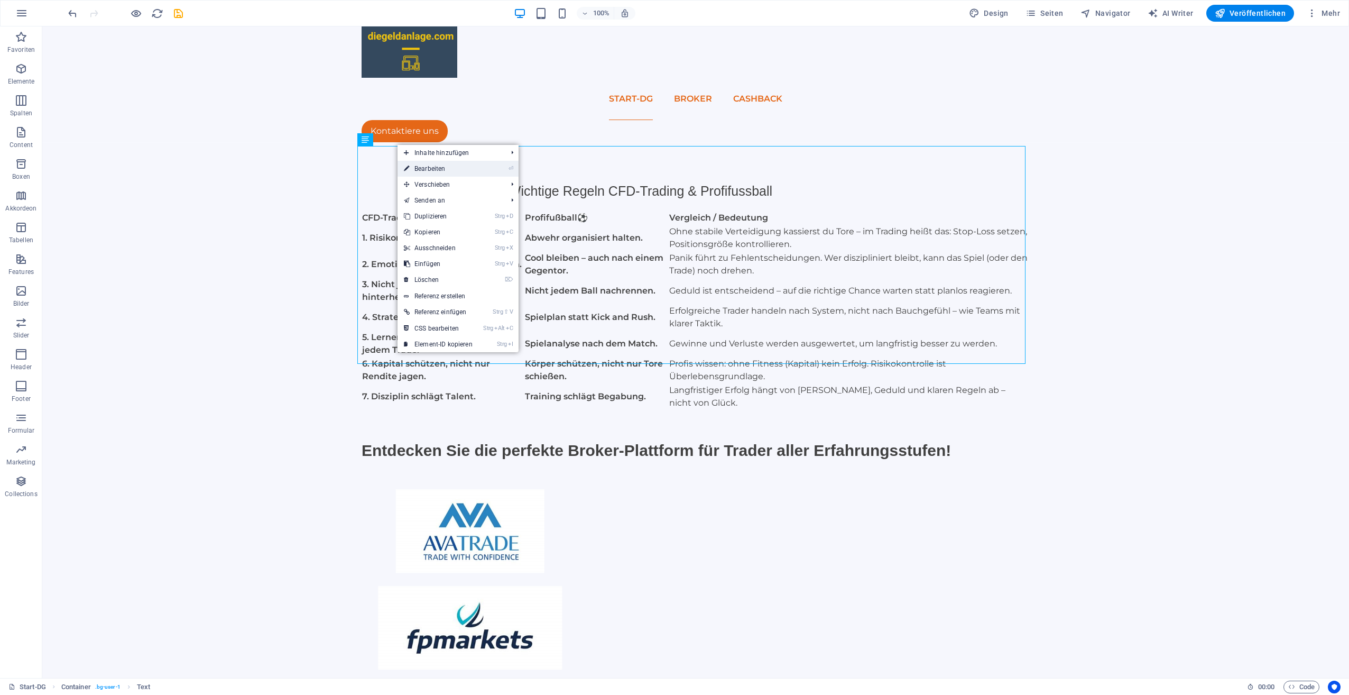
click at [416, 168] on link "⏎ Bearbeiten" at bounding box center [438, 169] width 81 height 16
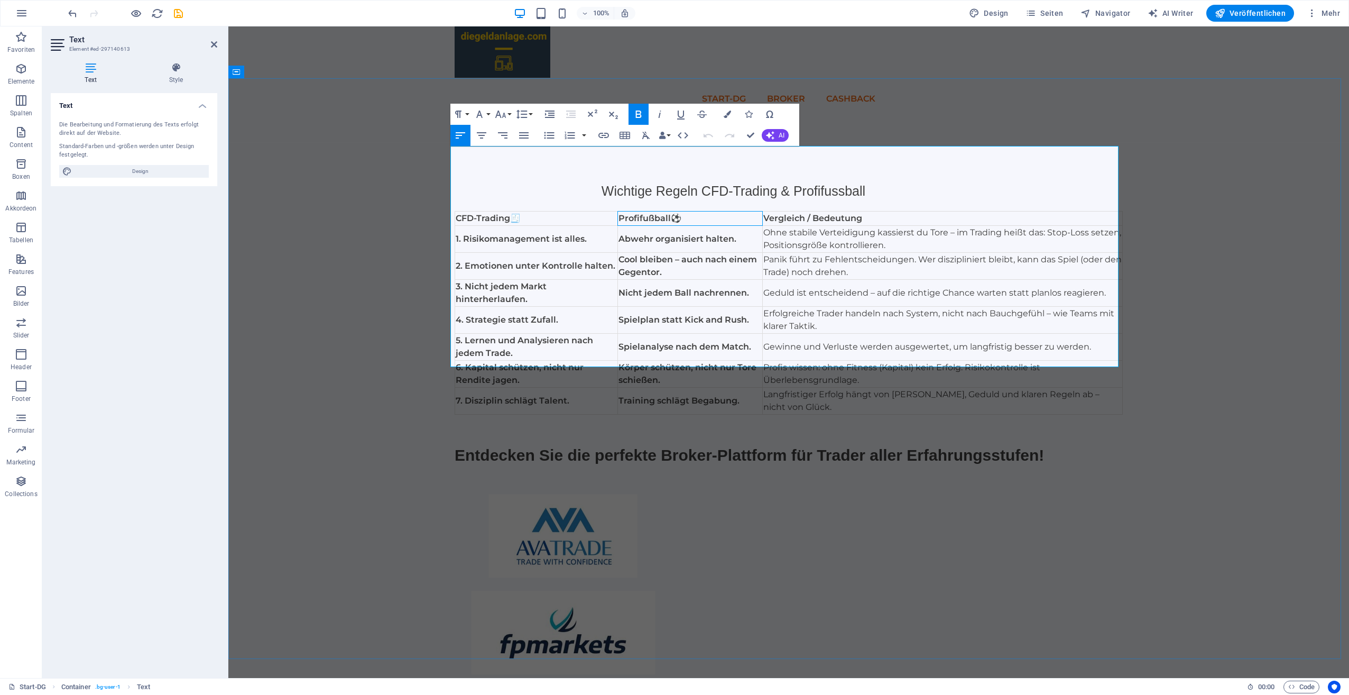
click at [643, 213] on strong "Profifußball" at bounding box center [645, 218] width 52 height 10
click at [855, 415] on p at bounding box center [789, 424] width 668 height 19
click at [1225, 248] on div "WW Schnell - Effizient - Wichtige Regeln CFD-Trading & Profifussball CFD-Tradin…" at bounding box center [788, 626] width 1121 height 966
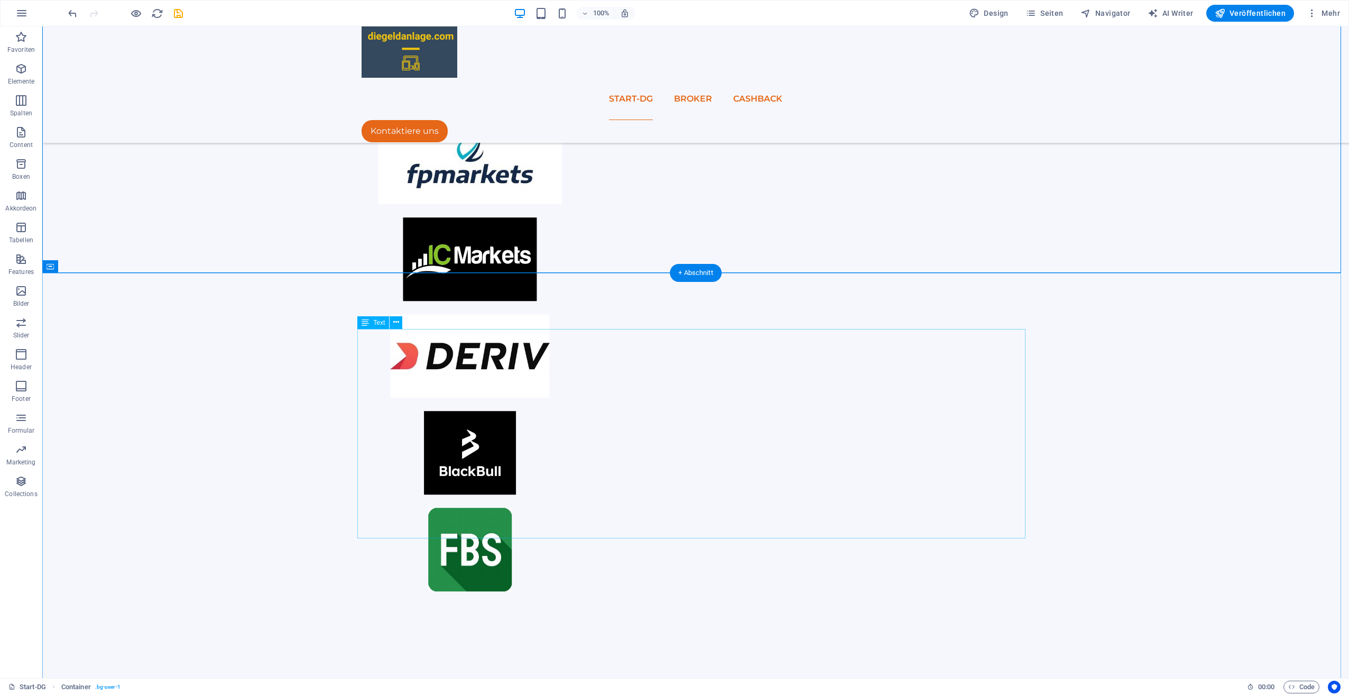
scroll to position [423, 0]
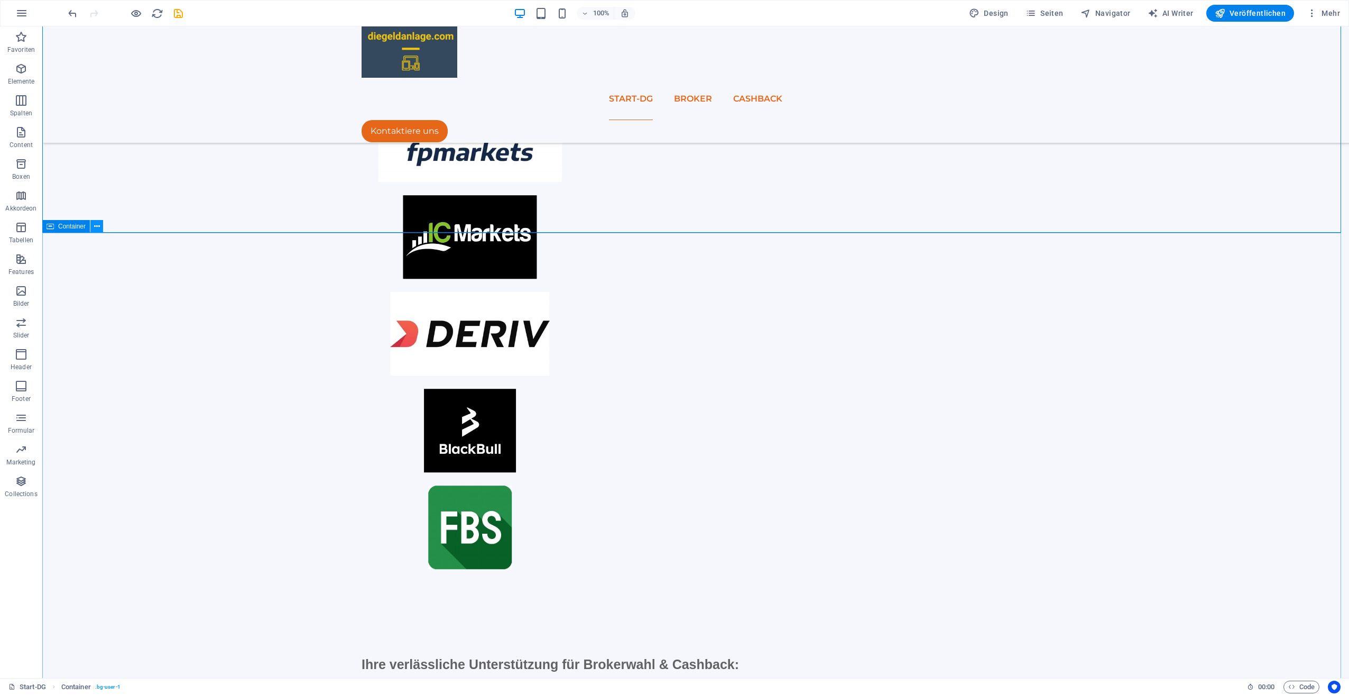
click at [94, 227] on icon at bounding box center [97, 226] width 6 height 11
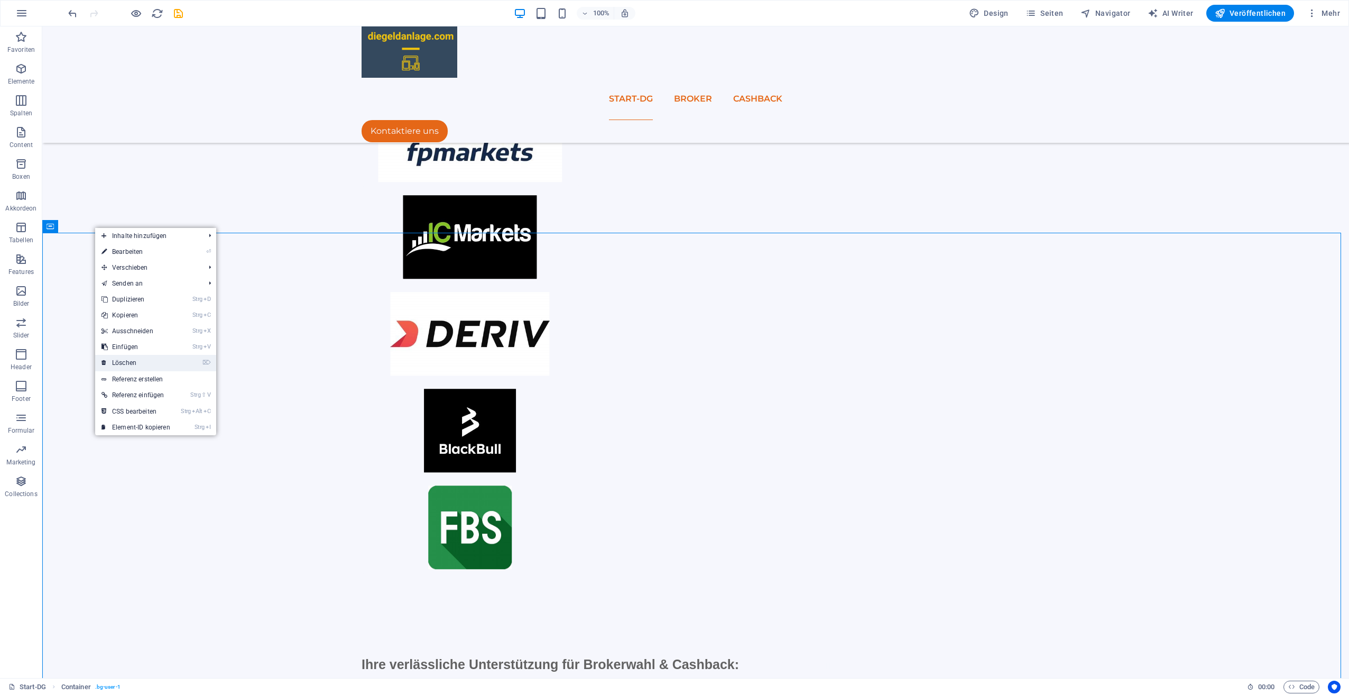
click at [145, 359] on link "⌦ Löschen" at bounding box center [135, 363] width 81 height 16
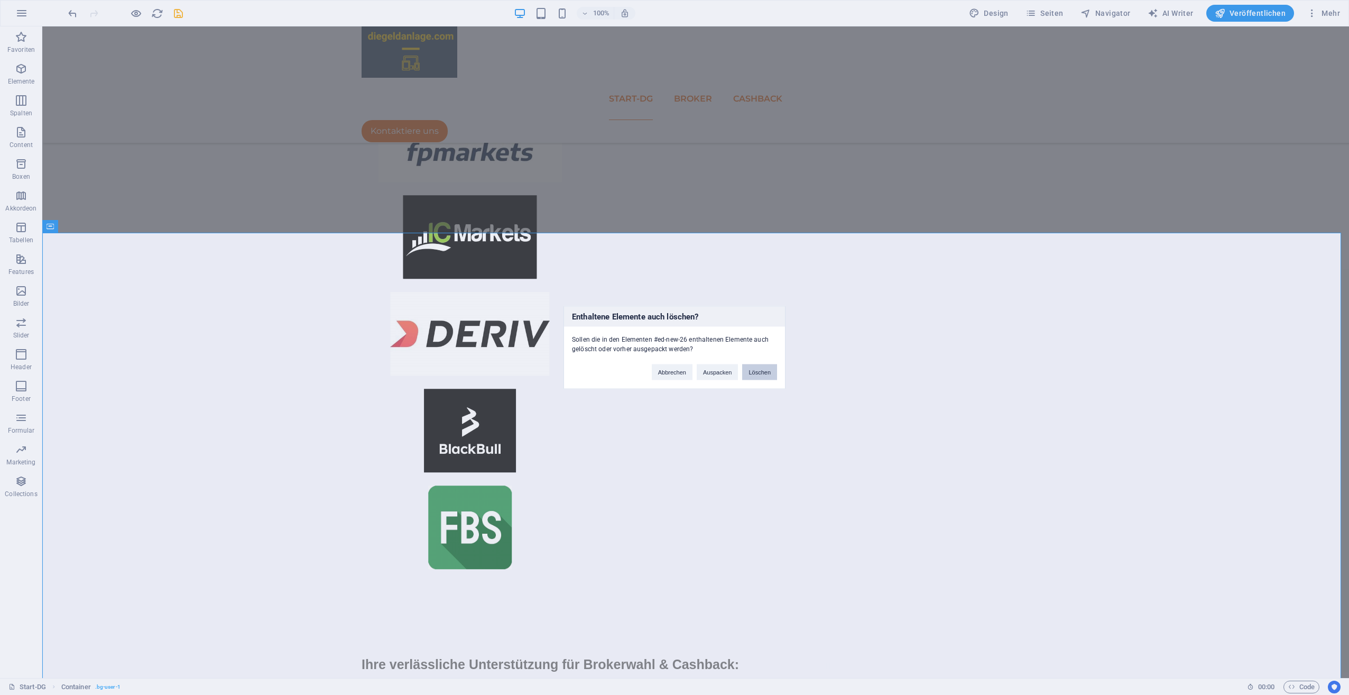
click at [753, 370] on button "Löschen" at bounding box center [759, 372] width 35 height 16
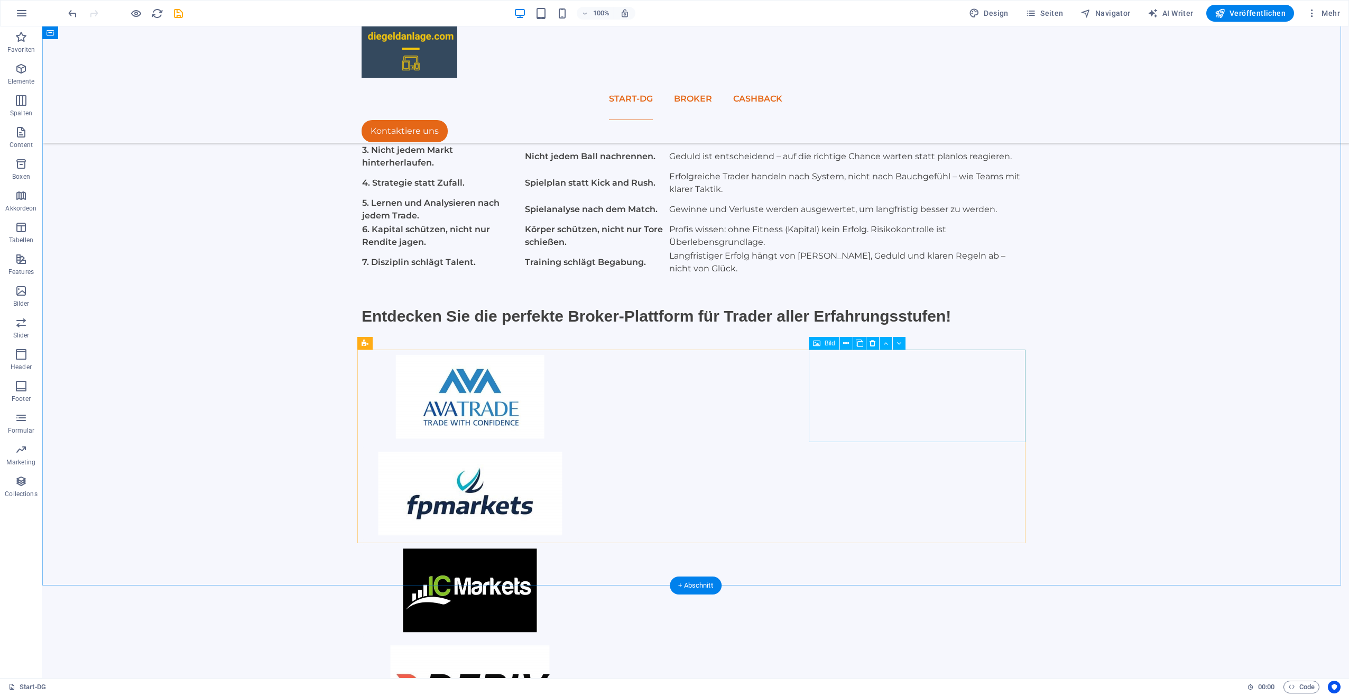
scroll to position [0, 0]
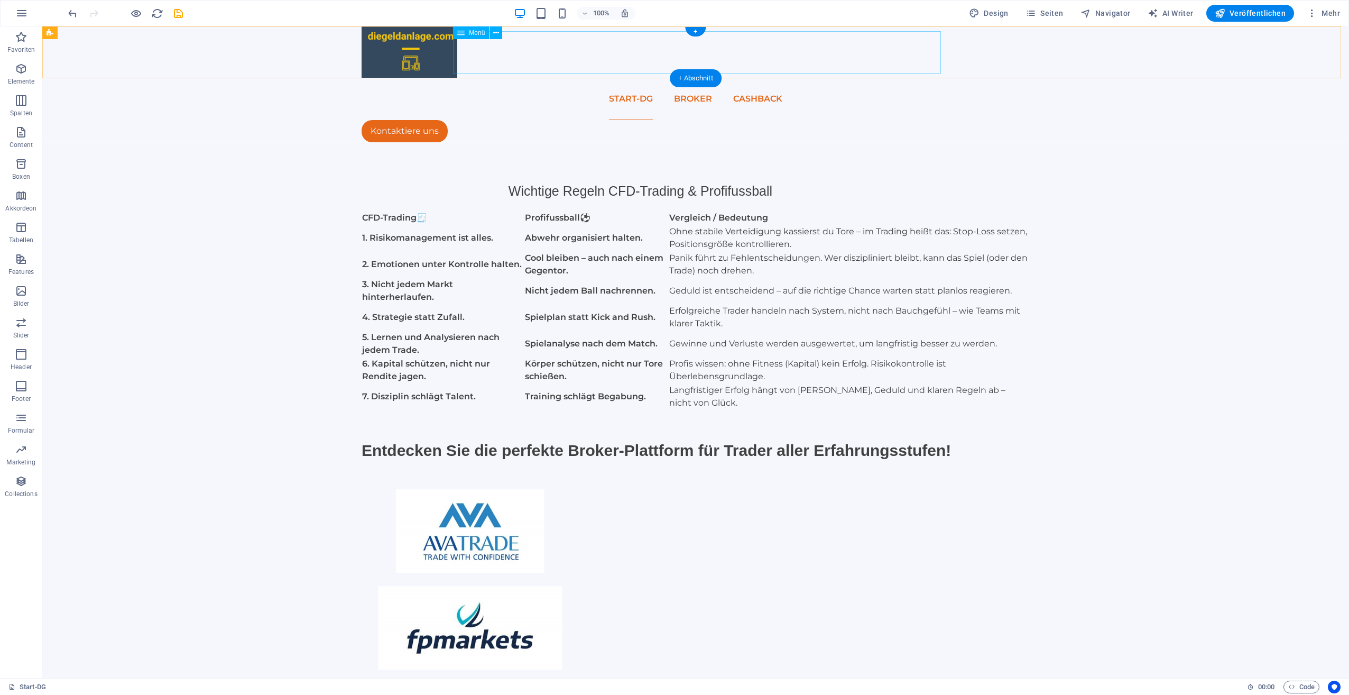
click at [765, 78] on nav "Start-DG Broker Cashback" at bounding box center [696, 99] width 668 height 42
click at [761, 78] on nav "Start-DG Broker Cashback" at bounding box center [696, 99] width 668 height 42
click at [1044, 6] on button "Seiten" at bounding box center [1045, 13] width 47 height 17
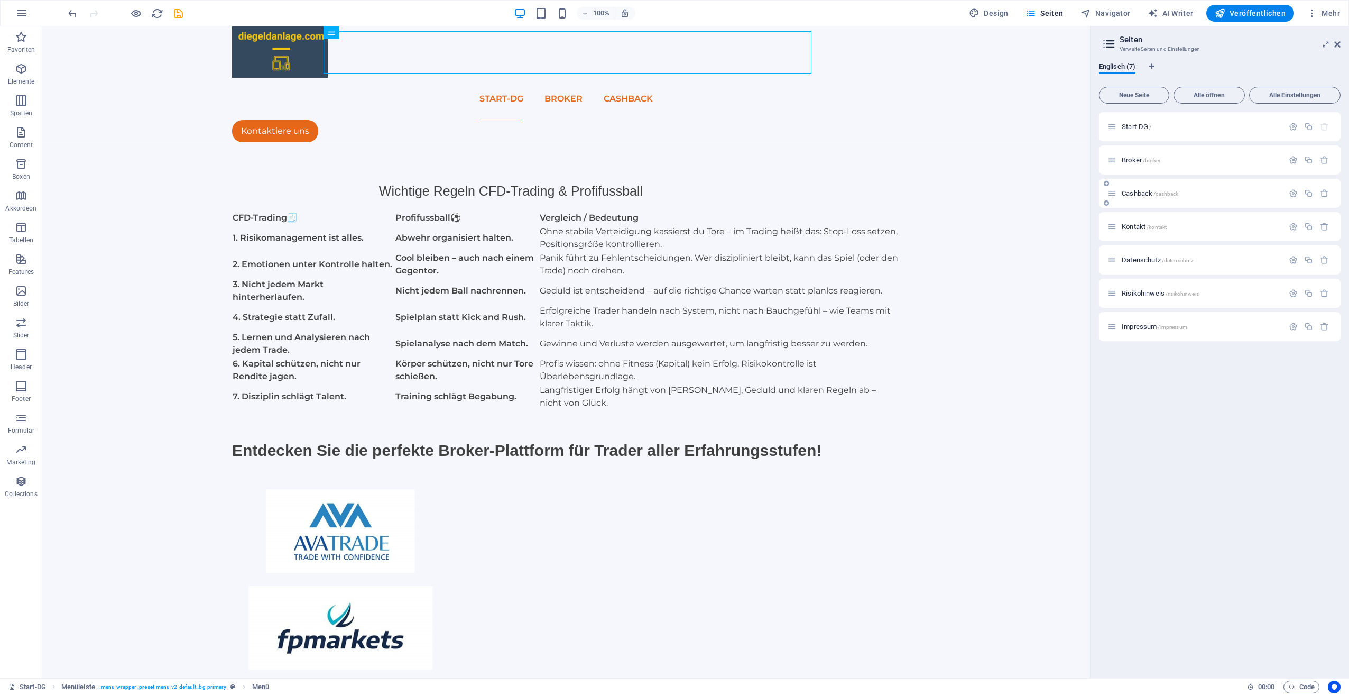
click at [1146, 192] on span "Cashback /cashback" at bounding box center [1150, 193] width 57 height 8
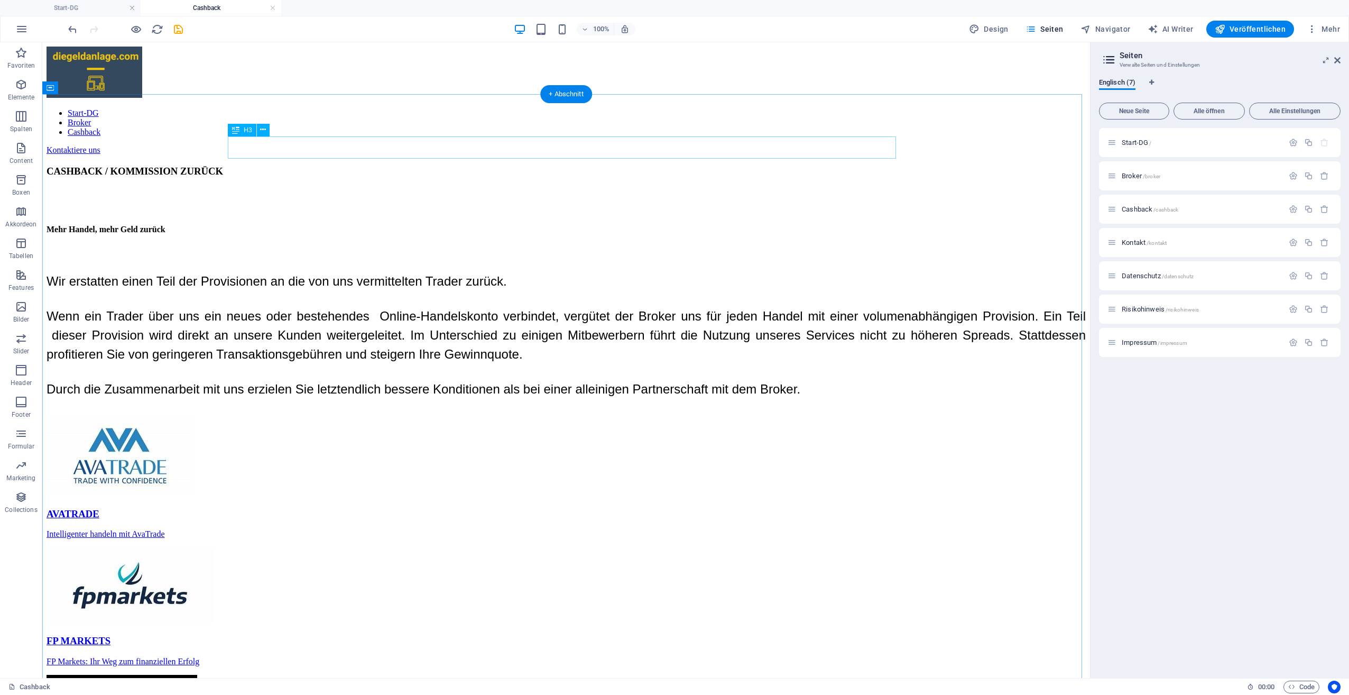
click at [301, 166] on div "CASHBACK / KOMMISSION ZURÜCK" at bounding box center [567, 172] width 1040 height 12
click at [262, 132] on icon at bounding box center [263, 129] width 6 height 11
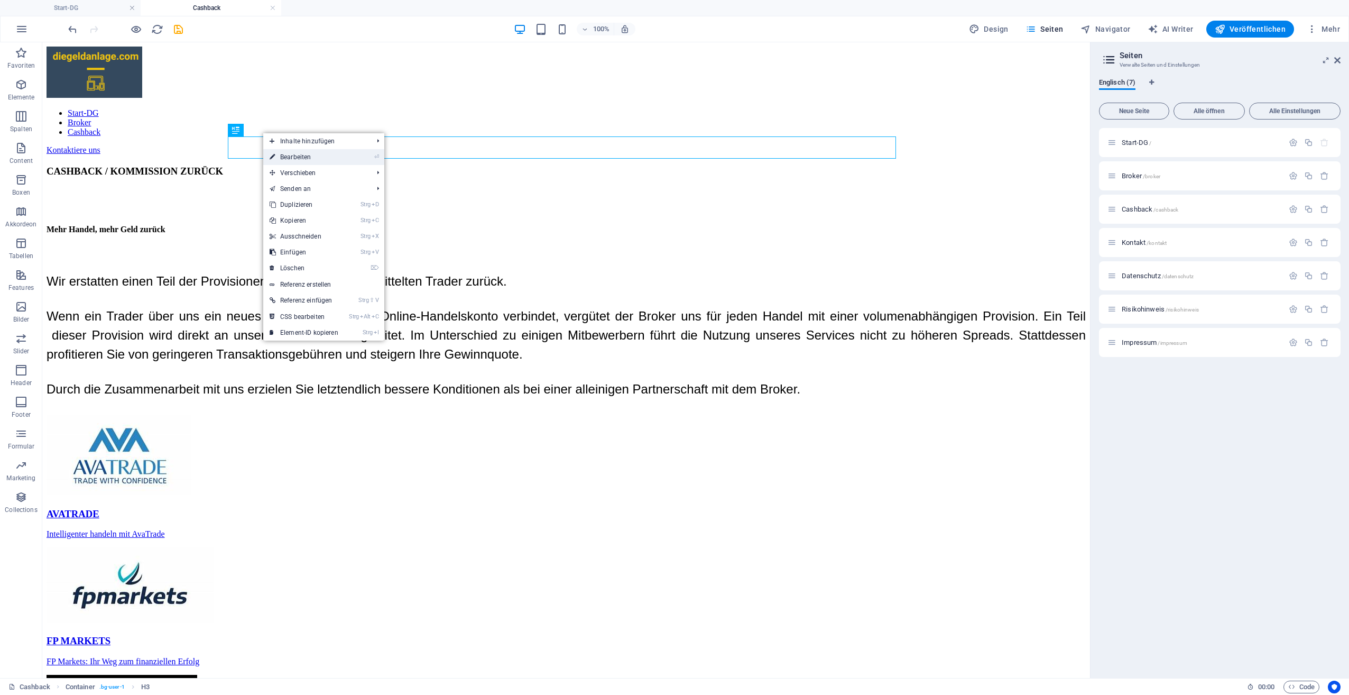
click at [283, 154] on link "⏎ Bearbeiten" at bounding box center [303, 157] width 81 height 16
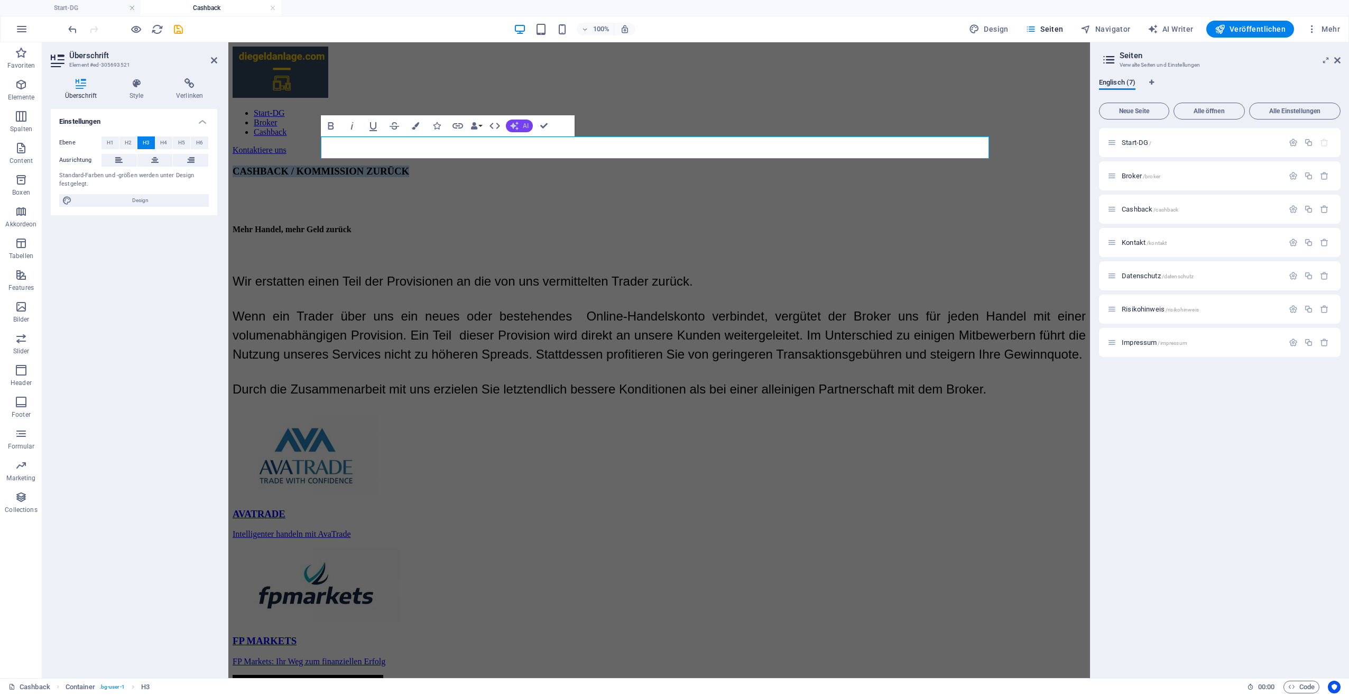
click at [515, 123] on icon "button" at bounding box center [514, 126] width 8 height 8
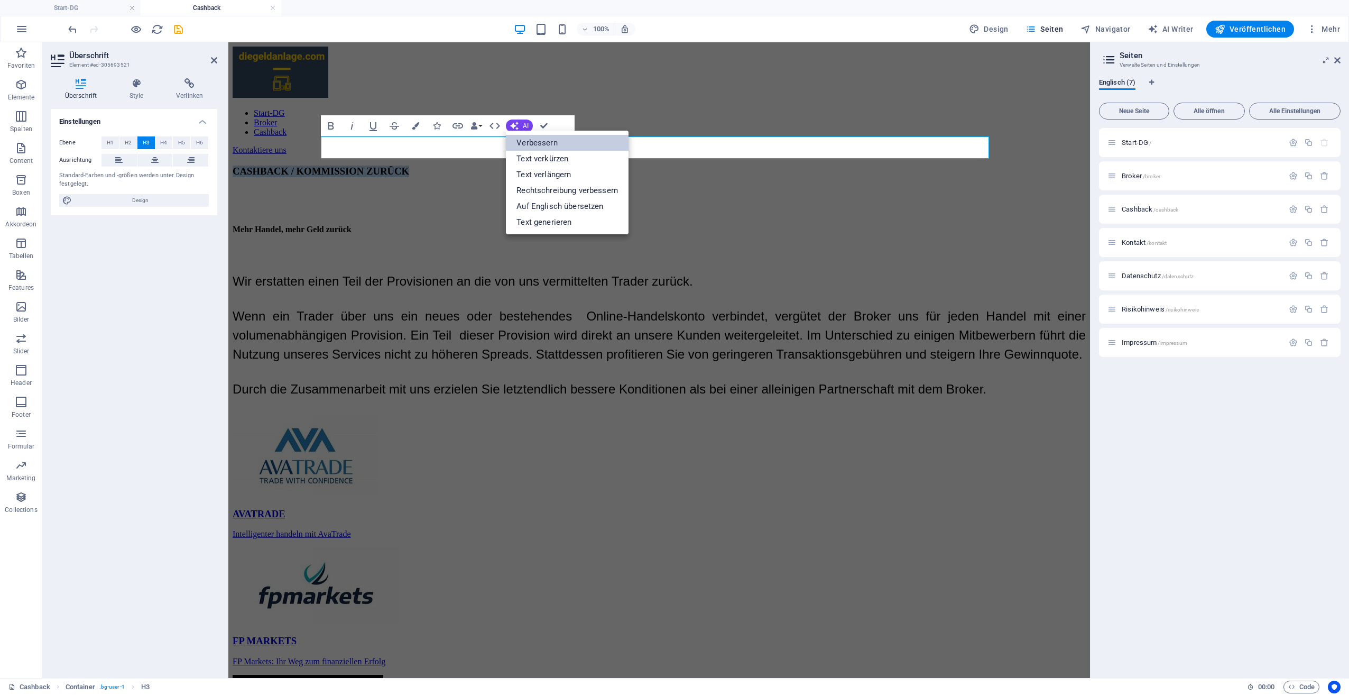
click at [537, 145] on link "Verbessern" at bounding box center [567, 143] width 123 height 16
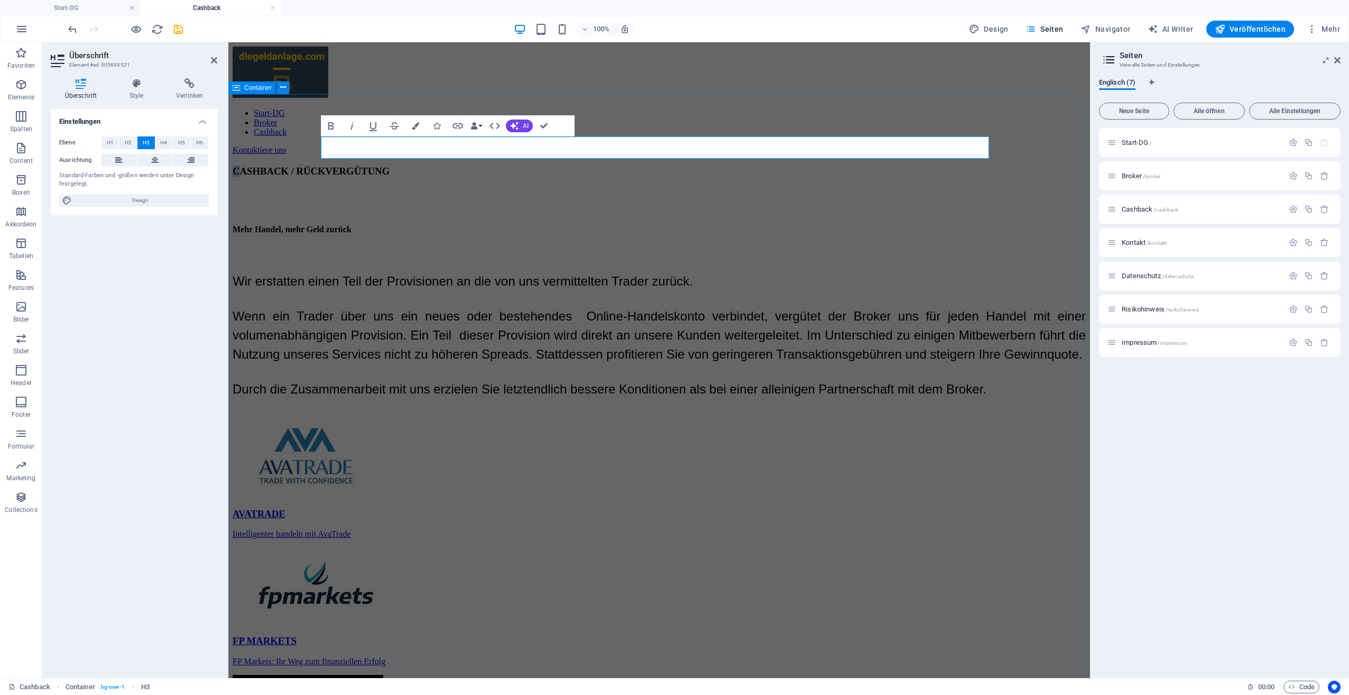
drag, startPoint x: 331, startPoint y: 147, endPoint x: 292, endPoint y: 172, distance: 46.2
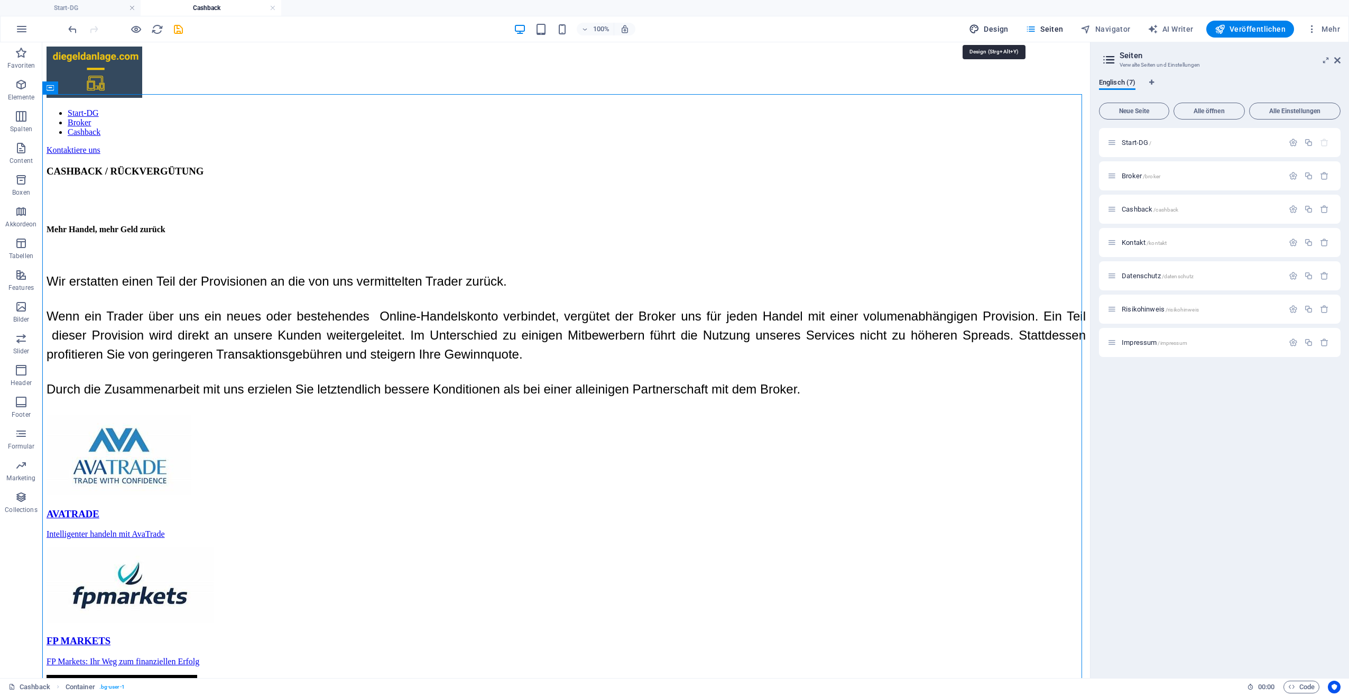
click at [1009, 26] on span "Design" at bounding box center [989, 29] width 40 height 11
select select "ease-in-out"
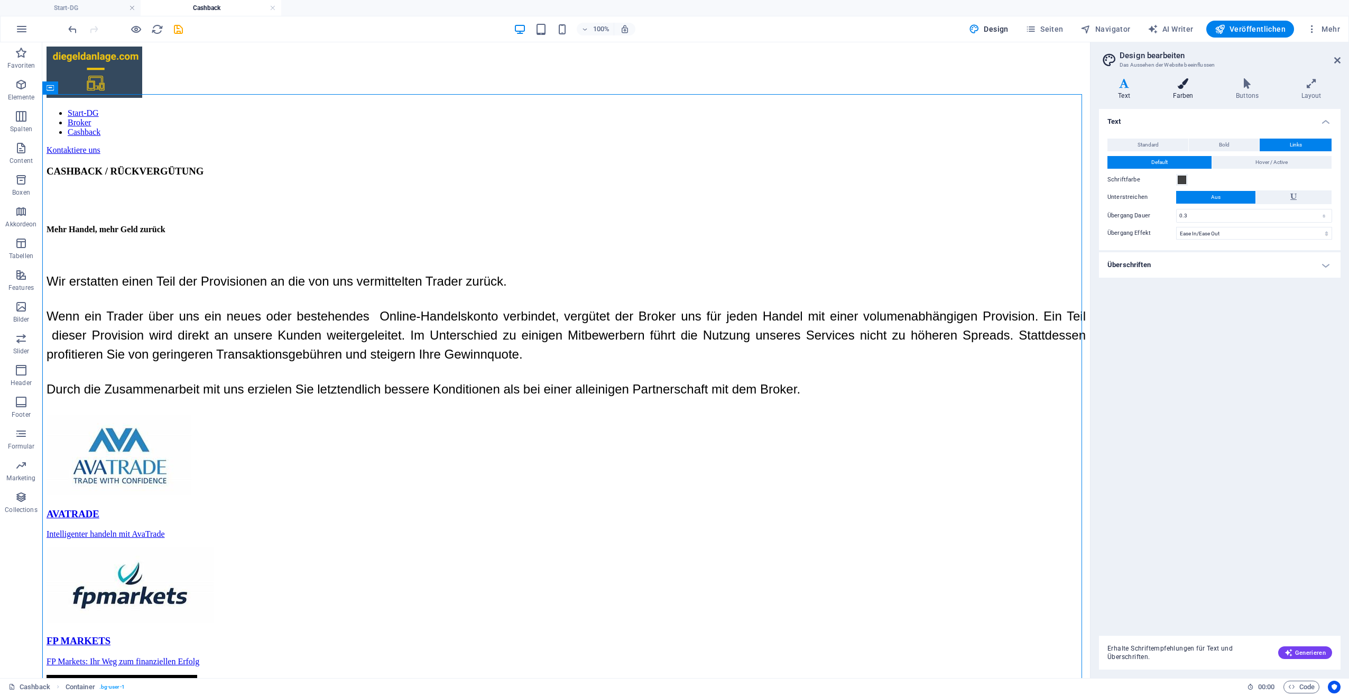
click at [1187, 85] on icon at bounding box center [1183, 83] width 59 height 11
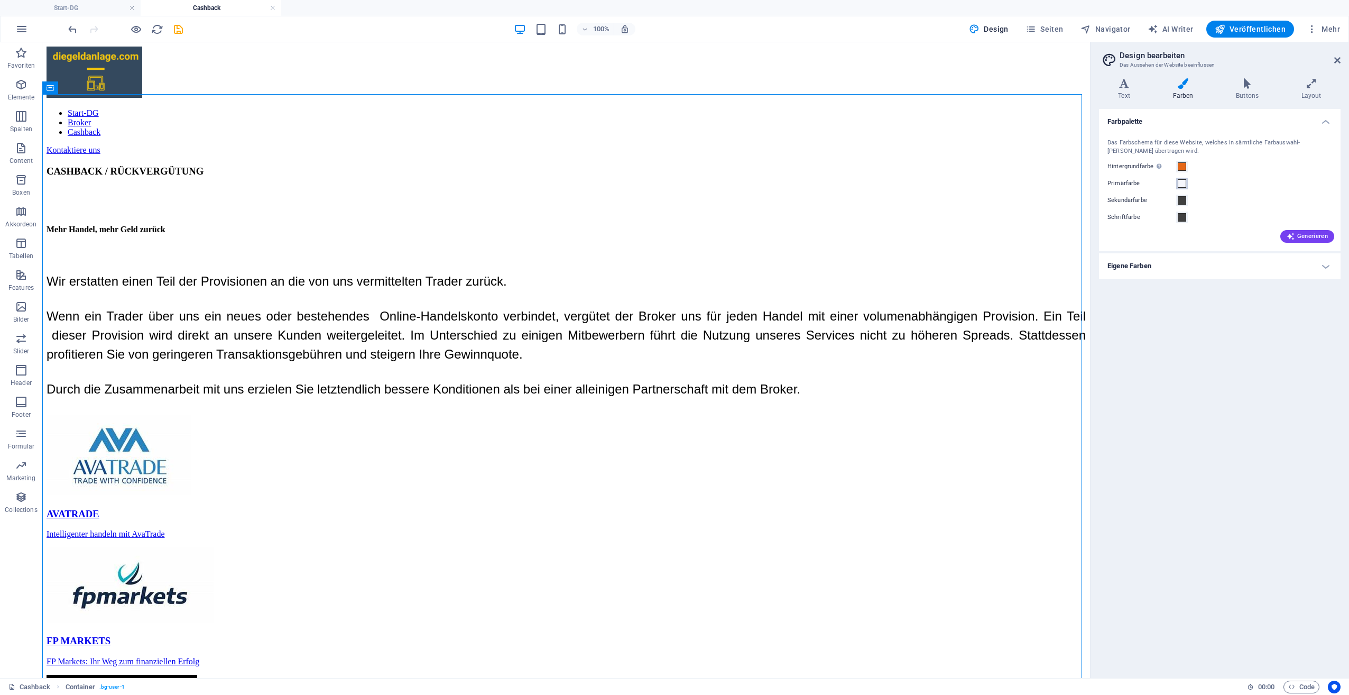
click at [1182, 182] on span at bounding box center [1182, 183] width 8 height 8
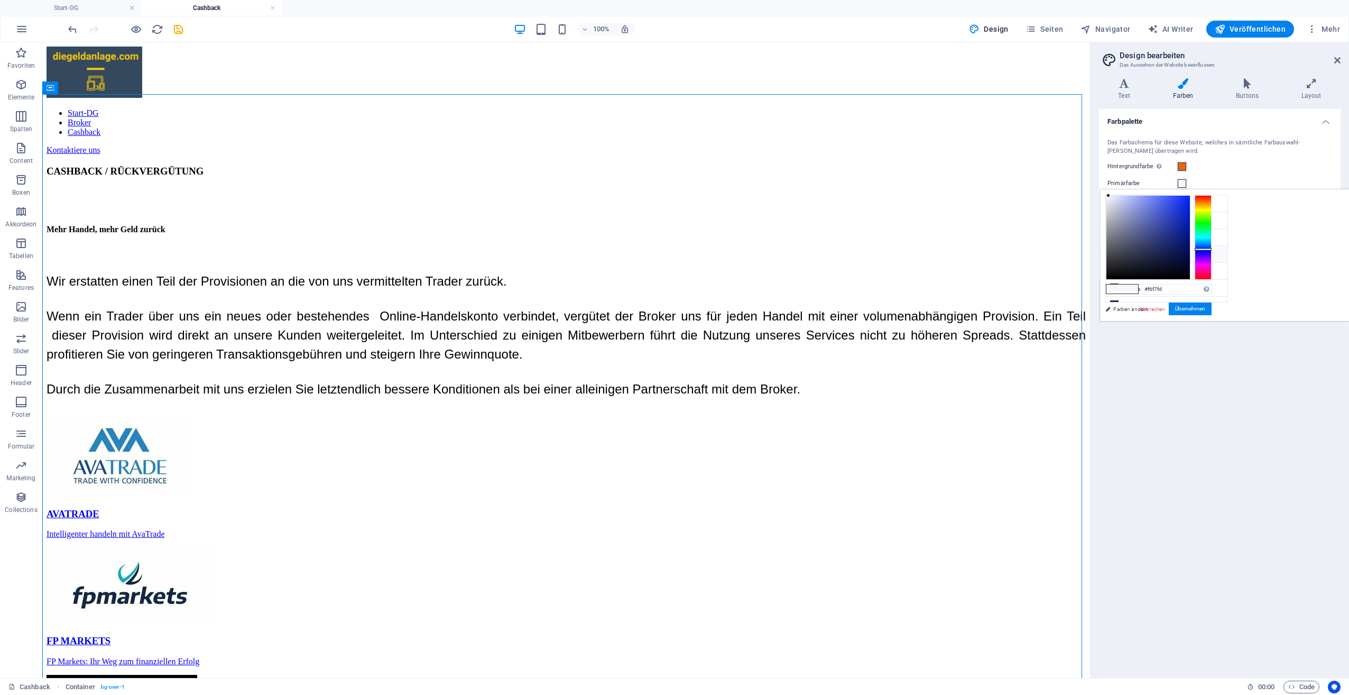
click at [1114, 250] on icon at bounding box center [1114, 253] width 7 height 7
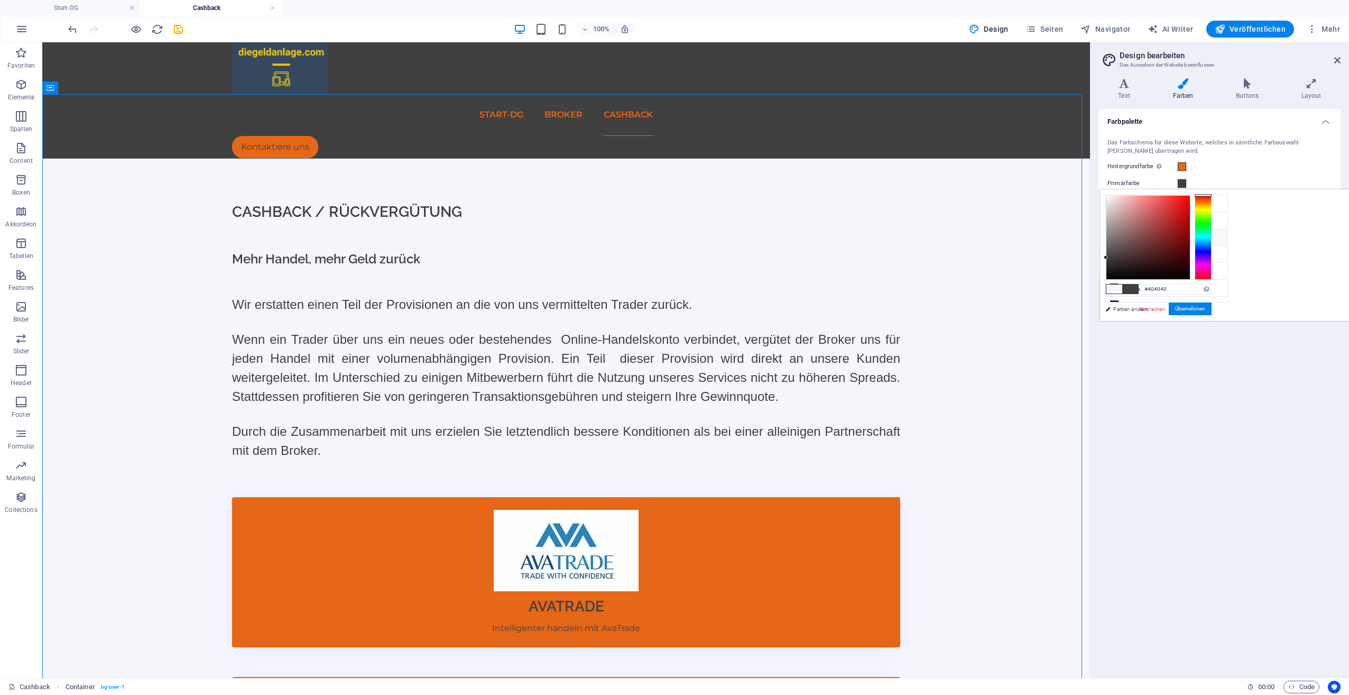
click at [1114, 236] on icon at bounding box center [1114, 236] width 7 height 7
click at [1114, 234] on icon at bounding box center [1114, 236] width 7 height 7
click at [1212, 288] on input "#404040" at bounding box center [1177, 289] width 70 height 11
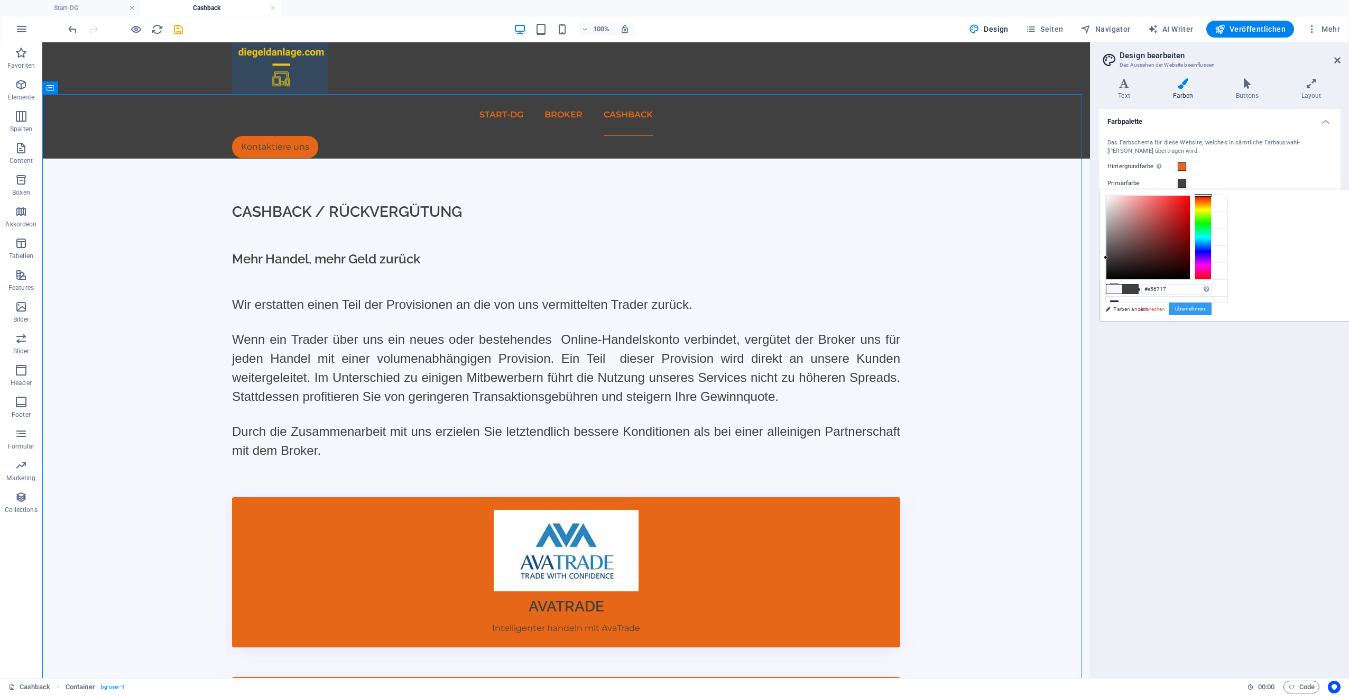
click at [1212, 308] on button "Übernehmen" at bounding box center [1190, 308] width 43 height 13
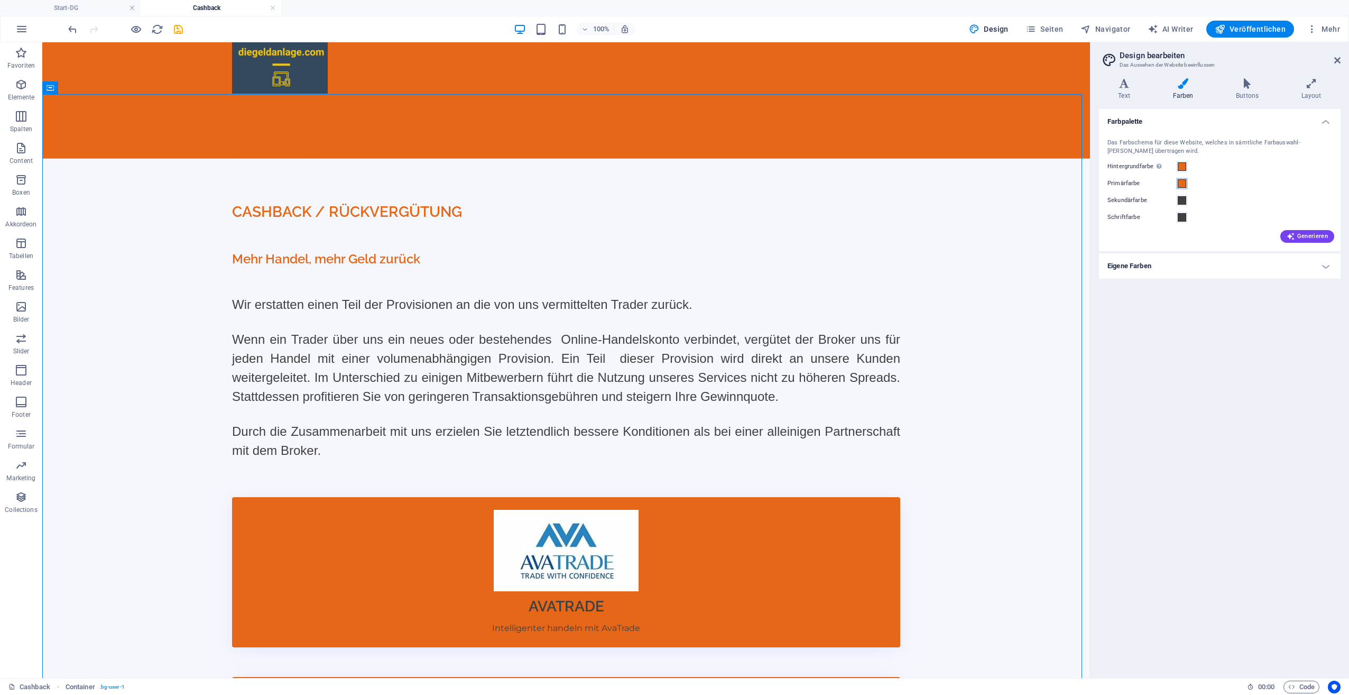
click at [1181, 182] on span at bounding box center [1182, 183] width 8 height 8
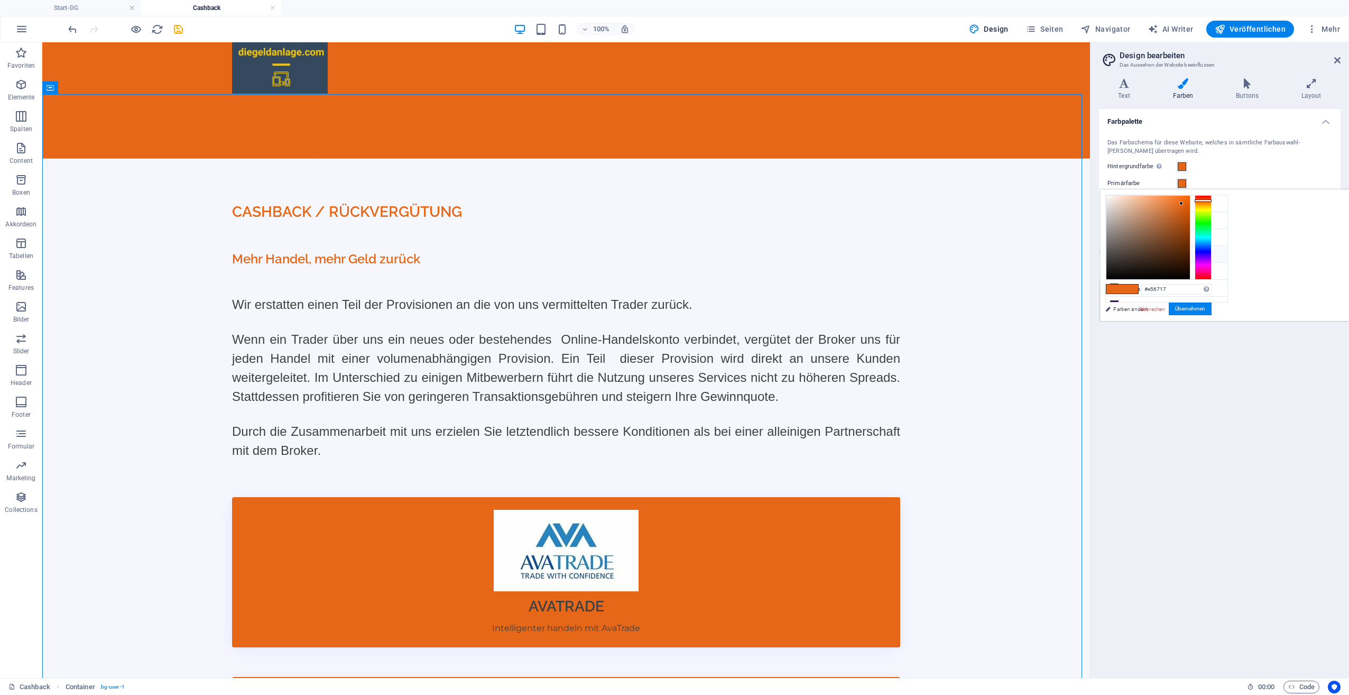
click at [1115, 250] on icon at bounding box center [1114, 253] width 7 height 7
type input "#404040"
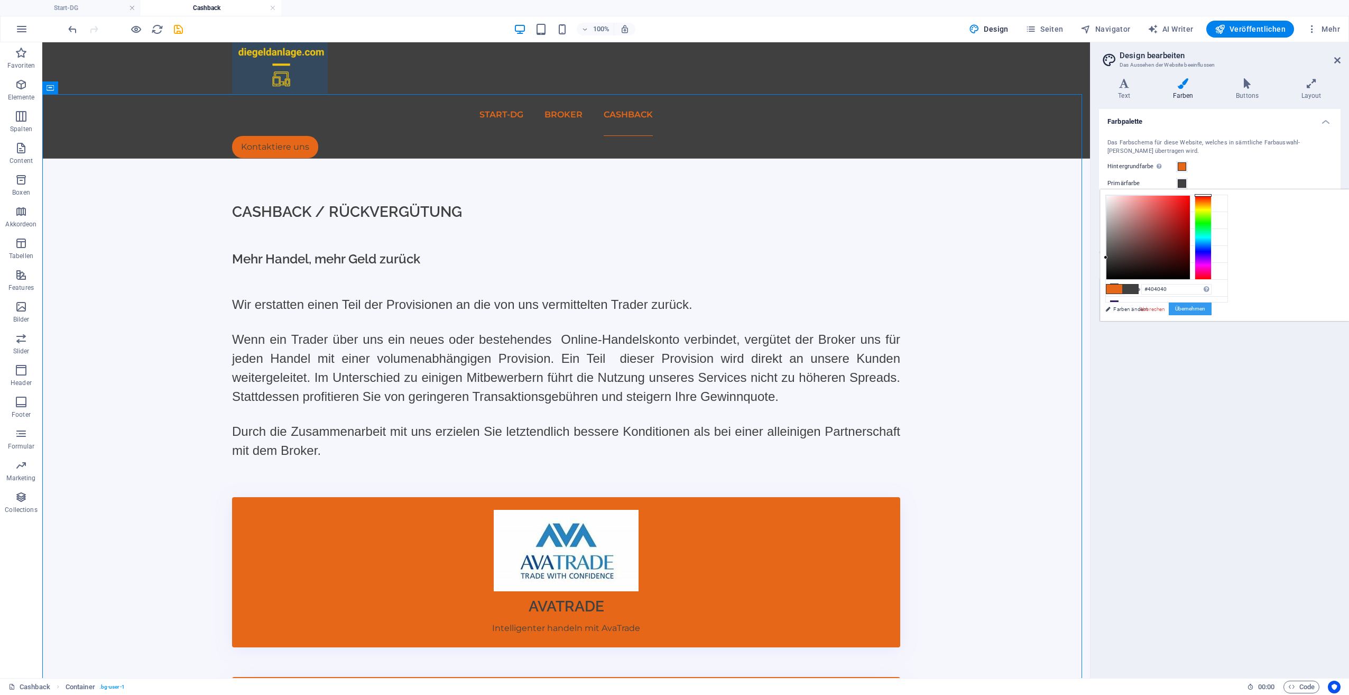
click at [1212, 306] on button "Übernehmen" at bounding box center [1190, 308] width 43 height 13
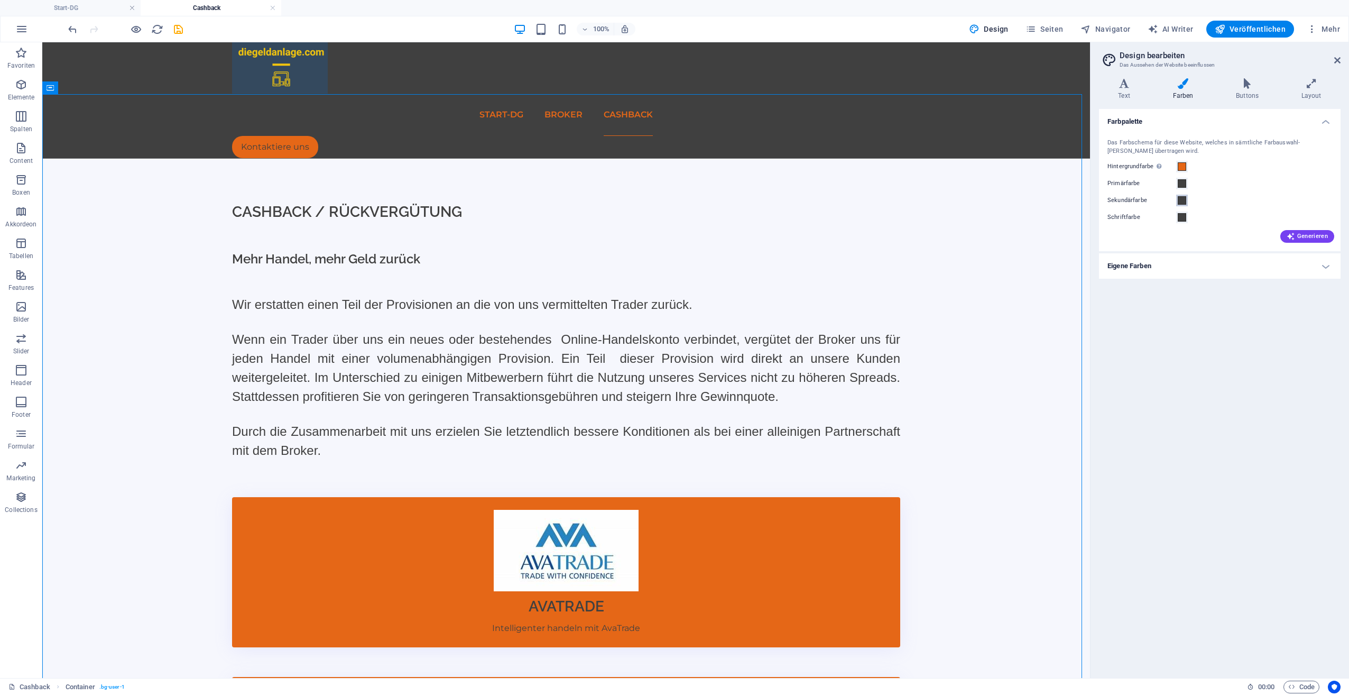
click at [1182, 200] on span at bounding box center [1182, 200] width 8 height 8
click at [1181, 200] on span at bounding box center [1182, 200] width 8 height 8
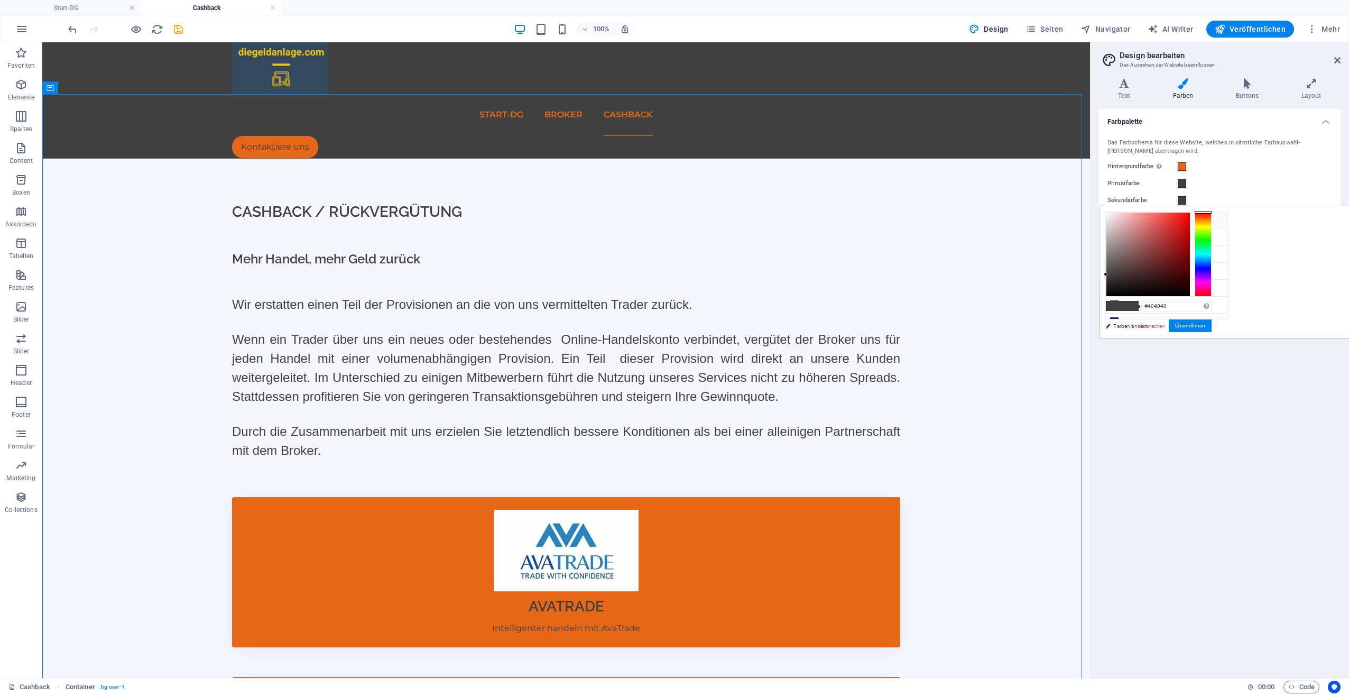
click at [1114, 218] on icon at bounding box center [1114, 219] width 7 height 7
type input "#e56717"
click at [1212, 326] on button "Übernehmen" at bounding box center [1190, 325] width 43 height 13
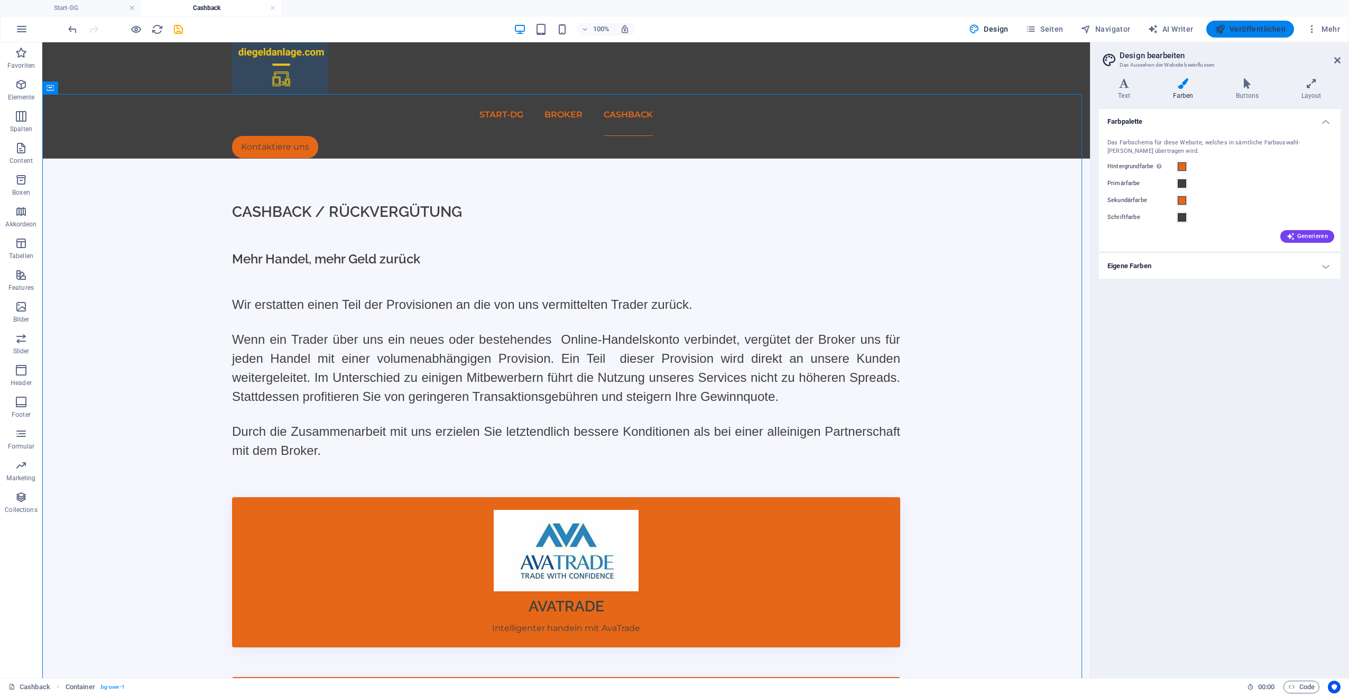
click at [1244, 30] on span "Veröffentlichen" at bounding box center [1250, 29] width 71 height 11
checkbox input "false"
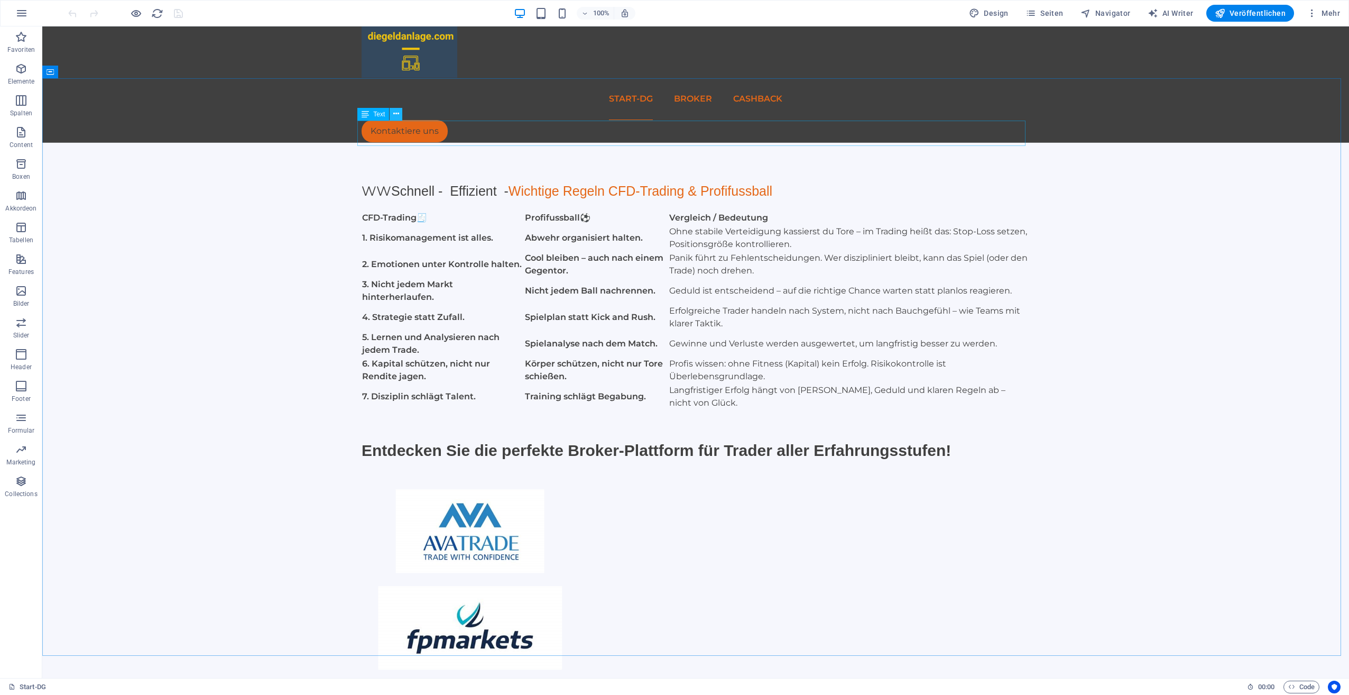
click at [394, 114] on icon at bounding box center [396, 113] width 6 height 11
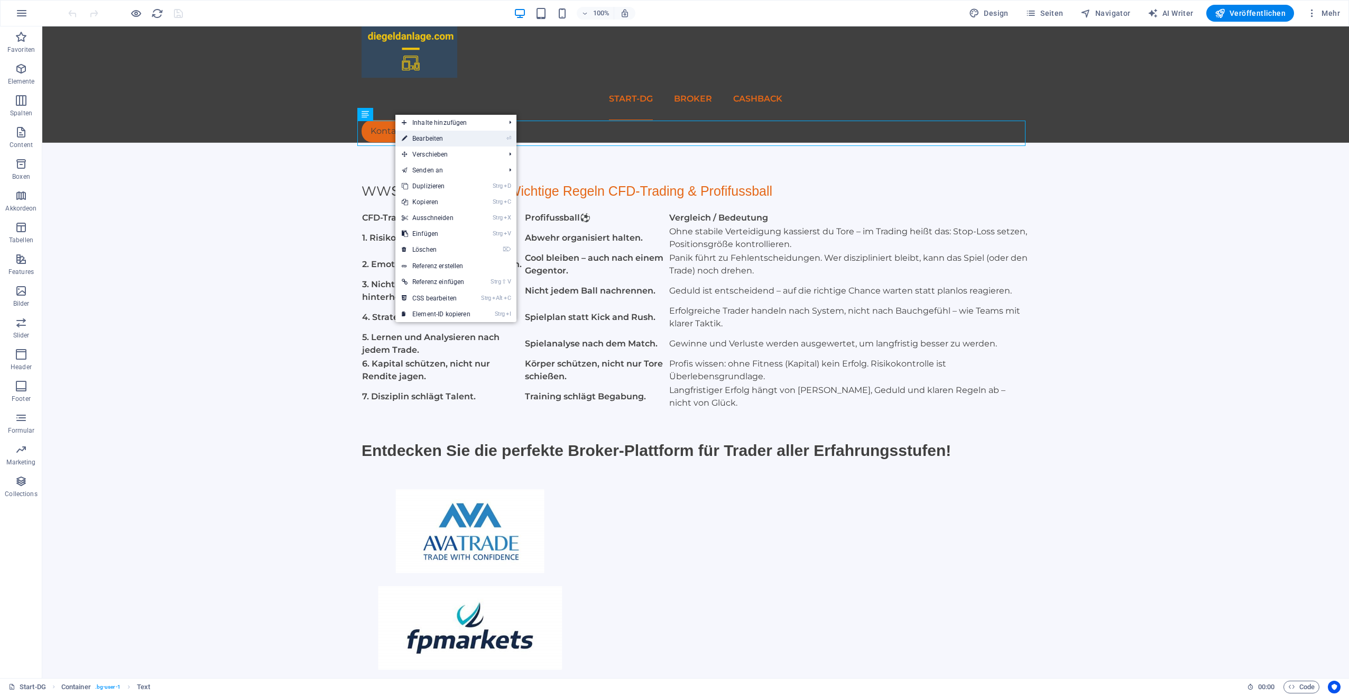
click at [414, 133] on link "⏎ Bearbeiten" at bounding box center [436, 139] width 81 height 16
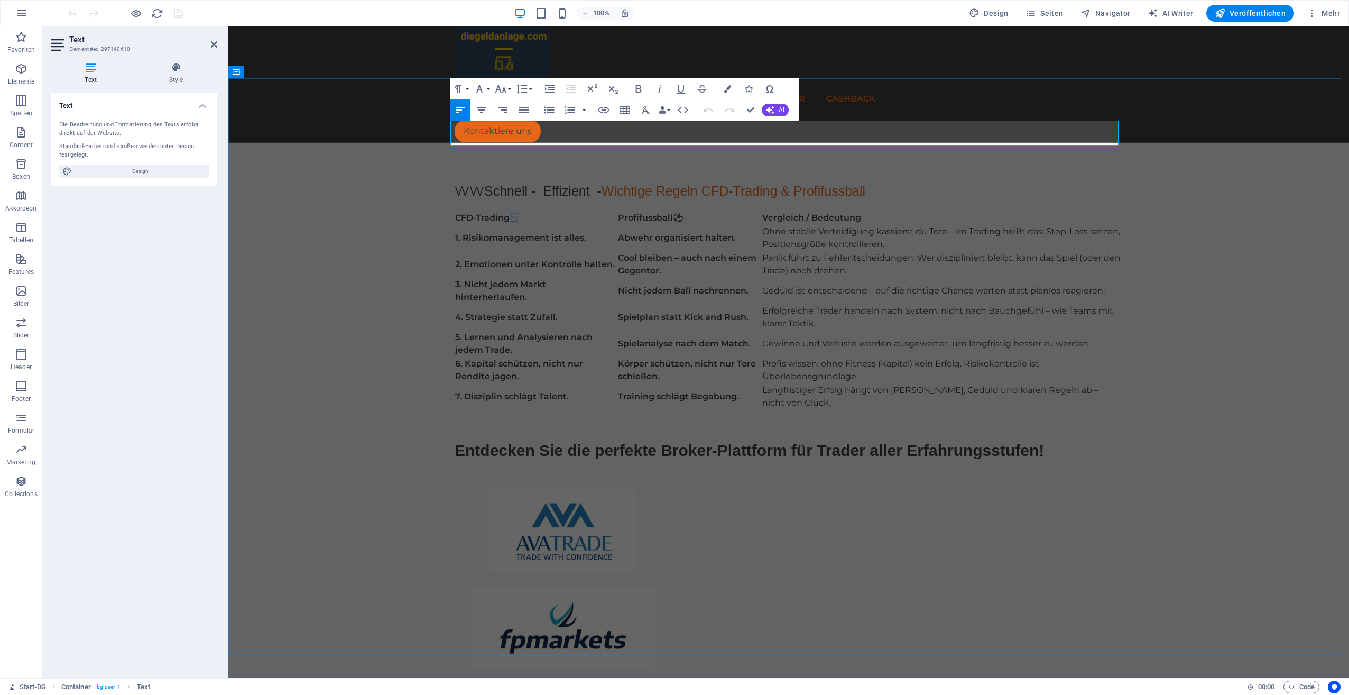
click at [608, 183] on span "Wichtige Regeln CFD-Trading & Profifussball" at bounding box center [734, 190] width 264 height 15
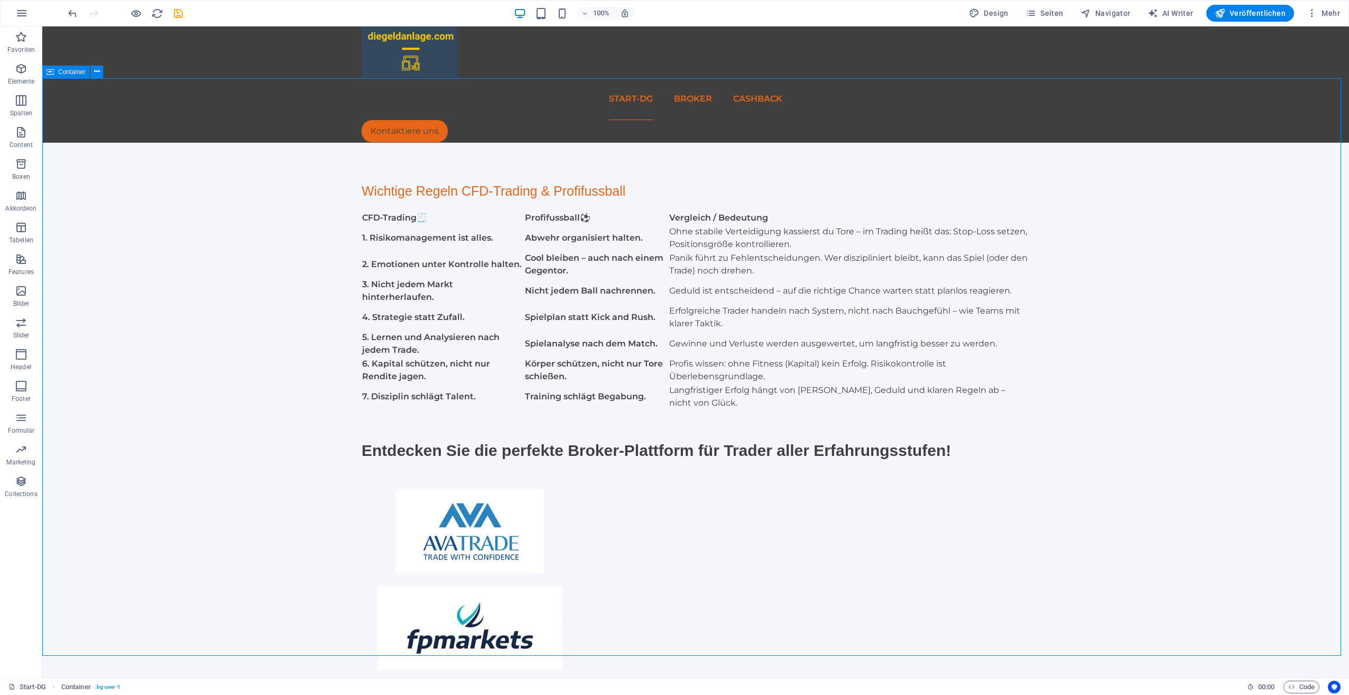
drag, startPoint x: 986, startPoint y: 176, endPoint x: 1173, endPoint y: 178, distance: 187.2
click at [1173, 178] on div "Wichtige Regeln CFD-Trading & Profifussball CFD-Trading 🧾 Profifussball ⚽ Vergl…" at bounding box center [695, 623] width 1307 height 961
click at [1061, 8] on span "Seiten" at bounding box center [1045, 13] width 38 height 11
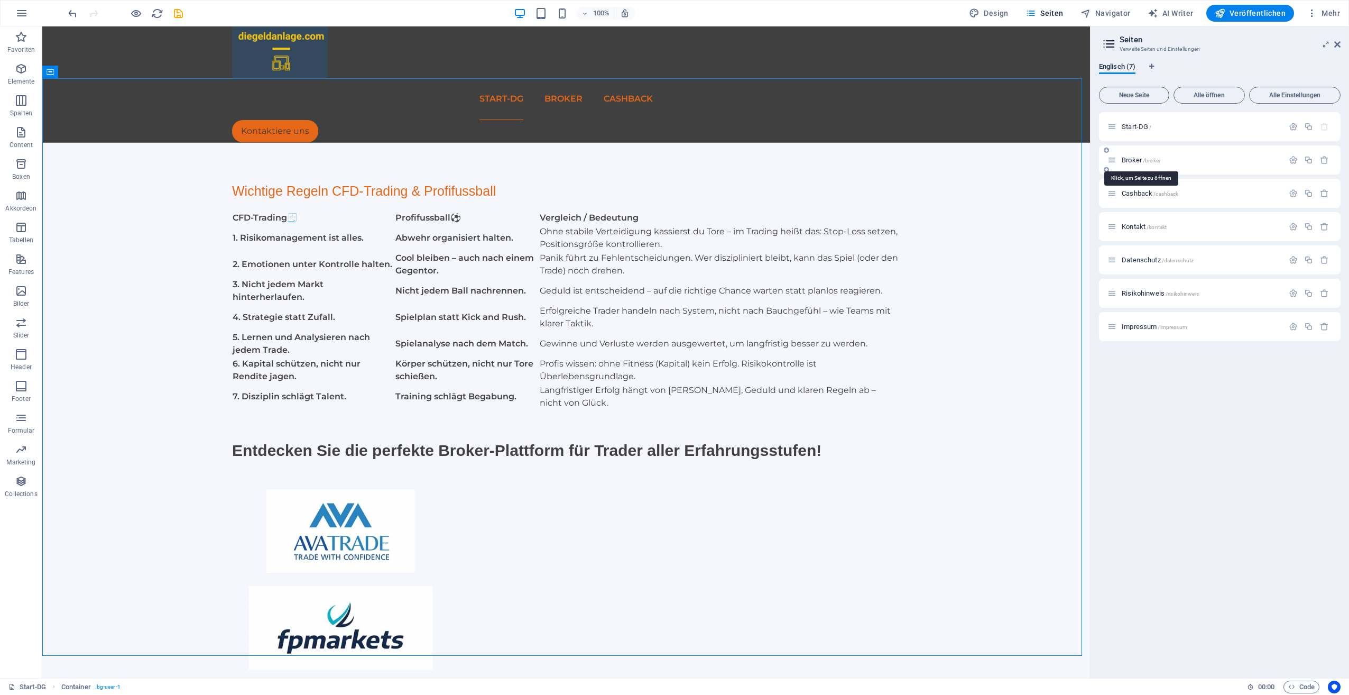
click at [1140, 159] on span "Broker /broker" at bounding box center [1141, 160] width 39 height 8
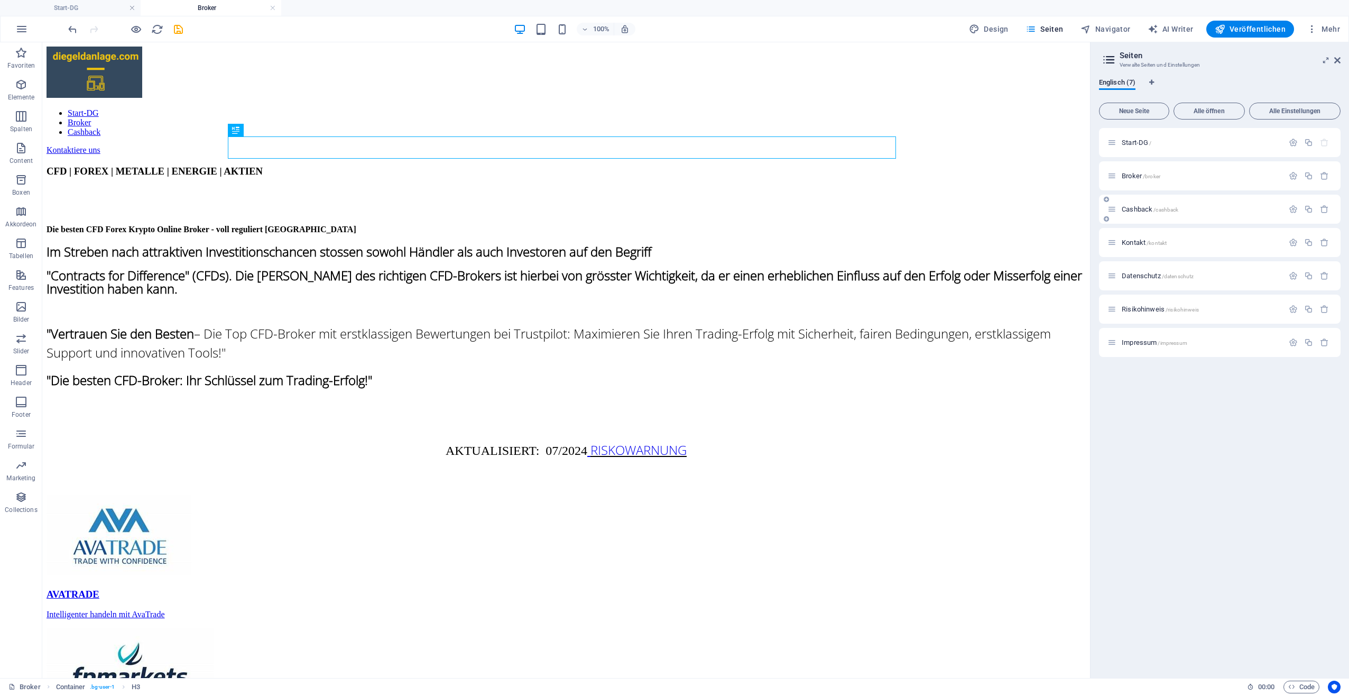
click at [1140, 210] on span "Cashback /cashback" at bounding box center [1150, 209] width 57 height 8
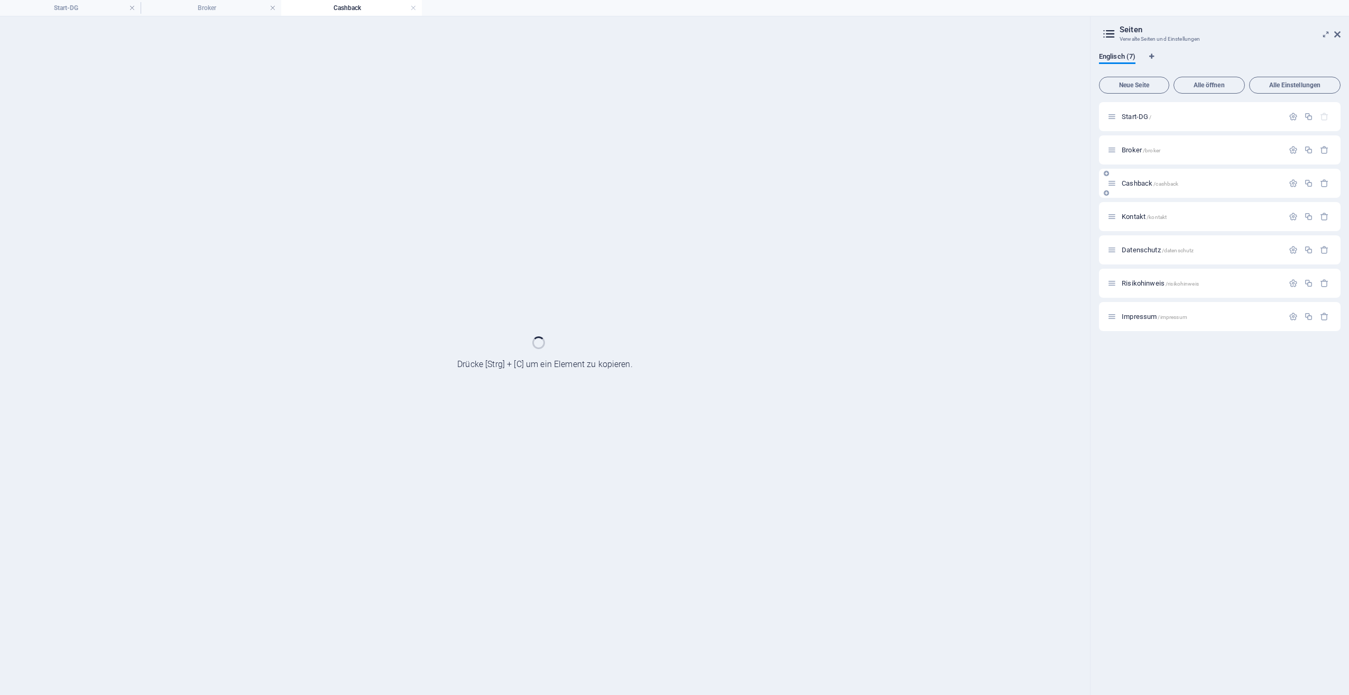
click at [1135, 189] on div "Cashback /cashback" at bounding box center [1220, 183] width 242 height 29
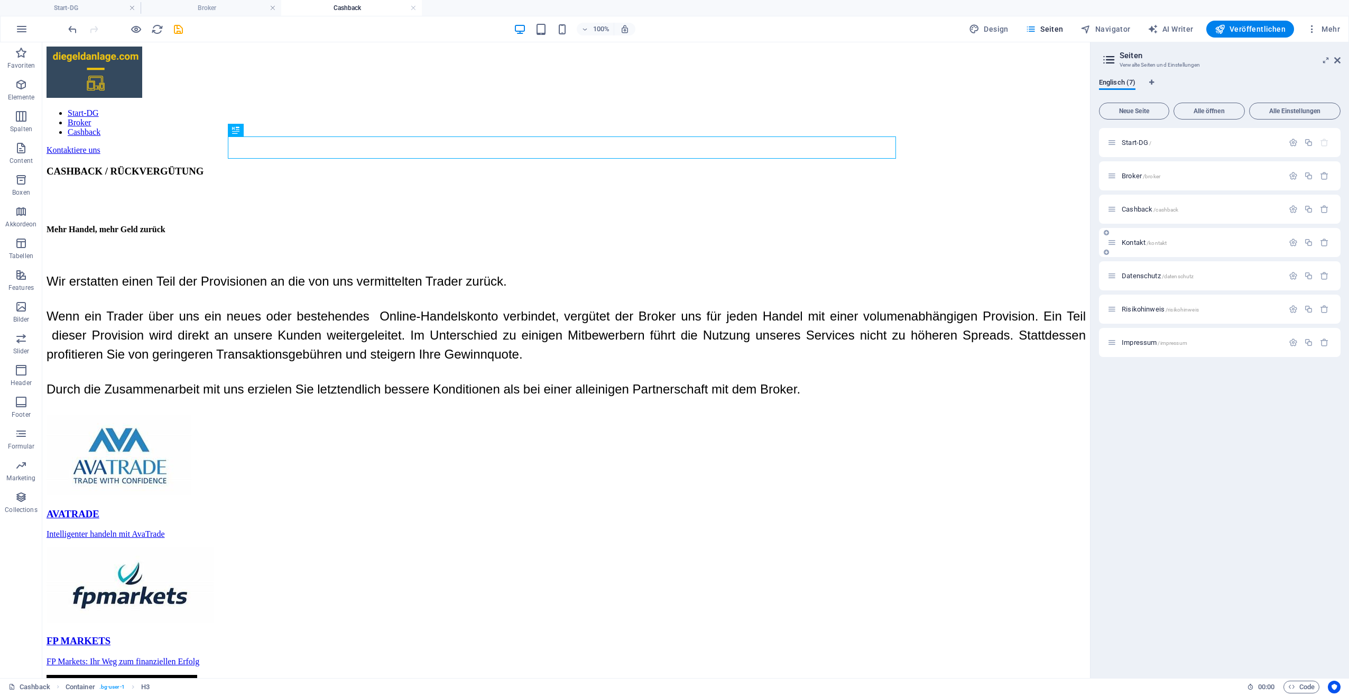
click at [1136, 237] on div "Kontakt /kontakt" at bounding box center [1196, 242] width 176 height 12
click at [1136, 243] on span "Kontakt /kontakt" at bounding box center [1144, 242] width 45 height 8
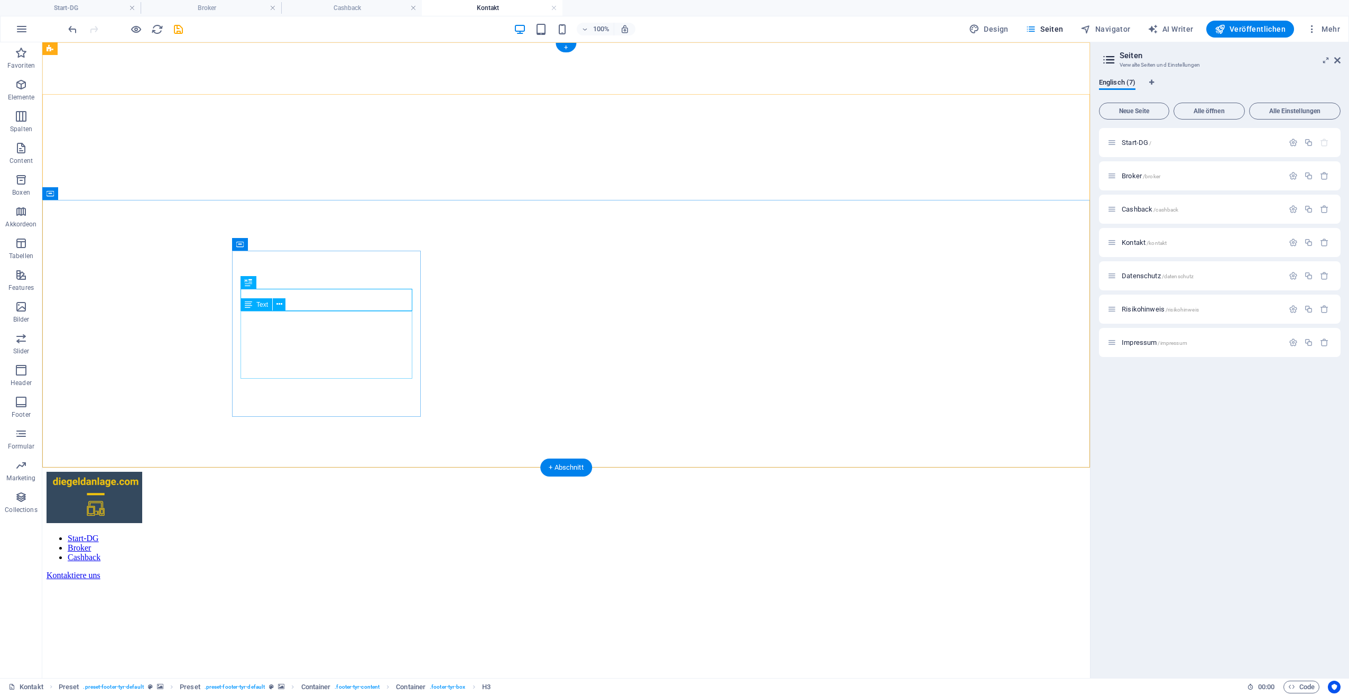
click at [1138, 277] on span "Datenschutz /datenschutz" at bounding box center [1158, 276] width 72 height 8
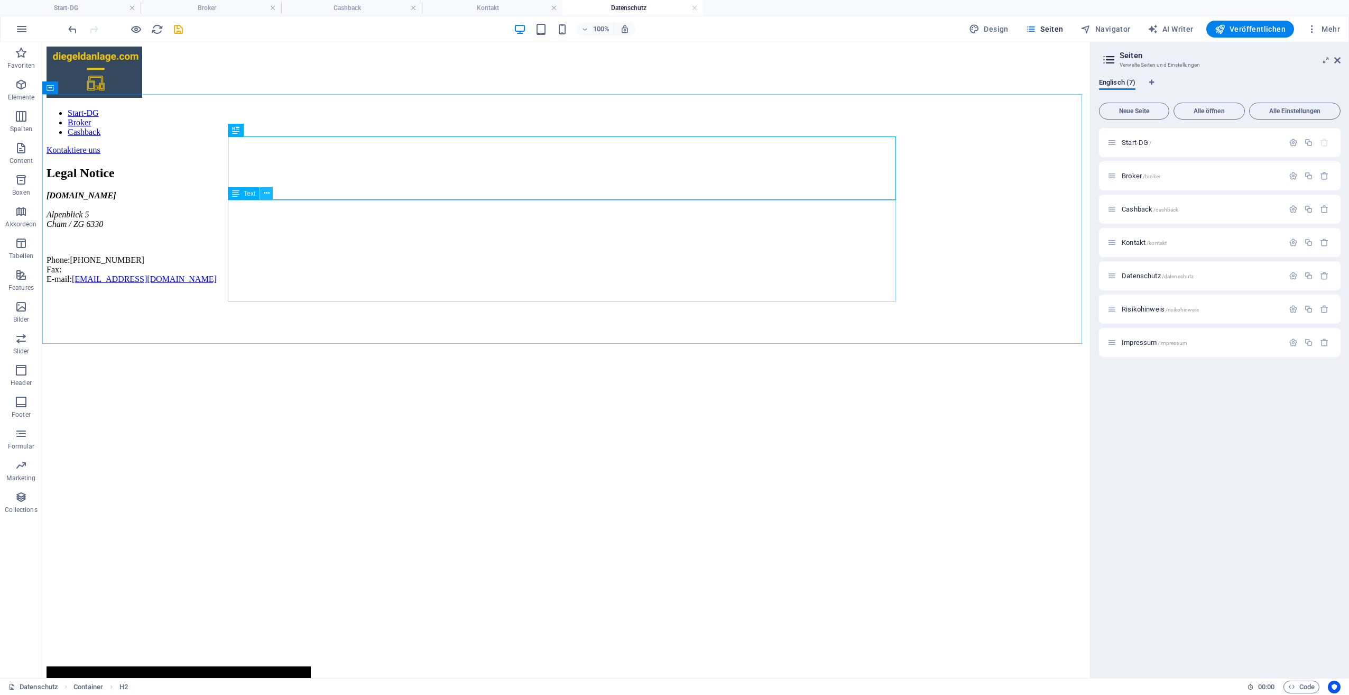
click at [270, 192] on button at bounding box center [266, 193] width 13 height 13
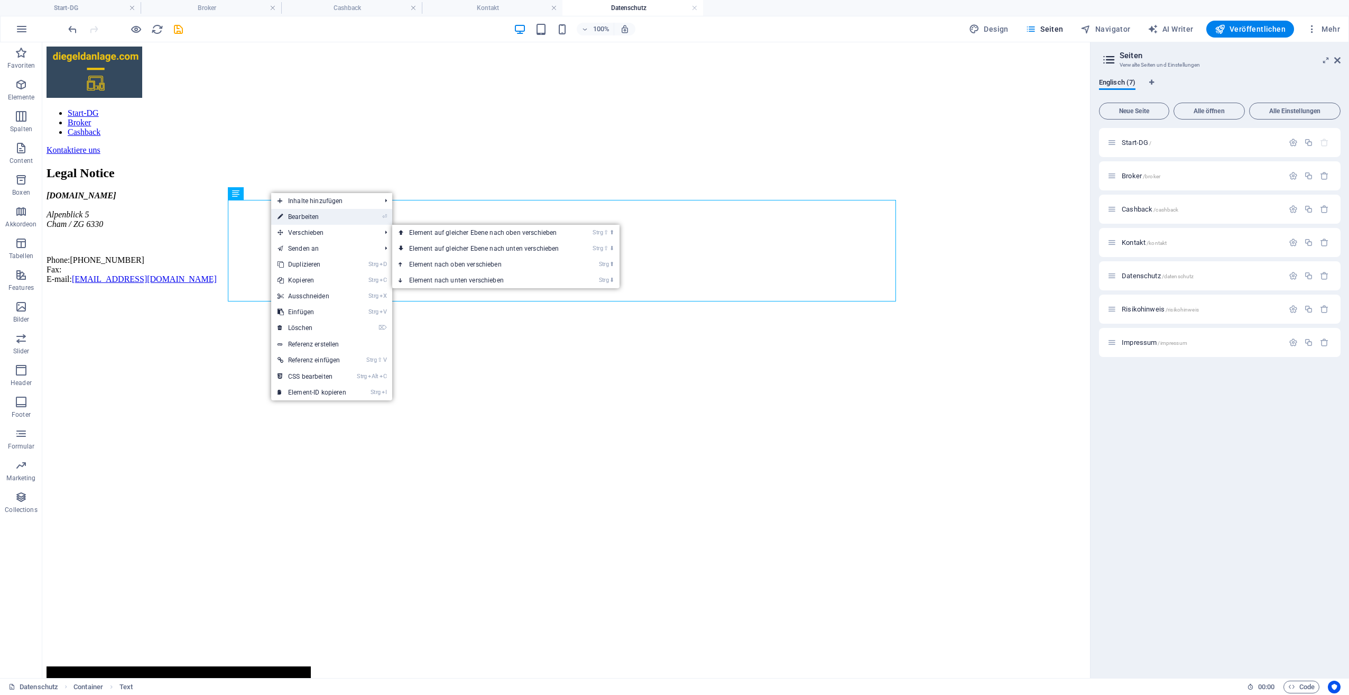
click at [313, 216] on link "⏎ Bearbeiten" at bounding box center [311, 217] width 81 height 16
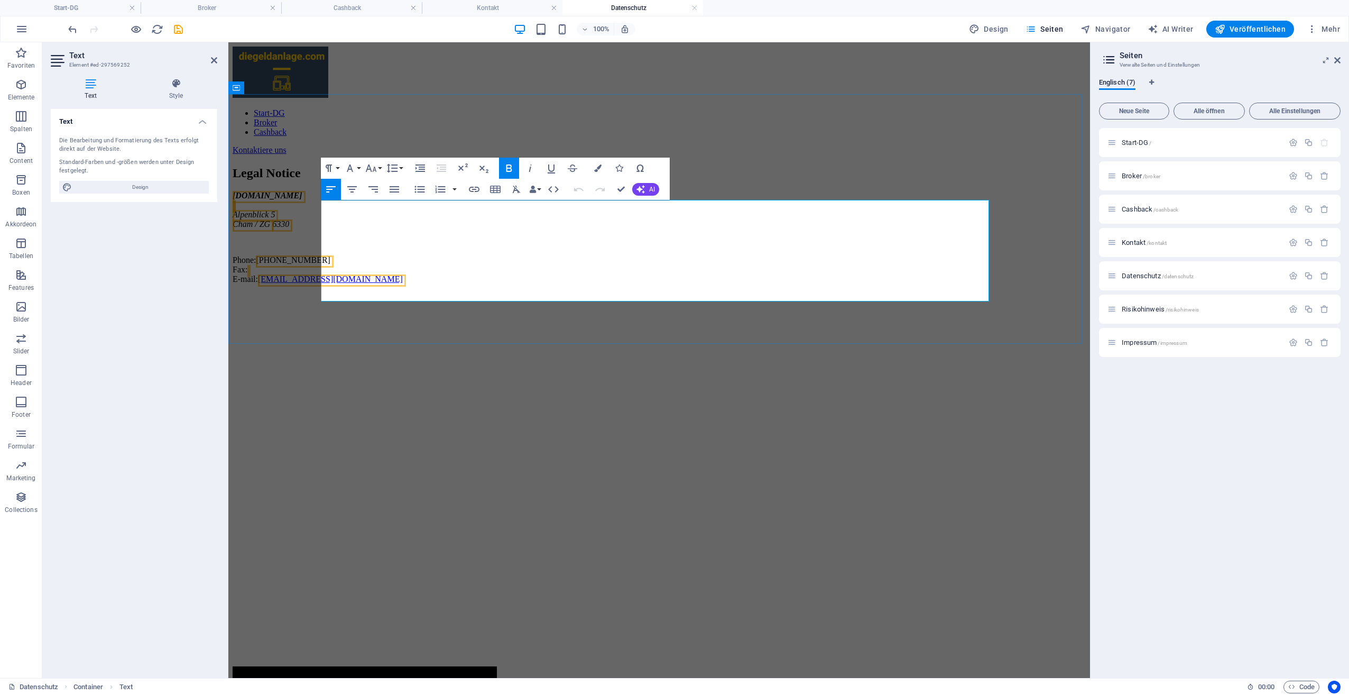
click at [368, 283] on link "[EMAIL_ADDRESS][DOMAIN_NAME]" at bounding box center [330, 278] width 145 height 9
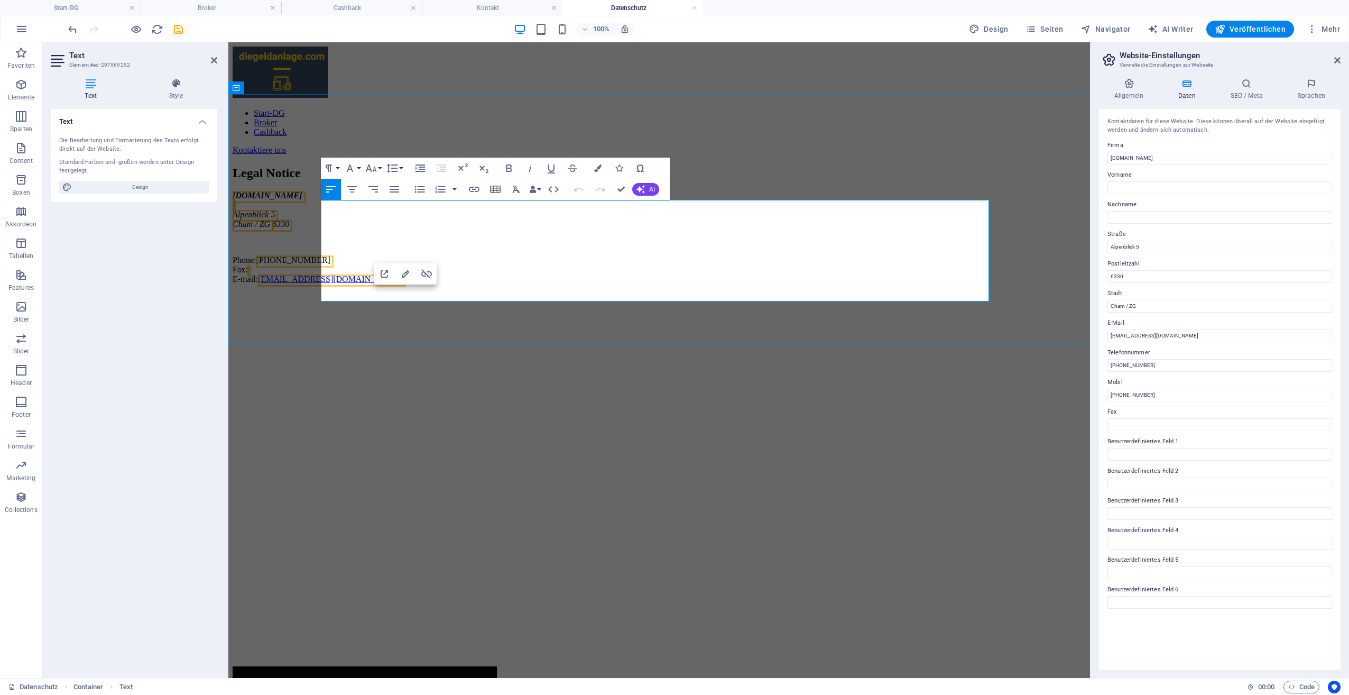
click at [468, 247] on p at bounding box center [659, 242] width 853 height 10
click at [1086, 284] on div "Legal Notice diegeldanlage.com Alpenblick 5 Cham / ZG 6330 Phone: +41 44 537 79…" at bounding box center [659, 225] width 853 height 118
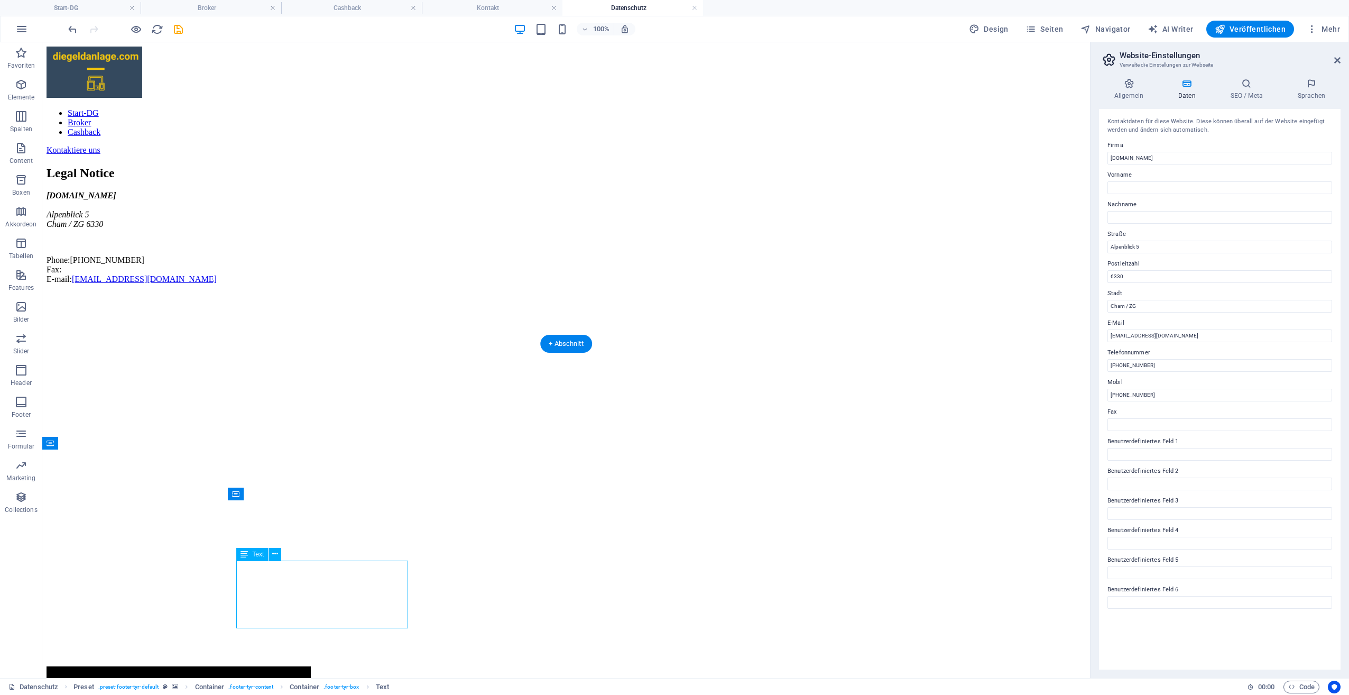
click at [274, 554] on icon at bounding box center [275, 553] width 6 height 11
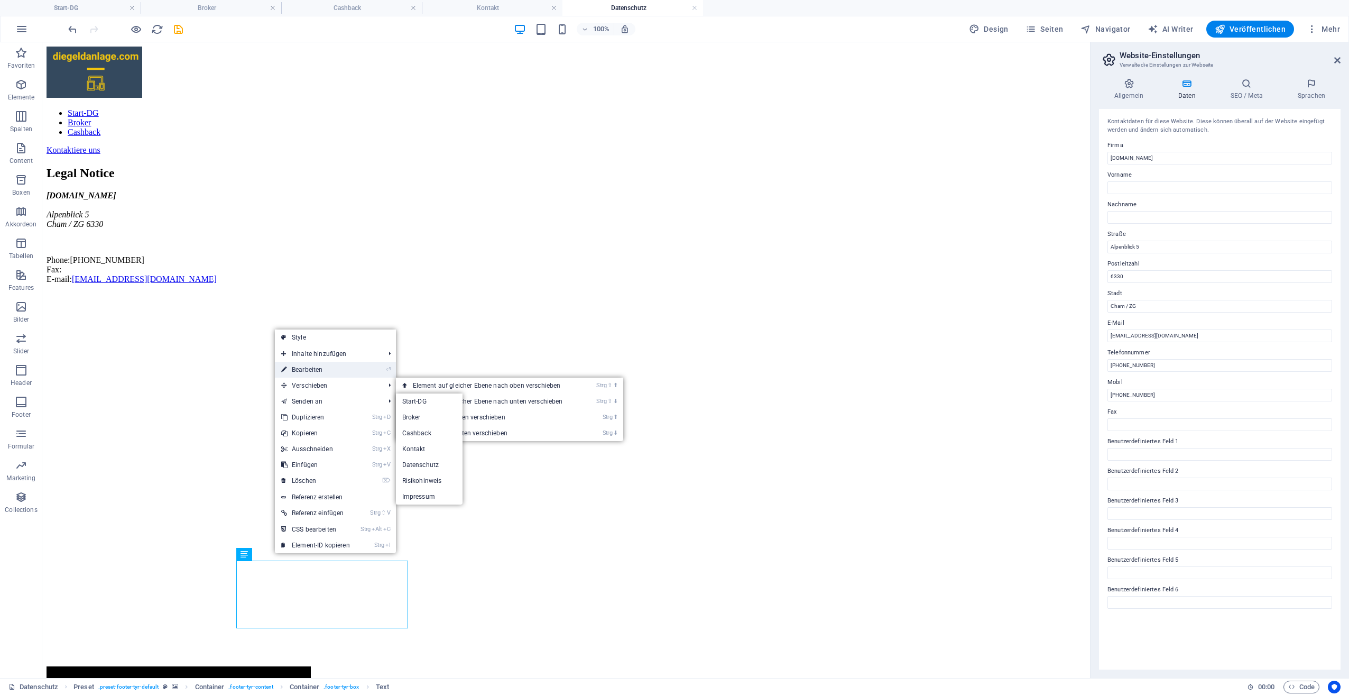
click at [302, 364] on link "⏎ Bearbeiten" at bounding box center [315, 370] width 81 height 16
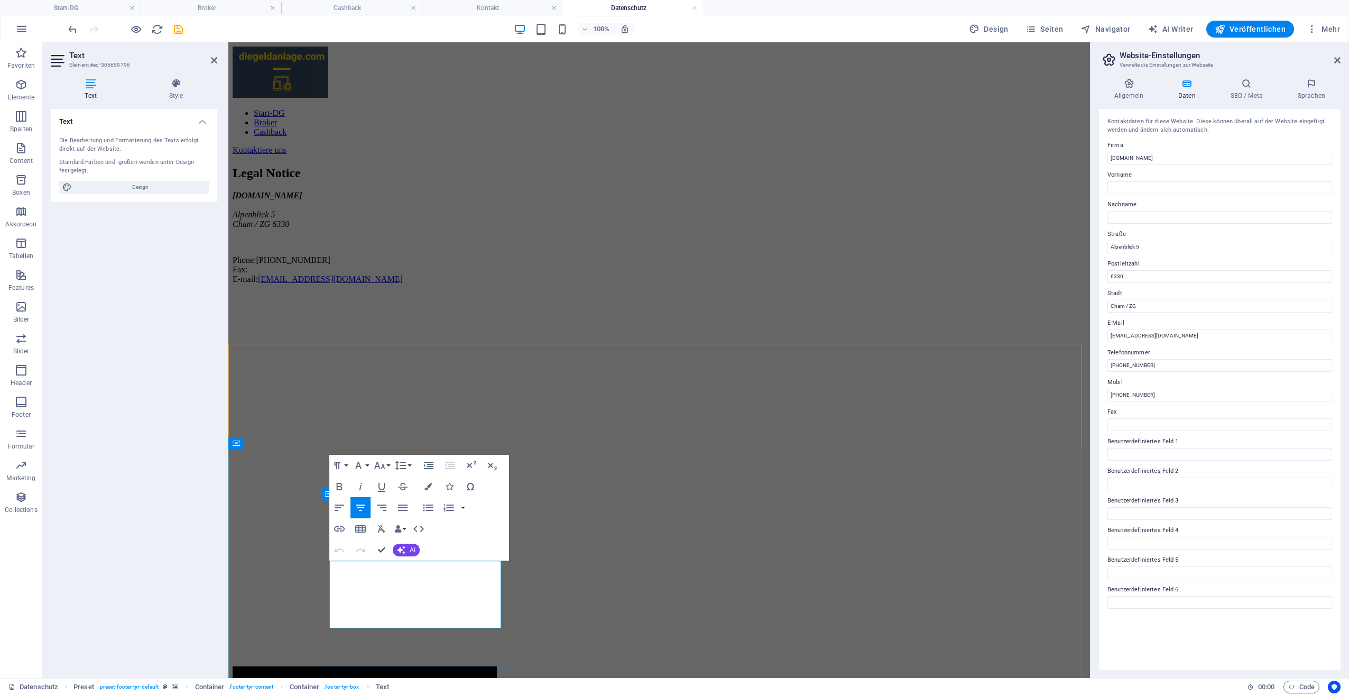
drag, startPoint x: 390, startPoint y: 617, endPoint x: 476, endPoint y: 615, distance: 86.2
click at [414, 593] on icon "button" at bounding box center [415, 596] width 13 height 13
type input "/legal"
click at [1335, 61] on icon at bounding box center [1338, 60] width 6 height 8
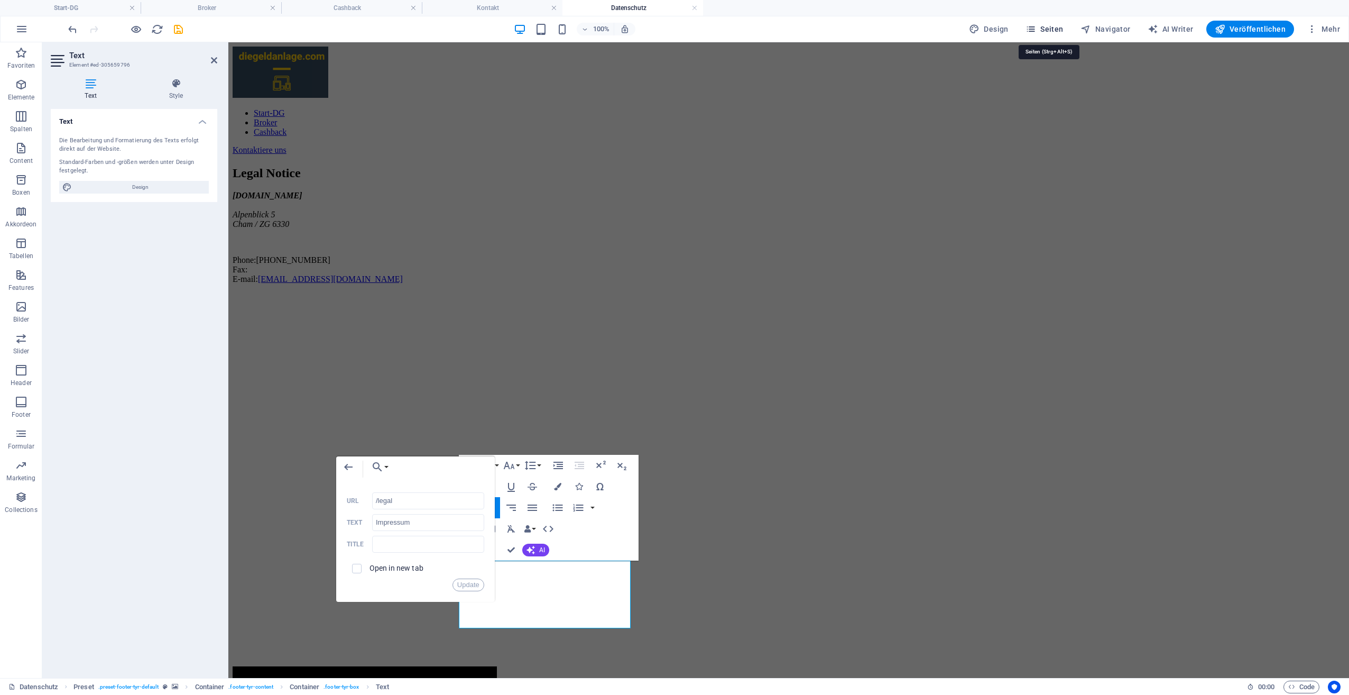
click at [1056, 30] on span "Seiten" at bounding box center [1045, 29] width 38 height 11
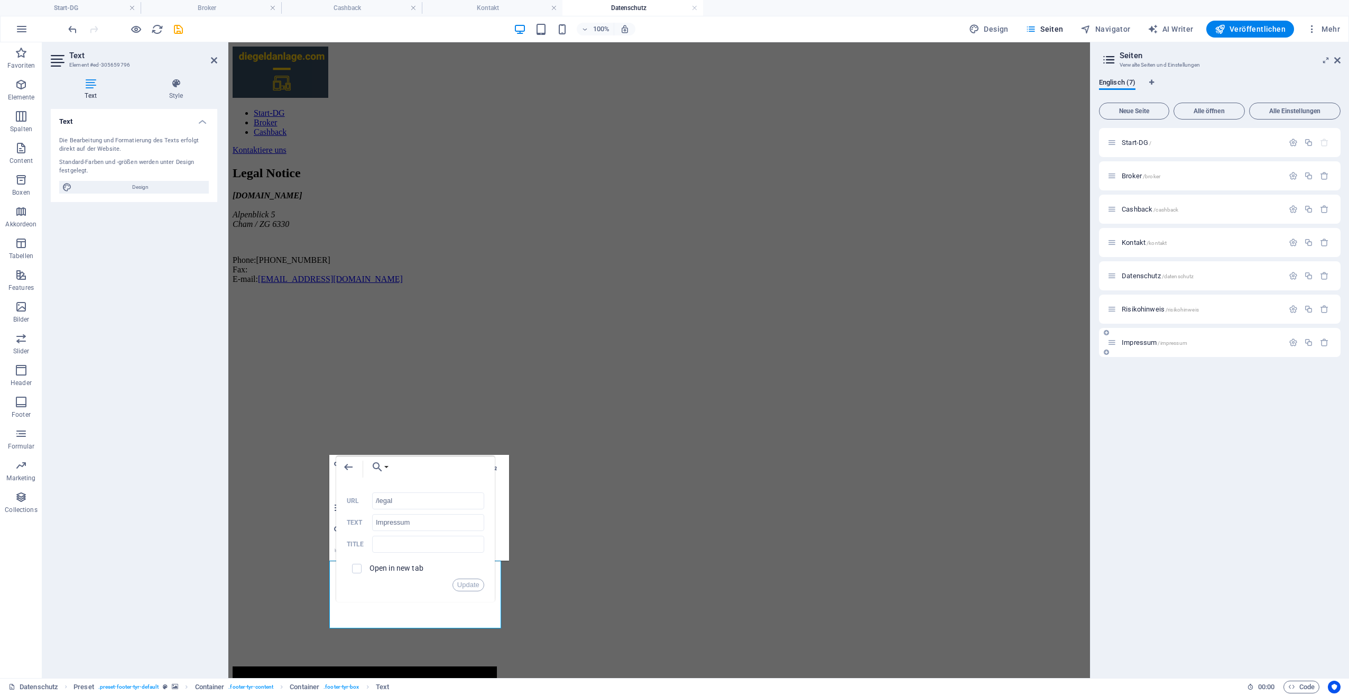
click at [1152, 337] on div "Impressum /impressum" at bounding box center [1196, 342] width 176 height 12
click at [1152, 341] on span "Impressum /impressum" at bounding box center [1155, 342] width 66 height 8
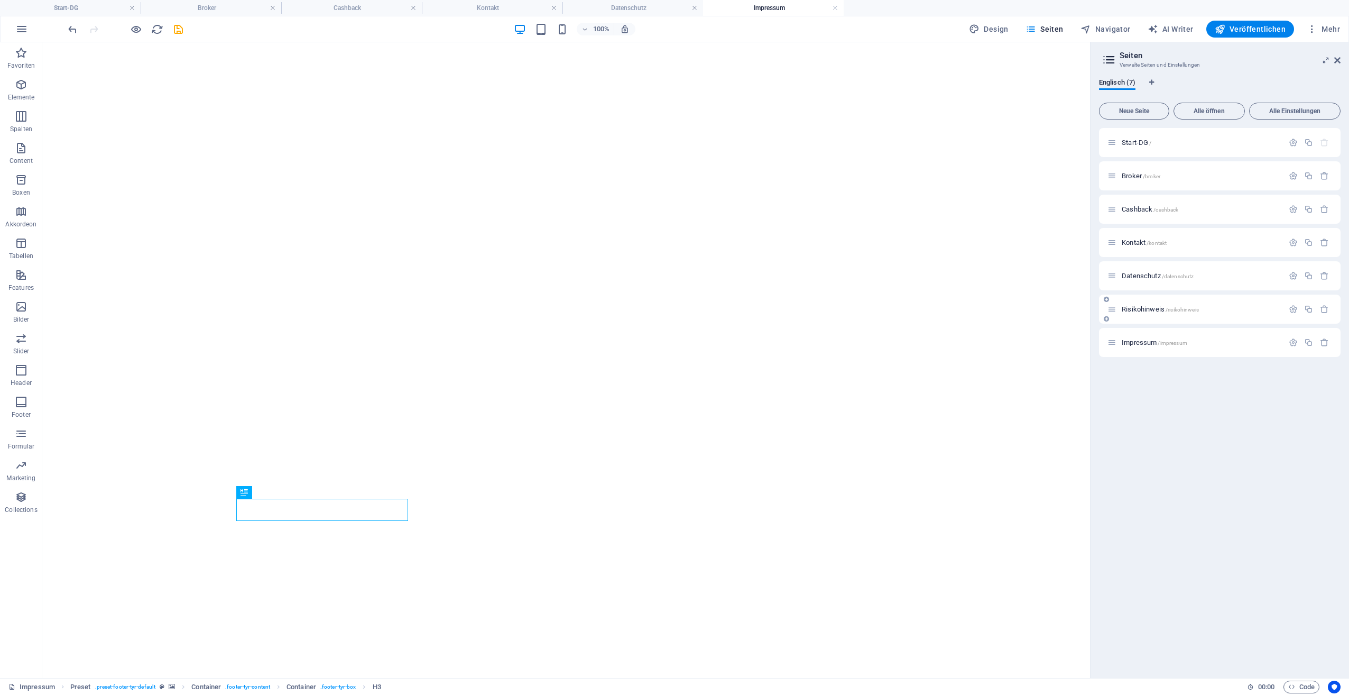
click at [1143, 311] on span "Risikohinweis /risikohinweis" at bounding box center [1160, 309] width 77 height 8
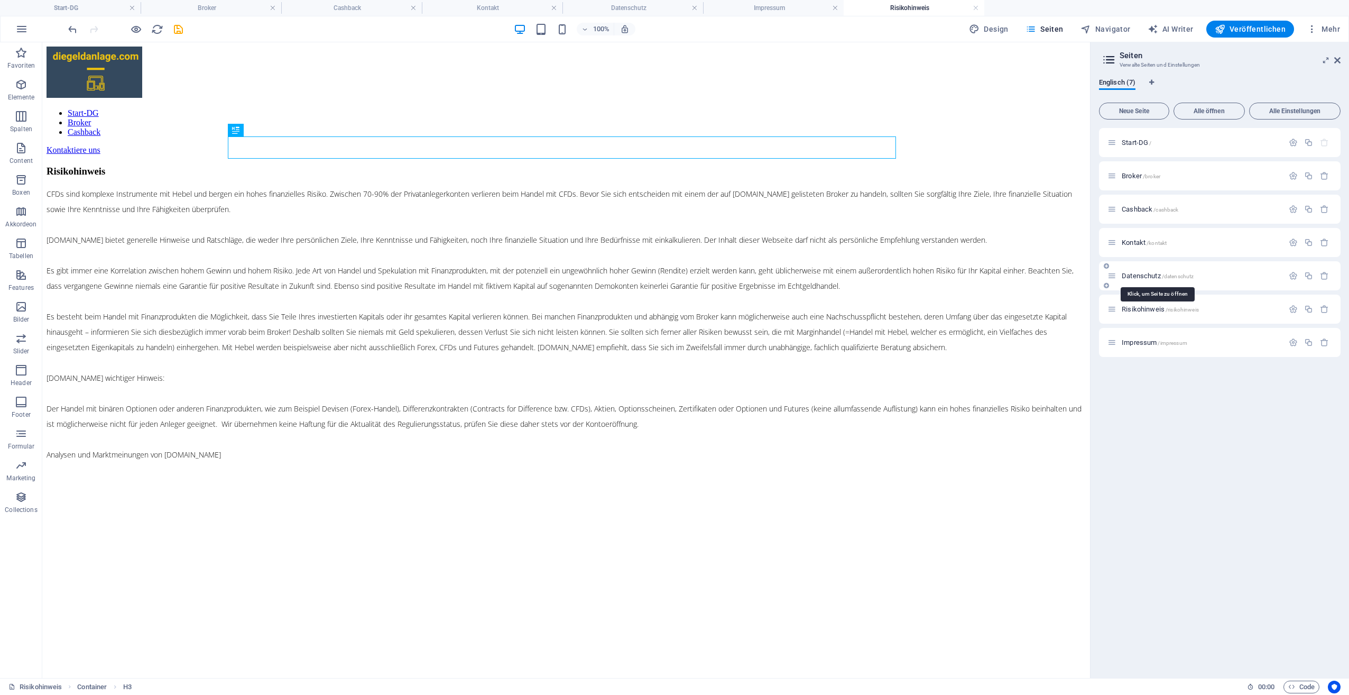
click at [1143, 276] on span "Datenschutz /datenschutz" at bounding box center [1158, 276] width 72 height 8
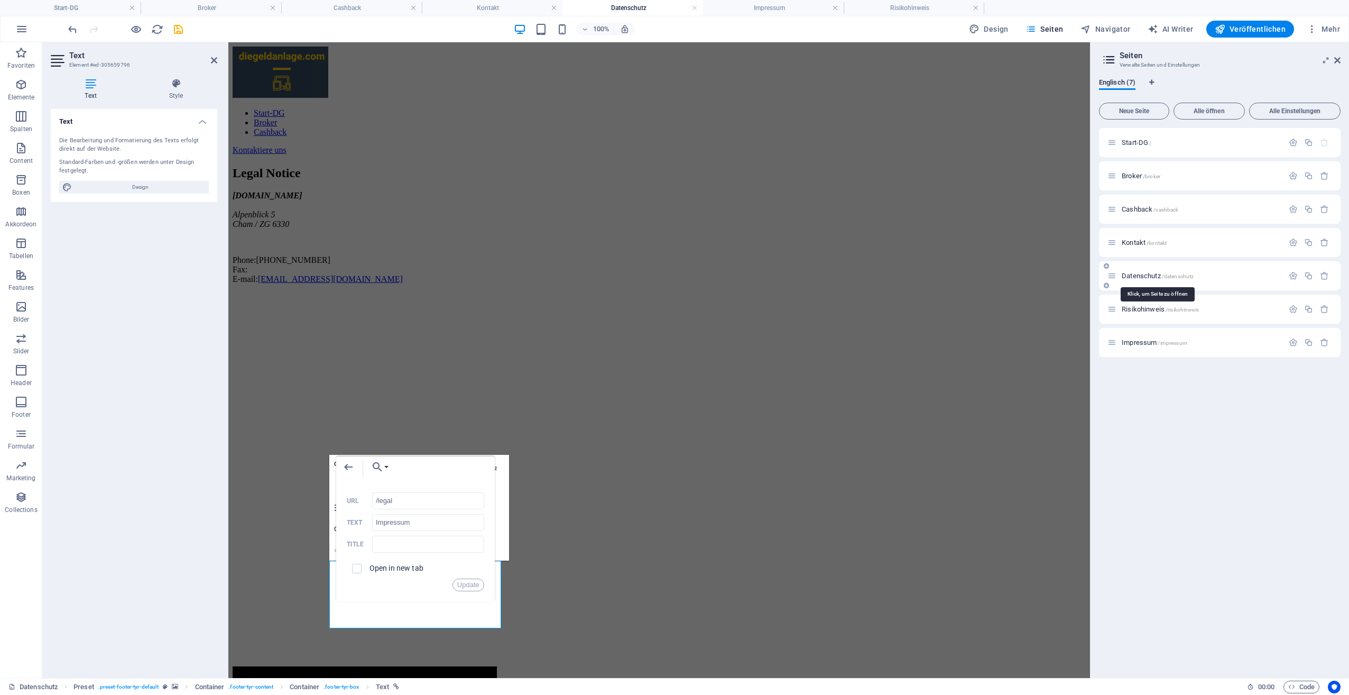
click at [1133, 277] on span "Datenschutz /datenschutz" at bounding box center [1158, 276] width 72 height 8
click at [1145, 273] on span "Datenschutz /datenschutz" at bounding box center [1158, 276] width 72 height 8
click at [1292, 277] on icon "button" at bounding box center [1293, 275] width 9 height 9
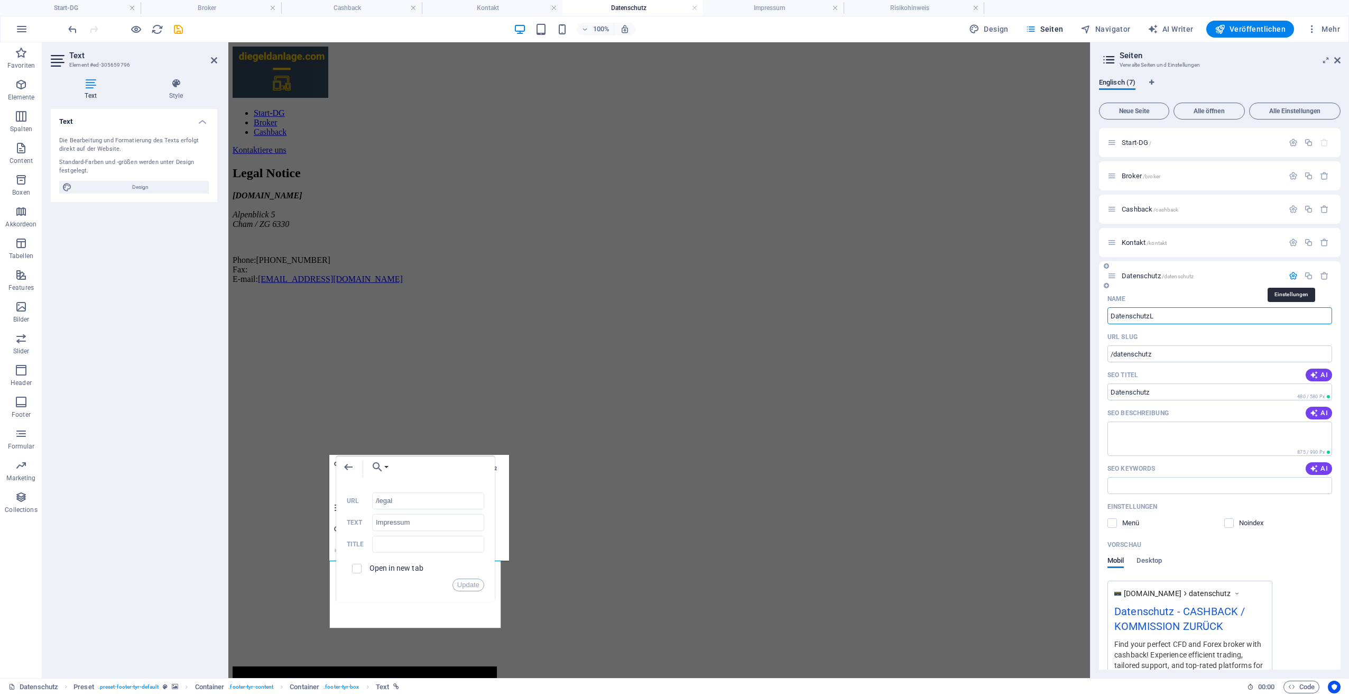
type input "DatenschutzL"
type input "/datenschutzl"
type input "DatenschutzL"
type input "D"
type input "/d"
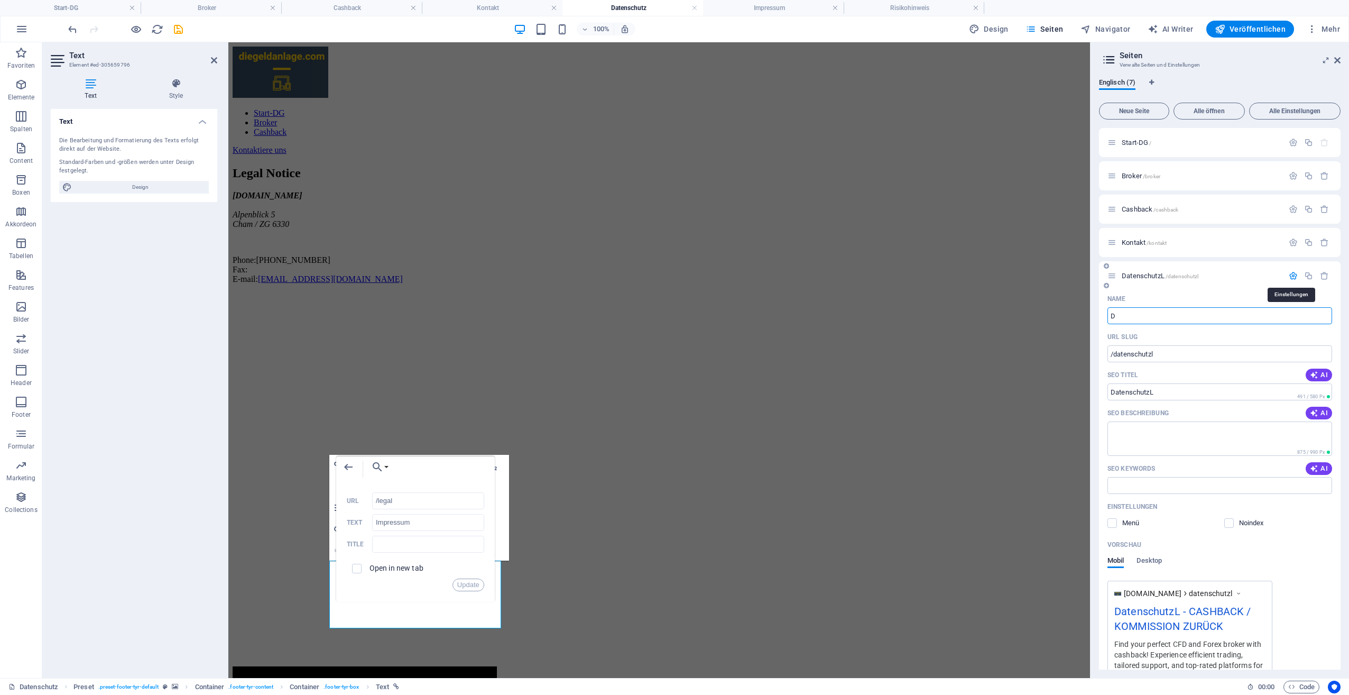
type input "D"
type input "/"
type input "L"
type input "/l"
type input "L"
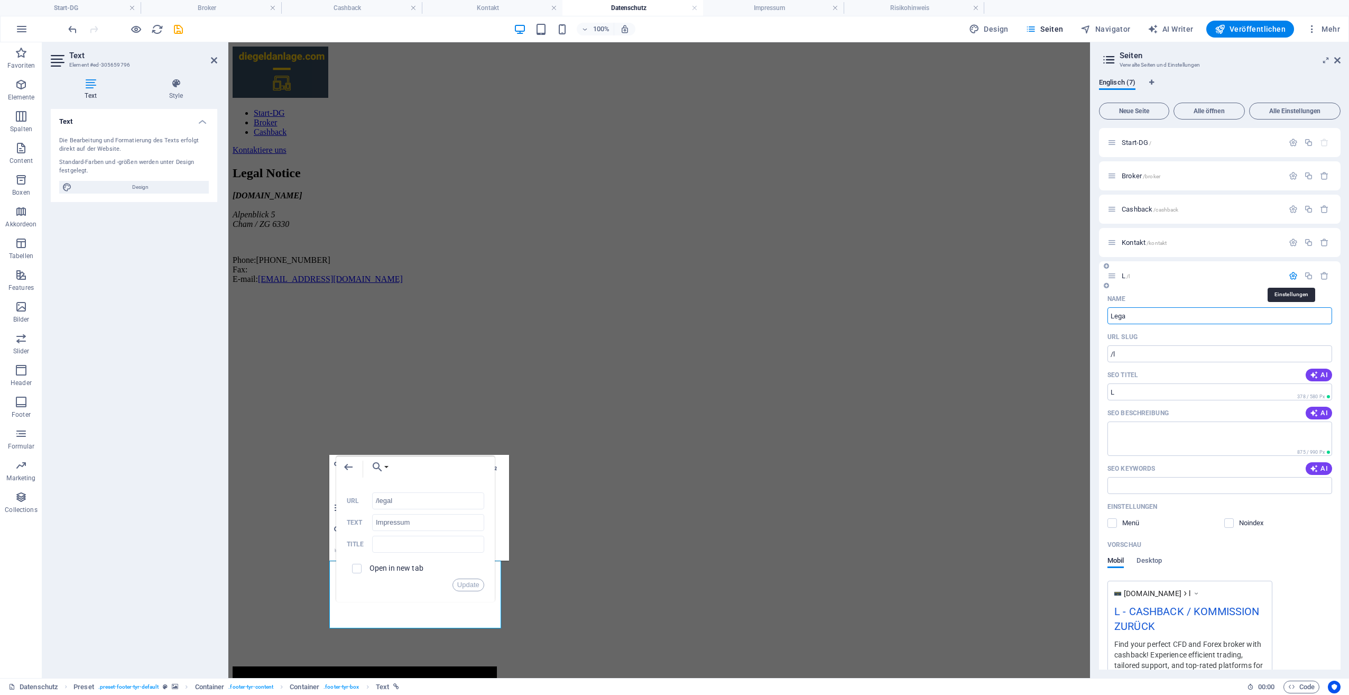
type input "Lega"
type input "/lega"
type input "Lega"
type input "Legal"
type input "/legal"
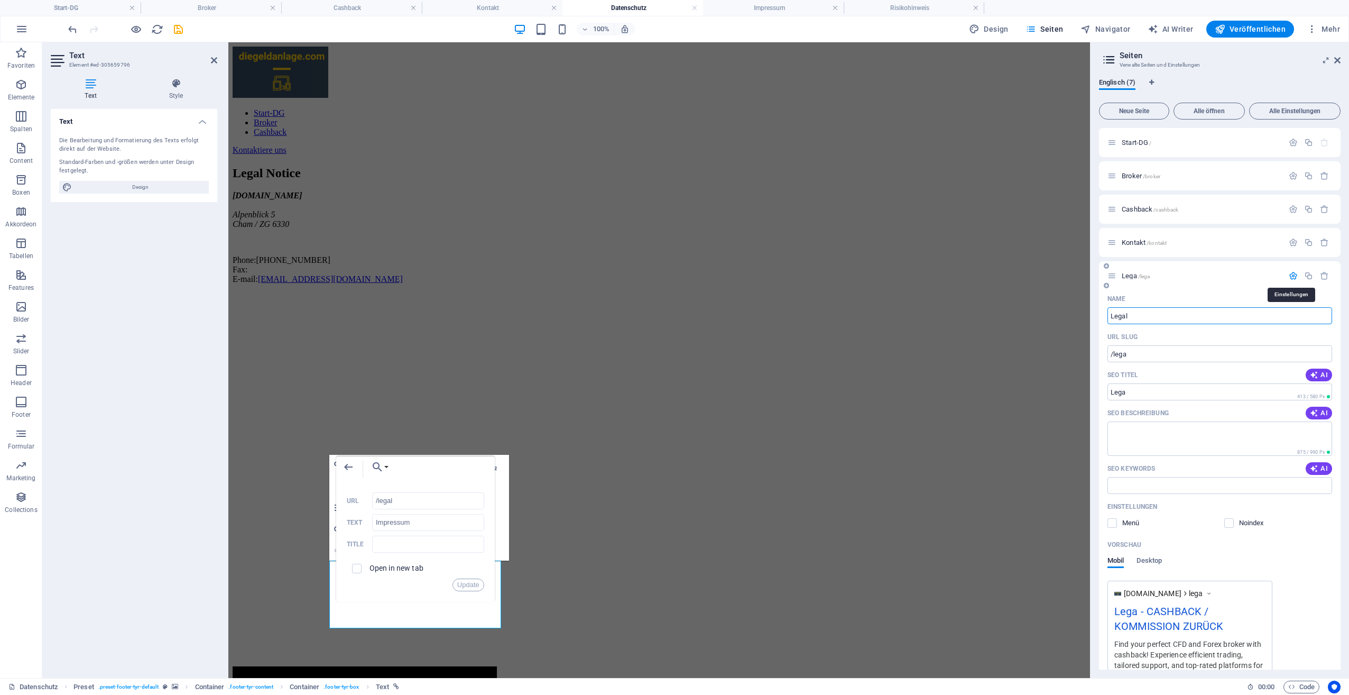
type input "Legal"
type input "Legal Notice"
type input "/legal-notice"
type input "Legal Notice"
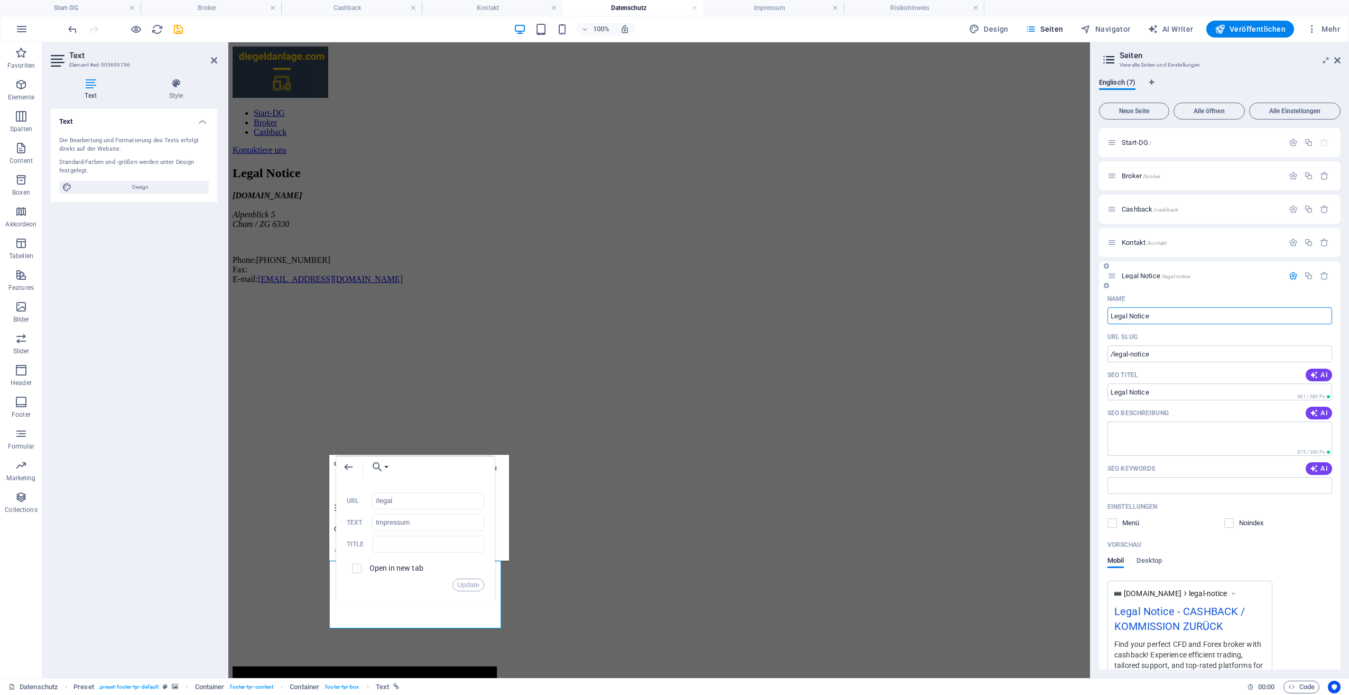
drag, startPoint x: 1296, startPoint y: 548, endPoint x: 1293, endPoint y: 556, distance: 7.9
click at [1293, 556] on div "Vorschau Mobil Desktop" at bounding box center [1220, 558] width 225 height 44
click at [1115, 280] on icon at bounding box center [1112, 275] width 9 height 9
click at [1183, 238] on div "Kontakt /kontakt" at bounding box center [1196, 242] width 176 height 12
click at [411, 502] on input "/legal" at bounding box center [428, 500] width 112 height 17
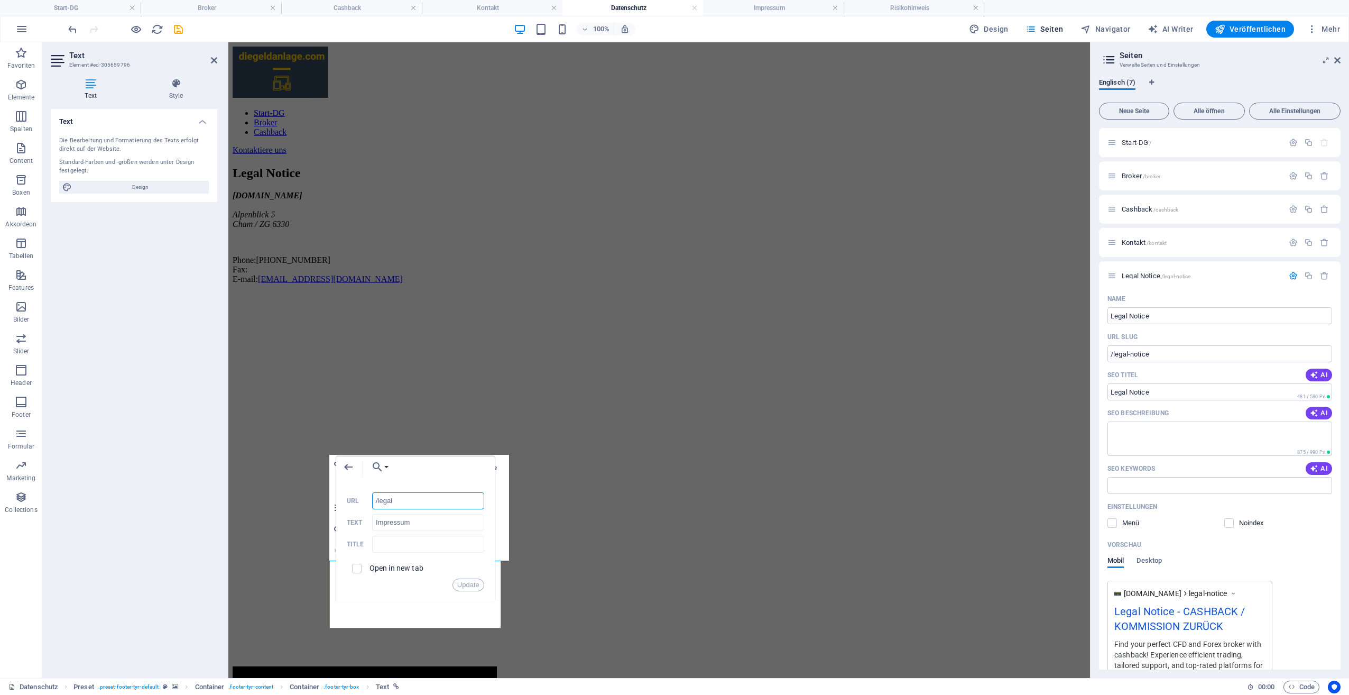
click at [406, 503] on input "/legal" at bounding box center [428, 500] width 112 height 17
type input "/legal-notice"
click at [428, 526] on input "Impressum" at bounding box center [428, 522] width 112 height 17
drag, startPoint x: 427, startPoint y: 526, endPoint x: 346, endPoint y: 507, distance: 83.2
click at [347, 507] on div "/legal-notice URL Impressum Text Title Open in new tab Update" at bounding box center [415, 541] width 137 height 99
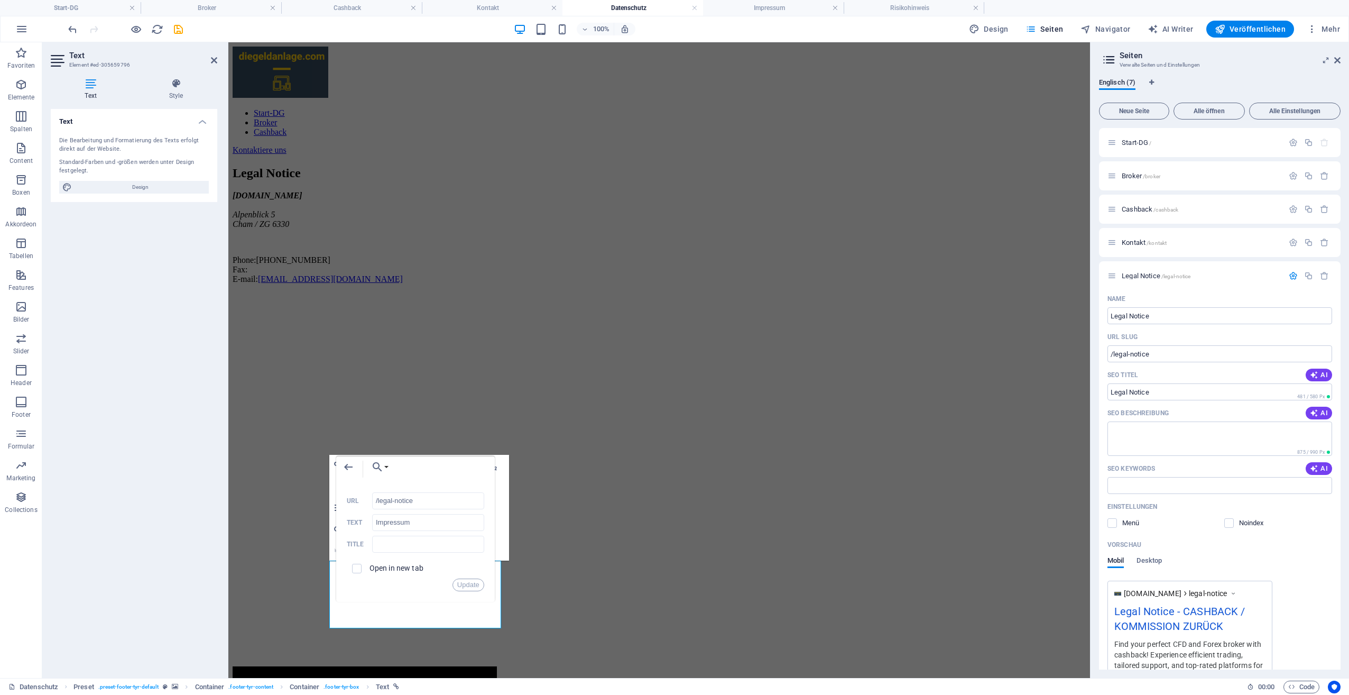
click at [452, 470] on div "Back Choose Link Start-DG Broker Cashback Kontakt Datenschutz Risikohinweis Imp…" at bounding box center [415, 468] width 159 height 25
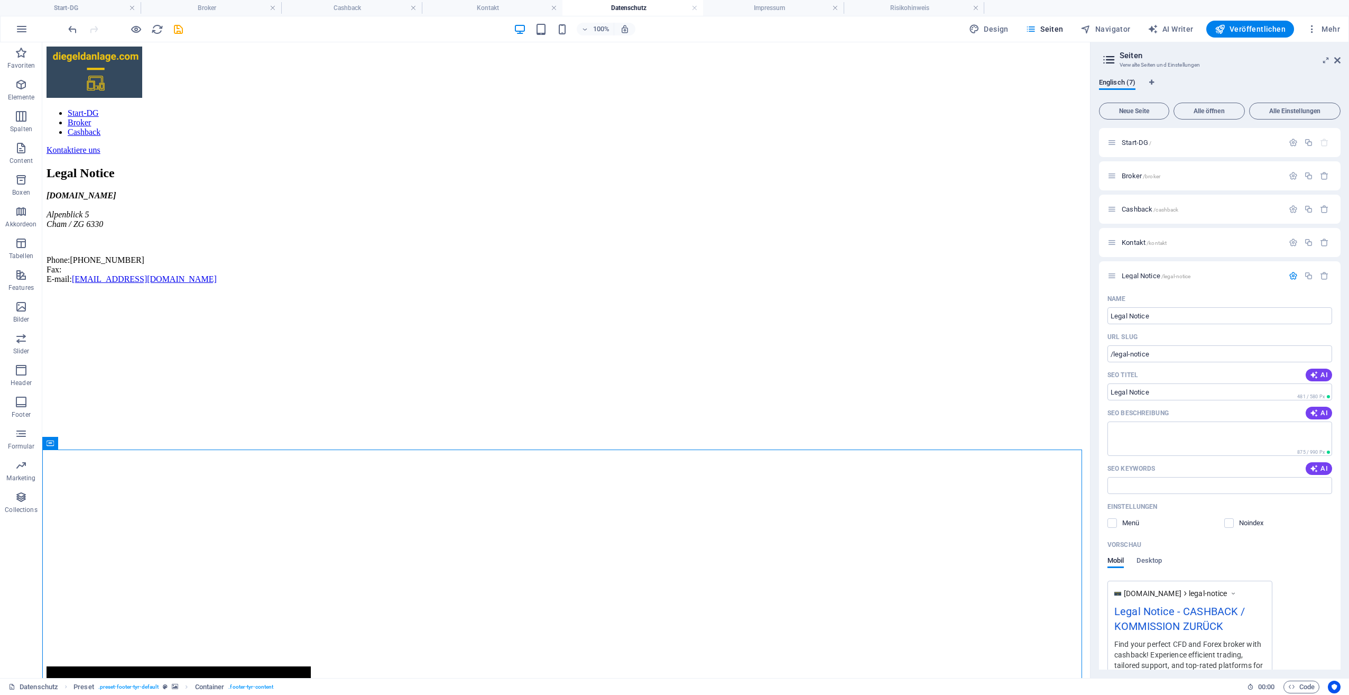
click at [1106, 279] on div "Start-DG / Broker /broker Cashback /cashback Kontakt /kontakt Legal Notice /leg…" at bounding box center [1220, 462] width 242 height 669
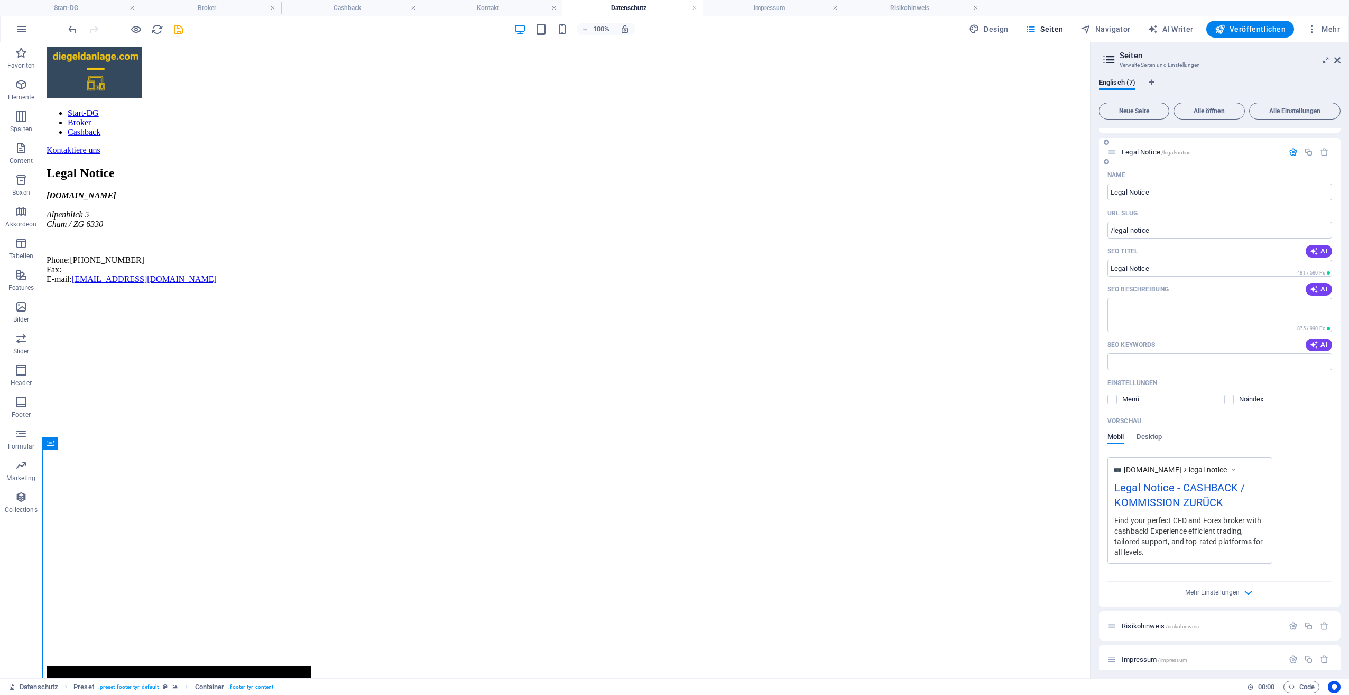
scroll to position [132, 0]
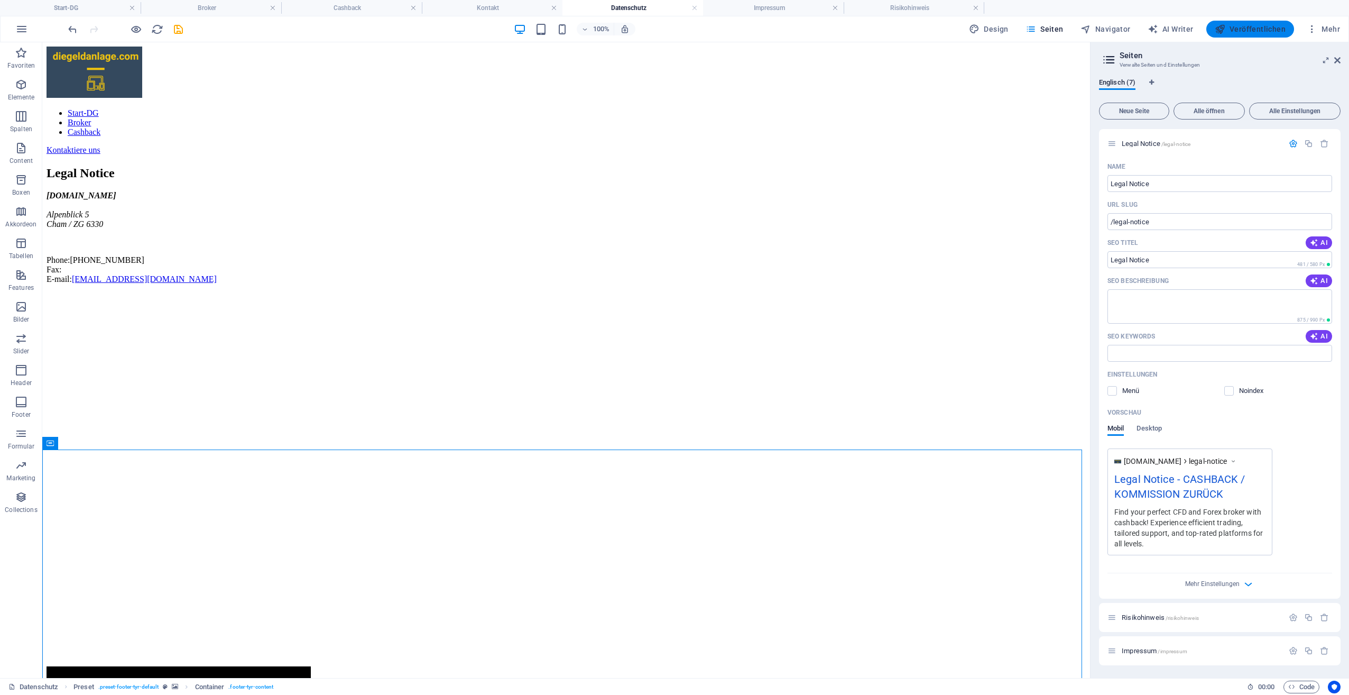
click at [1277, 34] on button "Veröffentlichen" at bounding box center [1251, 29] width 88 height 17
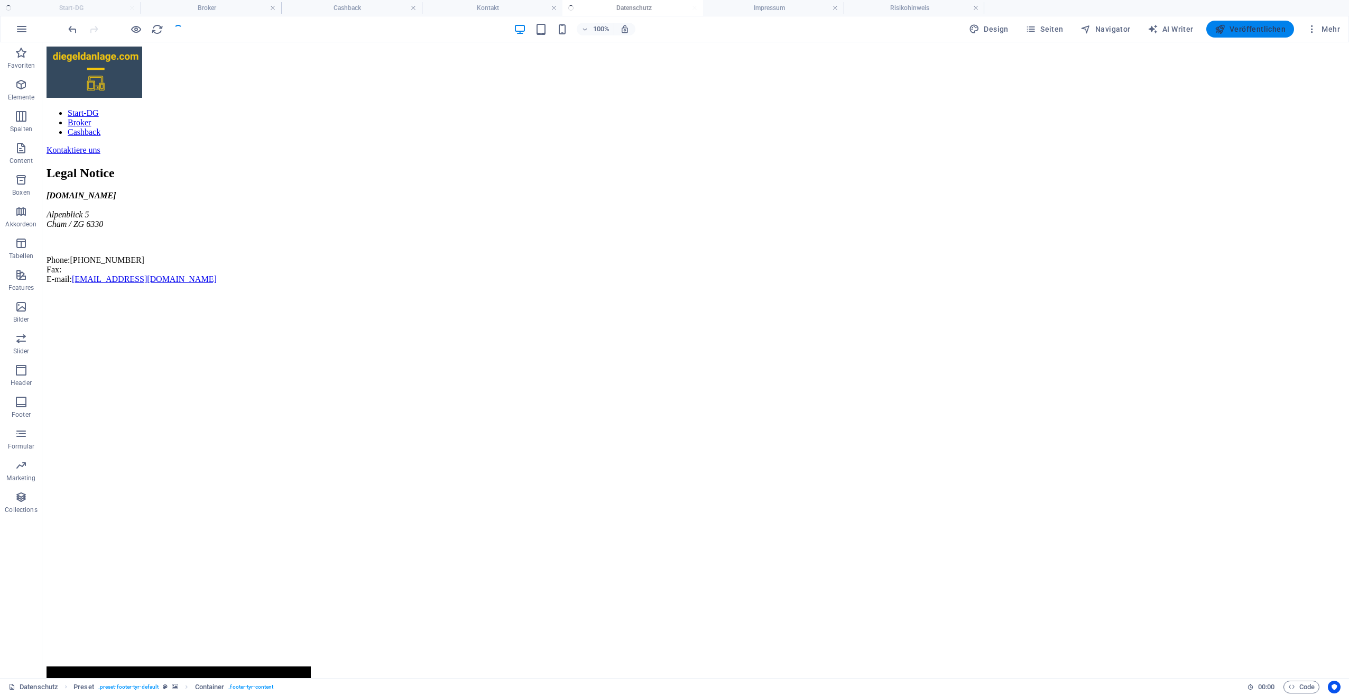
checkbox input "false"
click at [1254, 30] on span "Veröffentlichen" at bounding box center [1250, 29] width 71 height 11
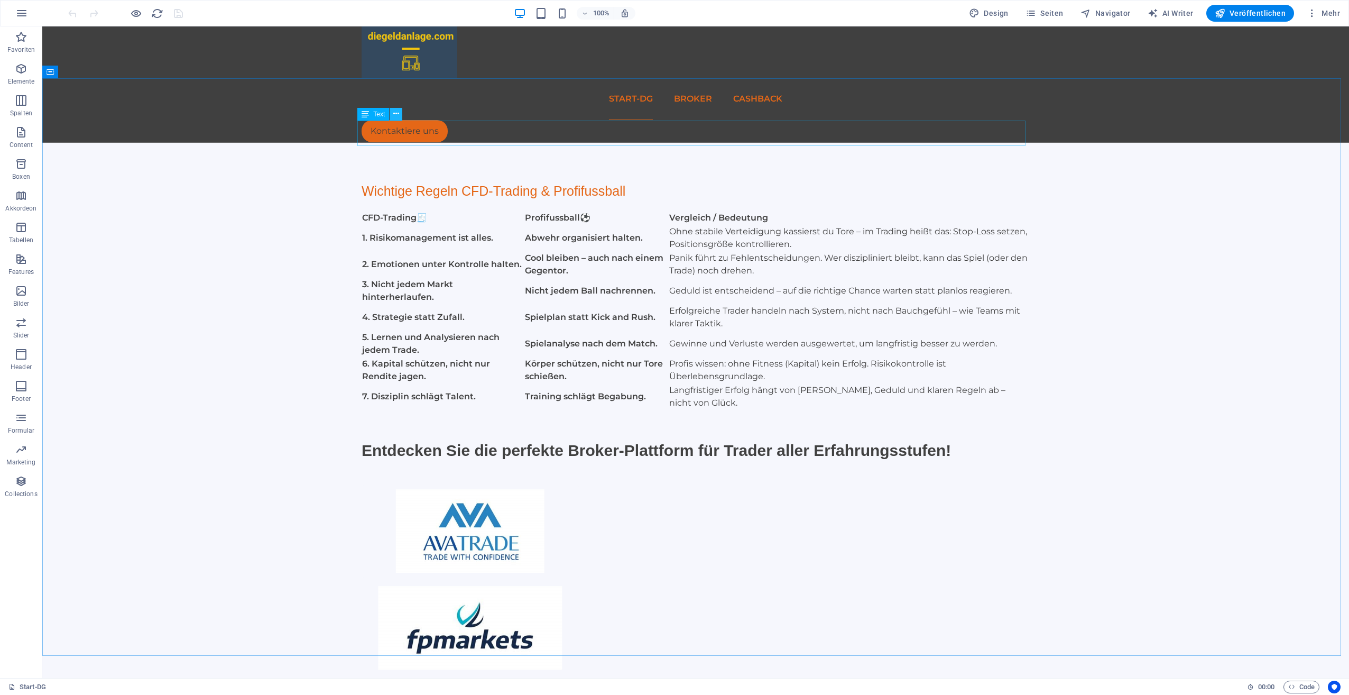
click at [394, 111] on icon at bounding box center [396, 113] width 6 height 11
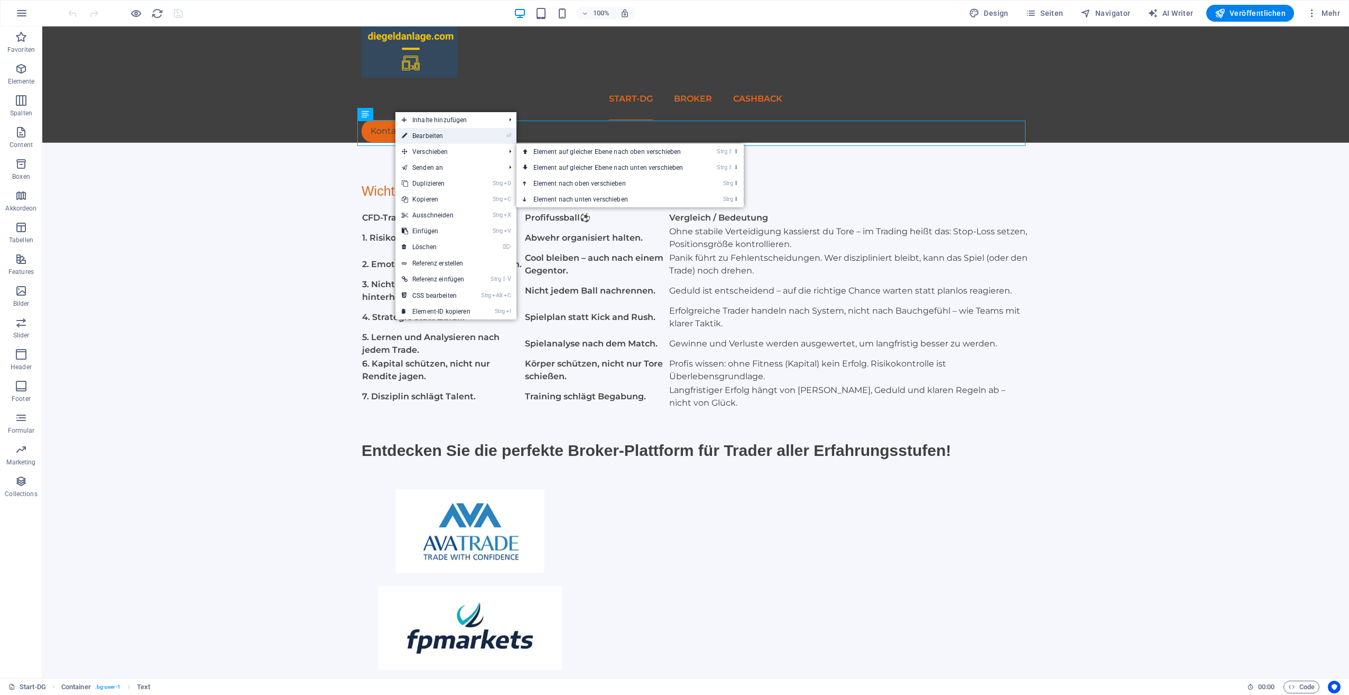
click at [424, 136] on link "⏎ Bearbeiten" at bounding box center [436, 136] width 81 height 16
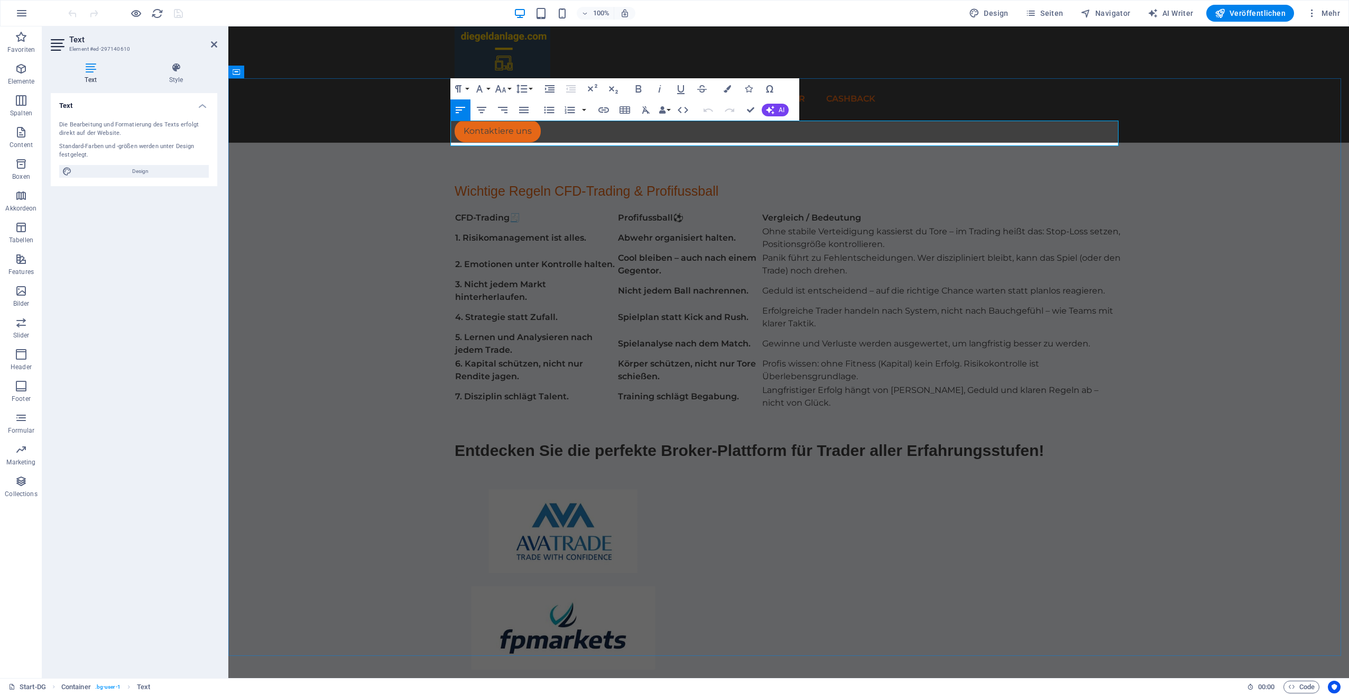
click at [631, 183] on span "Wichtige Regeln CFD-Trading & Profifussball" at bounding box center [587, 190] width 264 height 15
drag, startPoint x: 1201, startPoint y: 181, endPoint x: 1387, endPoint y: 182, distance: 185.6
click at [1349, 182] on div "Wichtige Regeln CFD-Trading vs. Profifussball CFD-Trading 🧾 Profifussball ⚽ Ver…" at bounding box center [788, 623] width 1121 height 961
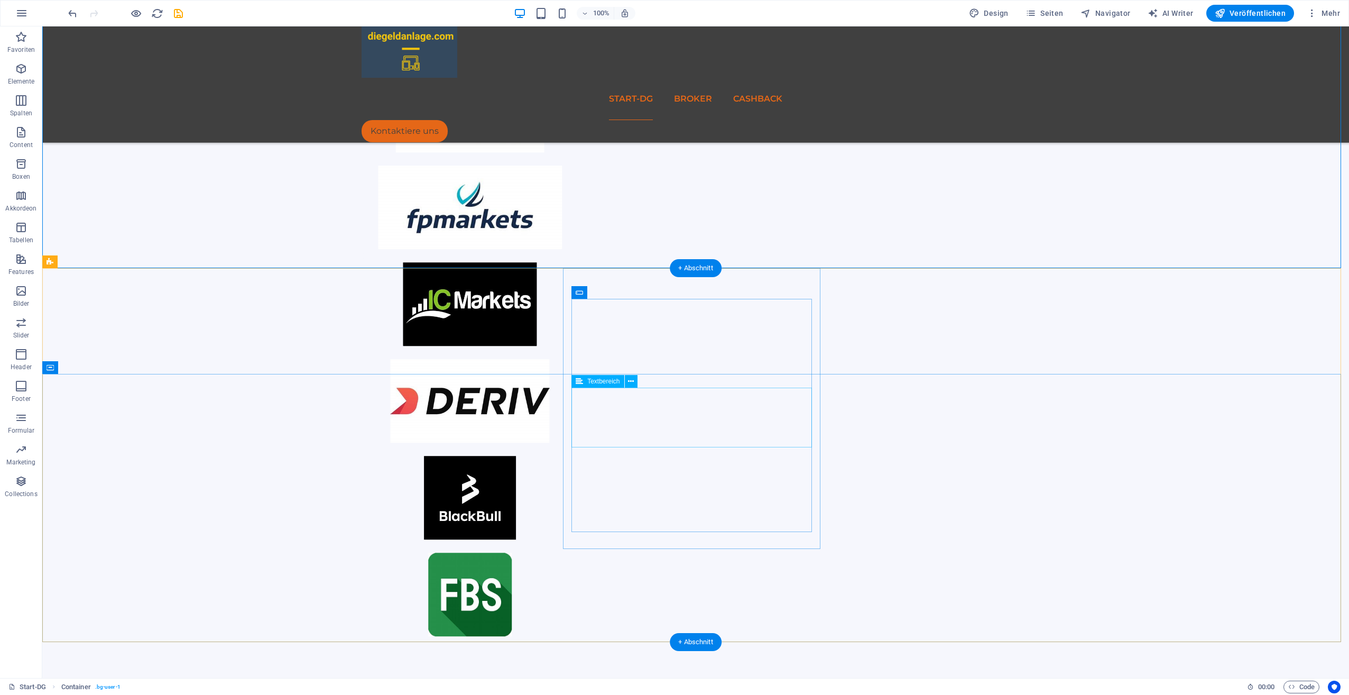
scroll to position [387, 0]
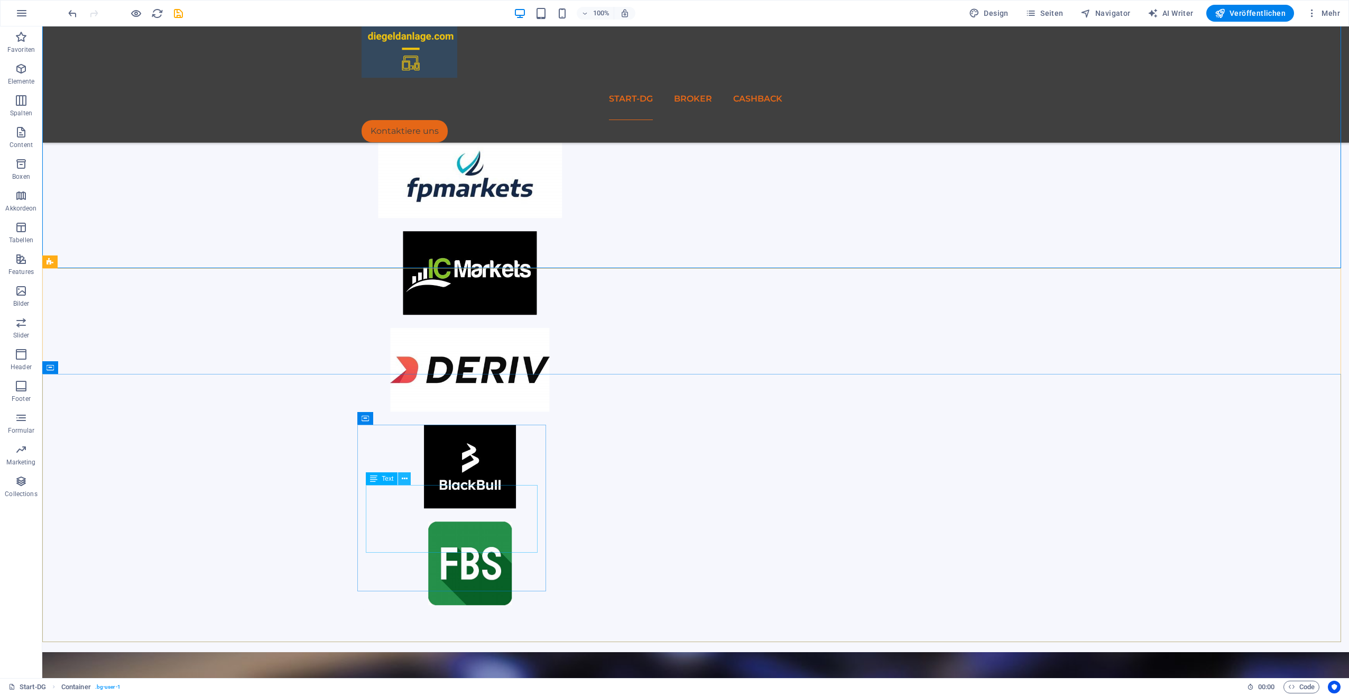
click at [407, 479] on icon at bounding box center [405, 478] width 6 height 11
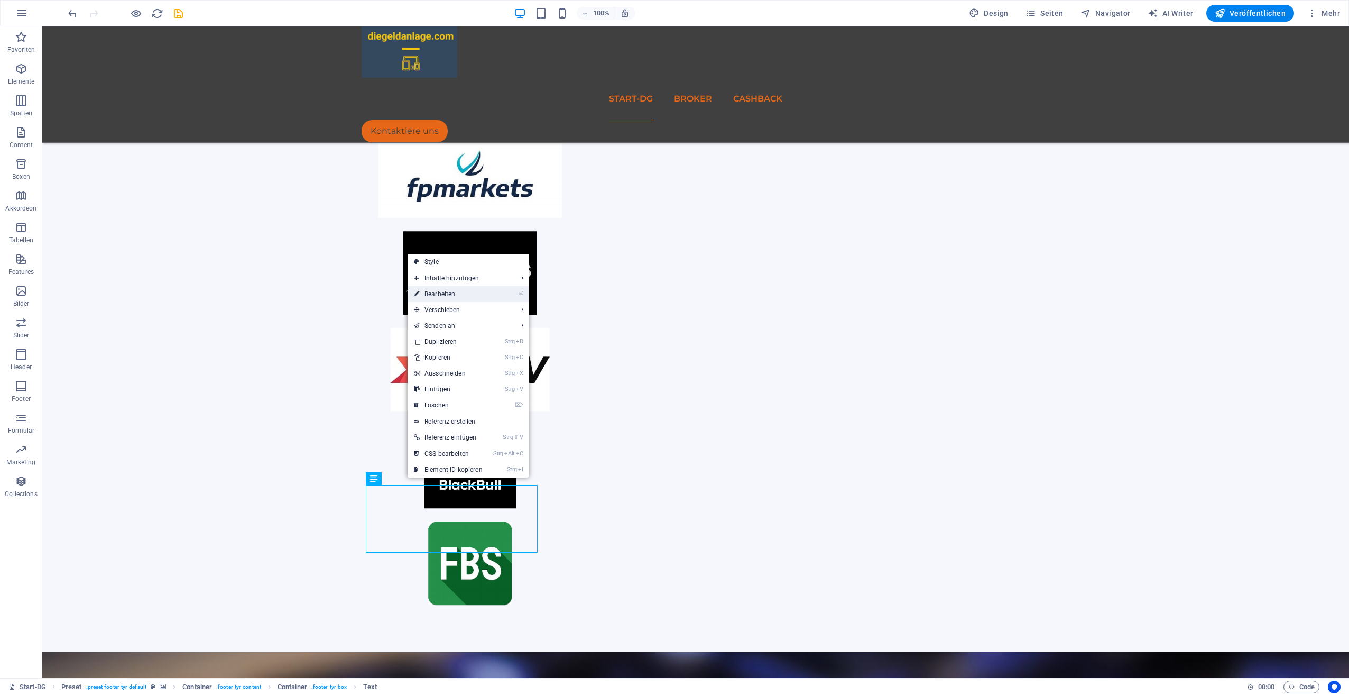
click at [453, 294] on link "⏎ Bearbeiten" at bounding box center [448, 294] width 81 height 16
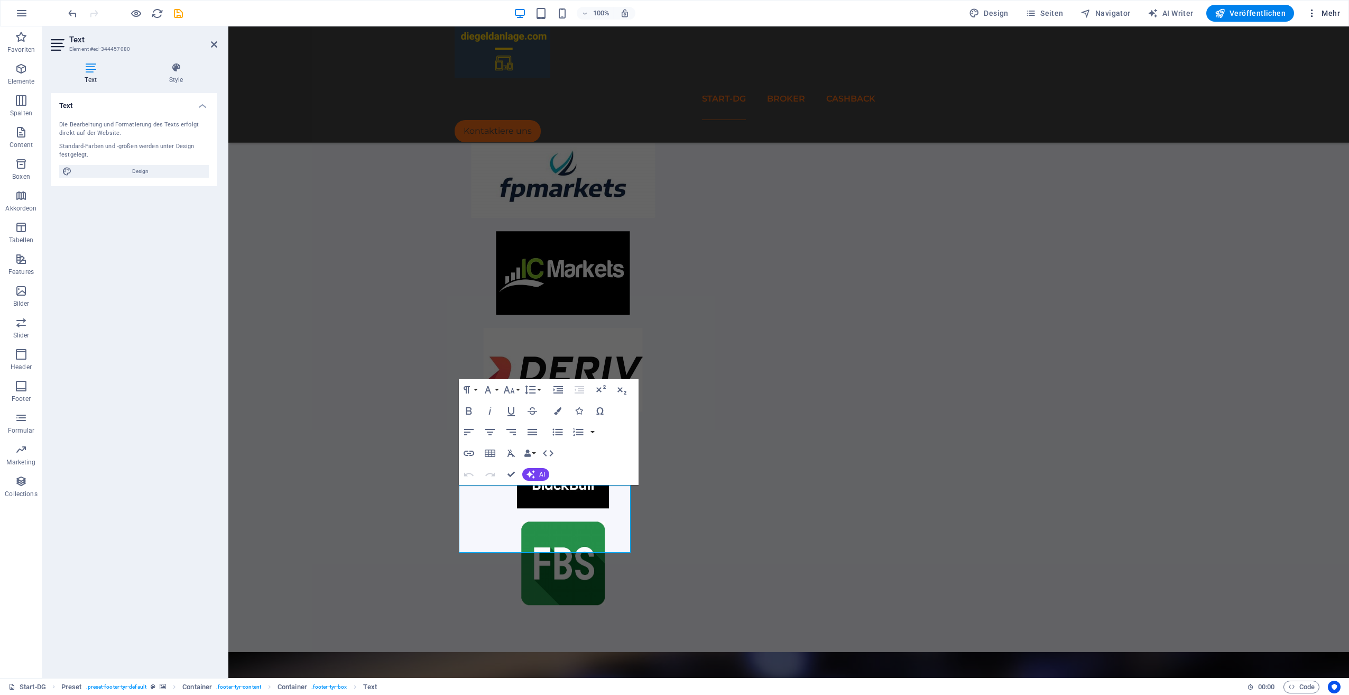
click at [1325, 13] on span "Mehr" at bounding box center [1323, 13] width 33 height 11
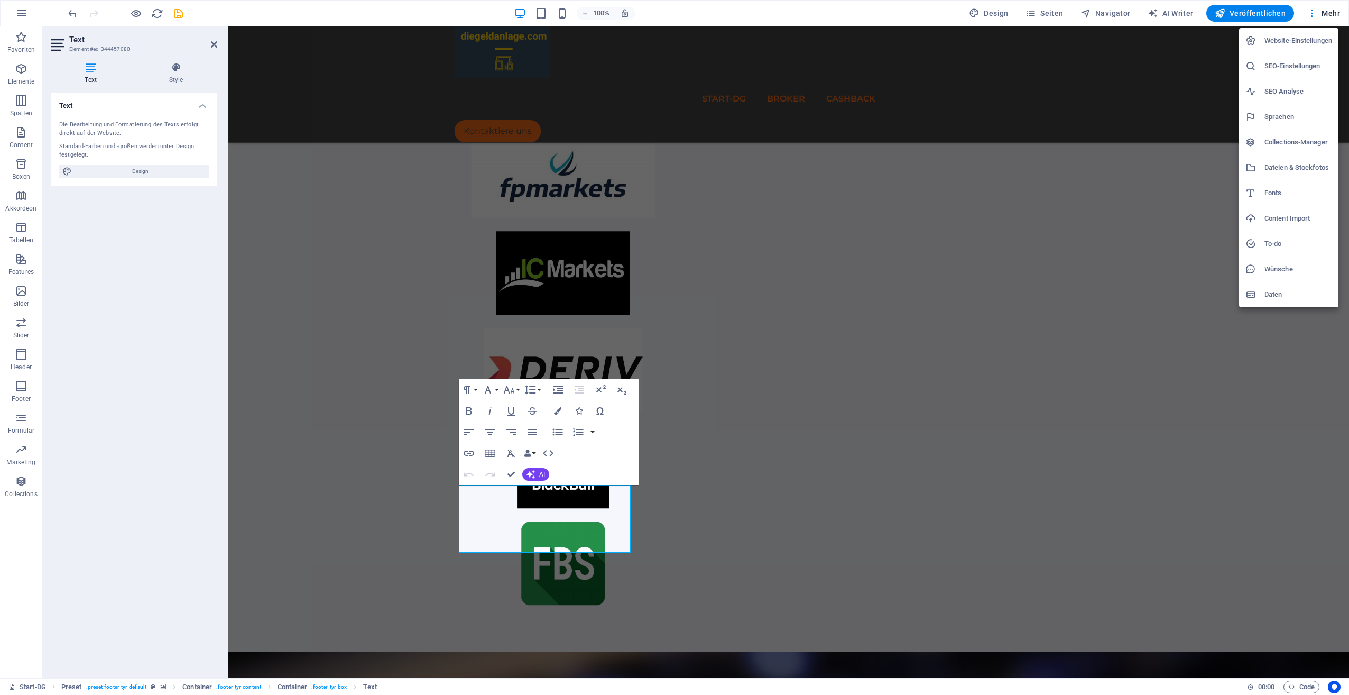
click at [1318, 39] on h6 "Website-Einstellungen" at bounding box center [1299, 40] width 68 height 13
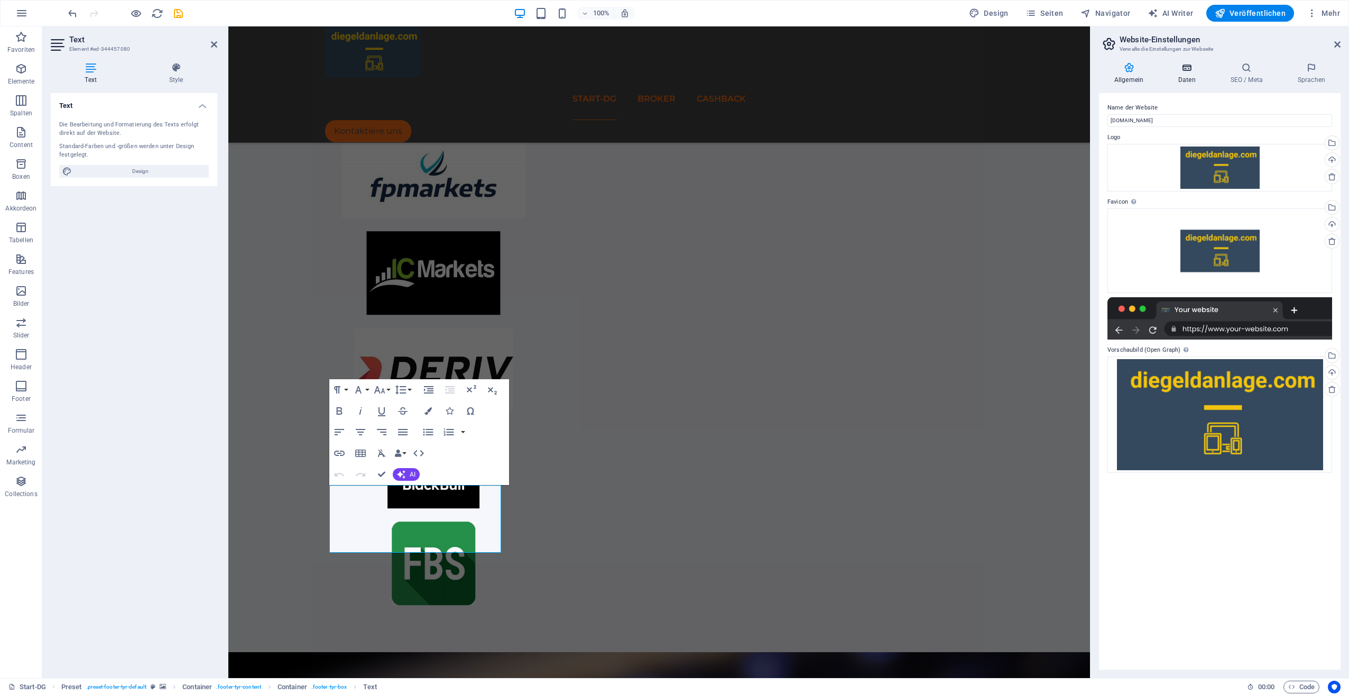
click at [1190, 72] on icon at bounding box center [1187, 67] width 48 height 11
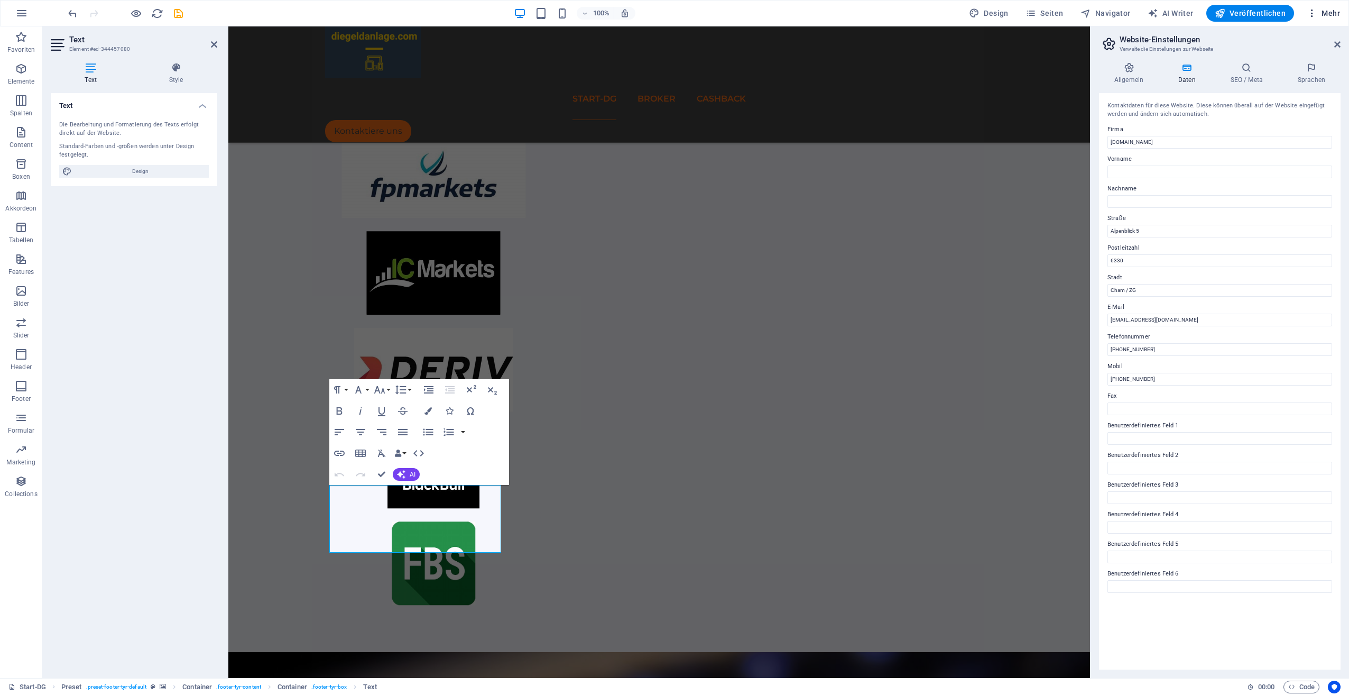
click at [1327, 15] on span "Mehr" at bounding box center [1323, 13] width 33 height 11
click at [1053, 11] on div at bounding box center [674, 347] width 1349 height 695
drag, startPoint x: 388, startPoint y: 491, endPoint x: 454, endPoint y: 513, distance: 70.2
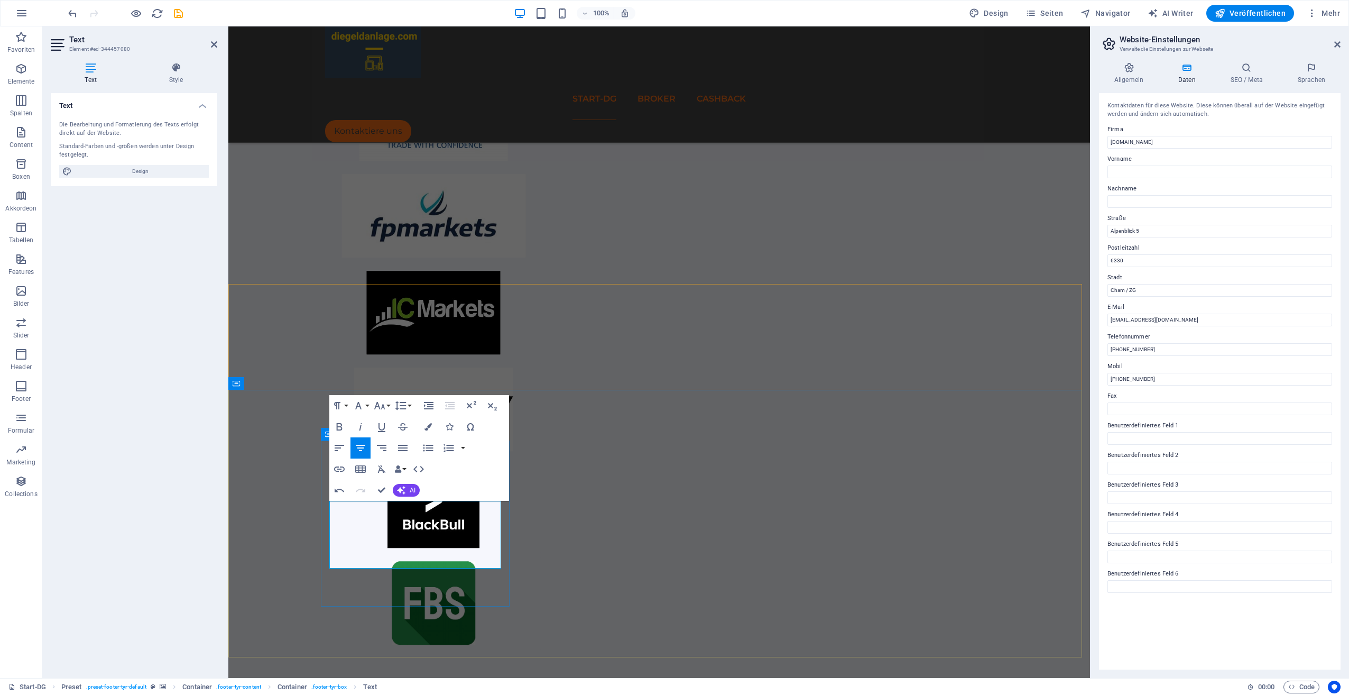
scroll to position [334, 0]
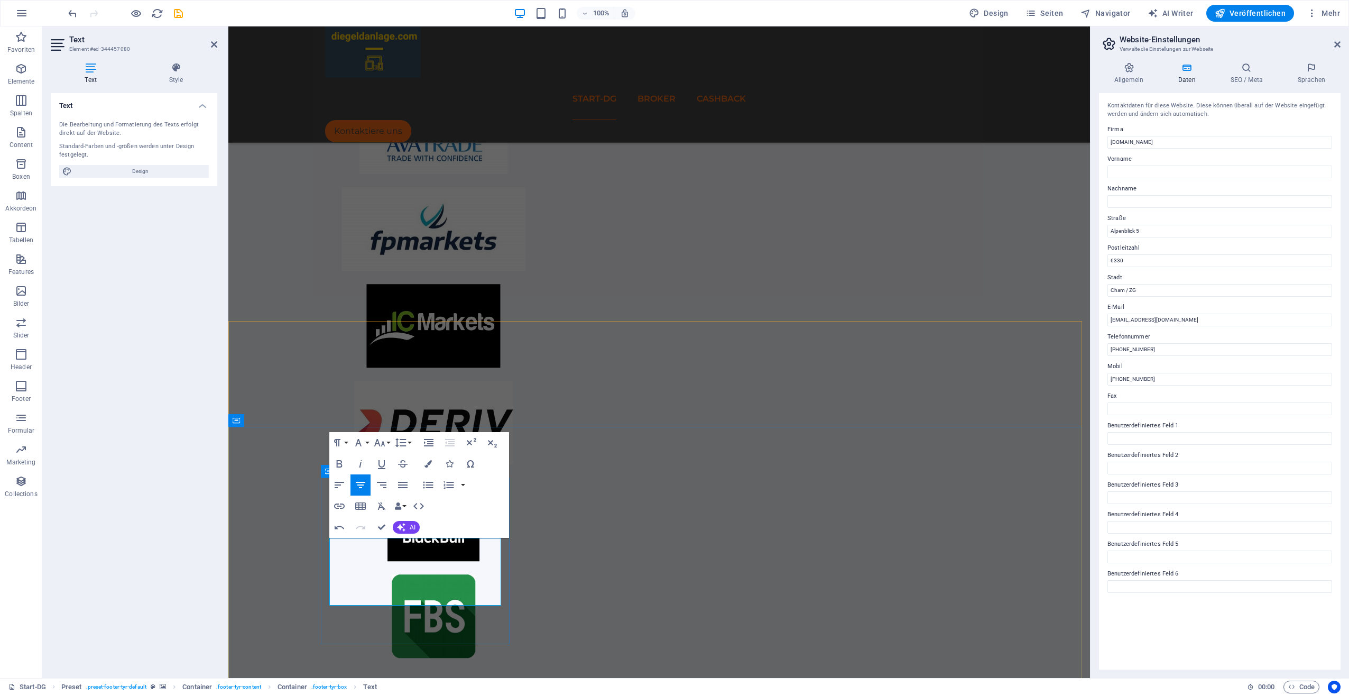
drag, startPoint x: 346, startPoint y: 578, endPoint x: 408, endPoint y: 580, distance: 62.4
click at [378, 548] on icon "button" at bounding box center [379, 552] width 13 height 13
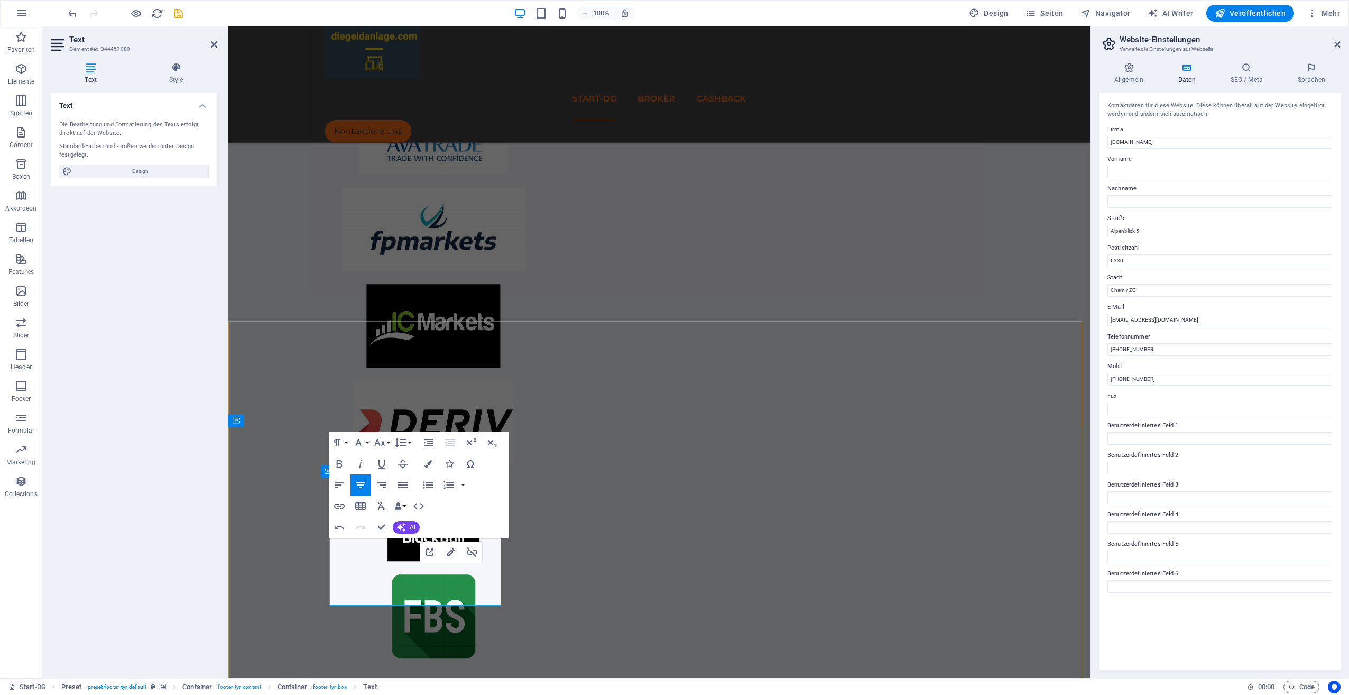
drag, startPoint x: 422, startPoint y: 577, endPoint x: 481, endPoint y: 586, distance: 59.9
drag, startPoint x: 422, startPoint y: 575, endPoint x: 483, endPoint y: 581, distance: 61.0
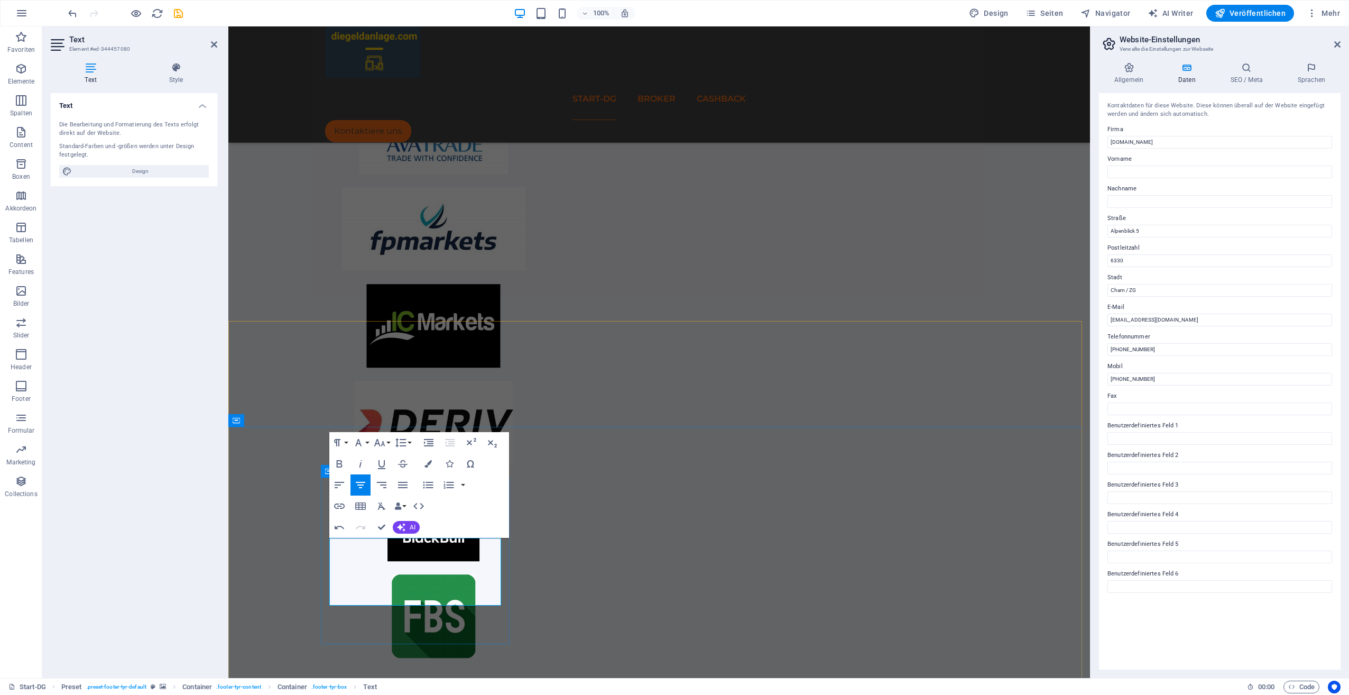
drag, startPoint x: 424, startPoint y: 577, endPoint x: 477, endPoint y: 581, distance: 53.6
type input "/datenschutz"
type input "Datenschutz"
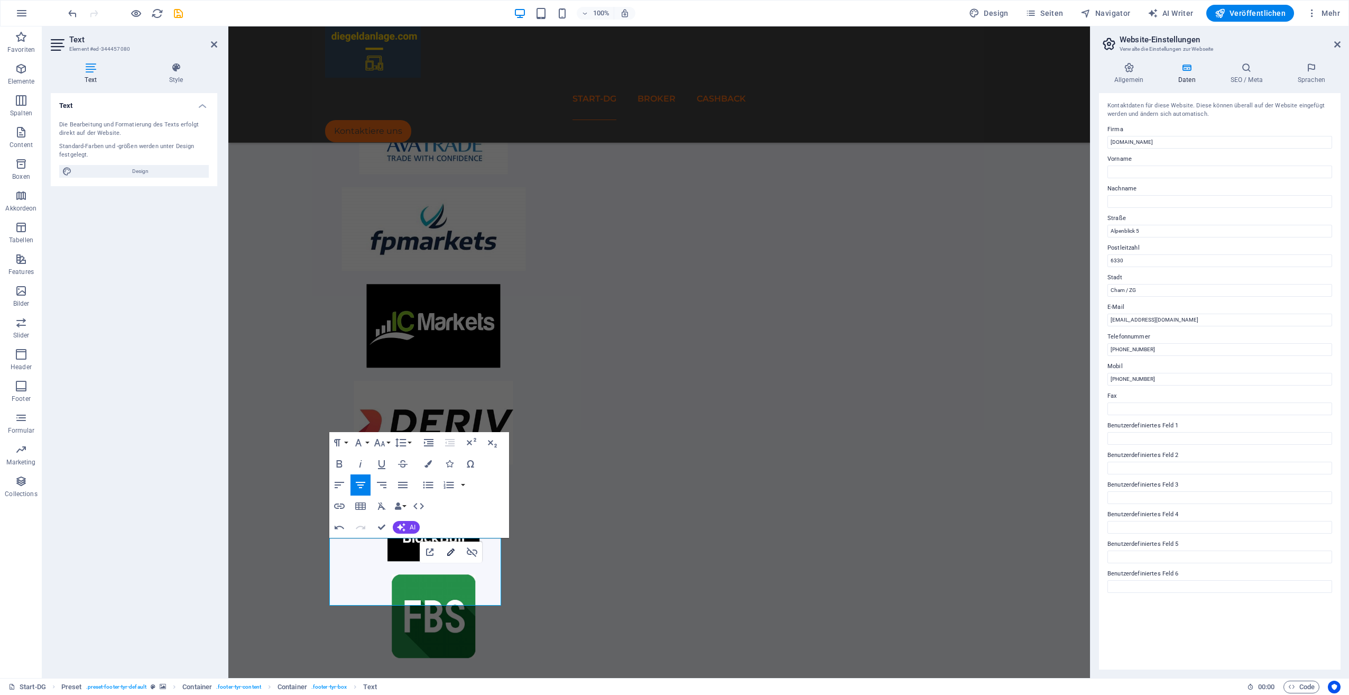
click at [450, 555] on icon "button" at bounding box center [450, 551] width 7 height 7
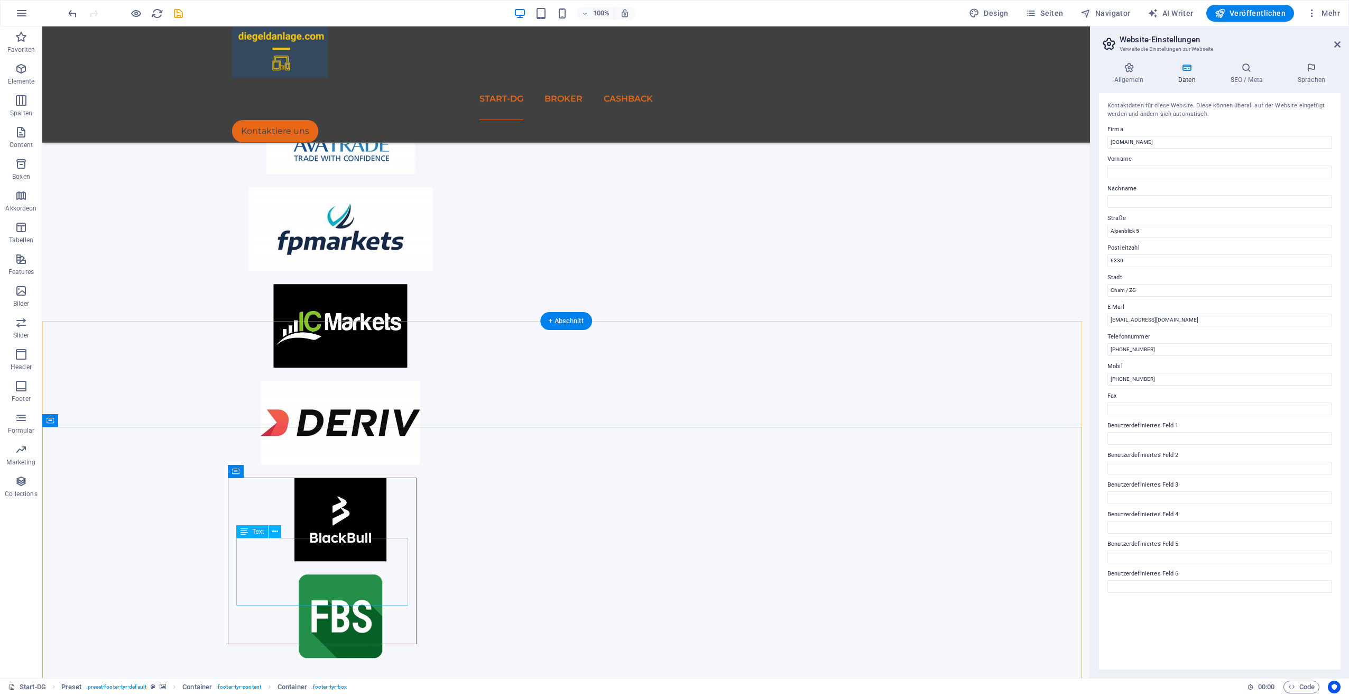
click at [279, 531] on button at bounding box center [275, 531] width 13 height 13
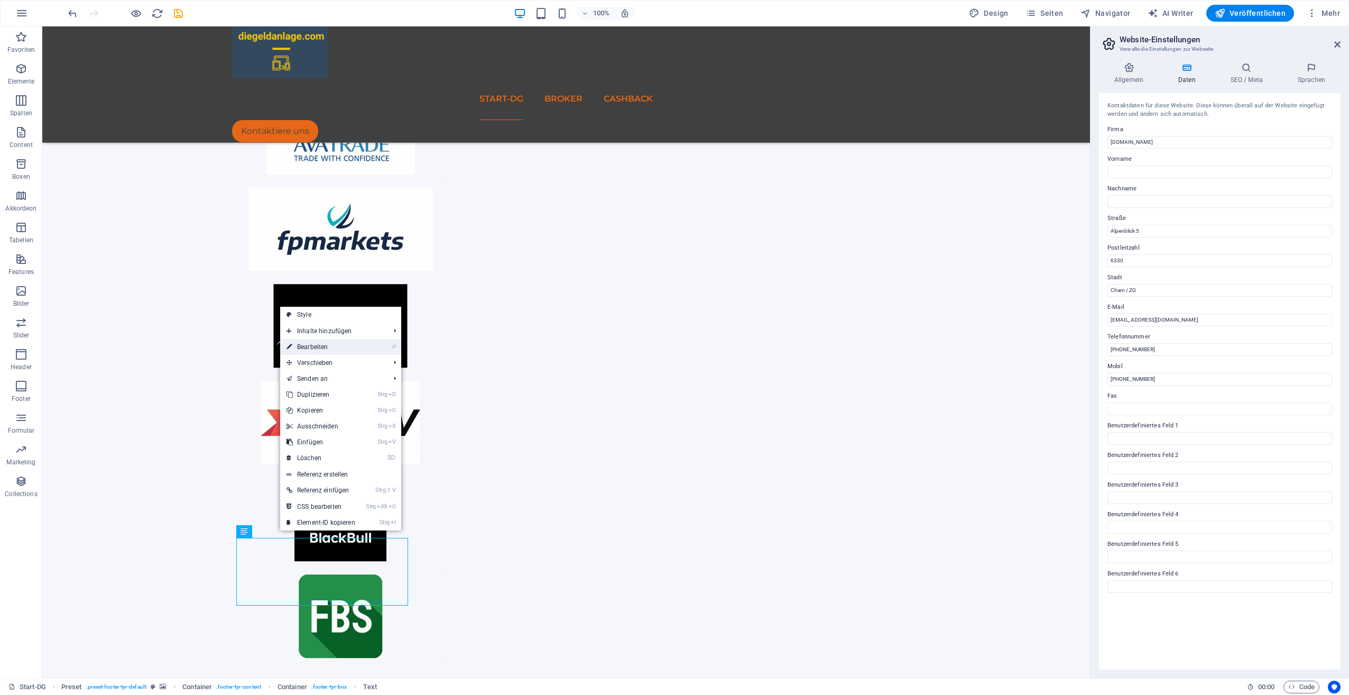
click at [334, 349] on link "⏎ Bearbeiten" at bounding box center [320, 347] width 81 height 16
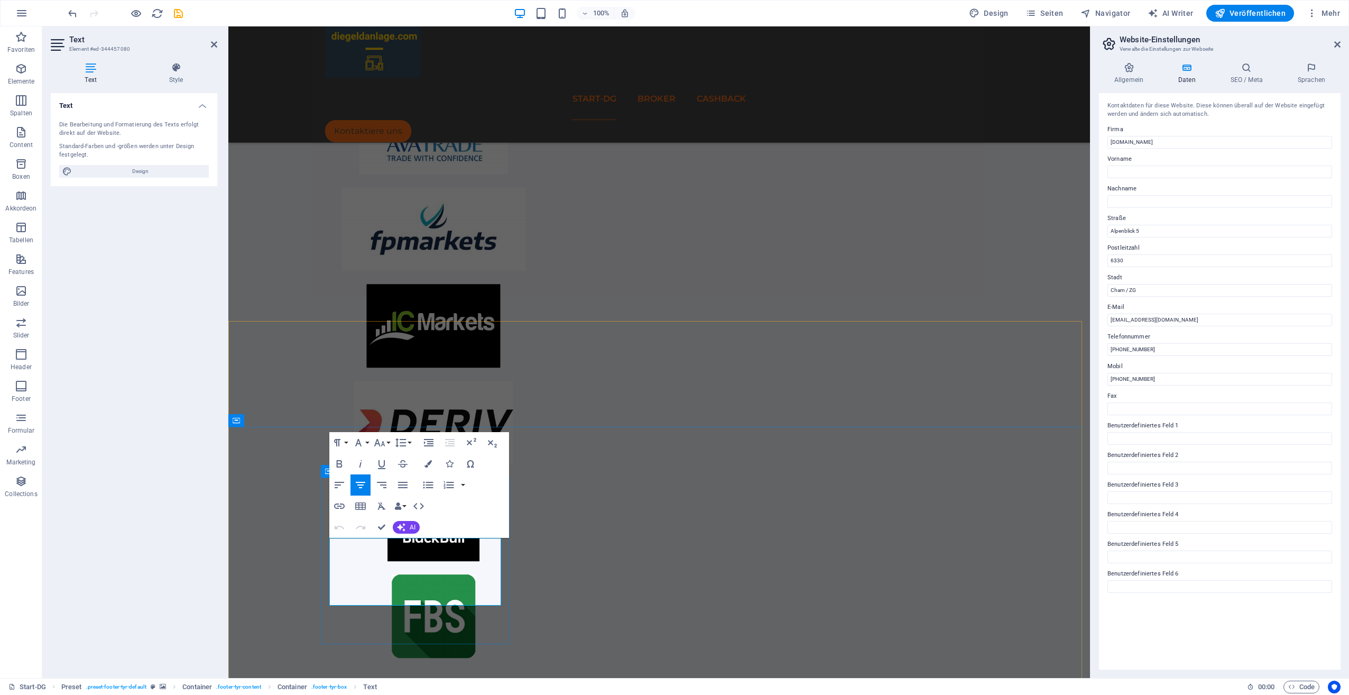
drag, startPoint x: 390, startPoint y: 594, endPoint x: 458, endPoint y: 604, distance: 68.9
drag, startPoint x: 390, startPoint y: 595, endPoint x: 440, endPoint y: 600, distance: 50.4
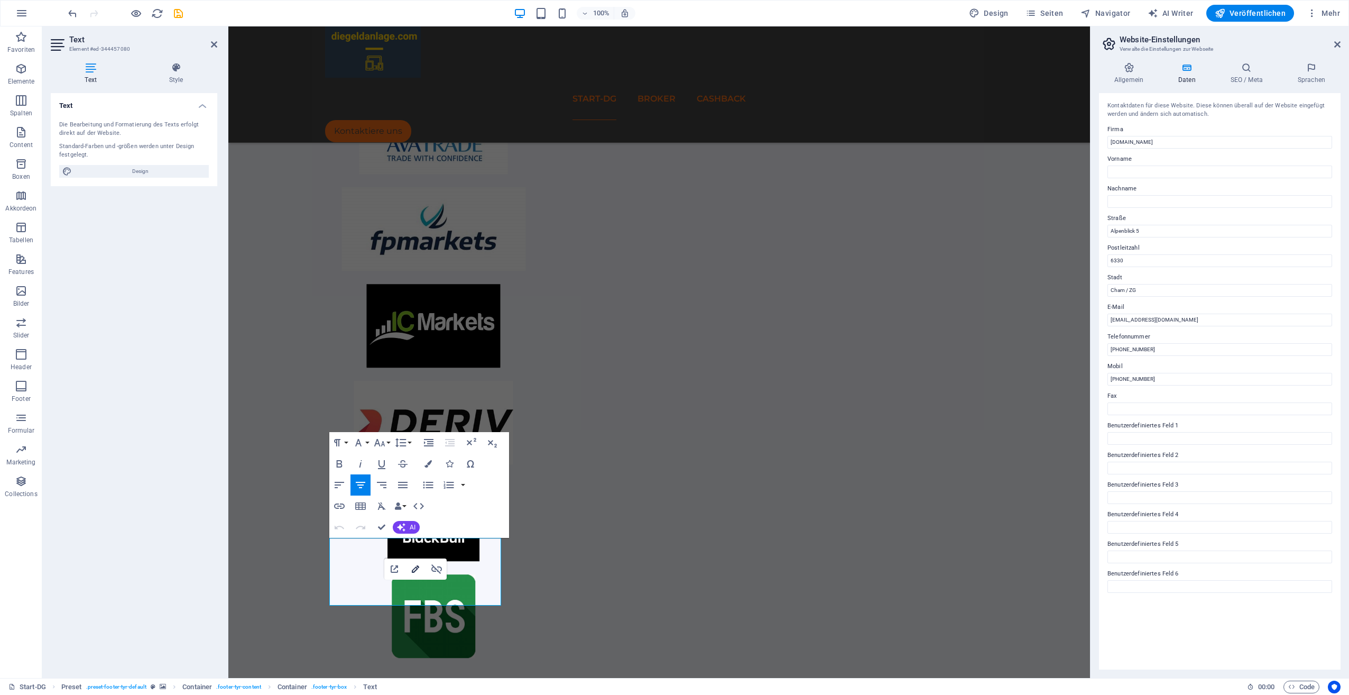
click at [417, 566] on icon "button" at bounding box center [415, 568] width 7 height 7
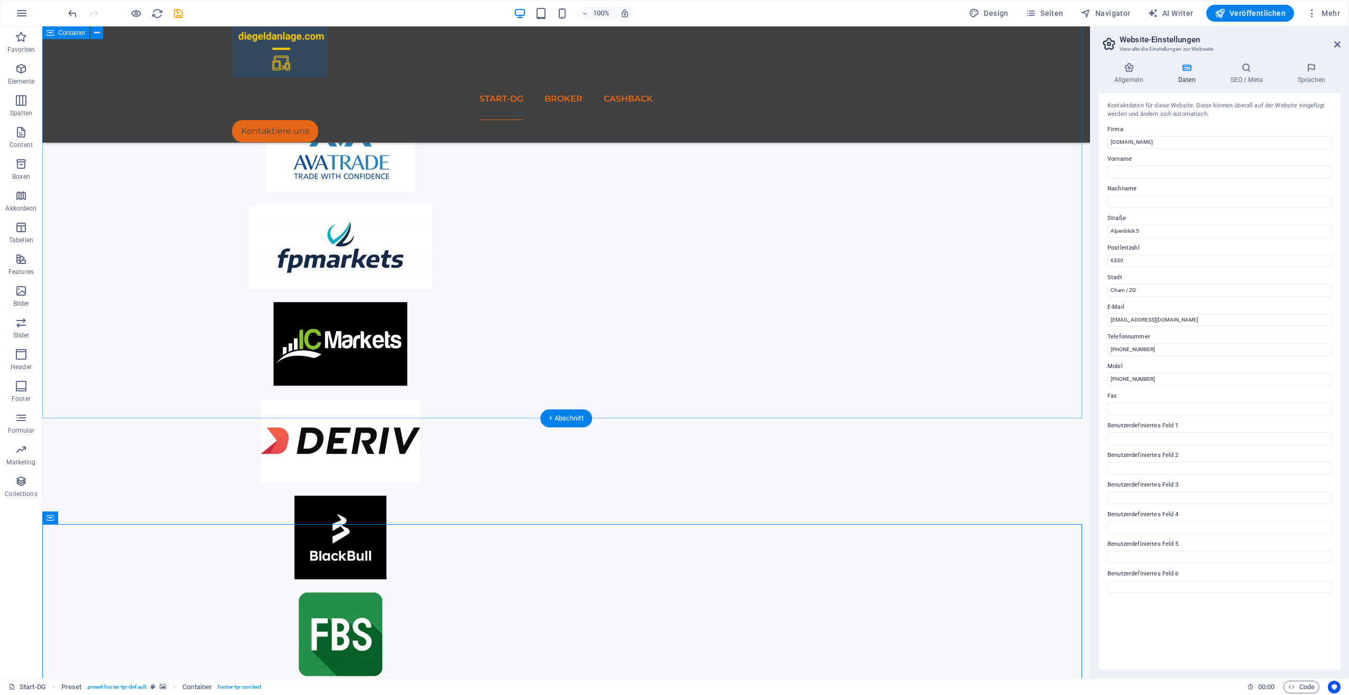
scroll to position [228, 0]
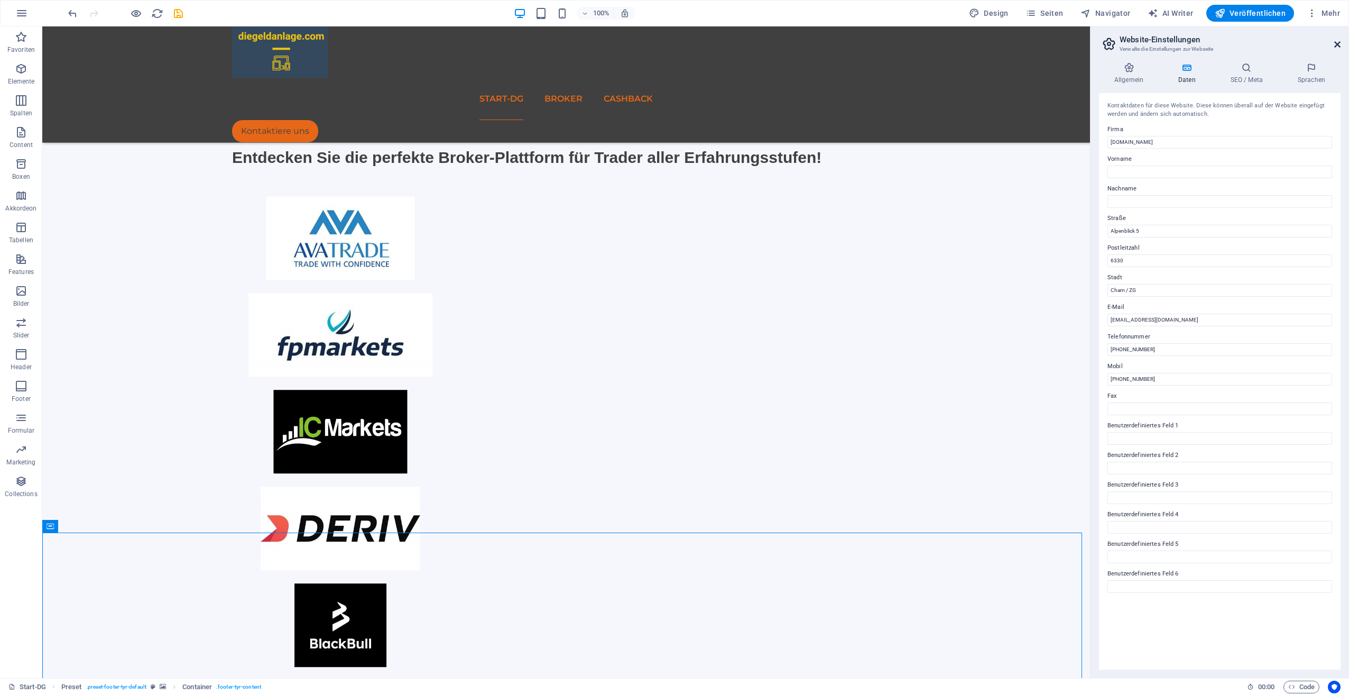
click at [1338, 43] on icon at bounding box center [1338, 44] width 6 height 8
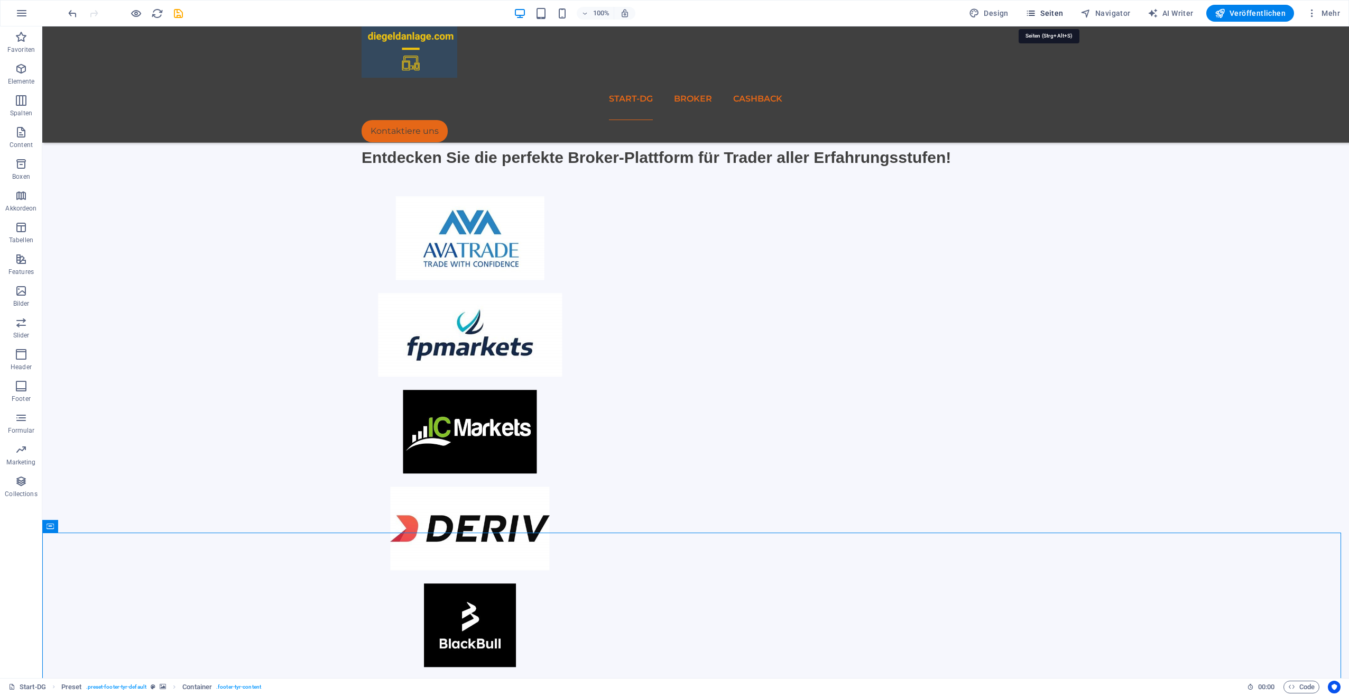
click at [1053, 12] on span "Seiten" at bounding box center [1045, 13] width 38 height 11
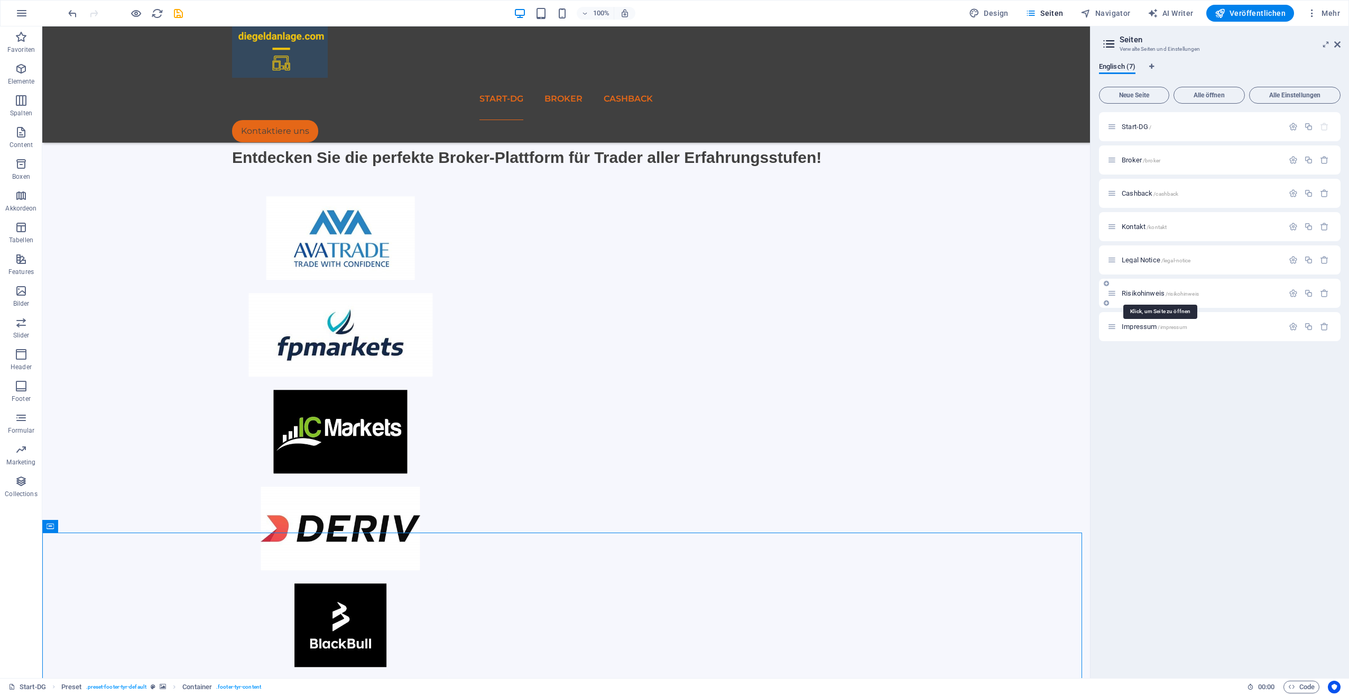
click at [1144, 290] on span "Risikohinweis /risikohinweis" at bounding box center [1160, 293] width 77 height 8
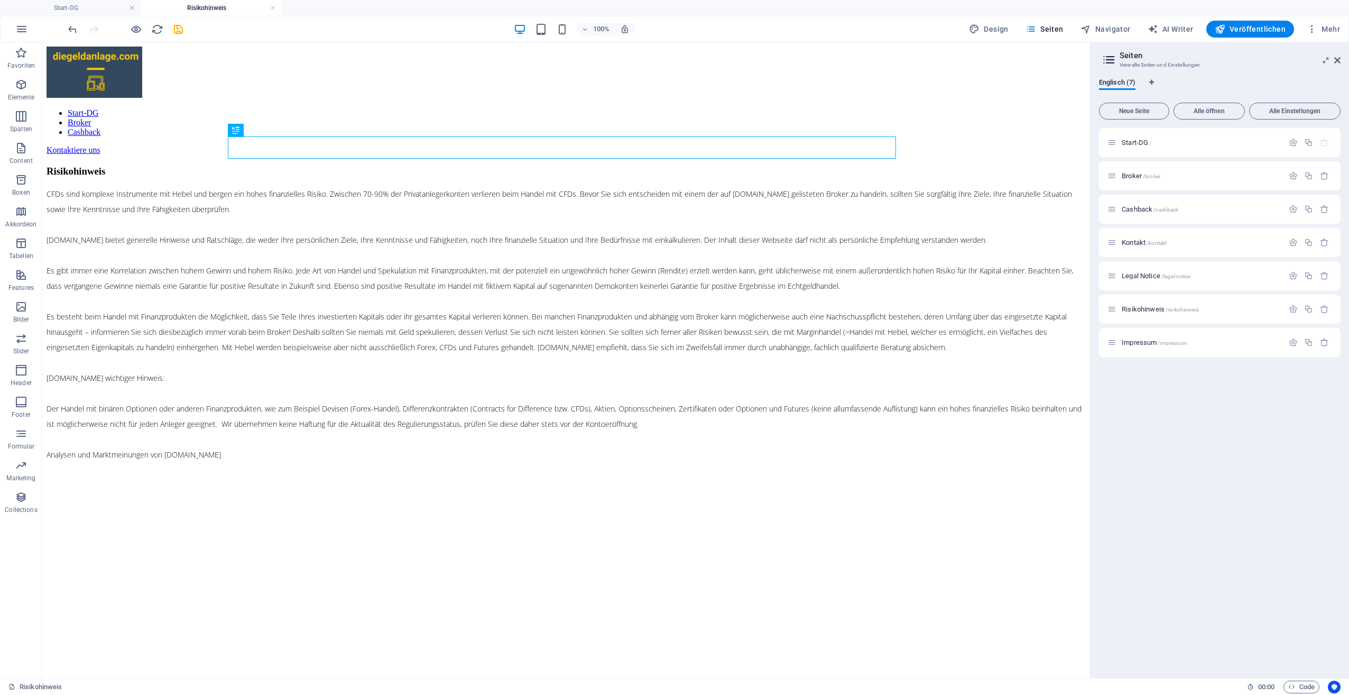
scroll to position [0, 0]
click at [1141, 343] on span "Impressum /impressum" at bounding box center [1155, 342] width 66 height 8
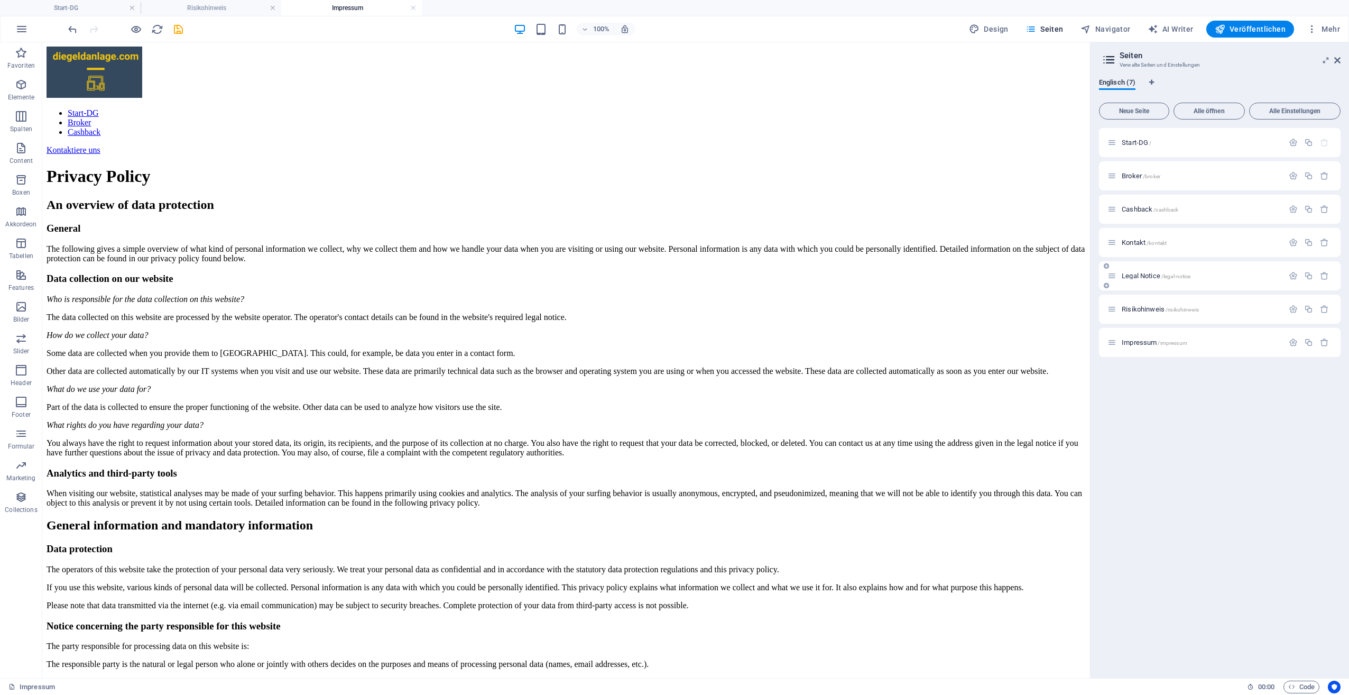
click at [1143, 276] on span "Legal Notice /legal-notice" at bounding box center [1156, 276] width 69 height 8
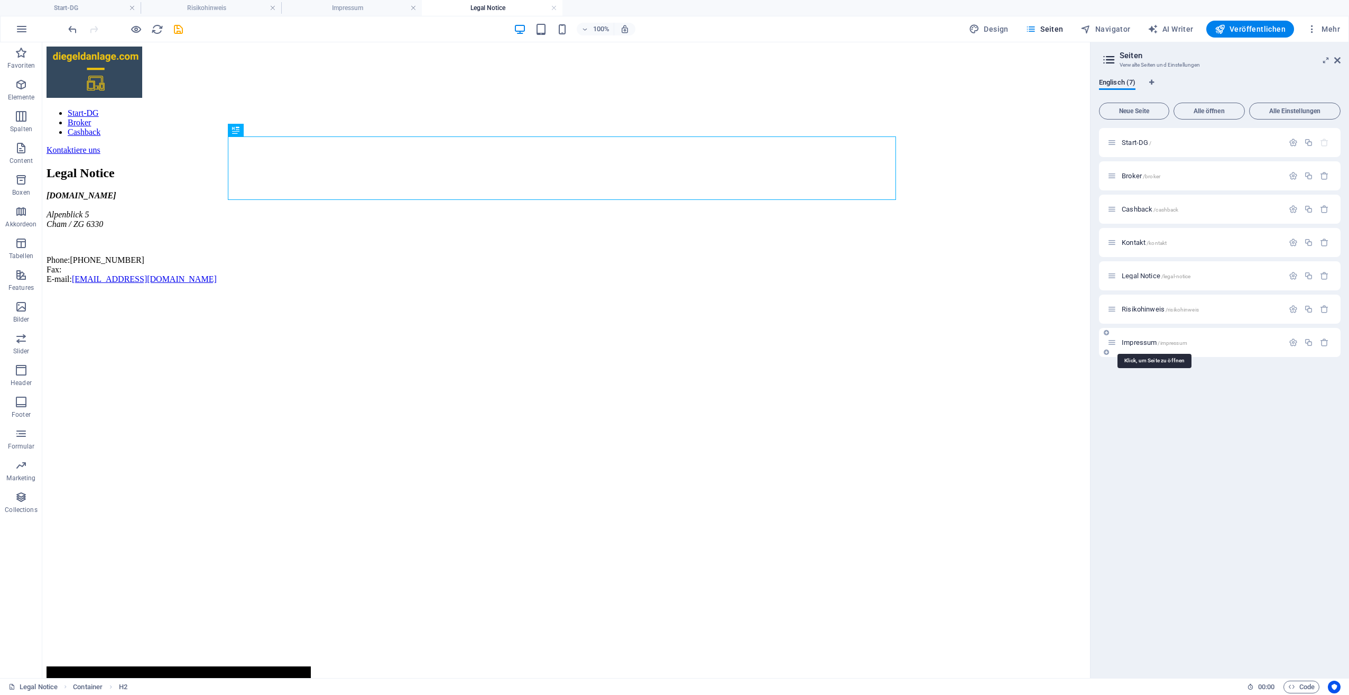
click at [1132, 342] on span "Impressum /impressum" at bounding box center [1155, 342] width 66 height 8
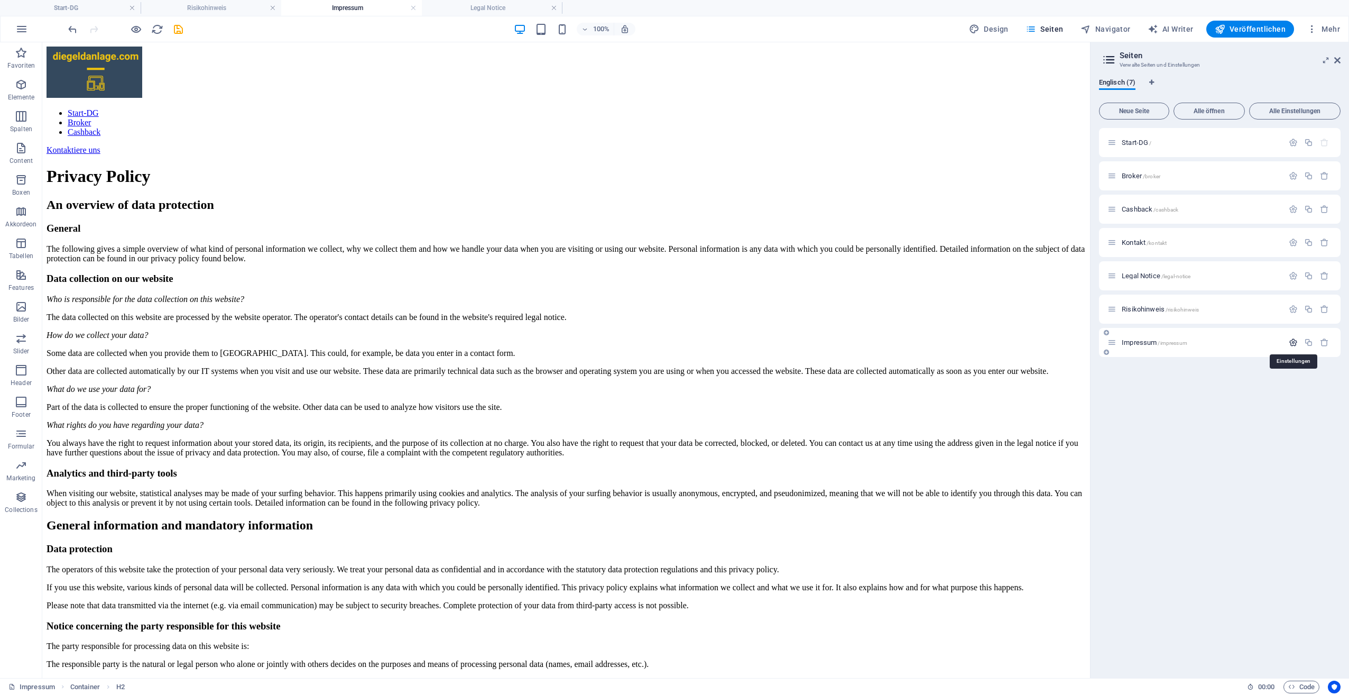
click at [1297, 341] on icon "button" at bounding box center [1293, 342] width 9 height 9
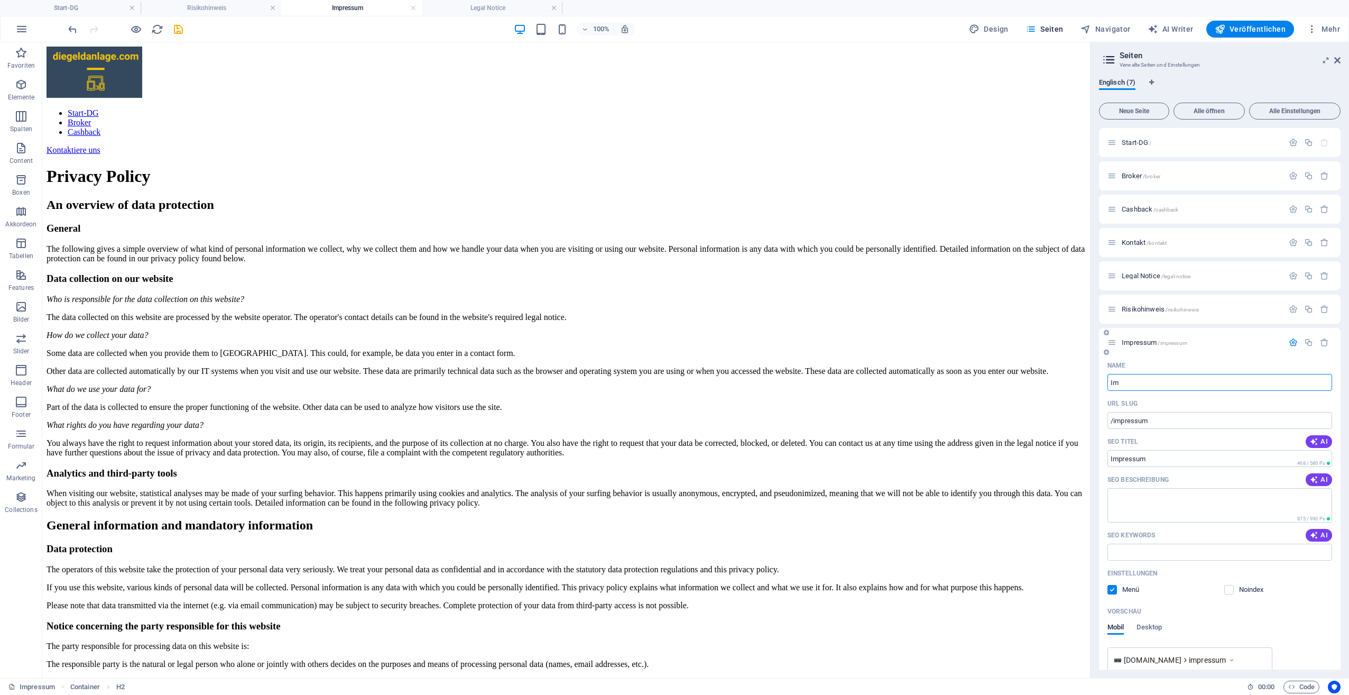
type input "I"
type input "/impressu"
type input "Impressu"
type input "/"
type input "Dat"
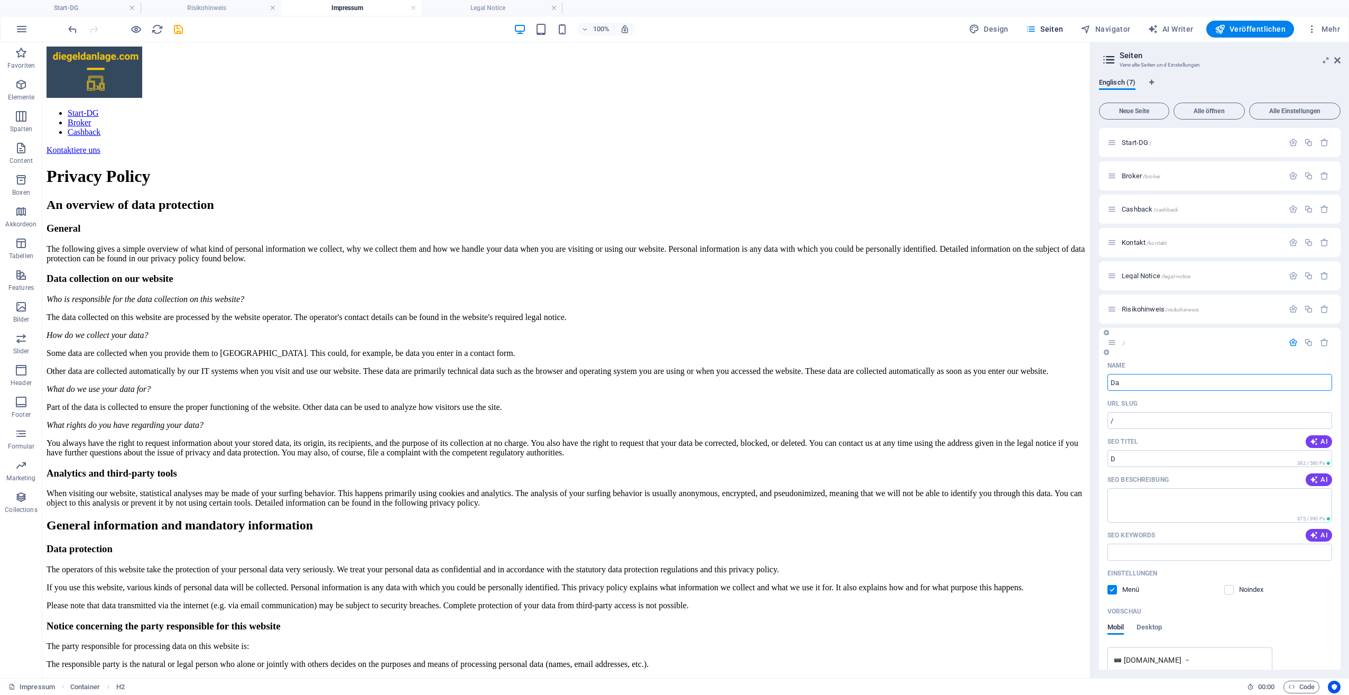
type input "/d"
type input "D"
type input "Dat"
type input "/dat"
type input "Dat"
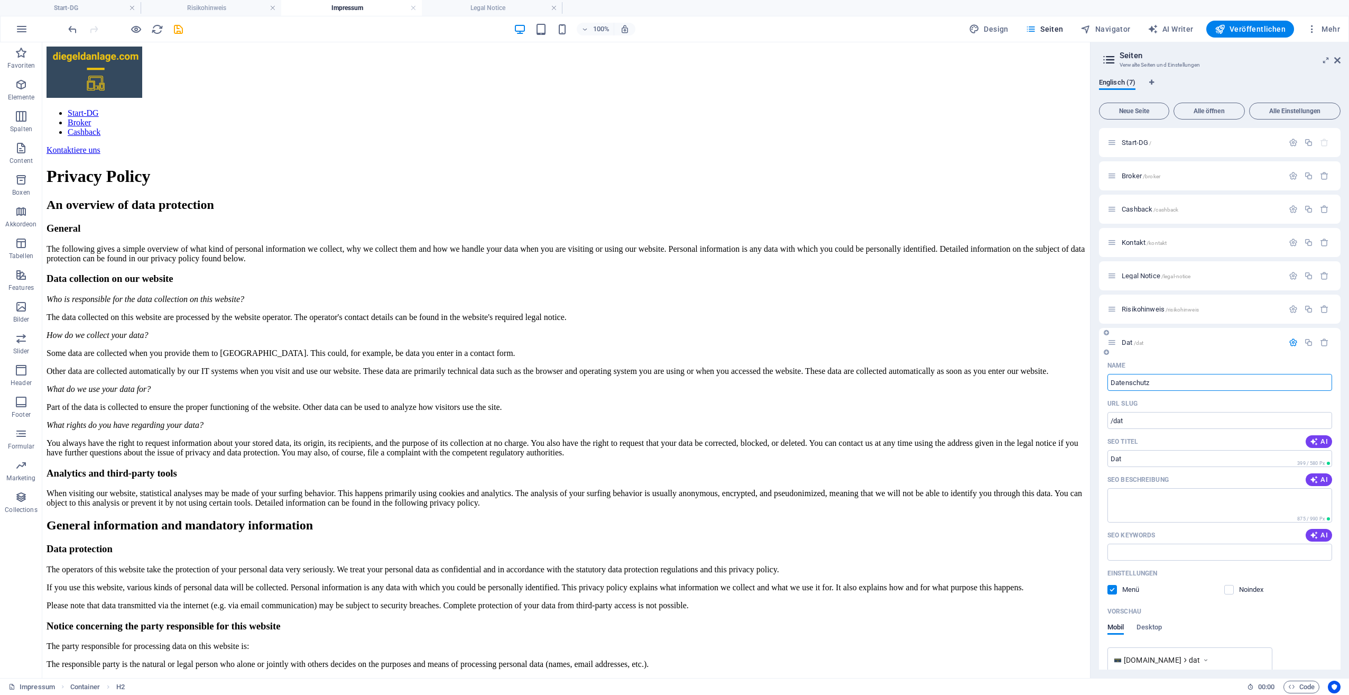
type input "Datenschutz"
type input "/datenschutz"
type input "Datenschutz"
click at [1265, 369] on div "Name" at bounding box center [1220, 365] width 225 height 17
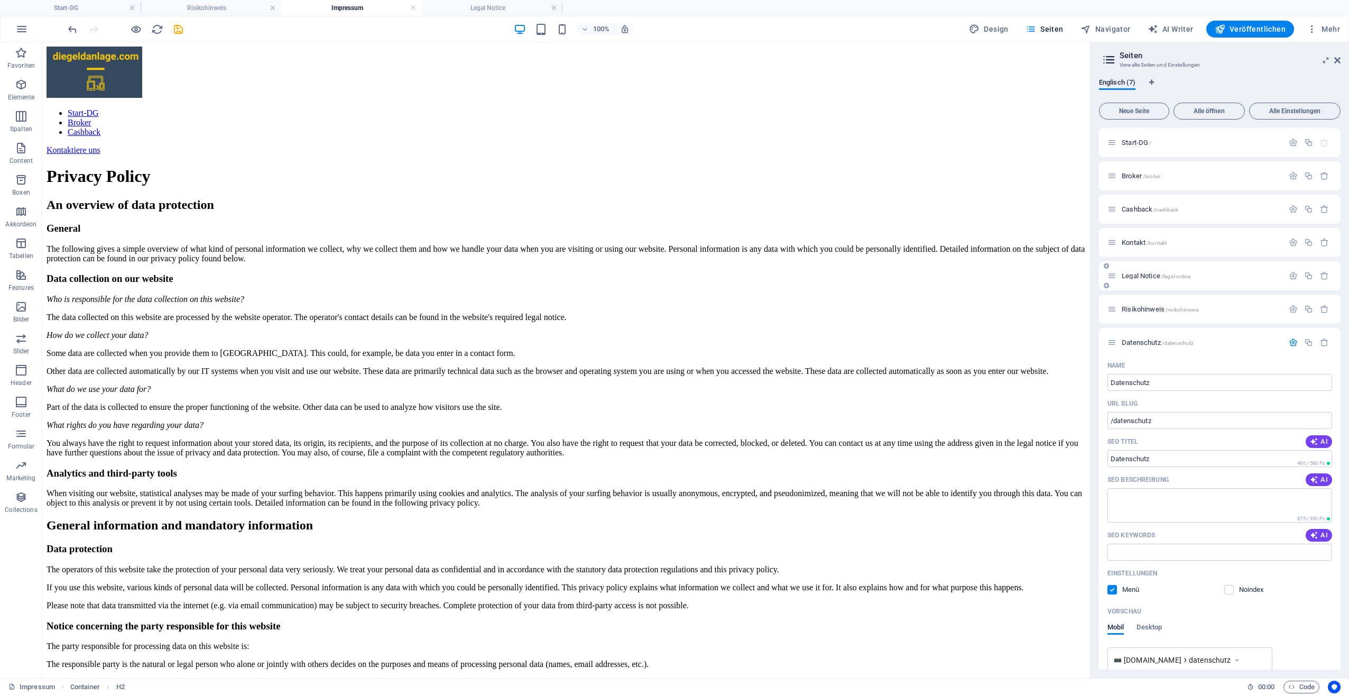
click at [1153, 270] on div "Legal Notice /legal-notice" at bounding box center [1196, 276] width 176 height 12
click at [1296, 271] on div at bounding box center [1309, 276] width 47 height 12
click at [1294, 275] on icon "button" at bounding box center [1293, 275] width 9 height 9
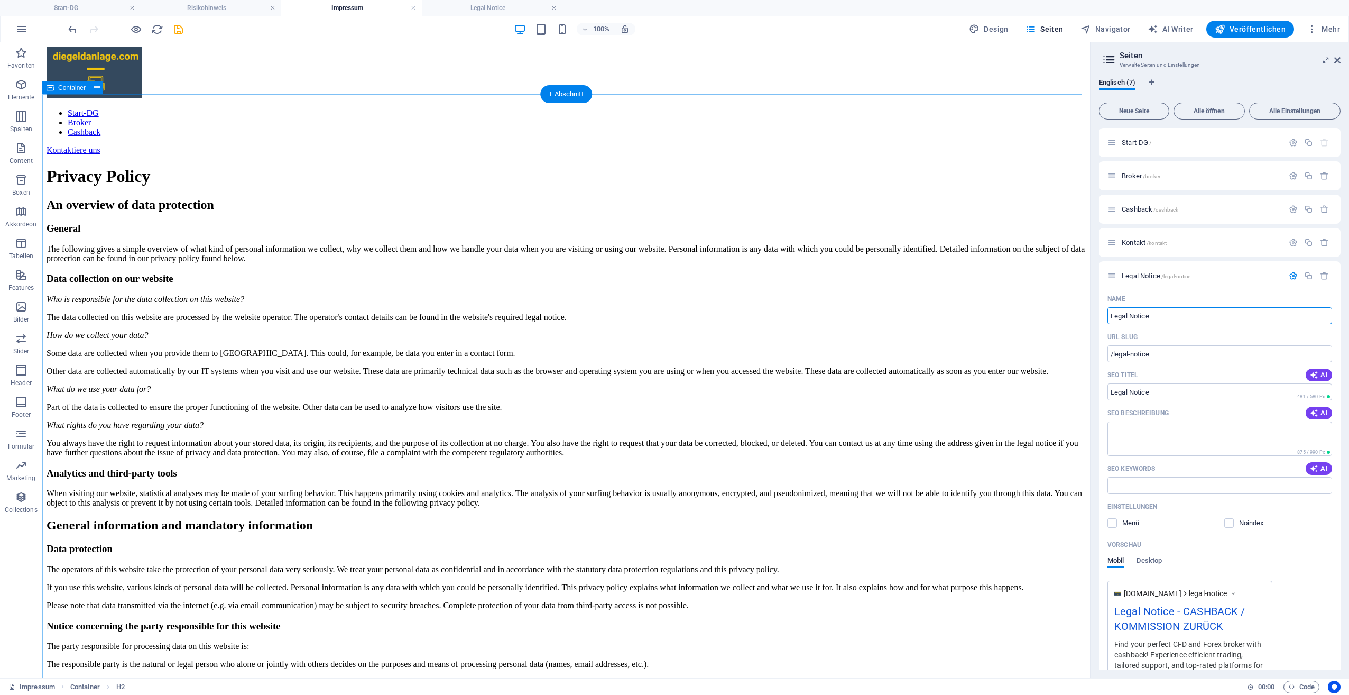
drag, startPoint x: 1224, startPoint y: 355, endPoint x: 1046, endPoint y: 337, distance: 178.6
click at [1161, 317] on input "Legal Notice" at bounding box center [1220, 315] width 225 height 17
type input "L"
type input "/l"
type input "L"
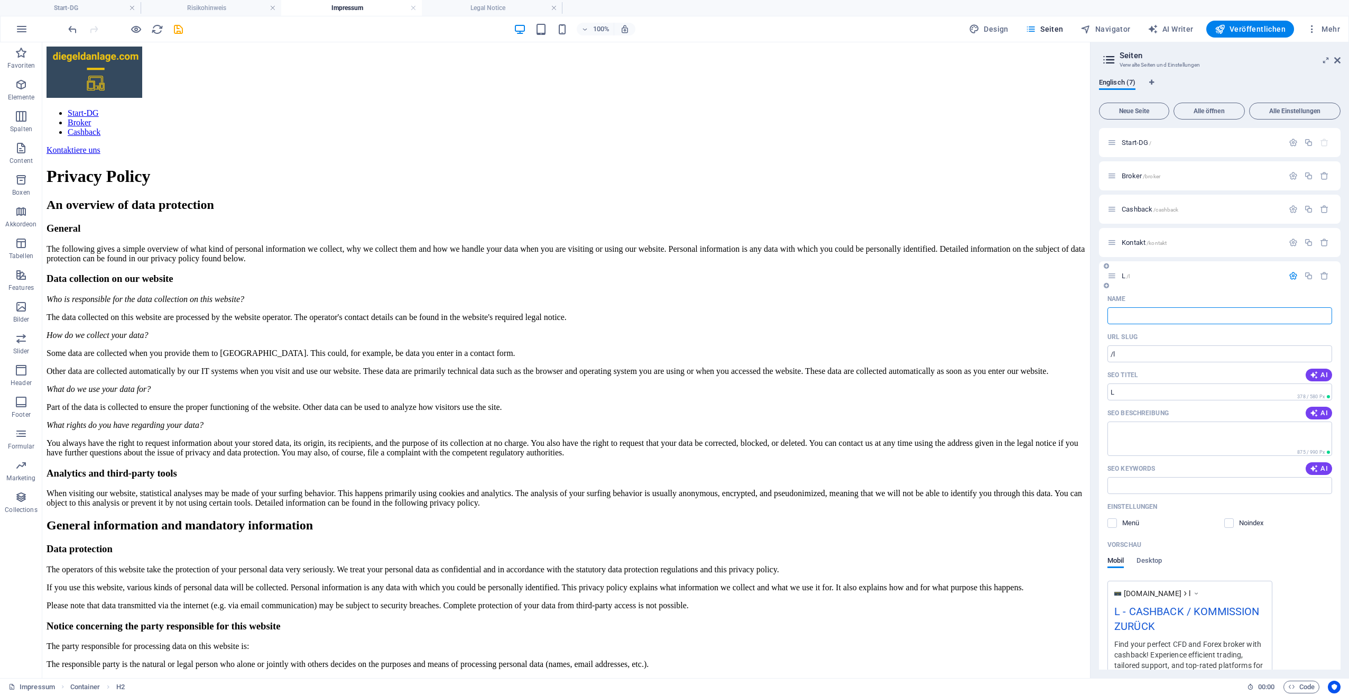
type input "/"
type input "I"
type input "/i"
type input "I"
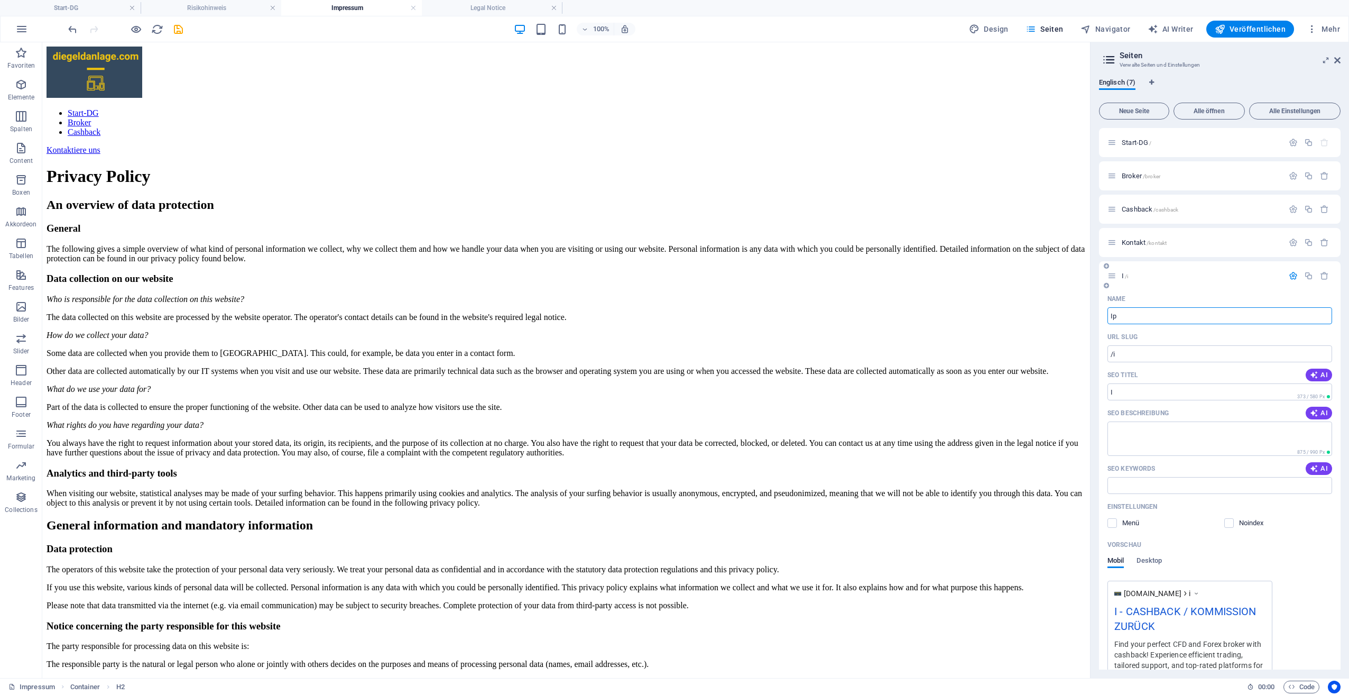
type input "/ip"
type input "Ip"
type input "I"
type input "/i"
type input "I"
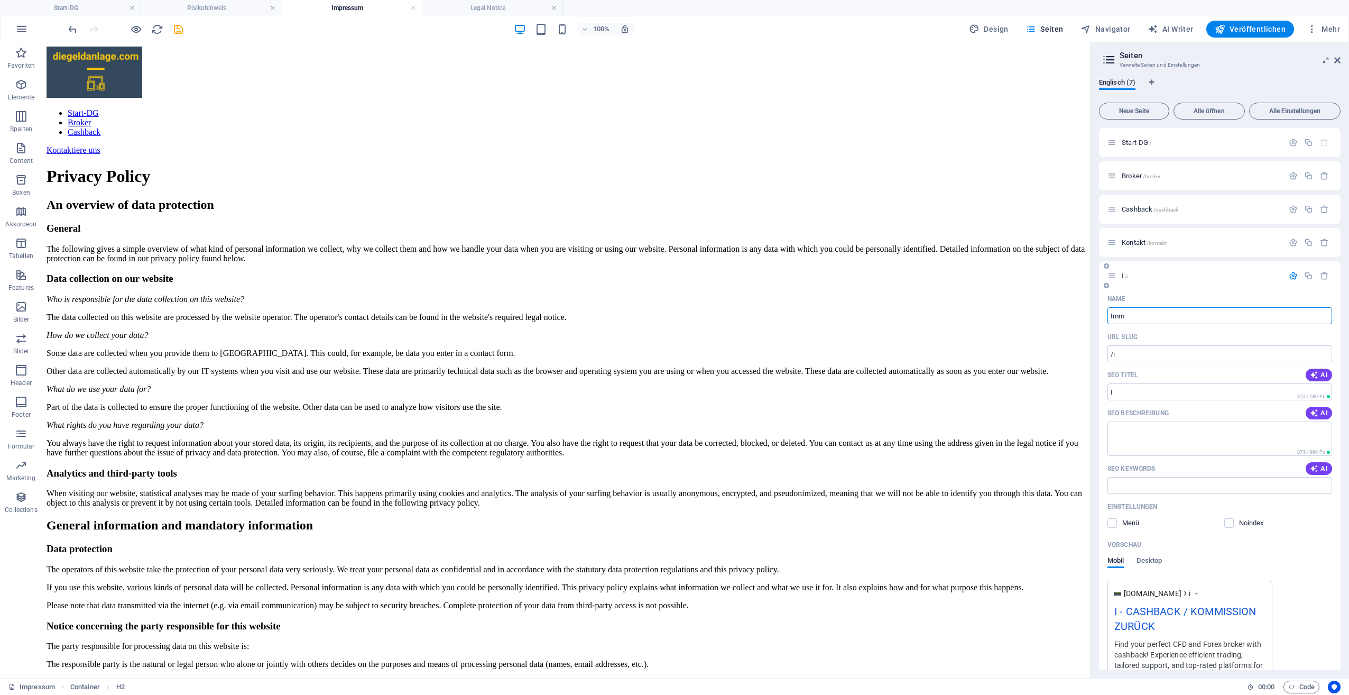
type input "Imm"
type input "/imm"
type input "Imm"
type input "Imp"
type input "/im"
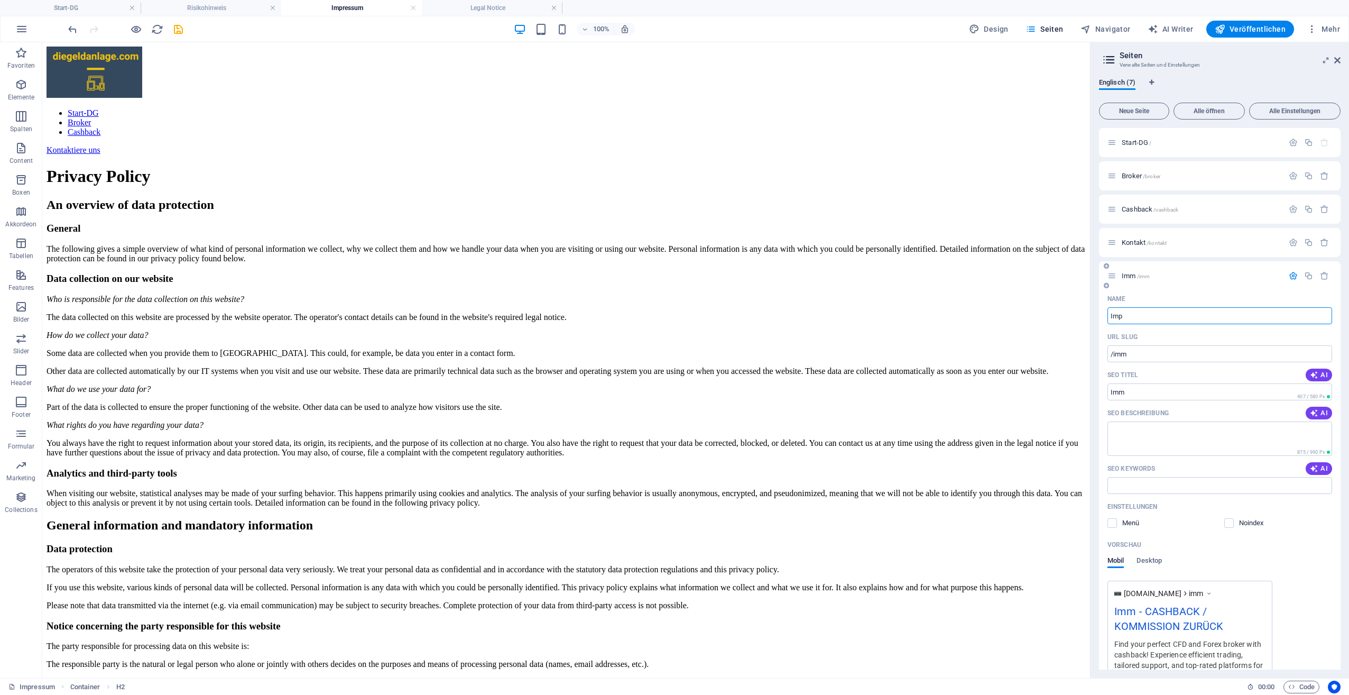
type input "Im"
type input "Impr"
type input "/imp"
type input "Imp"
type input "Impre"
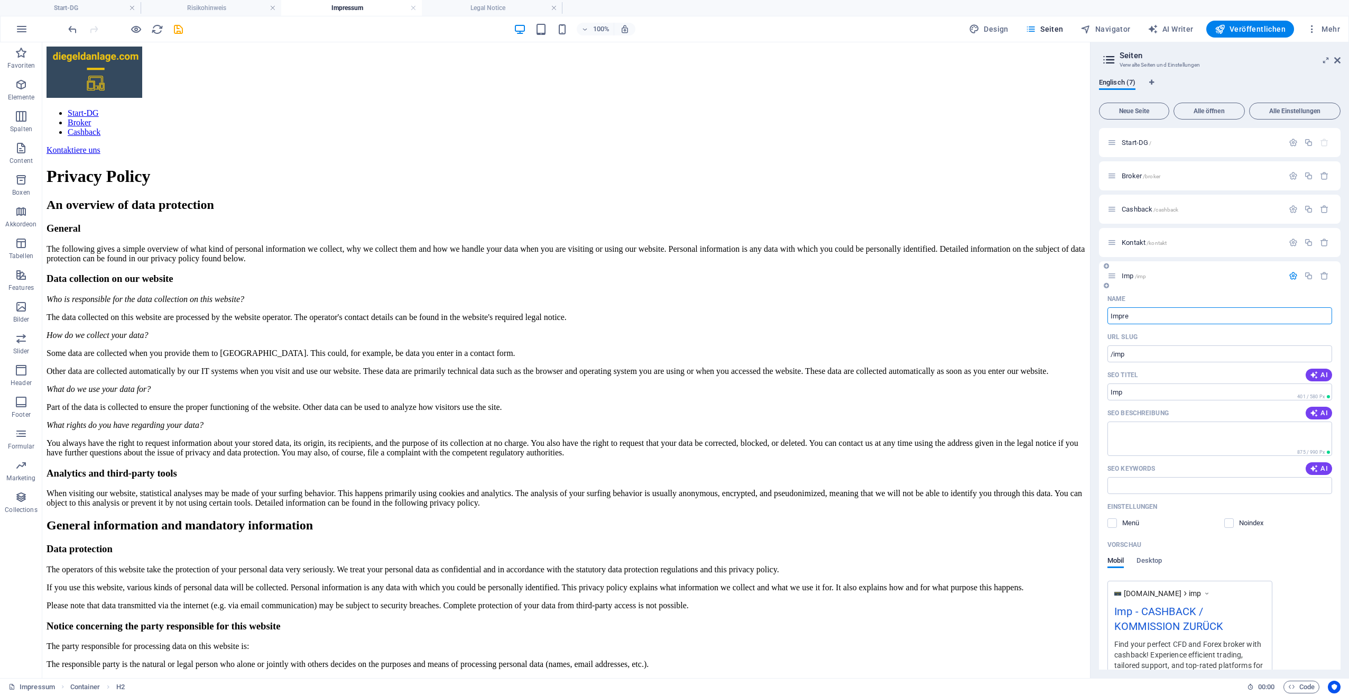
type input "/impre"
type input "Impre"
type input "Impressu"
type input "/impressu"
type input "Impressu"
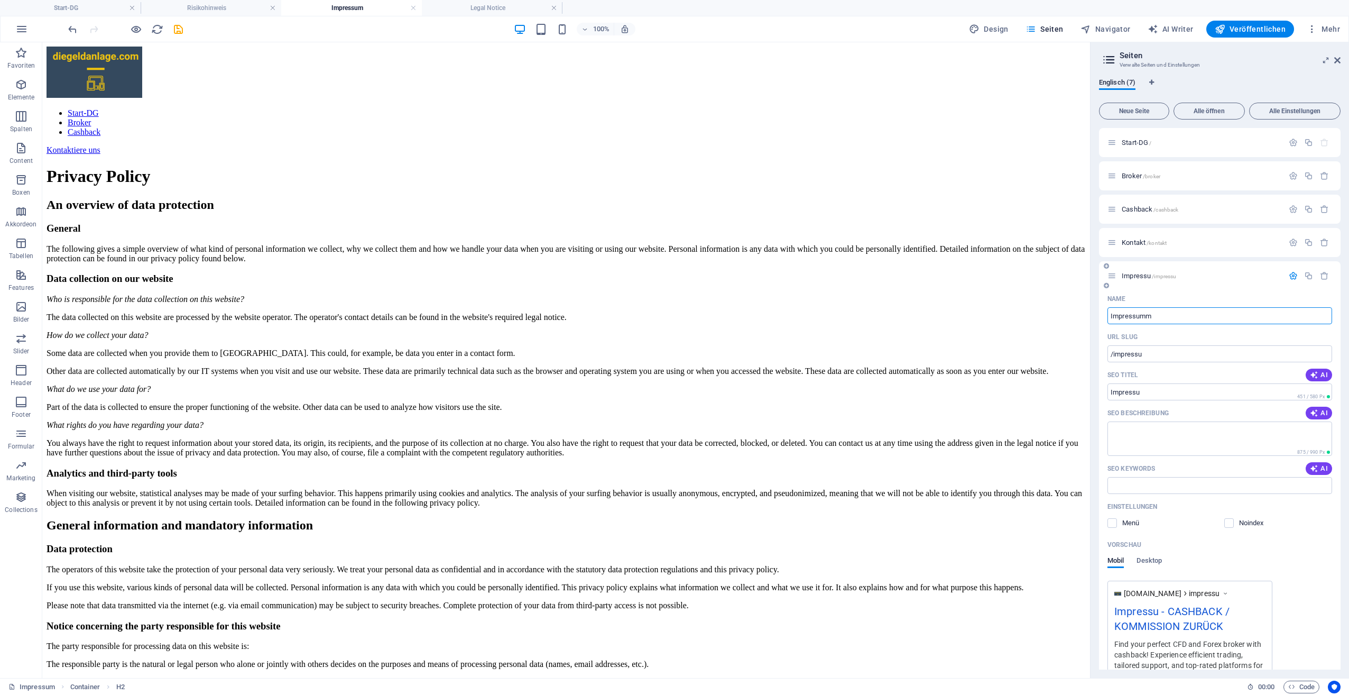
type input "Impressumm"
type input "/impressumm"
type input "Impressumm"
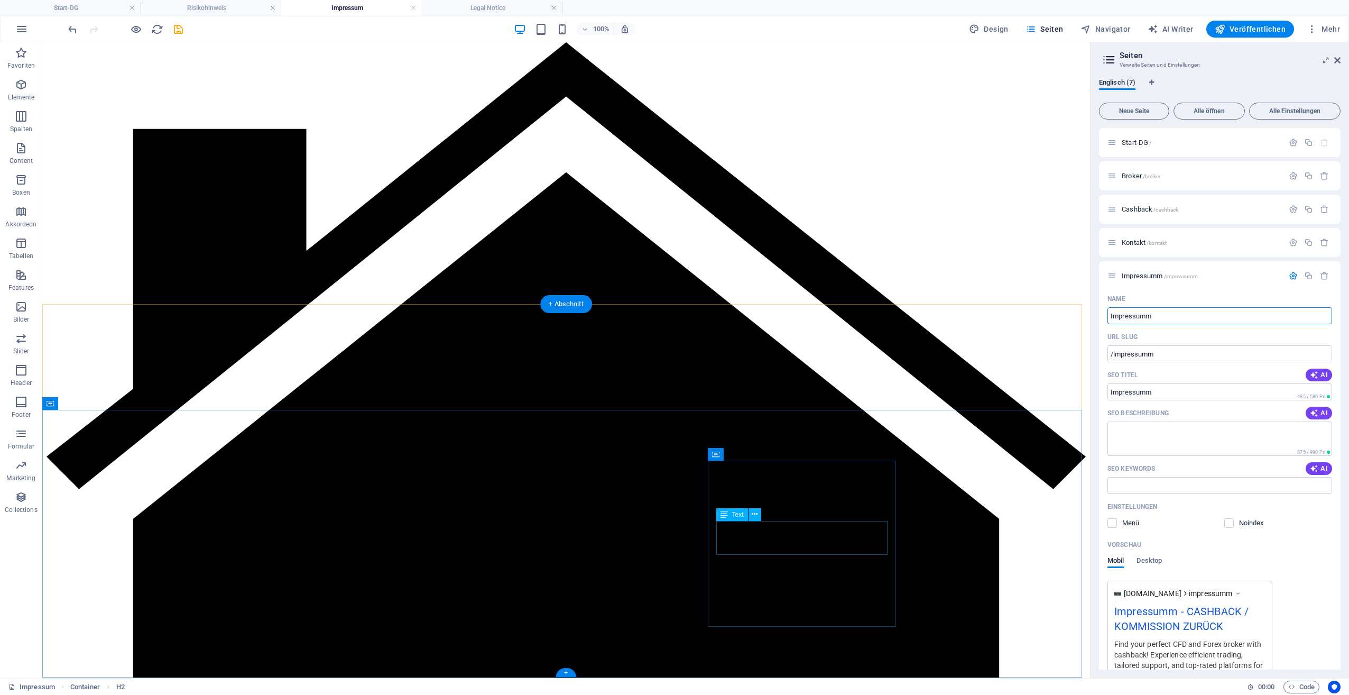
scroll to position [2423, 0]
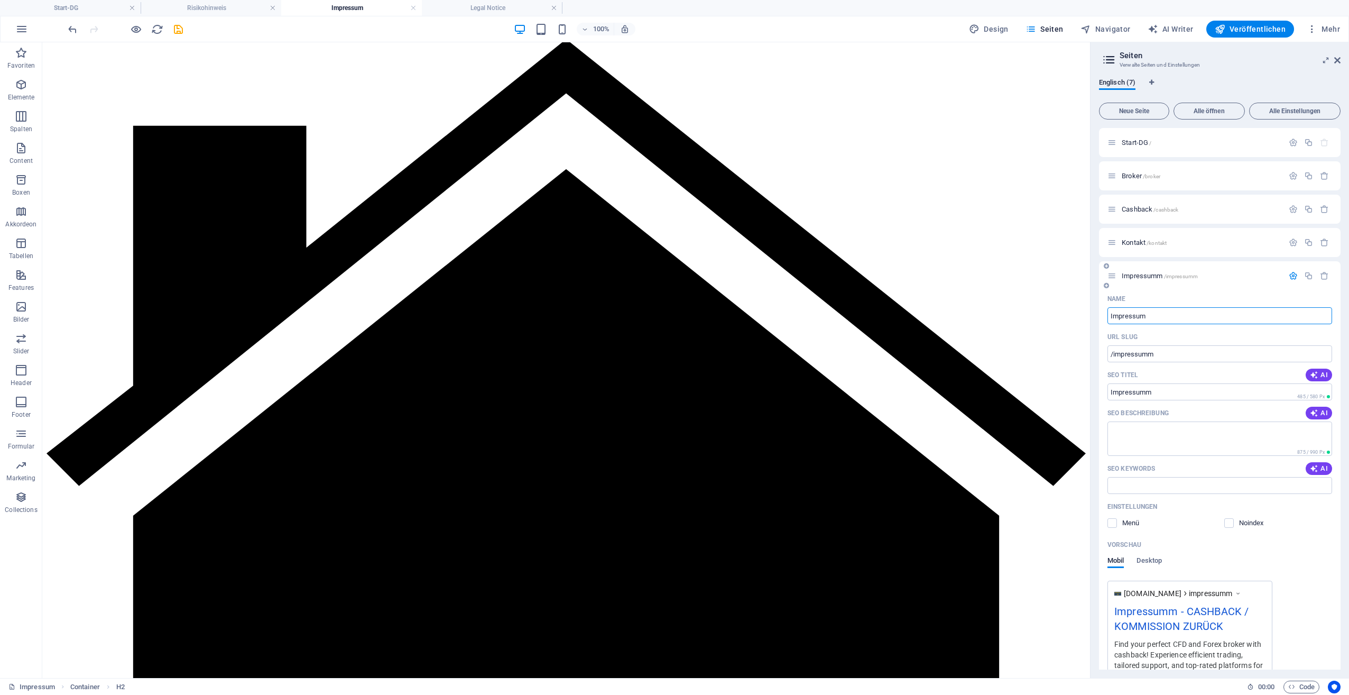
type input "Impressum"
type input "/impressum"
type input "Impressum"
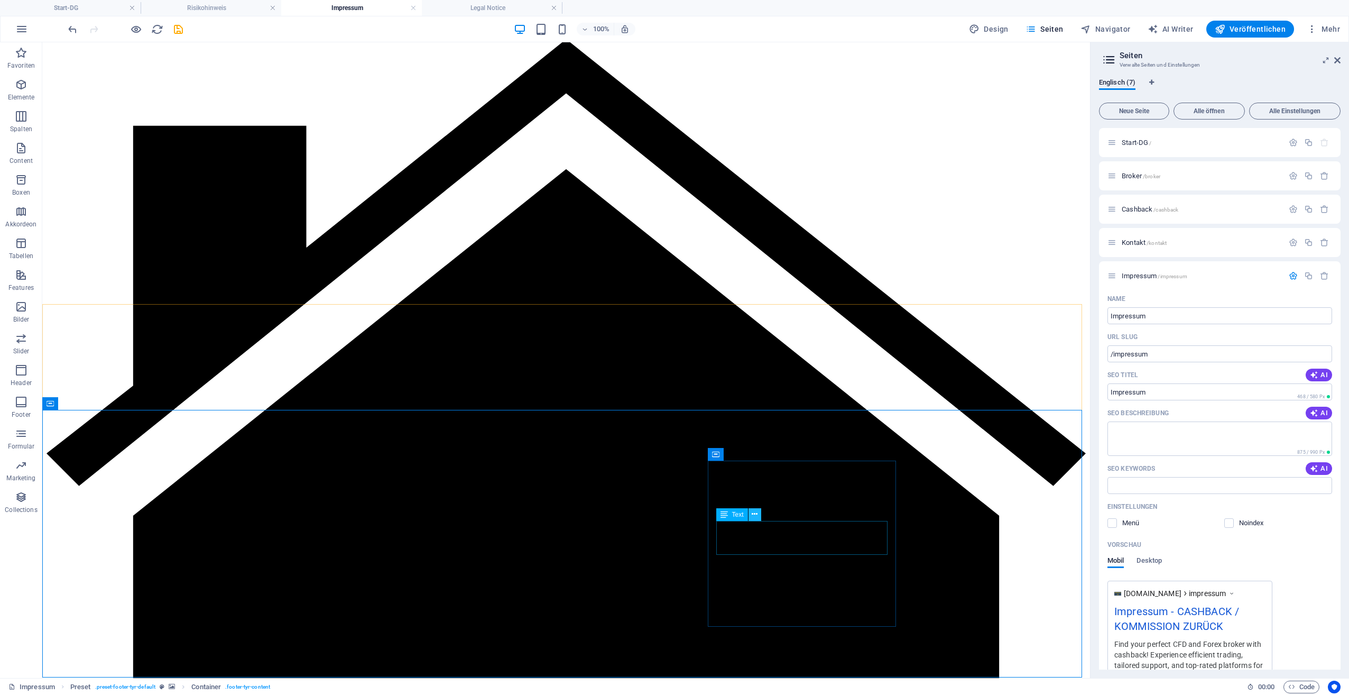
click at [753, 511] on icon at bounding box center [755, 514] width 6 height 11
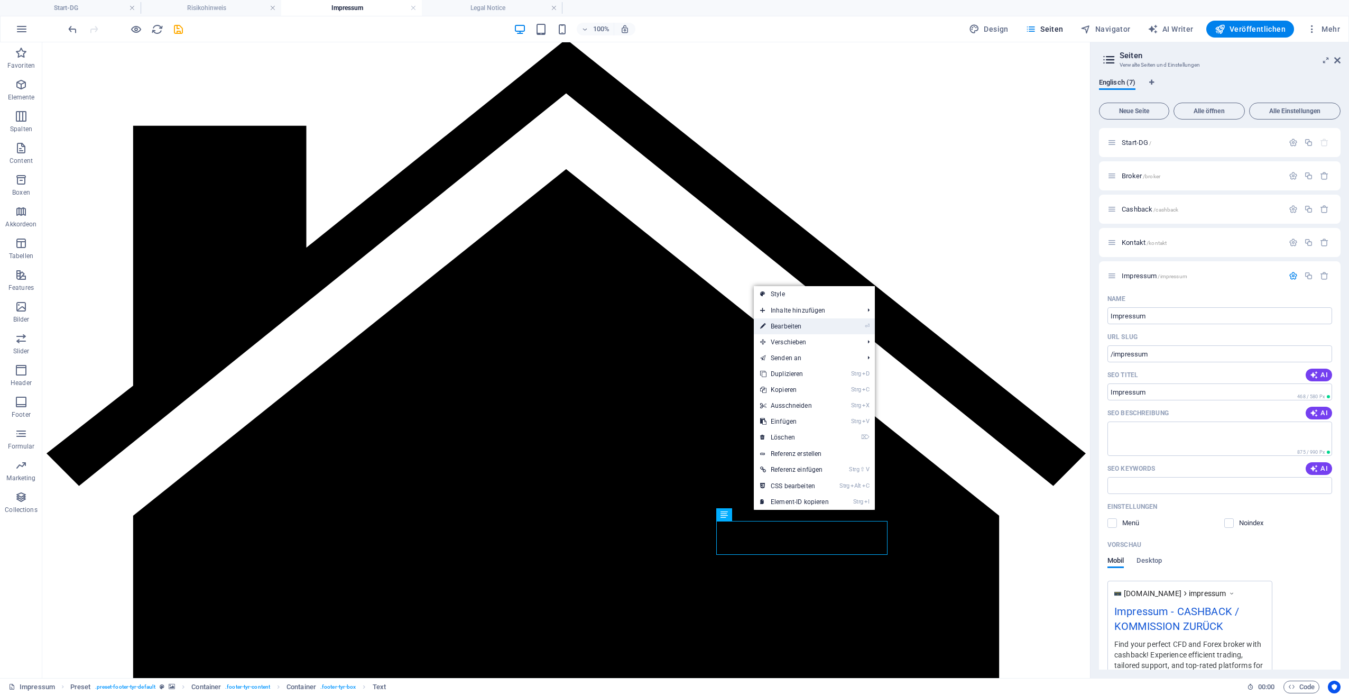
click at [780, 325] on link "⏎ Bearbeiten" at bounding box center [794, 326] width 81 height 16
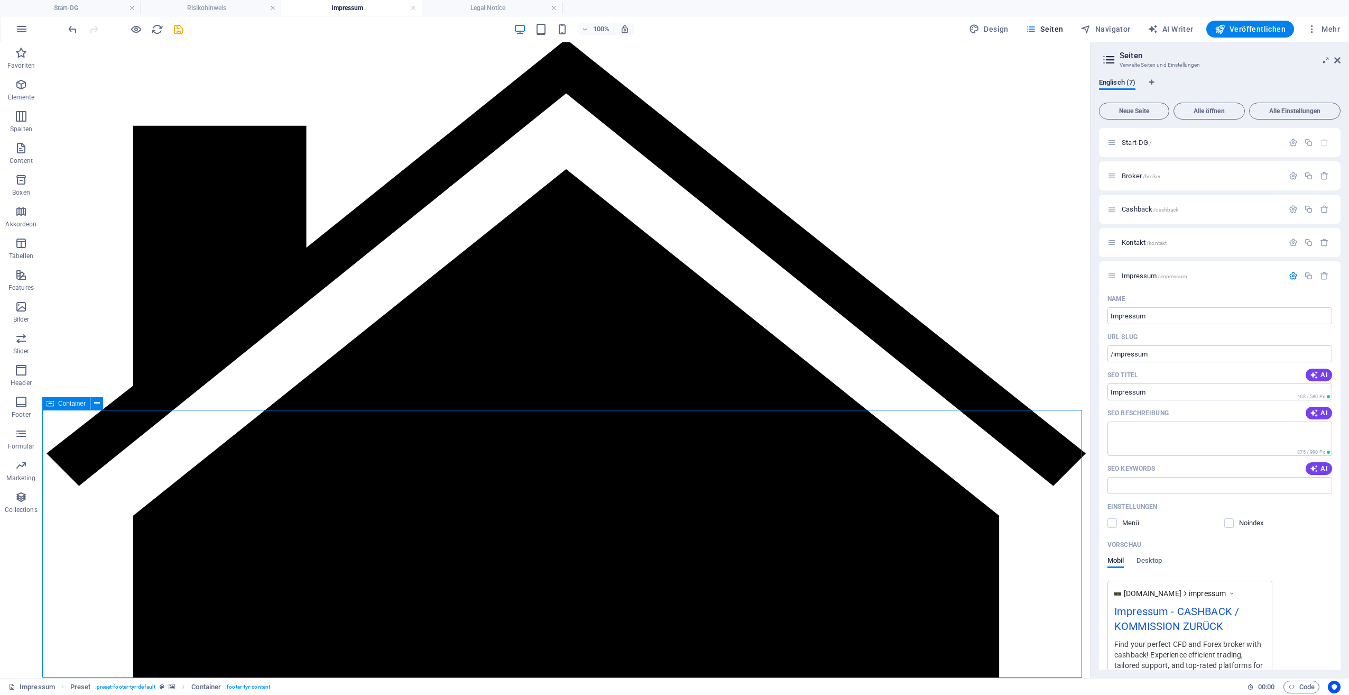
click at [1259, 31] on span "Veröffentlichen" at bounding box center [1250, 29] width 71 height 11
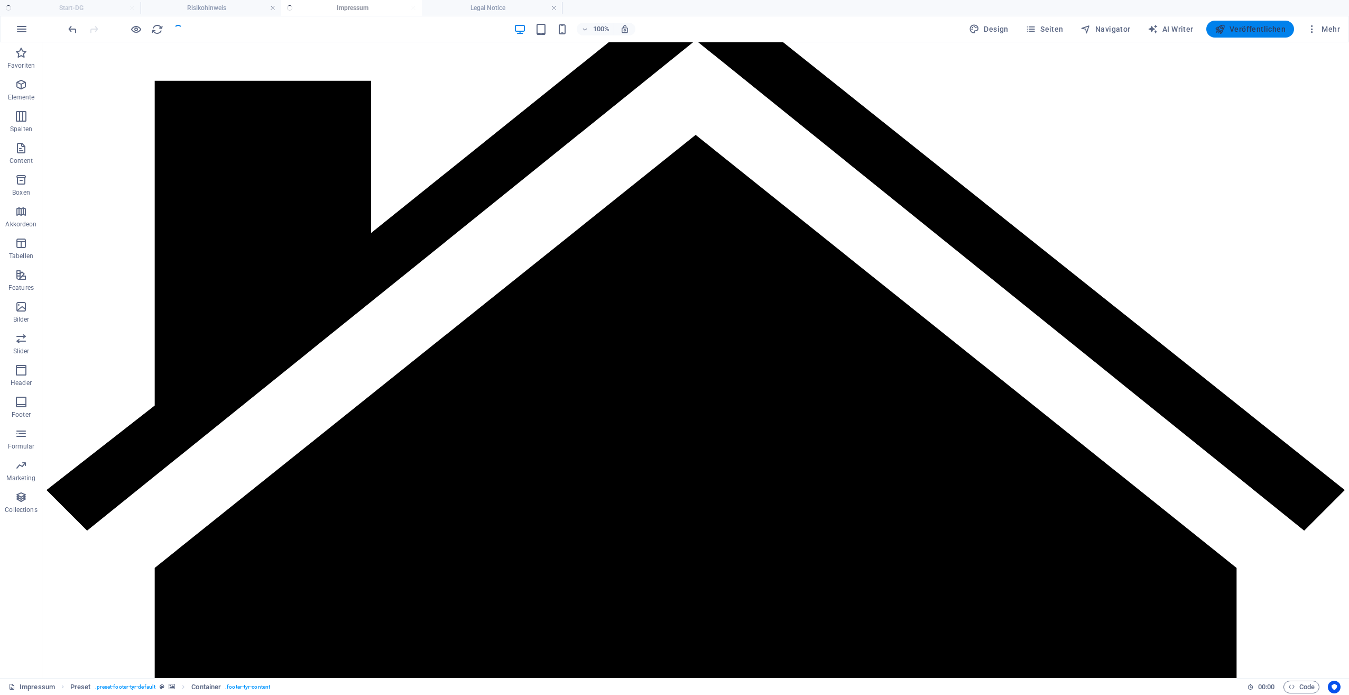
checkbox input "false"
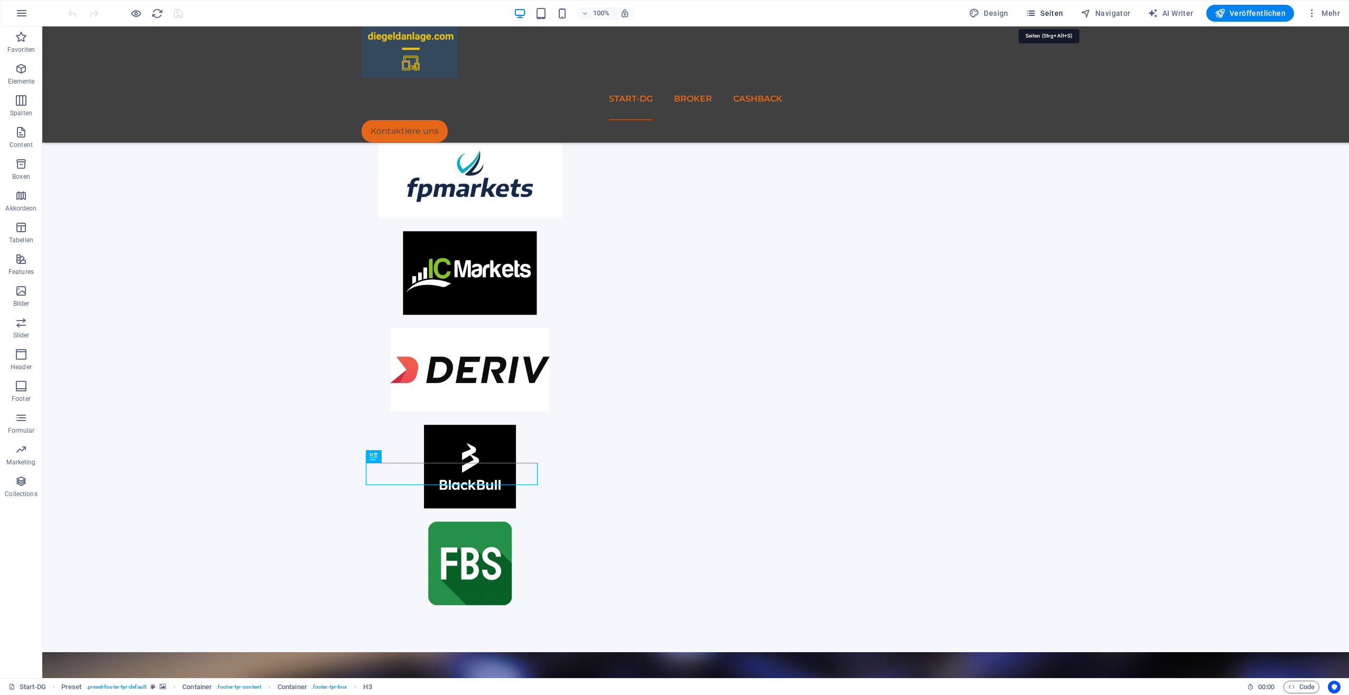
click at [1049, 7] on button "Seiten" at bounding box center [1045, 13] width 47 height 17
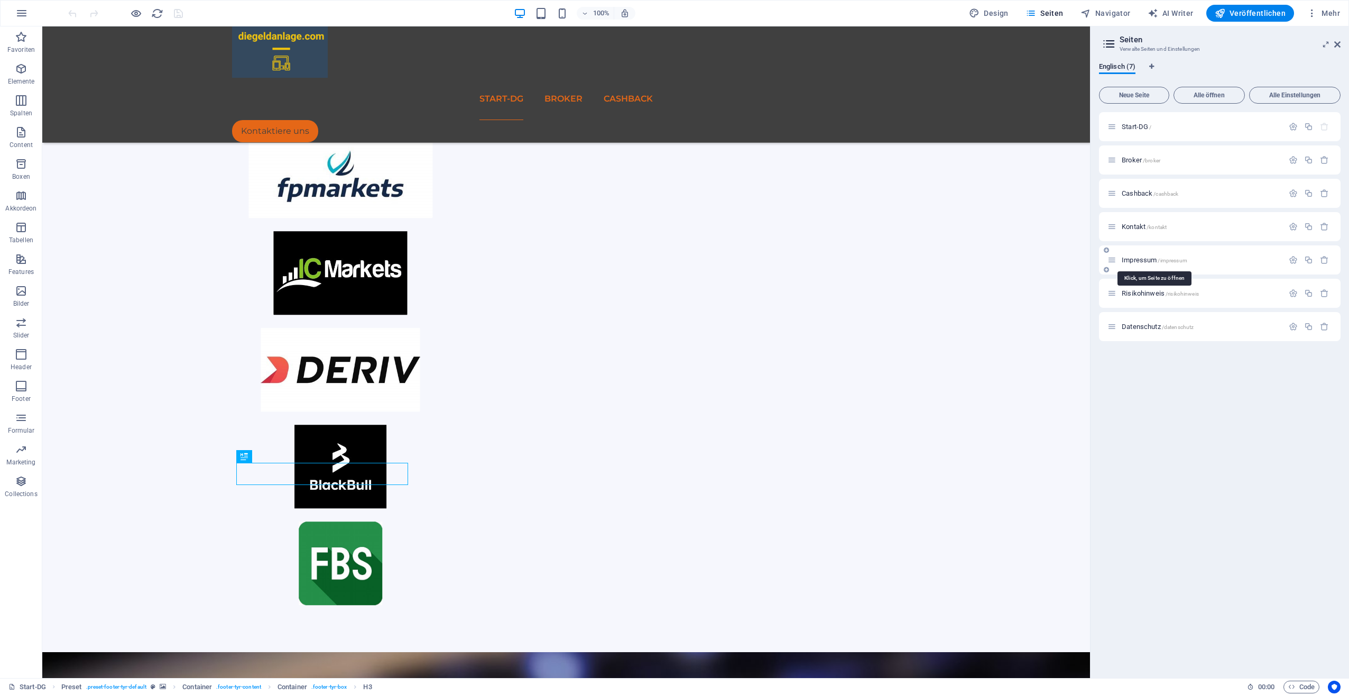
click at [1143, 256] on span "Impressum /impressum" at bounding box center [1155, 260] width 66 height 8
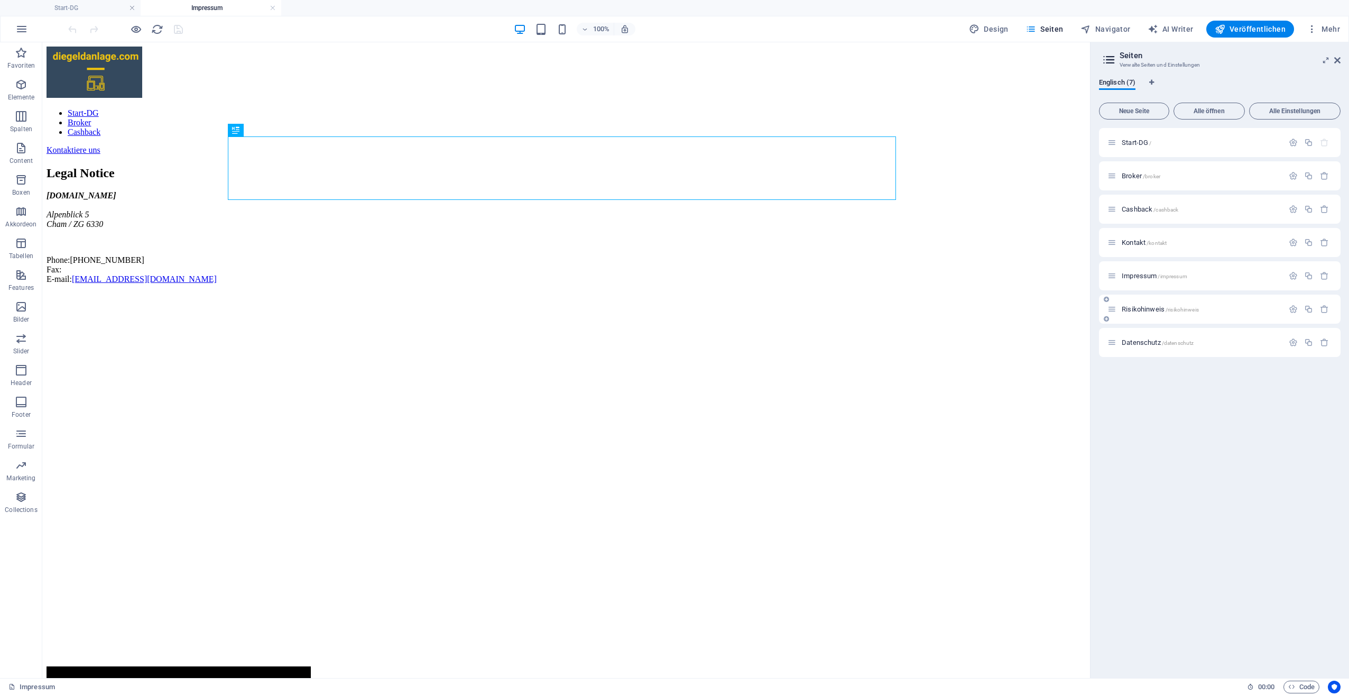
click at [1142, 308] on span "Risikohinweis /risikohinweis" at bounding box center [1160, 309] width 77 height 8
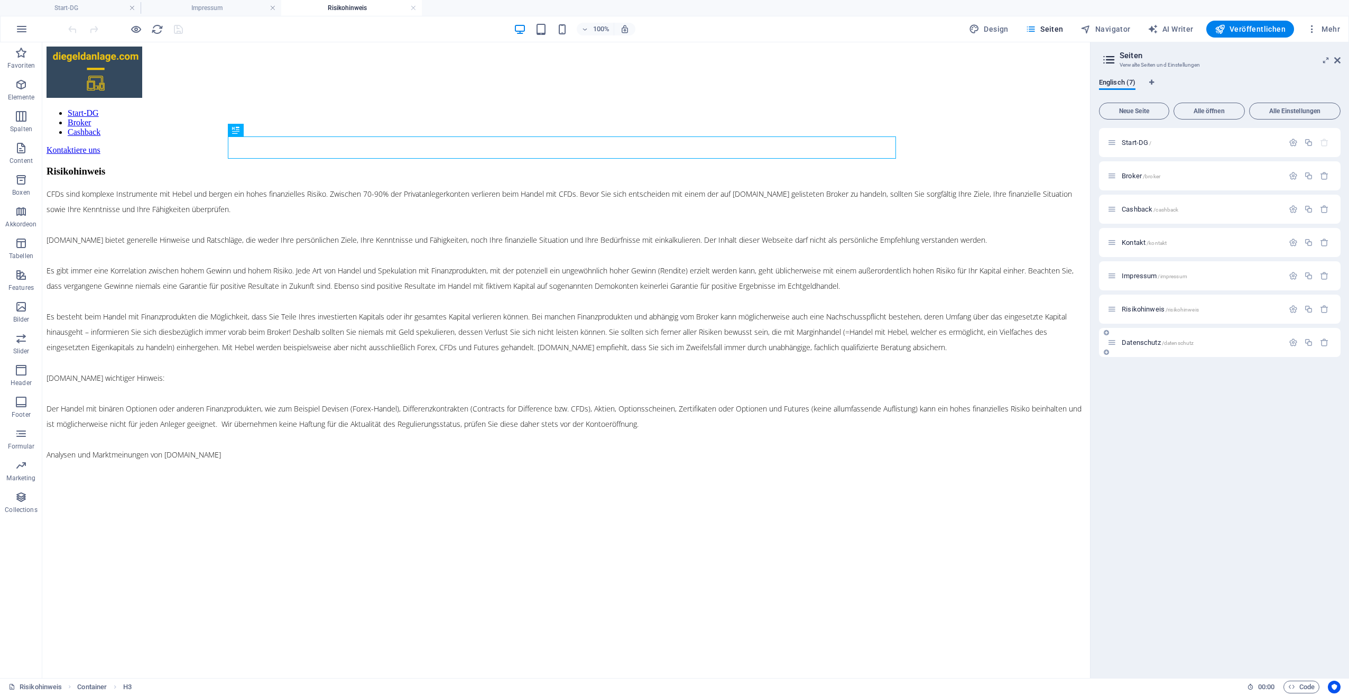
click at [1131, 342] on span "Datenschutz /datenschutz" at bounding box center [1158, 342] width 72 height 8
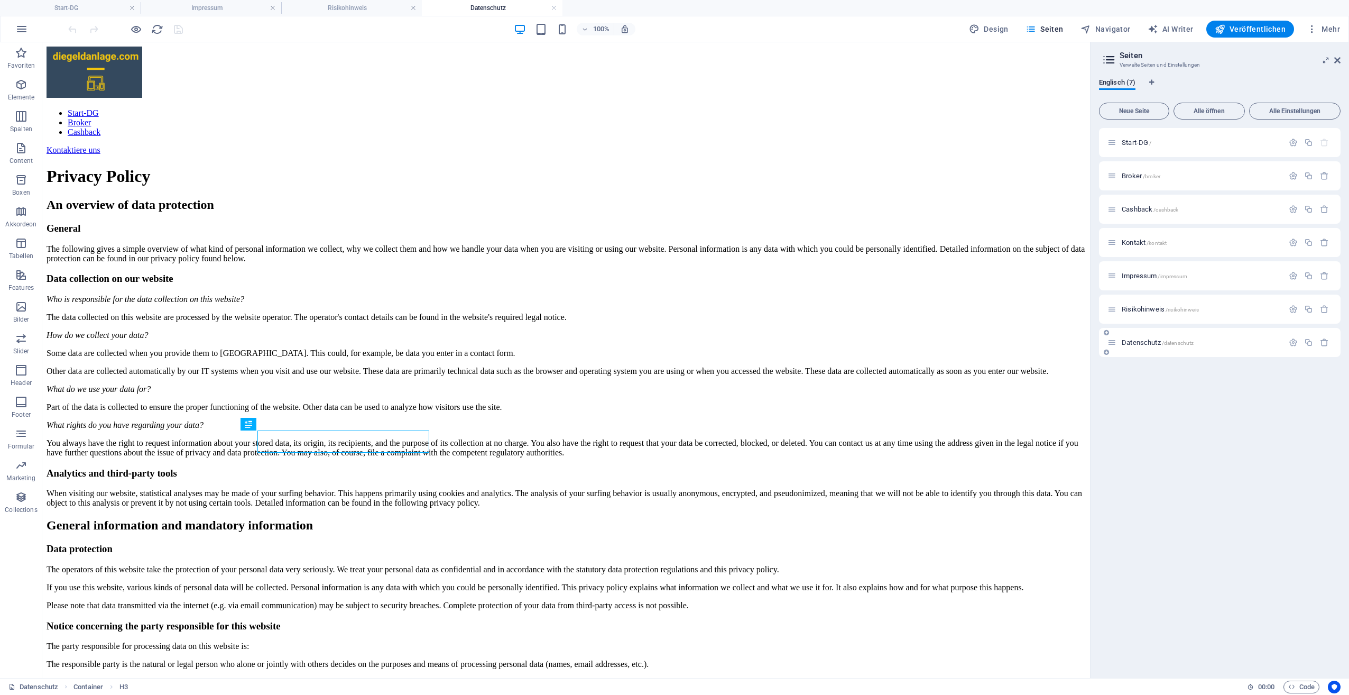
scroll to position [2422, 0]
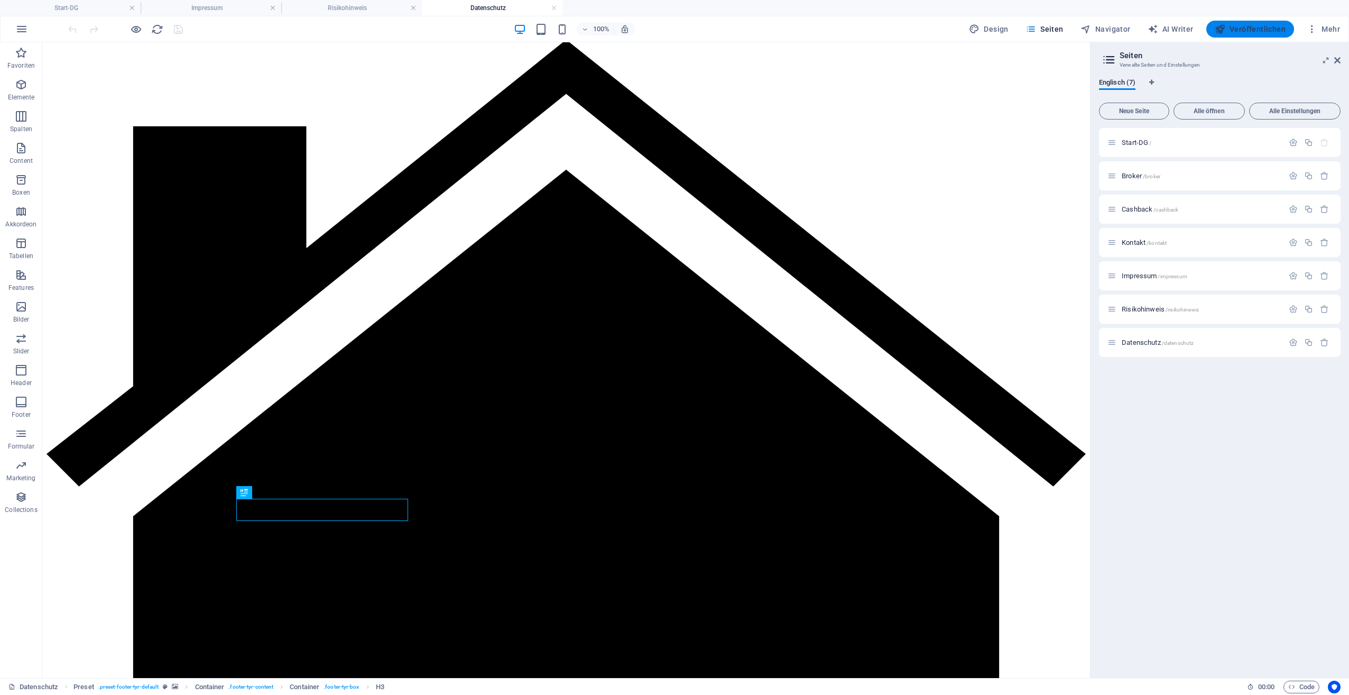
click at [1262, 32] on span "Veröffentlichen" at bounding box center [1250, 29] width 71 height 11
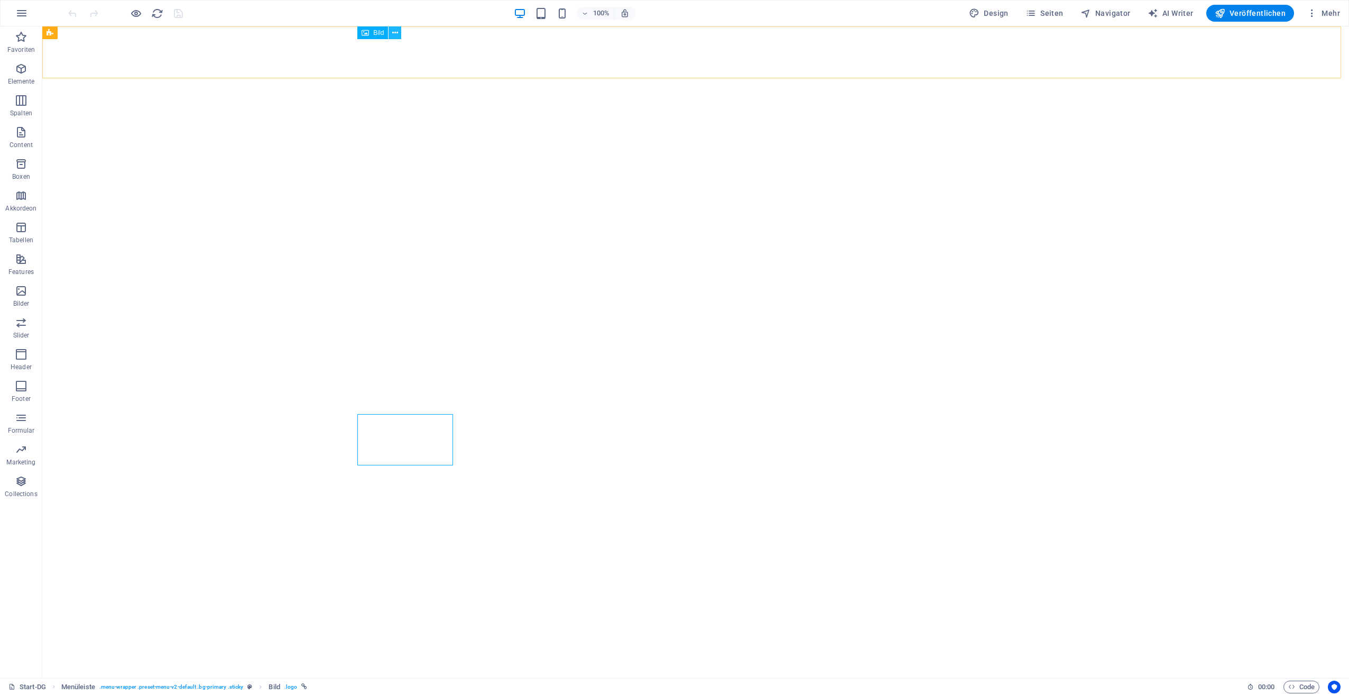
click at [393, 31] on icon at bounding box center [395, 32] width 6 height 11
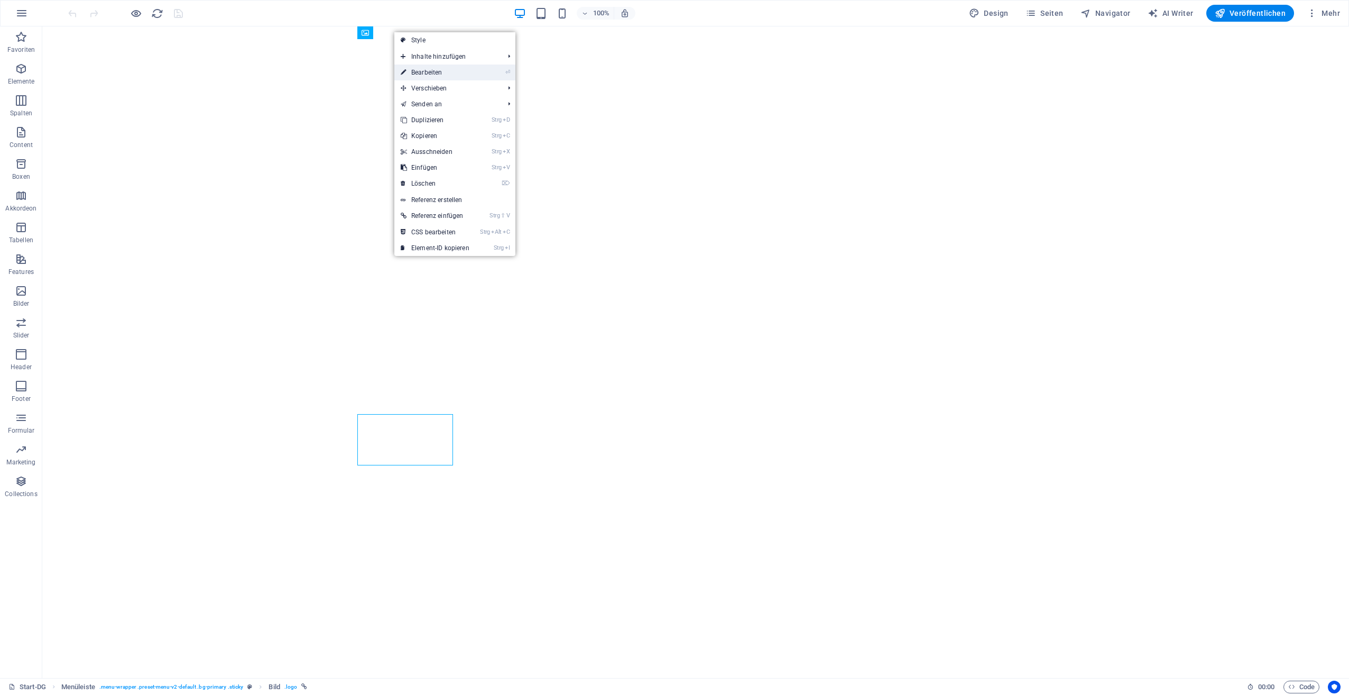
click at [423, 72] on link "⏎ Bearbeiten" at bounding box center [434, 73] width 81 height 16
select select "px"
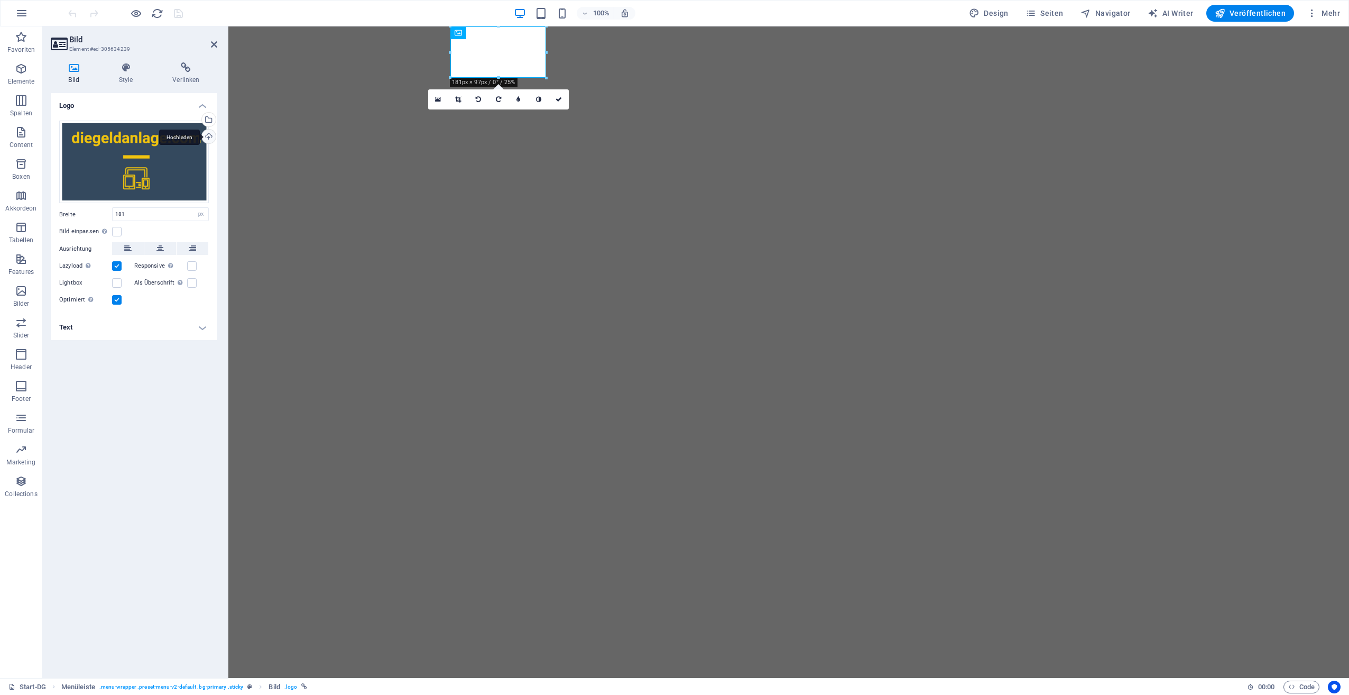
click at [208, 134] on div "Hochladen" at bounding box center [208, 138] width 16 height 16
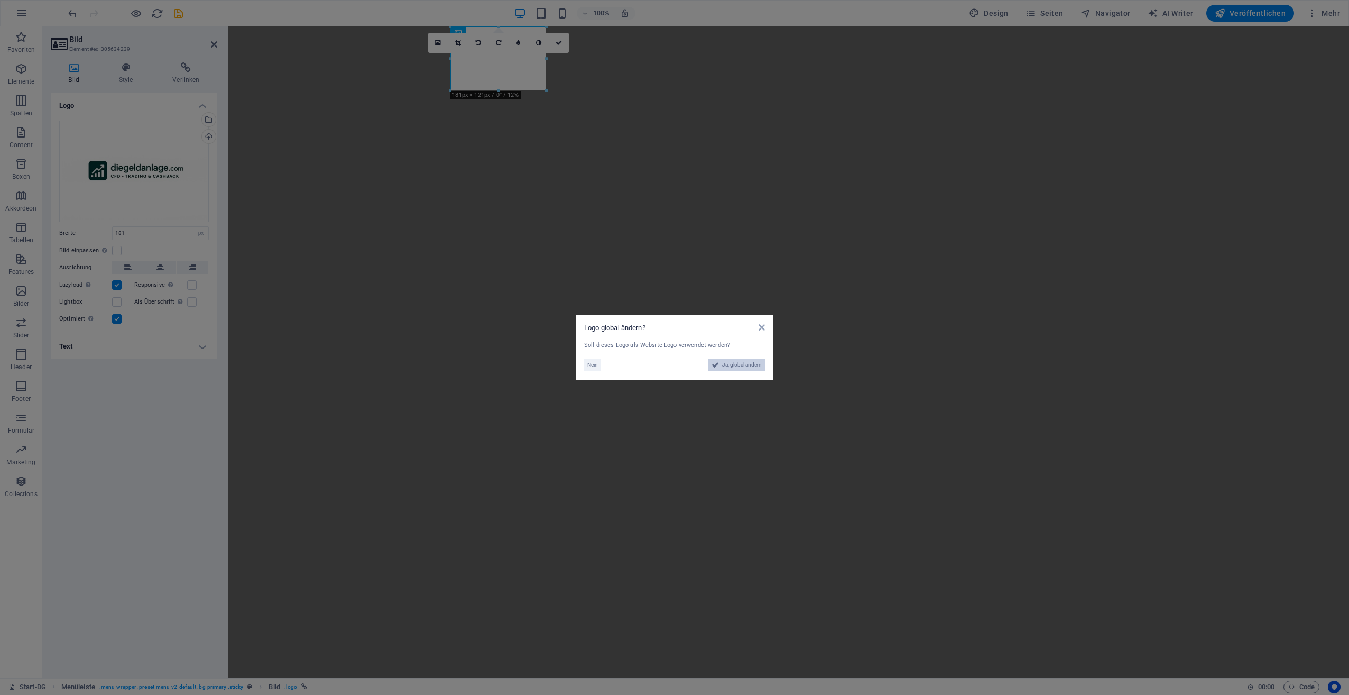
click at [733, 365] on span "Ja, global ändern" at bounding box center [742, 365] width 40 height 13
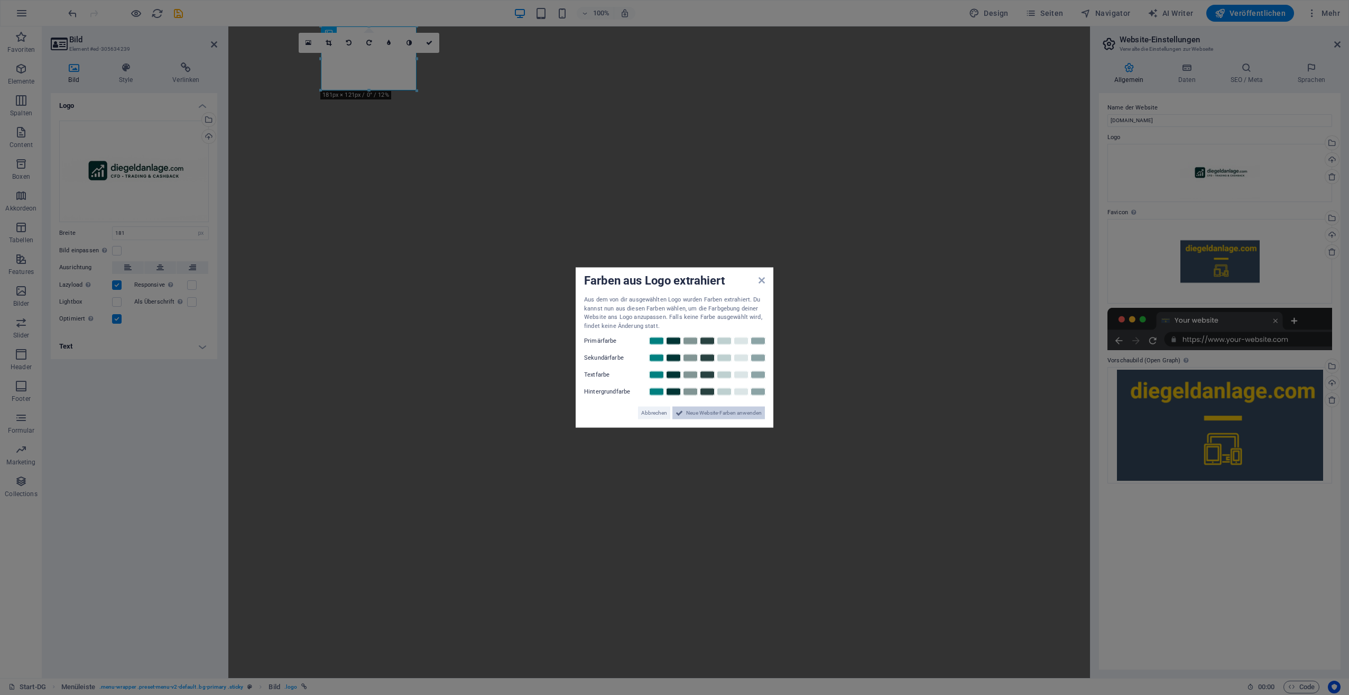
click at [741, 408] on span "Neue Website-Farben anwenden" at bounding box center [724, 413] width 76 height 13
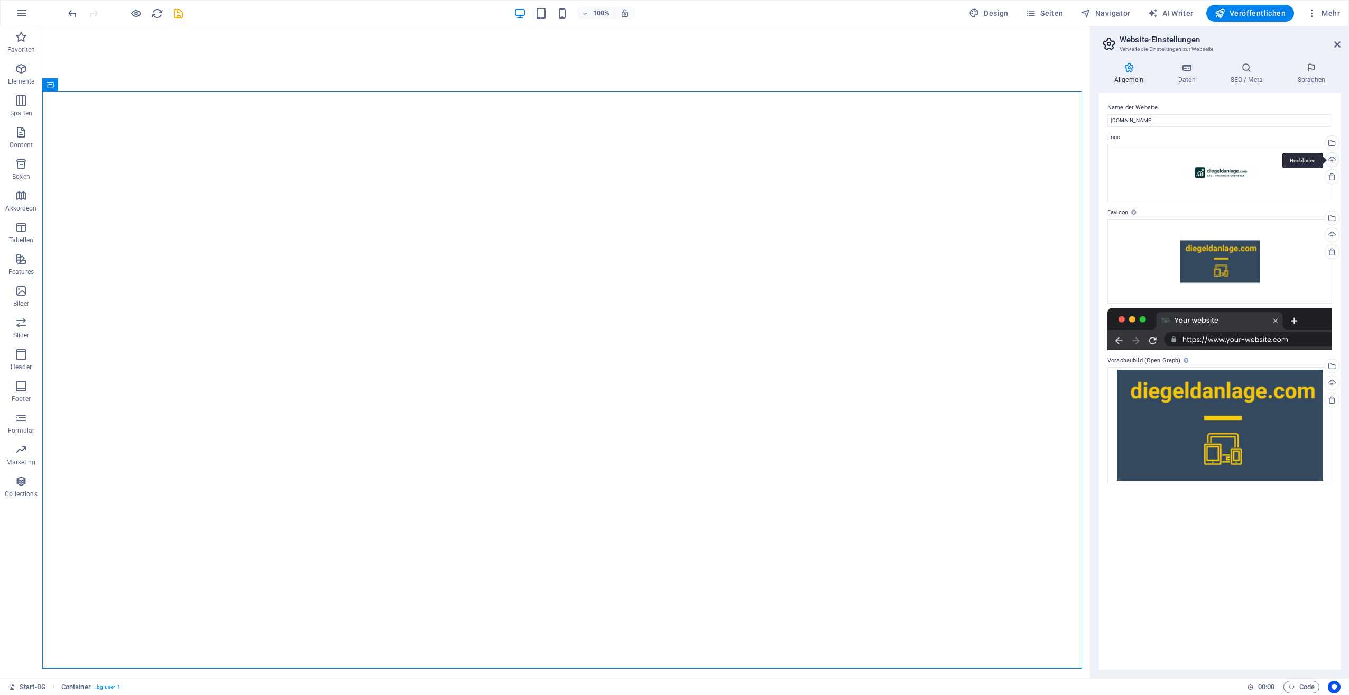
click at [1334, 161] on div "Hochladen" at bounding box center [1332, 161] width 16 height 16
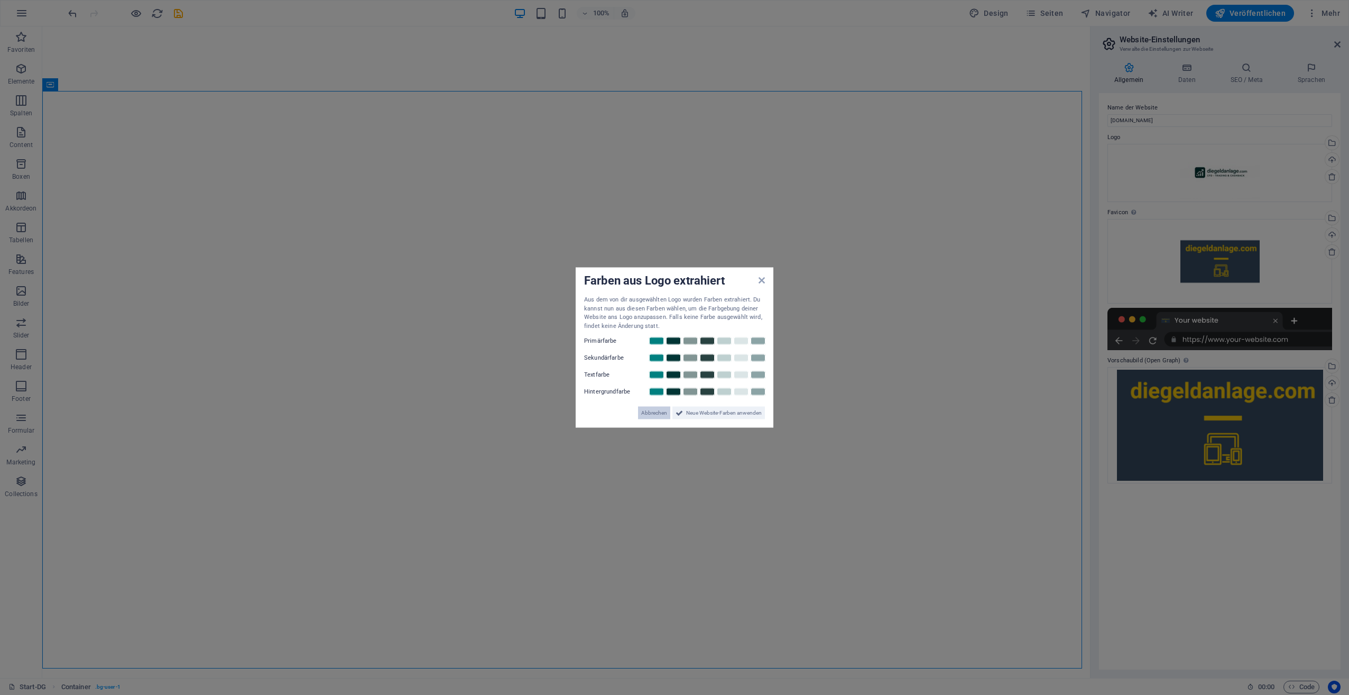
click at [649, 415] on span "Abbrechen" at bounding box center [654, 413] width 26 height 13
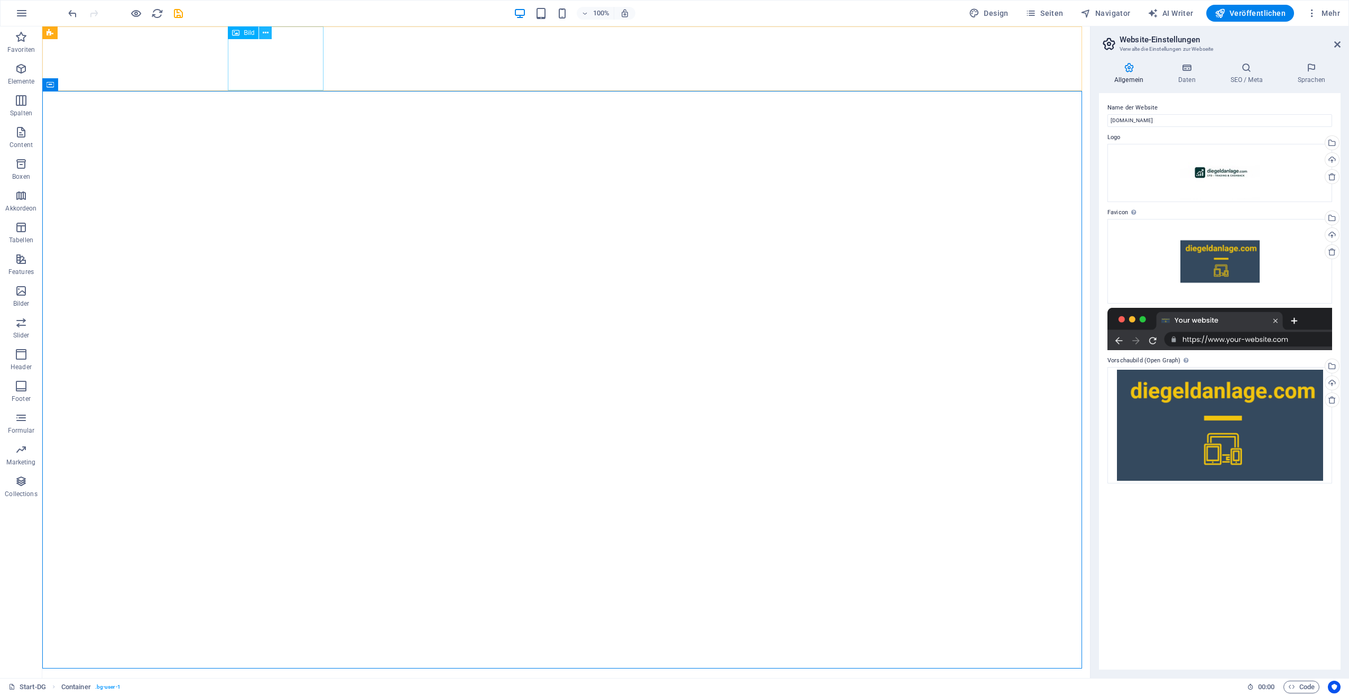
click at [268, 34] on icon at bounding box center [266, 32] width 6 height 11
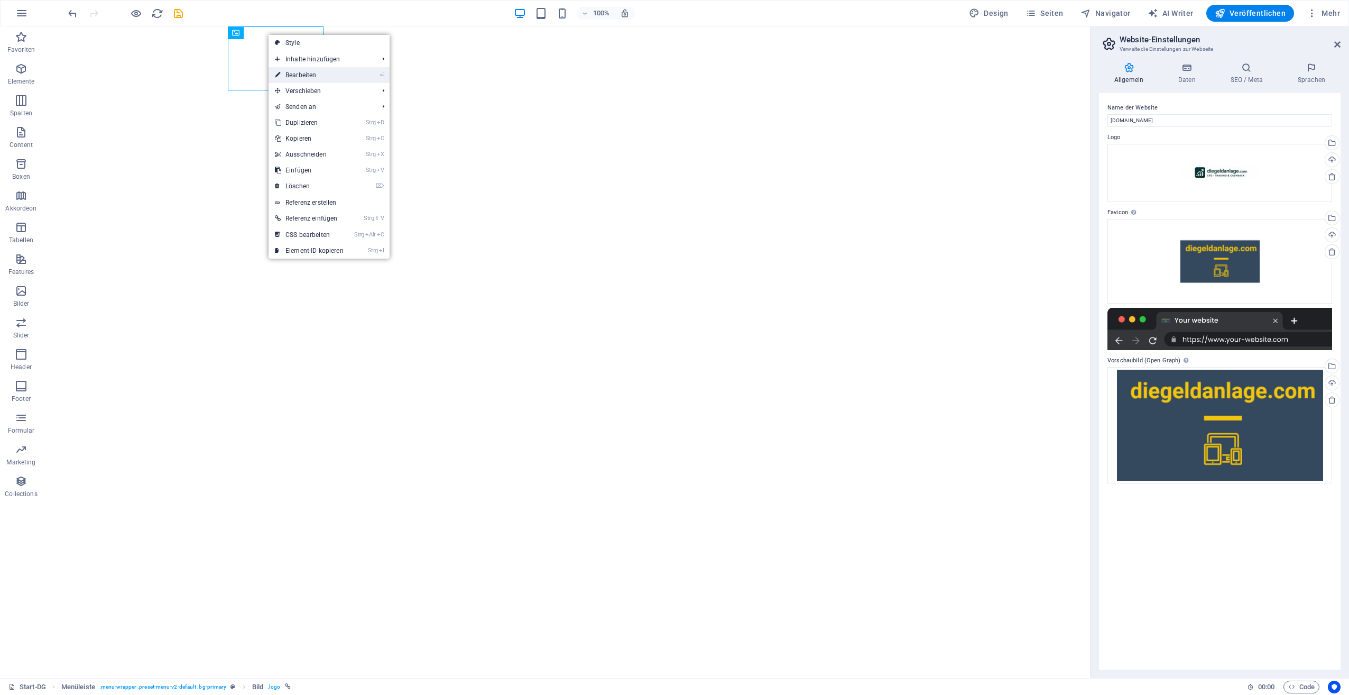
click at [295, 74] on link "⏎ Bearbeiten" at bounding box center [309, 75] width 81 height 16
select select "px"
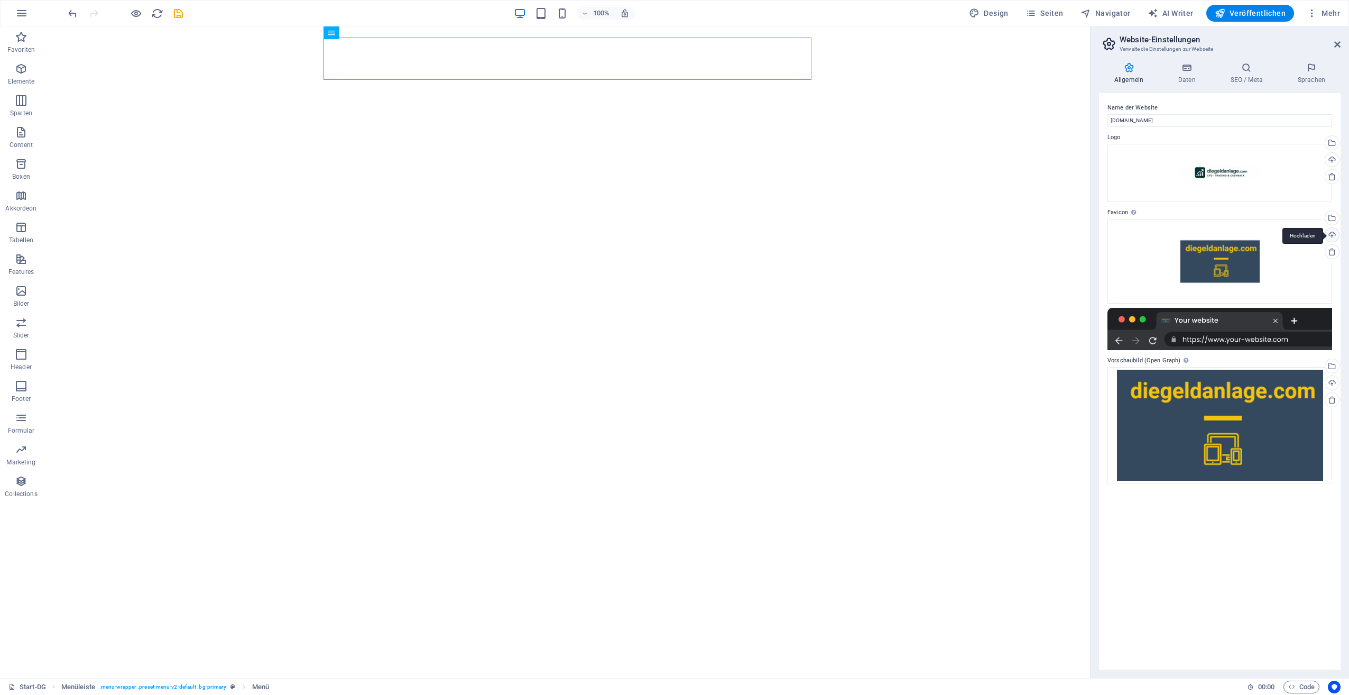
click at [1336, 235] on div "Hochladen" at bounding box center [1332, 236] width 16 height 16
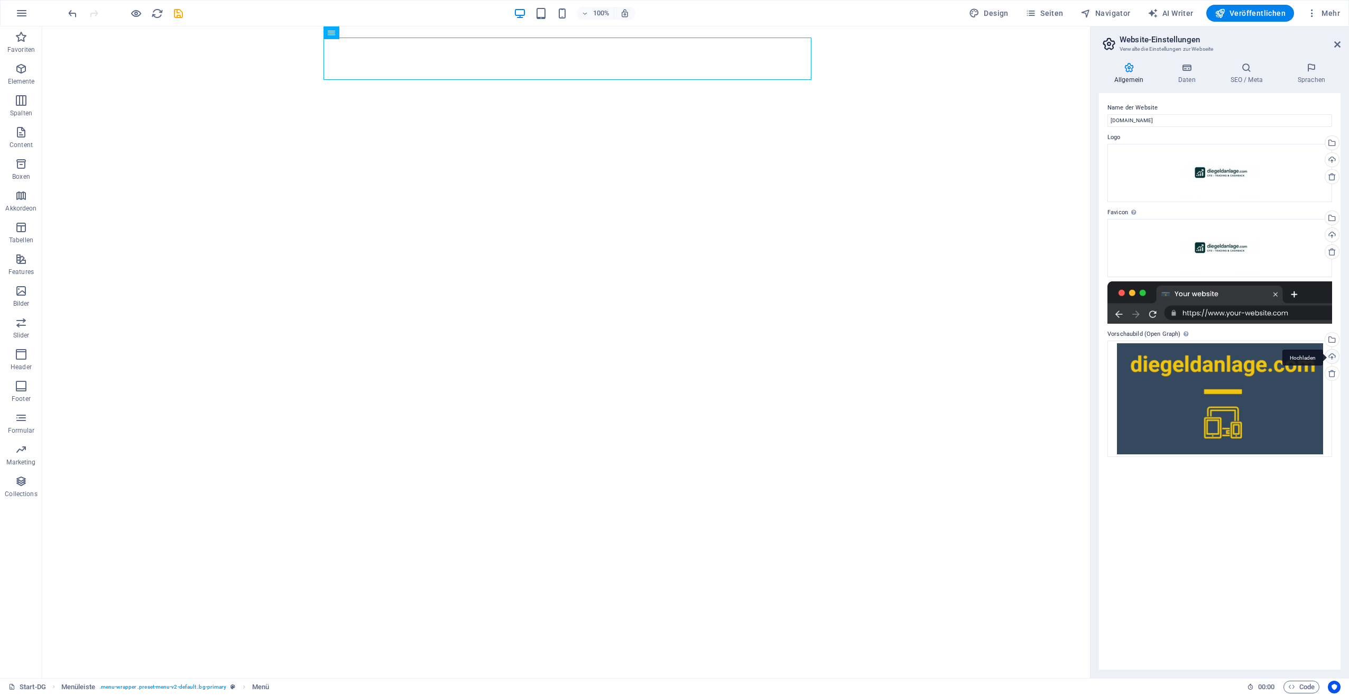
click at [1333, 353] on div "Hochladen" at bounding box center [1332, 358] width 16 height 16
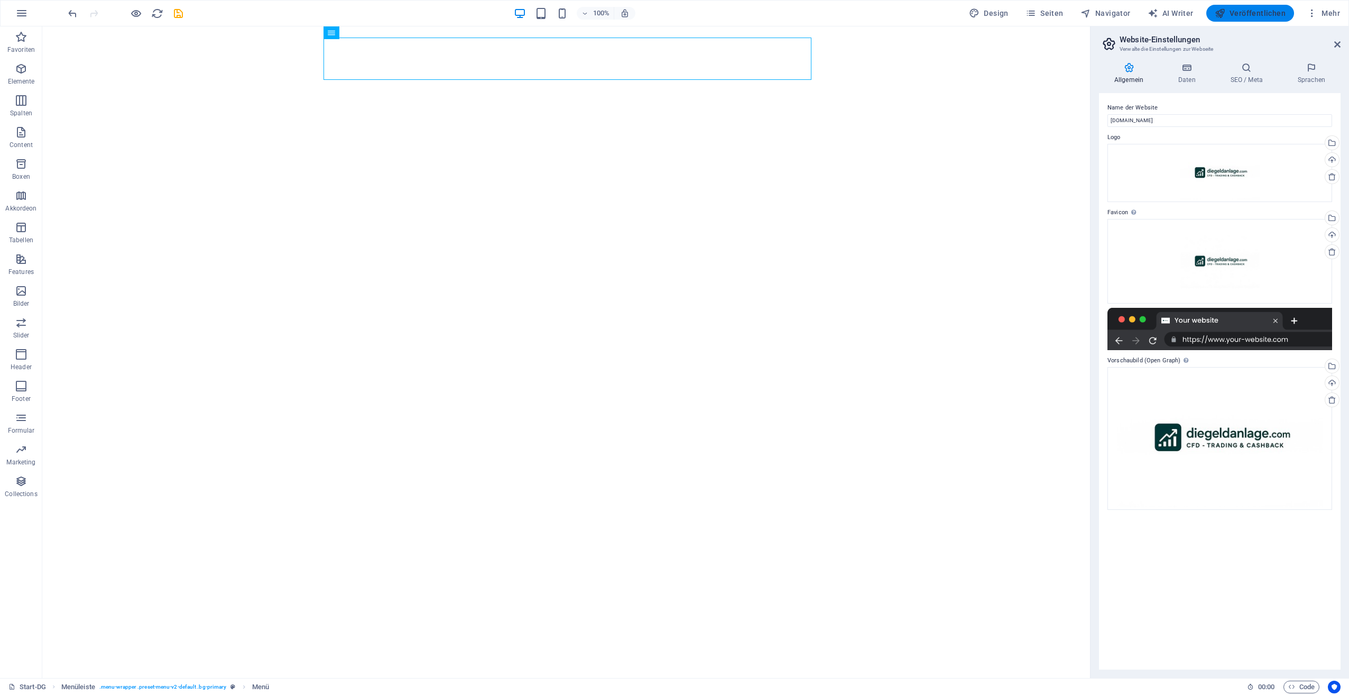
click at [1261, 16] on span "Veröffentlichen" at bounding box center [1250, 13] width 71 height 11
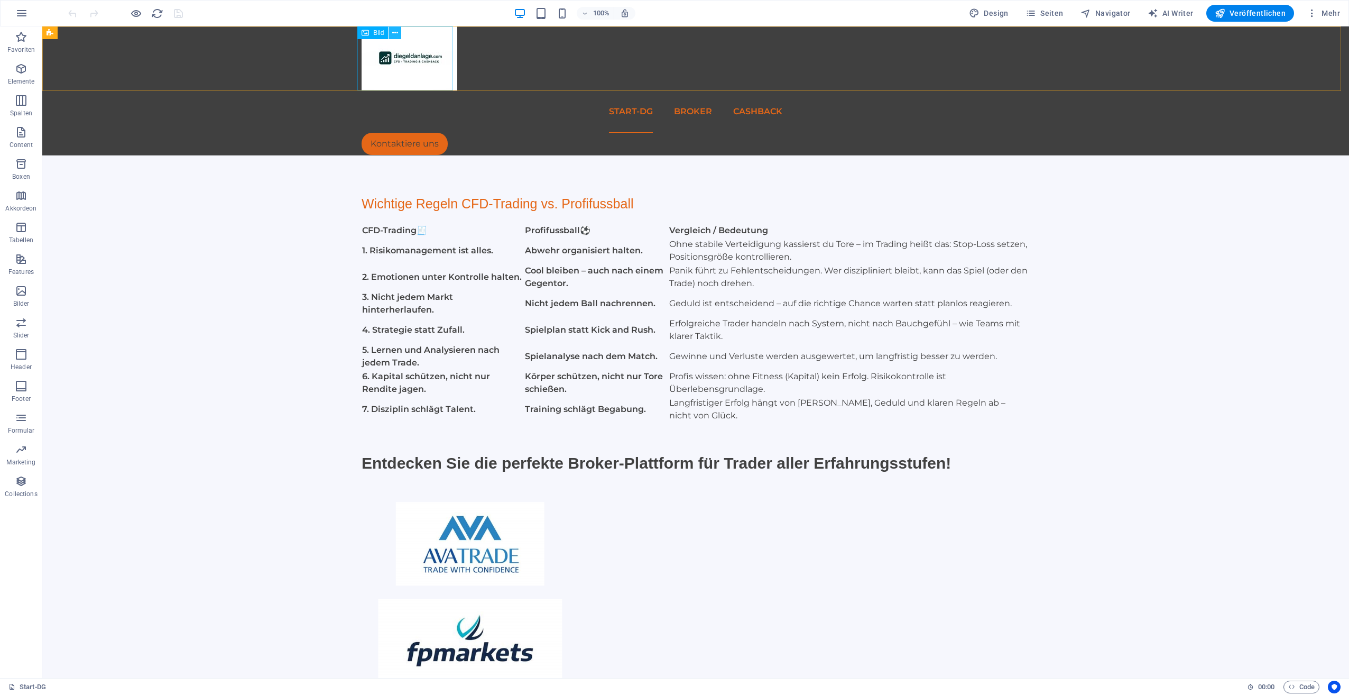
click at [394, 34] on icon at bounding box center [395, 32] width 6 height 11
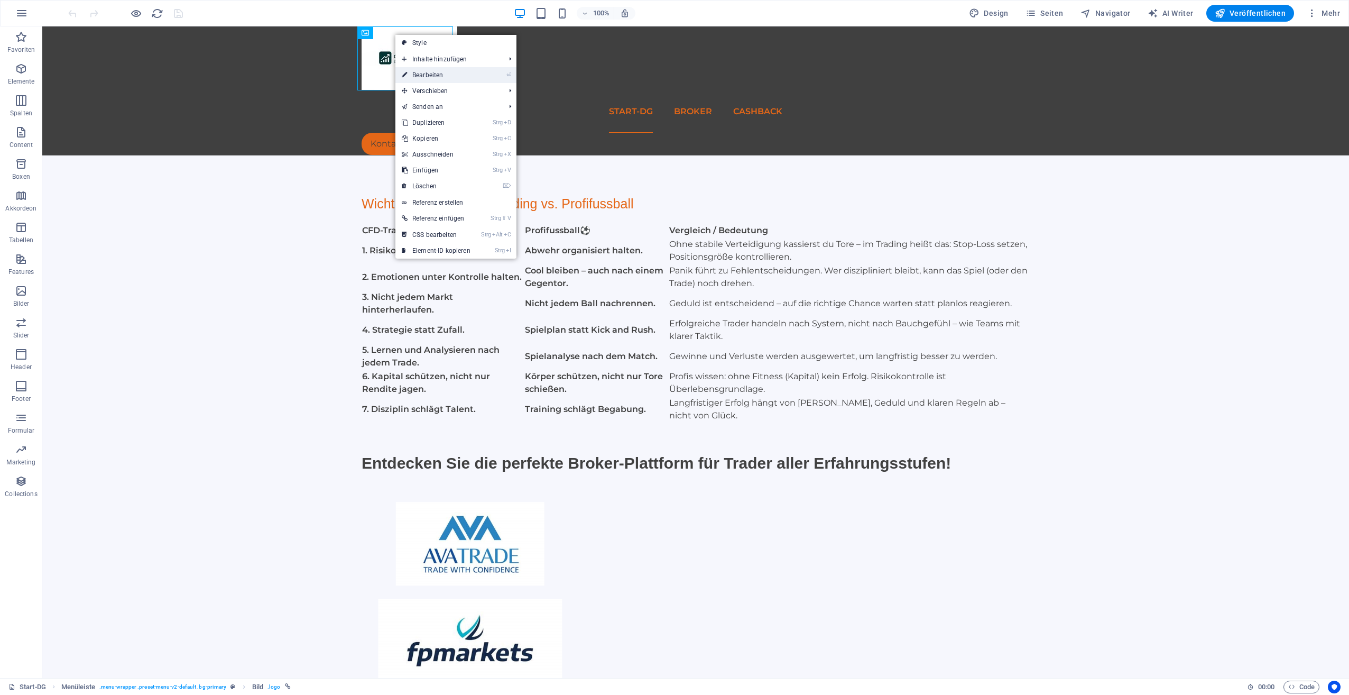
click at [426, 71] on link "⏎ Bearbeiten" at bounding box center [436, 75] width 81 height 16
select select "px"
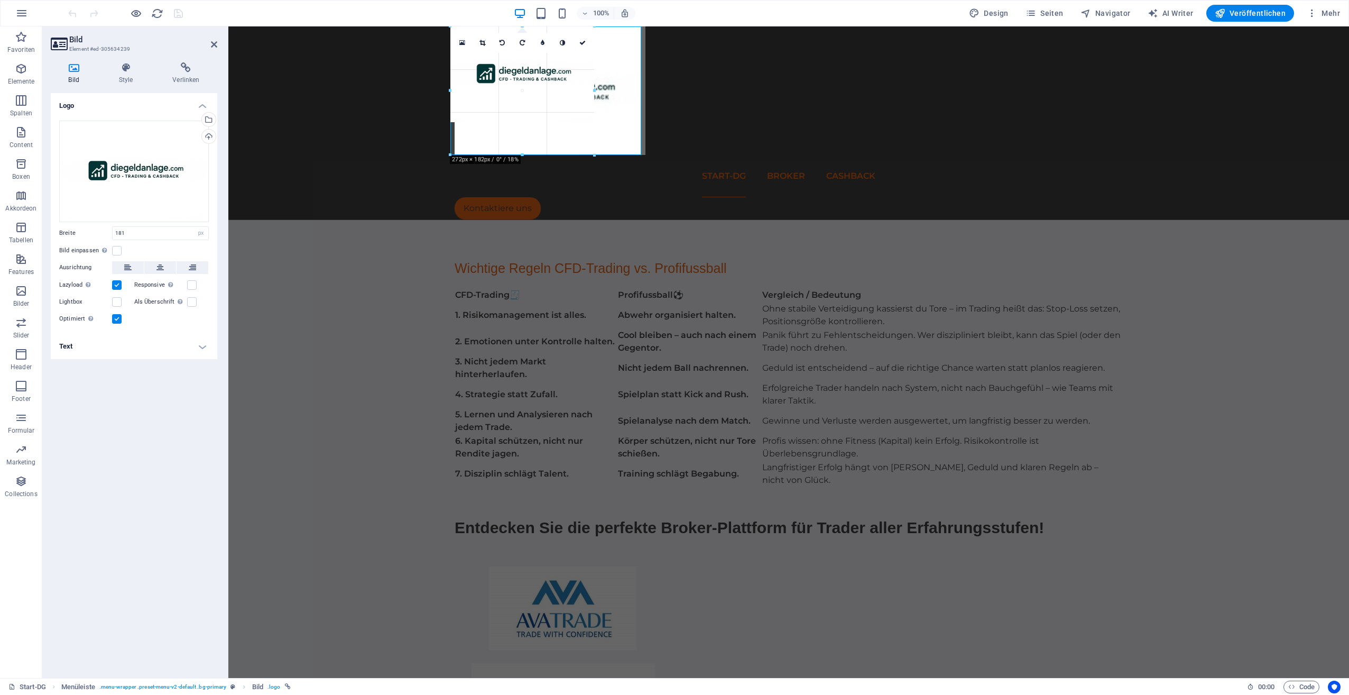
drag, startPoint x: 546, startPoint y: 91, endPoint x: 641, endPoint y: 115, distance: 98.2
type input "361"
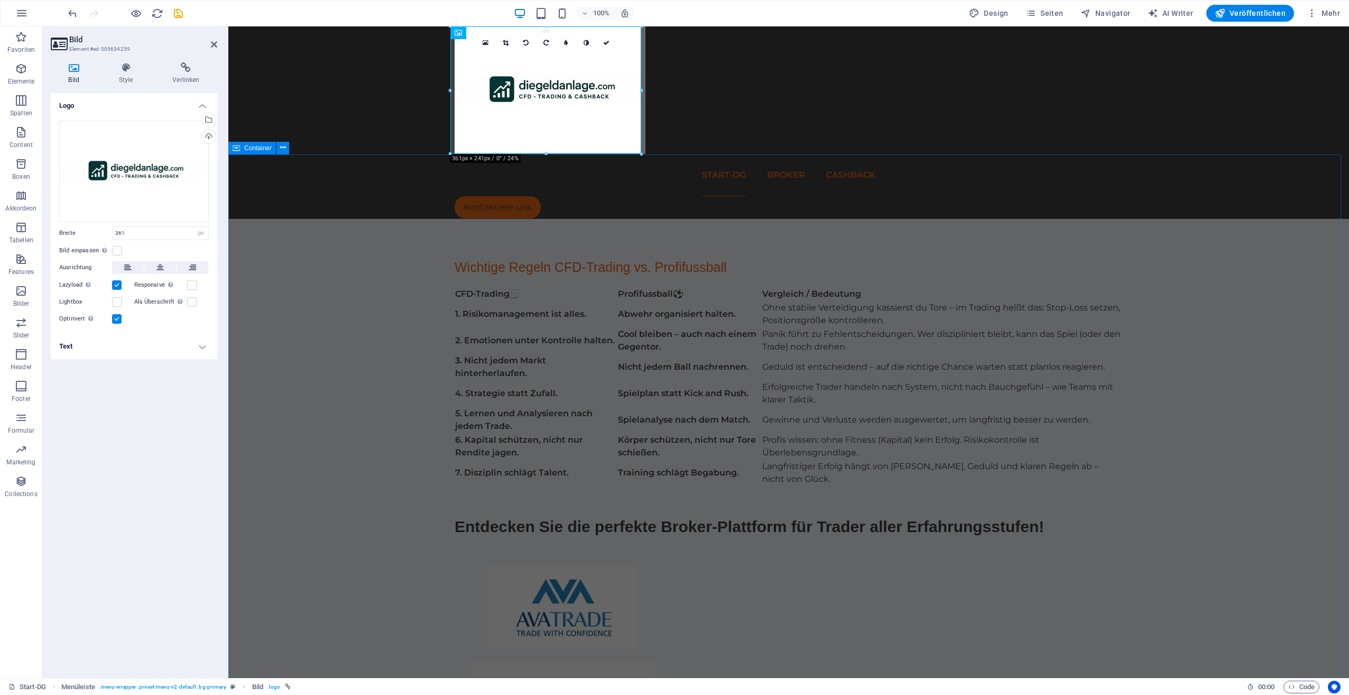
click at [1285, 244] on div "Wichtige Regeln CFD-Trading vs. Profifussball CFD-Trading 🧾 Profifussball ⚽ Ver…" at bounding box center [788, 699] width 1121 height 961
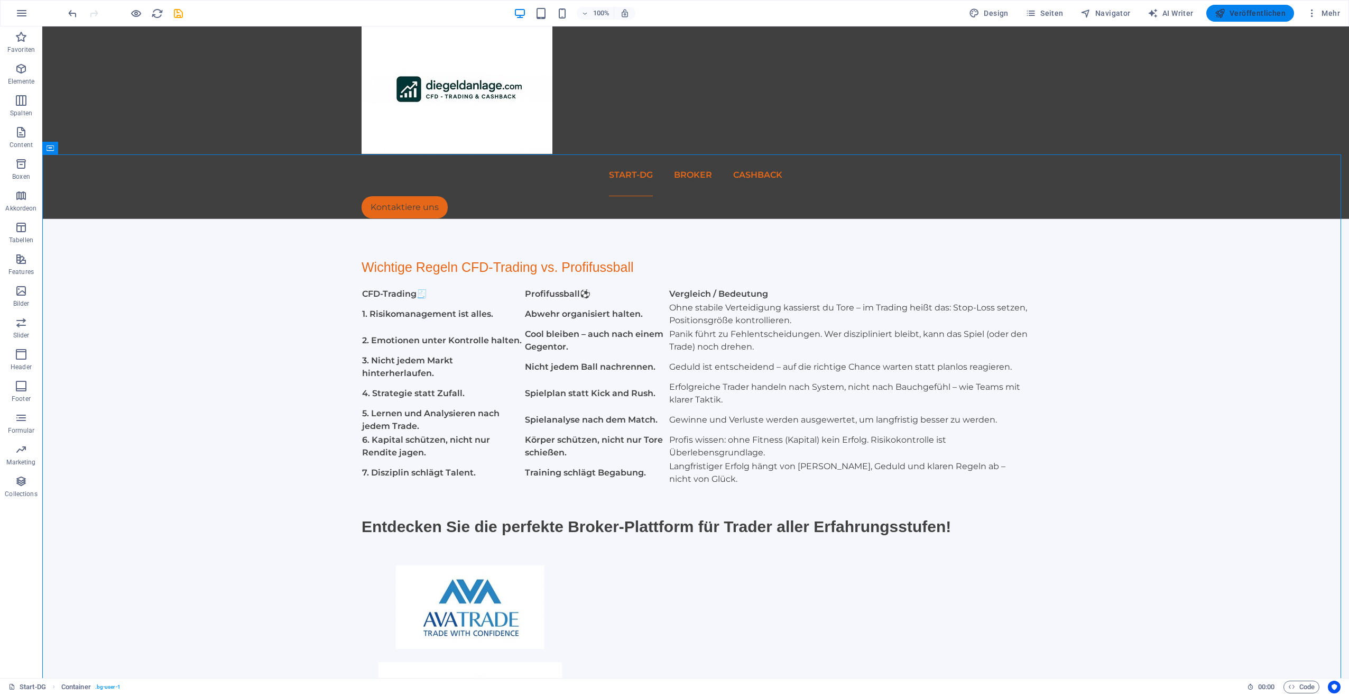
click at [1252, 10] on span "Veröffentlichen" at bounding box center [1250, 13] width 71 height 11
checkbox input "false"
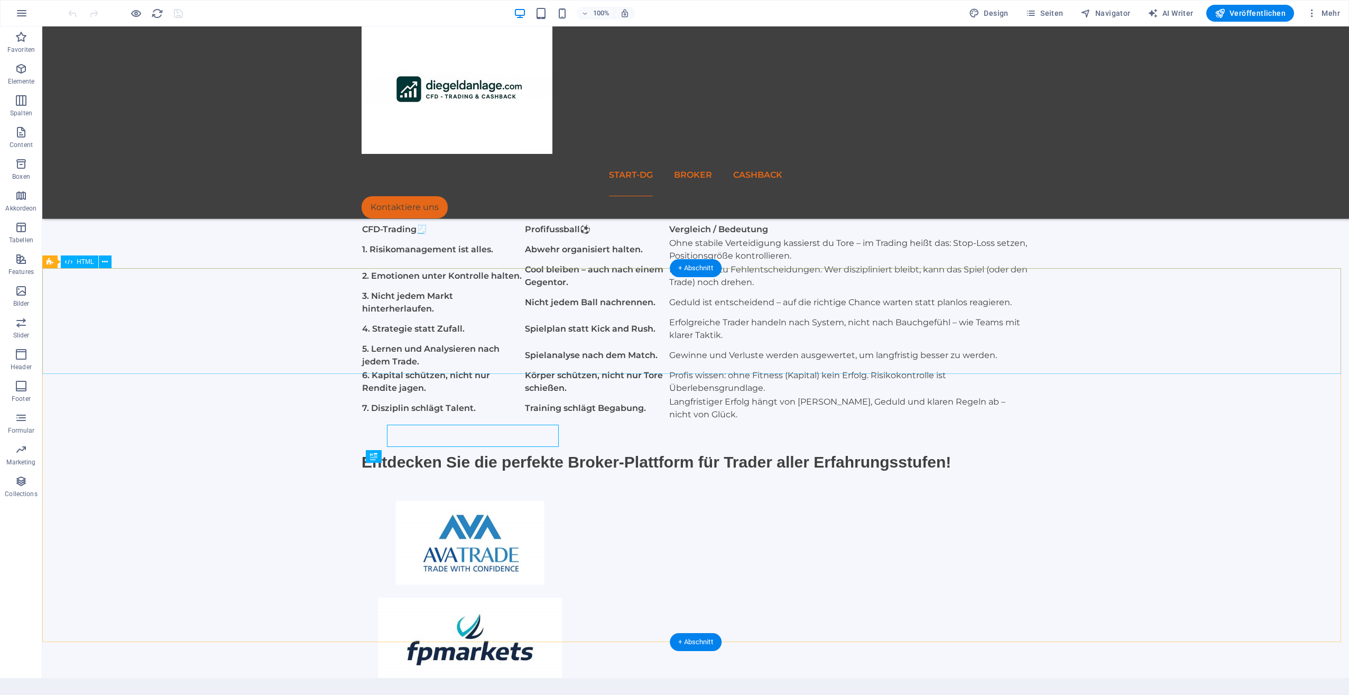
scroll to position [463, 0]
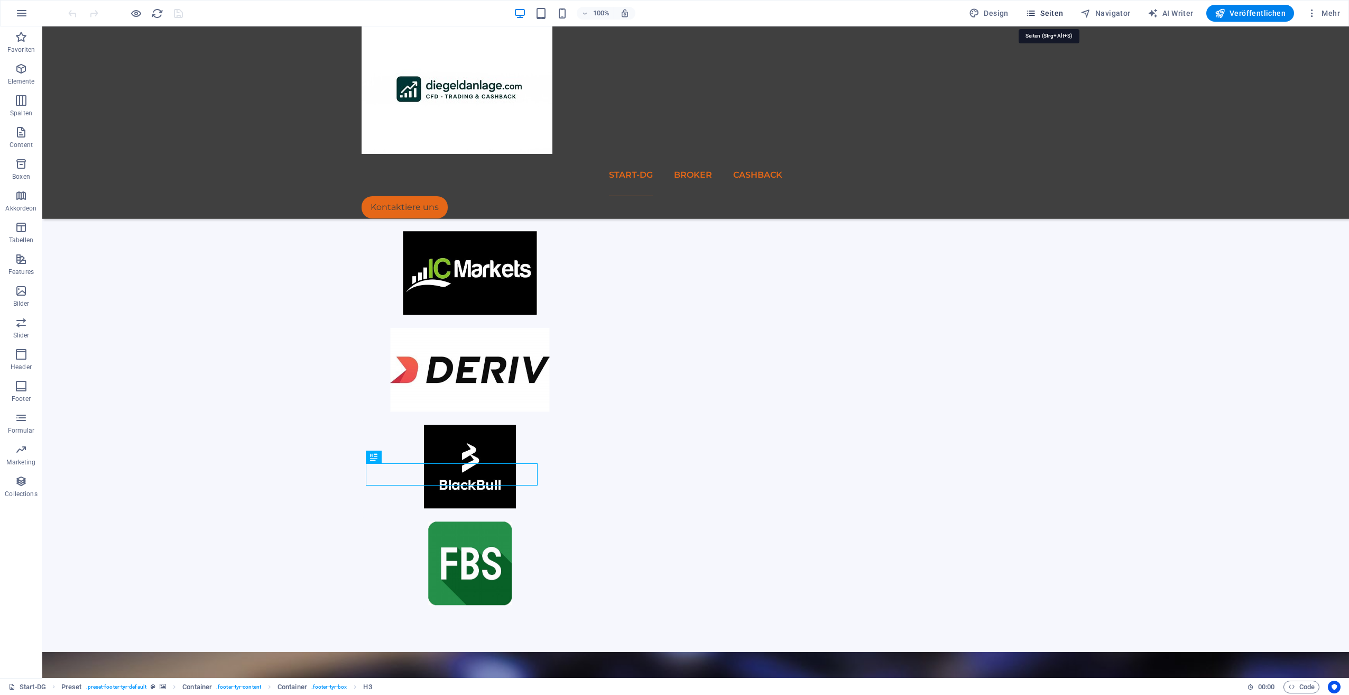
click at [1050, 13] on span "Seiten" at bounding box center [1045, 13] width 38 height 11
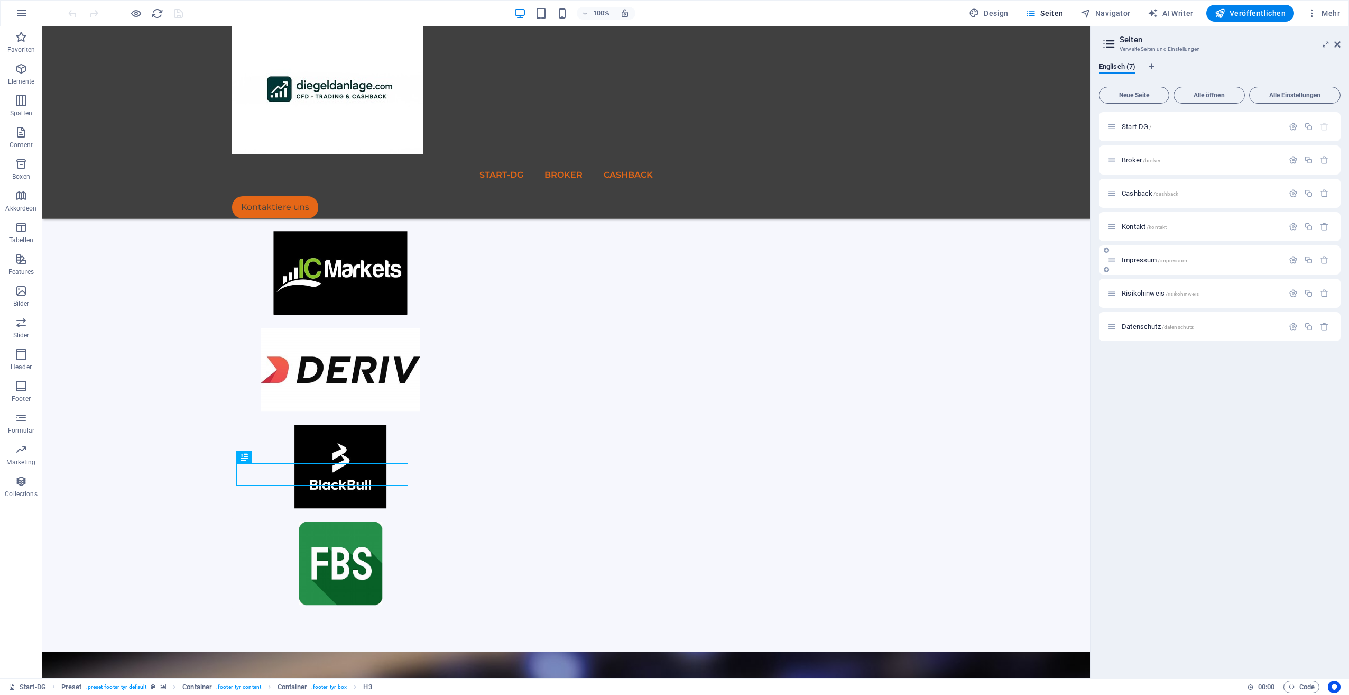
click at [1137, 261] on span "Impressum /impressum" at bounding box center [1155, 260] width 66 height 8
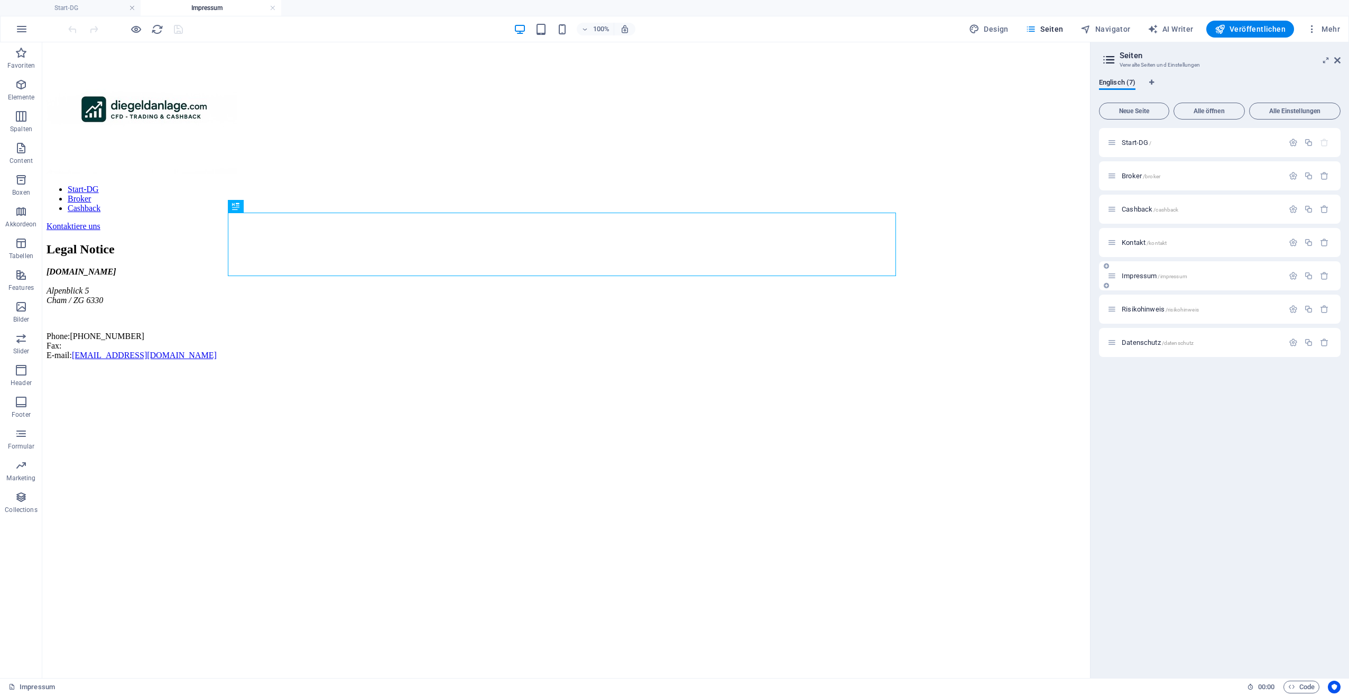
scroll to position [0, 0]
click at [263, 207] on icon at bounding box center [263, 205] width 6 height 11
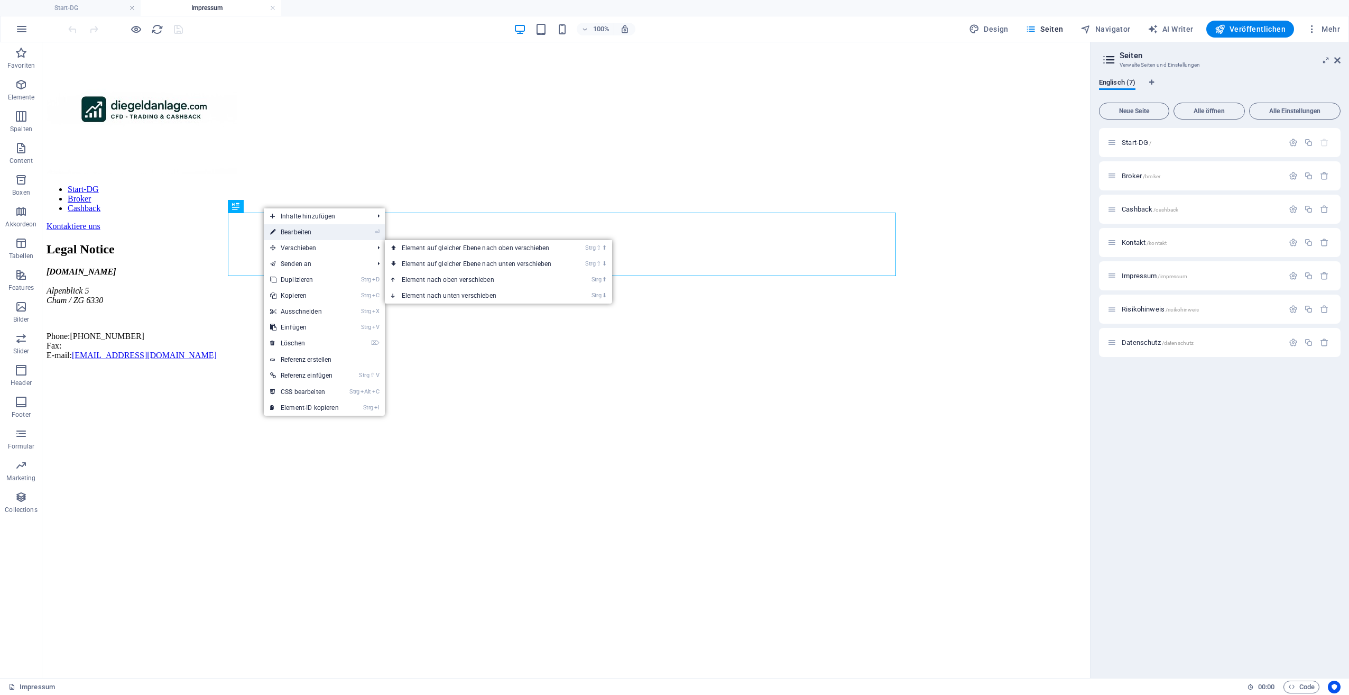
click at [295, 231] on link "⏎ Bearbeiten" at bounding box center [304, 232] width 81 height 16
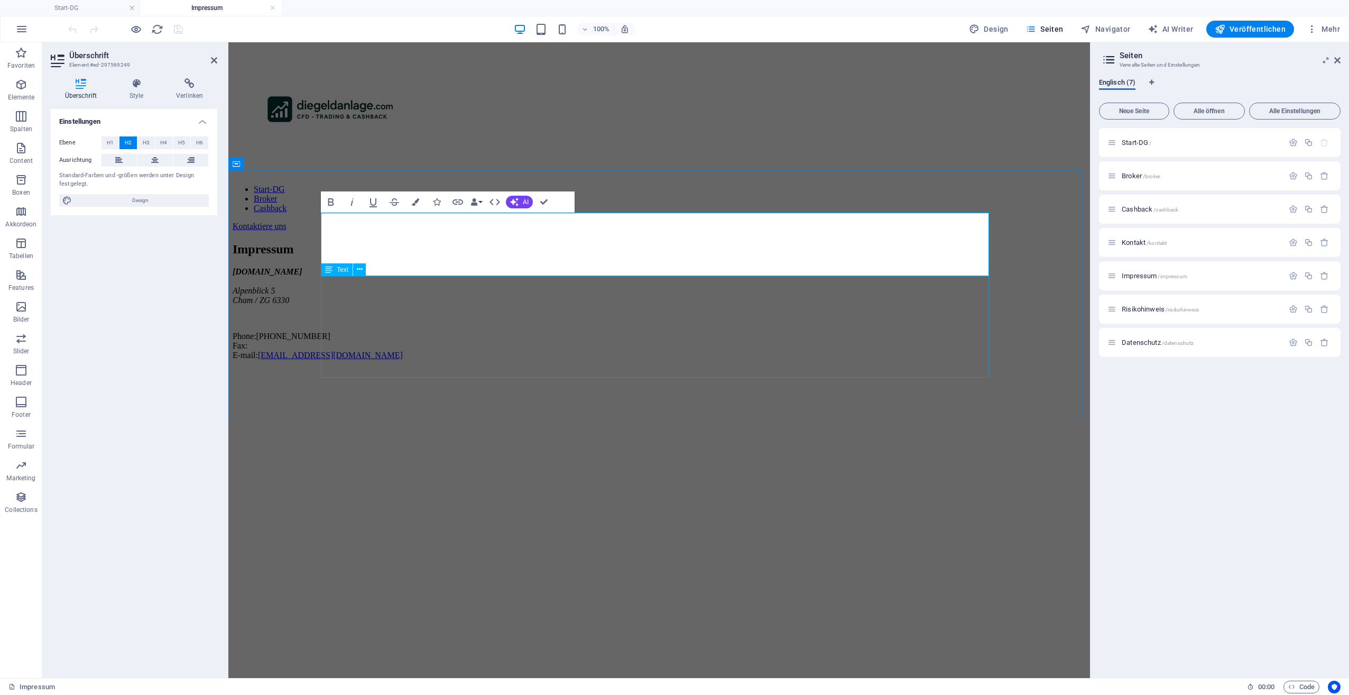
click at [347, 283] on div "diegeldanlage.com Alpenblick 5 Cham / ZG 6330 Phone: +41 44 537 79 50 Fax: E-ma…" at bounding box center [659, 313] width 853 height 93
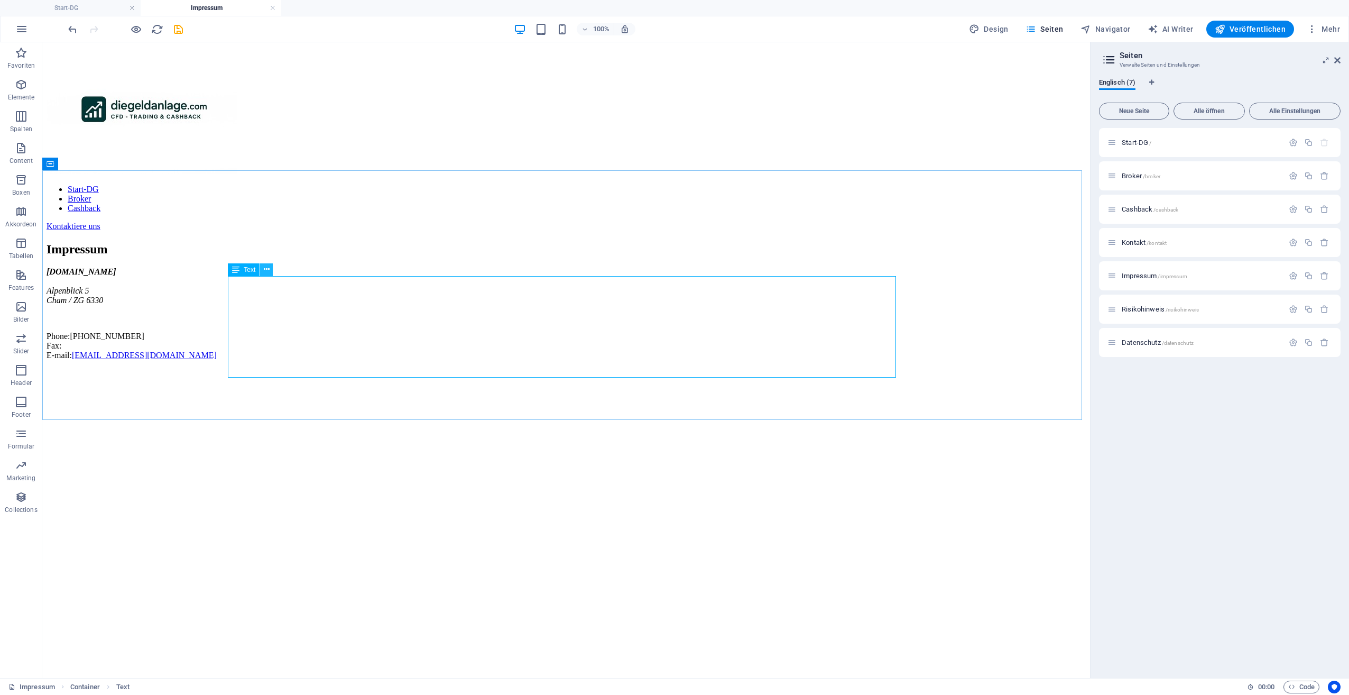
click at [267, 272] on icon at bounding box center [267, 269] width 6 height 11
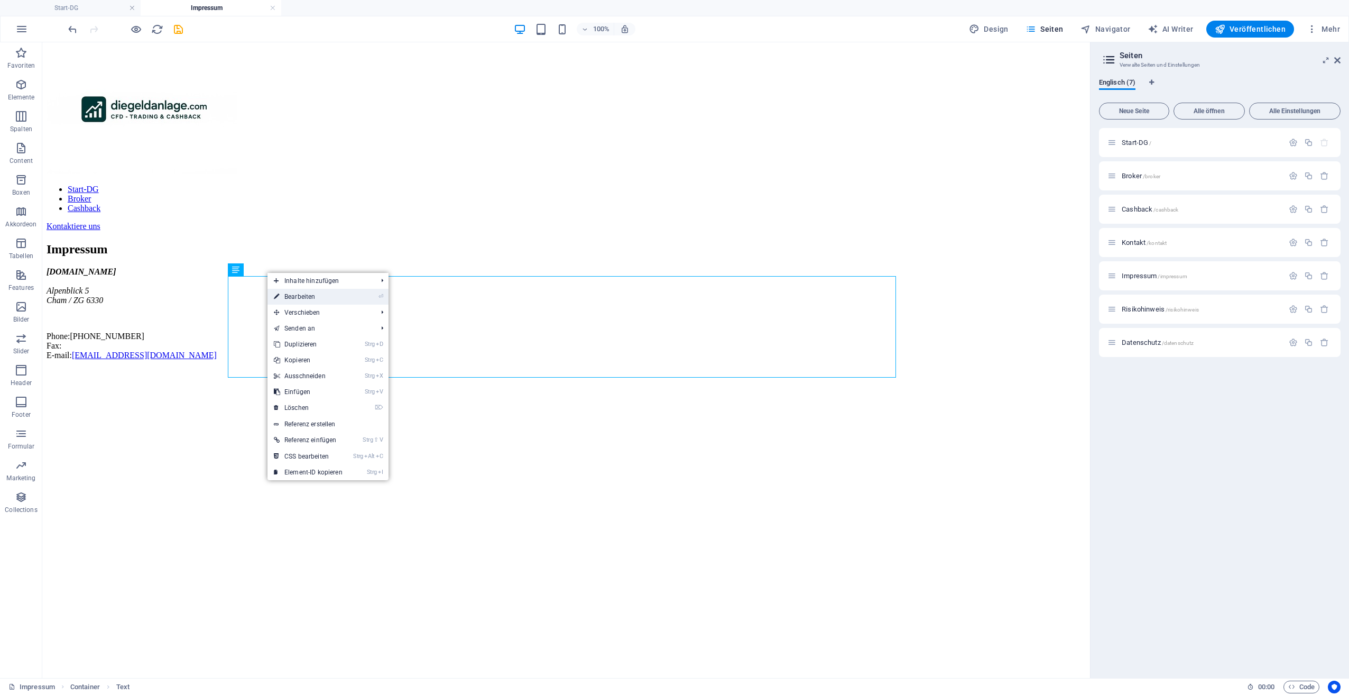
click at [286, 296] on link "⏎ Bearbeiten" at bounding box center [308, 297] width 81 height 16
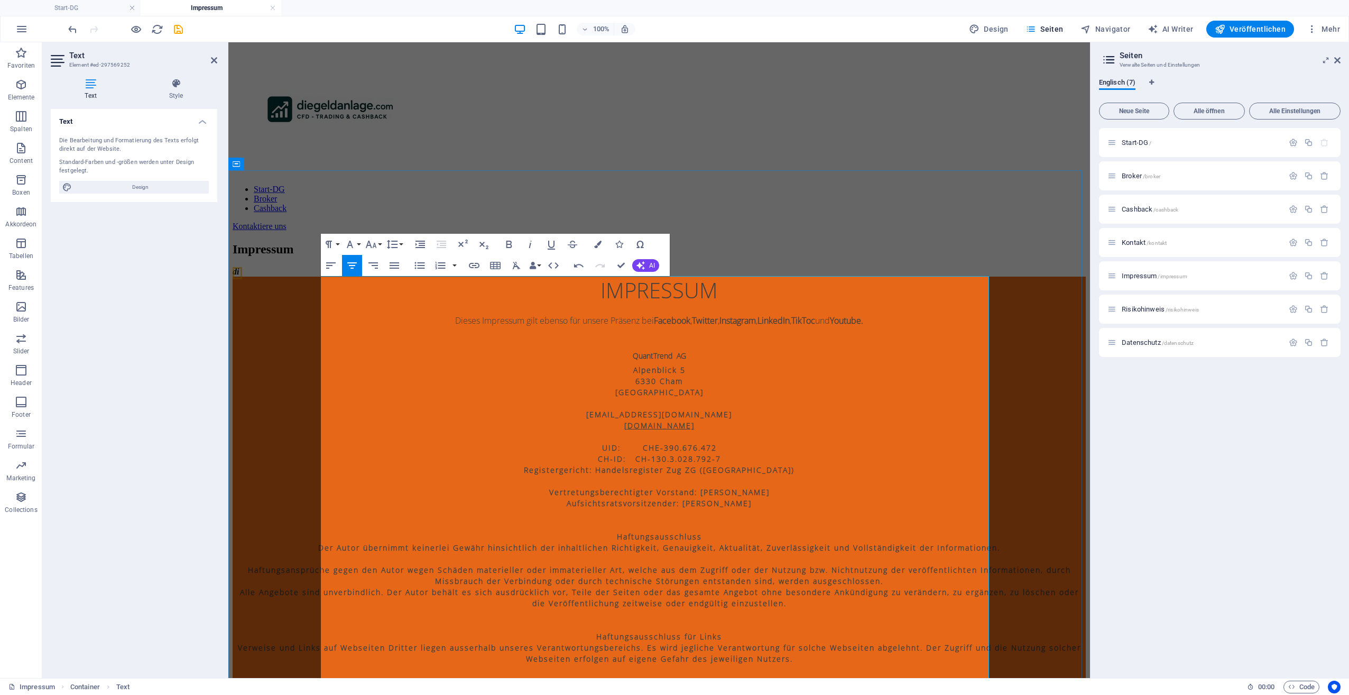
click at [873, 326] on h3 "Dieses Impressum gilt ebenso für unsere Präsenz bei Facebook , Twitter , Instag…" at bounding box center [659, 320] width 853 height 11
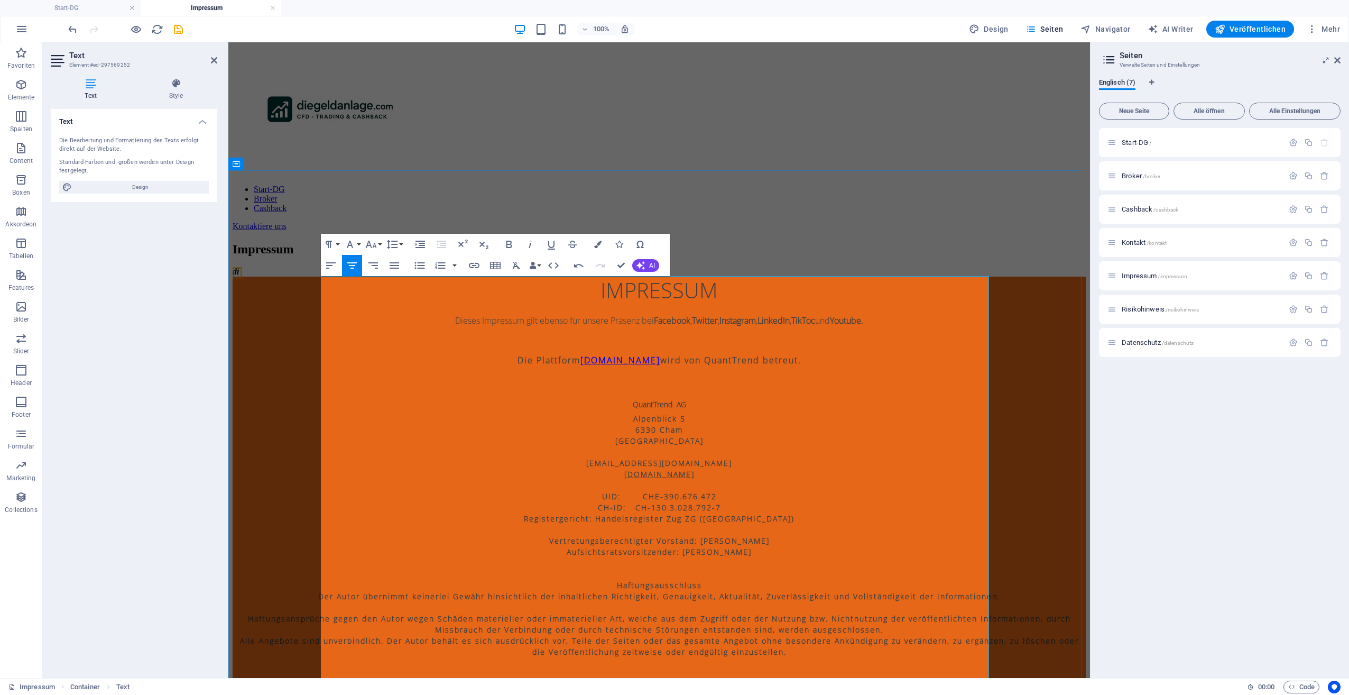
drag, startPoint x: 491, startPoint y: 355, endPoint x: 827, endPoint y: 345, distance: 336.5
click at [839, 354] on p "Die Plattform diegeldanlage.com wird von QuantTrend betreut." at bounding box center [659, 360] width 853 height 12
click at [372, 246] on icon "button" at bounding box center [371, 244] width 13 height 13
click at [391, 378] on link "24" at bounding box center [382, 376] width 38 height 16
click at [811, 497] on p "UID: CHE-390.676.472" at bounding box center [659, 502] width 853 height 11
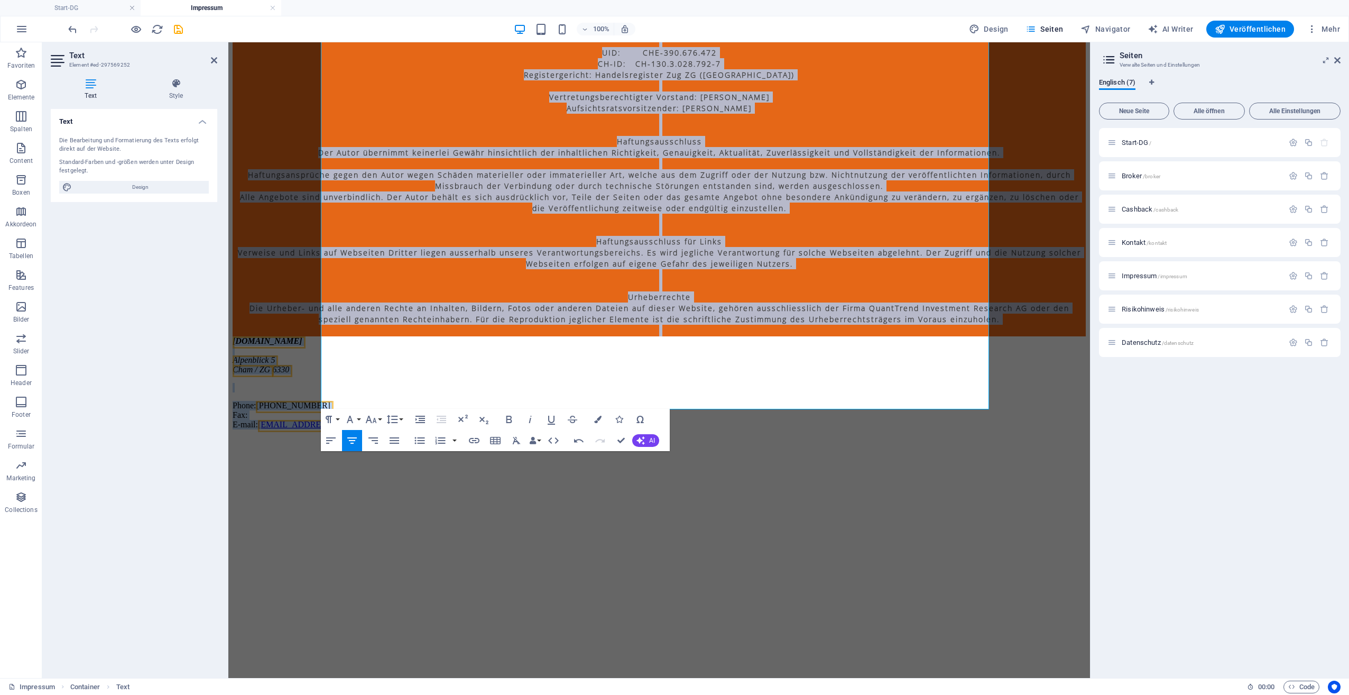
scroll to position [574, 0]
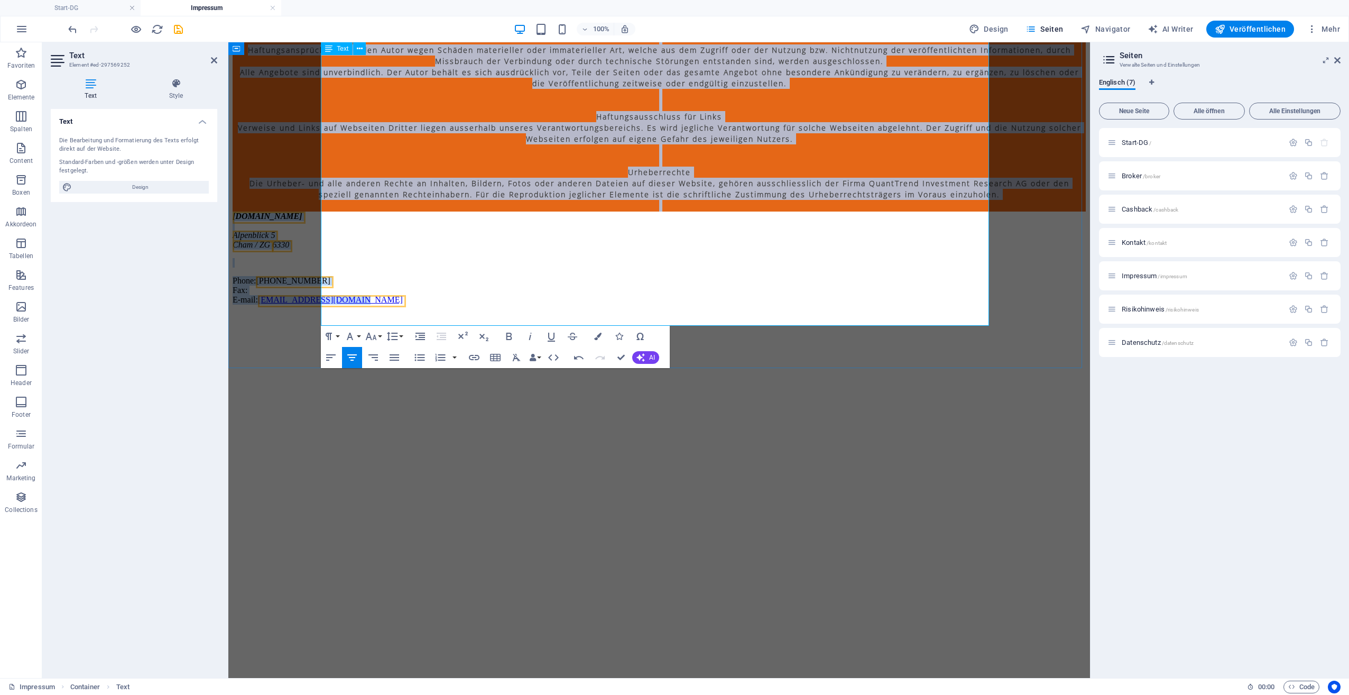
drag, startPoint x: 582, startPoint y: 302, endPoint x: 780, endPoint y: 324, distance: 199.9
copy div "IMPRESSUM Dieses Impressum gilt ebenso für unsere Präsenz bei Facebook , Twitte…"
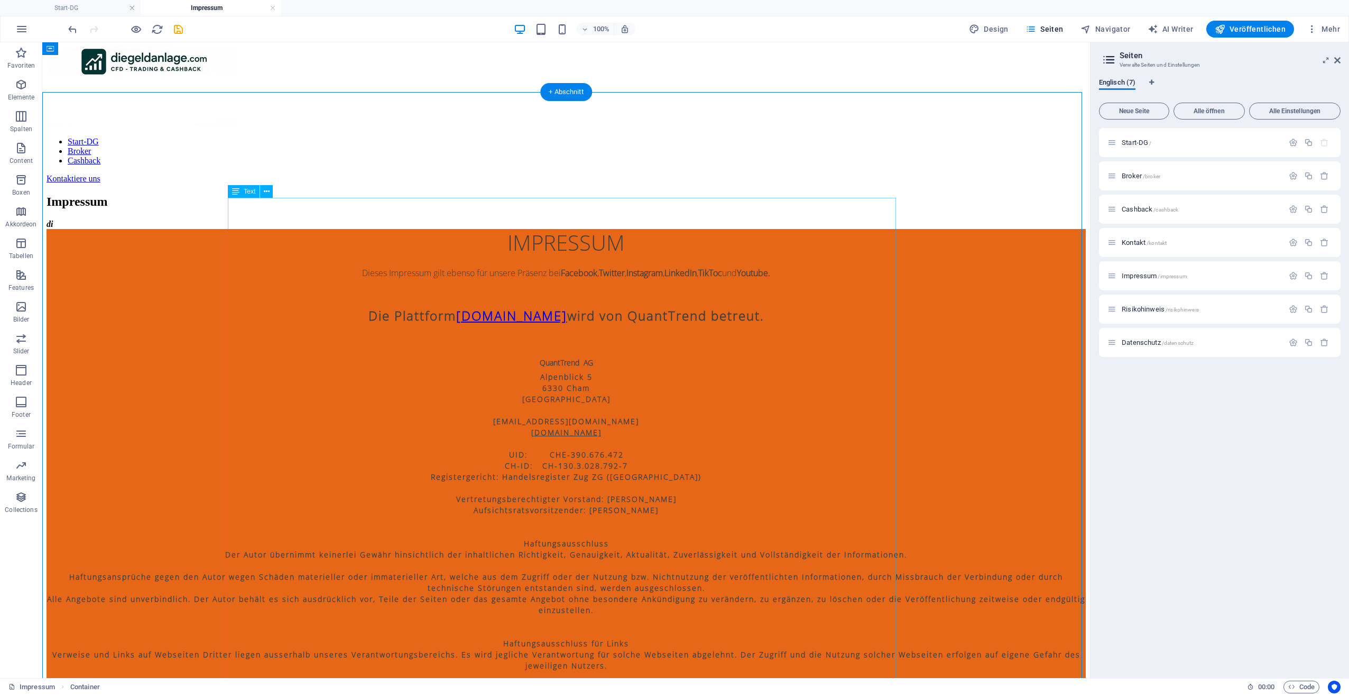
scroll to position [0, 0]
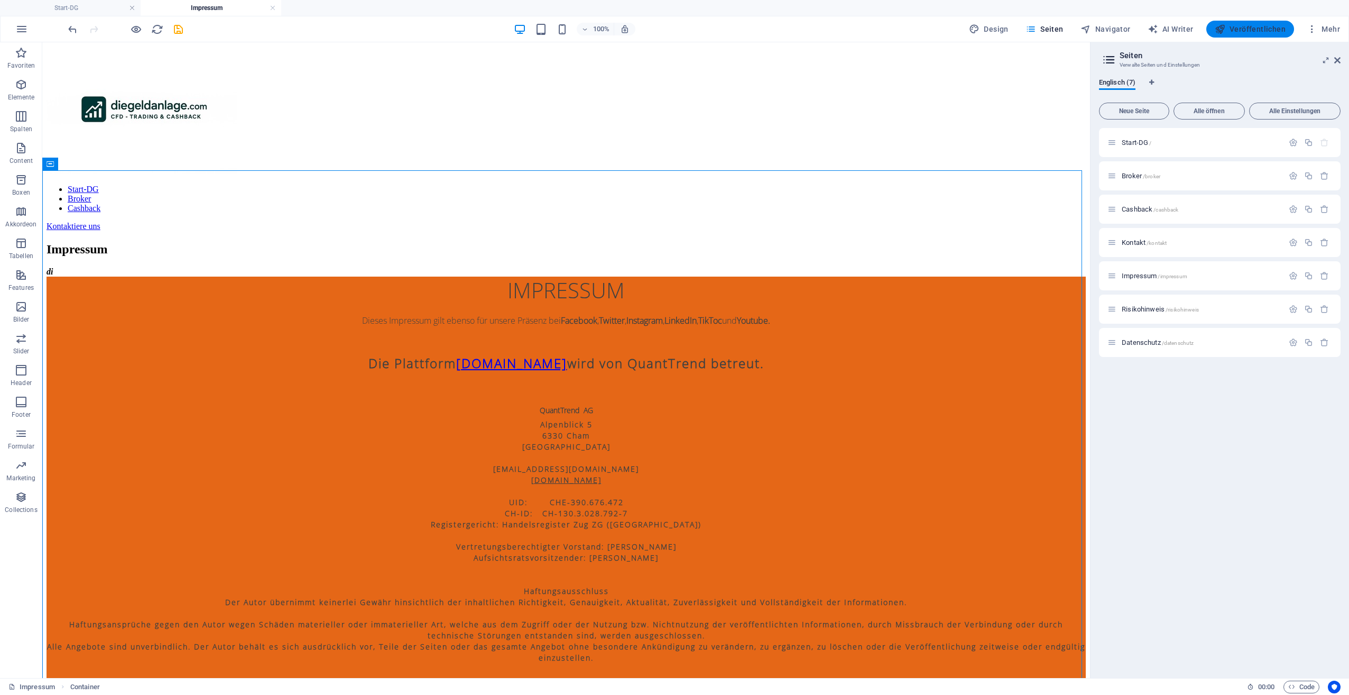
click at [1260, 32] on span "Veröffentlichen" at bounding box center [1250, 29] width 71 height 11
checkbox input "false"
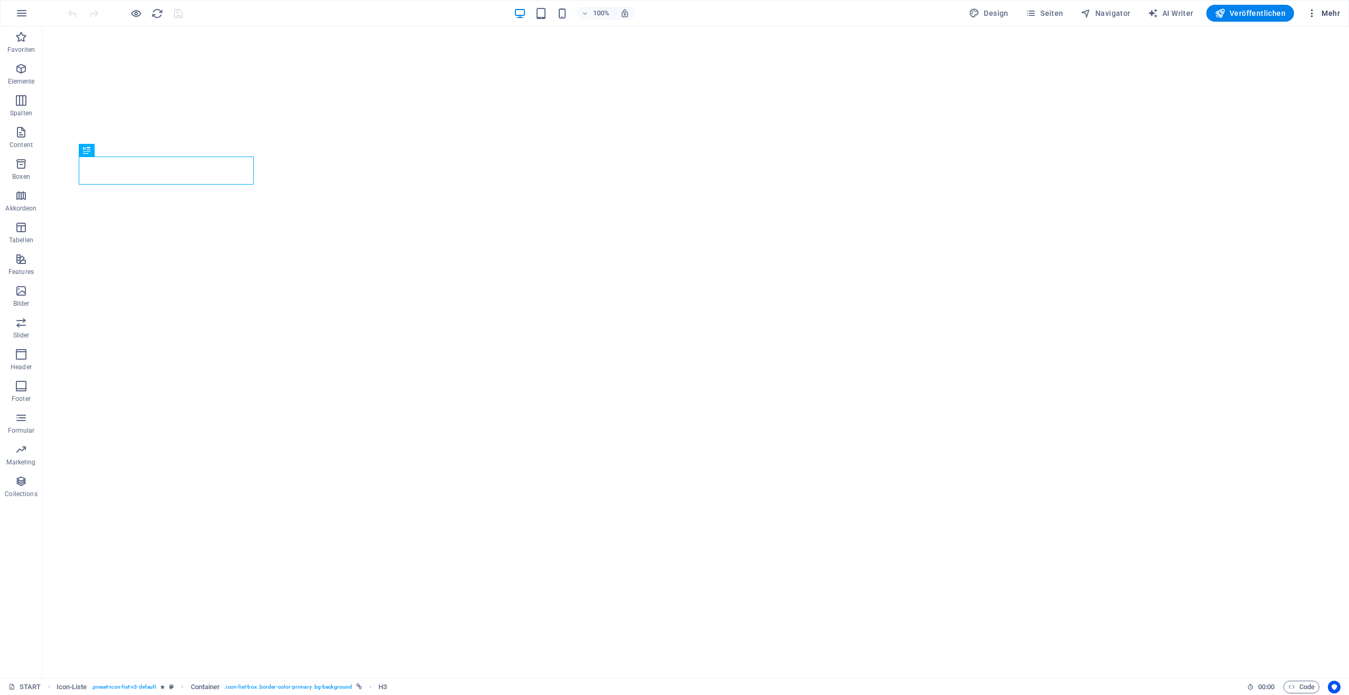
click at [1315, 8] on icon "button" at bounding box center [1312, 13] width 11 height 11
click at [1305, 38] on h6 "Website-Einstellungen" at bounding box center [1299, 40] width 68 height 13
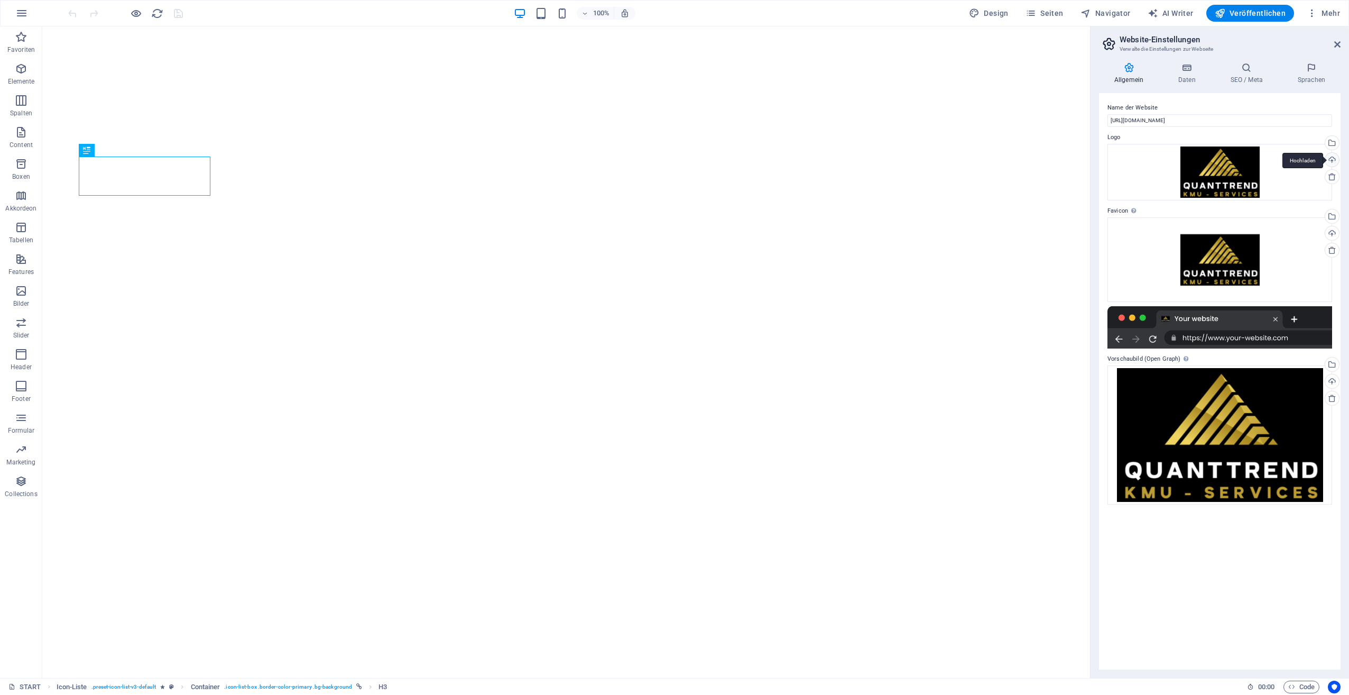
click at [1334, 155] on div "Hochladen" at bounding box center [1332, 161] width 16 height 16
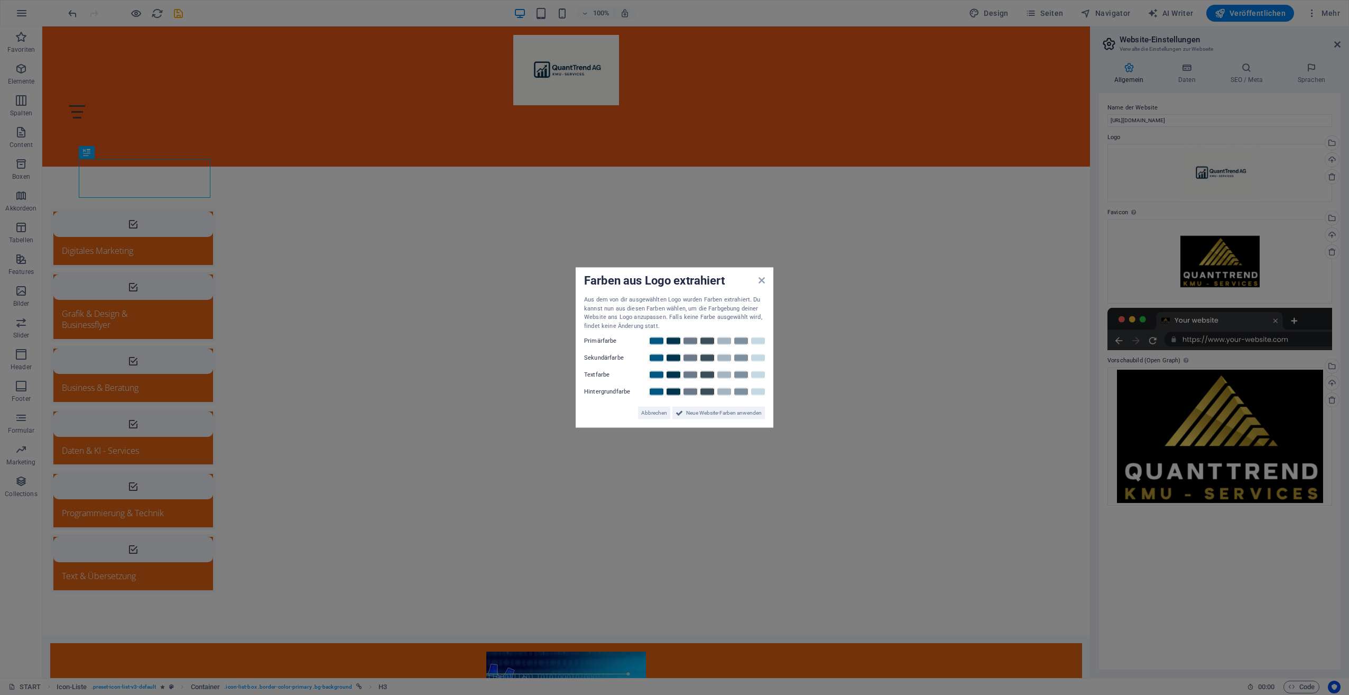
click at [1332, 232] on aside "Farben aus Logo extrahiert Aus dem von dir ausgewählten Logo wurden Farben extr…" at bounding box center [674, 347] width 1349 height 695
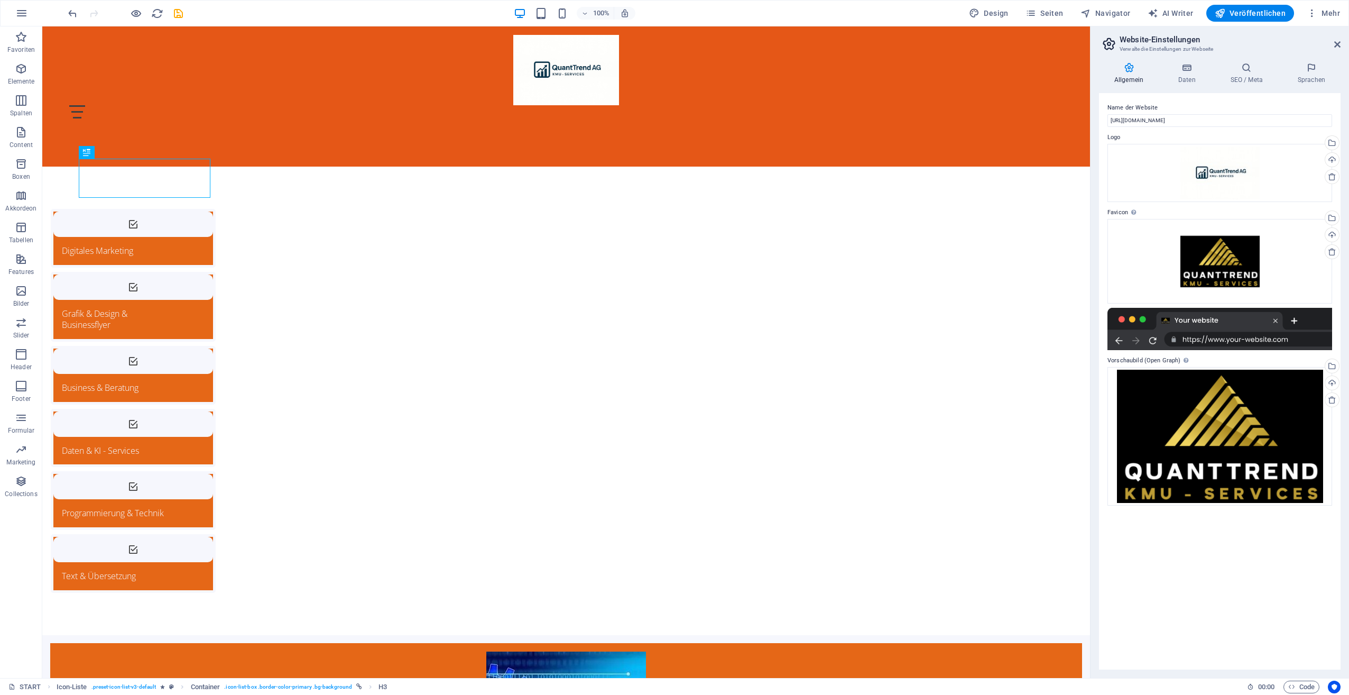
click at [1332, 232] on div "Hochladen" at bounding box center [1332, 236] width 16 height 16
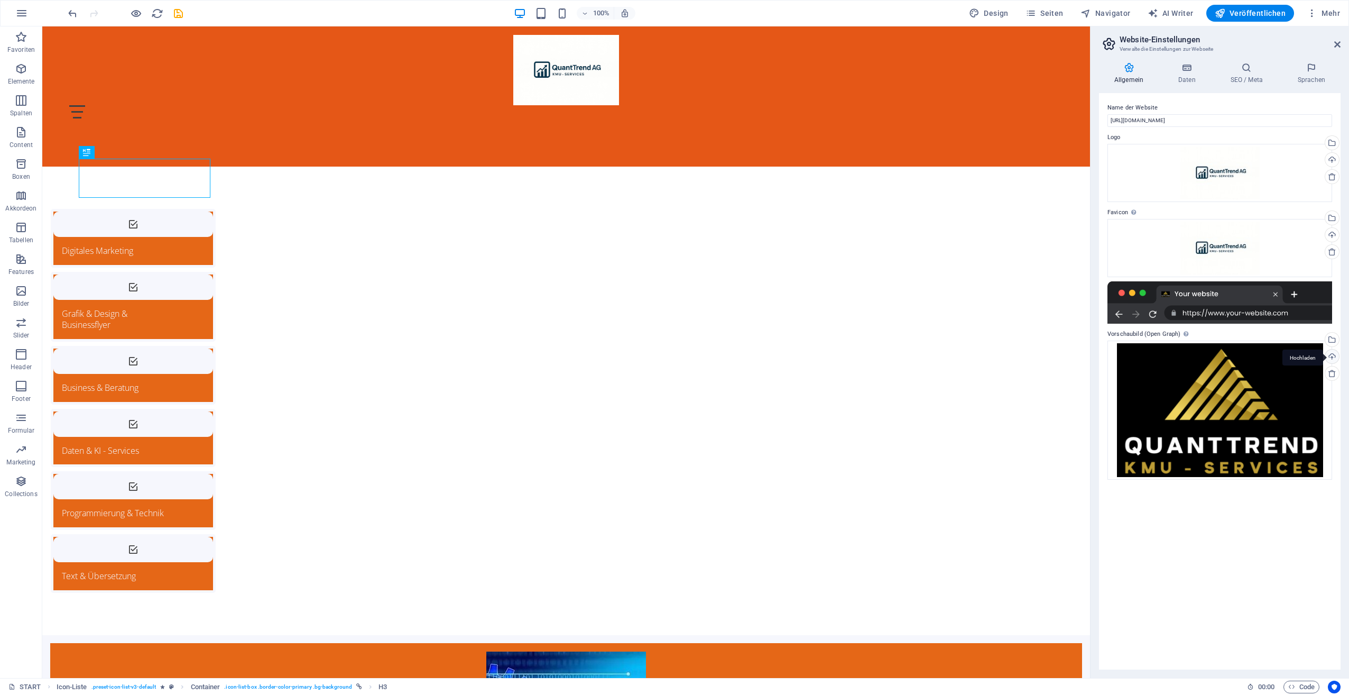
click at [1334, 354] on div "Hochladen" at bounding box center [1332, 358] width 16 height 16
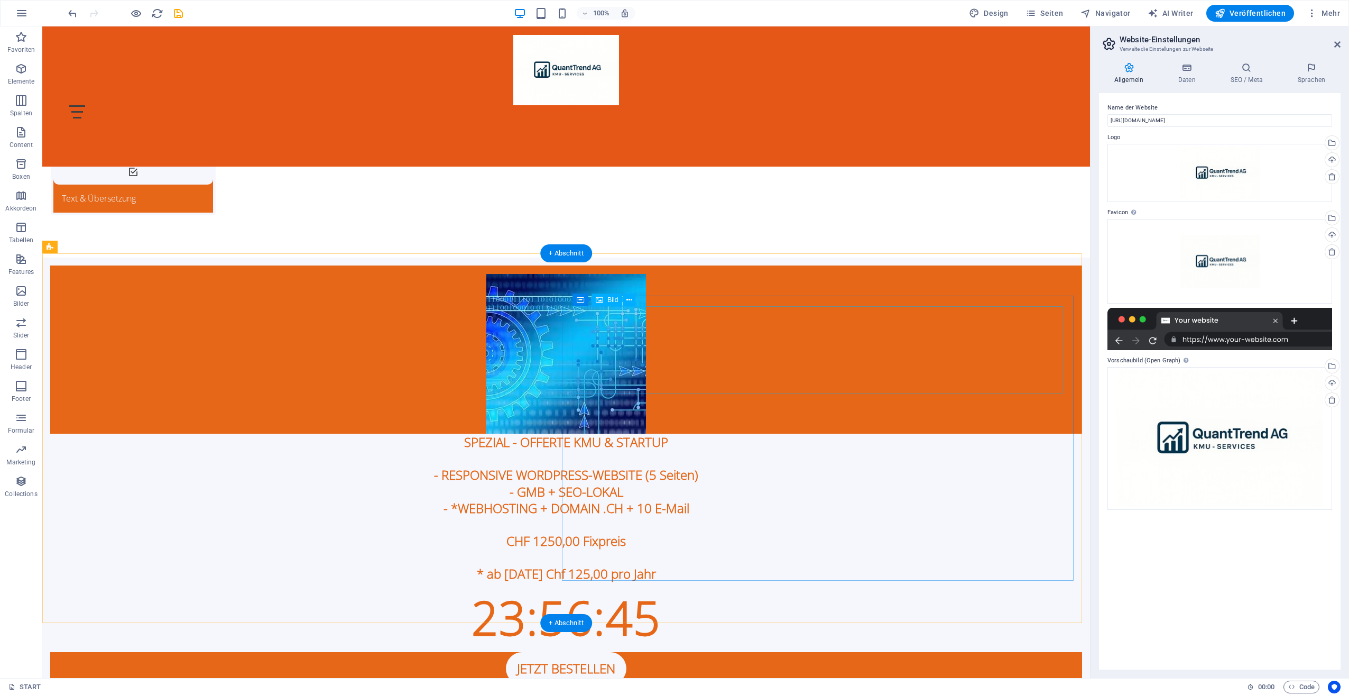
scroll to position [370, 0]
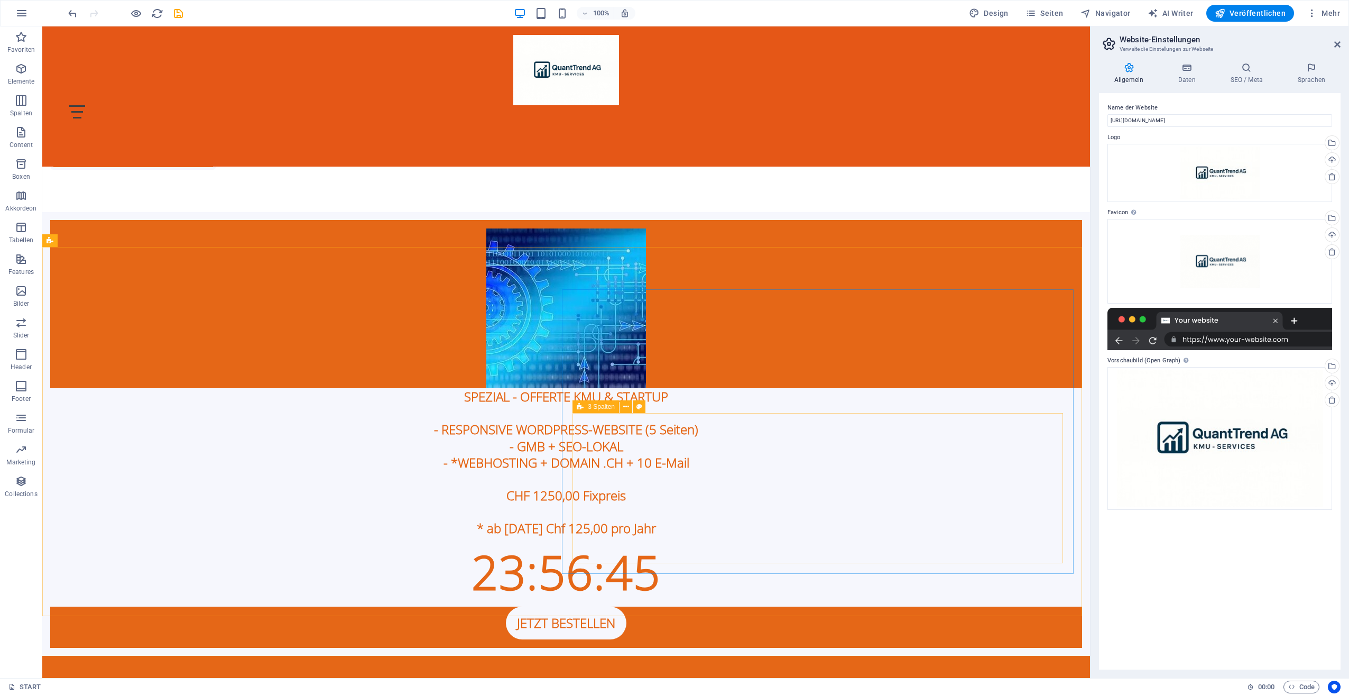
click at [578, 405] on icon at bounding box center [580, 406] width 7 height 13
click at [626, 409] on icon at bounding box center [626, 406] width 6 height 11
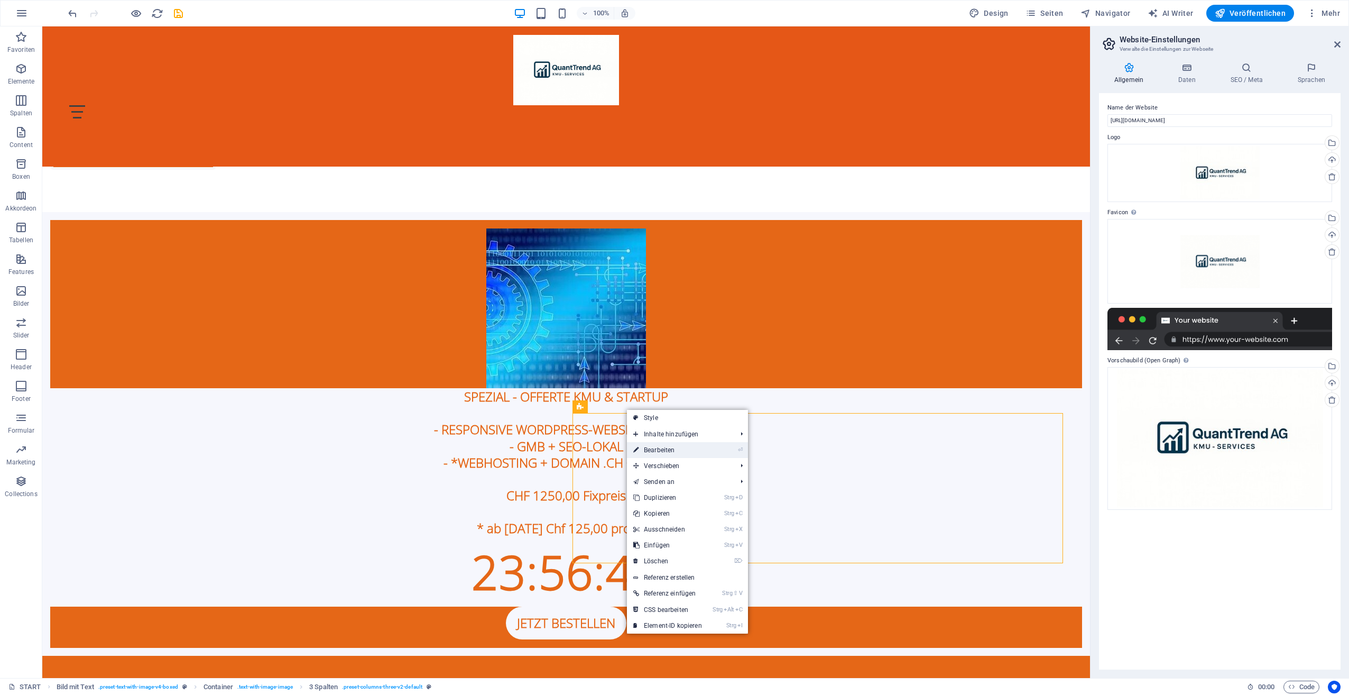
click at [646, 447] on link "⏎ Bearbeiten" at bounding box center [667, 450] width 81 height 16
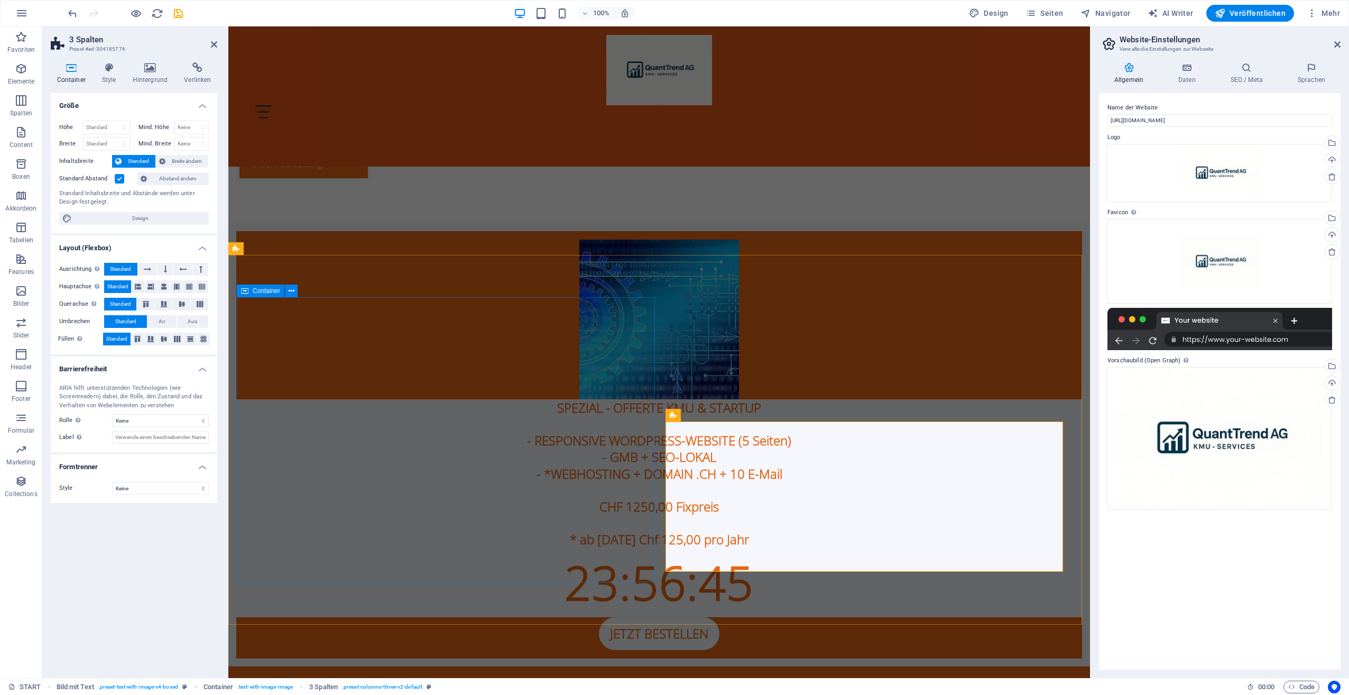
scroll to position [378, 0]
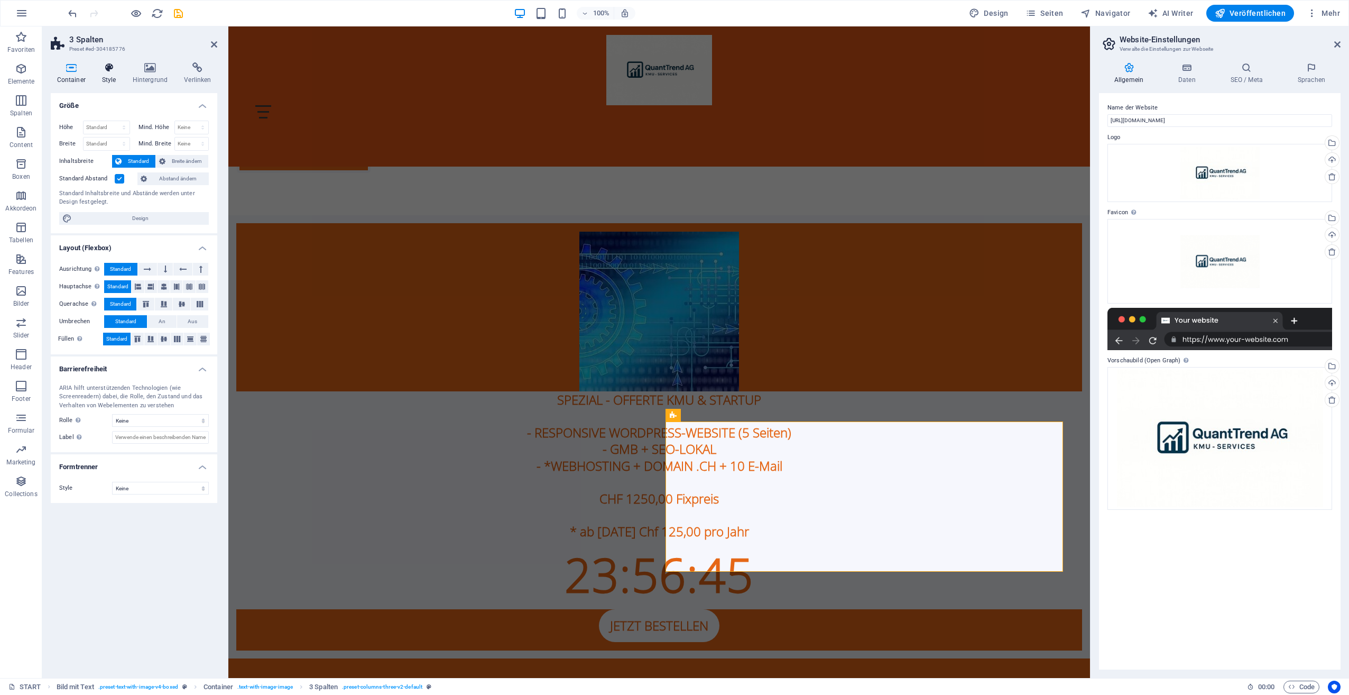
click at [111, 75] on h4 "Style" at bounding box center [111, 73] width 31 height 22
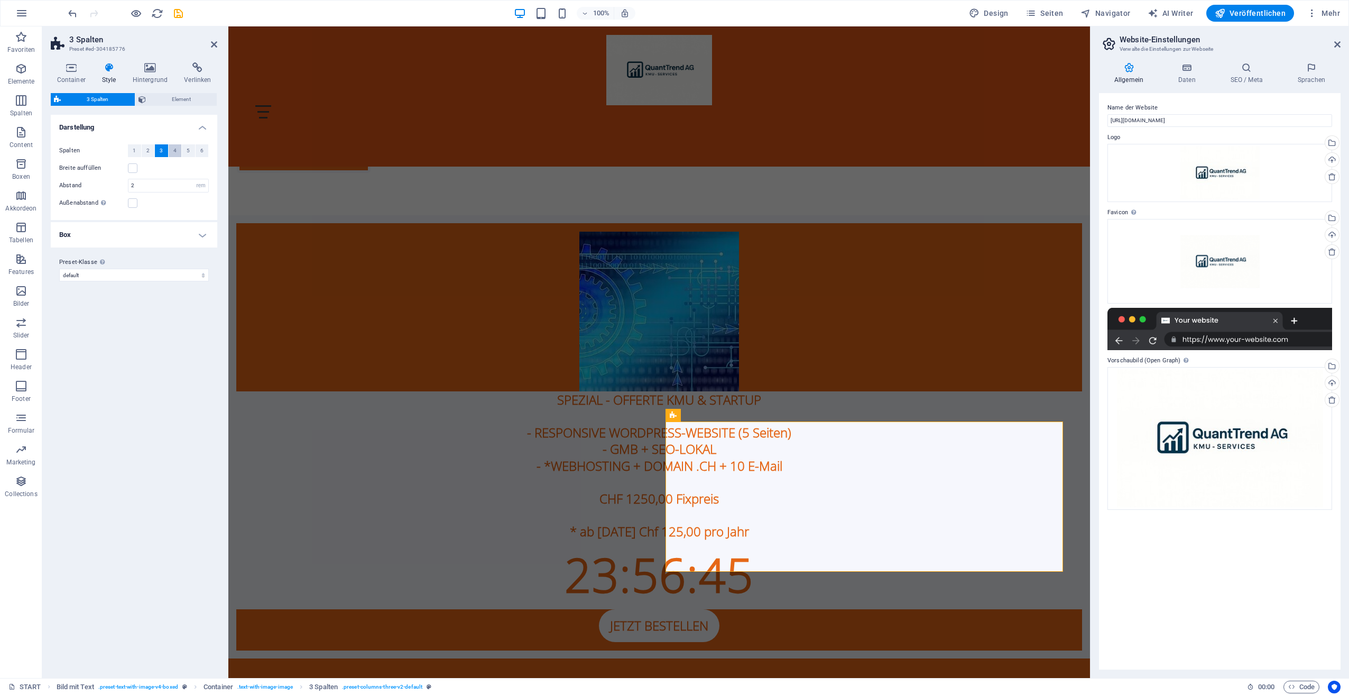
click at [171, 149] on button "4" at bounding box center [175, 150] width 13 height 13
click at [161, 151] on span "3" at bounding box center [161, 150] width 3 height 13
click at [128, 168] on label at bounding box center [133, 168] width 10 height 10
click at [0, 0] on input "Breite auffüllen" at bounding box center [0, 0] width 0 height 0
click at [169, 187] on input "2" at bounding box center [168, 185] width 80 height 13
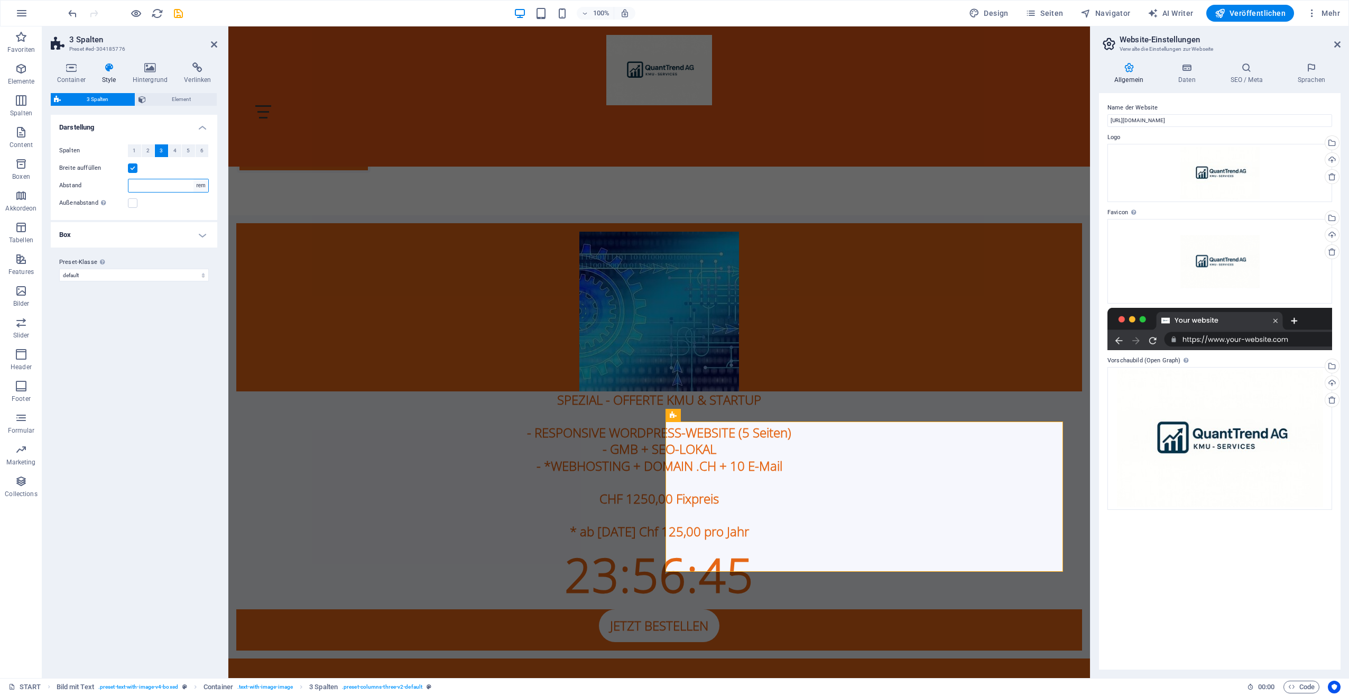
type input "1"
type input "0"
click at [133, 203] on label at bounding box center [133, 203] width 10 height 10
click at [0, 0] on input "Außenabstand Nur wenn die "Inhaltsbreite" des Containers nicht auf "Standard" g…" at bounding box center [0, 0] width 0 height 0
click at [154, 72] on icon at bounding box center [150, 67] width 48 height 11
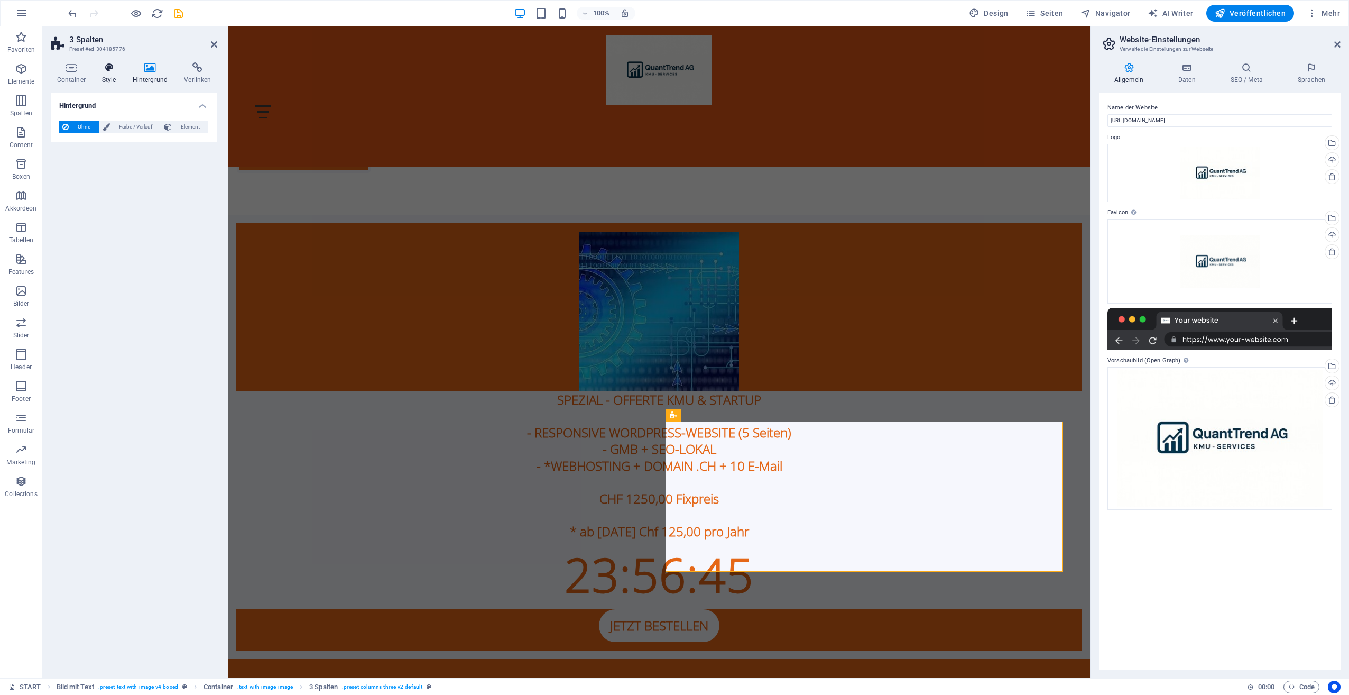
click at [105, 75] on h4 "Style" at bounding box center [111, 73] width 31 height 22
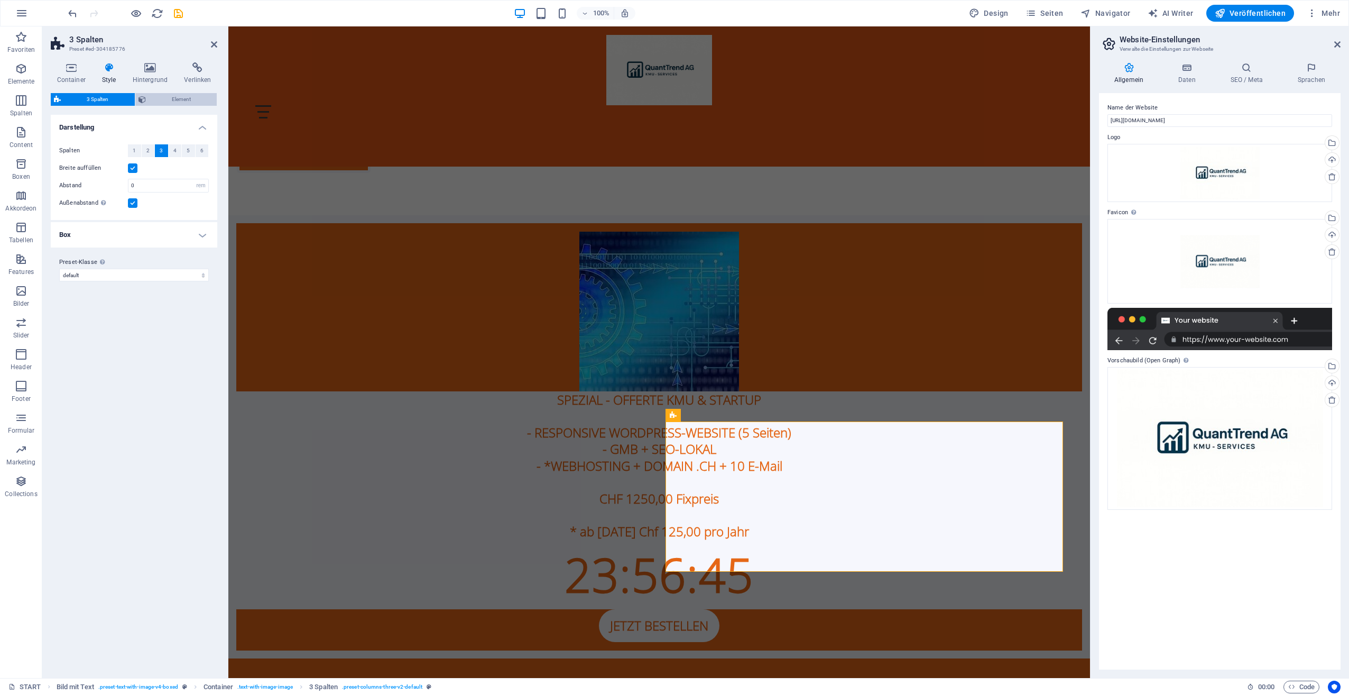
click at [166, 99] on span "Element" at bounding box center [181, 99] width 65 height 13
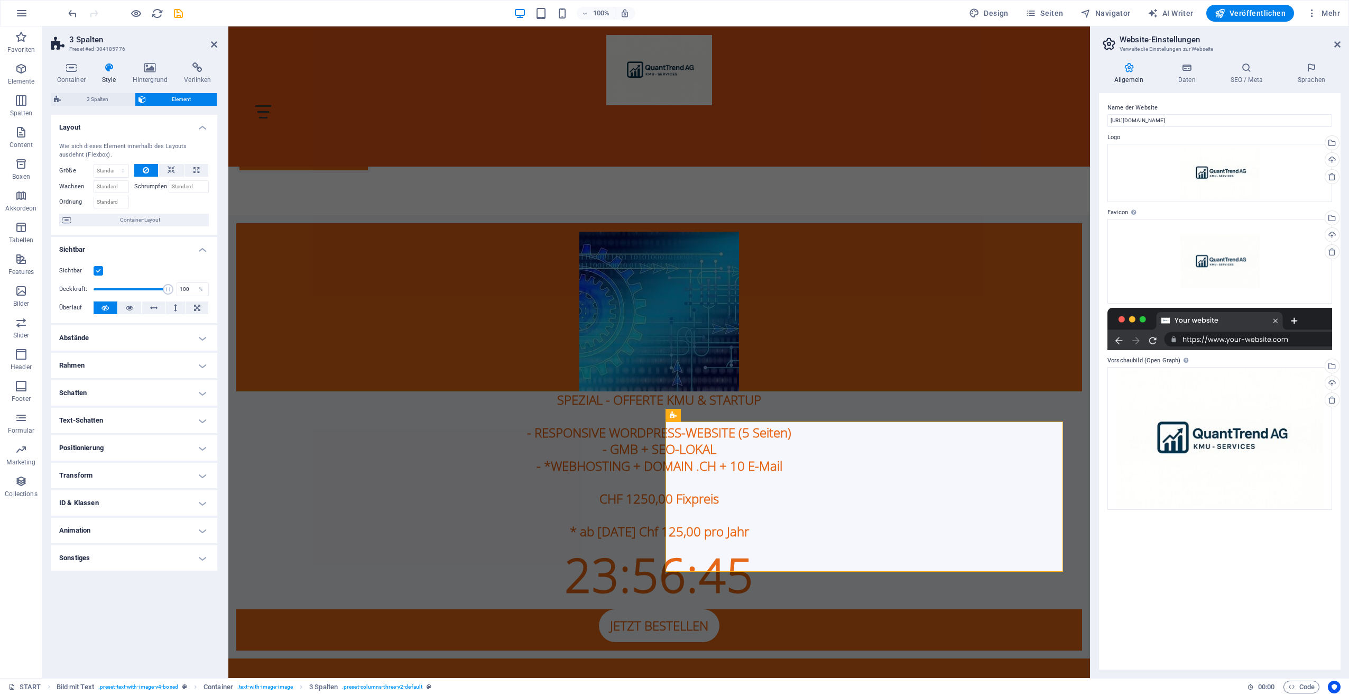
click at [148, 341] on h4 "Abstände" at bounding box center [134, 337] width 167 height 25
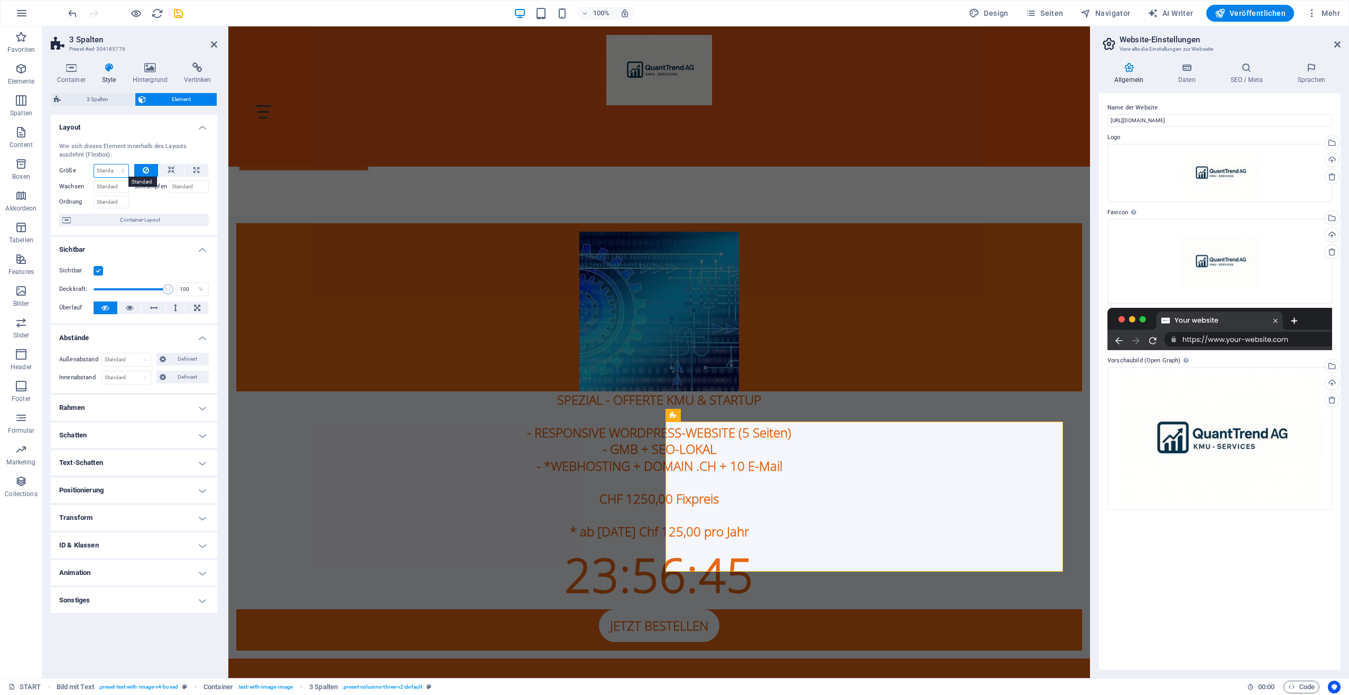
click at [107, 170] on select "Standard auto px % 1/1 1/2 1/3 1/4 1/5 1/6 1/7 1/8 1/9 1/10" at bounding box center [111, 170] width 34 height 13
click at [126, 362] on select "Standard auto px % rem vw vh Definiert" at bounding box center [126, 359] width 49 height 13
select select "px"
click at [135, 353] on select "Standard auto px % rem vw vh Definiert" at bounding box center [126, 359] width 49 height 13
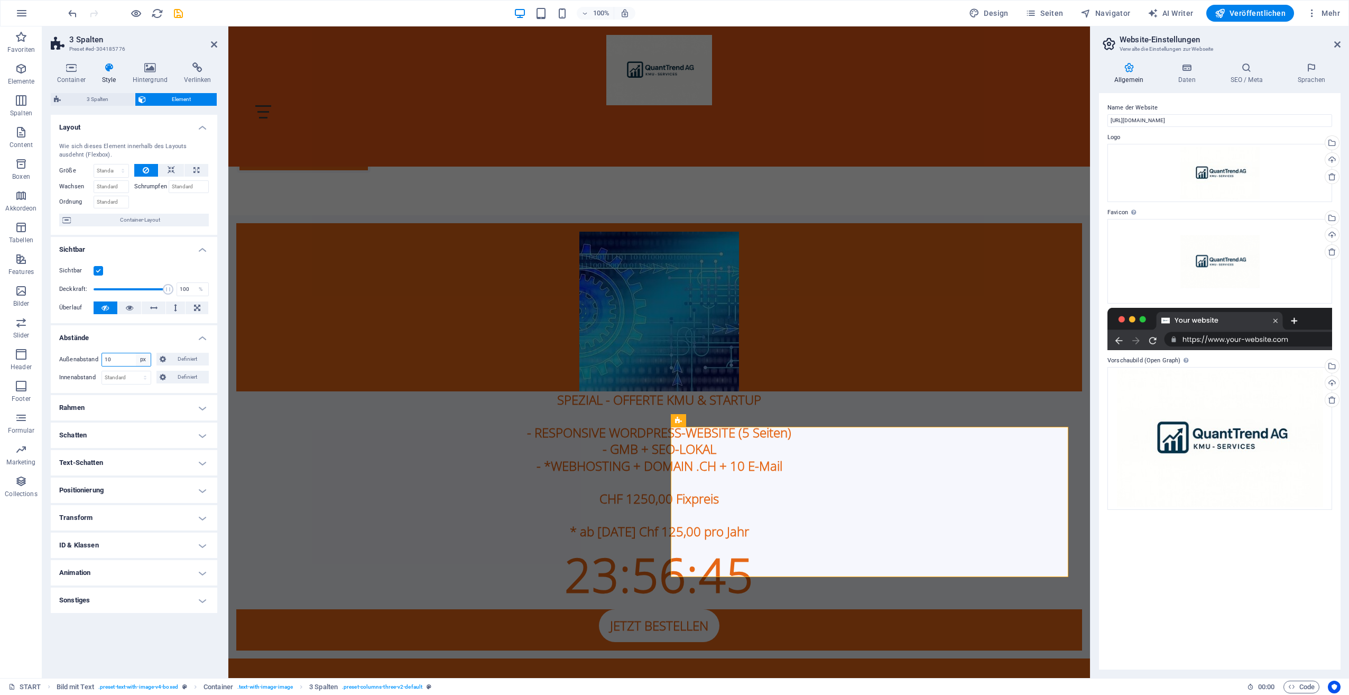
type input "10"
click at [137, 360] on select "Standard auto px % rem vw vh Definiert" at bounding box center [143, 359] width 15 height 13
select select "default"
click at [136, 353] on select "Standard auto px % rem vw vh Definiert" at bounding box center [143, 359] width 15 height 13
select select "DISABLED_OPTION_VALUE"
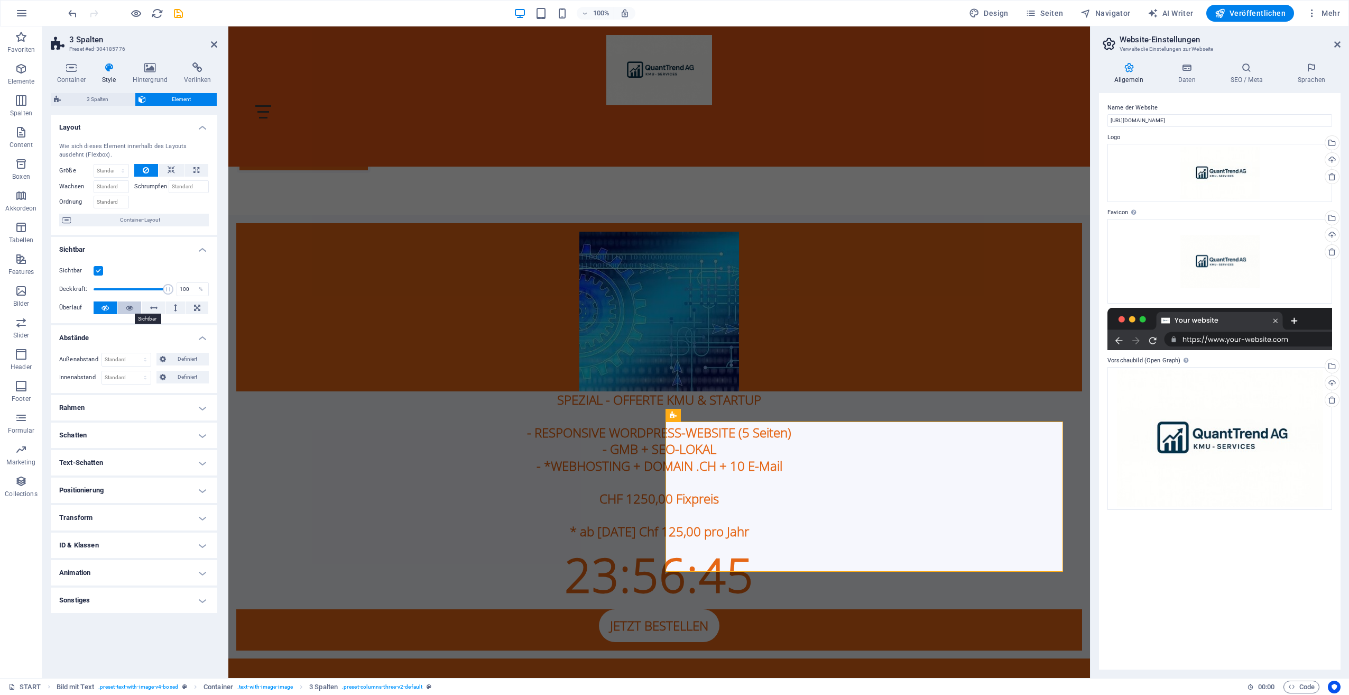
click at [131, 308] on icon at bounding box center [129, 307] width 7 height 13
click at [152, 305] on icon at bounding box center [153, 307] width 7 height 13
click at [175, 308] on icon at bounding box center [175, 307] width 3 height 13
click at [199, 305] on icon at bounding box center [197, 307] width 6 height 13
click at [104, 306] on icon at bounding box center [105, 307] width 7 height 13
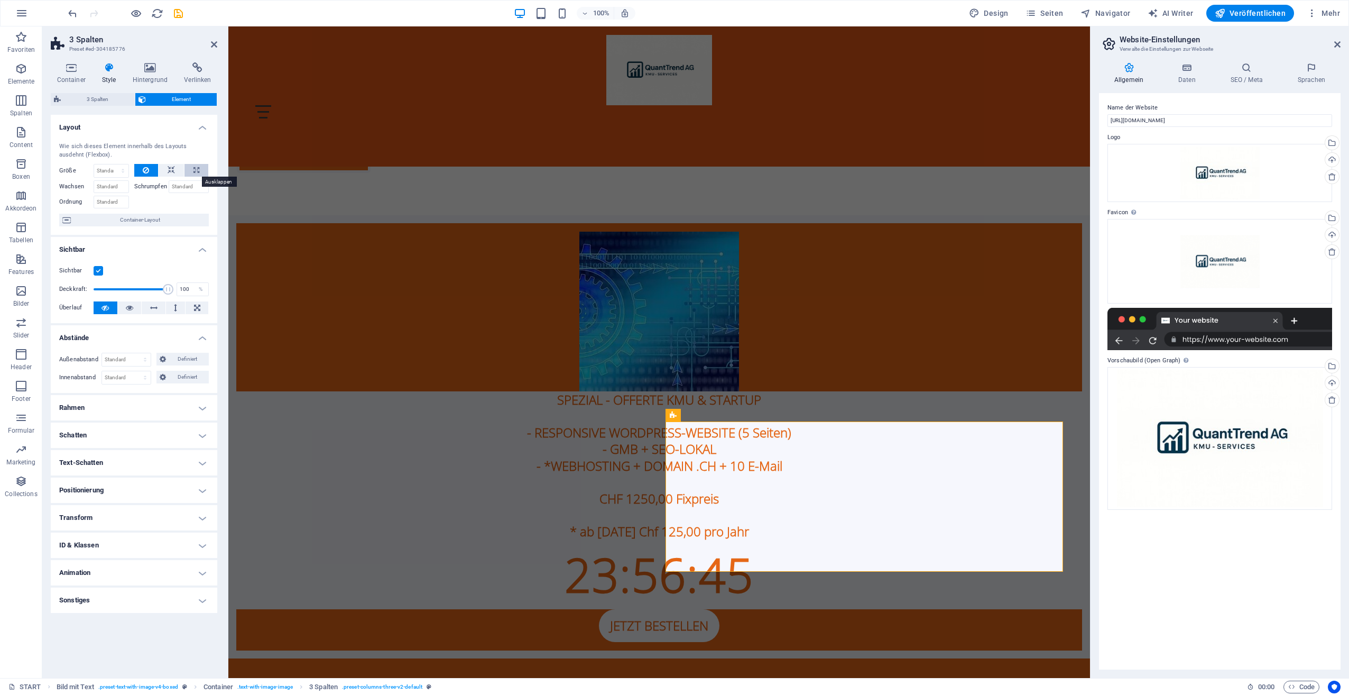
click at [196, 169] on icon at bounding box center [197, 170] width 6 height 13
type input "100"
select select "%"
click at [175, 168] on icon at bounding box center [171, 170] width 7 height 13
select select "DISABLED_OPTION_VALUE"
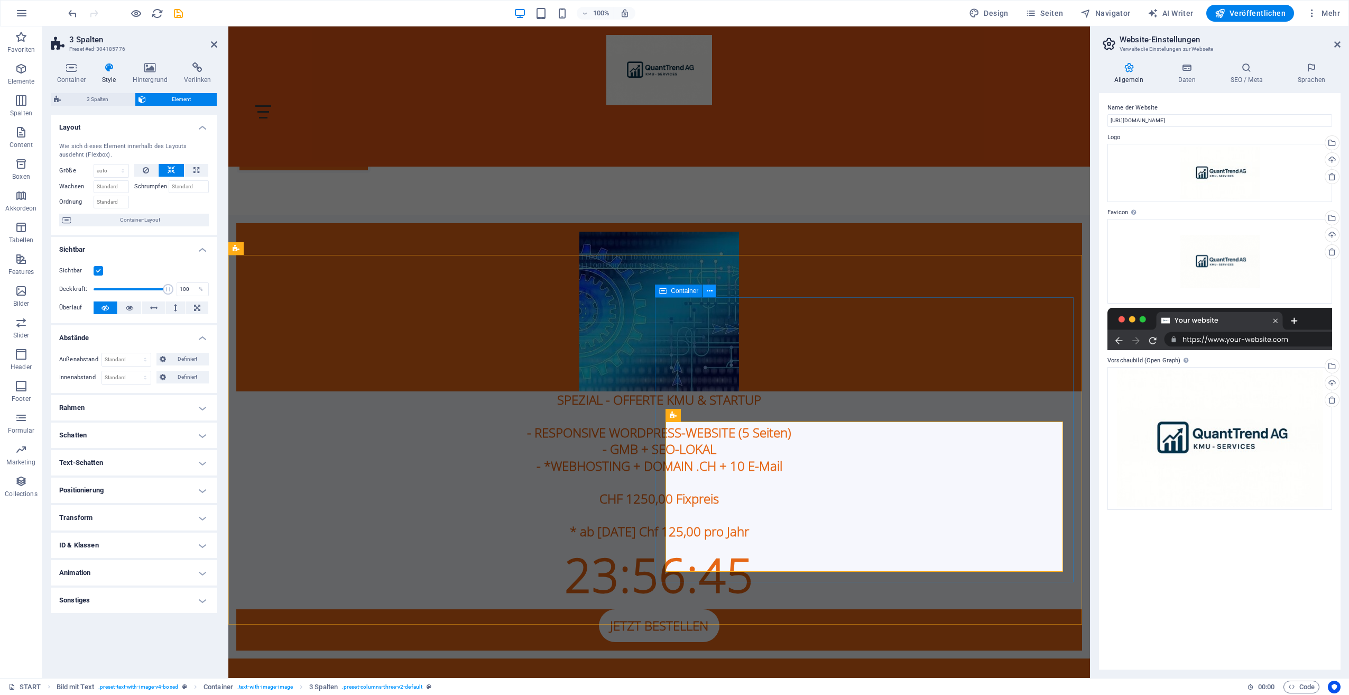
click at [707, 294] on icon at bounding box center [710, 291] width 6 height 11
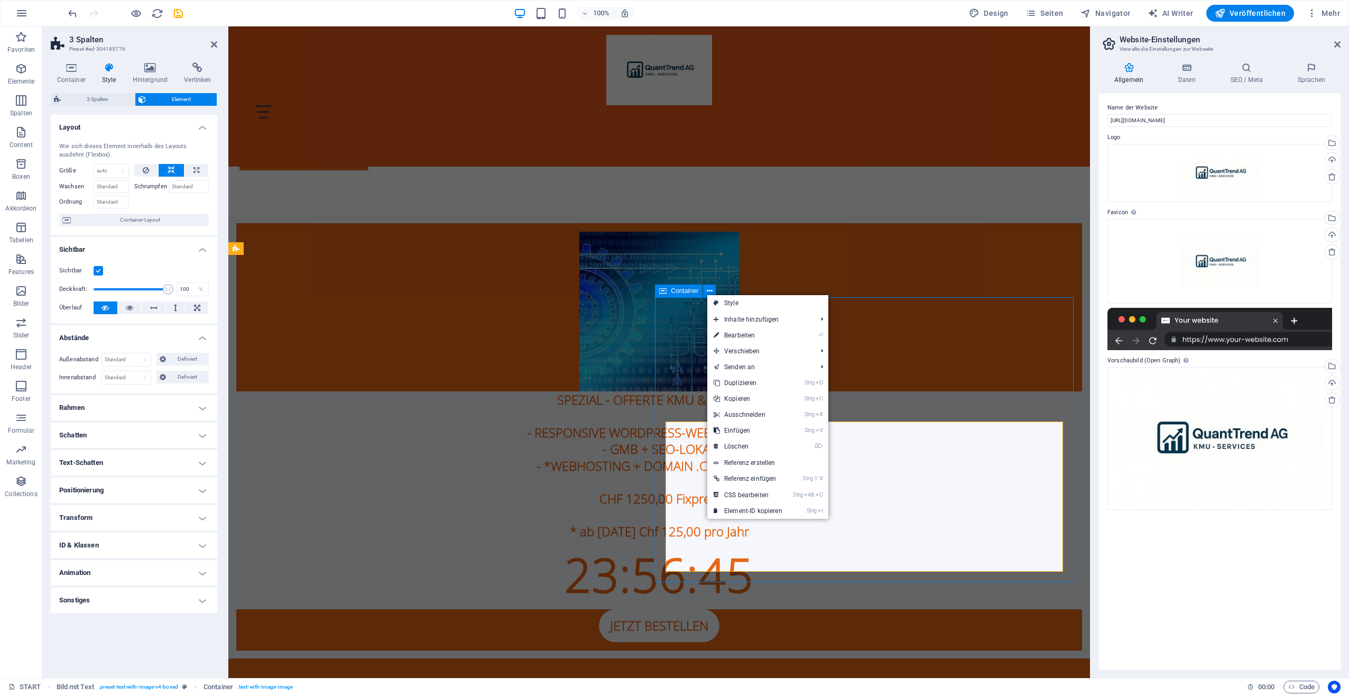
scroll to position [370, 0]
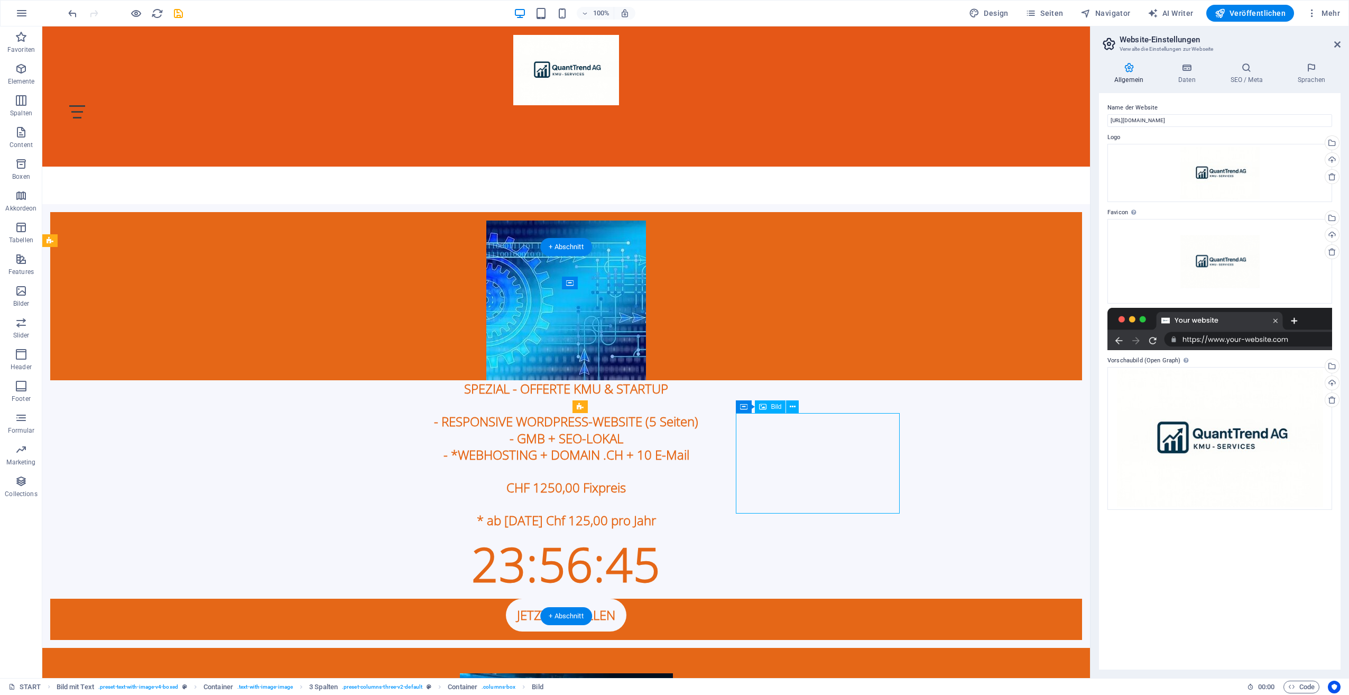
select select "px"
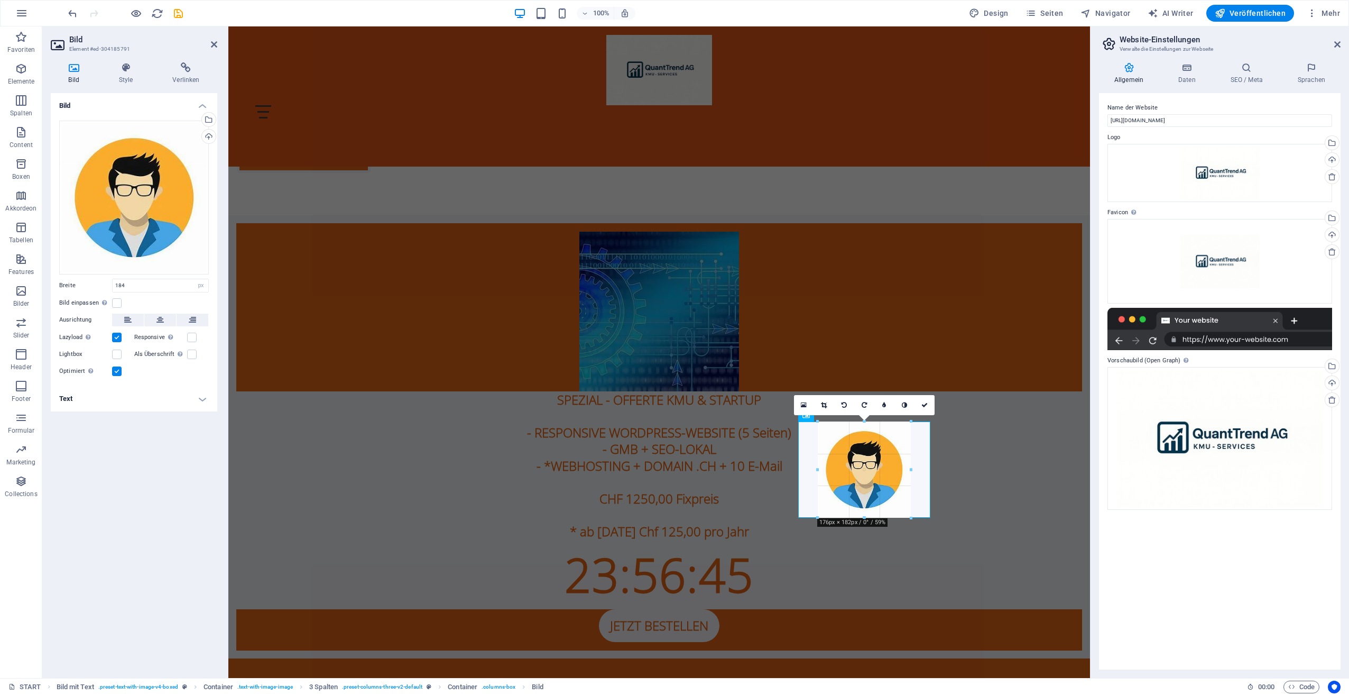
type input "176"
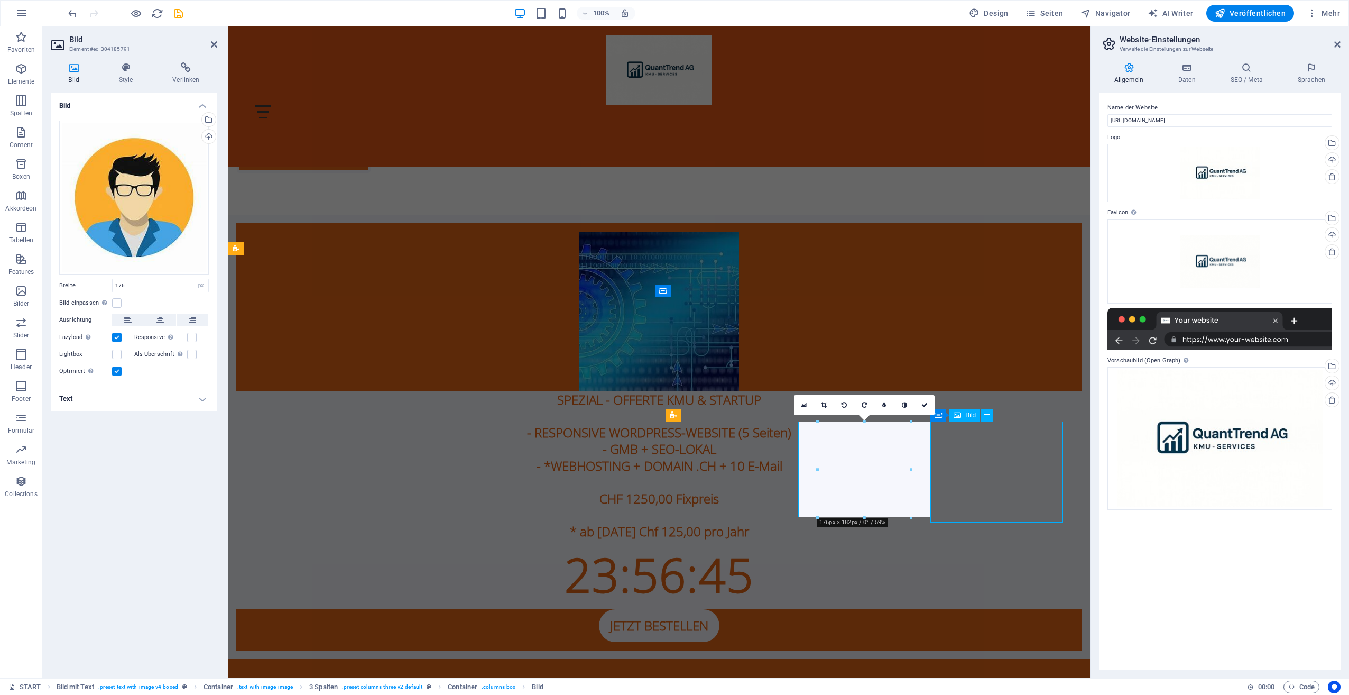
select select "px"
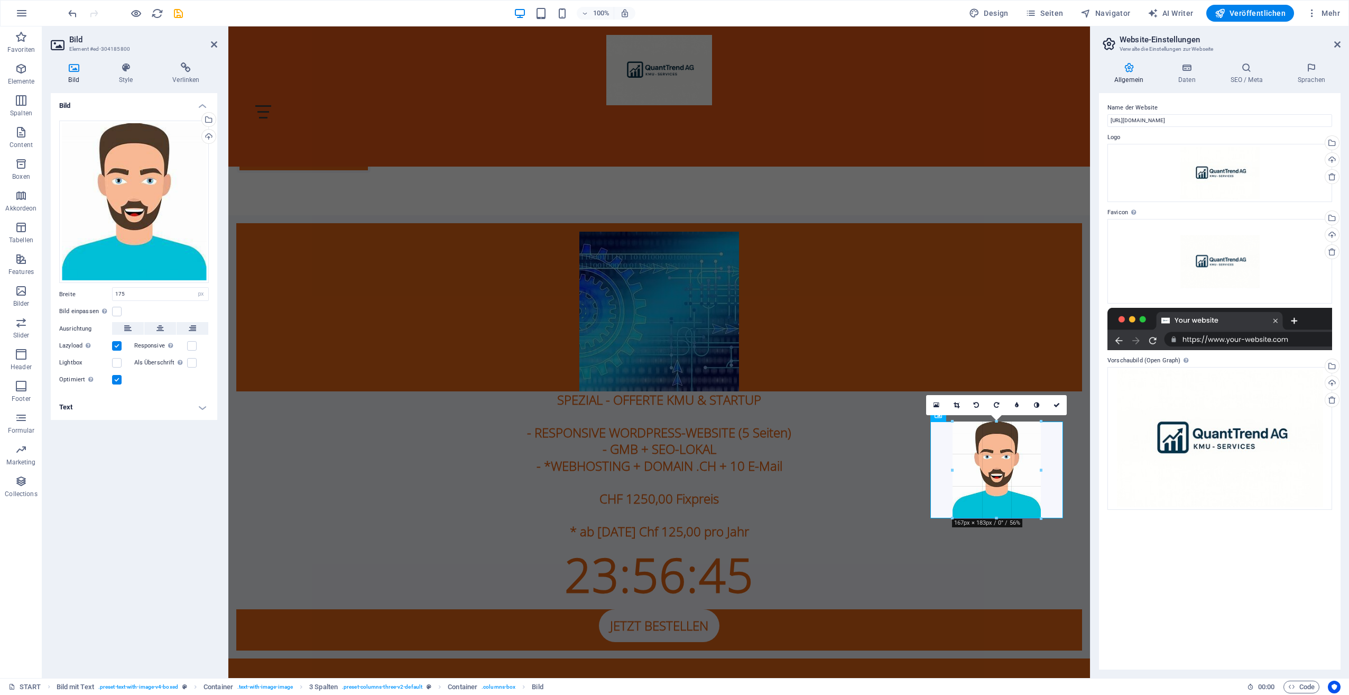
drag, startPoint x: 996, startPoint y: 524, endPoint x: 994, endPoint y: 517, distance: 7.4
type input "166"
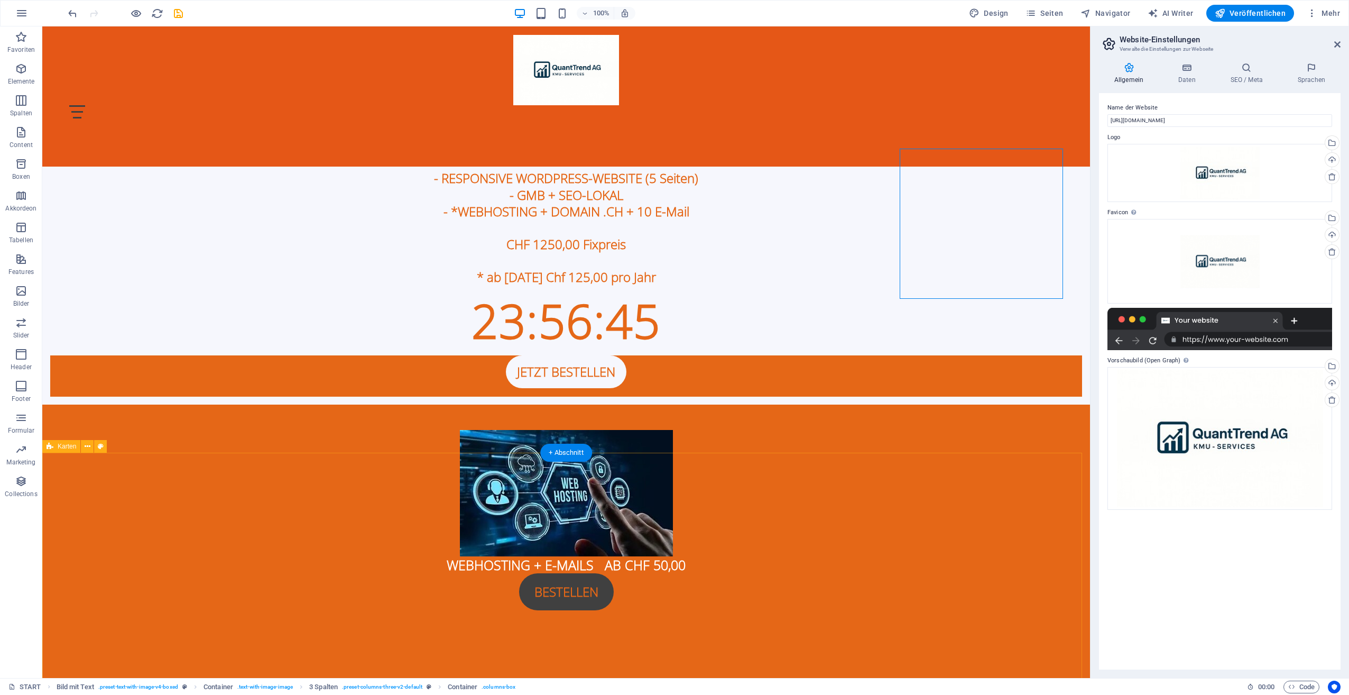
scroll to position [635, 0]
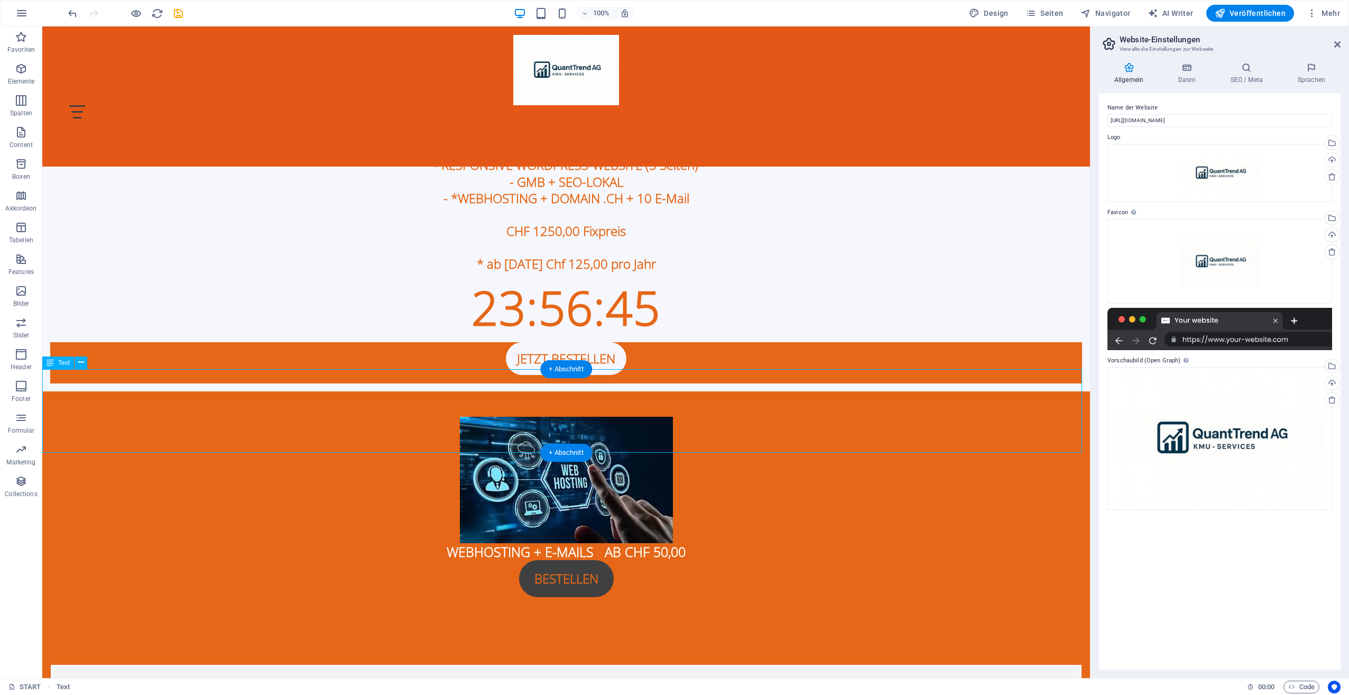
drag, startPoint x: 65, startPoint y: 407, endPoint x: 114, endPoint y: 416, distance: 50.4
click at [83, 365] on icon at bounding box center [81, 362] width 6 height 11
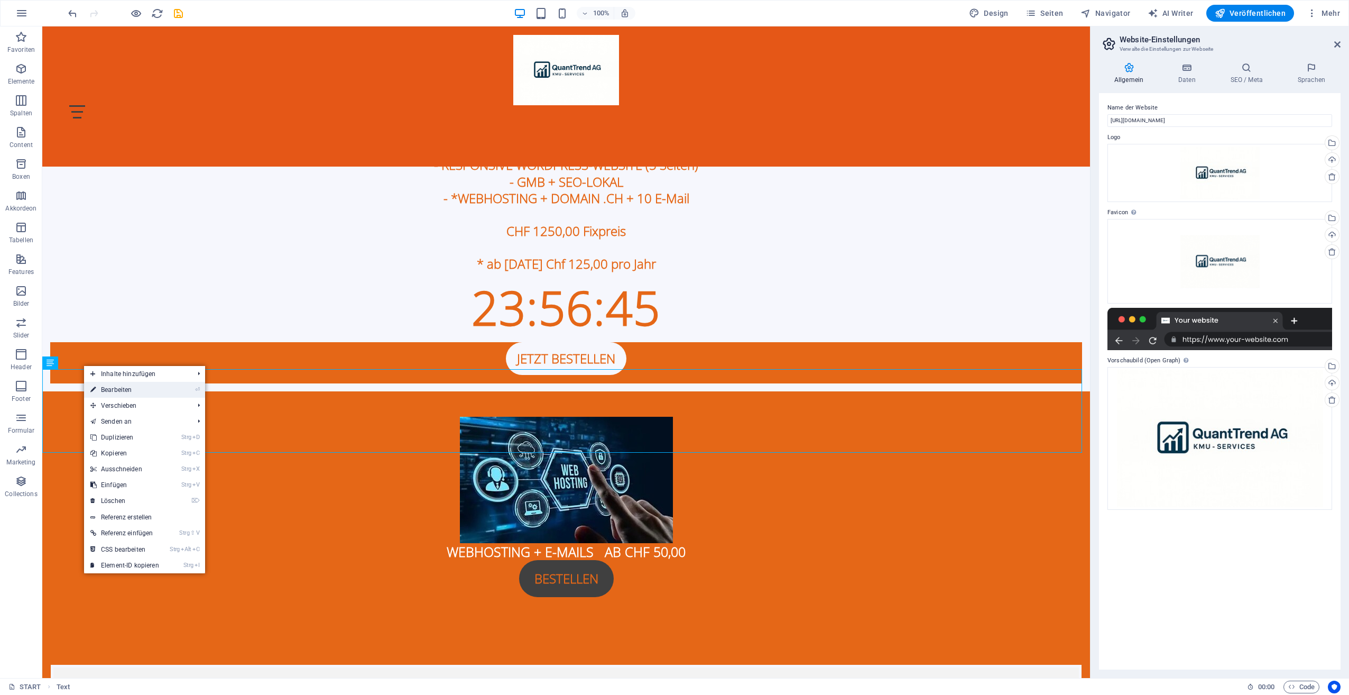
click at [105, 387] on link "⏎ Bearbeiten" at bounding box center [124, 390] width 81 height 16
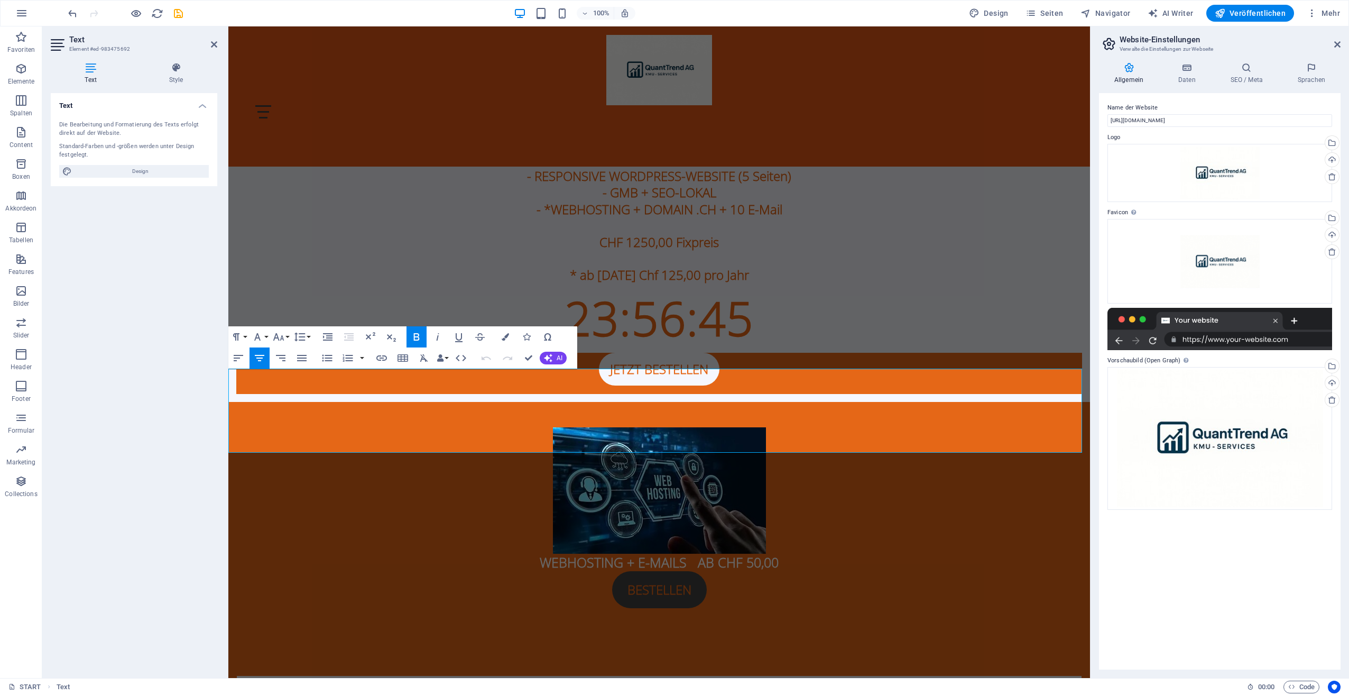
scroll to position [651, 0]
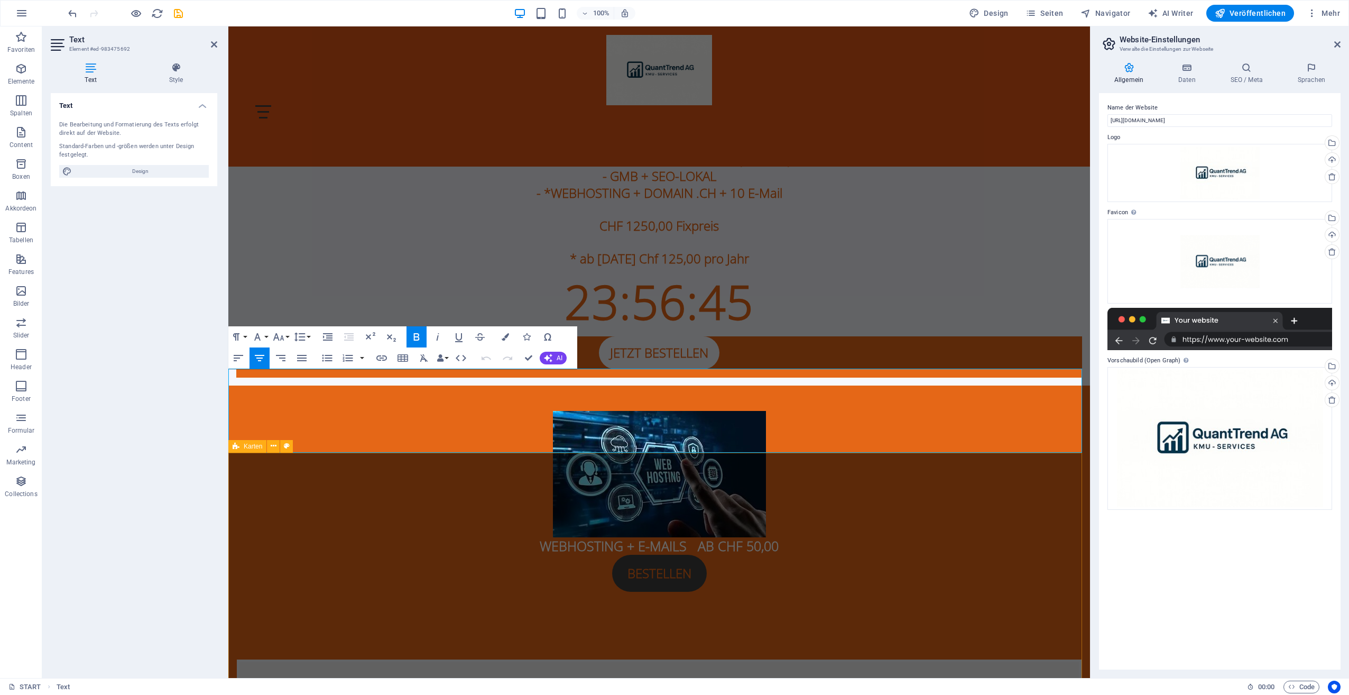
drag, startPoint x: 233, startPoint y: 407, endPoint x: 846, endPoint y: 461, distance: 615.2
copy div "Wir steigern die Sichtbarkeit Ihres Unternehmens, gewinnen gezielt neue Kunden …"
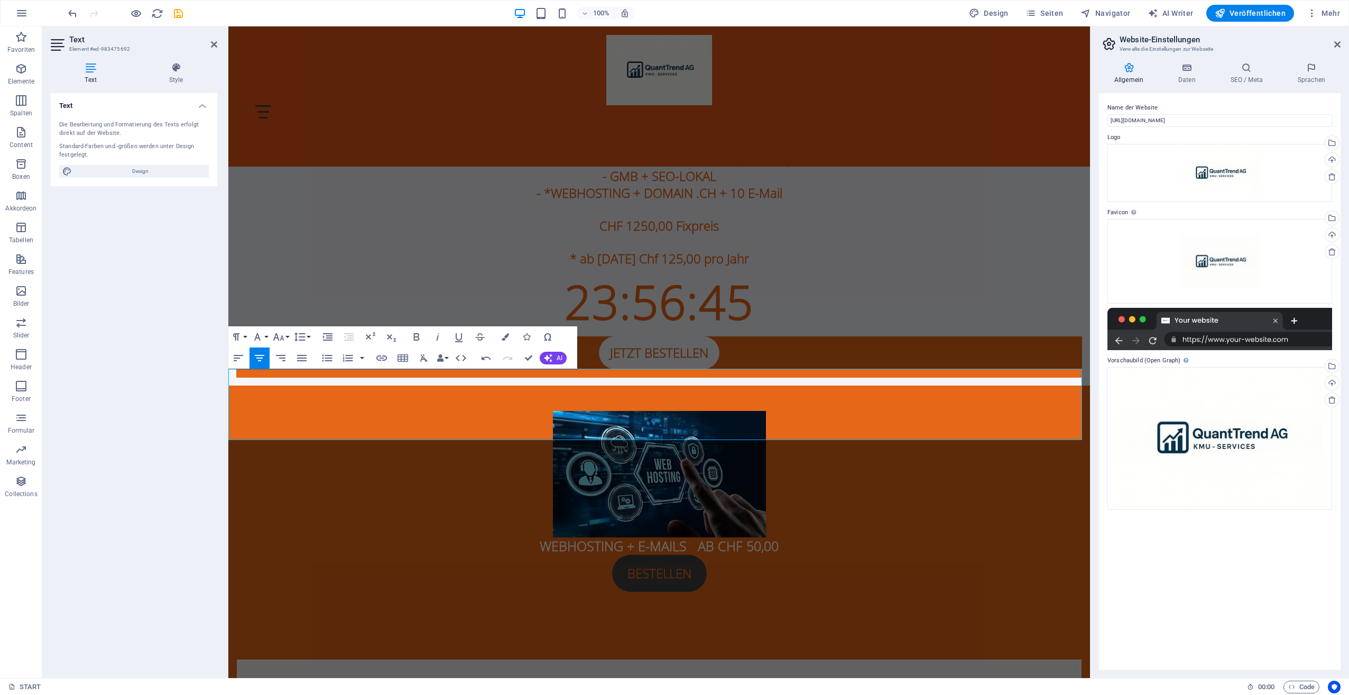
drag, startPoint x: 248, startPoint y: 411, endPoint x: 559, endPoint y: 438, distance: 312.6
click at [310, 339] on button "Line Height" at bounding box center [302, 336] width 20 height 21
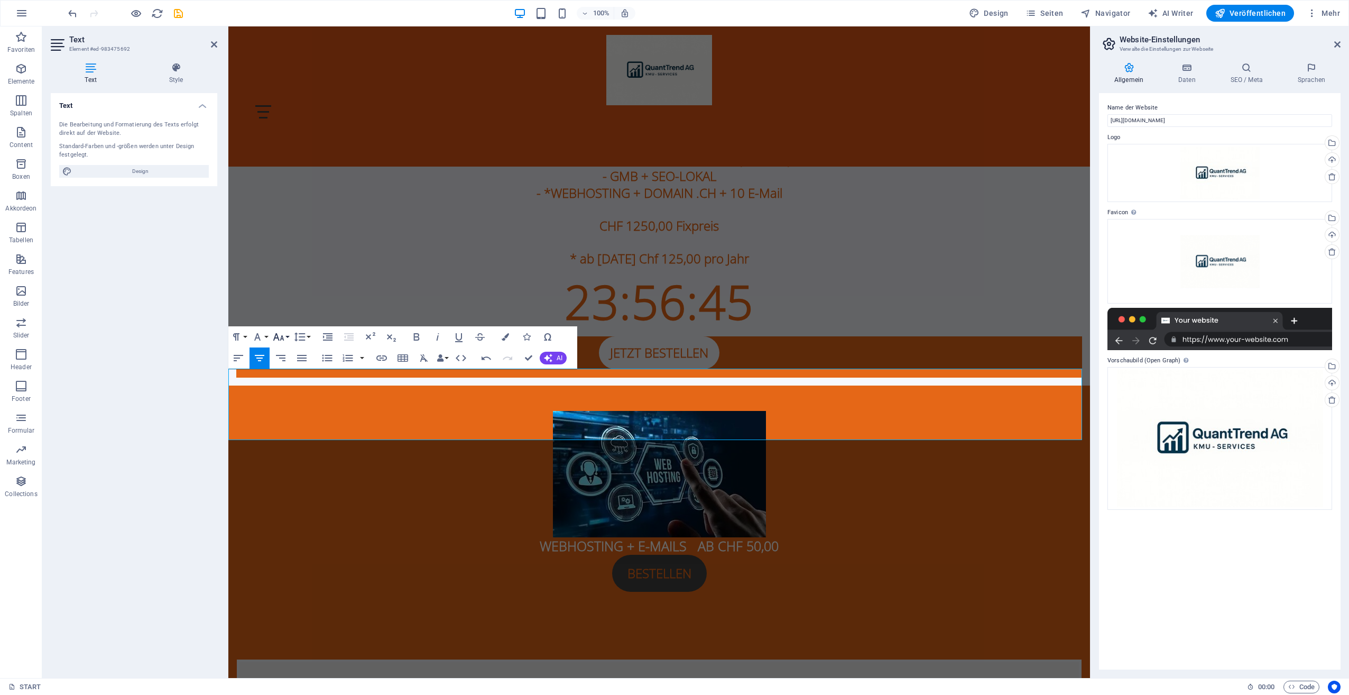
click at [279, 336] on icon "button" at bounding box center [278, 336] width 13 height 13
click at [292, 464] on link "24" at bounding box center [290, 469] width 38 height 16
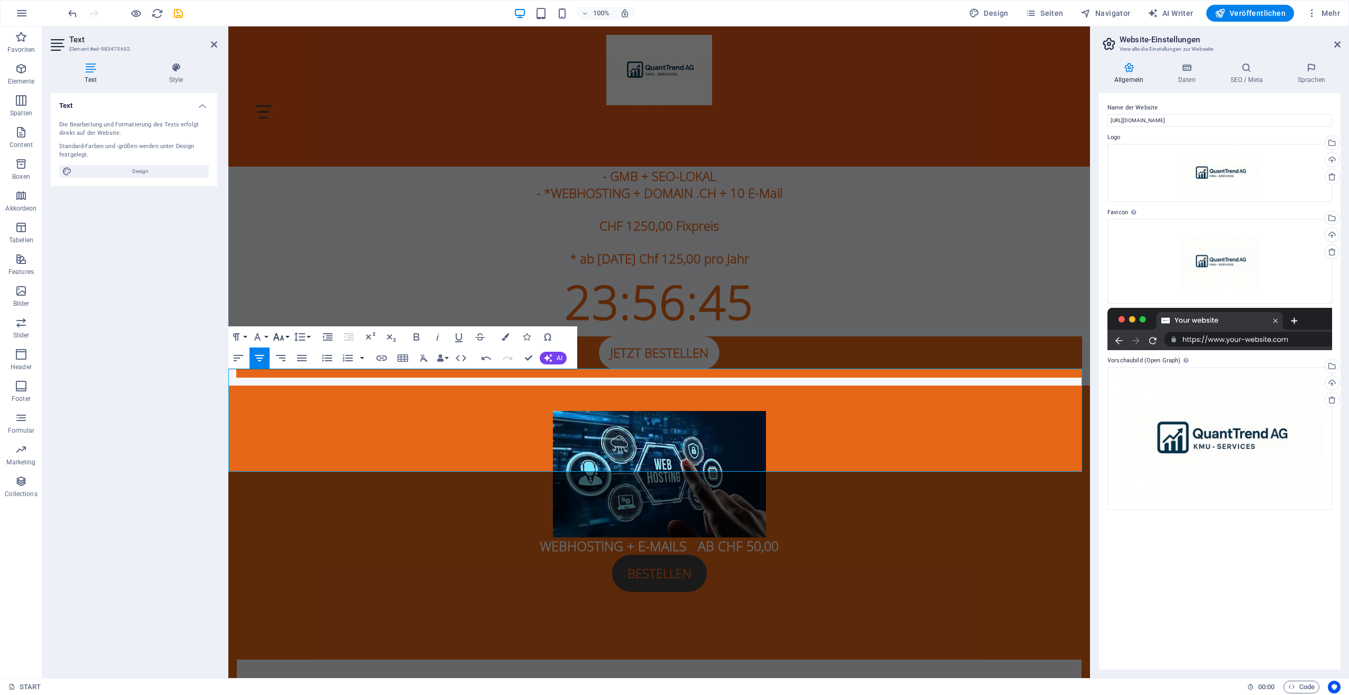
click at [281, 336] on icon "button" at bounding box center [278, 336] width 11 height 7
click at [286, 372] on link "18" at bounding box center [290, 368] width 38 height 16
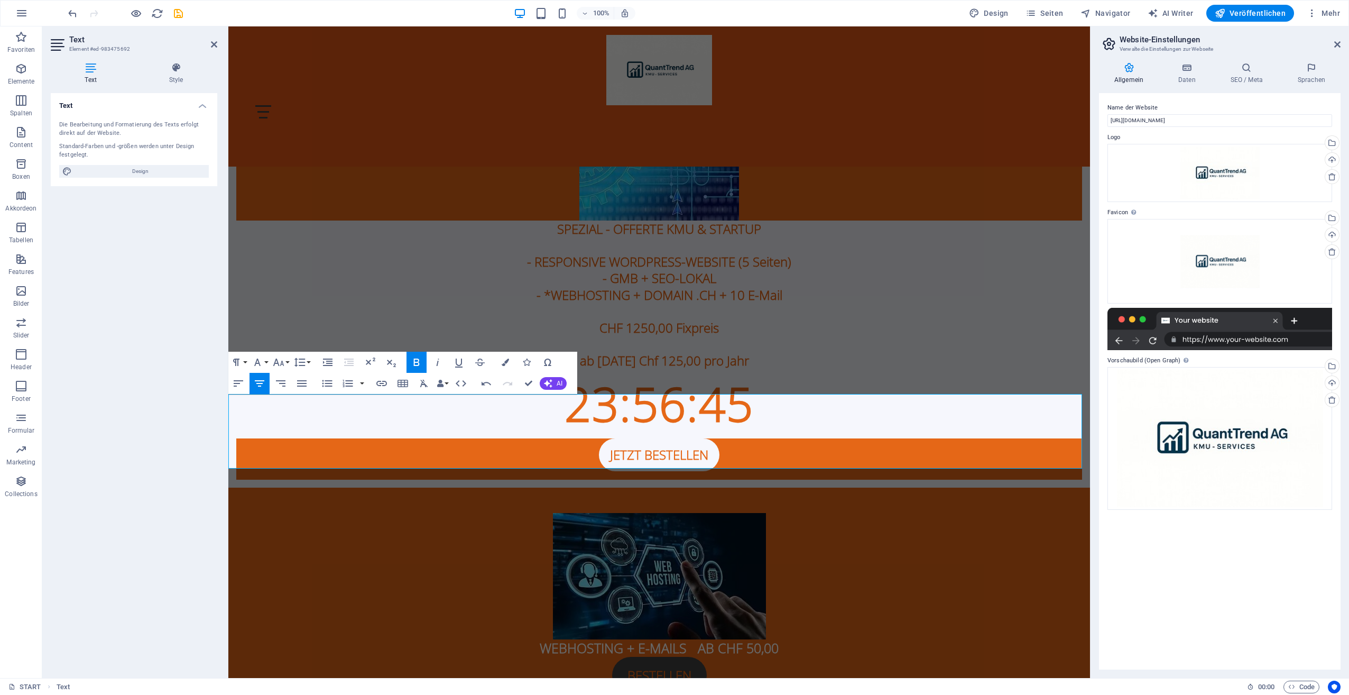
scroll to position [545, 0]
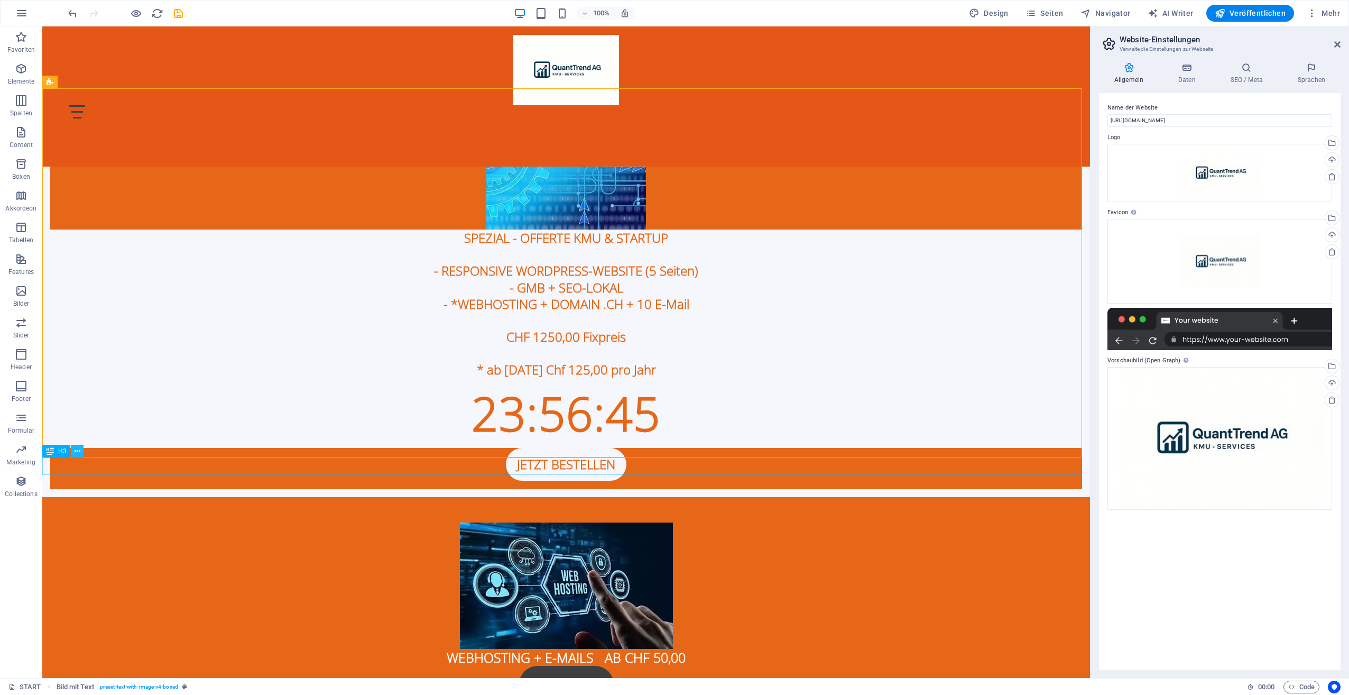
click at [80, 451] on button at bounding box center [77, 451] width 13 height 13
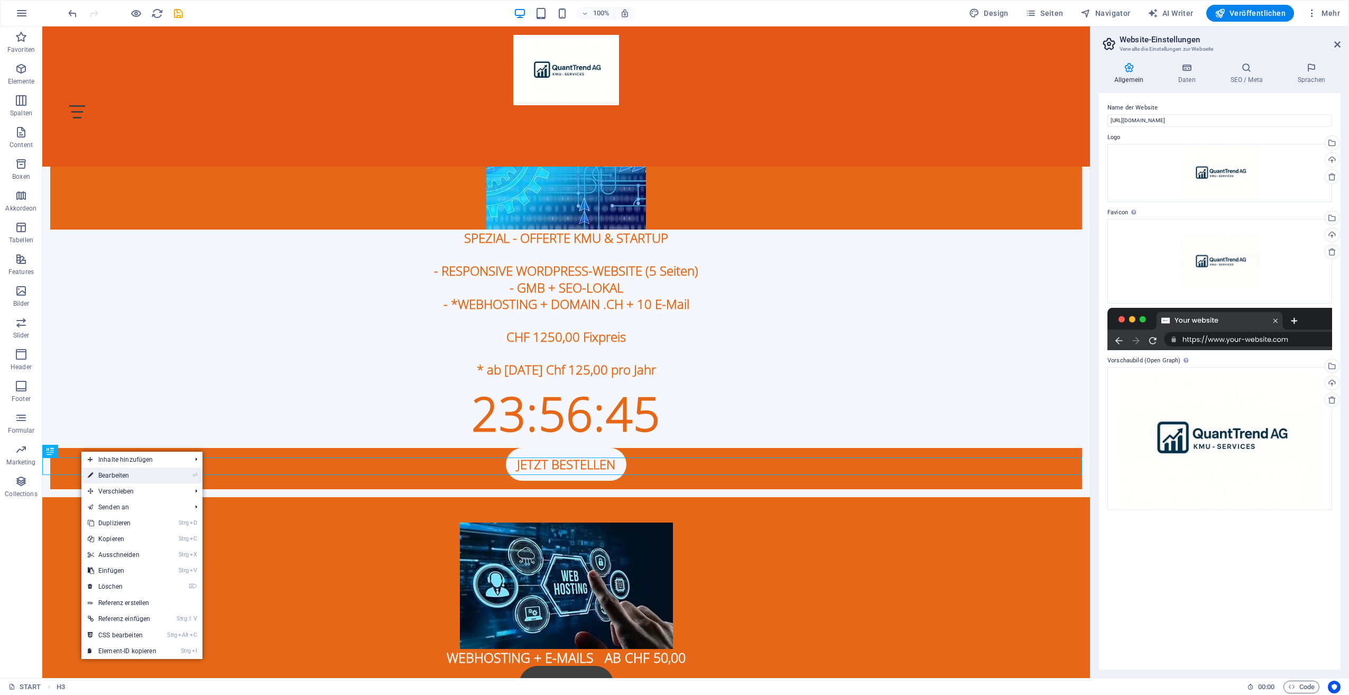
click at [105, 476] on link "⏎ Bearbeiten" at bounding box center [121, 475] width 81 height 16
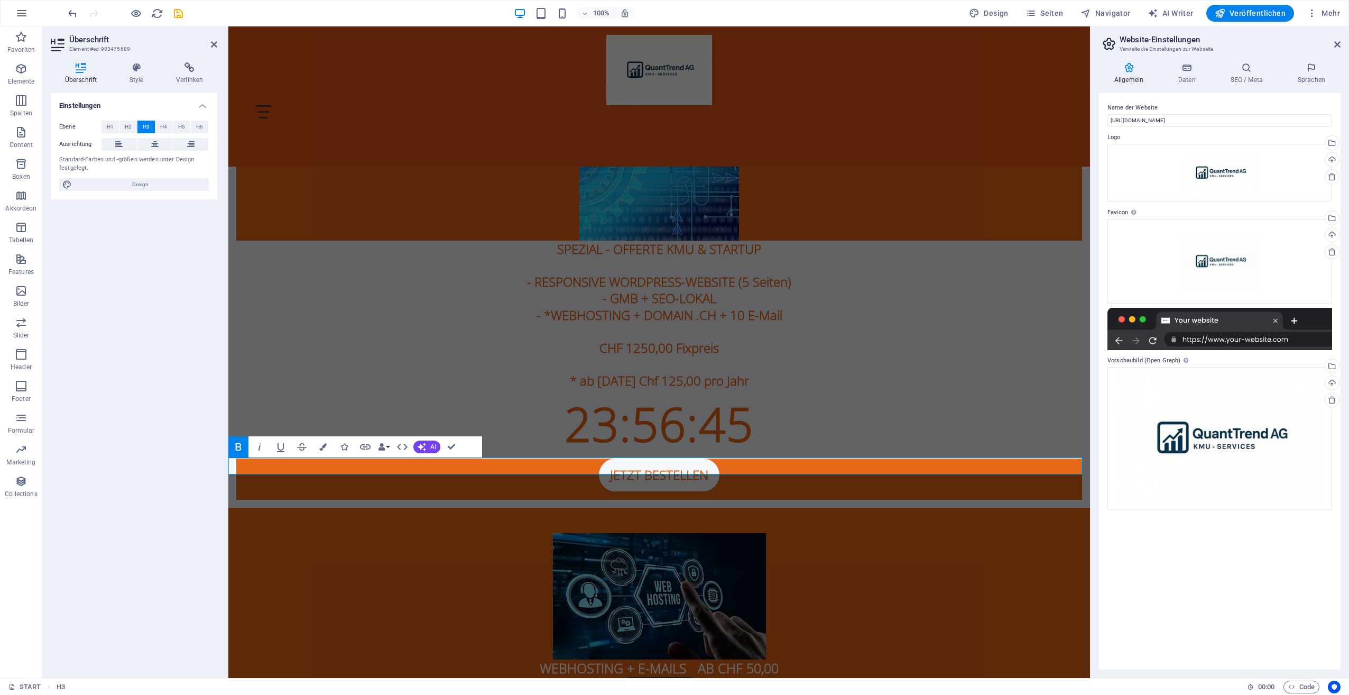
scroll to position [545, 0]
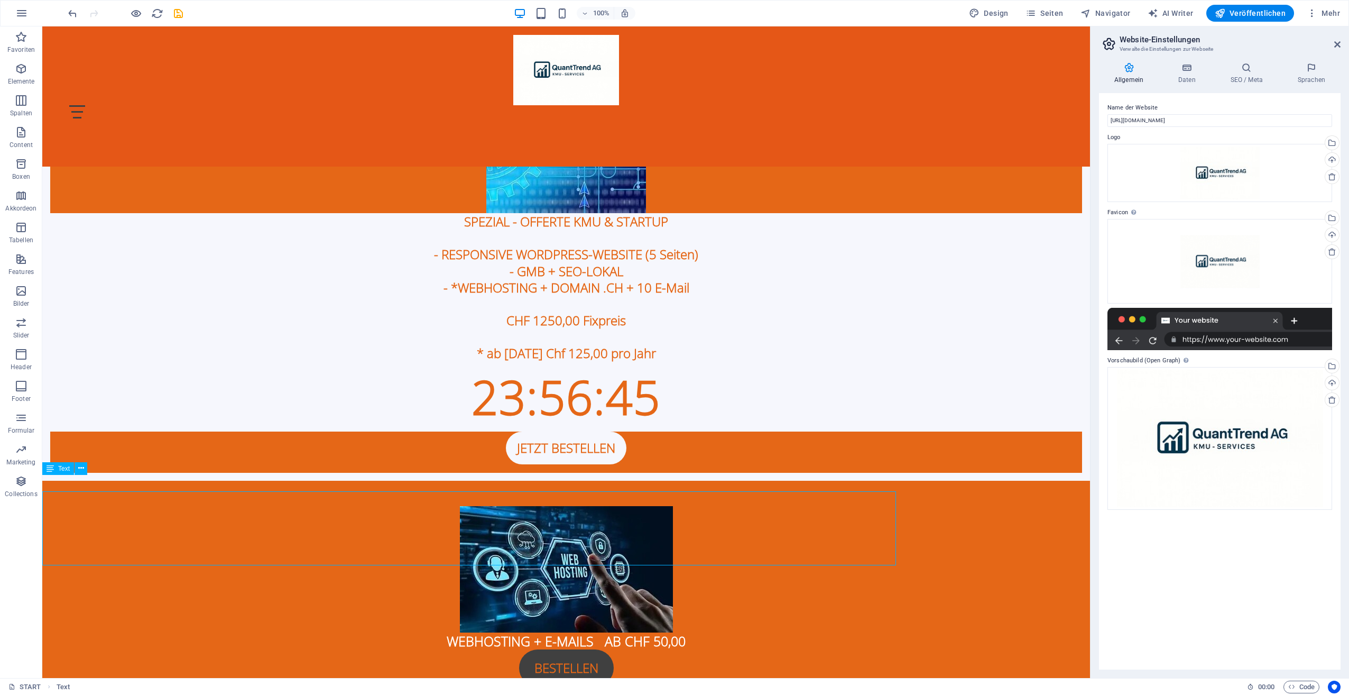
scroll to position [529, 0]
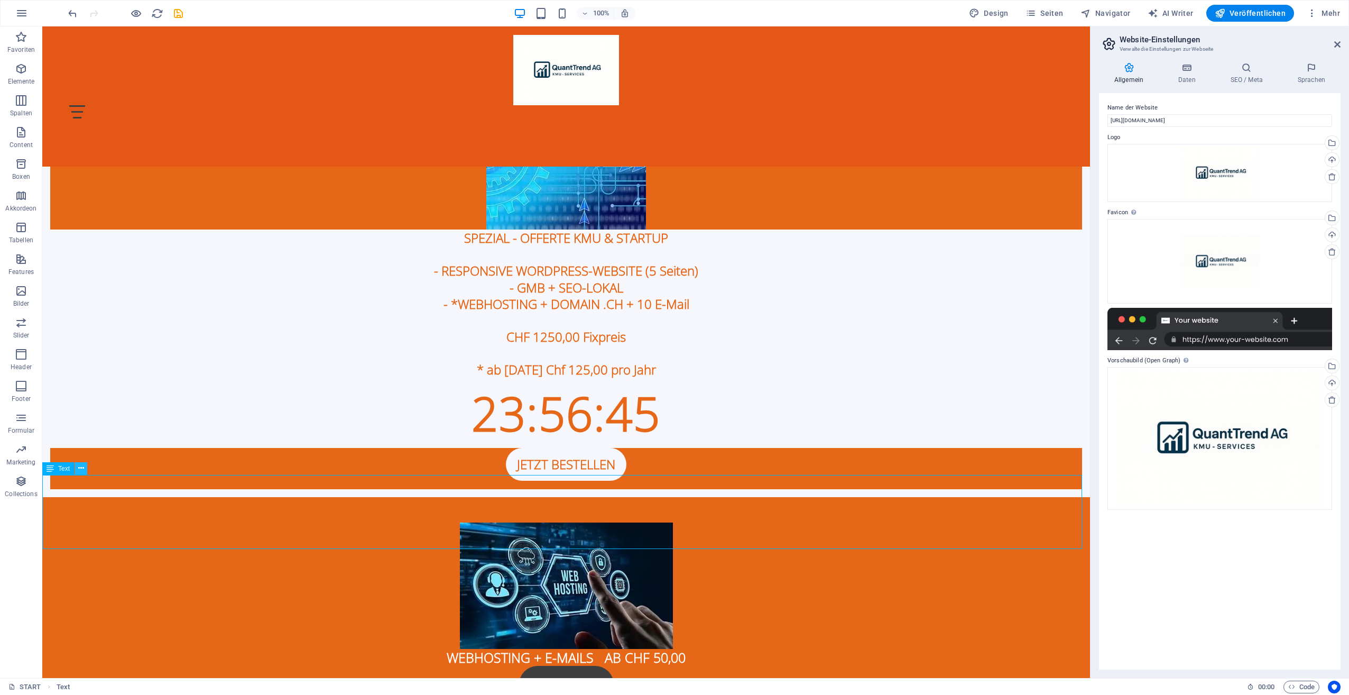
click at [84, 471] on button at bounding box center [81, 468] width 13 height 13
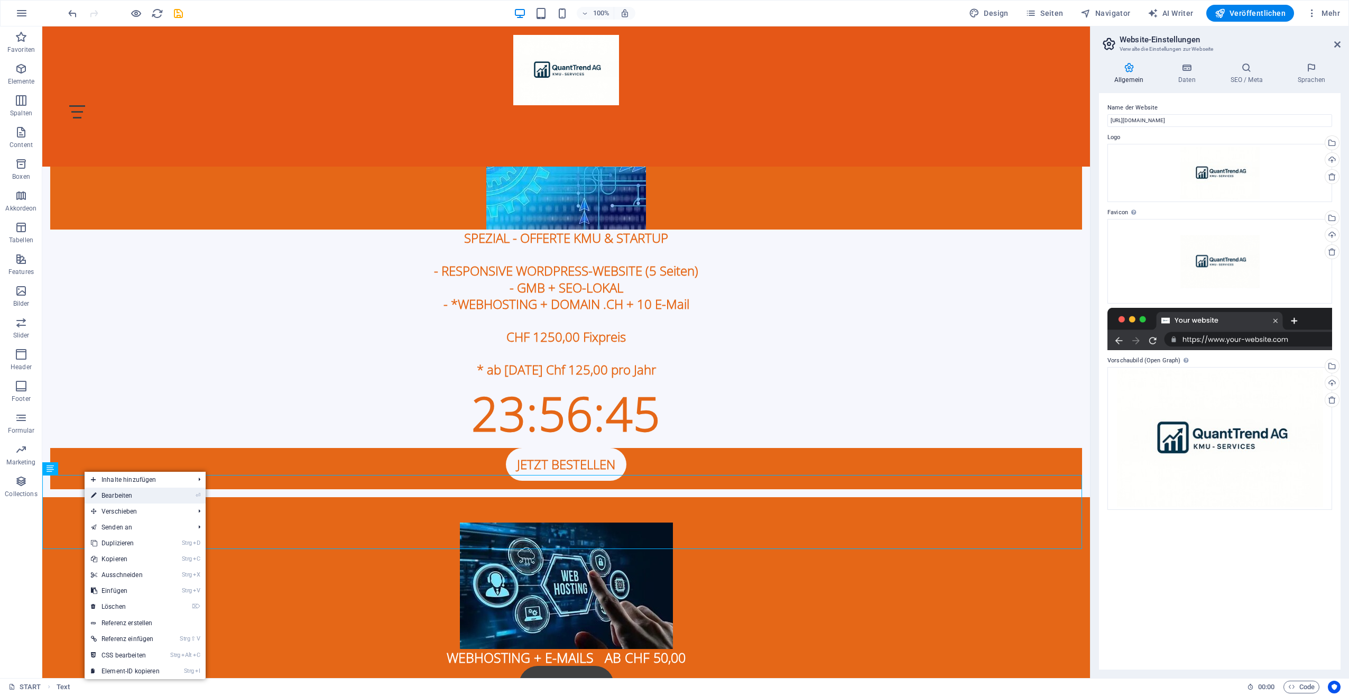
click at [103, 492] on link "⏎ Bearbeiten" at bounding box center [125, 496] width 81 height 16
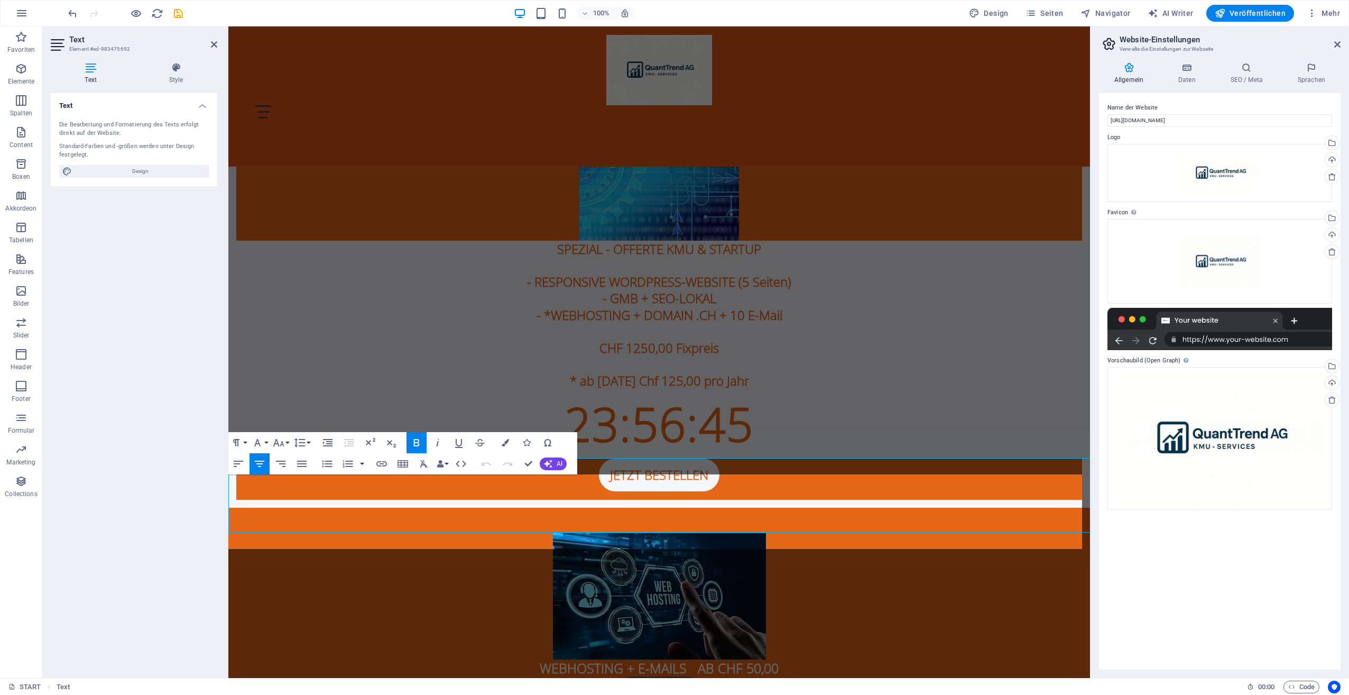
scroll to position [545, 0]
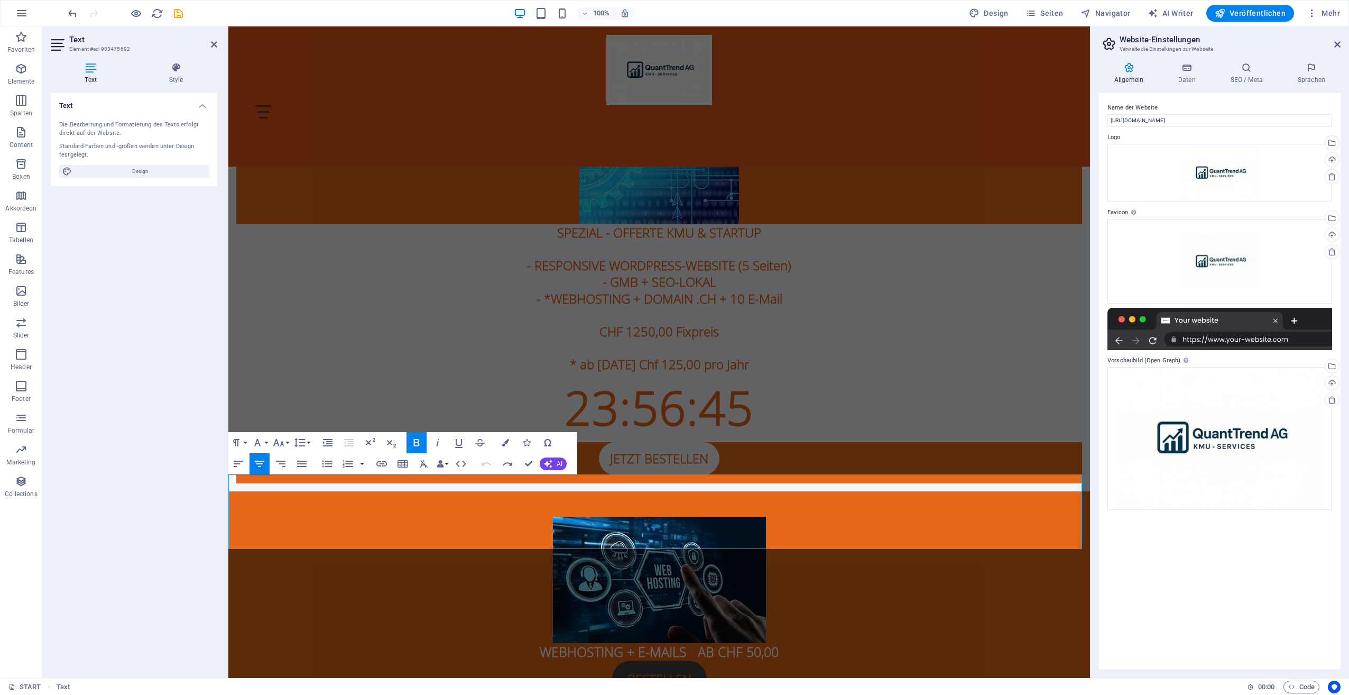
drag, startPoint x: 608, startPoint y: 493, endPoint x: 716, endPoint y: 499, distance: 108.6
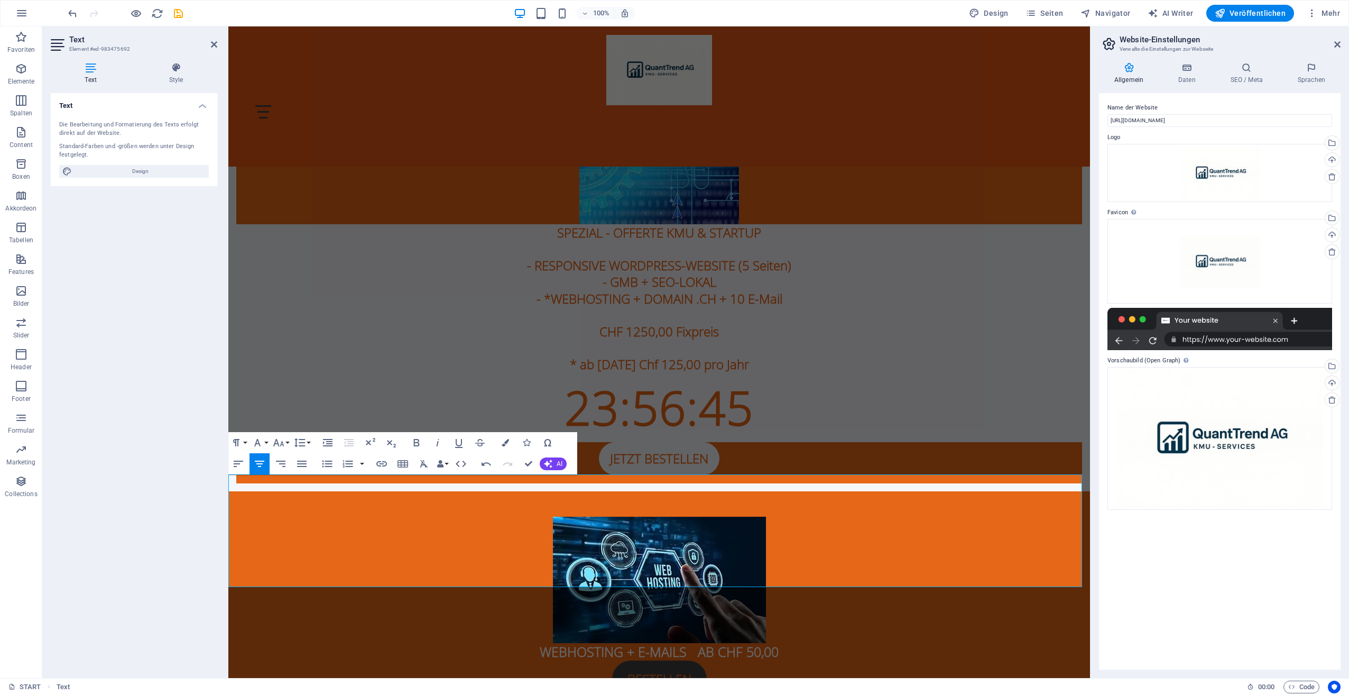
click at [1162, 581] on div "Name der Website https://www.quanttrend.ch Logo Ziehe Dateien zum Hochladen hie…" at bounding box center [1220, 381] width 242 height 576
click at [1163, 589] on div "Name der Website https://www.quanttrend.ch Logo Ziehe Dateien zum Hochladen hie…" at bounding box center [1220, 381] width 242 height 576
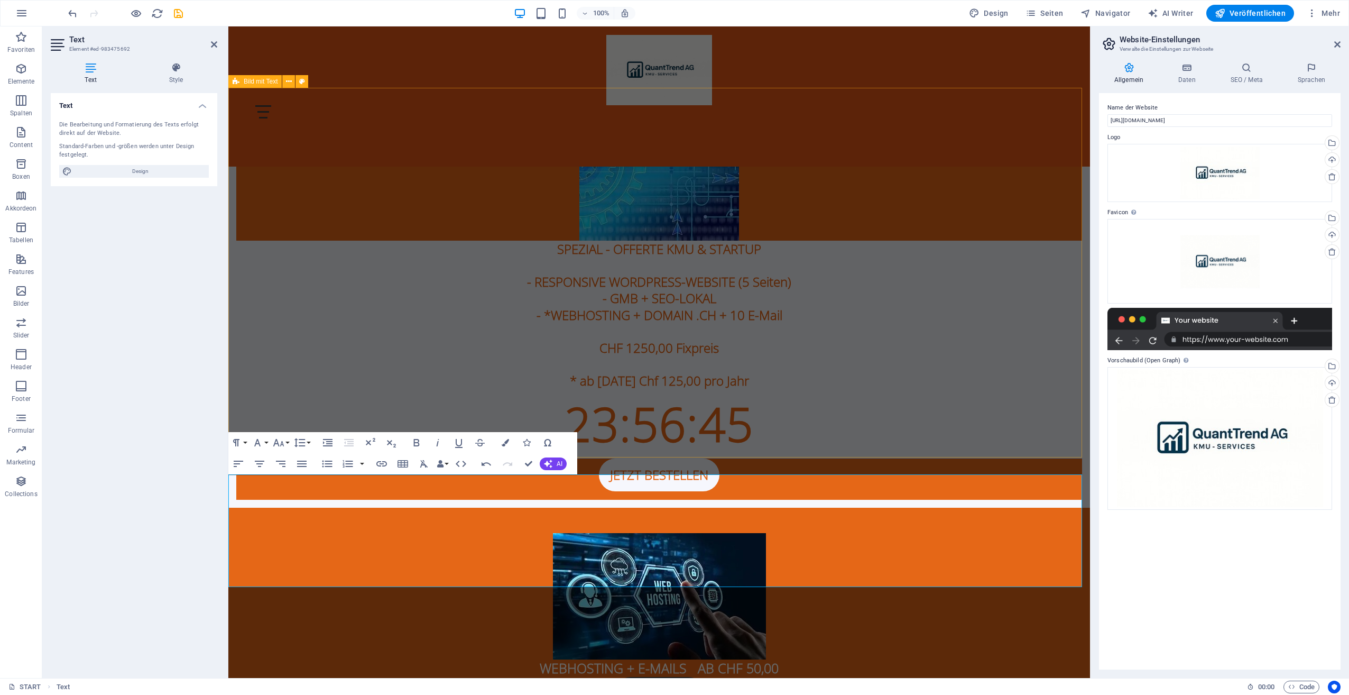
drag, startPoint x: 976, startPoint y: 452, endPoint x: 1162, endPoint y: 451, distance: 186.1
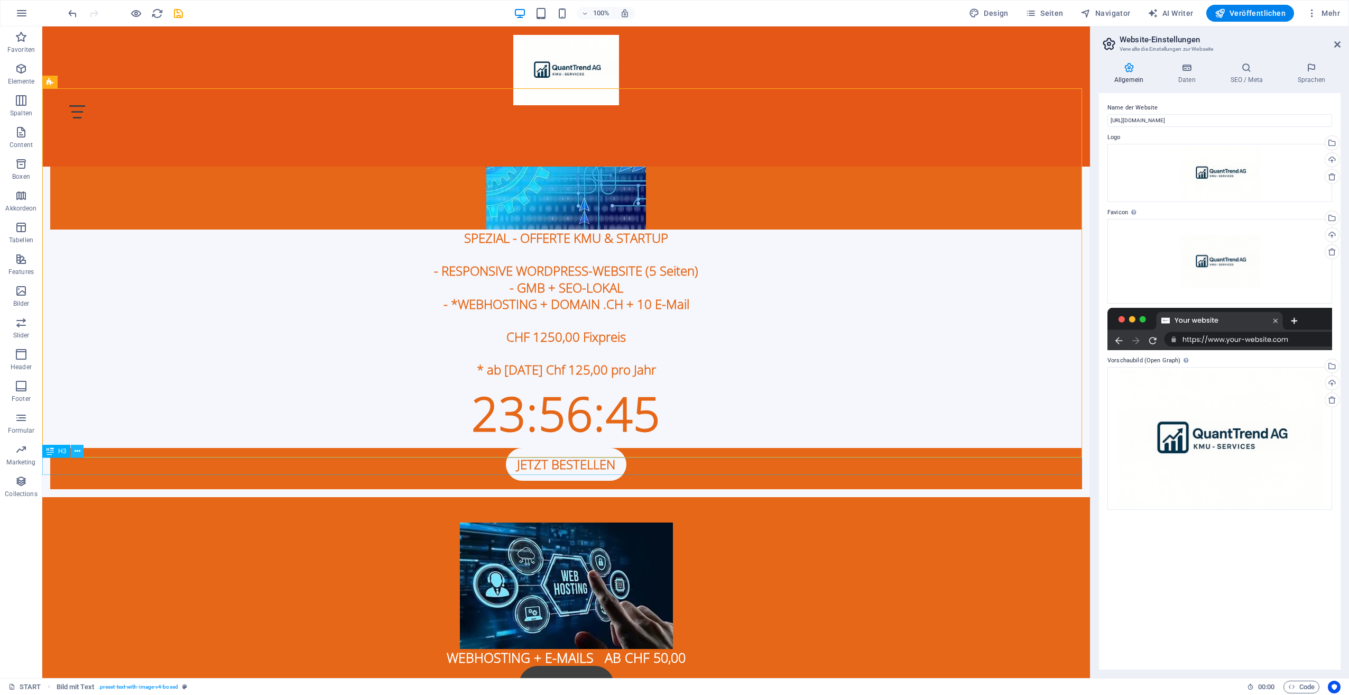
click at [75, 452] on icon at bounding box center [78, 451] width 6 height 11
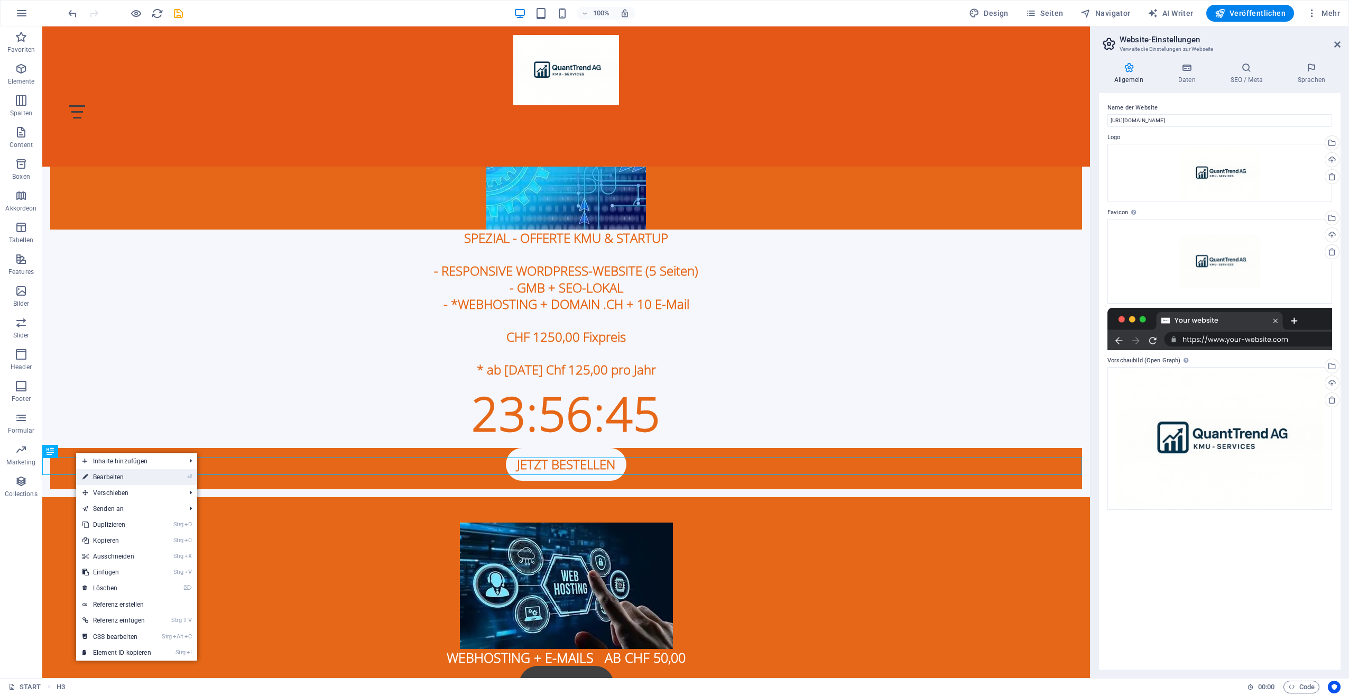
click at [113, 476] on link "⏎ Bearbeiten" at bounding box center [116, 477] width 81 height 16
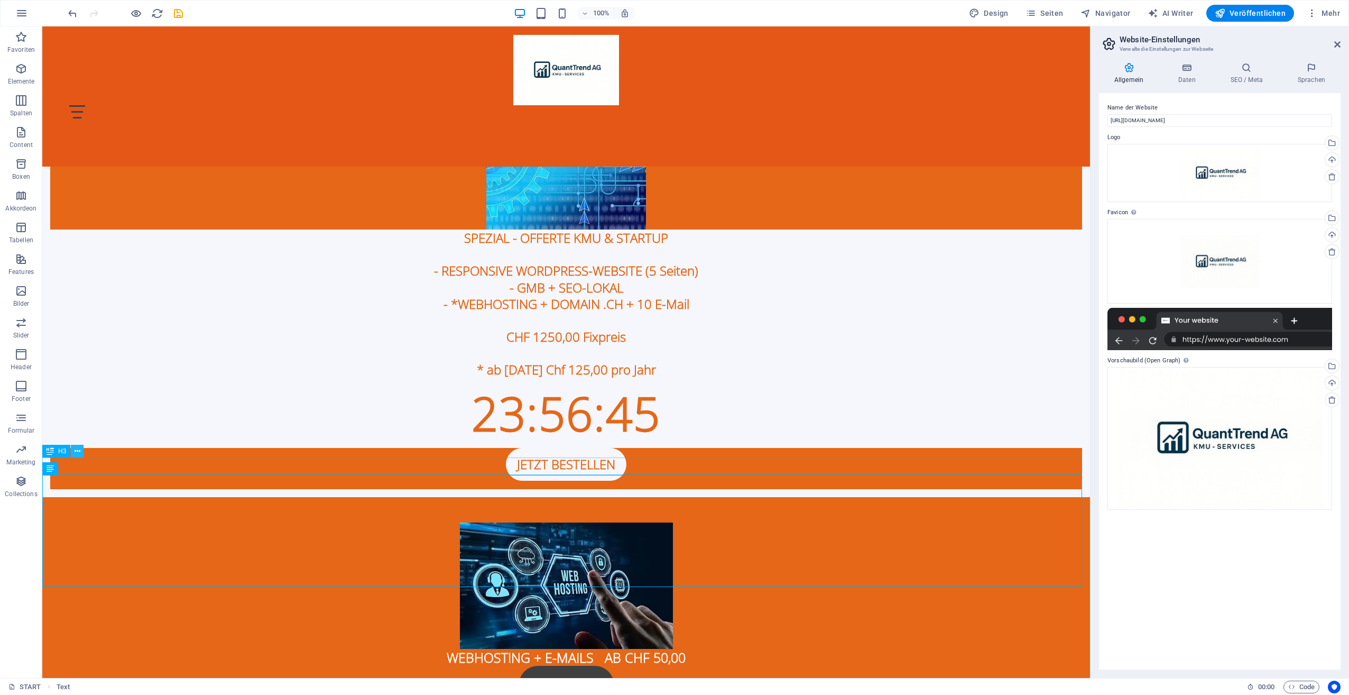
click at [79, 452] on icon at bounding box center [78, 451] width 6 height 11
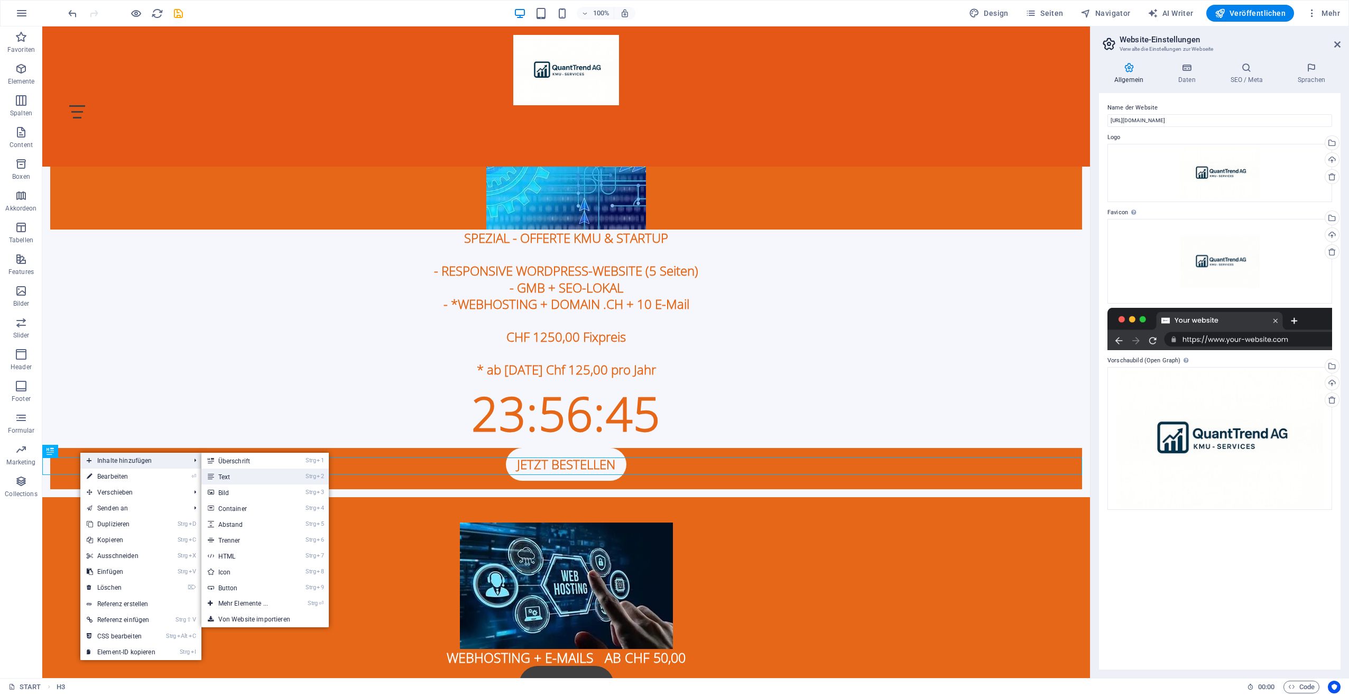
click at [236, 473] on link "Strg 2 Text" at bounding box center [245, 477] width 88 height 16
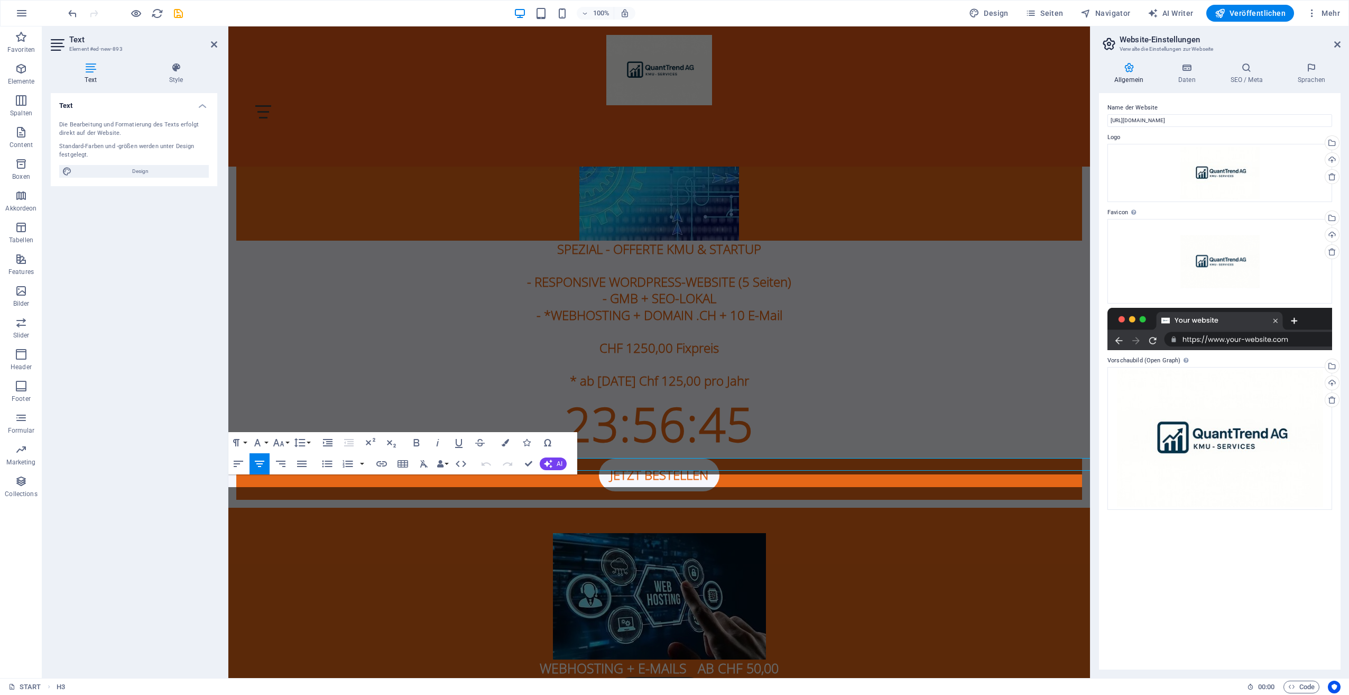
scroll to position [545, 0]
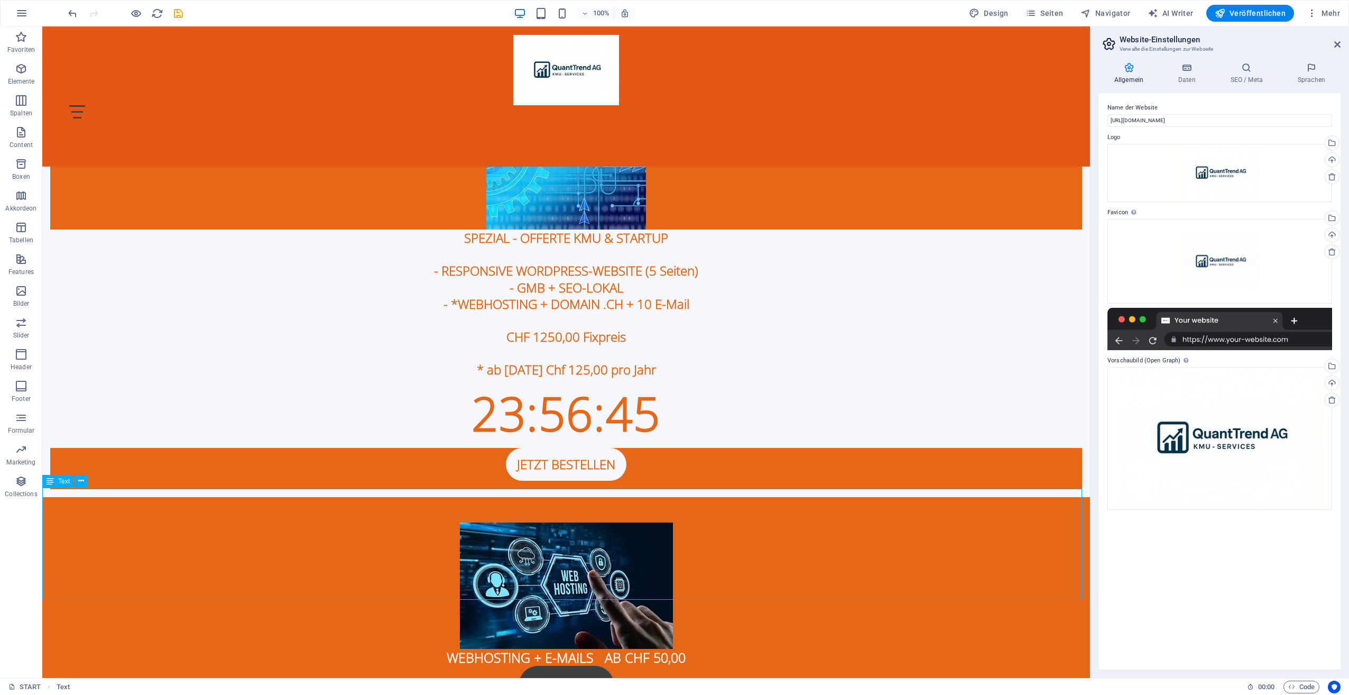
drag, startPoint x: 49, startPoint y: 526, endPoint x: 210, endPoint y: 538, distance: 162.3
click at [79, 482] on icon at bounding box center [81, 480] width 6 height 11
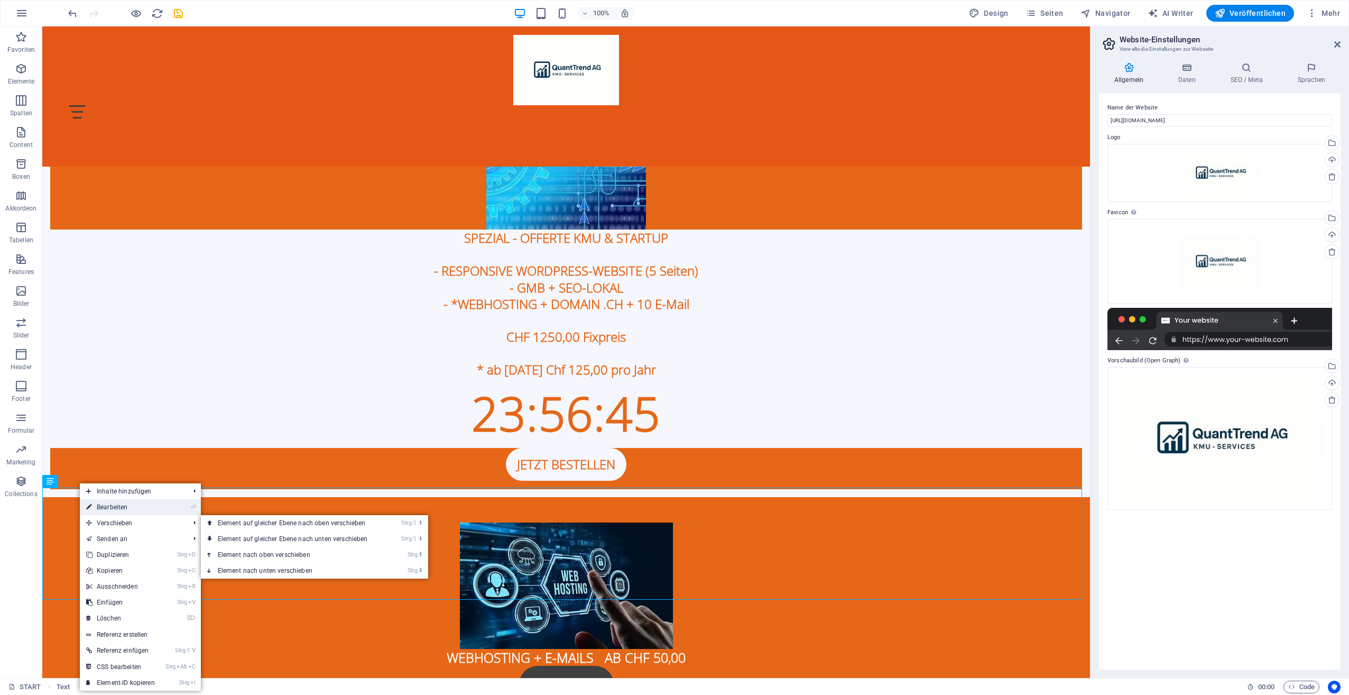
click at [111, 509] on link "⏎ Bearbeiten" at bounding box center [120, 507] width 81 height 16
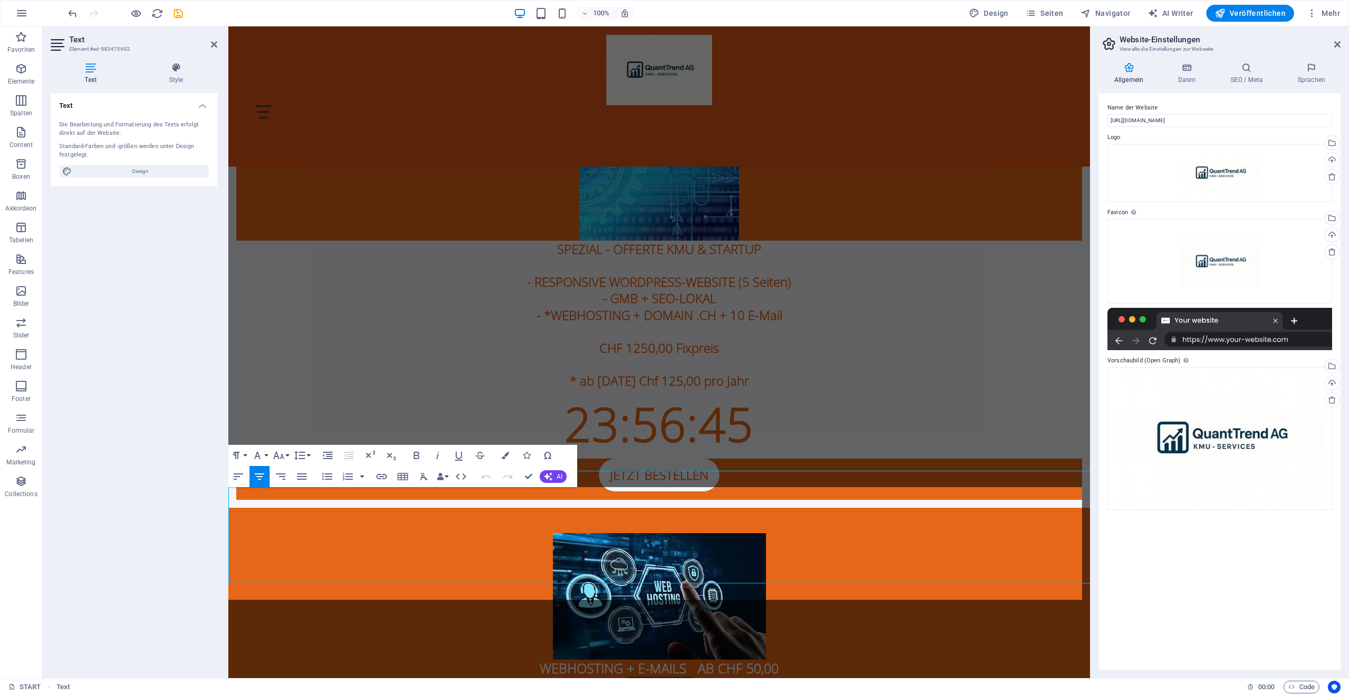
scroll to position [545, 0]
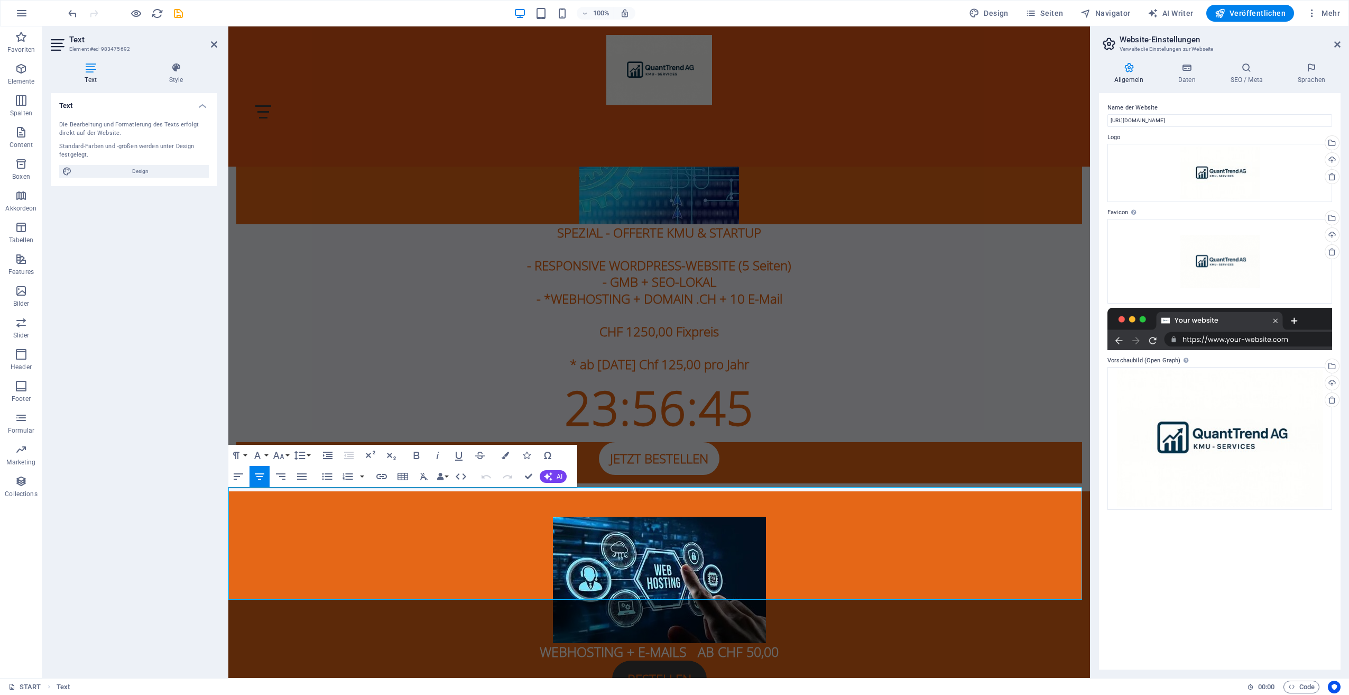
drag, startPoint x: 243, startPoint y: 528, endPoint x: 1061, endPoint y: 545, distance: 818.2
copy span "Wir erhöhen die Sichtbarkeit Ihres Unternehmens, gewinnen gezielt neue Kunden u…"
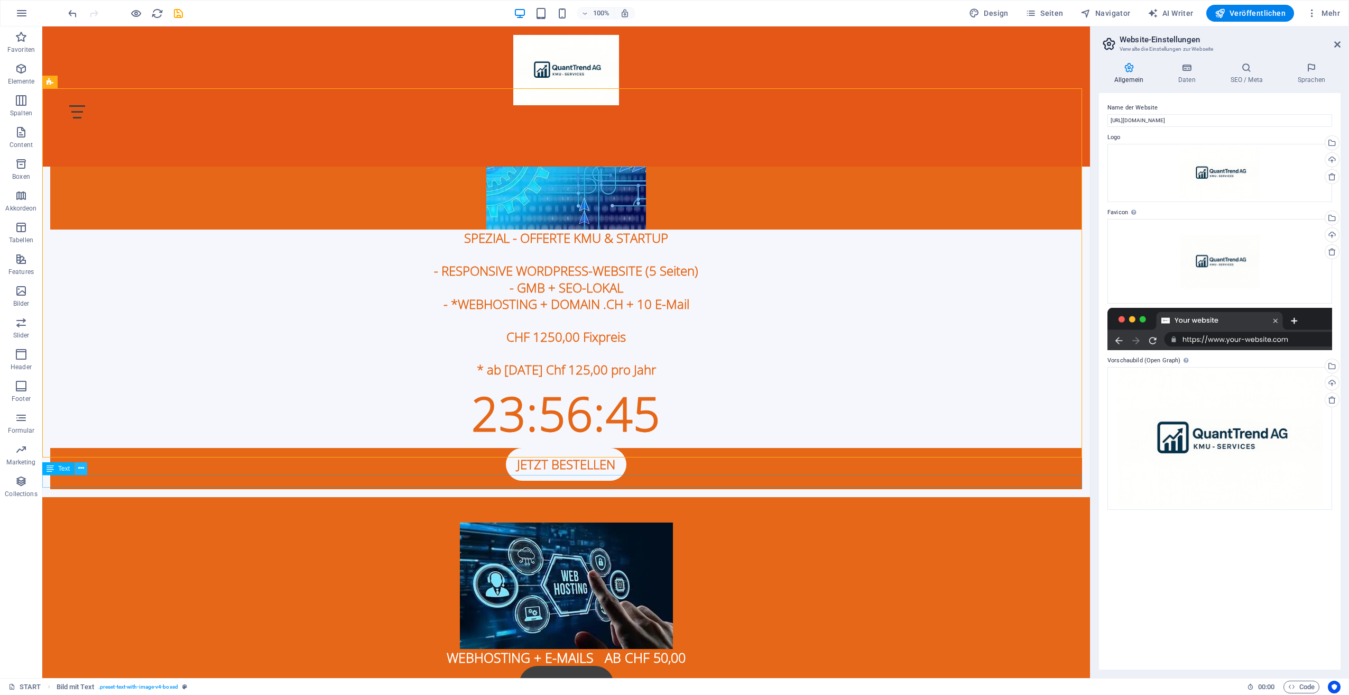
click at [77, 467] on button at bounding box center [81, 468] width 13 height 13
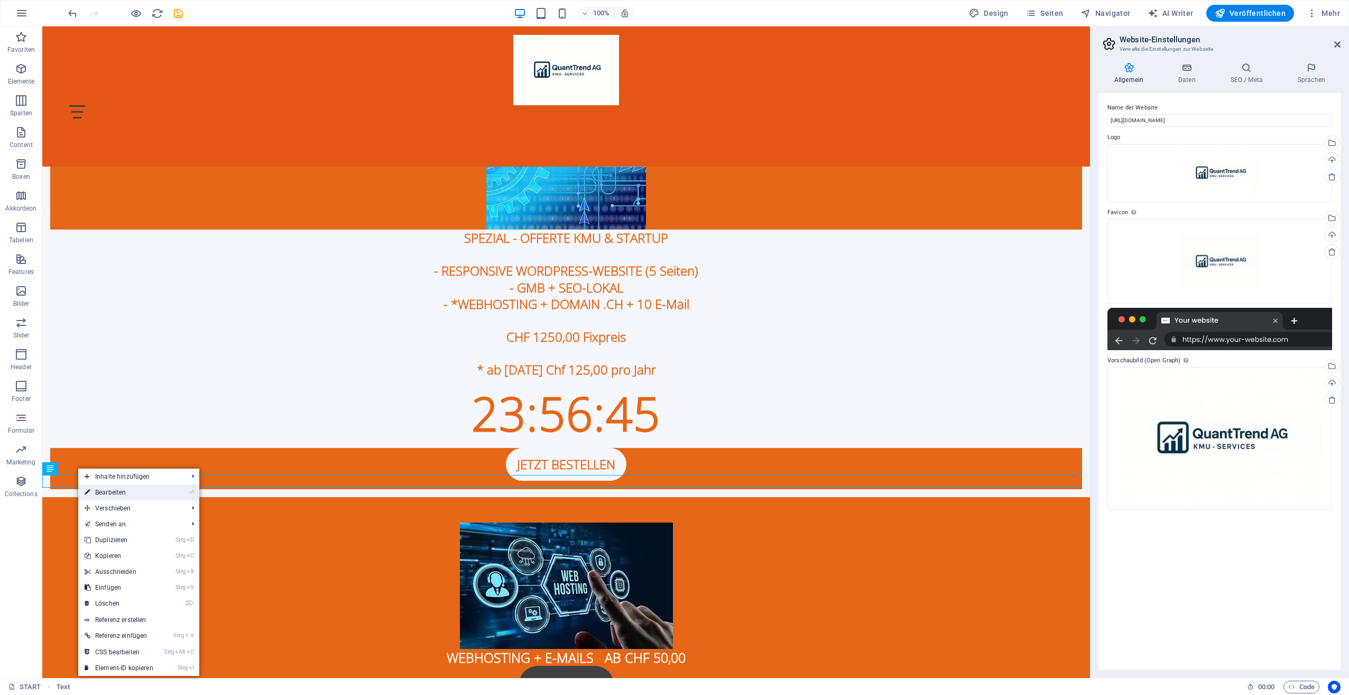
click at [114, 490] on link "⏎ Bearbeiten" at bounding box center [118, 492] width 81 height 16
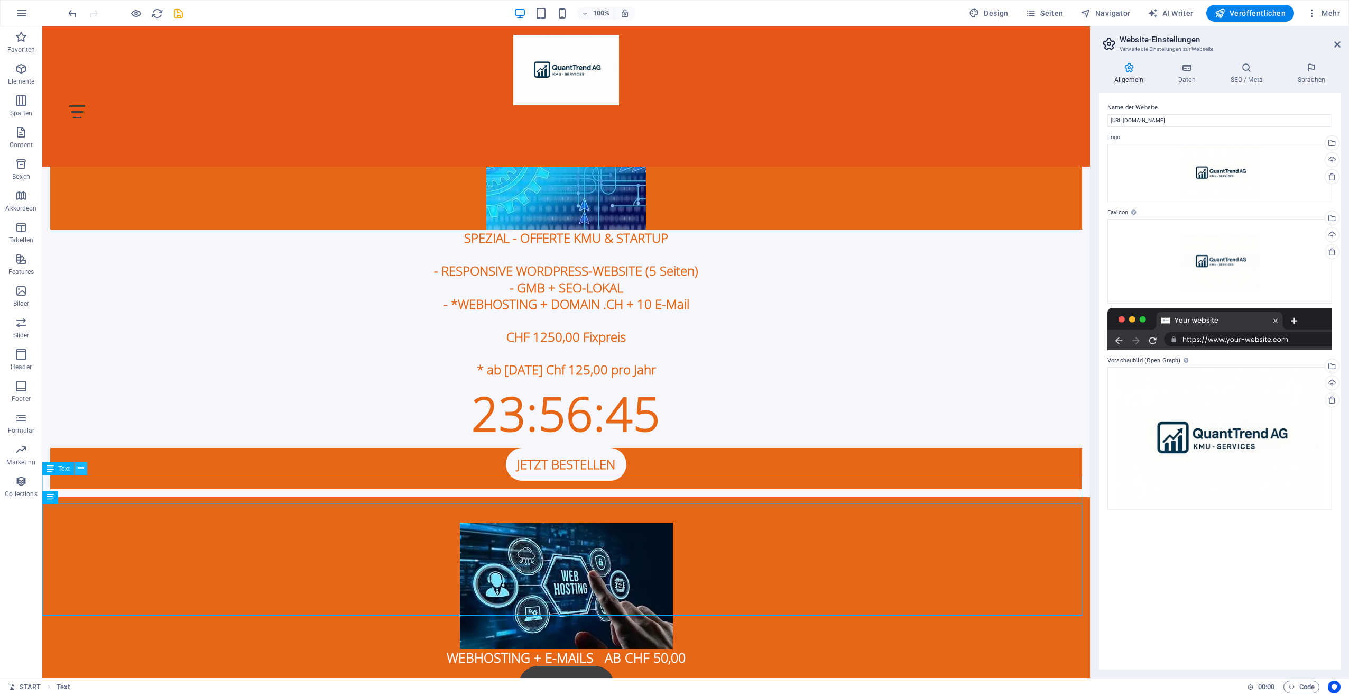
click at [84, 465] on icon at bounding box center [81, 468] width 6 height 11
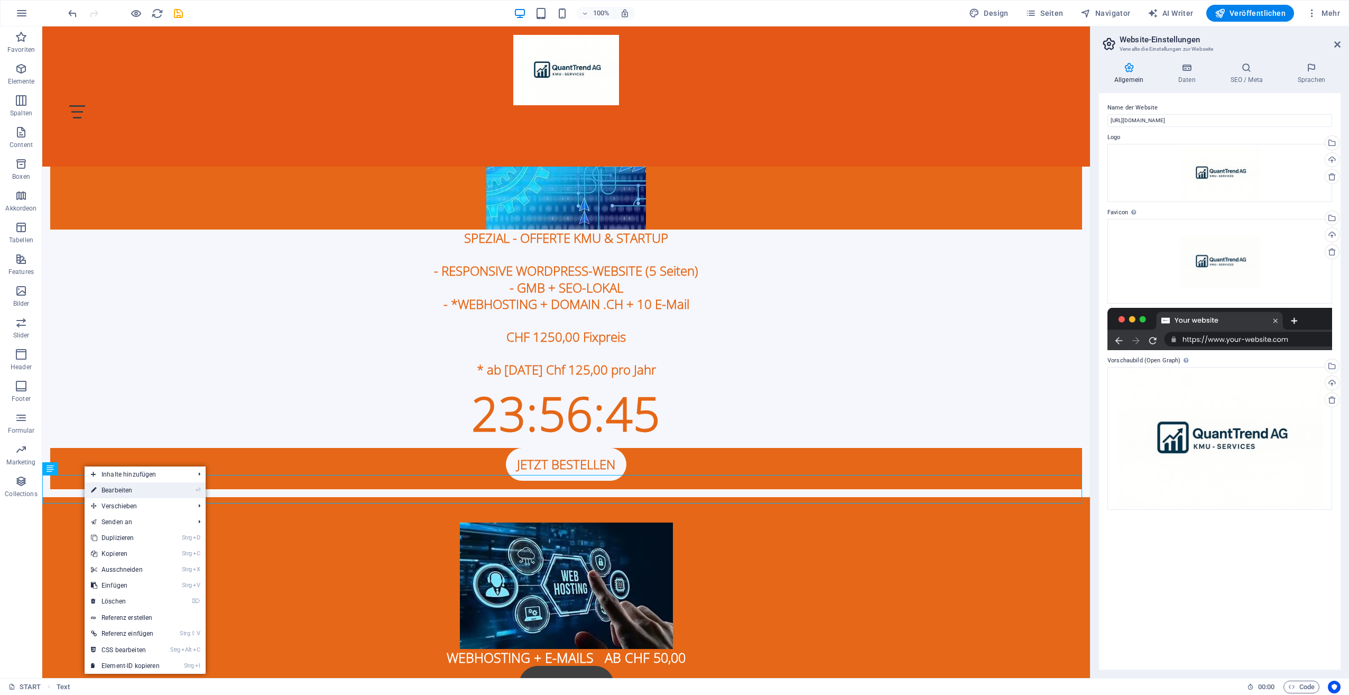
click at [127, 491] on link "⏎ Bearbeiten" at bounding box center [125, 490] width 81 height 16
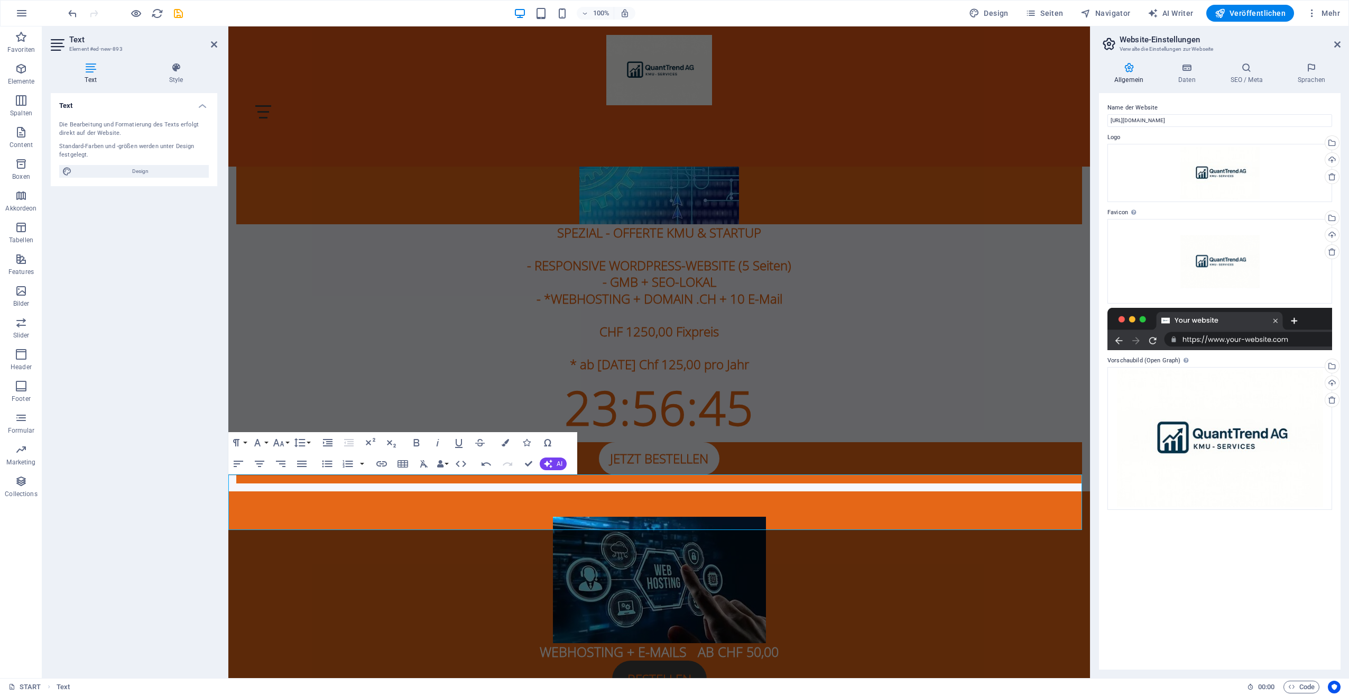
drag, startPoint x: 216, startPoint y: 512, endPoint x: 212, endPoint y: 519, distance: 8.8
click at [215, 513] on div "Text Style Text Die Bearbeitung und Formatierung des Texts erfolgt direkt auf d…" at bounding box center [133, 366] width 183 height 624
click at [200, 528] on div "Text Die Bearbeitung und Formatierung des Texts erfolgt direkt auf der Website.…" at bounding box center [134, 381] width 167 height 576
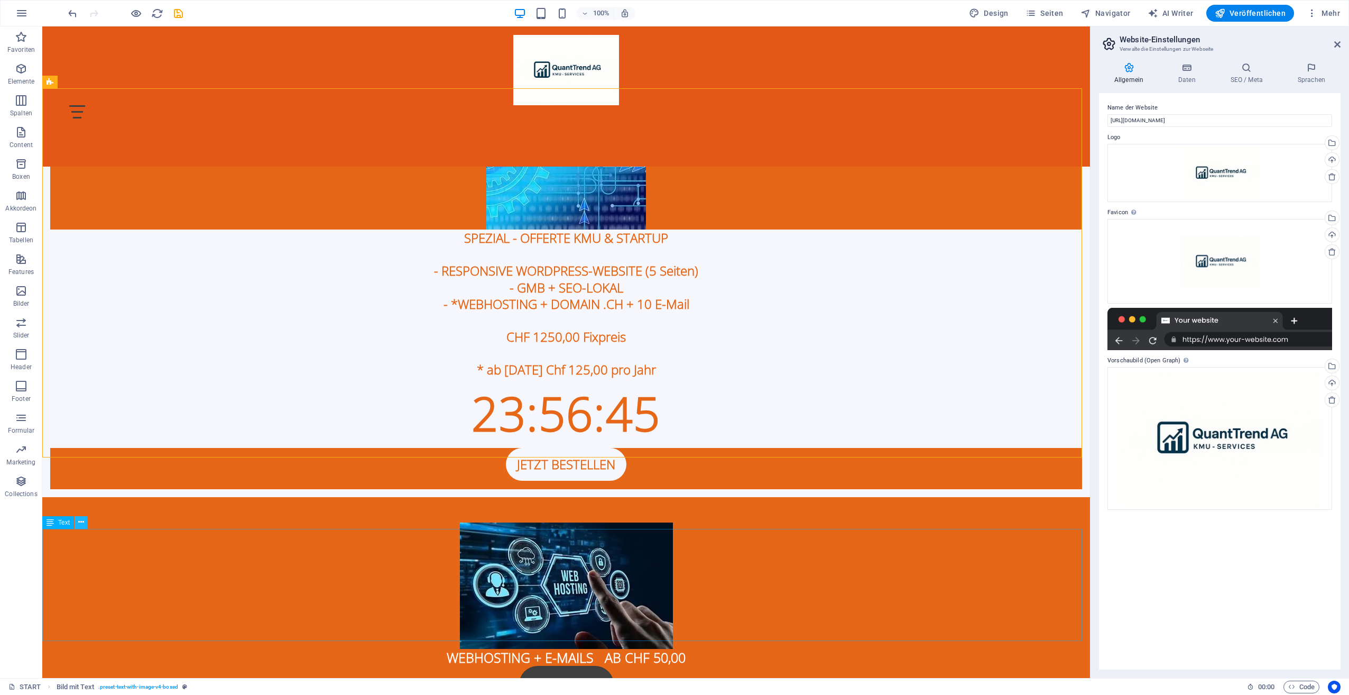
click at [79, 521] on icon at bounding box center [81, 522] width 6 height 11
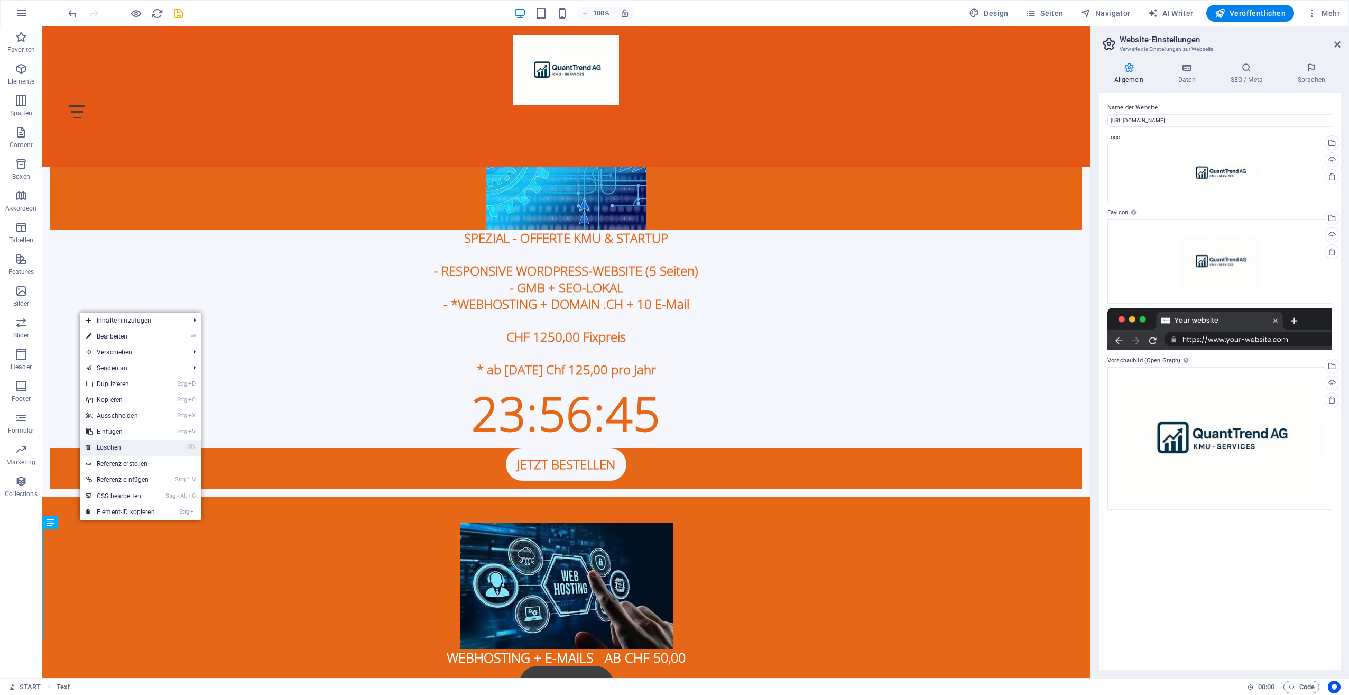
click at [112, 448] on link "⌦ Löschen" at bounding box center [120, 447] width 81 height 16
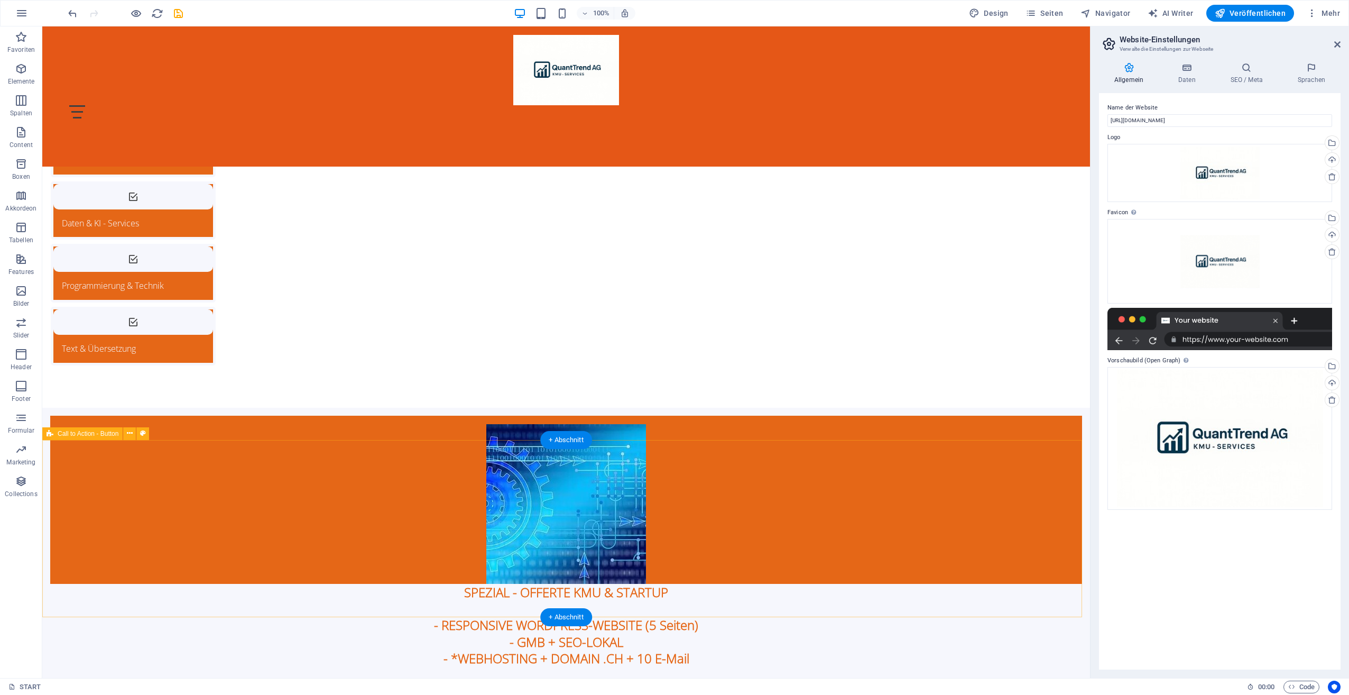
scroll to position [212, 0]
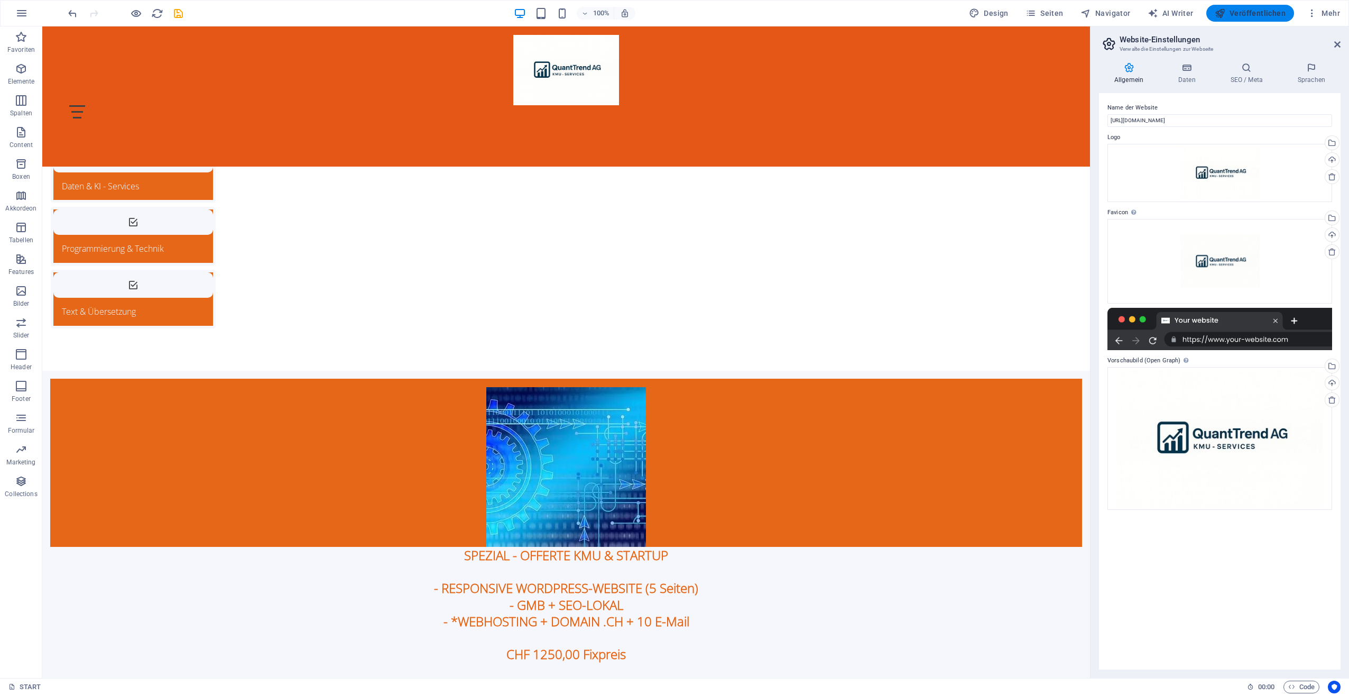
click at [1269, 10] on span "Veröffentlichen" at bounding box center [1250, 13] width 71 height 11
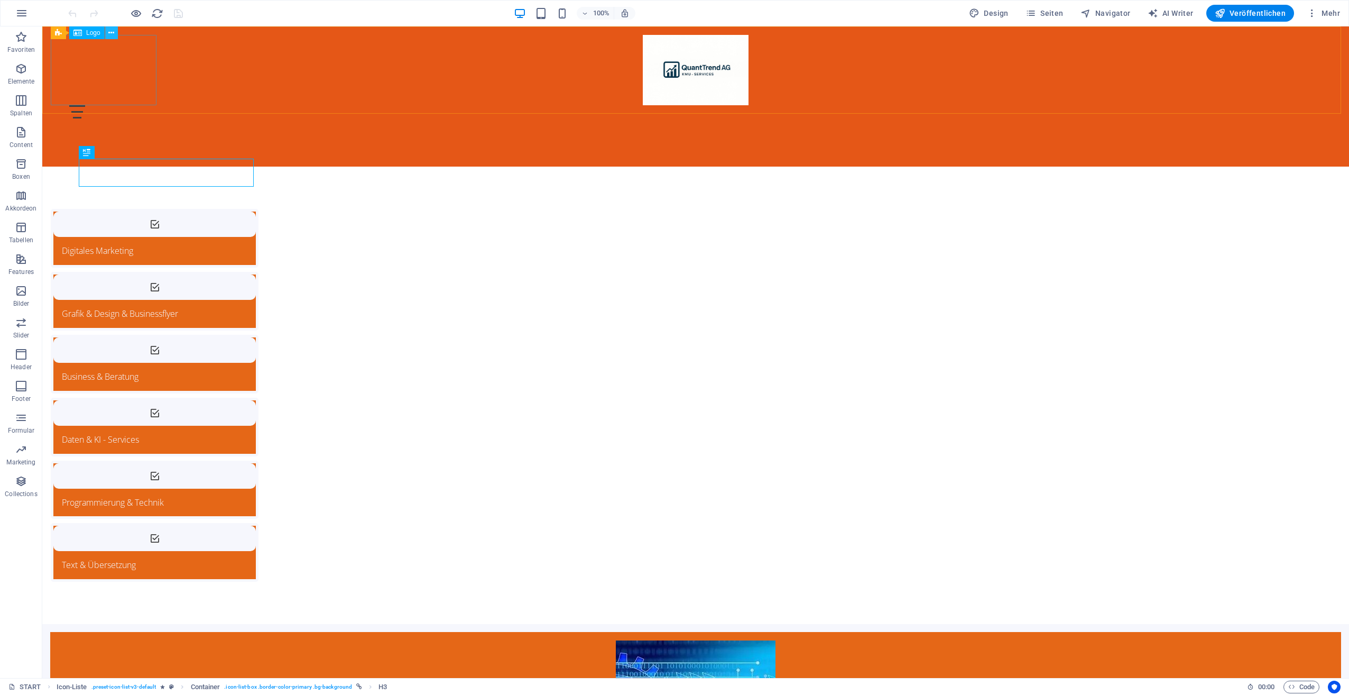
click at [109, 29] on icon at bounding box center [111, 32] width 6 height 11
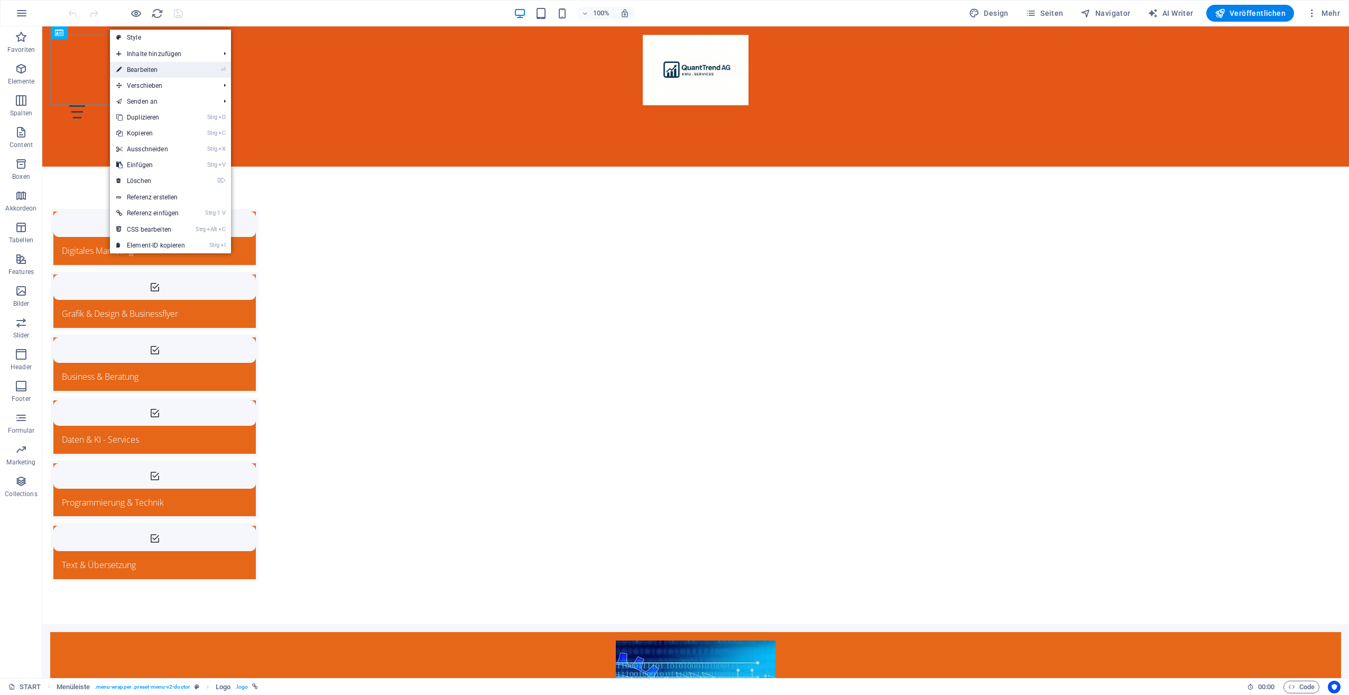
click at [141, 71] on link "⏎ Bearbeiten" at bounding box center [150, 70] width 81 height 16
select select "px"
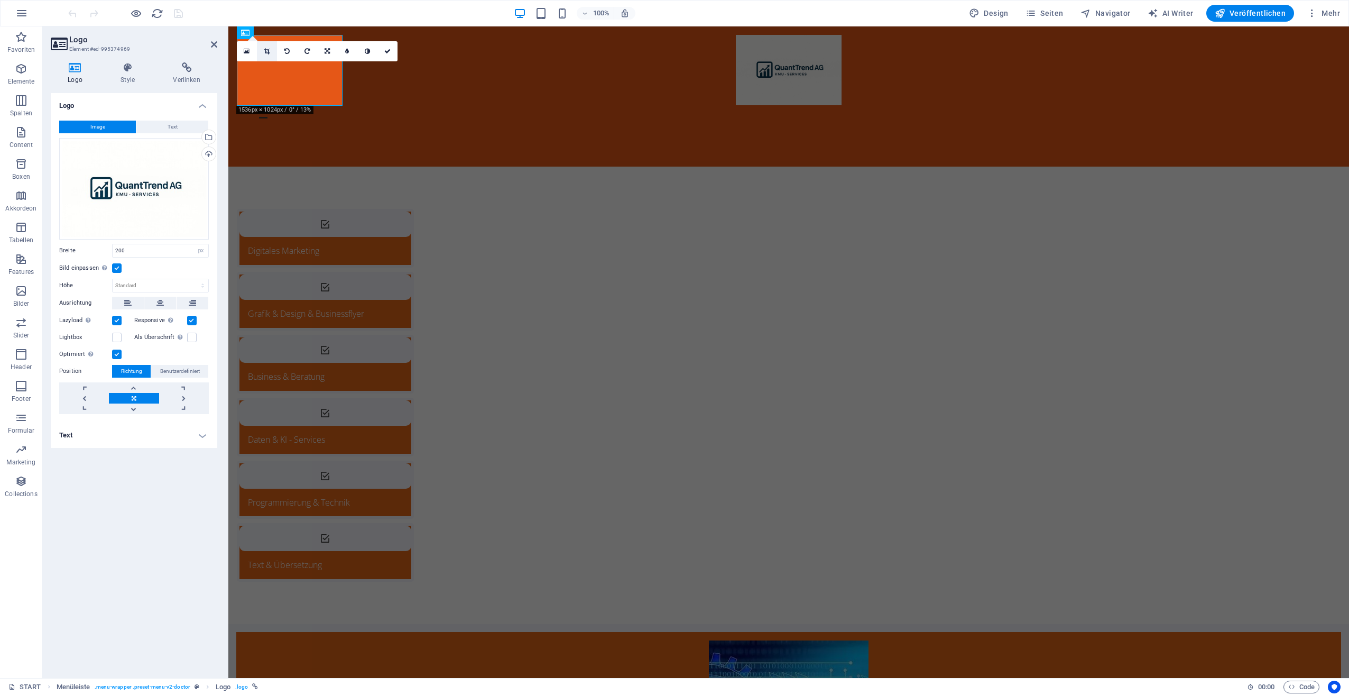
click at [265, 49] on icon at bounding box center [267, 51] width 6 height 6
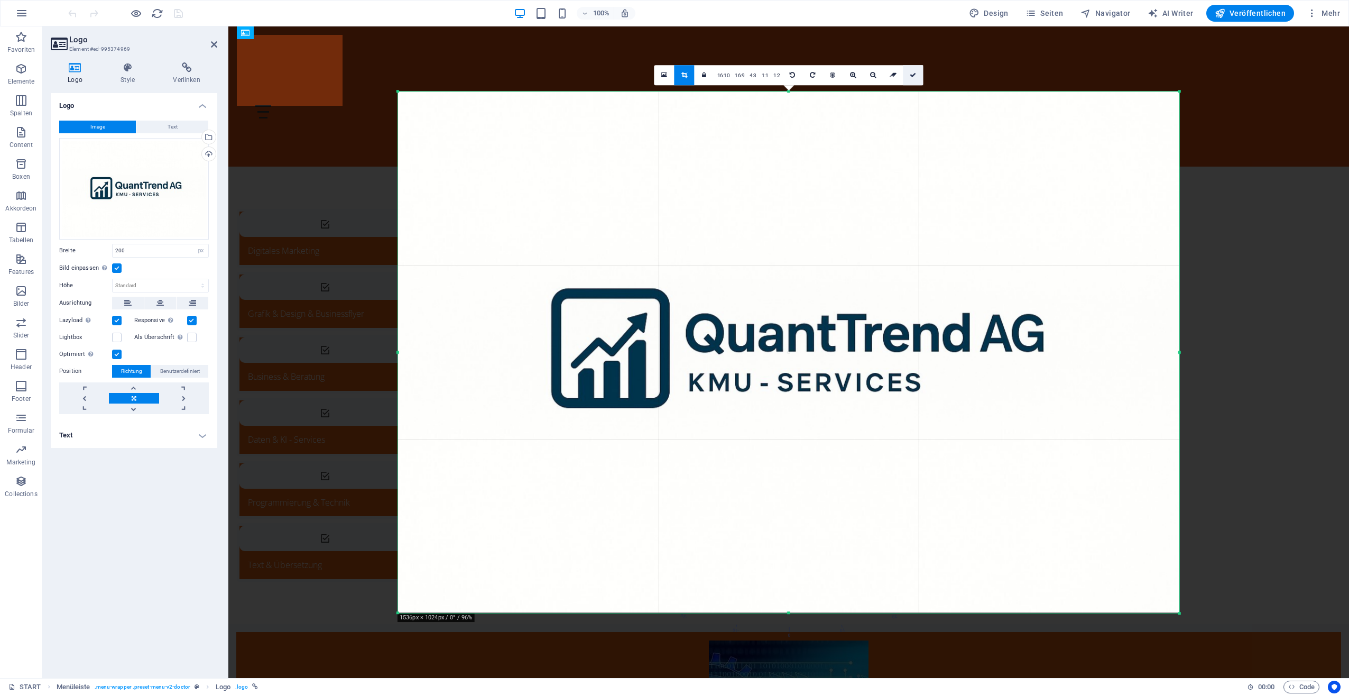
click at [913, 78] on icon at bounding box center [913, 75] width 6 height 6
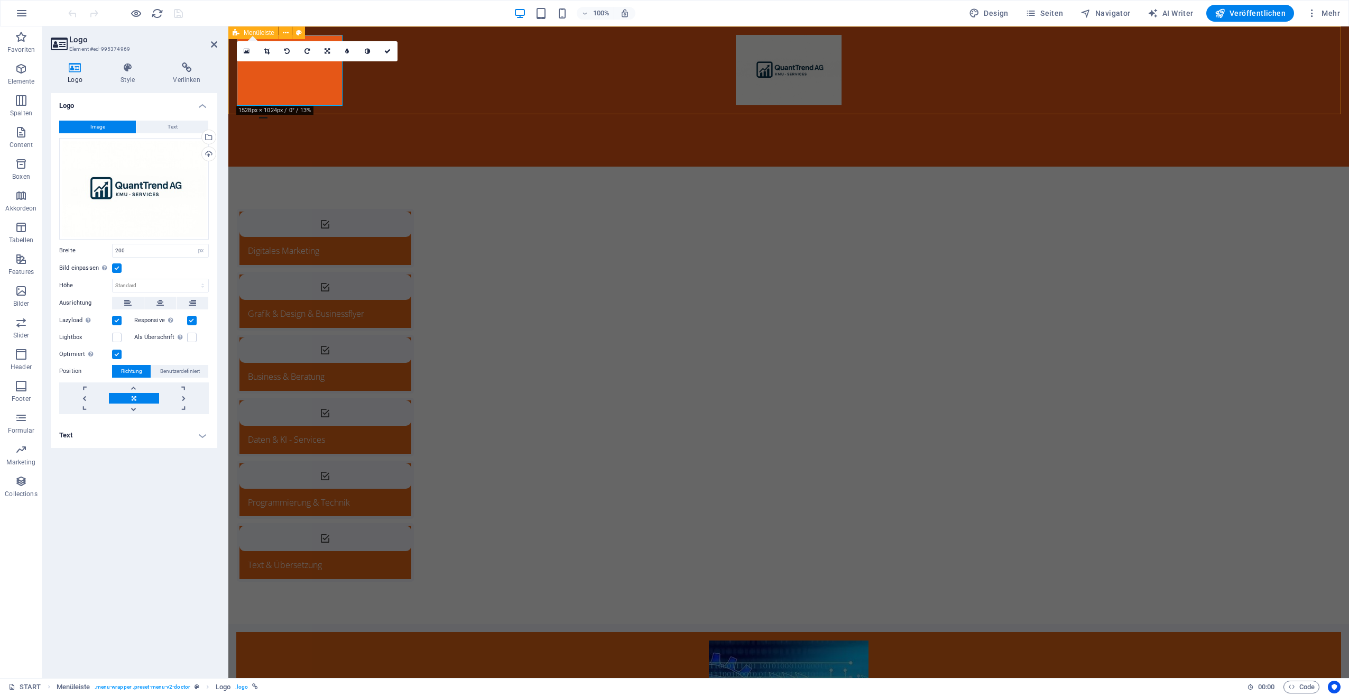
click at [436, 84] on div "START KMU - SERVICES B2B & B2C - MARKTPLATZ KONTAKT" at bounding box center [788, 96] width 1121 height 140
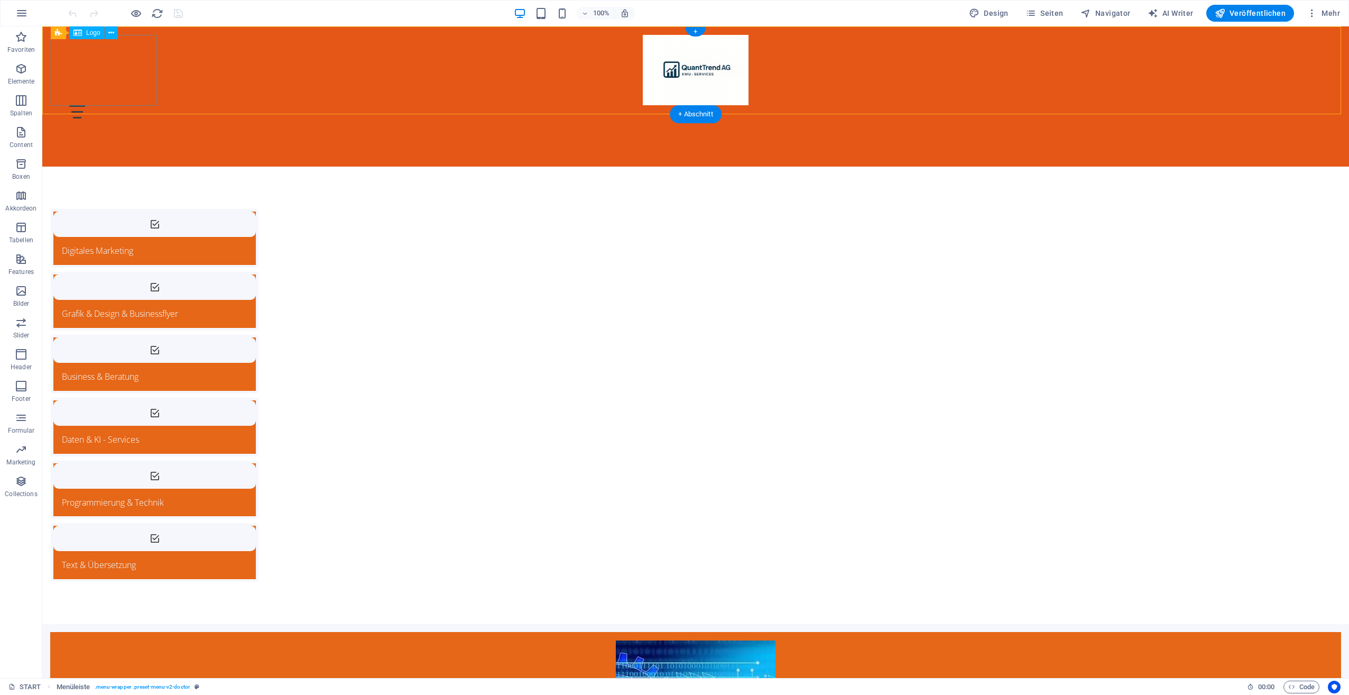
click at [114, 88] on div at bounding box center [696, 70] width 1290 height 70
select select "px"
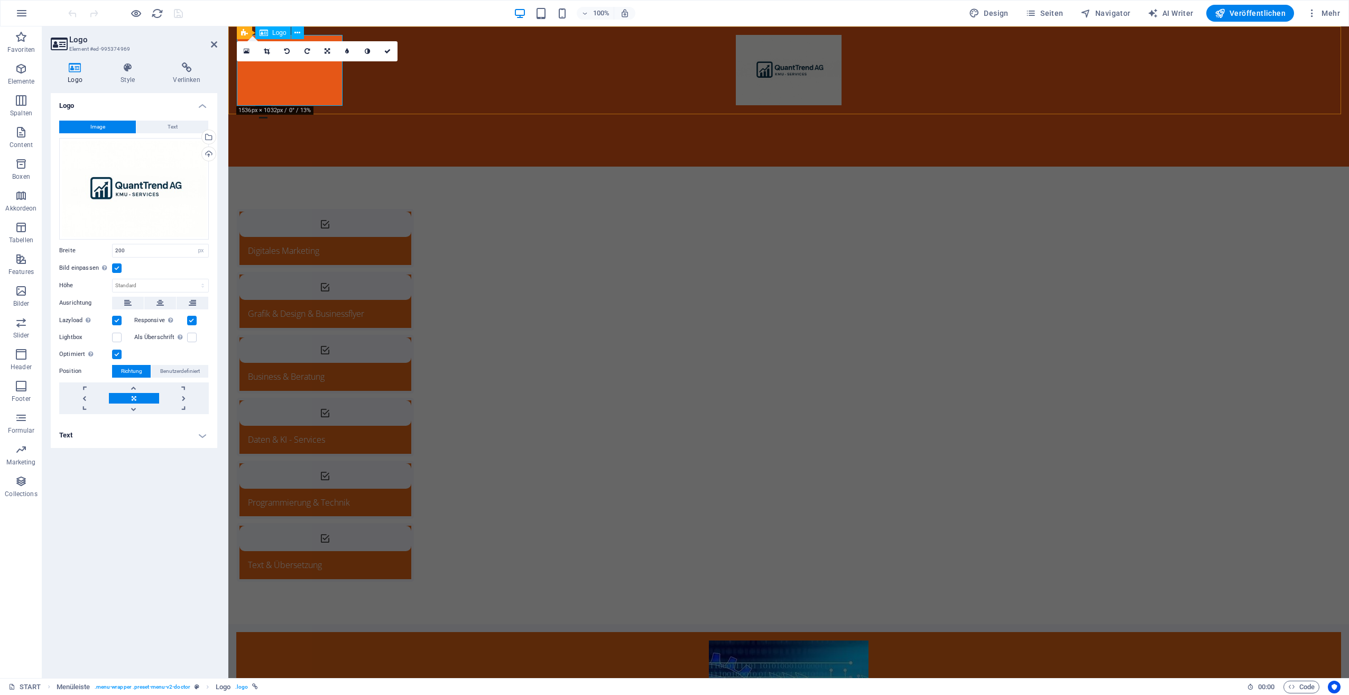
click at [287, 90] on div at bounding box center [789, 70] width 1104 height 70
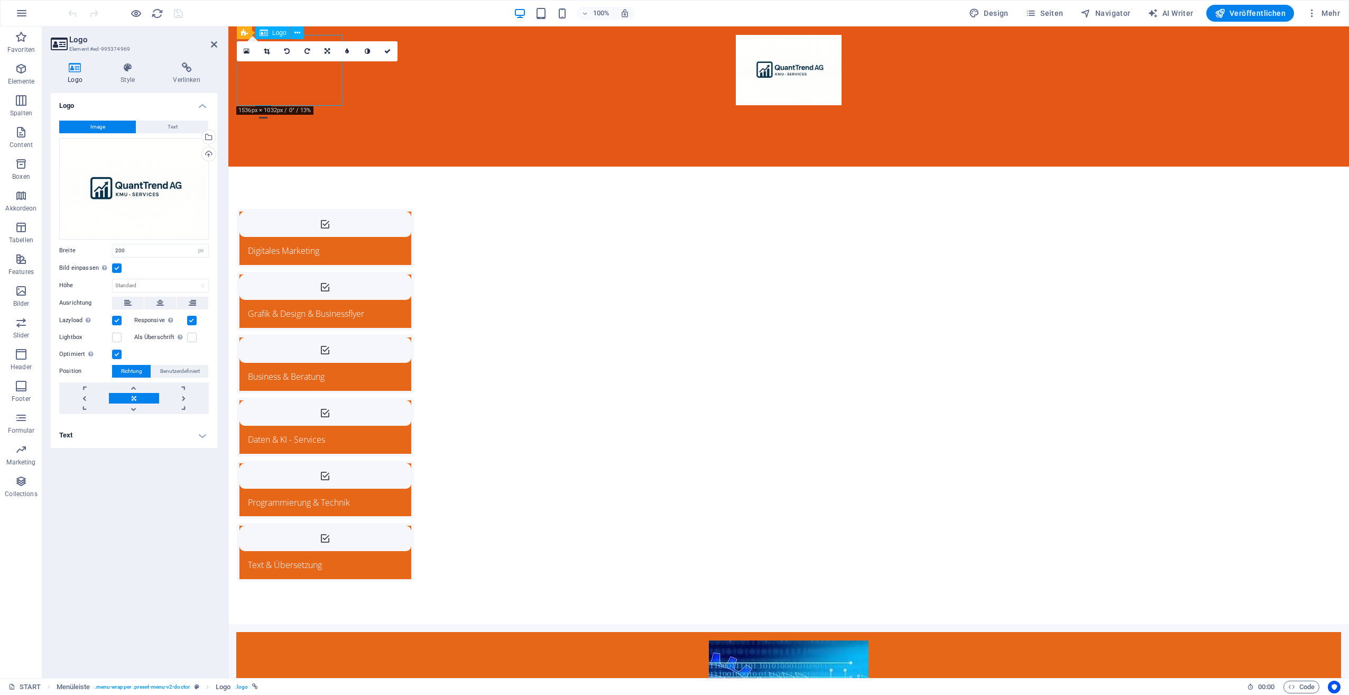
click at [287, 90] on div at bounding box center [789, 70] width 1104 height 70
click at [326, 51] on icon at bounding box center [327, 51] width 5 height 6
click at [345, 67] on icon at bounding box center [347, 68] width 5 height 6
click at [446, 74] on div "START KMU - SERVICES B2B & B2C - MARKTPLATZ KONTAKT" at bounding box center [788, 96] width 1121 height 140
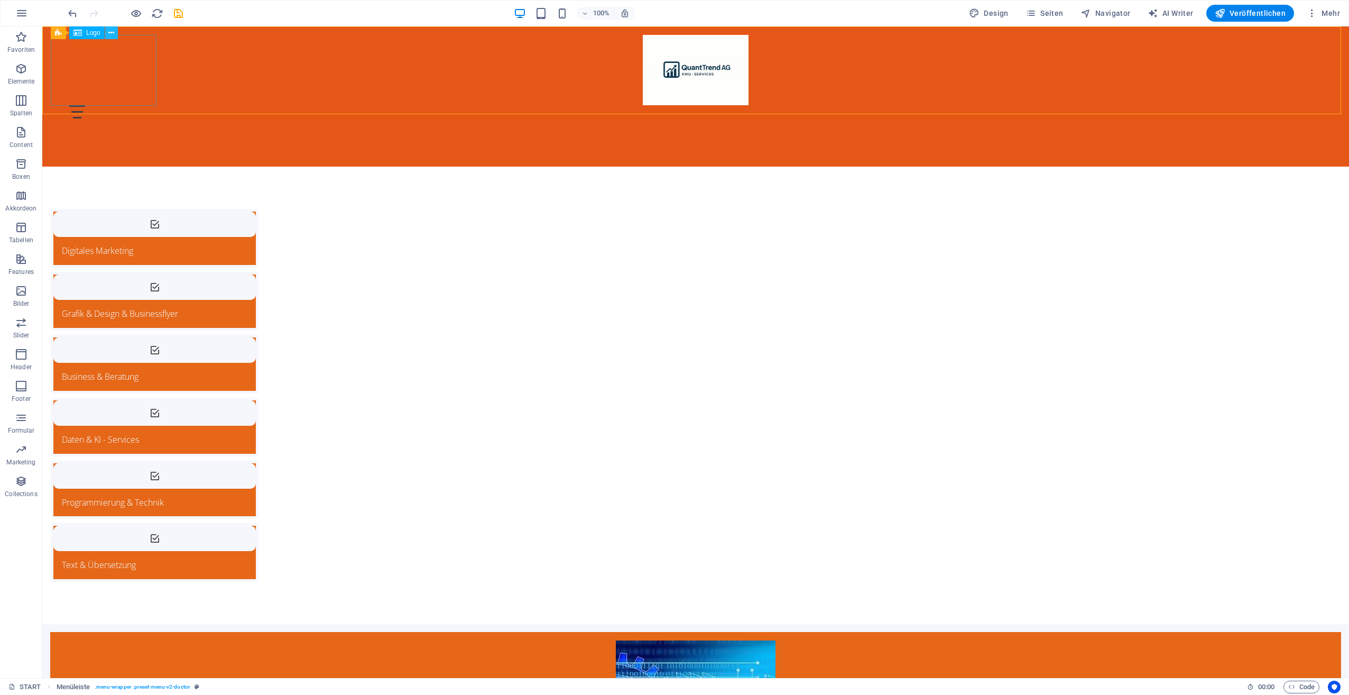
click at [109, 32] on icon at bounding box center [111, 32] width 6 height 11
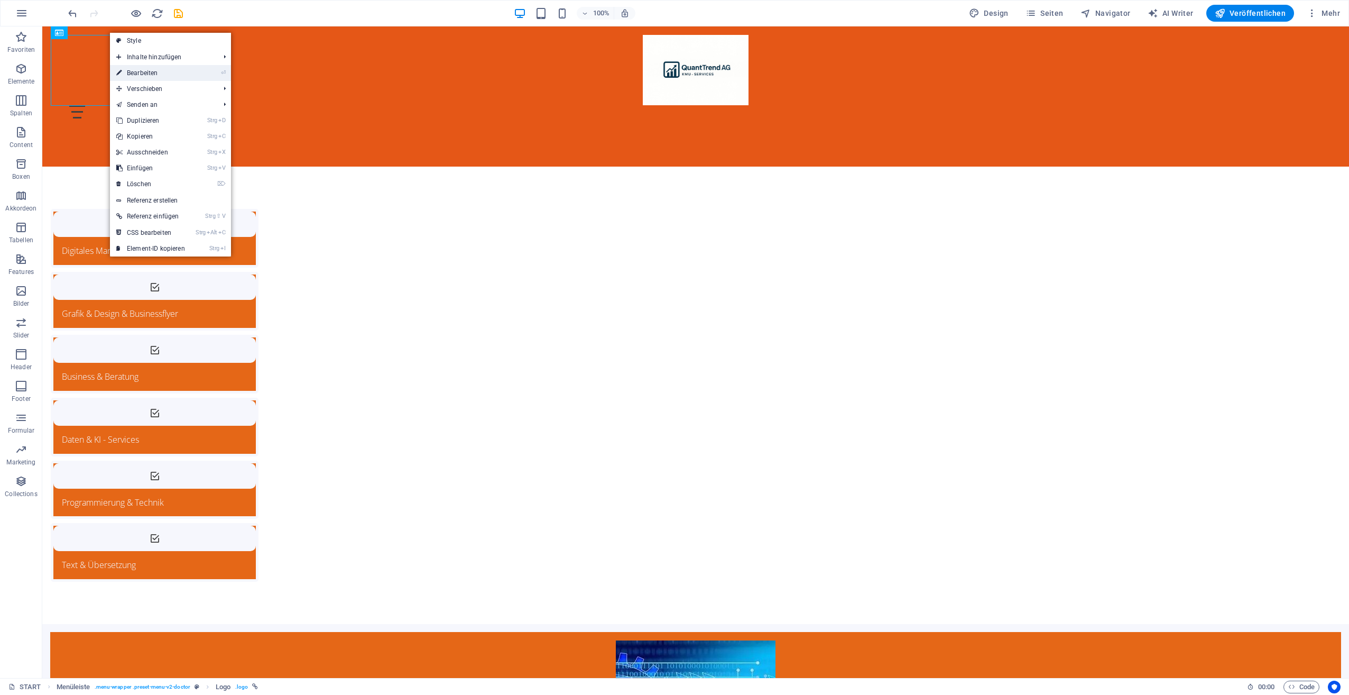
click at [143, 70] on link "⏎ Bearbeiten" at bounding box center [150, 73] width 81 height 16
select select "px"
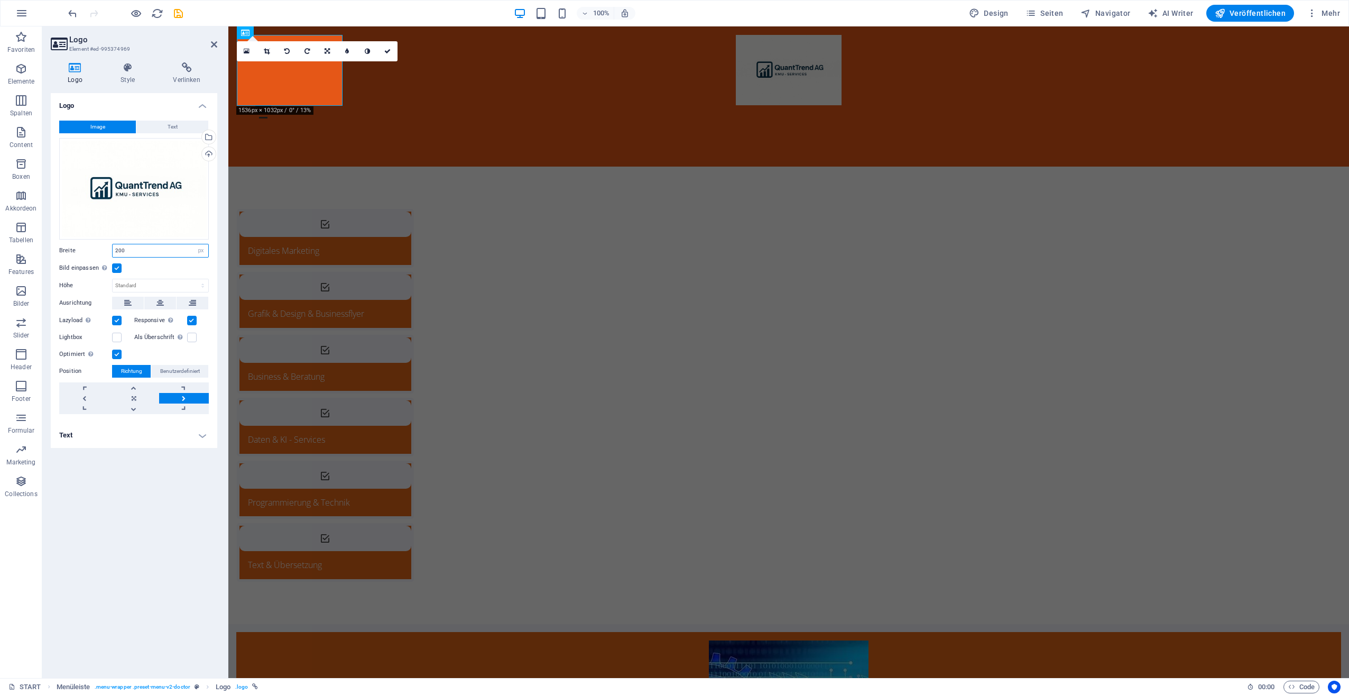
drag, startPoint x: 154, startPoint y: 255, endPoint x: 150, endPoint y: 260, distance: 6.8
click at [150, 260] on div "Image Text Ziehe Dateien zum Hochladen hierher oder klicke hier, um aus Dateien…" at bounding box center [134, 267] width 167 height 310
drag, startPoint x: 150, startPoint y: 248, endPoint x: 80, endPoint y: 250, distance: 70.3
click at [80, 250] on div "Breite 200 Standard auto px rem % em vh vw" at bounding box center [134, 251] width 150 height 14
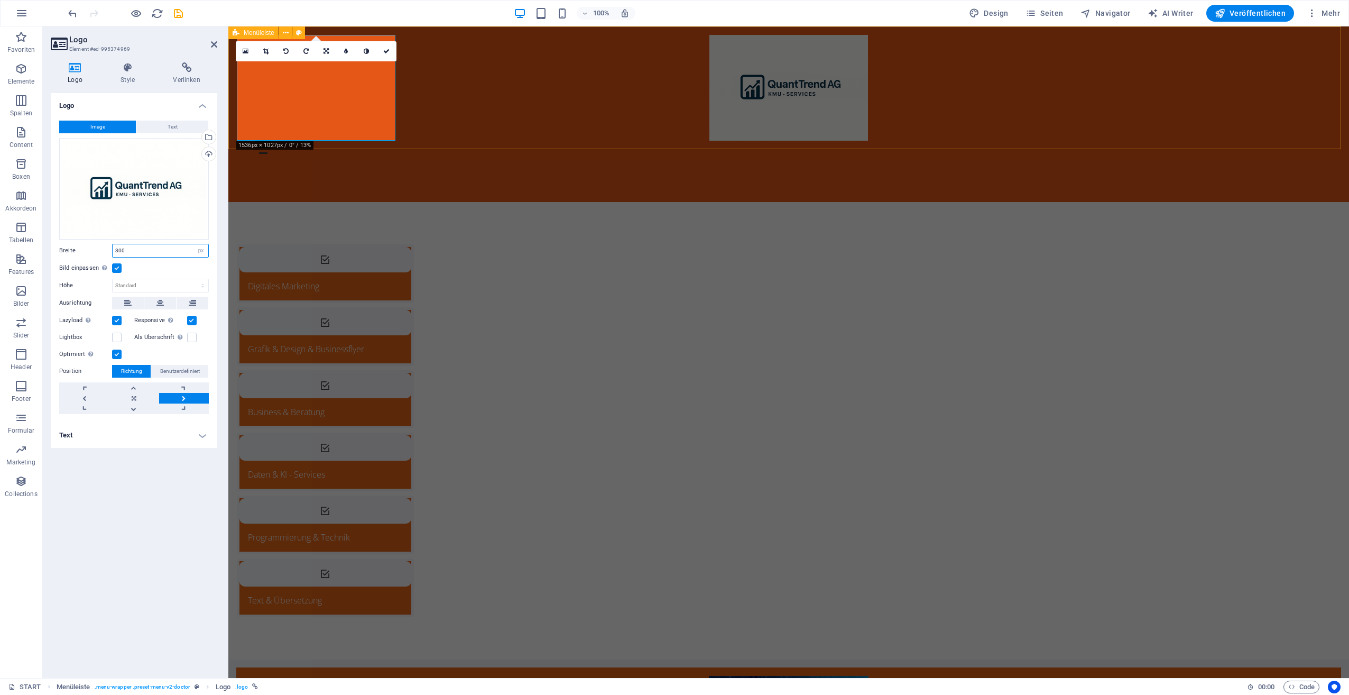
type input "300"
drag, startPoint x: 692, startPoint y: 139, endPoint x: 877, endPoint y: 142, distance: 184.6
click at [877, 142] on div "START KMU - SERVICES B2B & B2C - MARKTPLATZ KONTAKT" at bounding box center [788, 114] width 1121 height 176
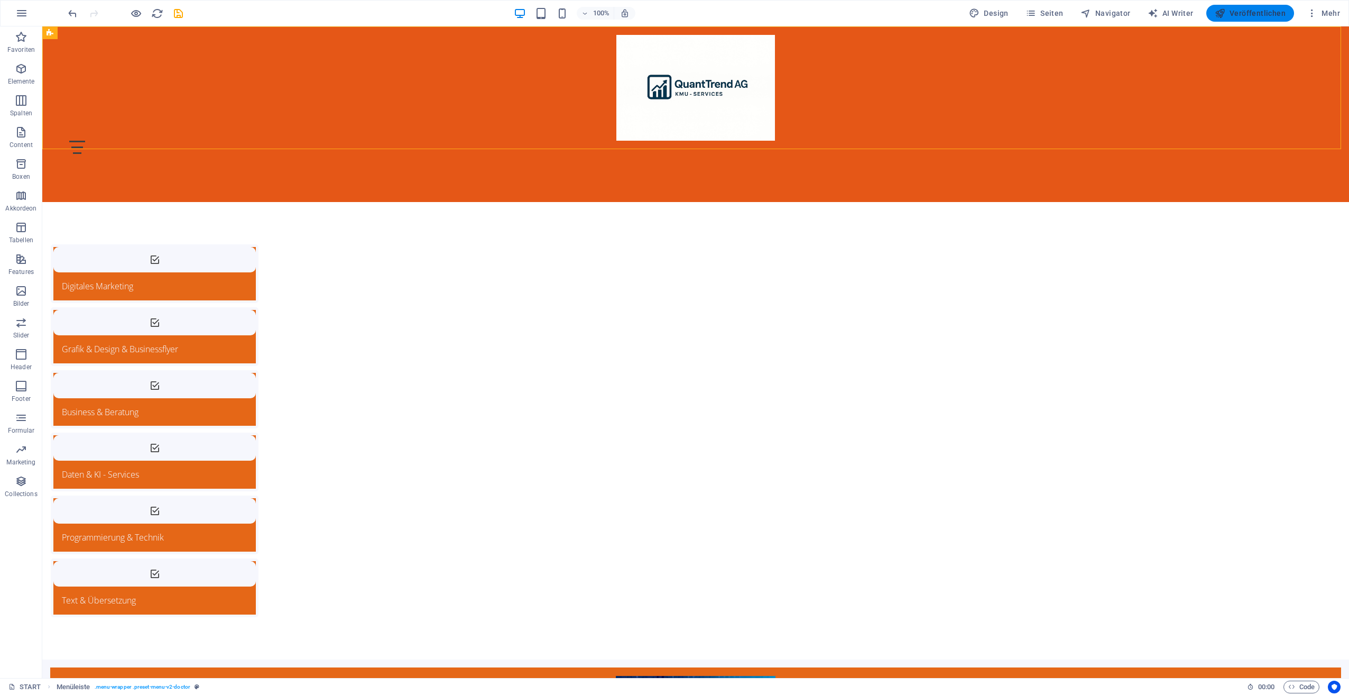
click at [1259, 14] on span "Veröffentlichen" at bounding box center [1250, 13] width 71 height 11
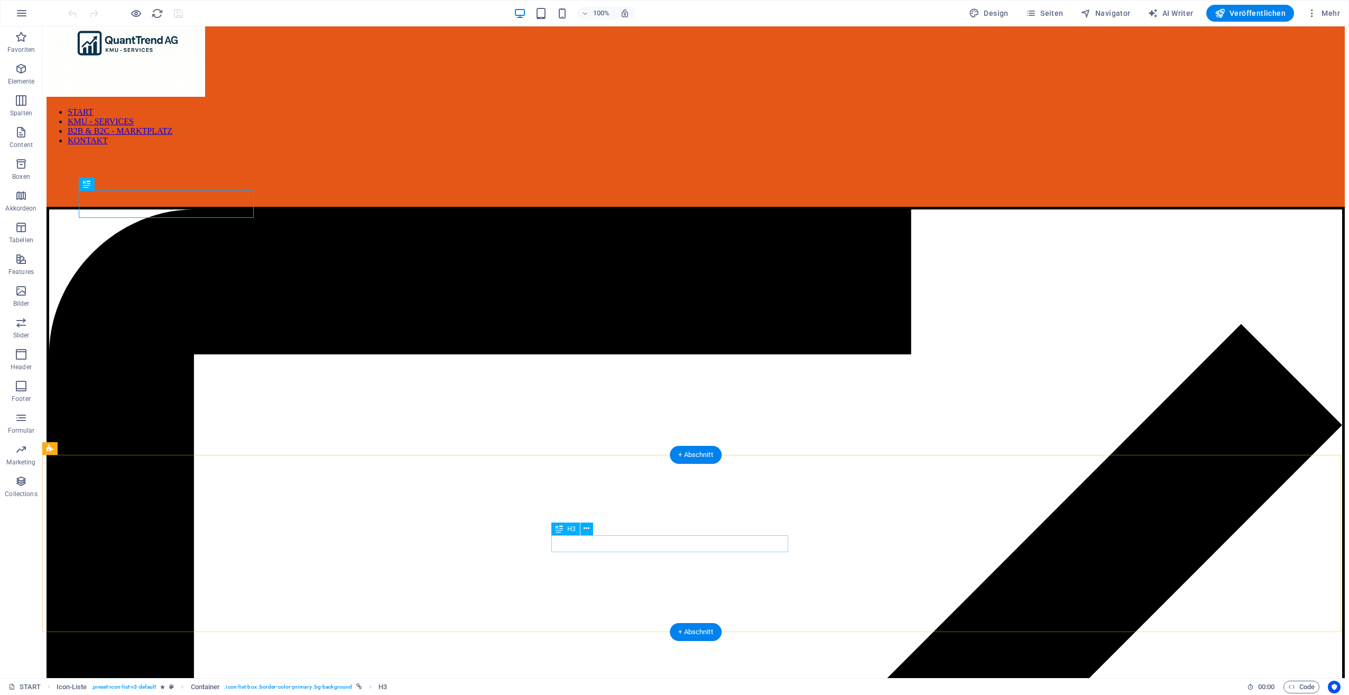
scroll to position [53, 0]
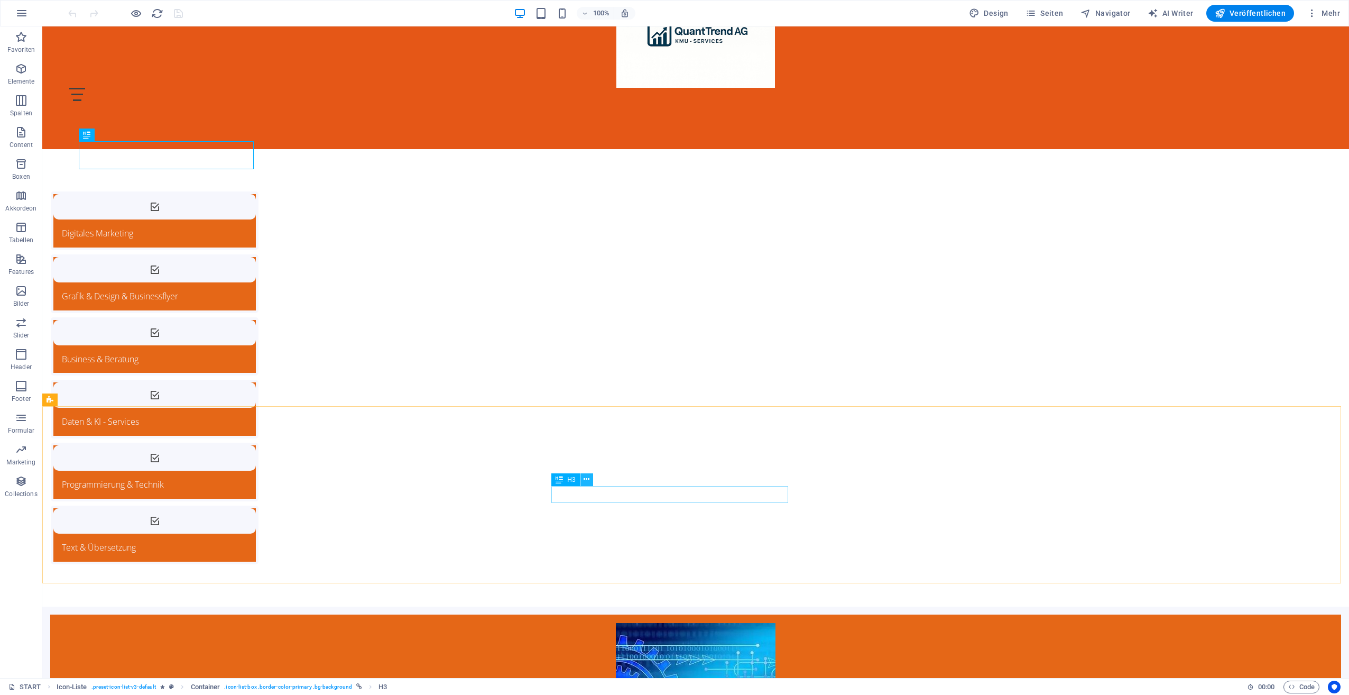
click at [589, 479] on icon at bounding box center [587, 479] width 6 height 11
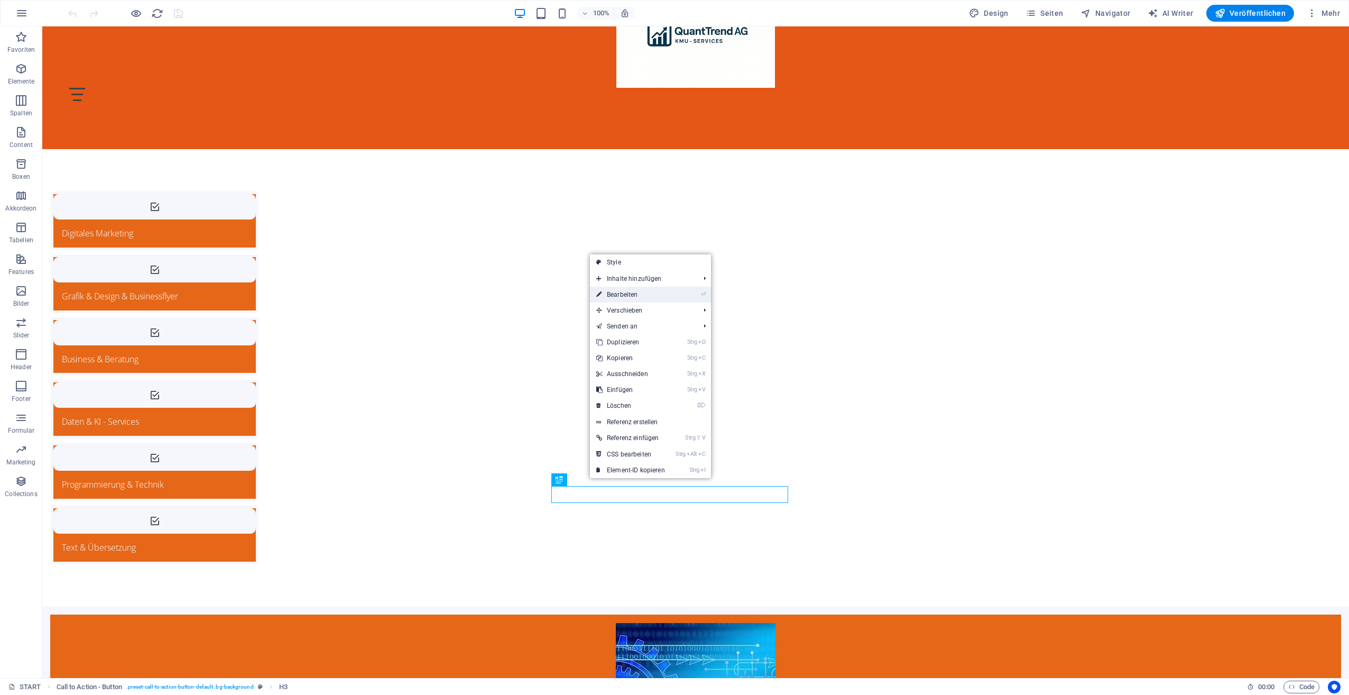
click at [645, 296] on link "⏎ Bearbeiten" at bounding box center [630, 295] width 81 height 16
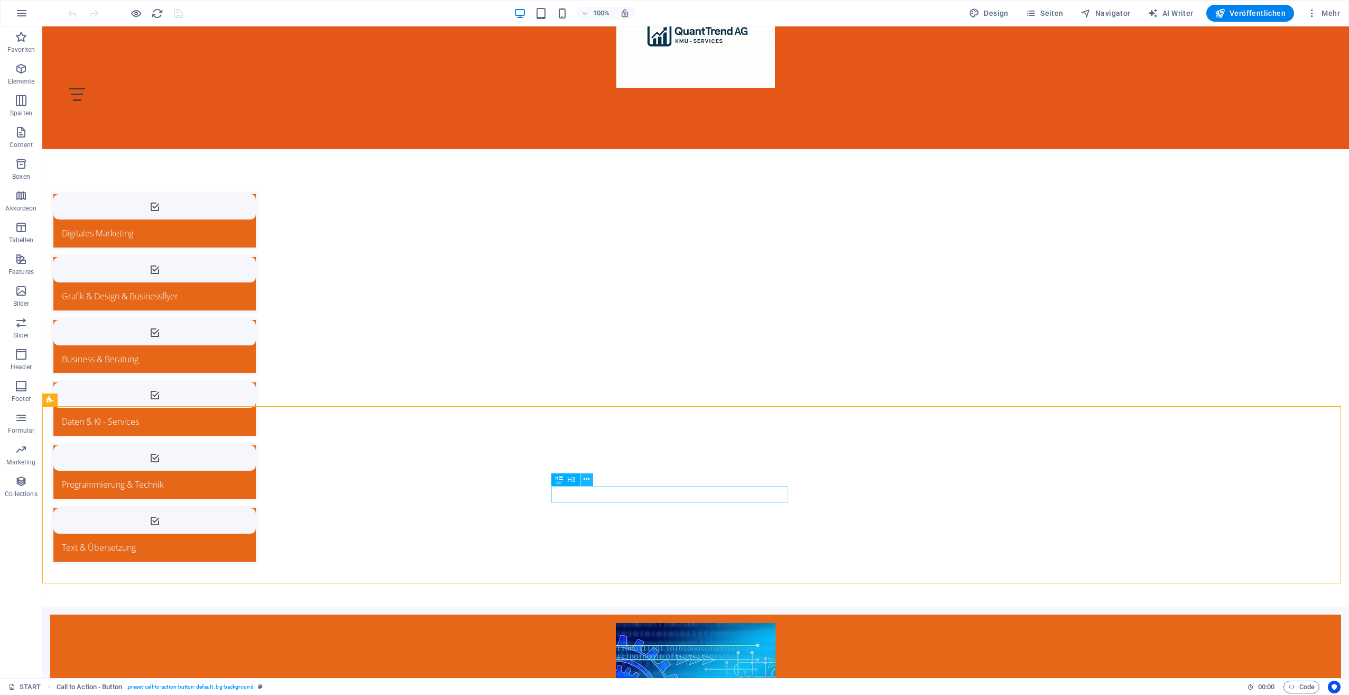
click at [586, 477] on icon at bounding box center [587, 479] width 6 height 11
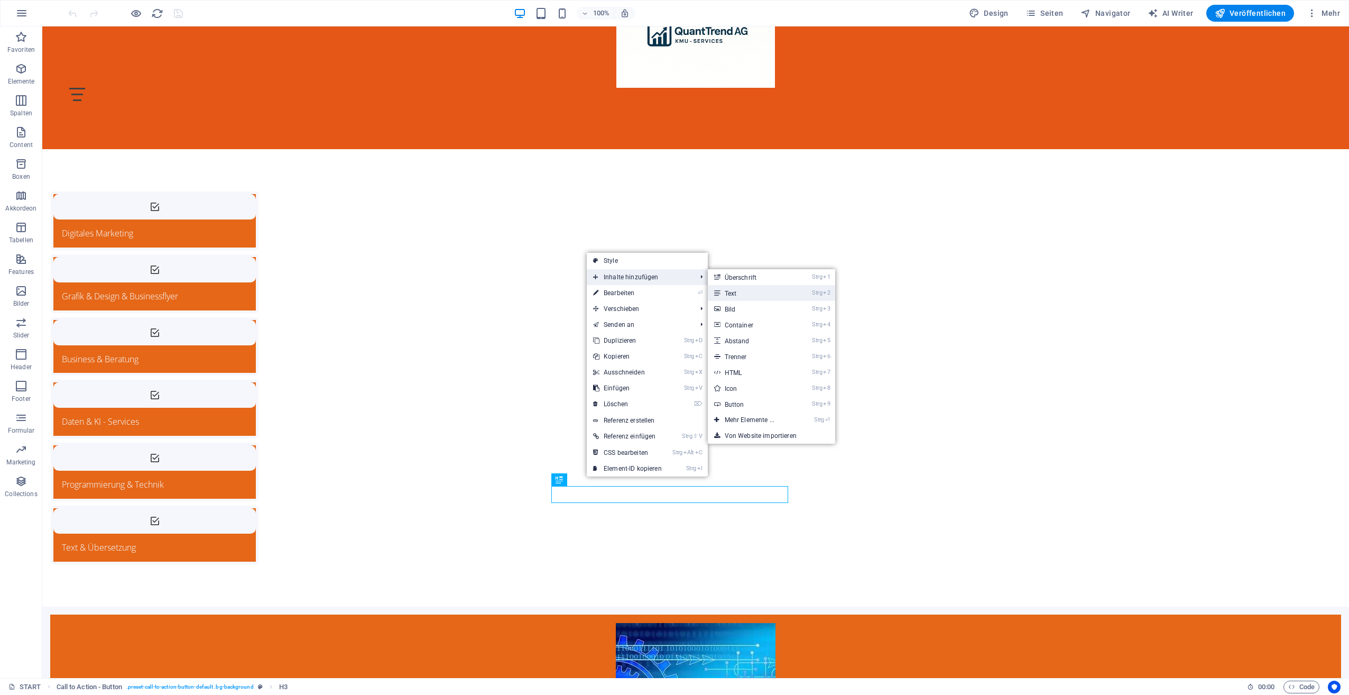
click at [743, 288] on link "Strg 2 Text" at bounding box center [752, 293] width 88 height 16
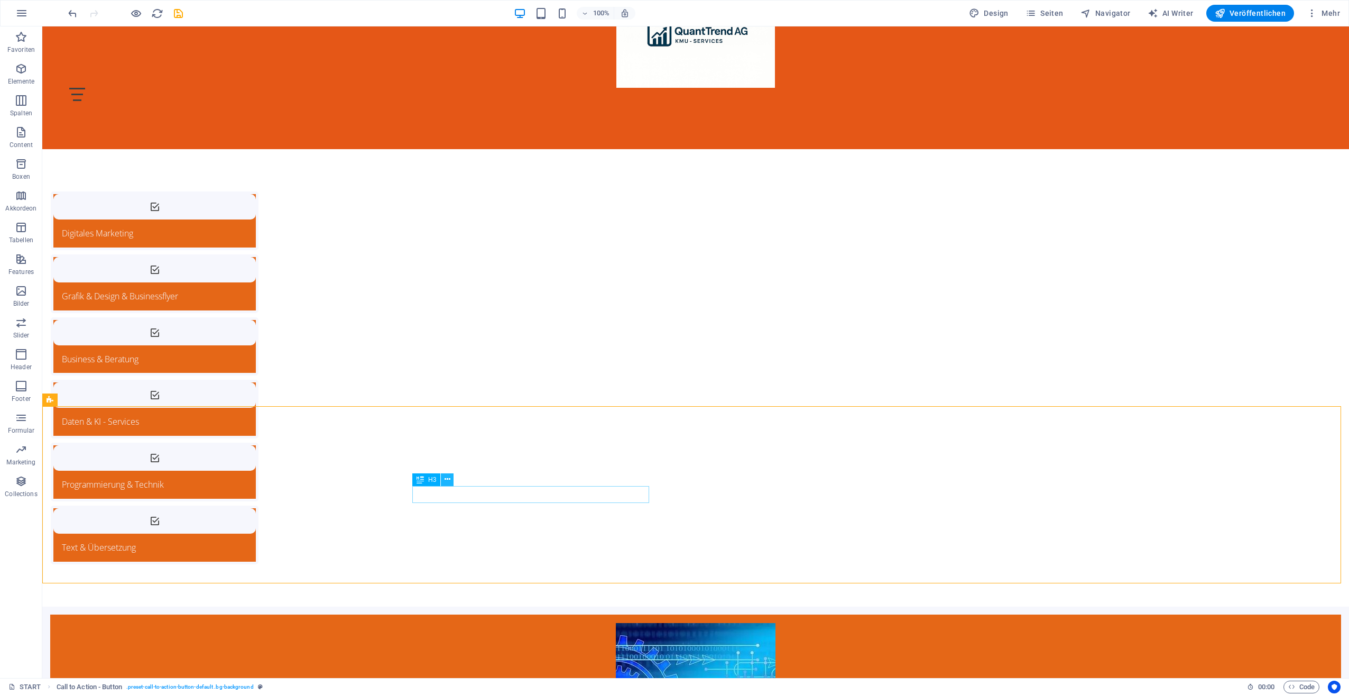
click at [447, 480] on icon at bounding box center [448, 479] width 6 height 11
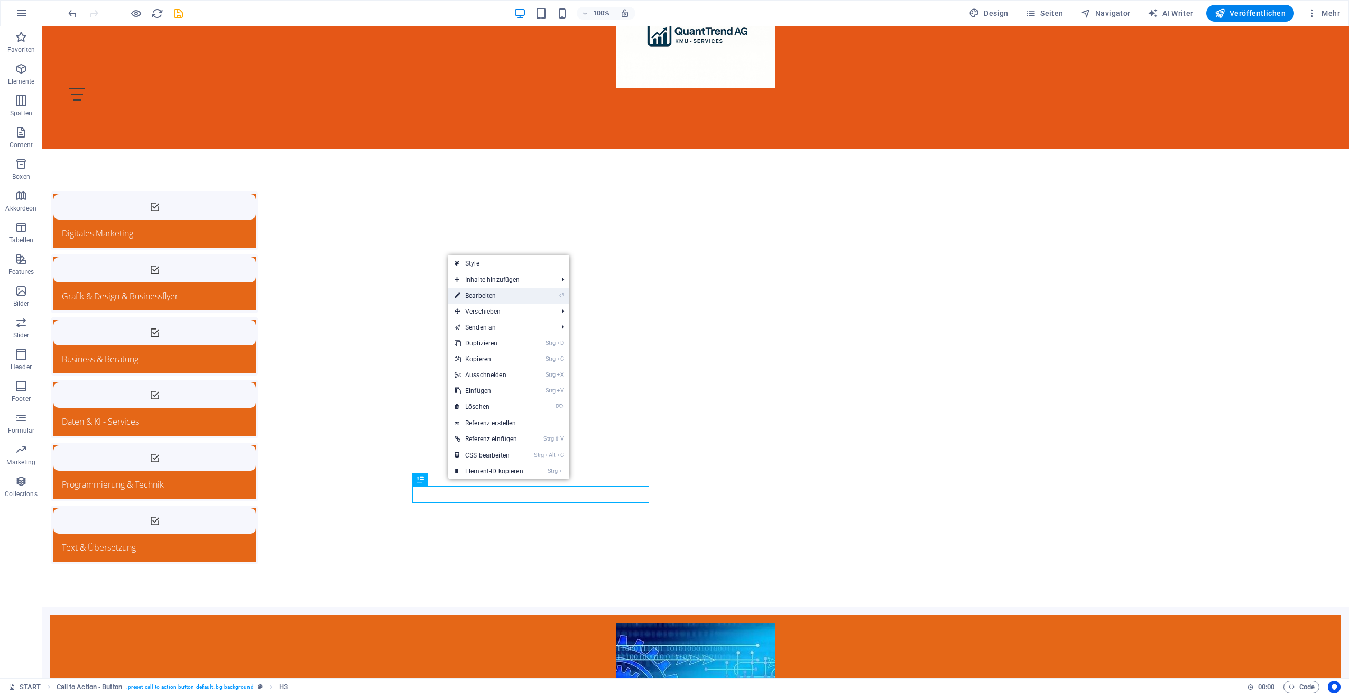
click at [485, 292] on link "⏎ Bearbeiten" at bounding box center [488, 296] width 81 height 16
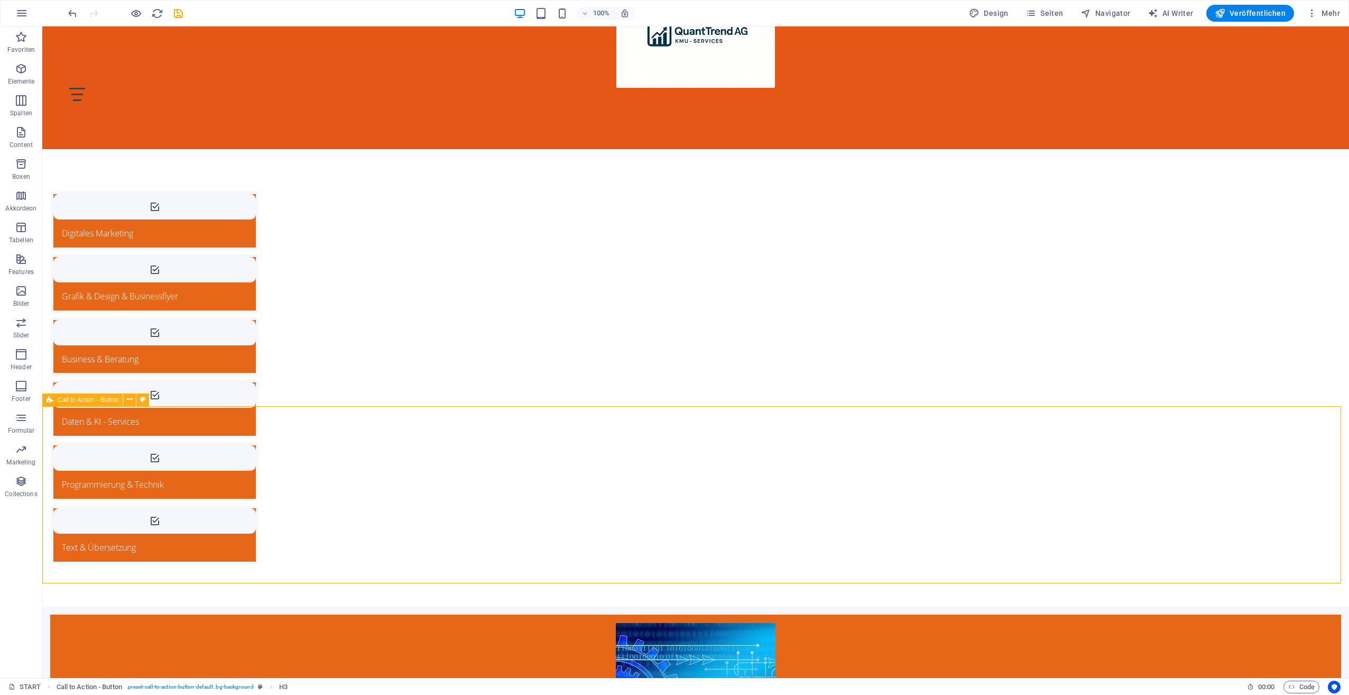
click at [1125, 470] on button at bounding box center [1121, 470] width 13 height 13
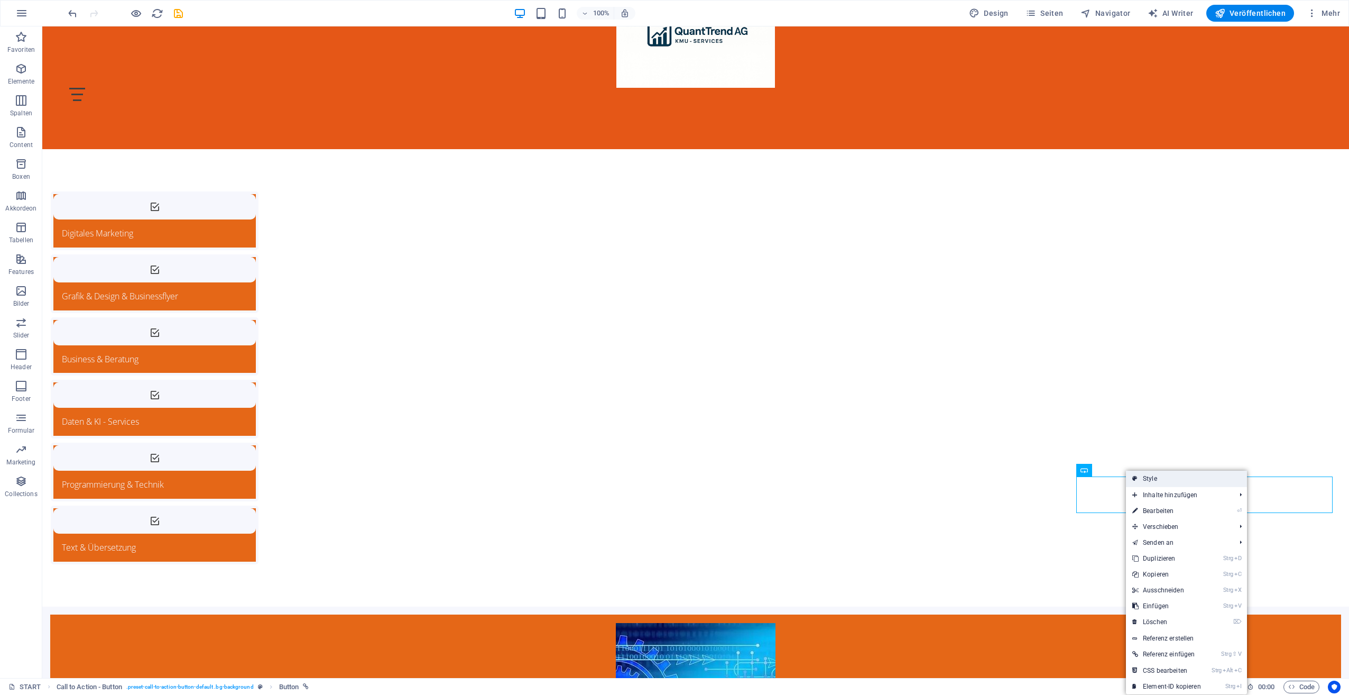
click at [1139, 479] on link "Style" at bounding box center [1186, 479] width 121 height 16
select select "rem"
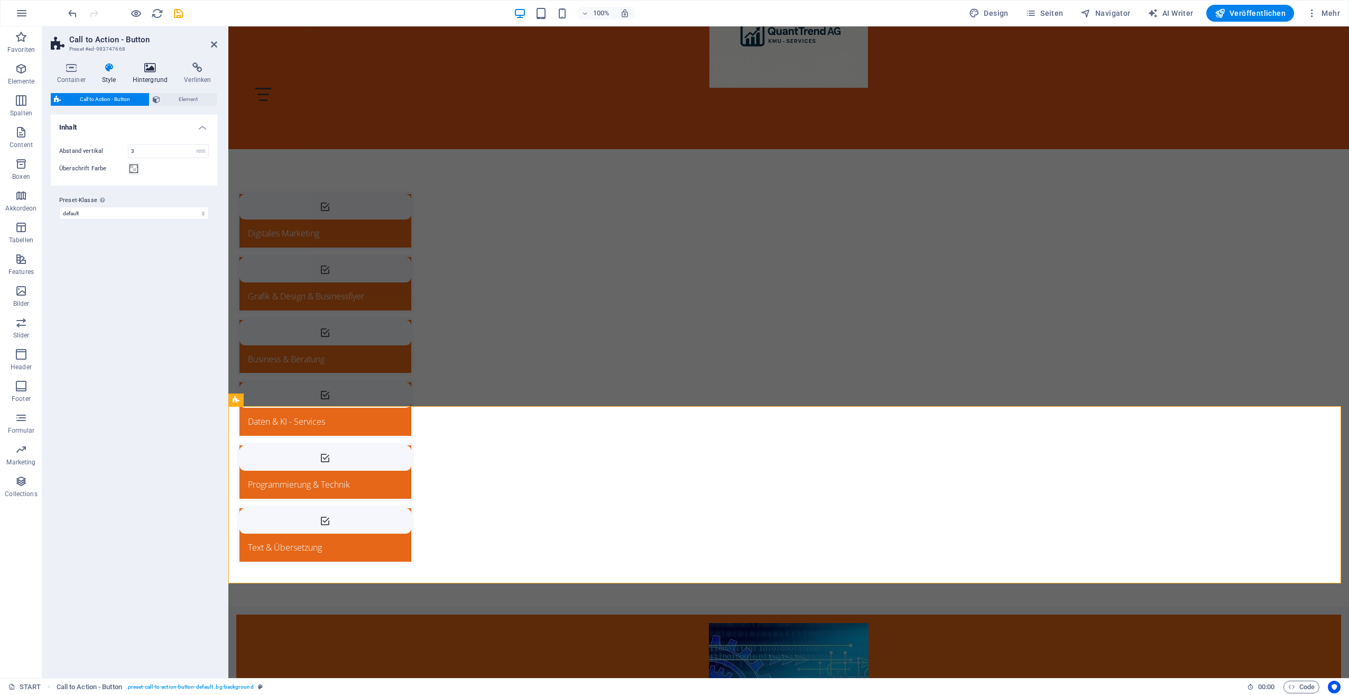
click at [152, 69] on icon at bounding box center [150, 67] width 48 height 11
click at [68, 168] on span at bounding box center [66, 169] width 12 height 12
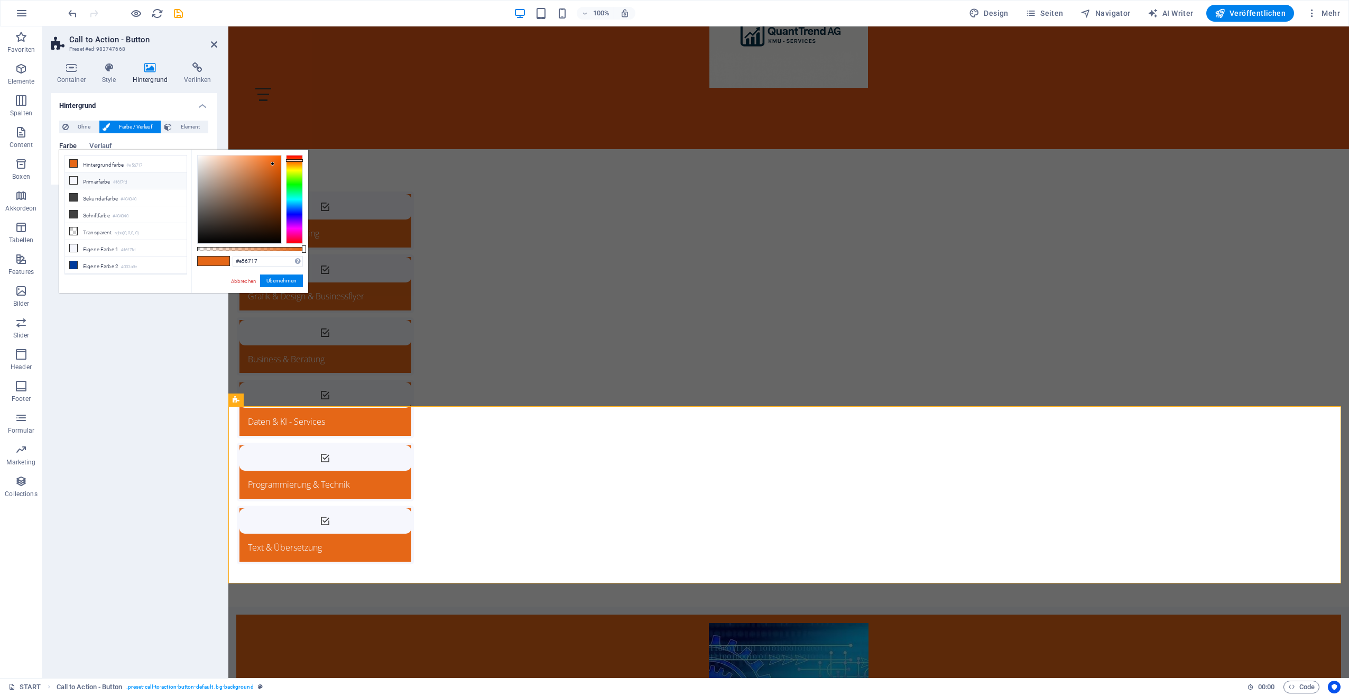
click at [72, 178] on icon at bounding box center [73, 180] width 7 height 7
click at [71, 161] on icon at bounding box center [73, 163] width 7 height 7
type input "#e56717"
click at [1159, 470] on icon at bounding box center [1159, 469] width 6 height 11
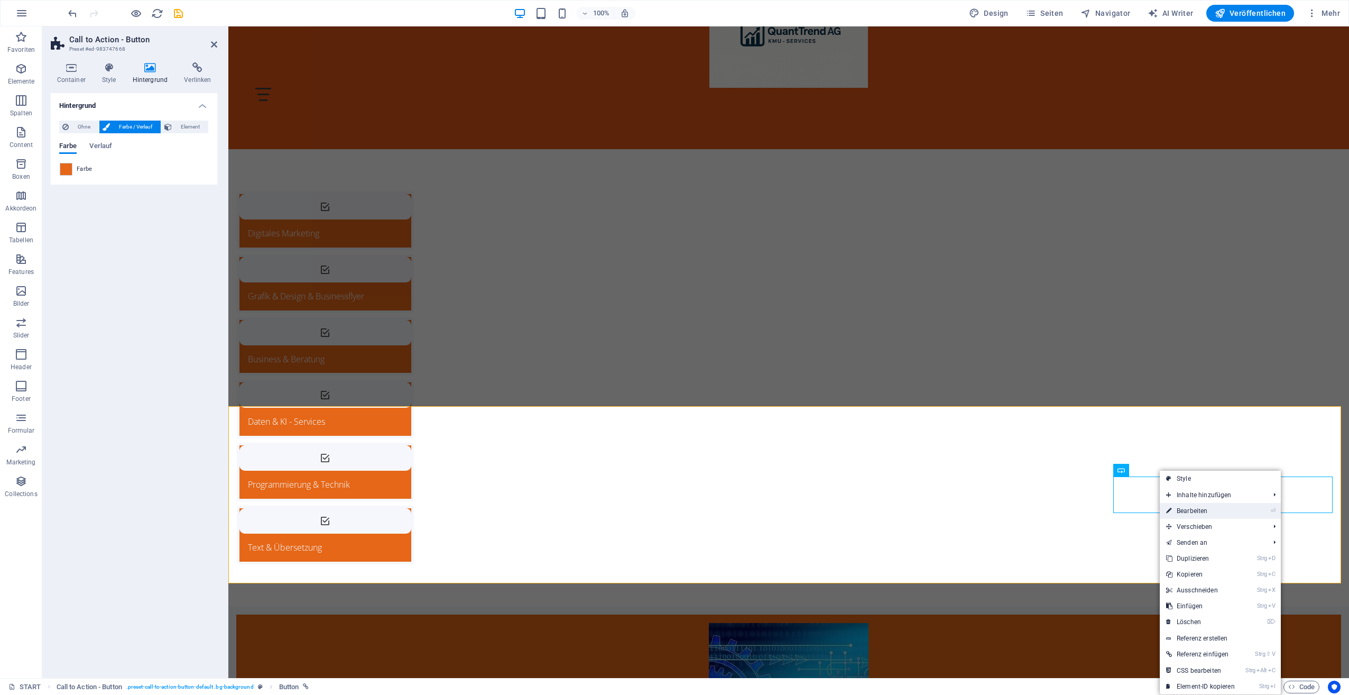
drag, startPoint x: 1196, startPoint y: 509, endPoint x: 968, endPoint y: 484, distance: 229.8
click at [1196, 510] on link "⏎ Bearbeiten" at bounding box center [1200, 511] width 81 height 16
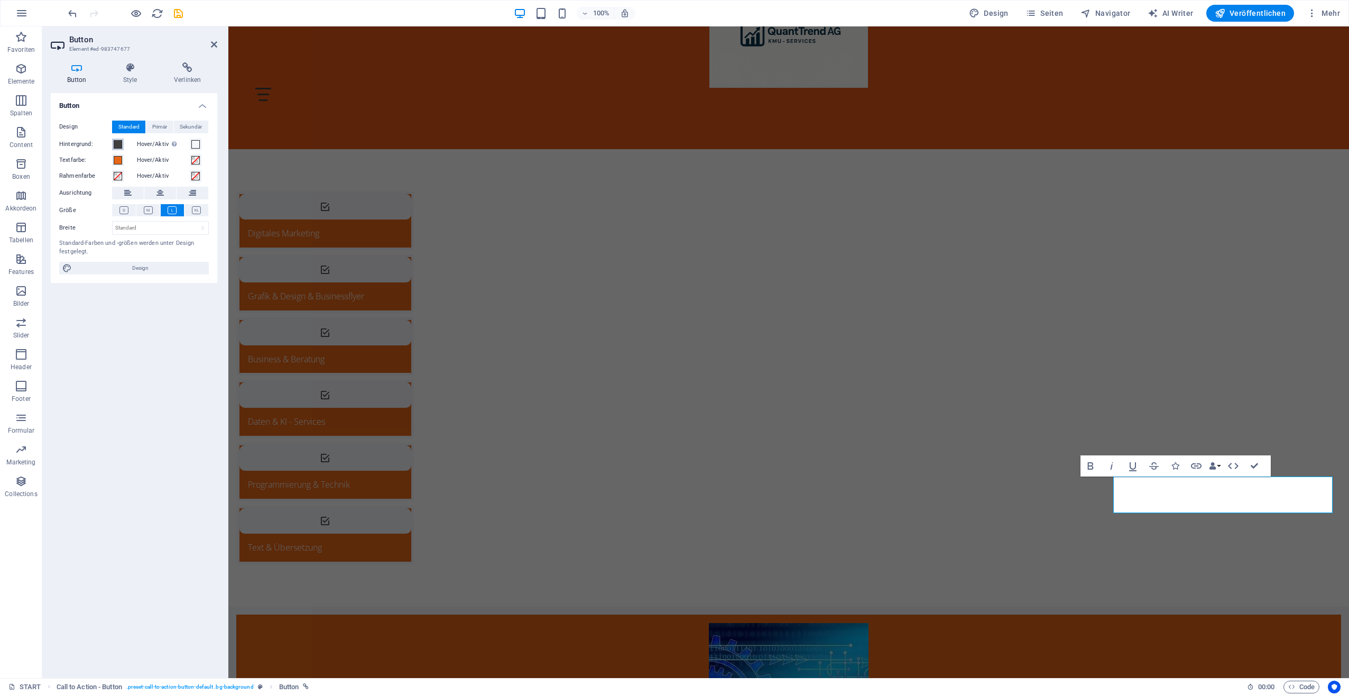
click at [118, 147] on span at bounding box center [118, 144] width 8 height 8
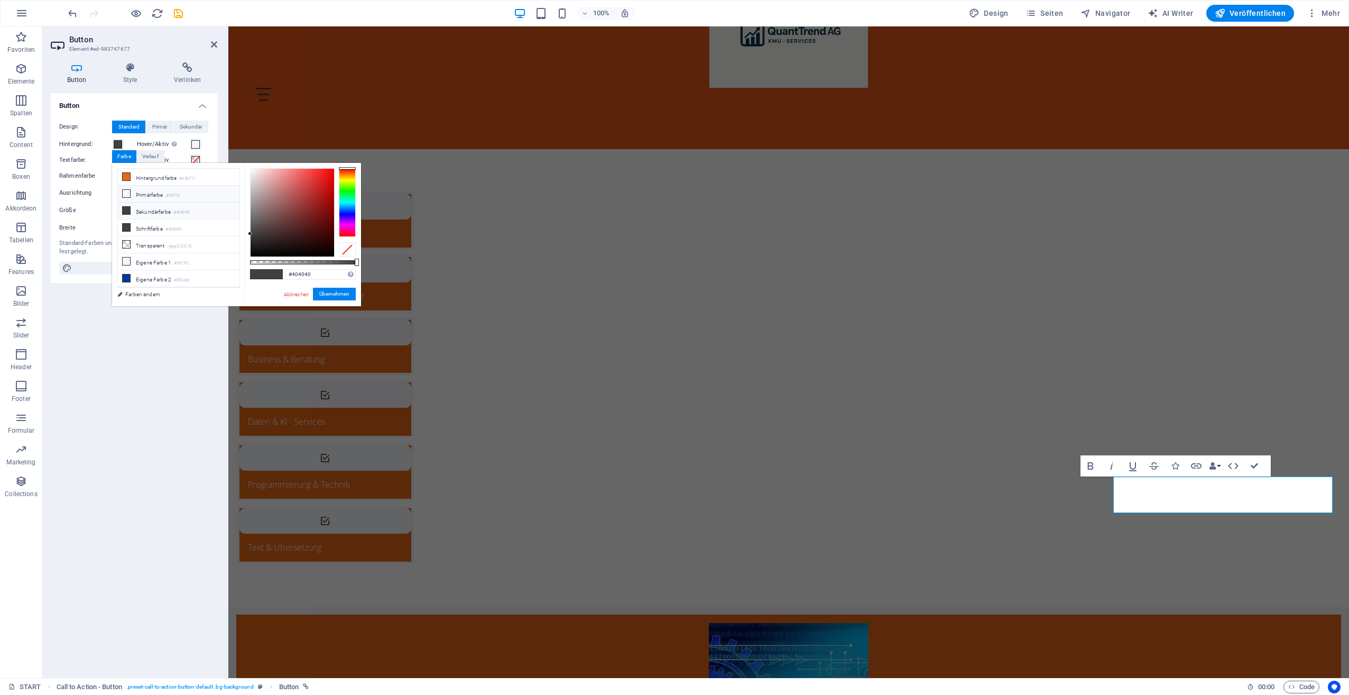
click at [127, 191] on icon at bounding box center [126, 193] width 7 height 7
type input "#f6f7fd"
click at [343, 292] on button "Übernehmen" at bounding box center [334, 294] width 43 height 13
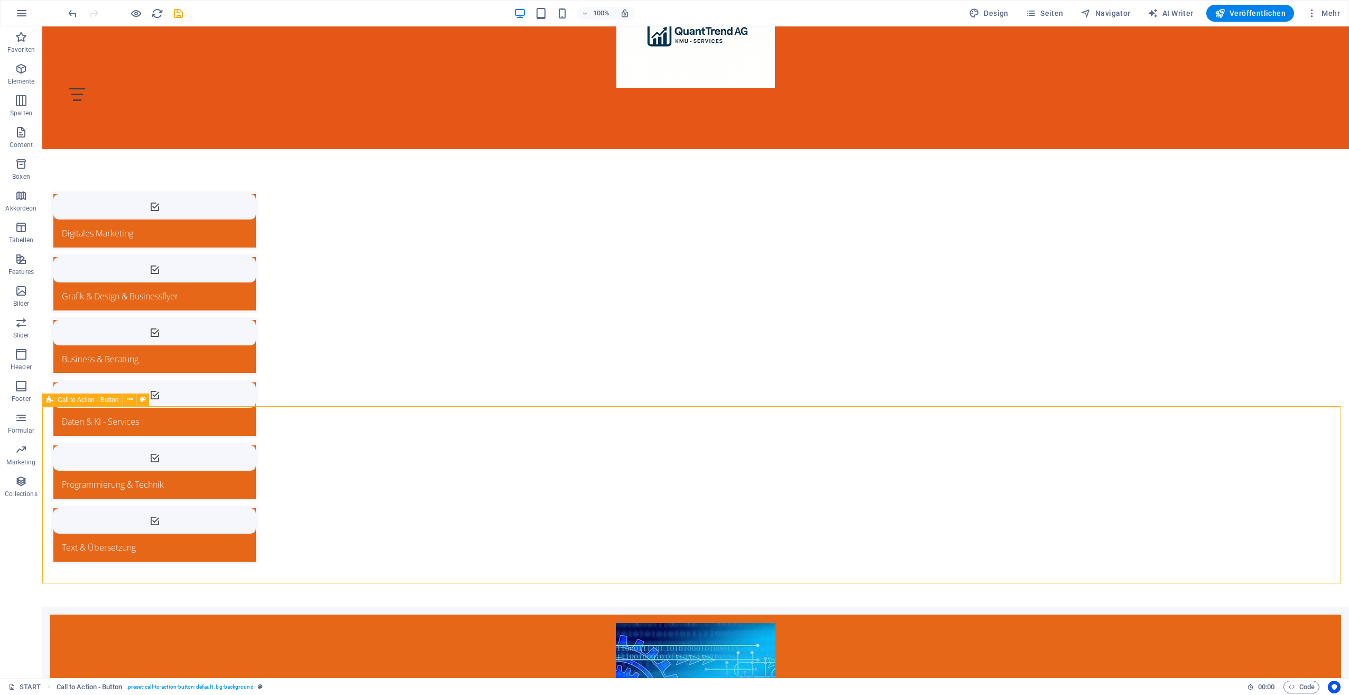
scroll to position [0, 0]
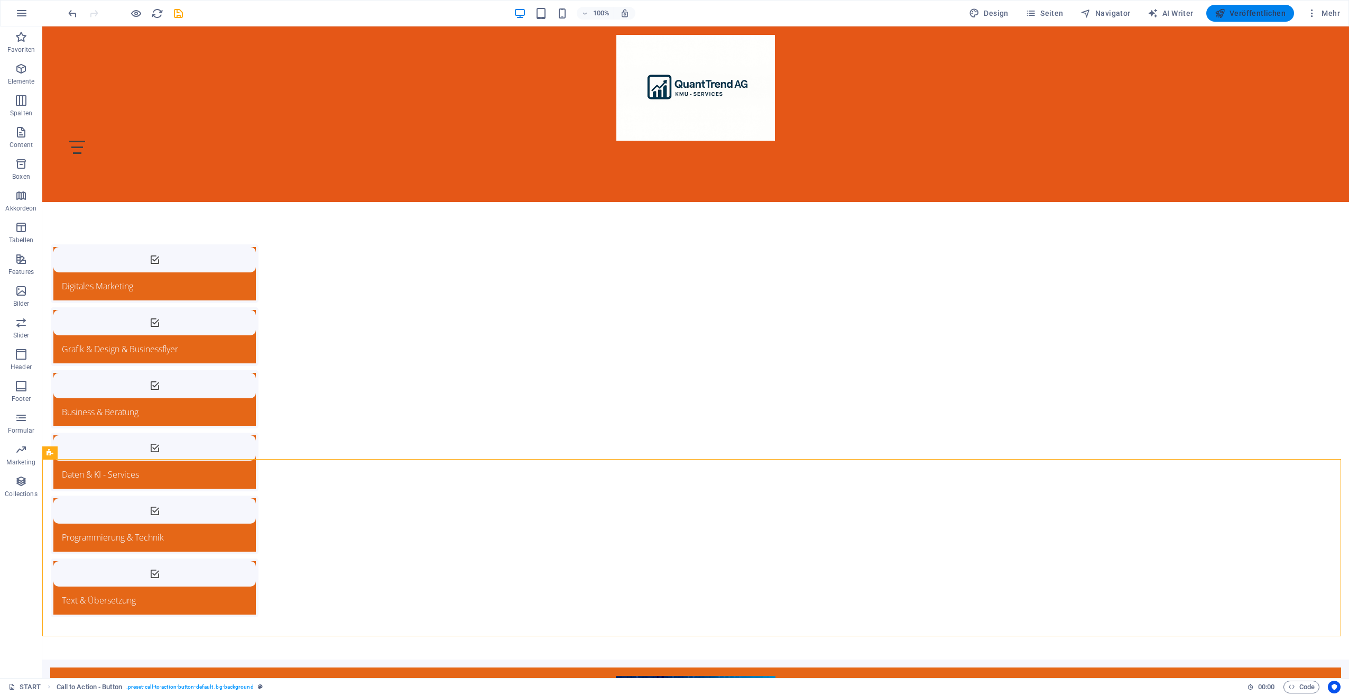
click at [1251, 12] on span "Veröffentlichen" at bounding box center [1250, 13] width 71 height 11
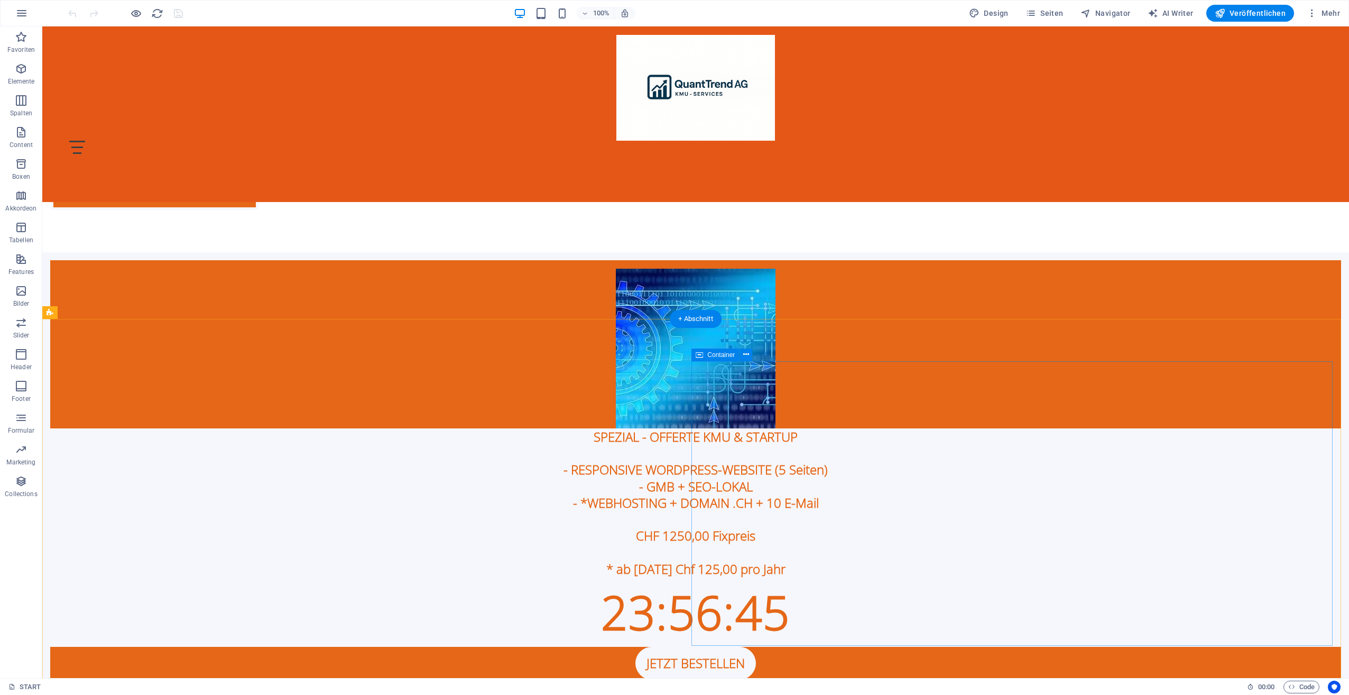
scroll to position [370, 0]
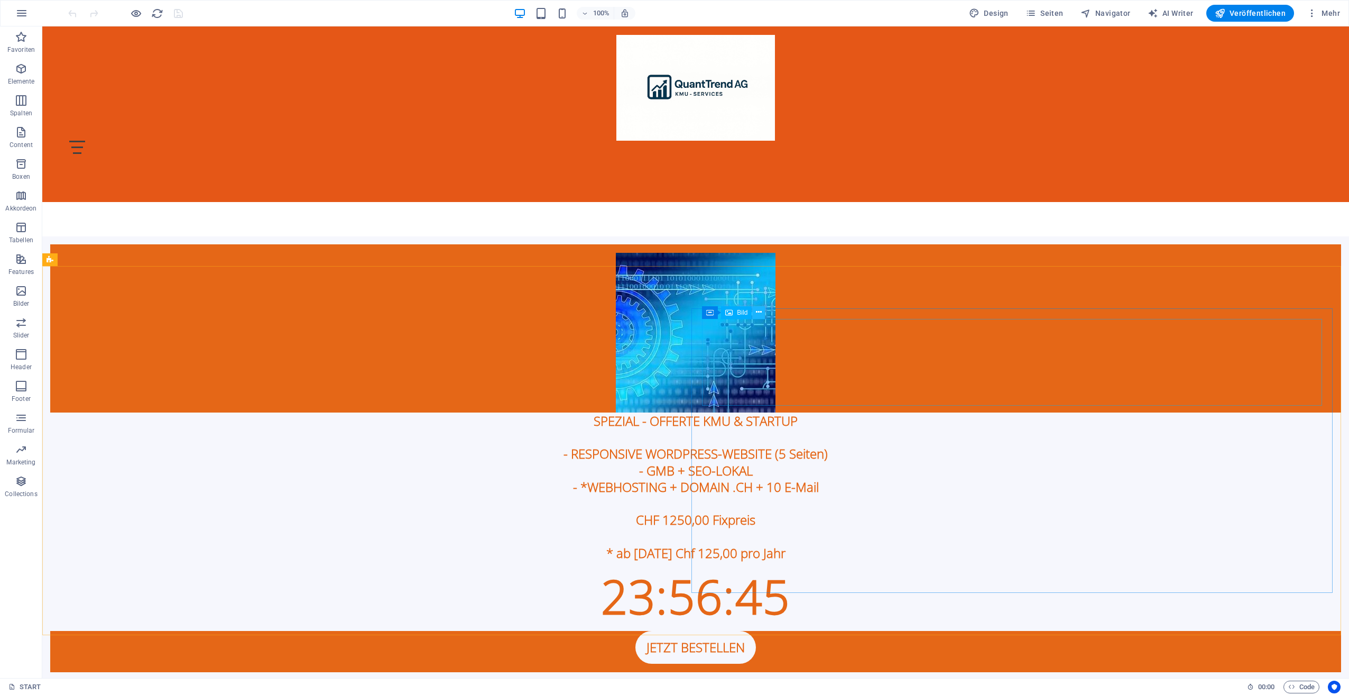
click at [760, 313] on icon at bounding box center [759, 312] width 6 height 11
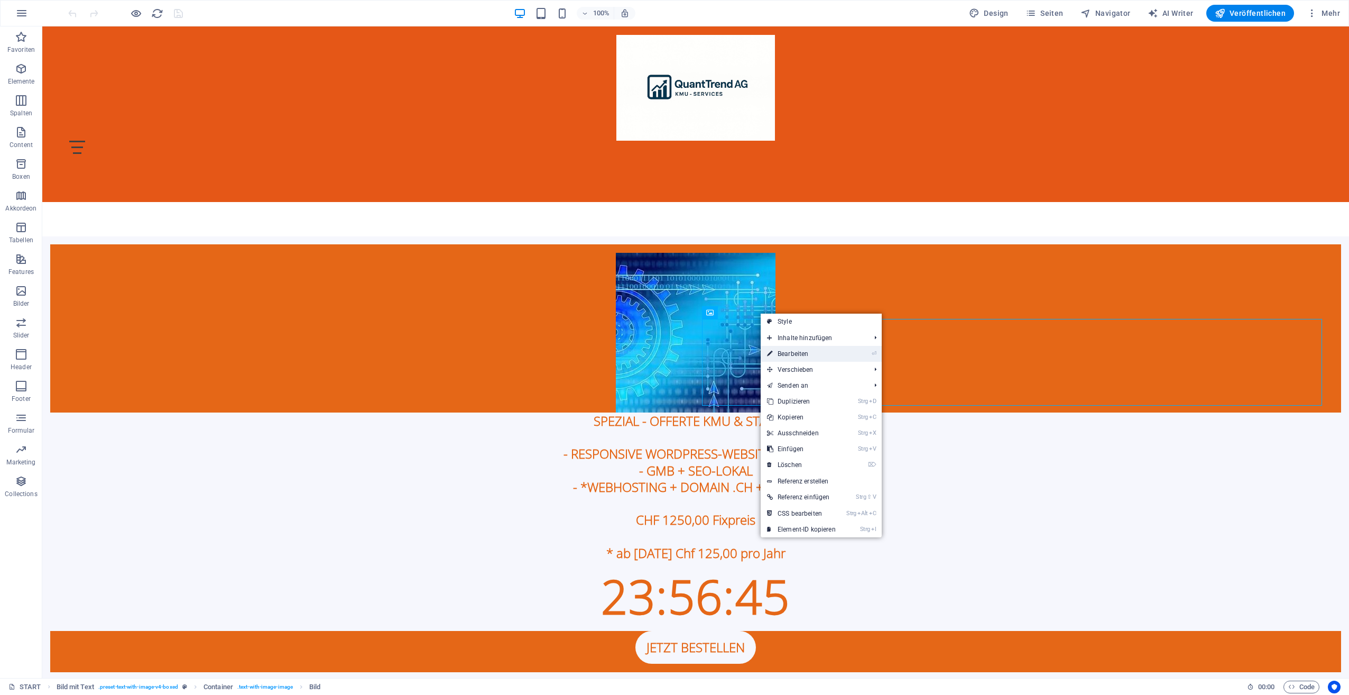
click at [798, 351] on link "⏎ Bearbeiten" at bounding box center [801, 354] width 81 height 16
select select "px"
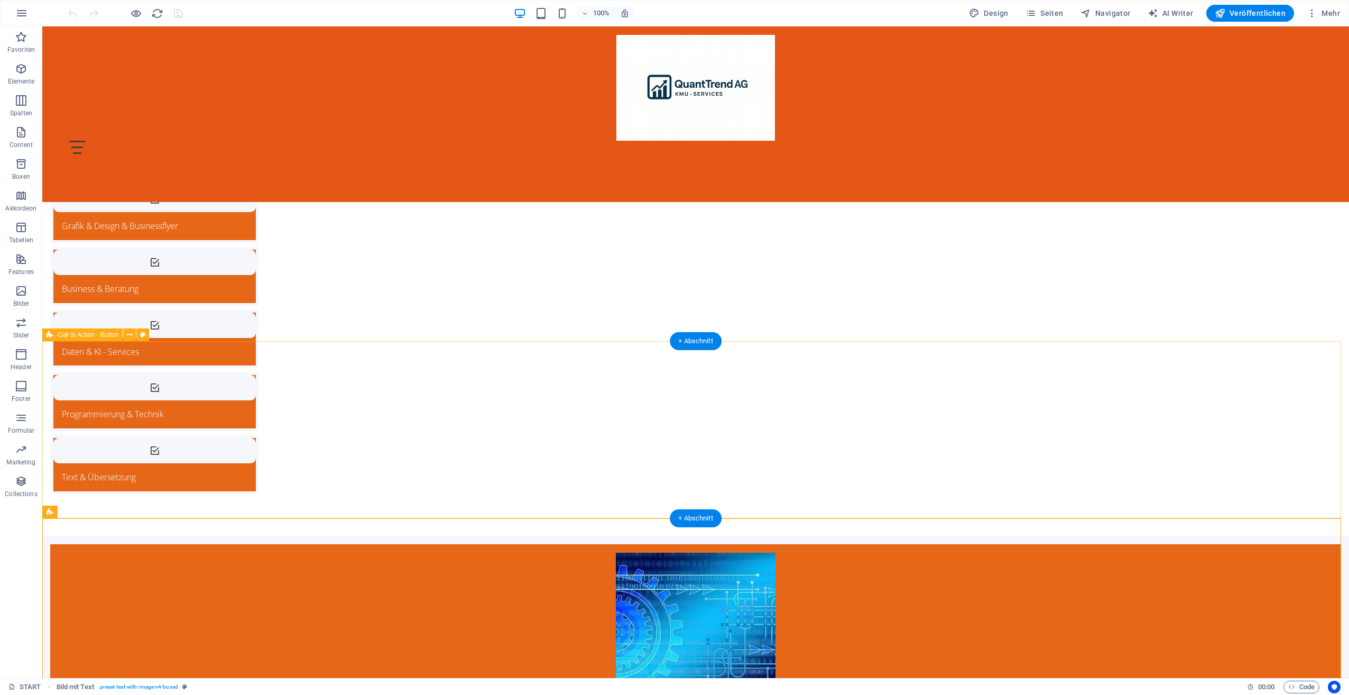
scroll to position [0, 0]
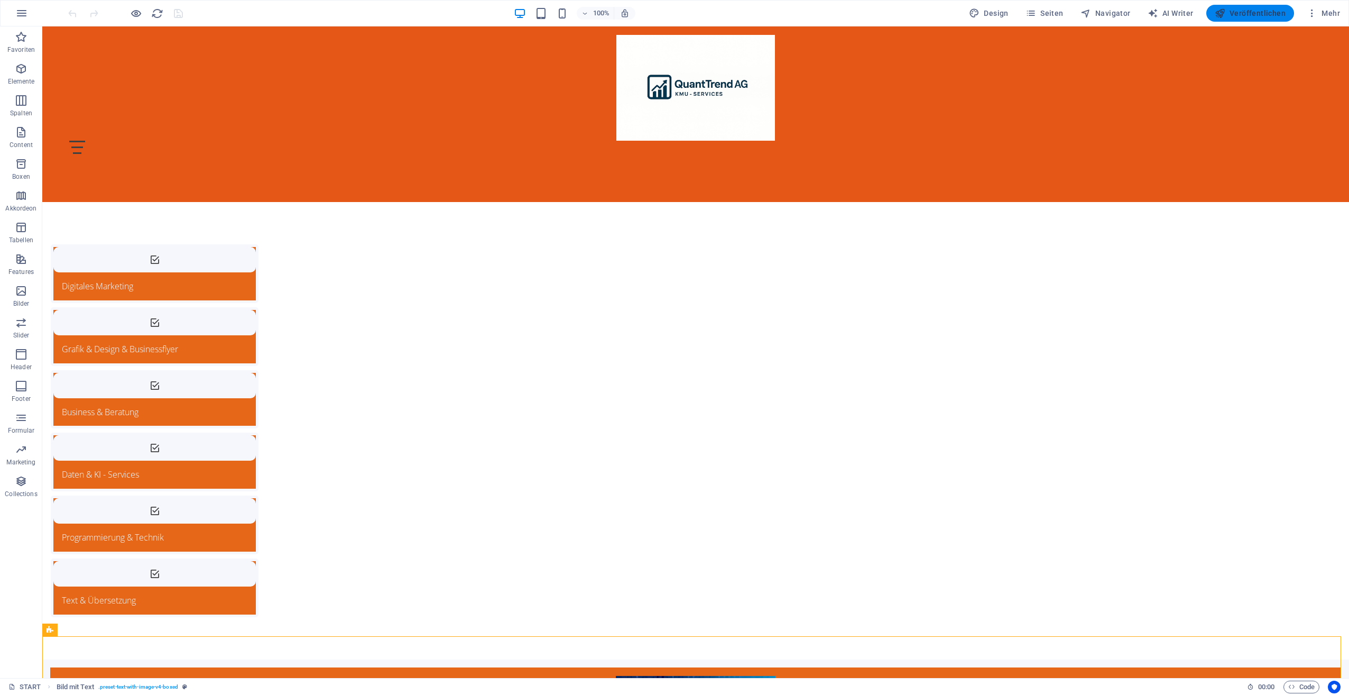
click at [1261, 9] on span "Veröffentlichen" at bounding box center [1250, 13] width 71 height 11
